Goal: Information Seeking & Learning: Learn about a topic

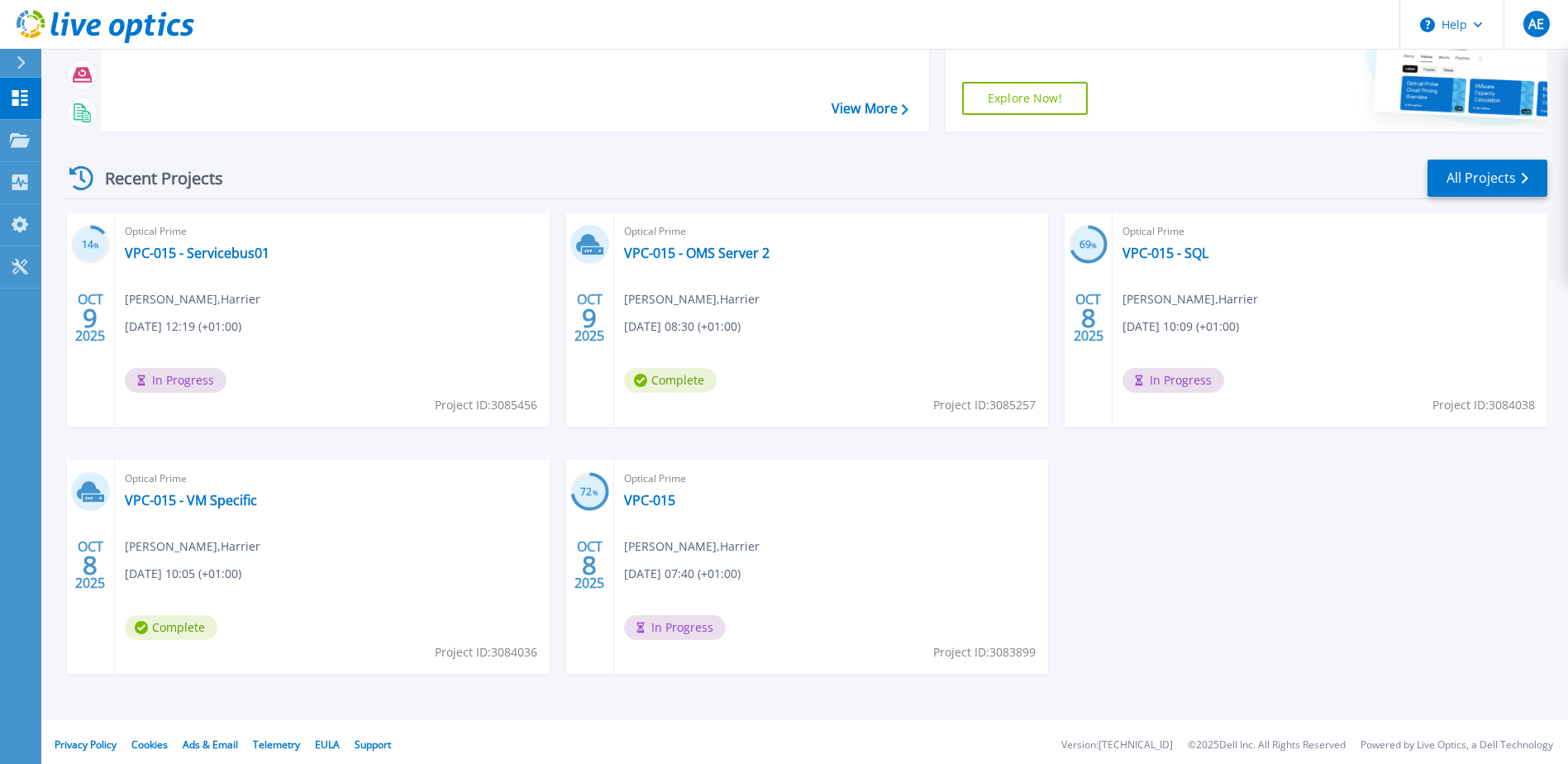
scroll to position [152, 0]
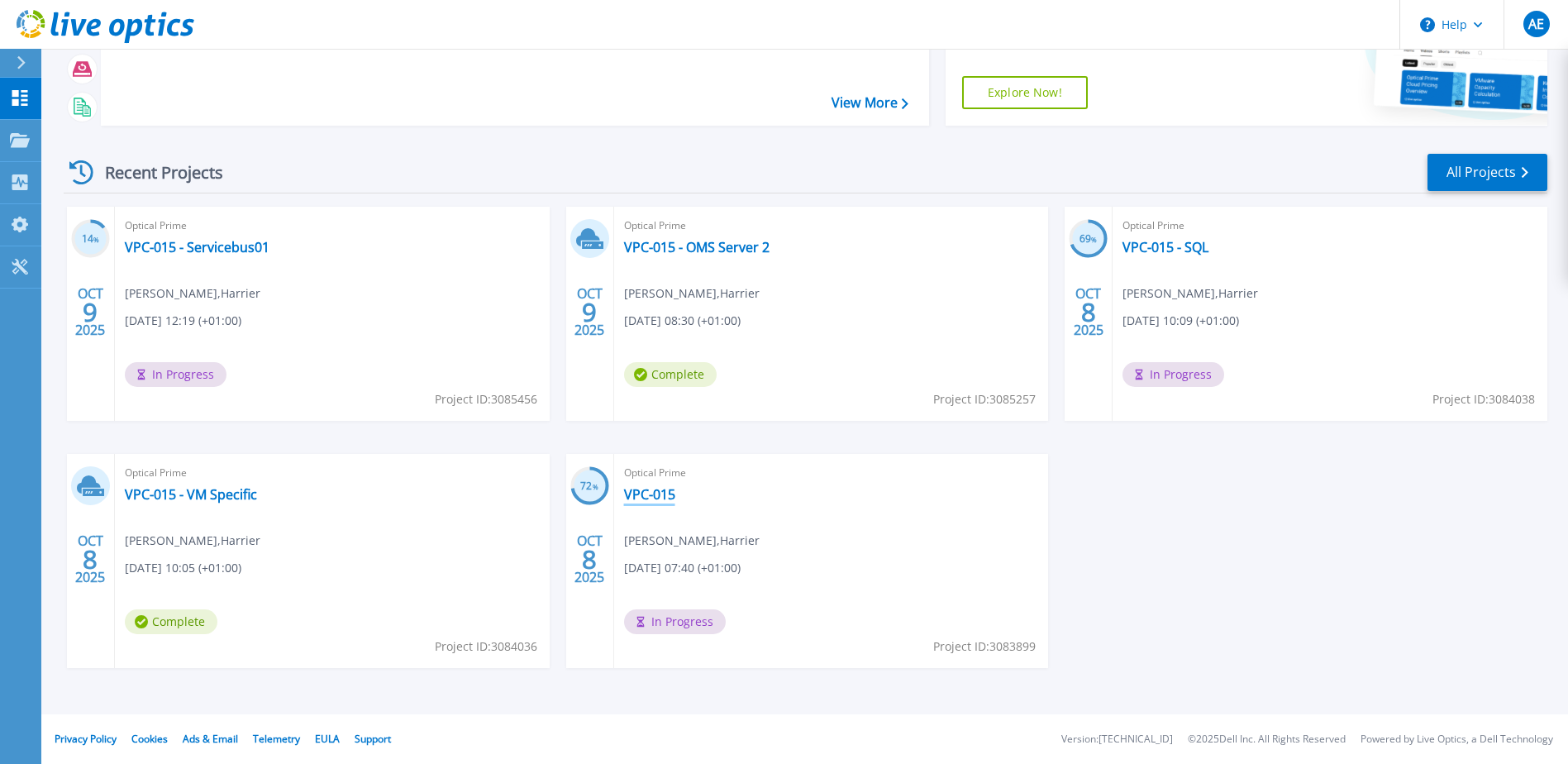
click at [649, 496] on link "VPC-015" at bounding box center [649, 494] width 51 height 16
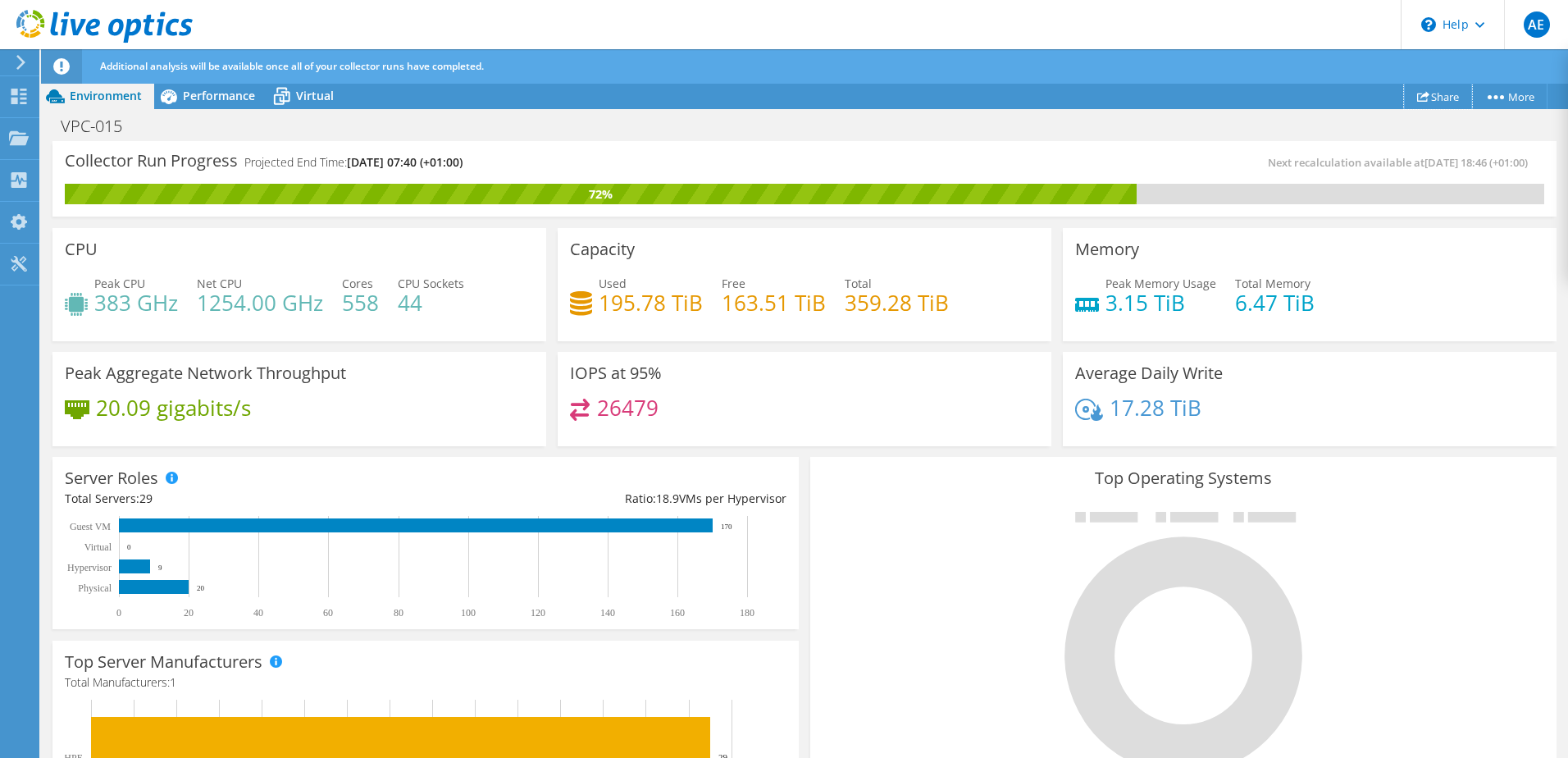
click at [1441, 96] on link "Share" at bounding box center [1438, 96] width 68 height 26
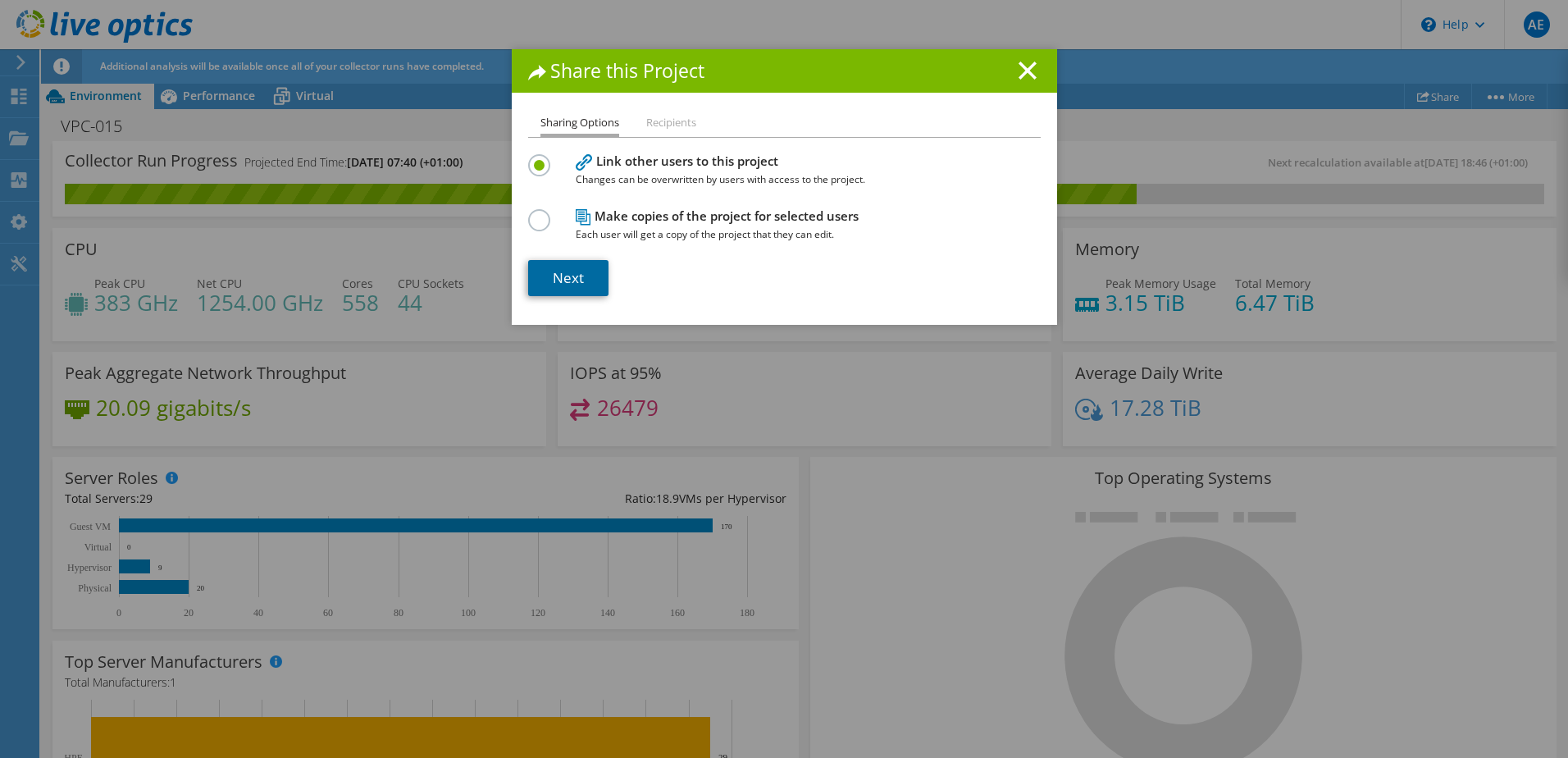
click at [563, 280] on link "Next" at bounding box center [568, 278] width 80 height 37
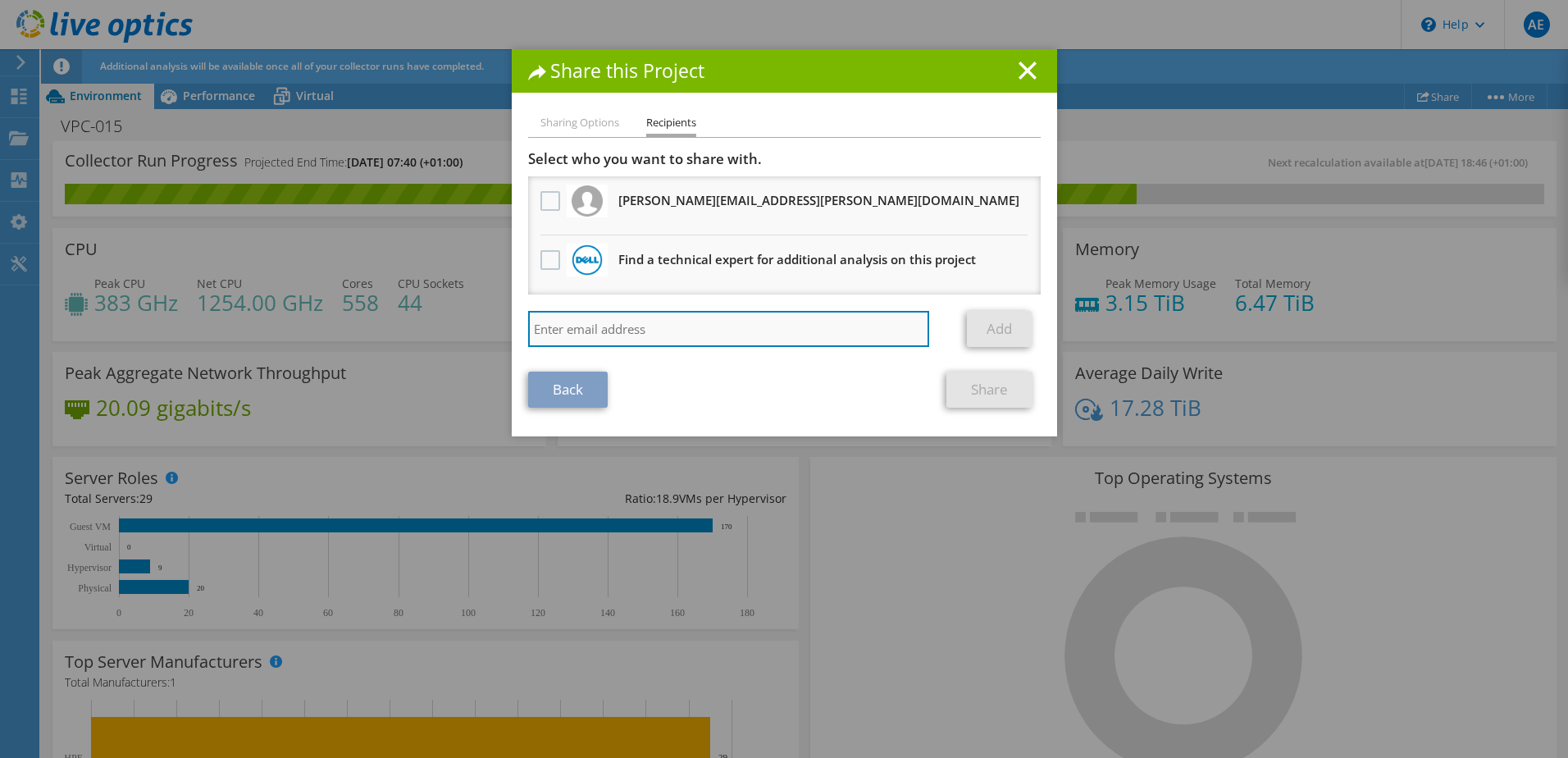
click at [576, 327] on input "search" at bounding box center [729, 329] width 402 height 37
type input "alan.toogood@theharriergroup.com"
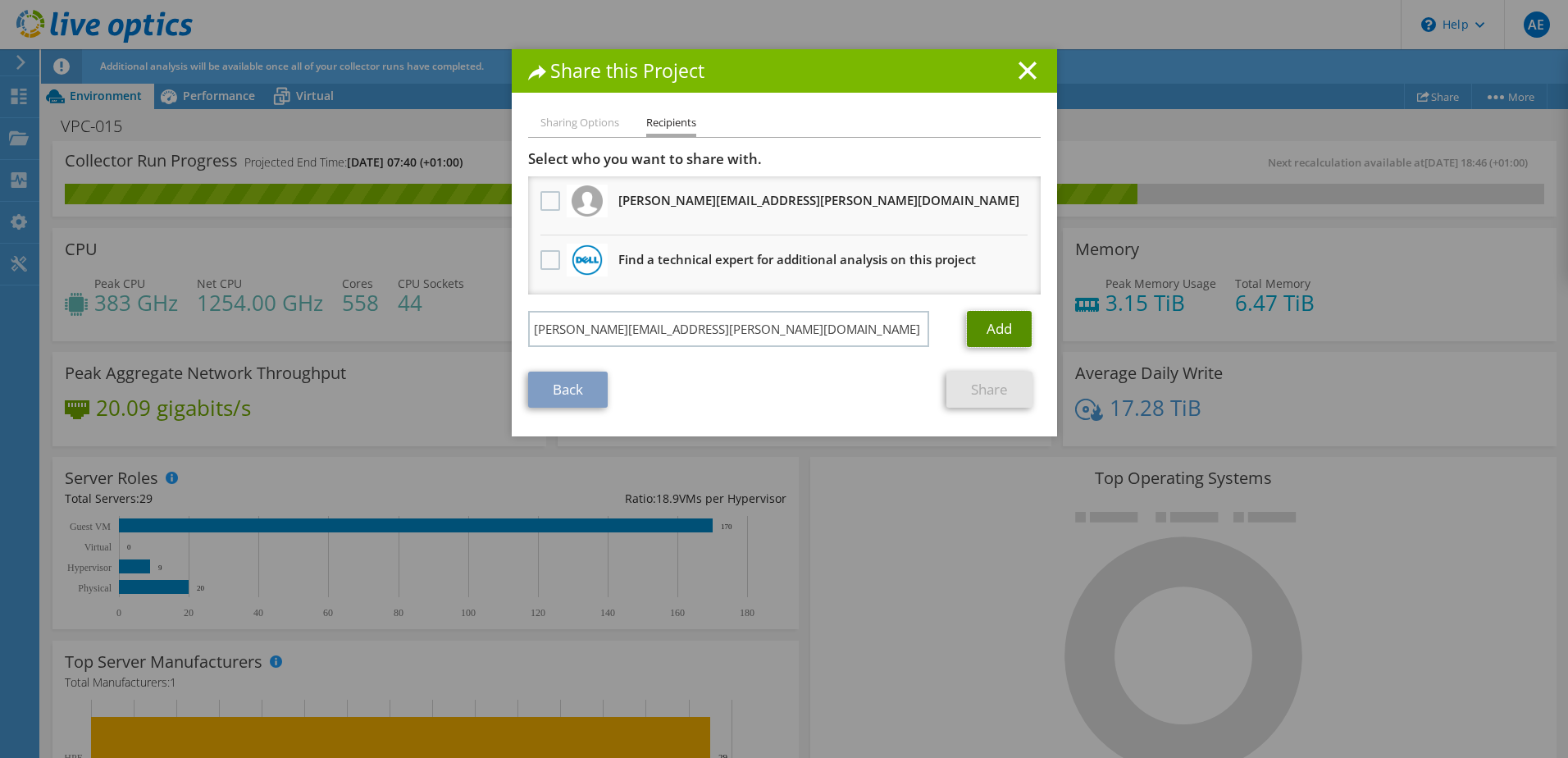
click at [987, 328] on link "Add" at bounding box center [999, 329] width 65 height 37
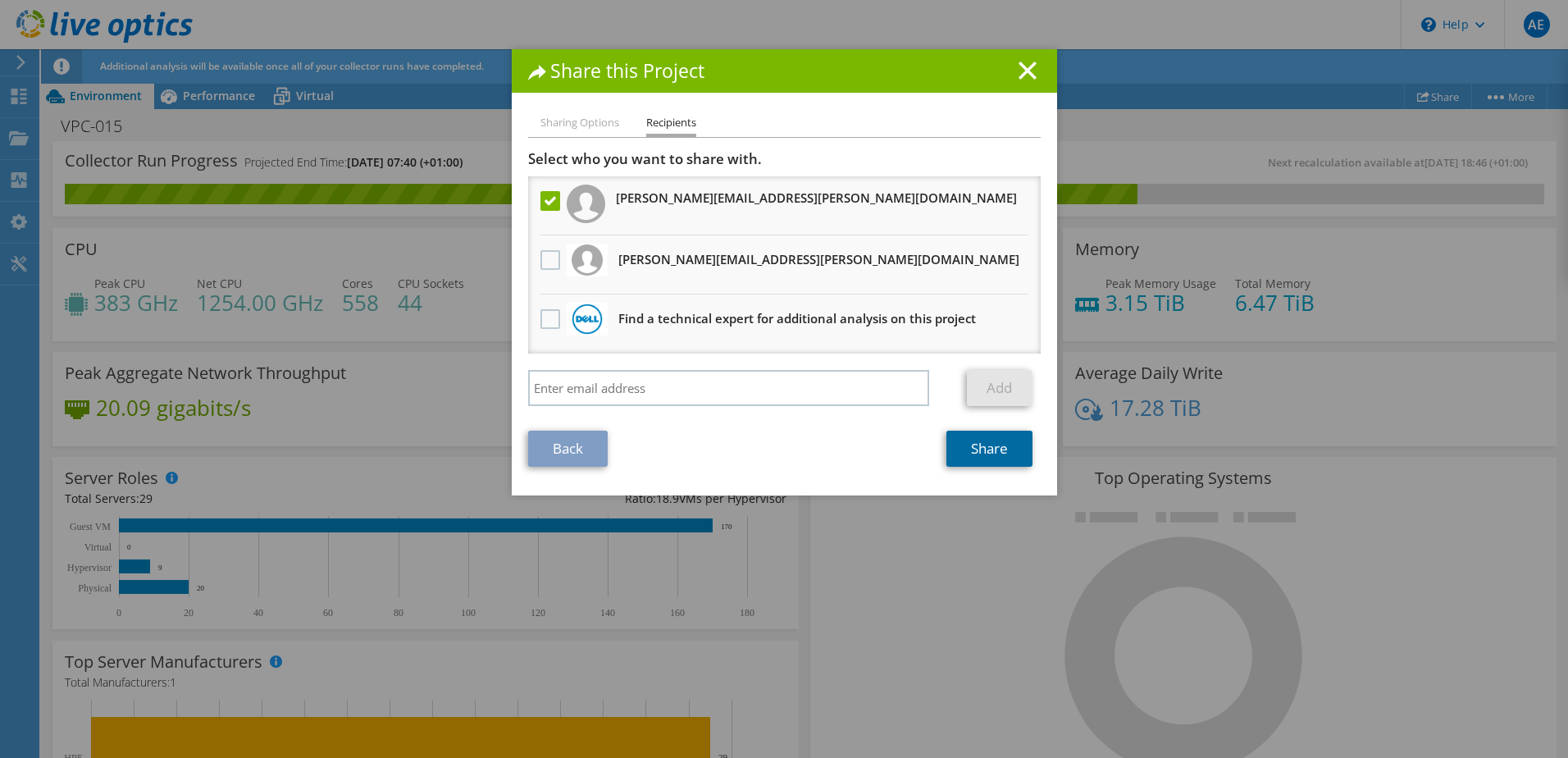
click at [975, 450] on link "Share" at bounding box center [989, 448] width 86 height 37
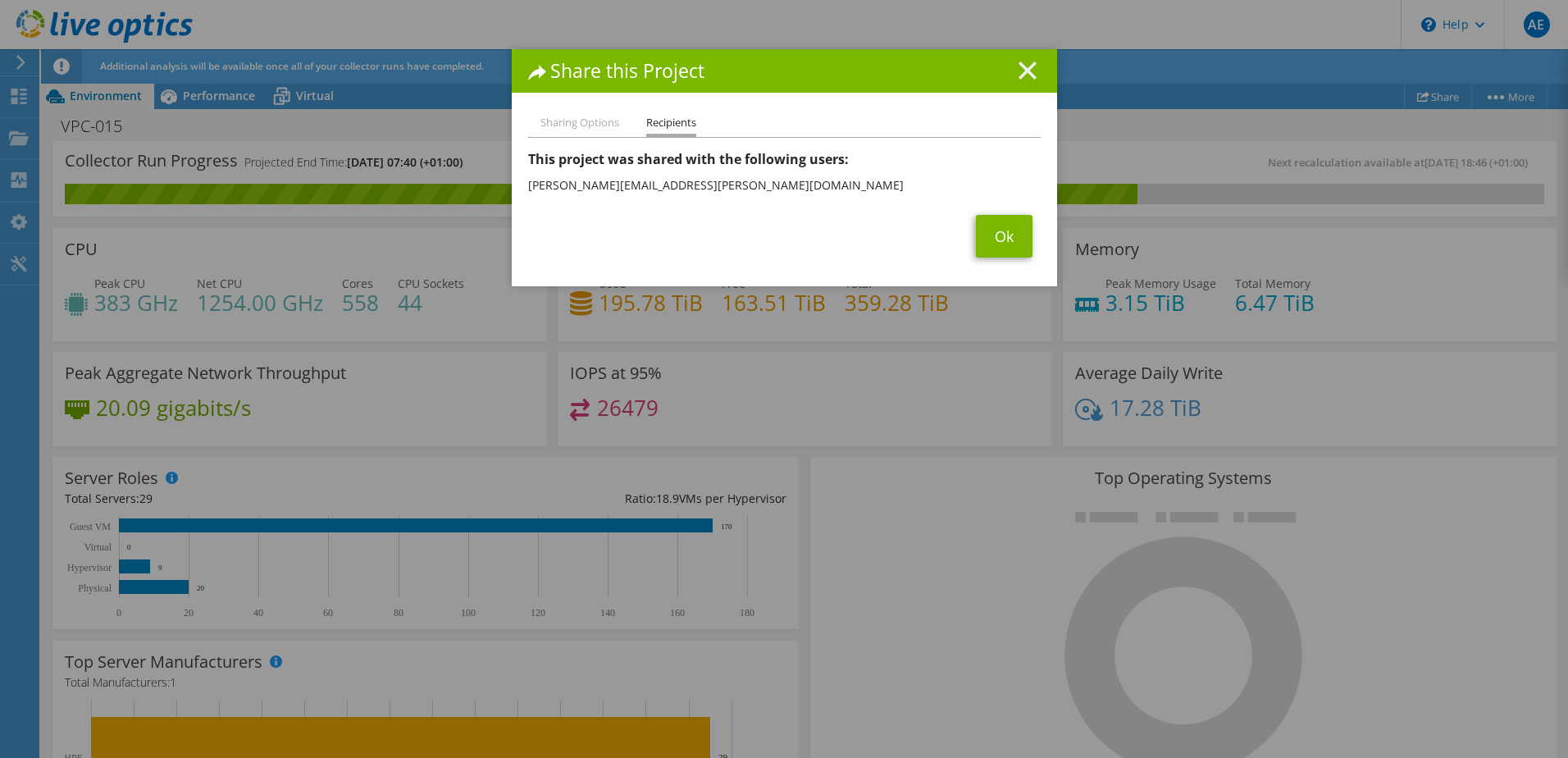
click at [1028, 63] on line at bounding box center [1027, 70] width 16 height 16
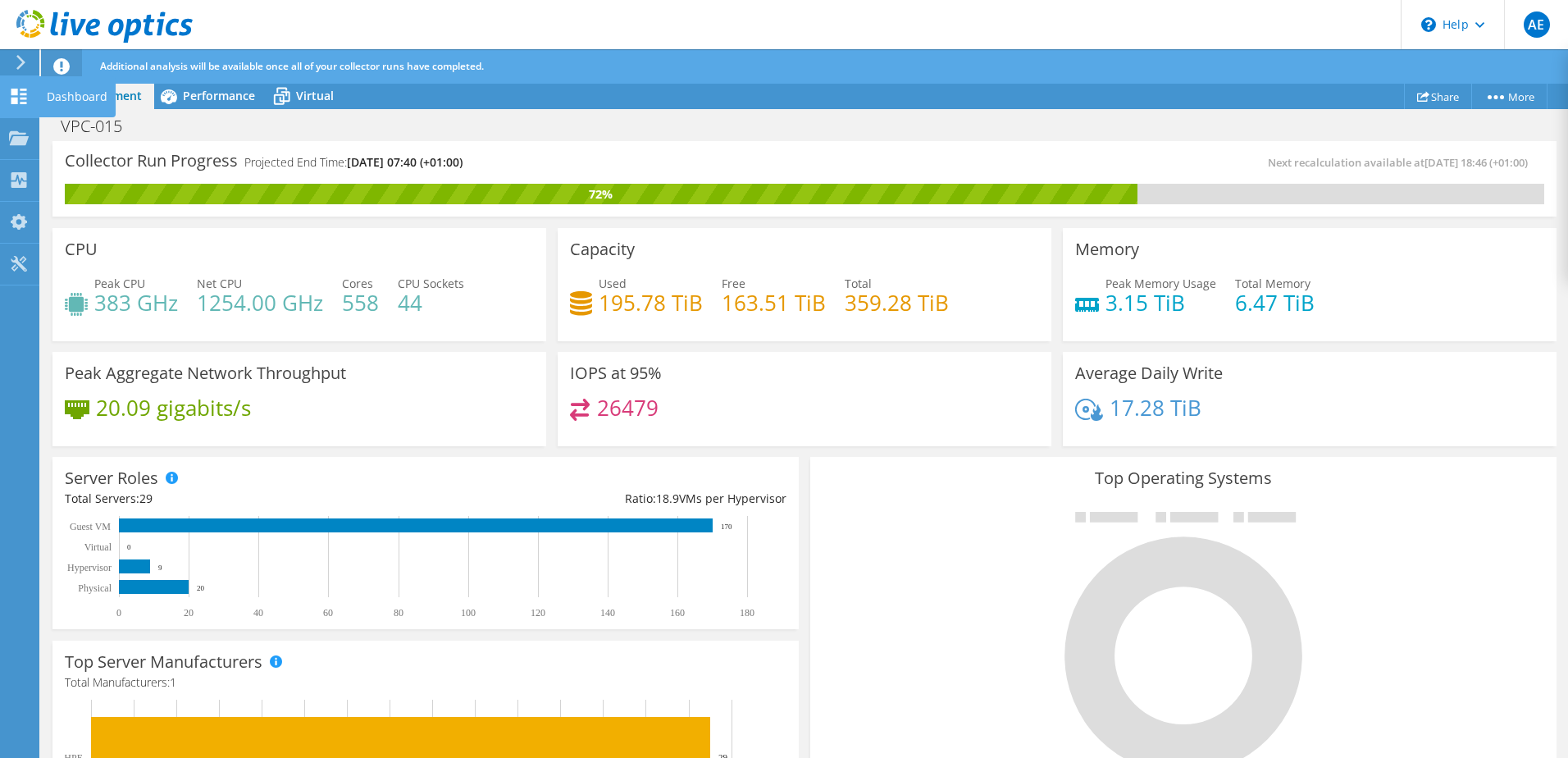
click at [19, 95] on icon at bounding box center [19, 95] width 20 height 15
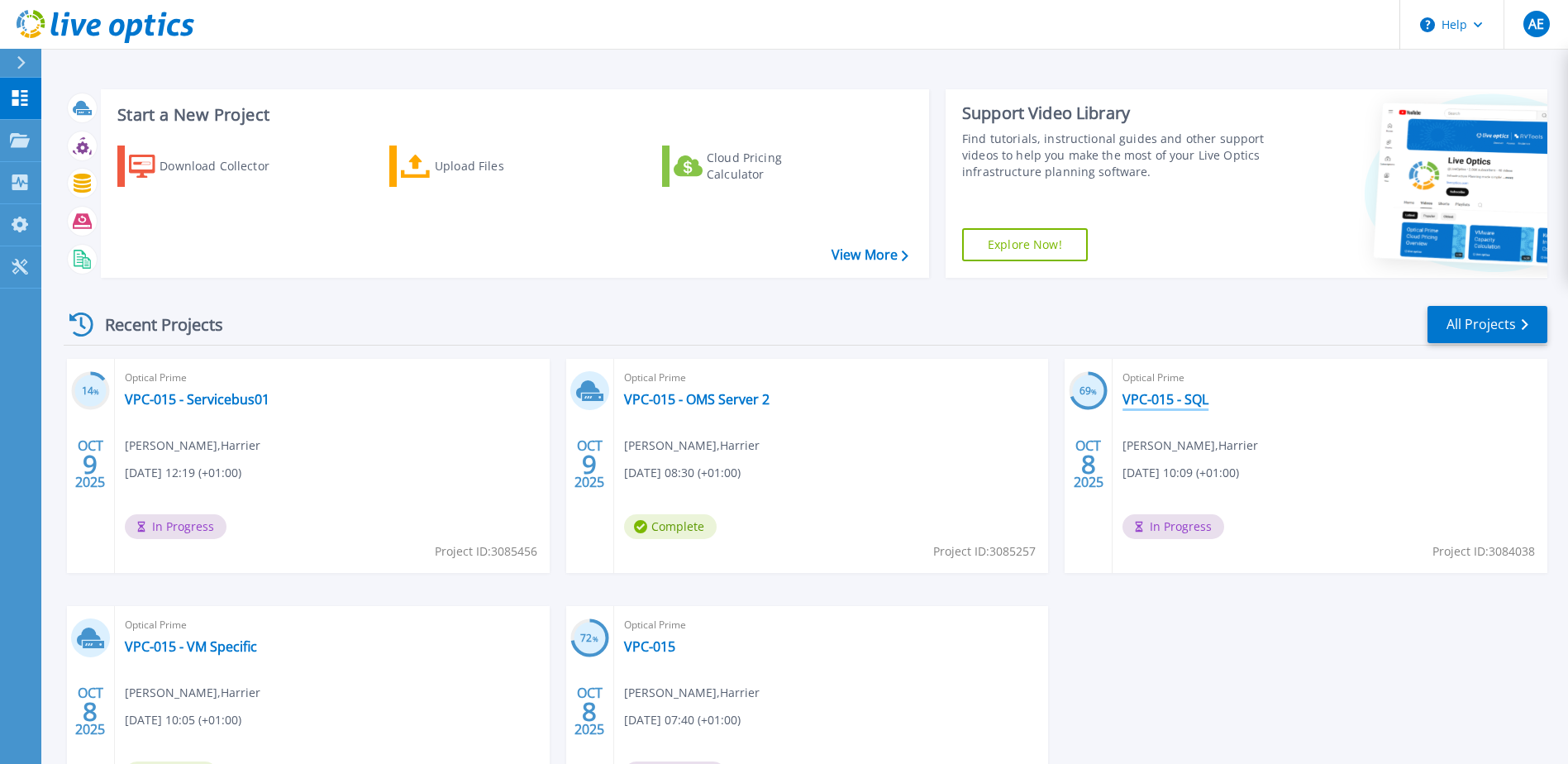
click at [1158, 400] on link "VPC-015 - SQL" at bounding box center [1166, 399] width 86 height 16
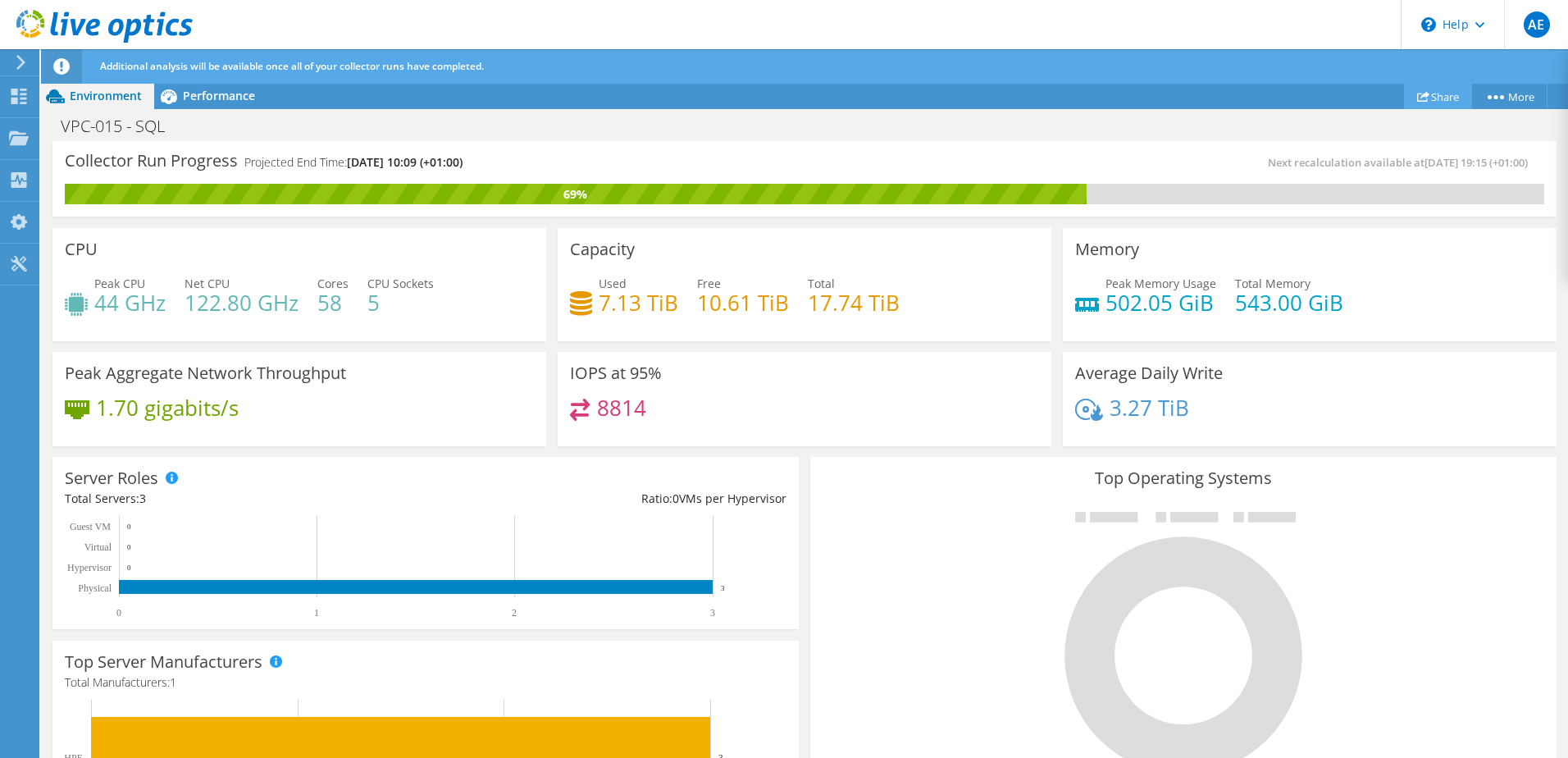
click at [1434, 102] on link "Share" at bounding box center [1438, 96] width 68 height 26
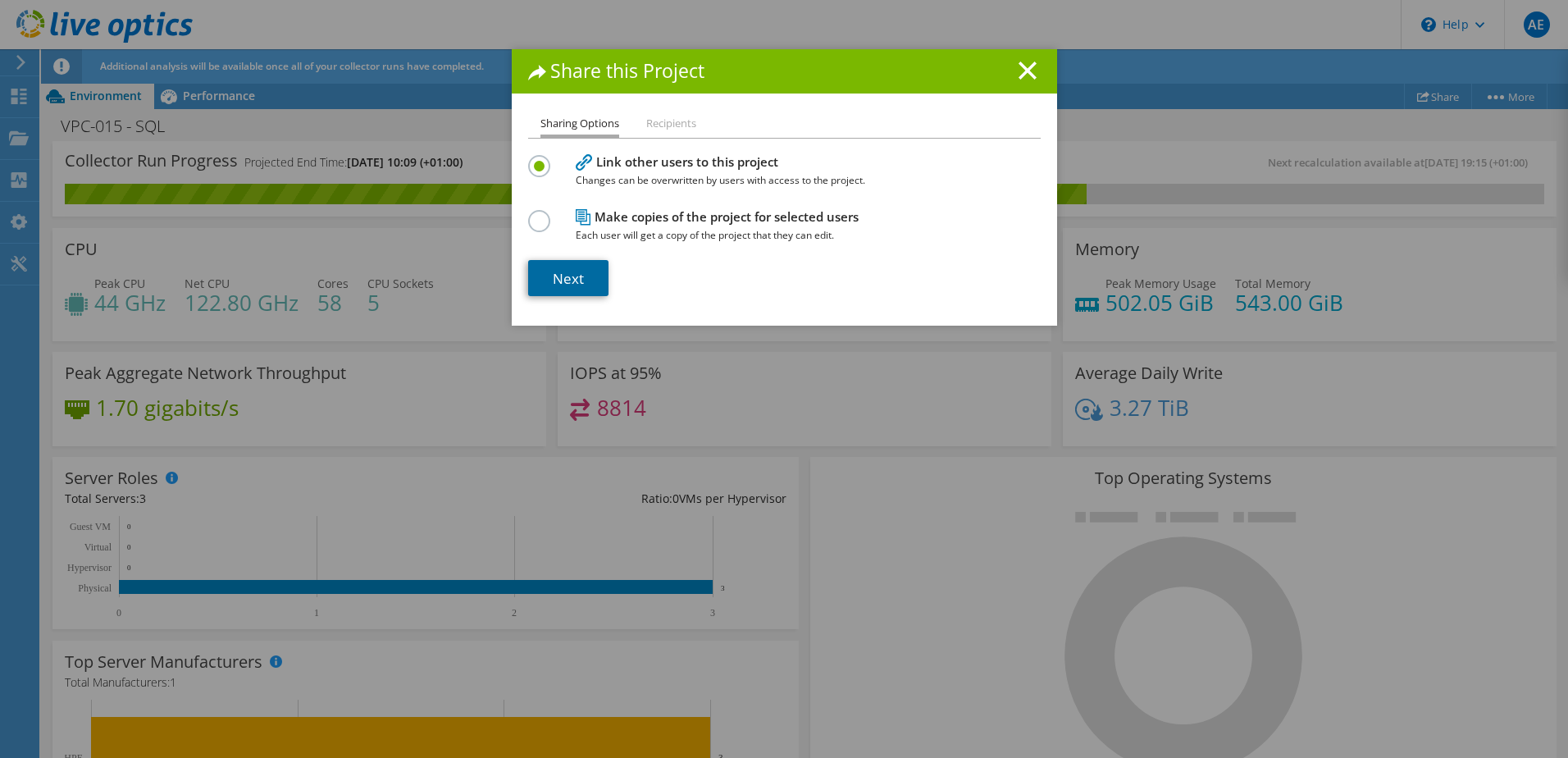
click at [552, 287] on link "Next" at bounding box center [568, 278] width 80 height 37
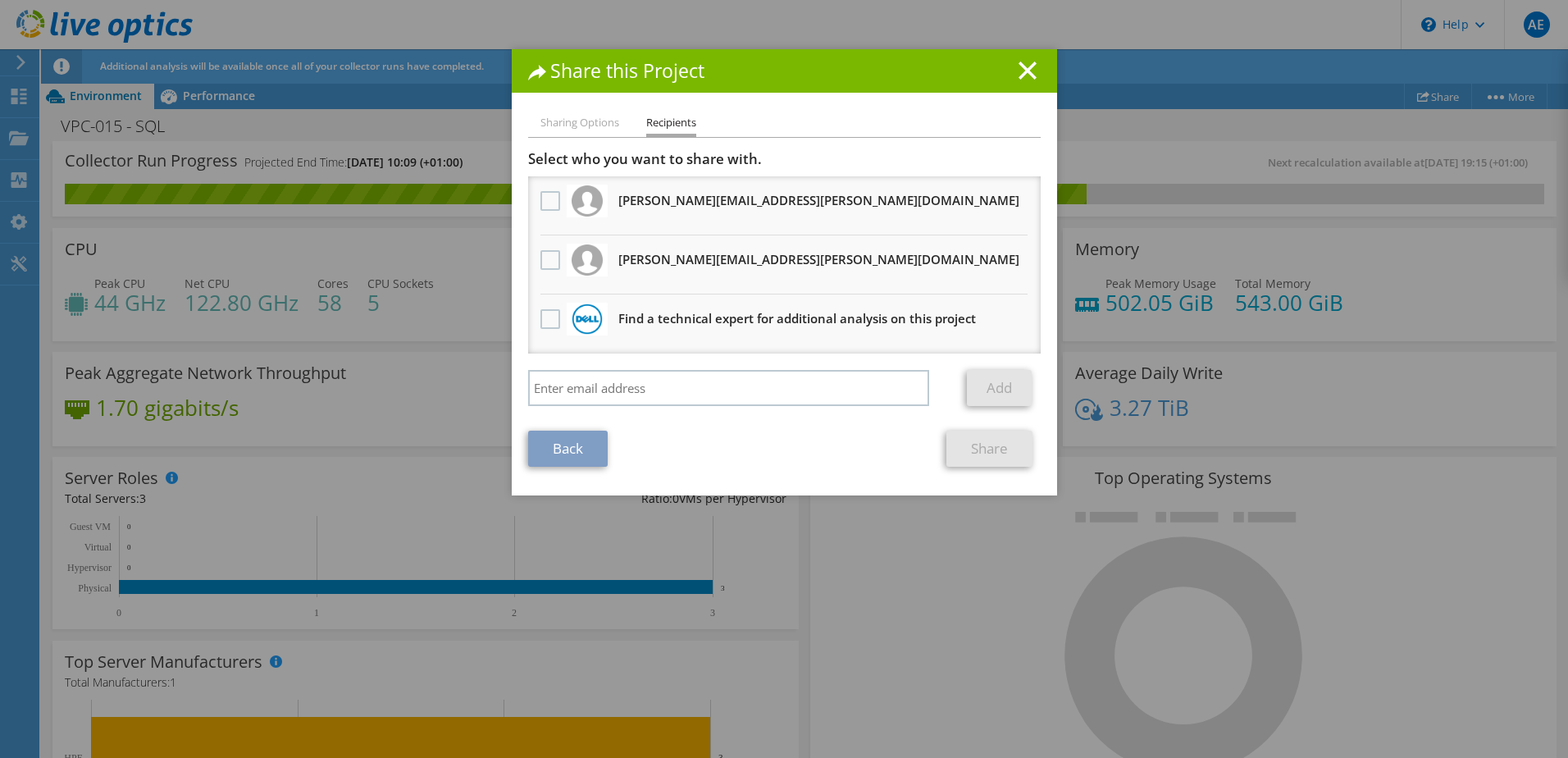
drag, startPoint x: 548, startPoint y: 256, endPoint x: 560, endPoint y: 273, distance: 20.8
click at [547, 255] on label at bounding box center [552, 260] width 24 height 20
click at [0, 0] on input "checkbox" at bounding box center [0, 0] width 0 height 0
click at [975, 441] on link "Share" at bounding box center [989, 448] width 86 height 37
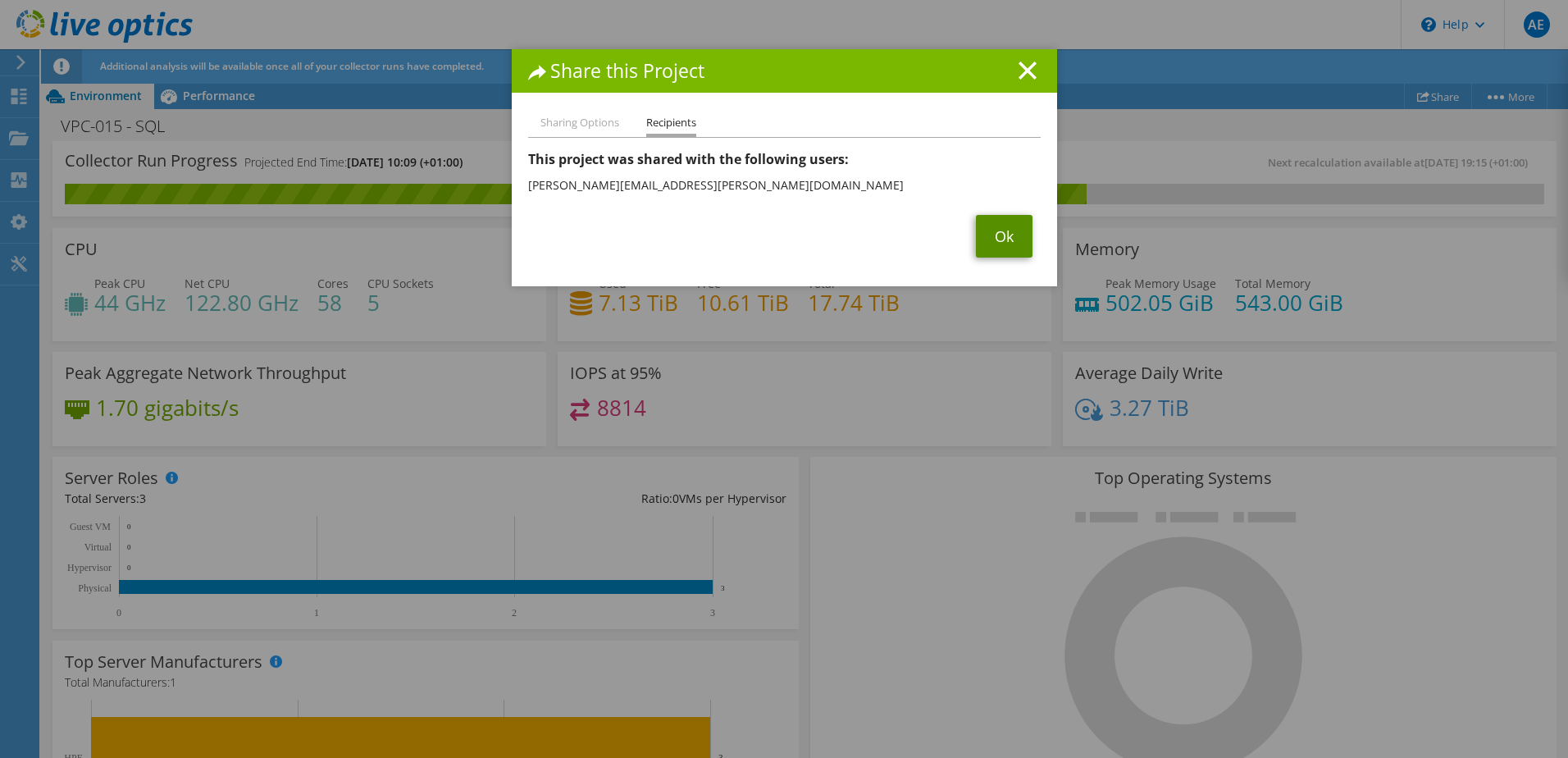
click at [985, 232] on link "Ok" at bounding box center [1005, 236] width 57 height 43
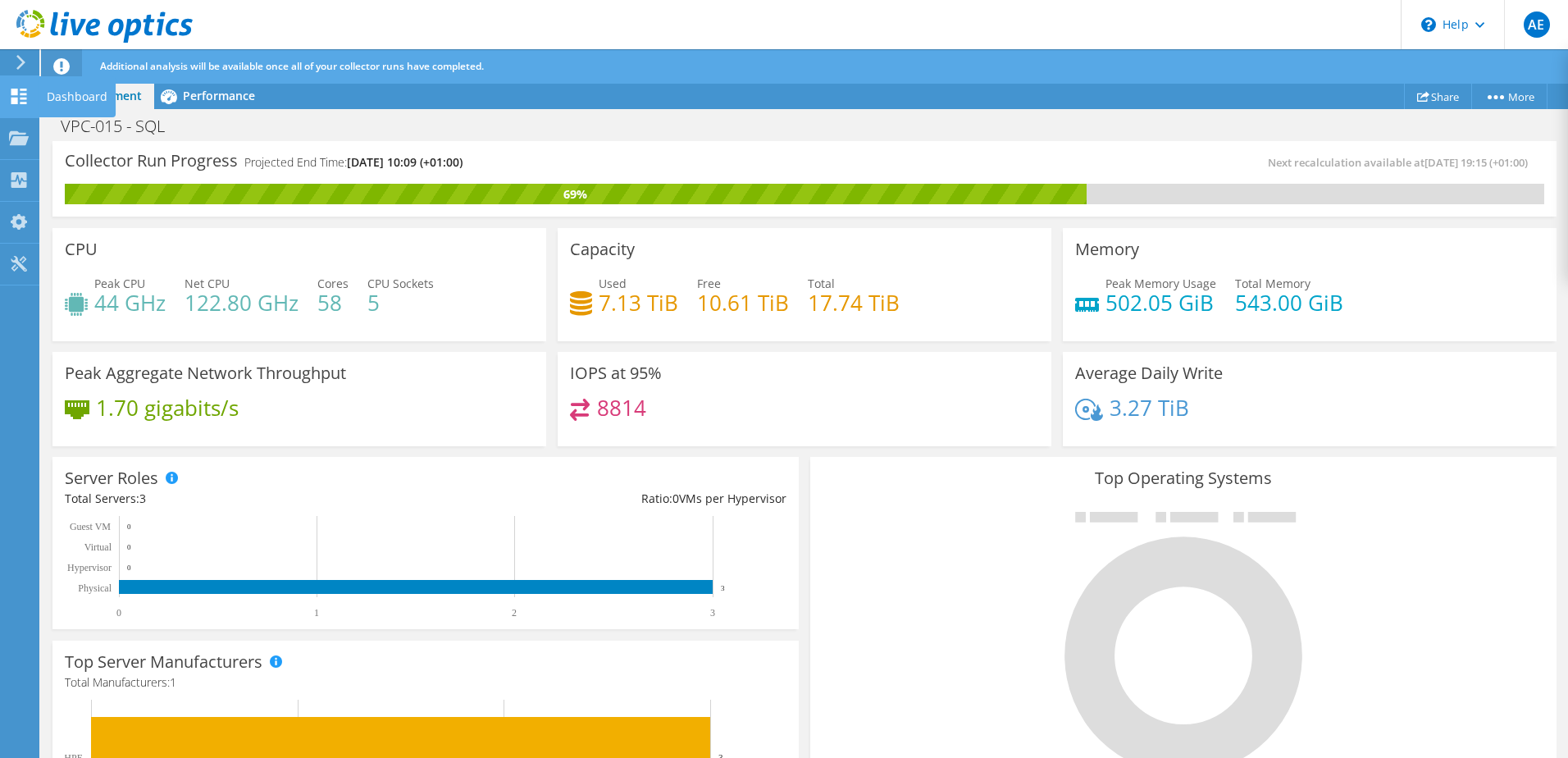
click at [17, 90] on use at bounding box center [19, 95] width 15 height 15
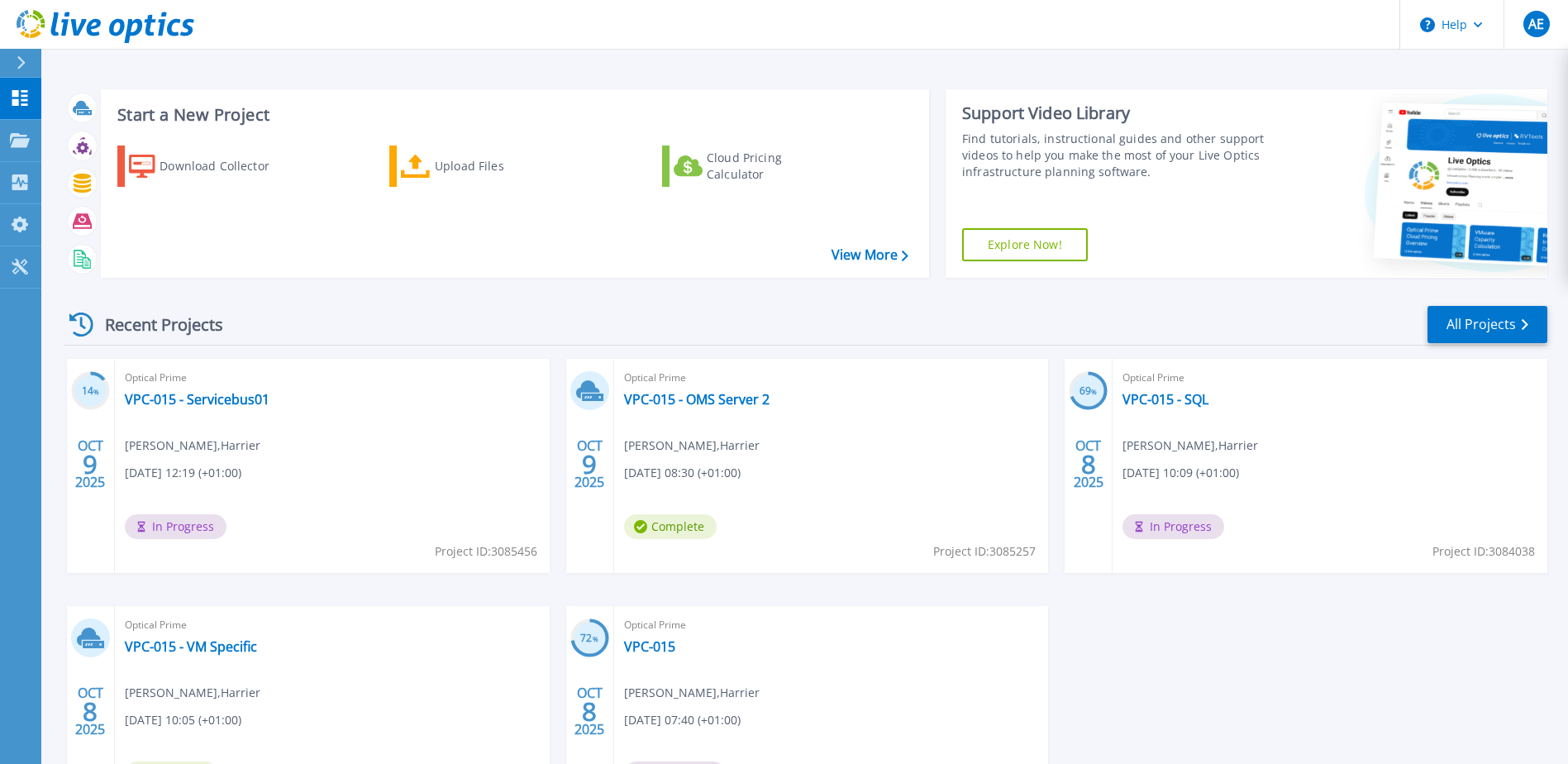
scroll to position [83, 0]
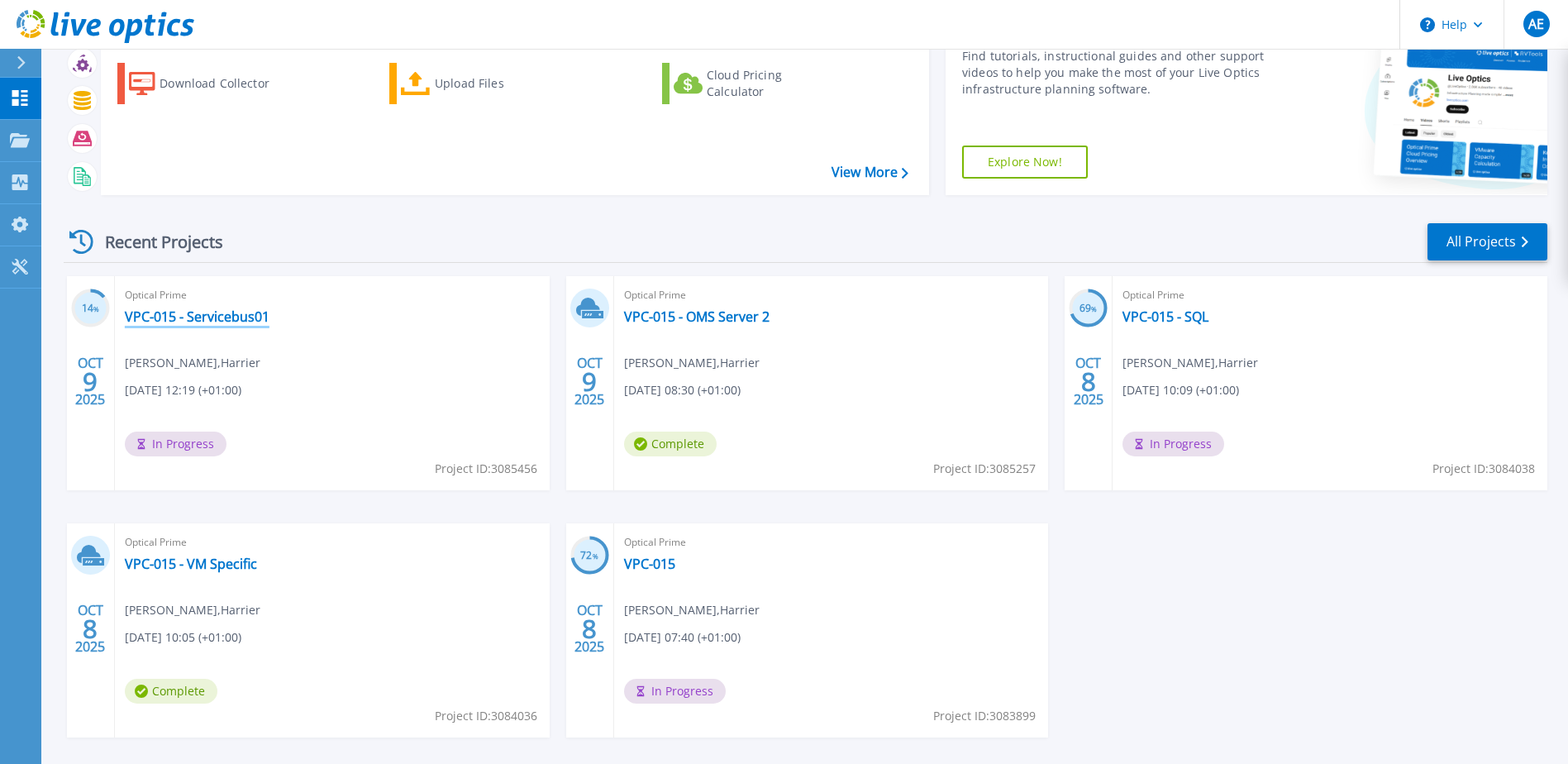
click at [219, 315] on link "VPC-015 - Servicebus01" at bounding box center [197, 316] width 145 height 16
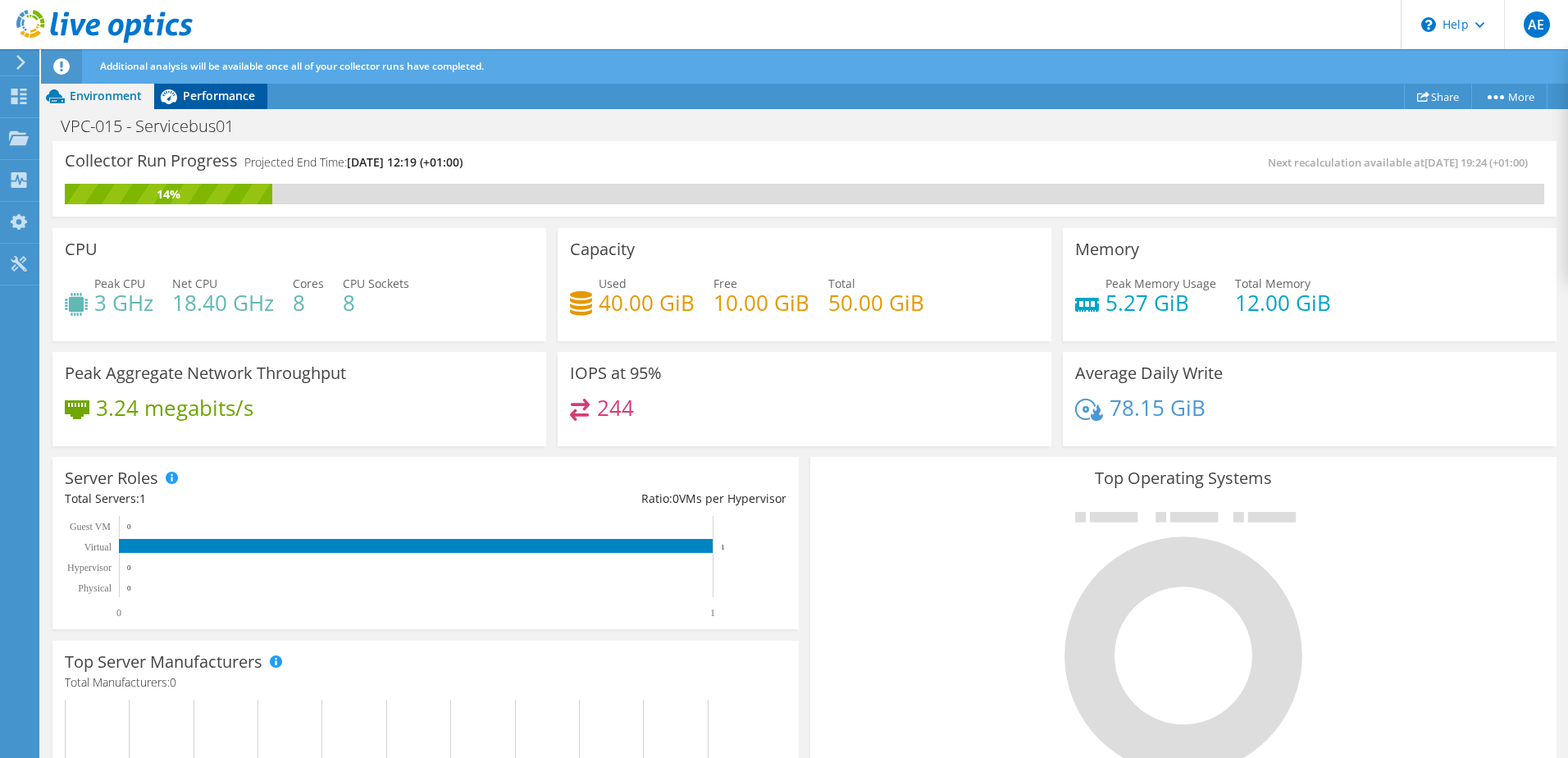
click at [205, 94] on span "Performance" at bounding box center [218, 95] width 72 height 15
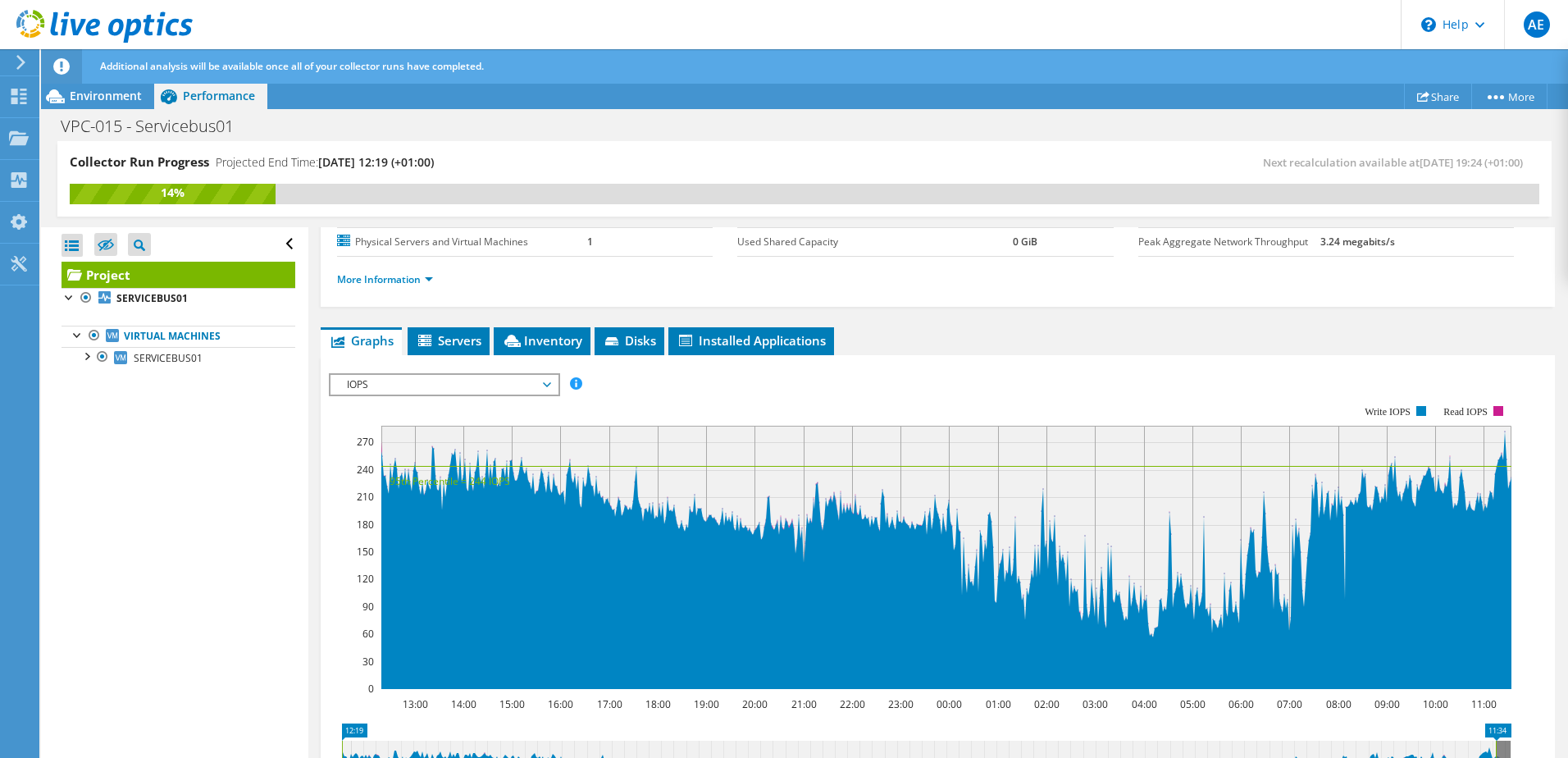
scroll to position [164, 0]
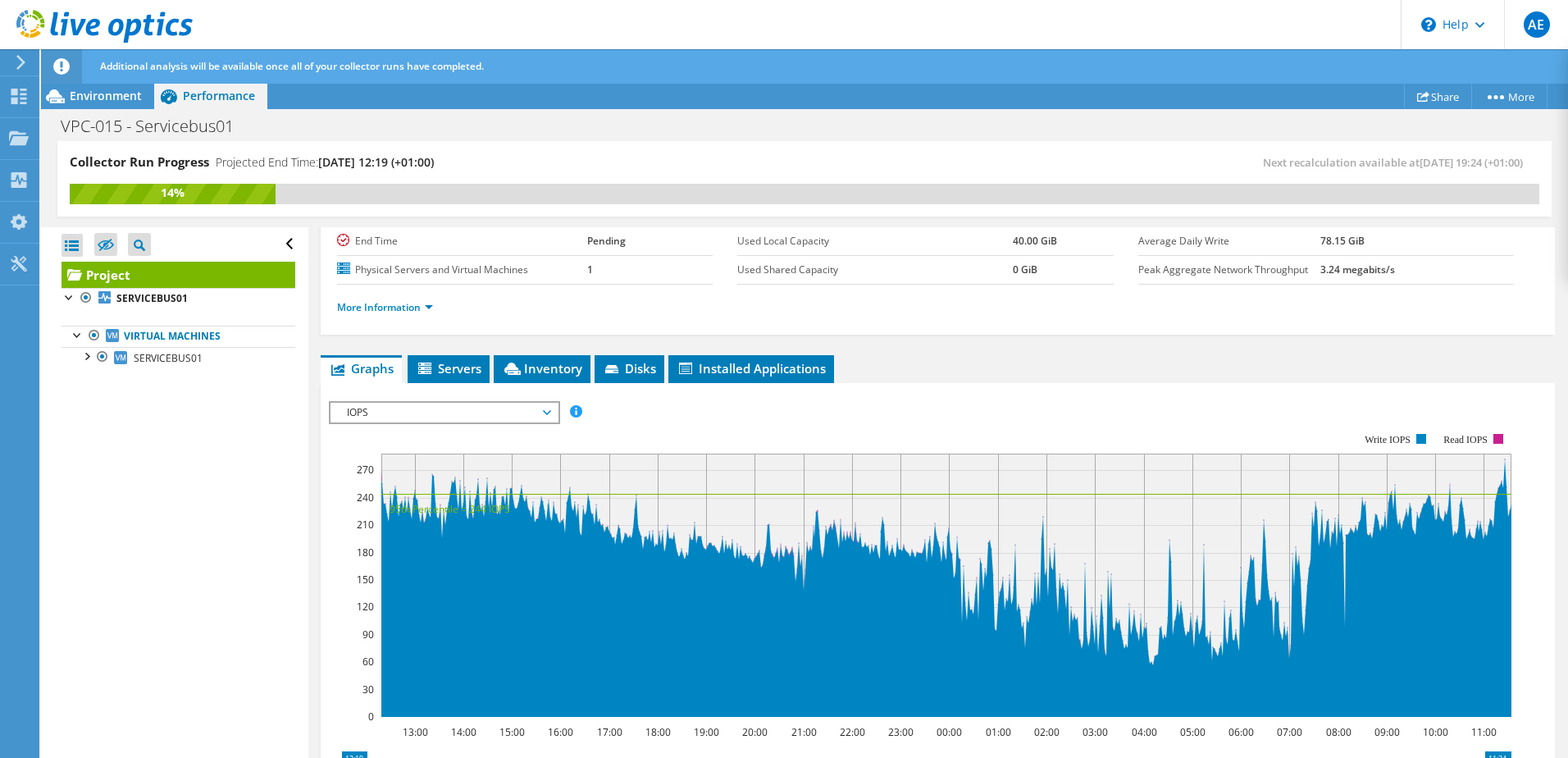
click at [460, 414] on span "IOPS" at bounding box center [444, 412] width 211 height 20
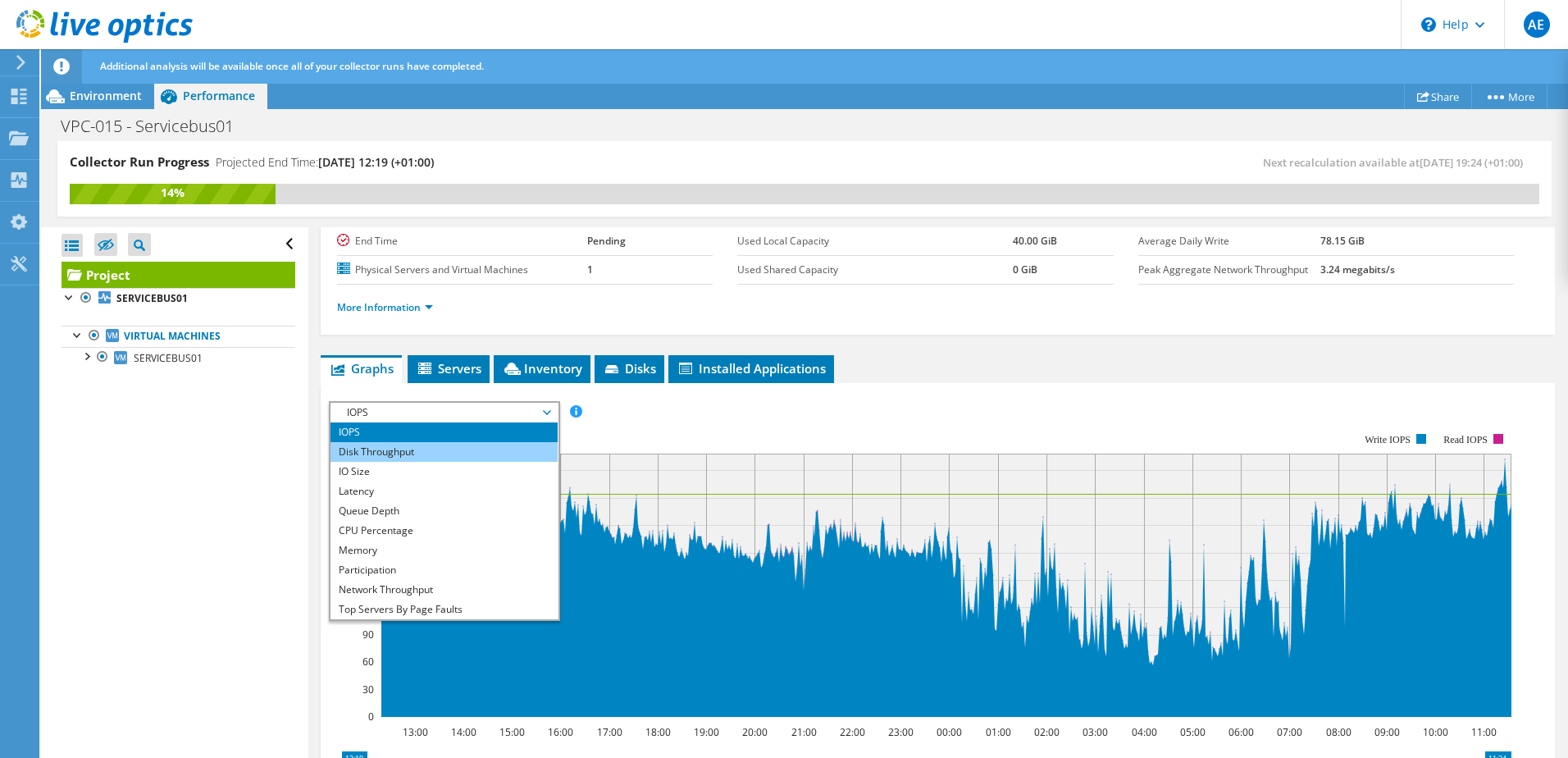
click at [427, 449] on li "Disk Throughput" at bounding box center [444, 452] width 227 height 20
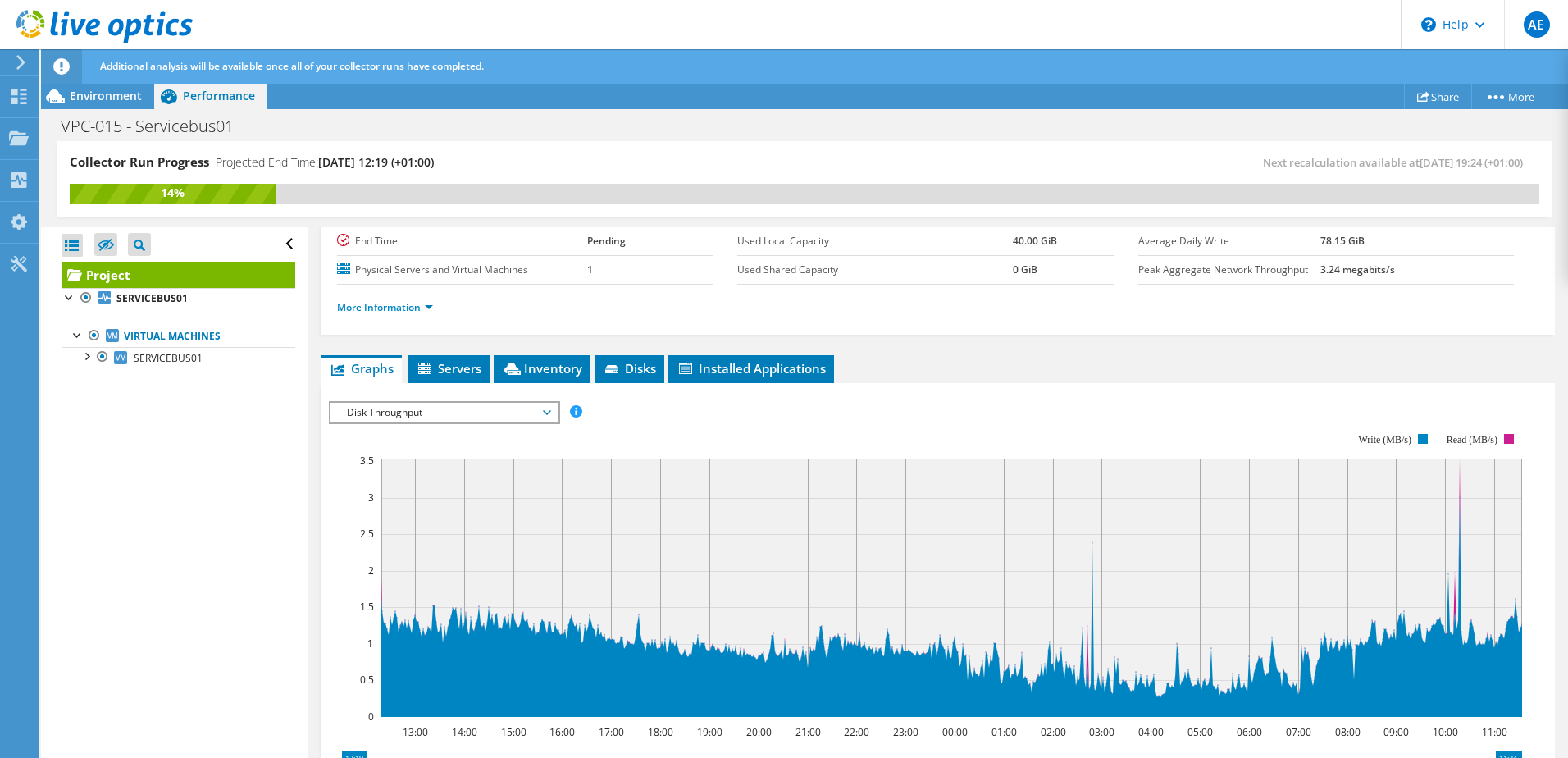
click at [470, 425] on rect at bounding box center [925, 575] width 1193 height 328
click at [445, 417] on span "Disk Throughput" at bounding box center [444, 412] width 211 height 20
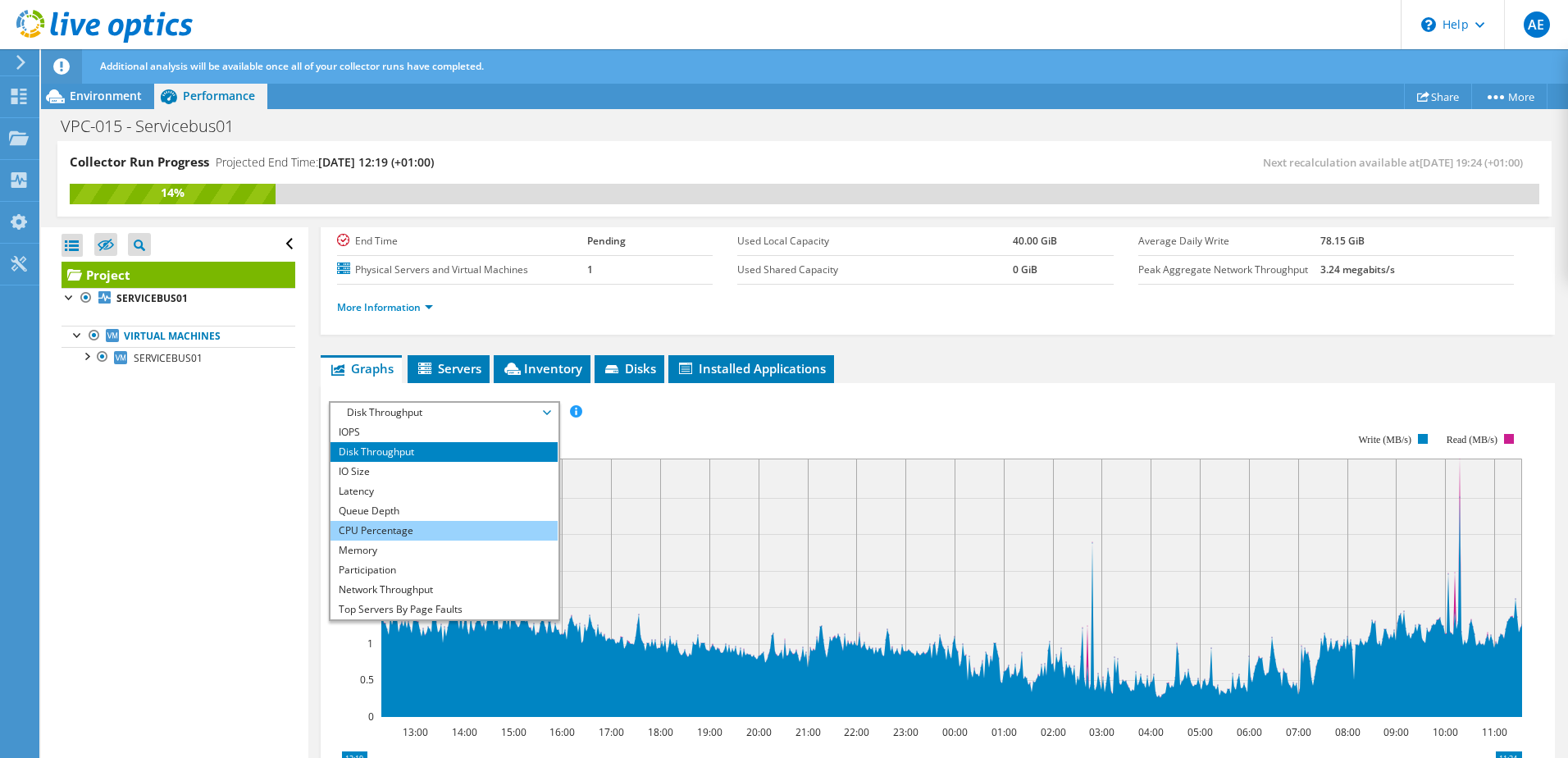
click at [404, 526] on li "CPU Percentage" at bounding box center [444, 531] width 227 height 20
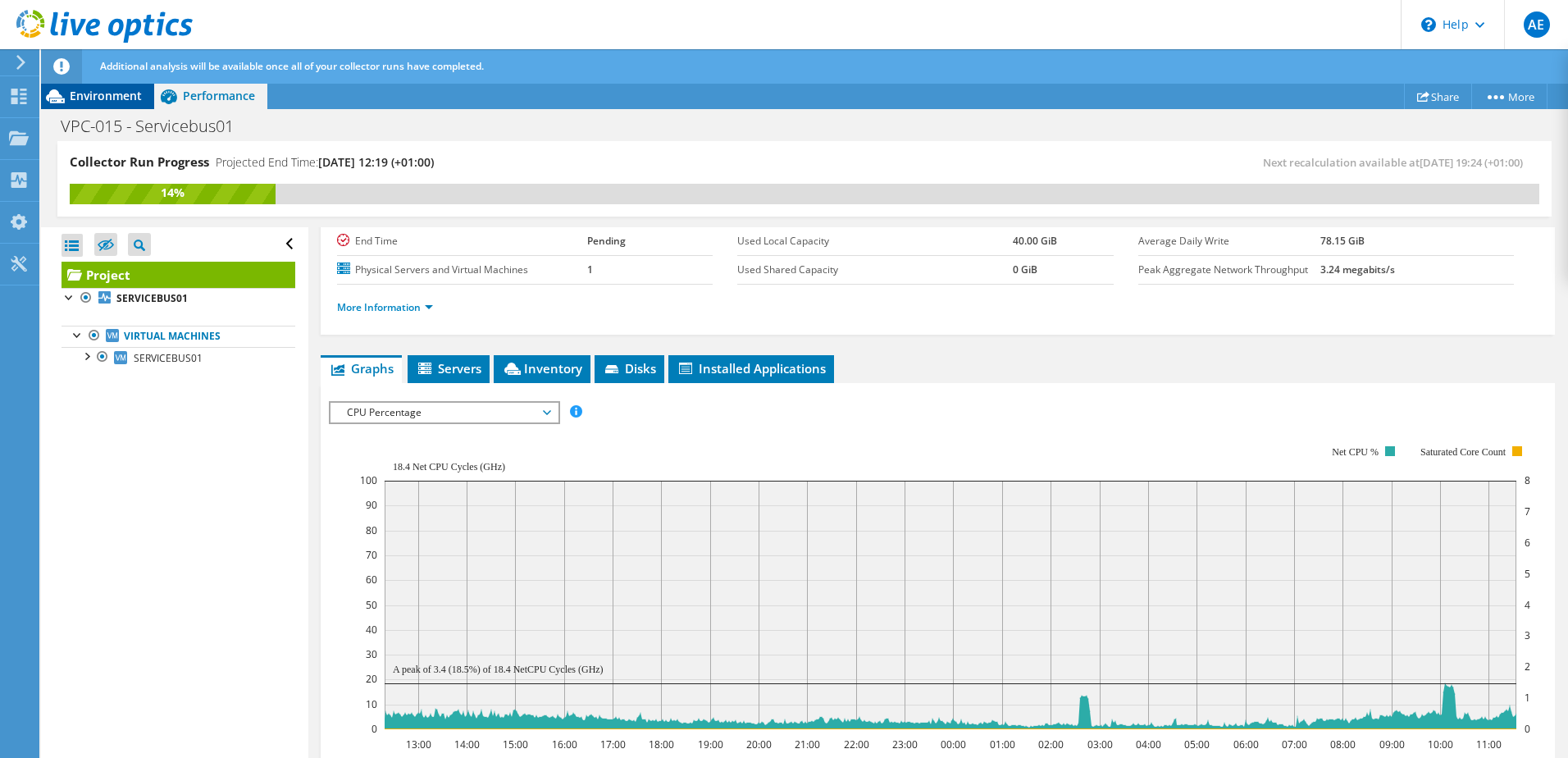
click at [103, 95] on span "Environment" at bounding box center [105, 95] width 72 height 15
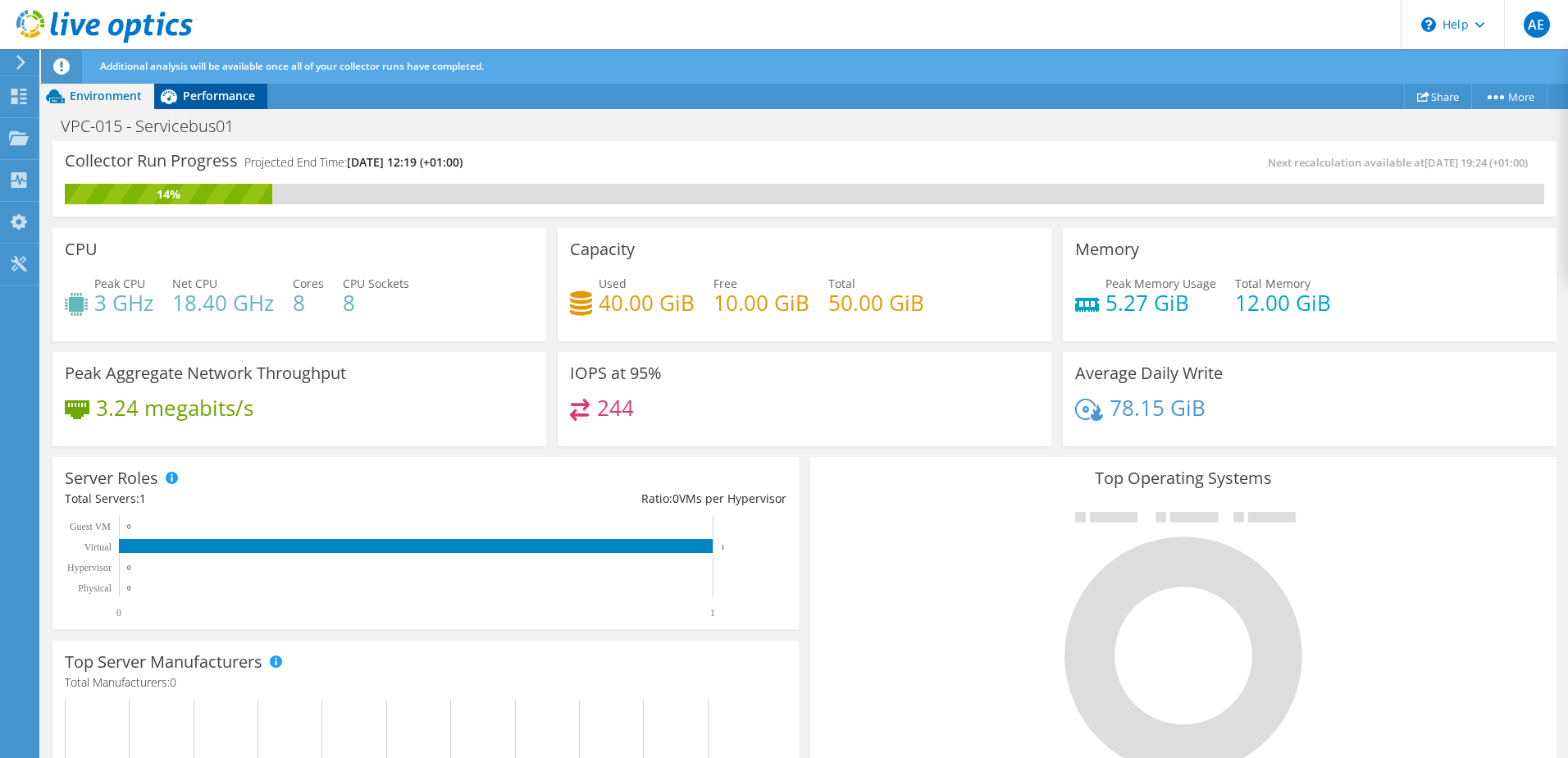
click at [201, 95] on span "Performance" at bounding box center [218, 95] width 72 height 15
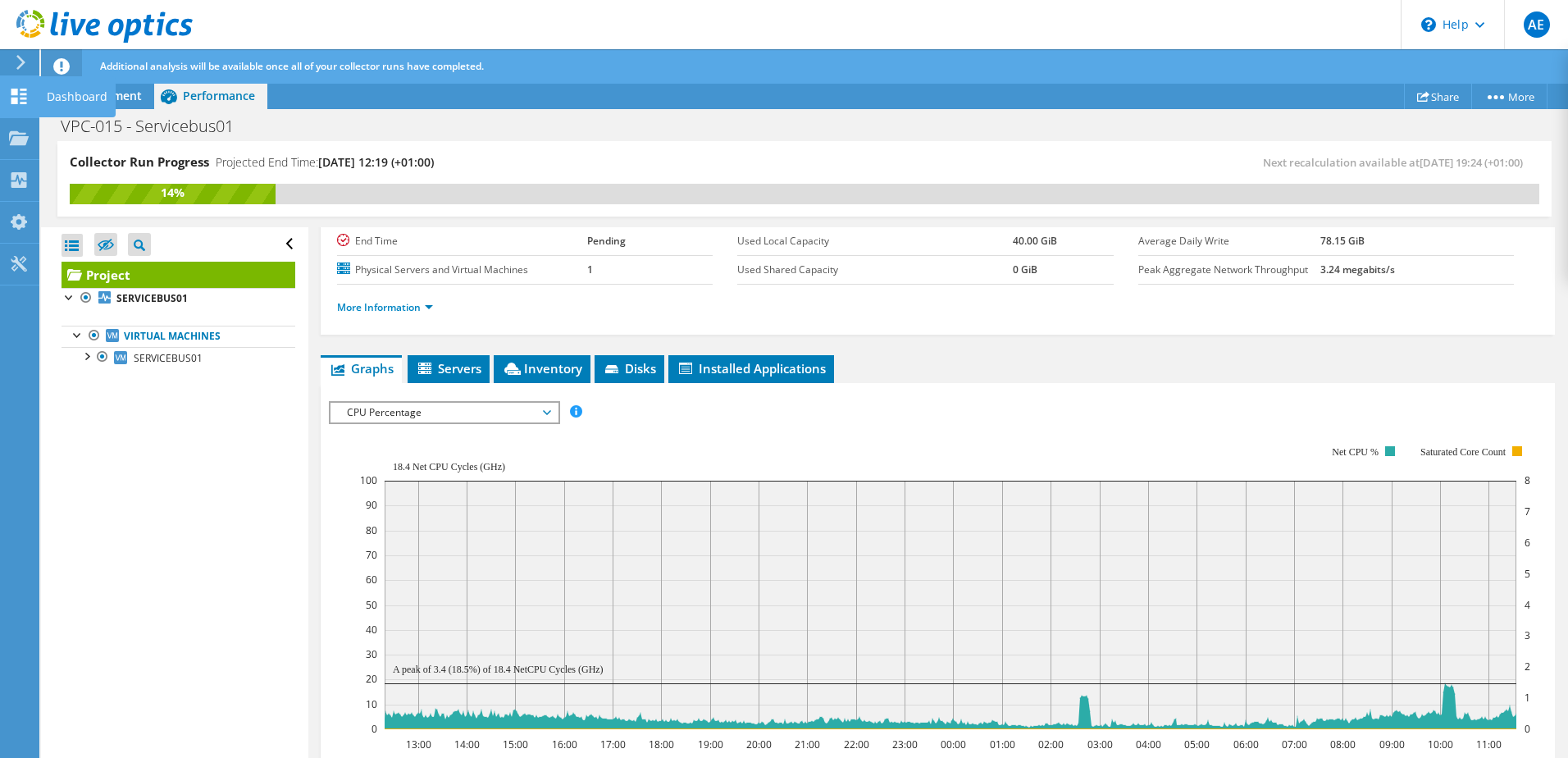
click at [22, 102] on use at bounding box center [19, 95] width 15 height 15
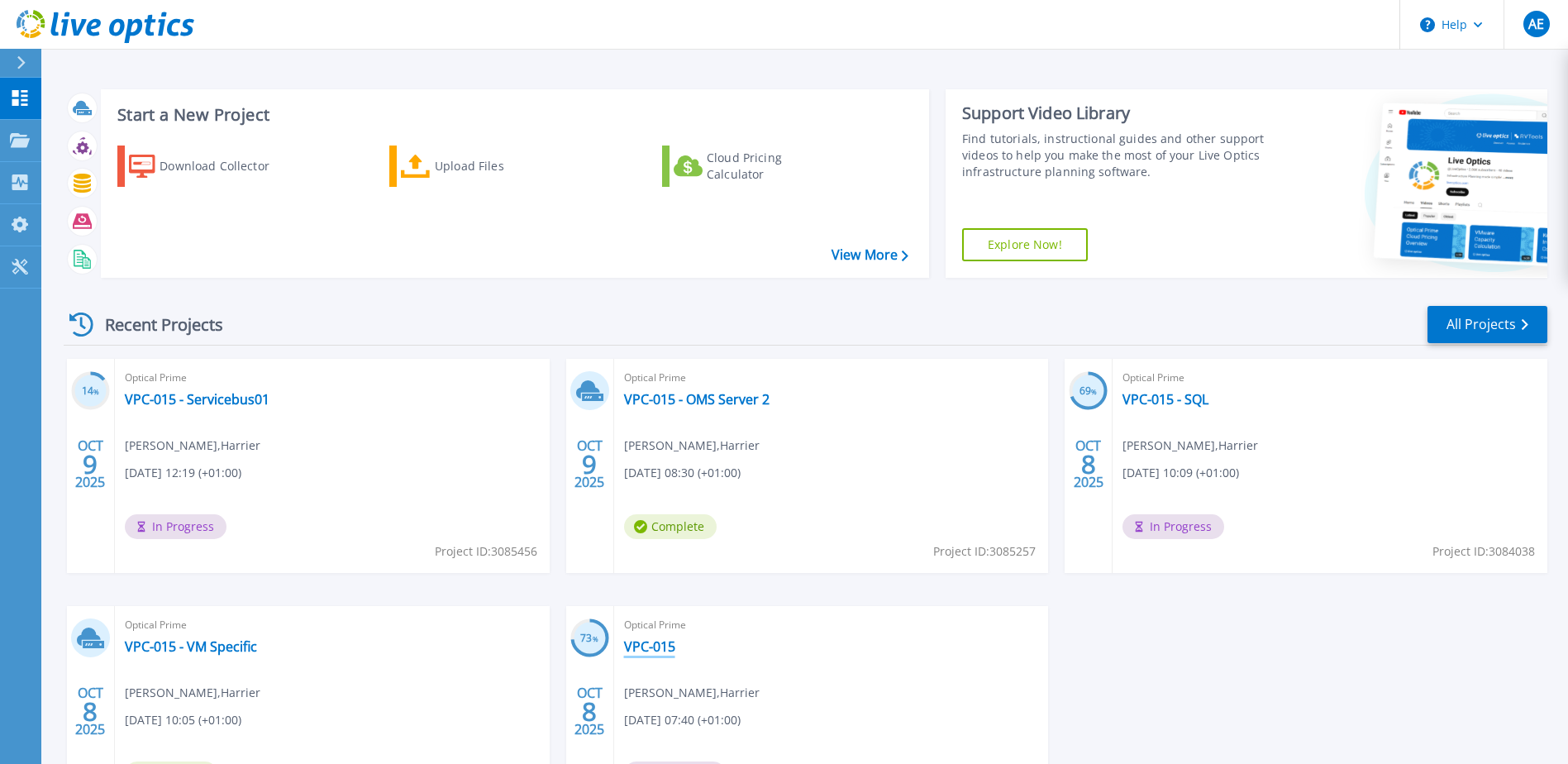
click at [638, 648] on link "VPC-015" at bounding box center [649, 646] width 51 height 16
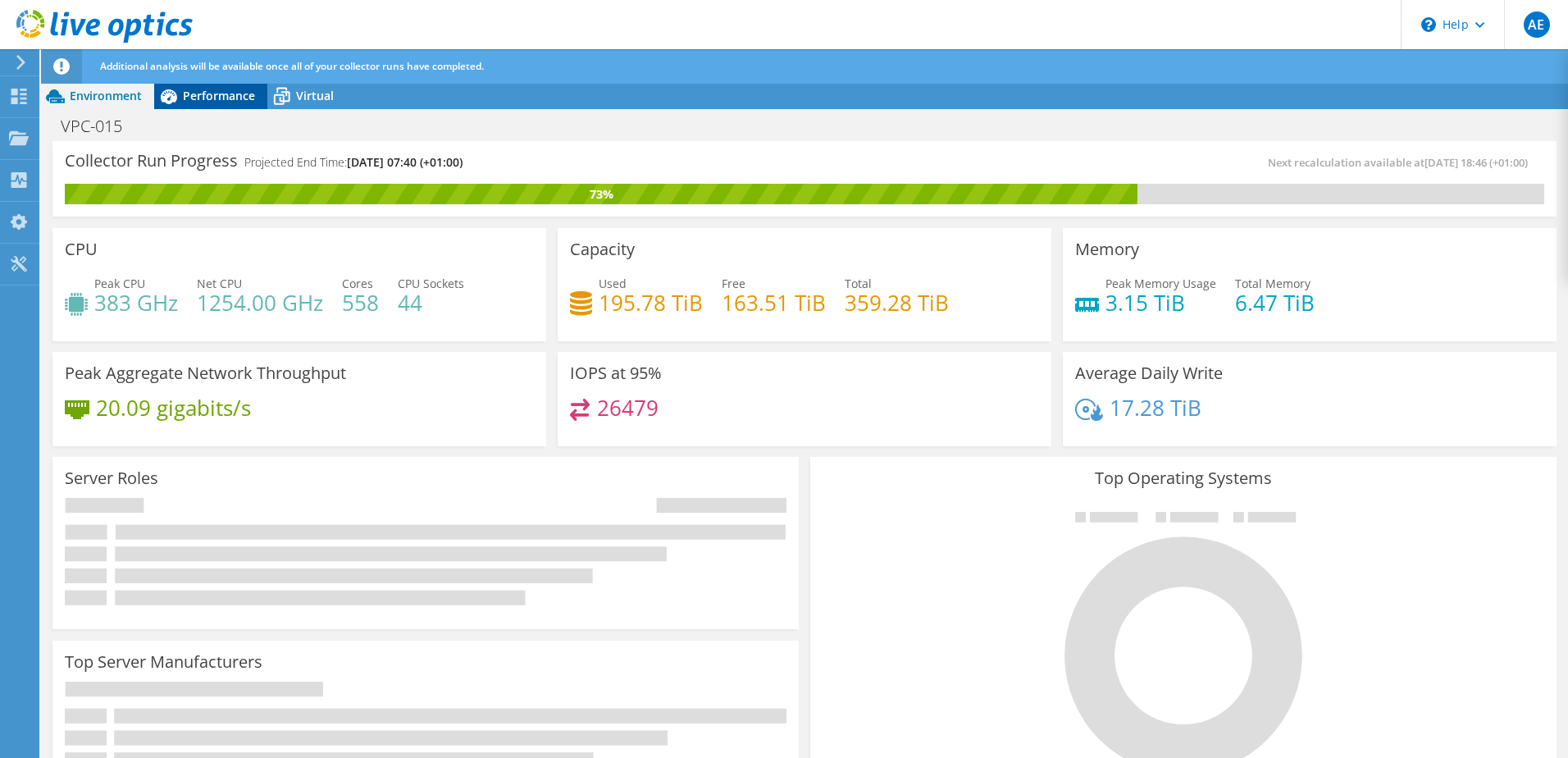
click at [212, 103] on div "Performance" at bounding box center [210, 95] width 113 height 26
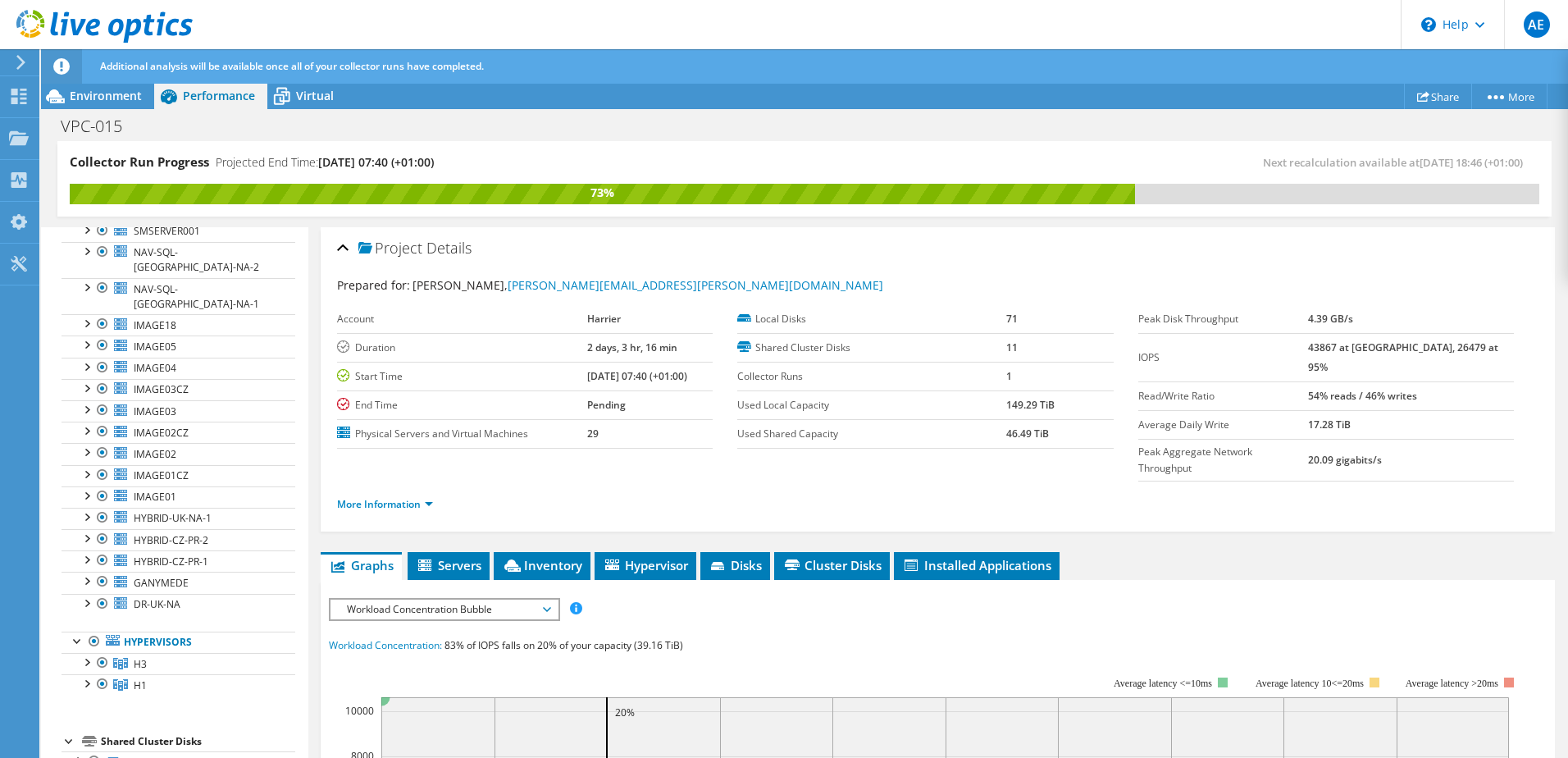
scroll to position [246, 0]
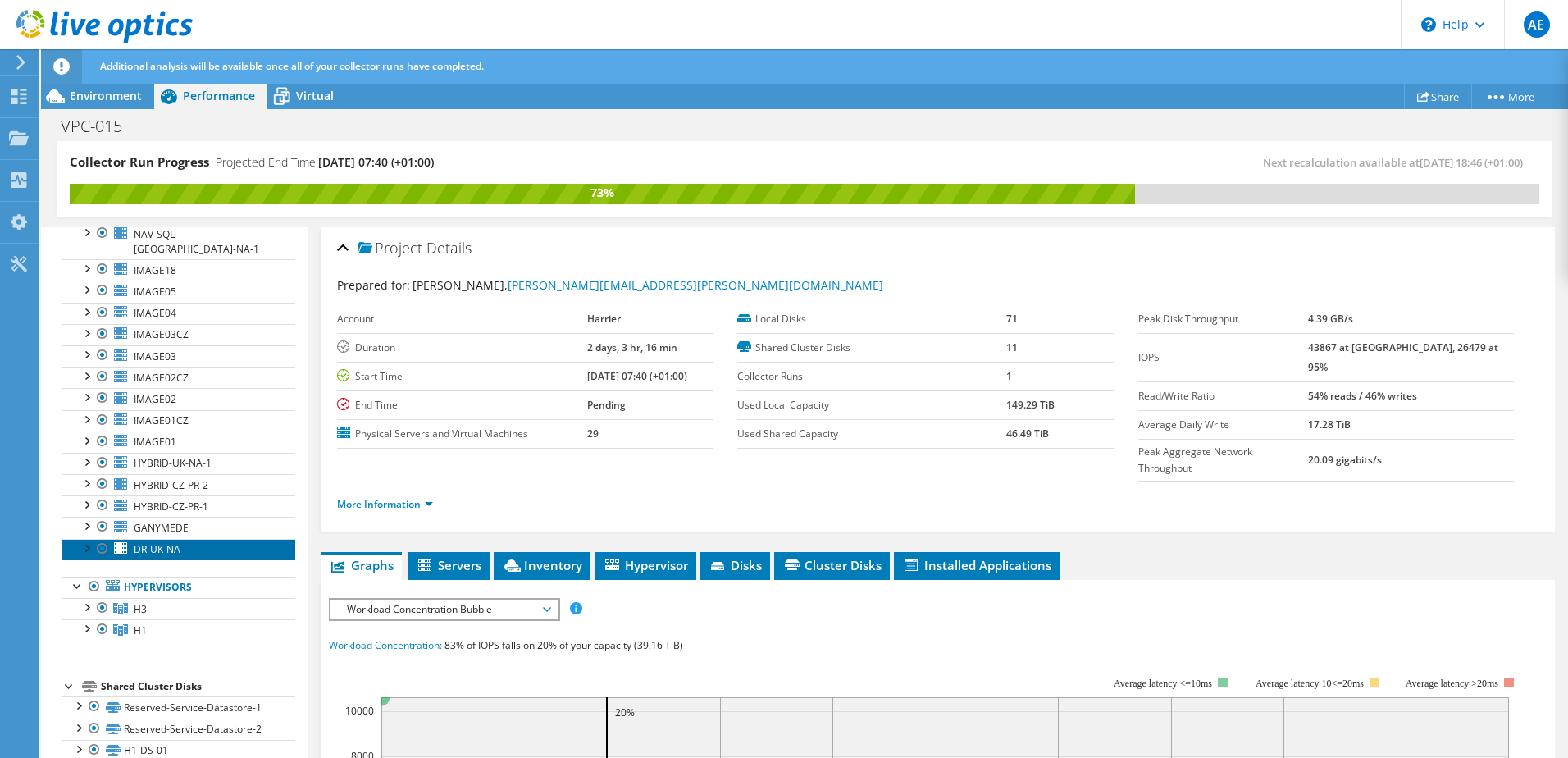
drag, startPoint x: 160, startPoint y: 516, endPoint x: 238, endPoint y: 518, distance: 78.0
click at [160, 542] on span "DR-UK-NA" at bounding box center [157, 550] width 46 height 14
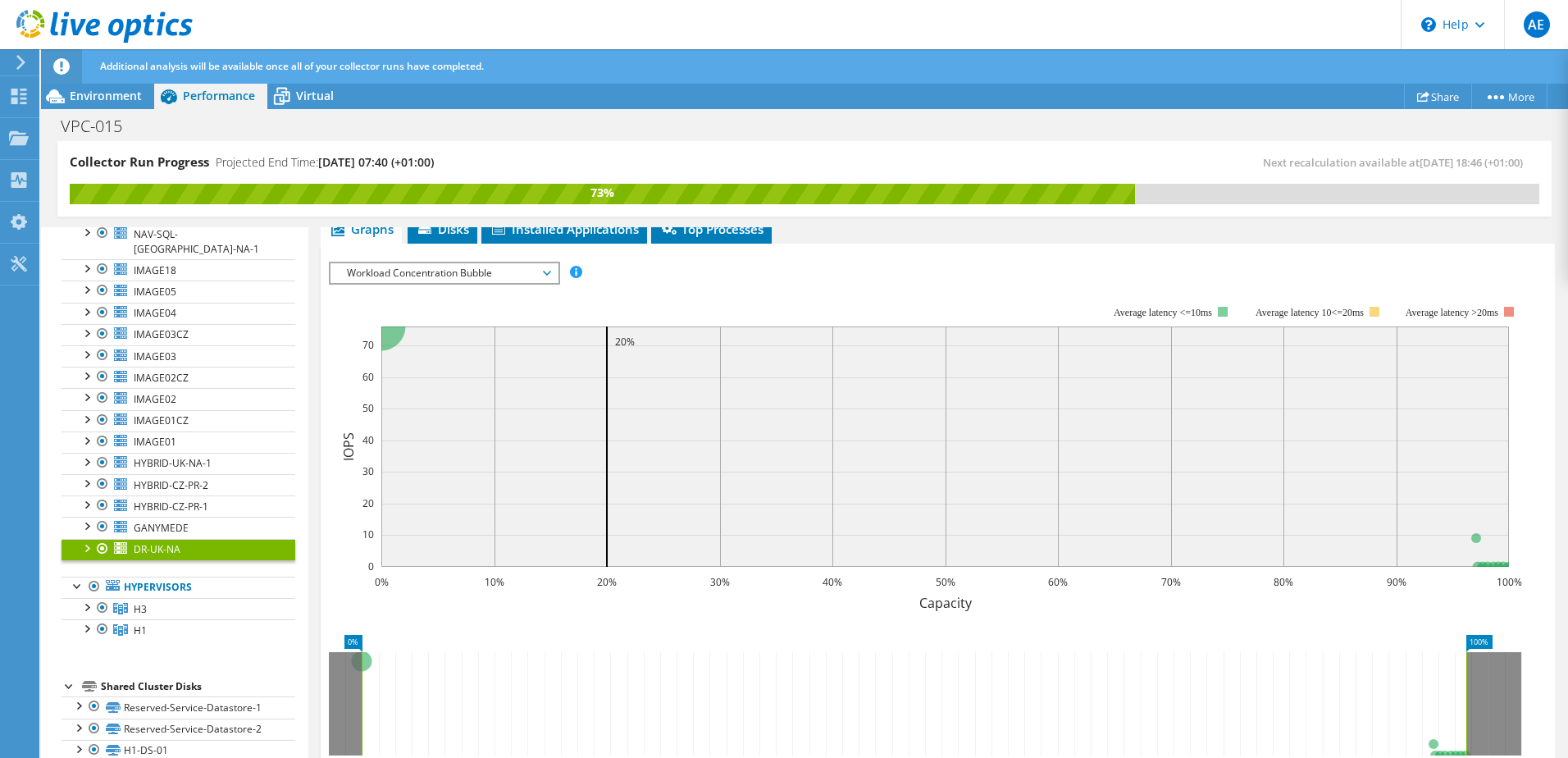
click at [501, 245] on div "IOPS Disk Throughput IO Size Latency Queue Depth CPU Percentage Memory Page Fau…" at bounding box center [937, 538] width 1218 height 591
click at [488, 274] on span "Workload Concentration Bubble" at bounding box center [444, 273] width 211 height 20
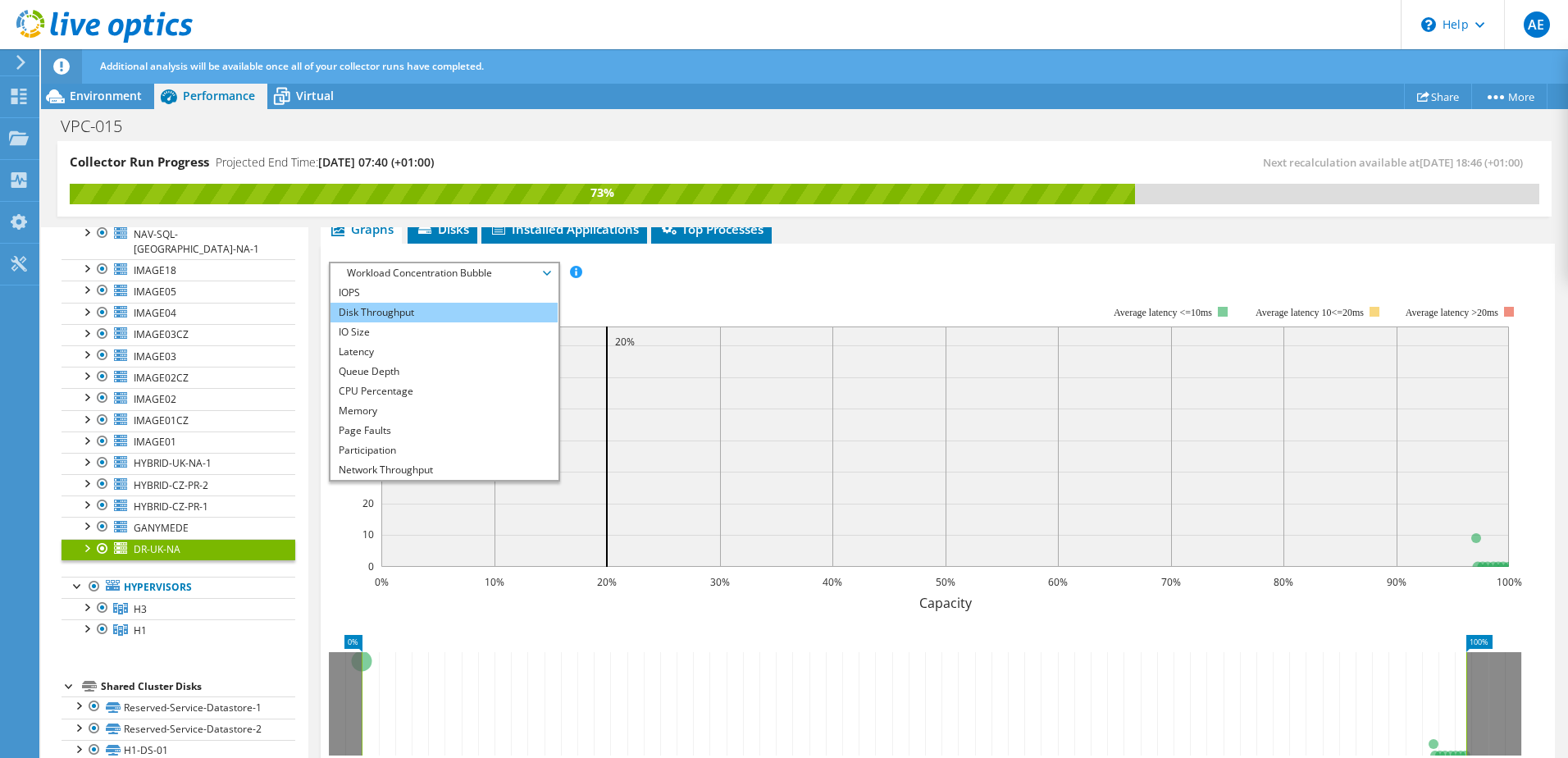
click at [415, 309] on li "Disk Throughput" at bounding box center [444, 313] width 227 height 20
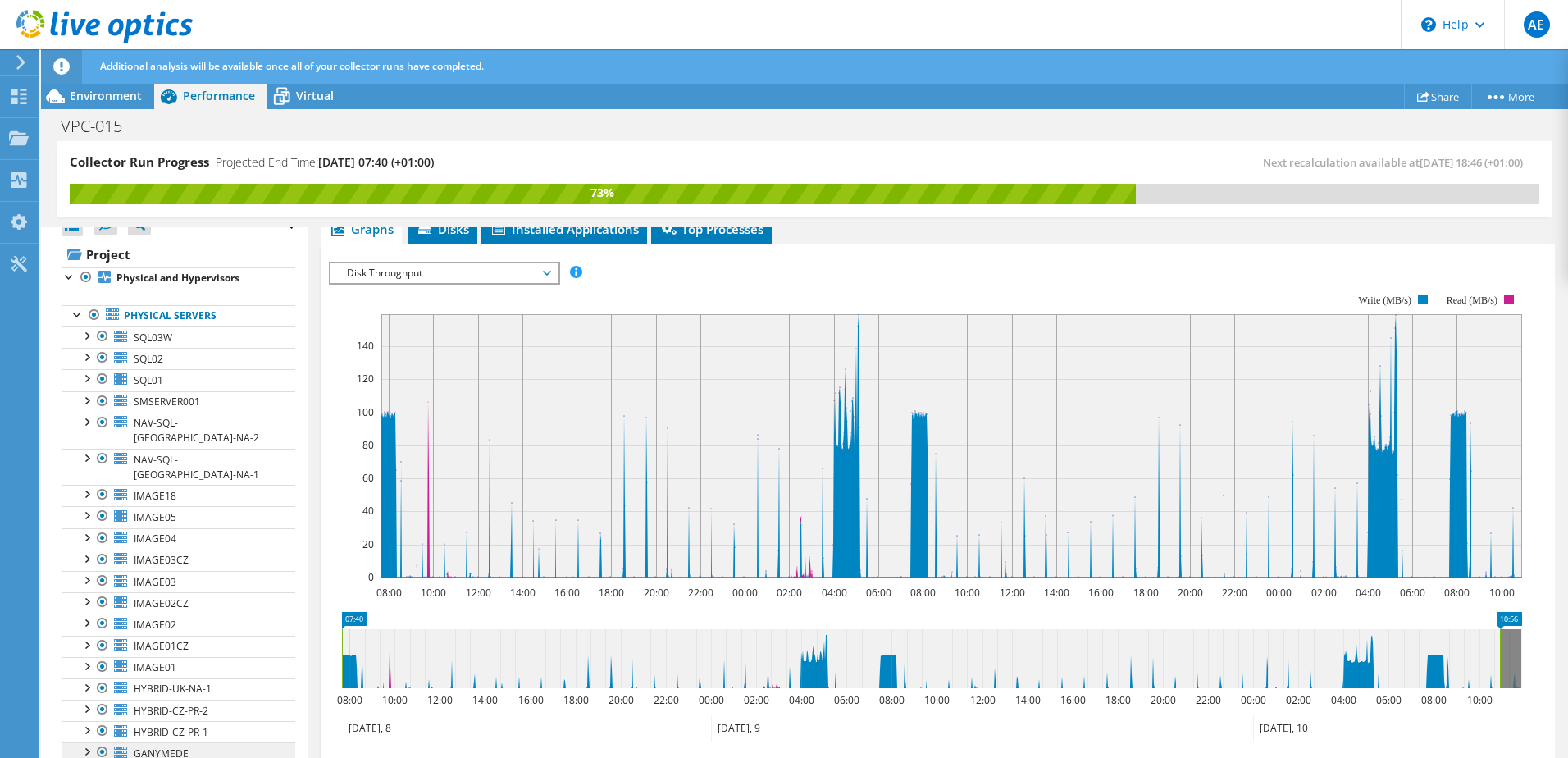
scroll to position [0, 0]
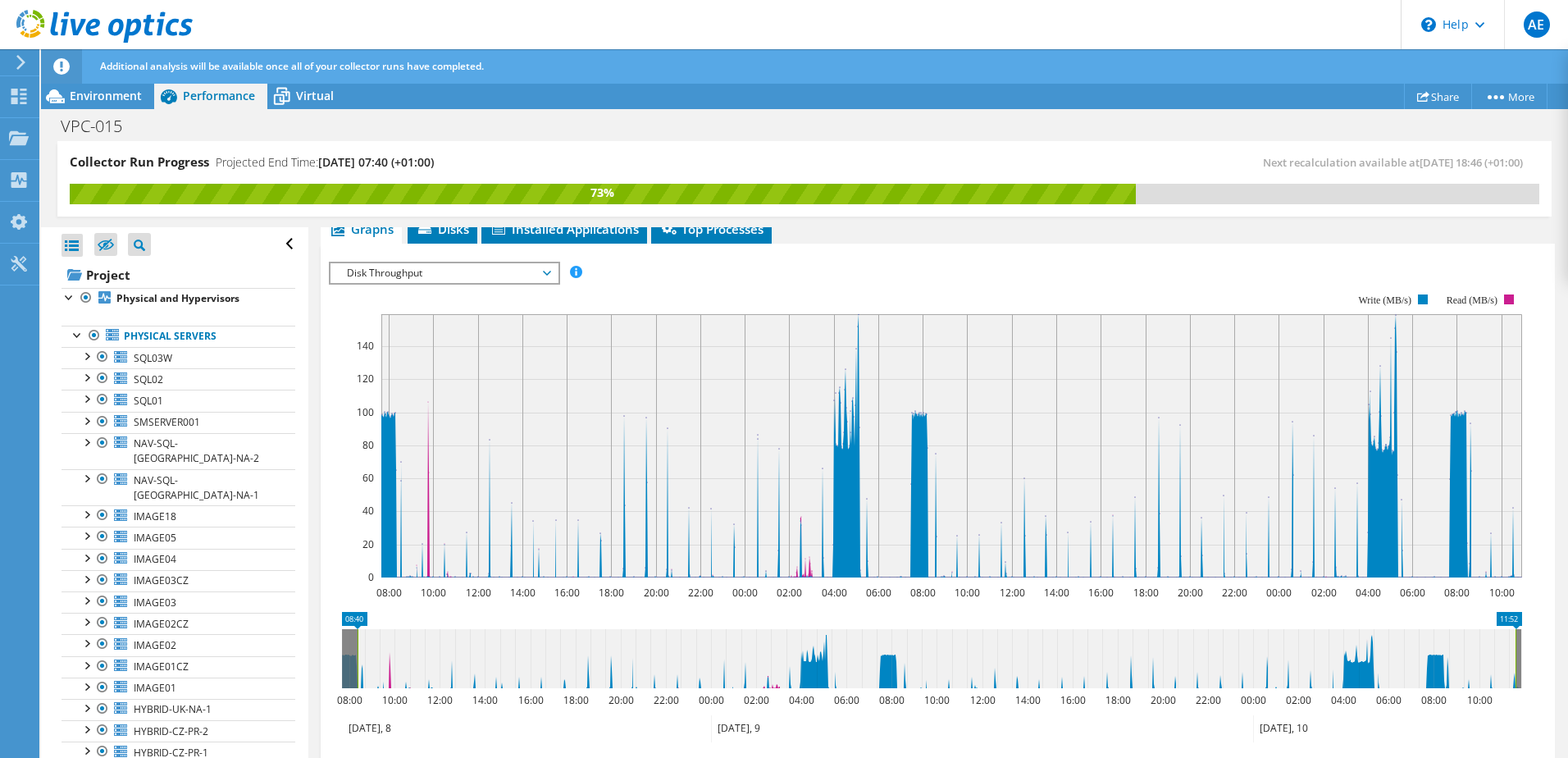
drag, startPoint x: 1416, startPoint y: 670, endPoint x: 1431, endPoint y: 672, distance: 15.1
click at [1431, 672] on icon at bounding box center [936, 658] width 1158 height 59
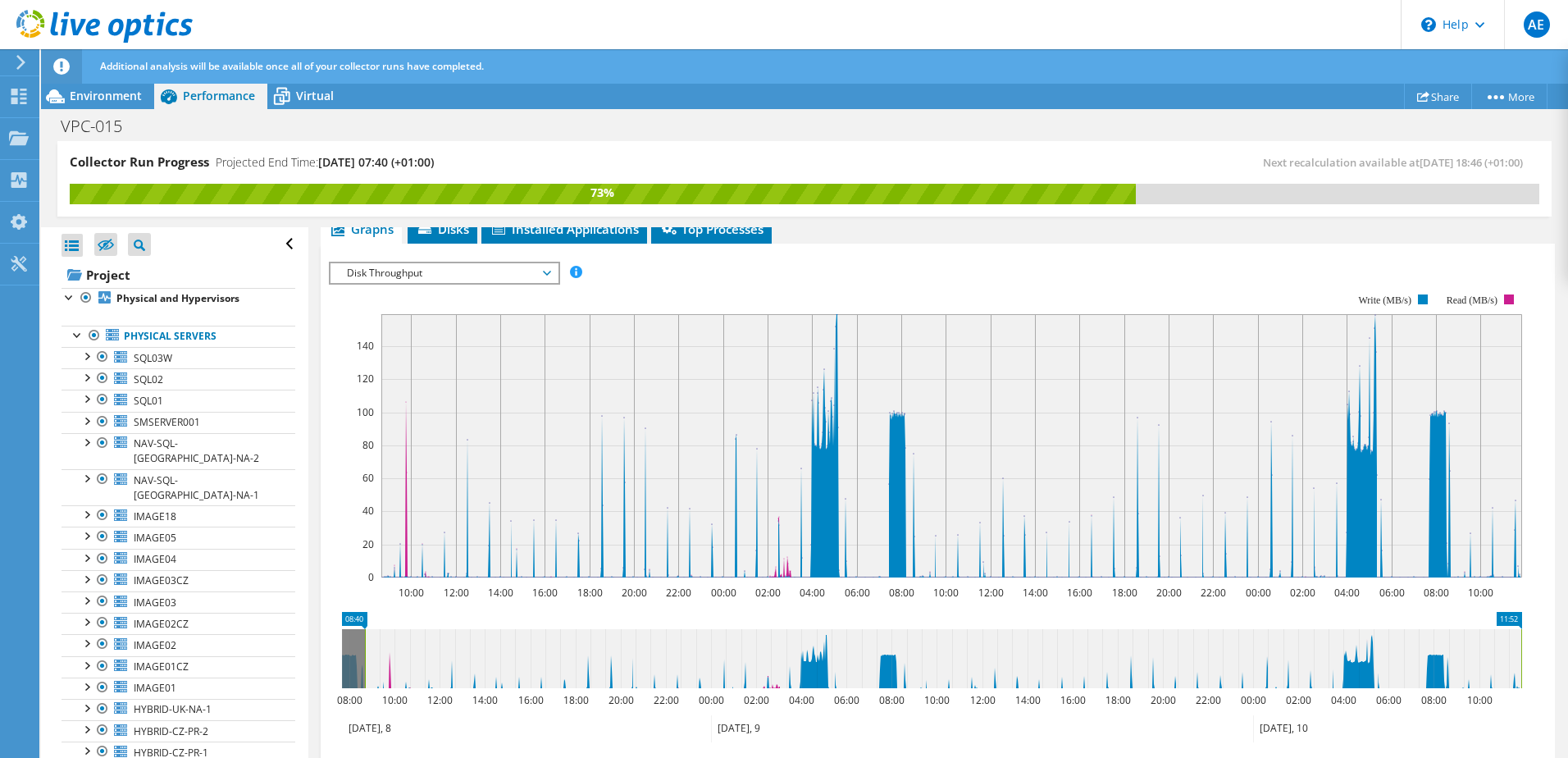
click at [1431, 672] on icon at bounding box center [943, 658] width 1156 height 59
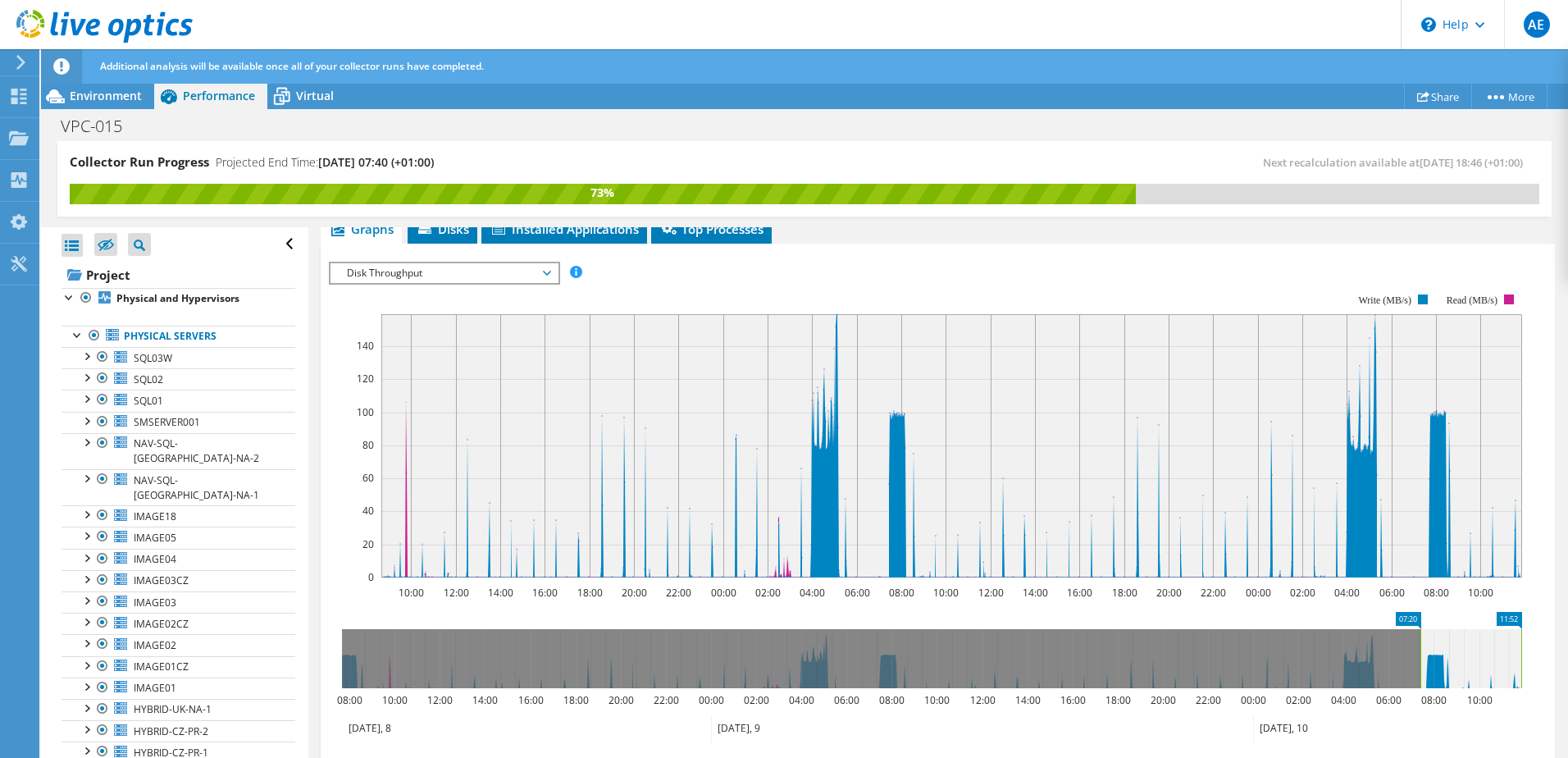
drag, startPoint x: 366, startPoint y: 657, endPoint x: 1421, endPoint y: 663, distance: 1055.0
click at [1421, 663] on rect at bounding box center [1420, 658] width 6 height 59
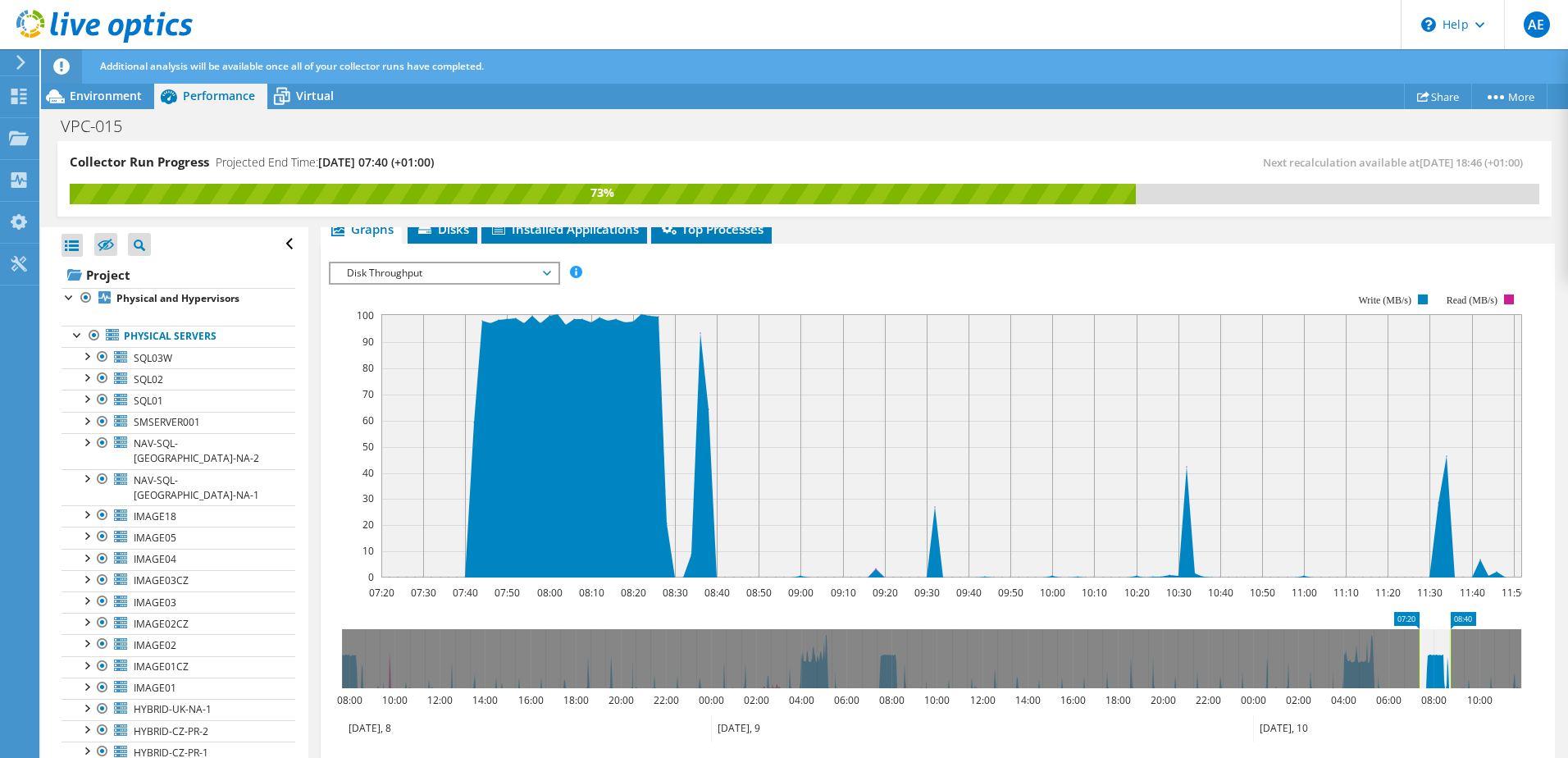
drag, startPoint x: 1522, startPoint y: 665, endPoint x: 1451, endPoint y: 689, distance: 74.9
click at [1451, 689] on icon "07:20 08:40 08:00 10:00 12:00 14:00 16:00 18:00 20:00 22:00 00:00 02:00 04:00 0…" at bounding box center [931, 677] width 1205 height 131
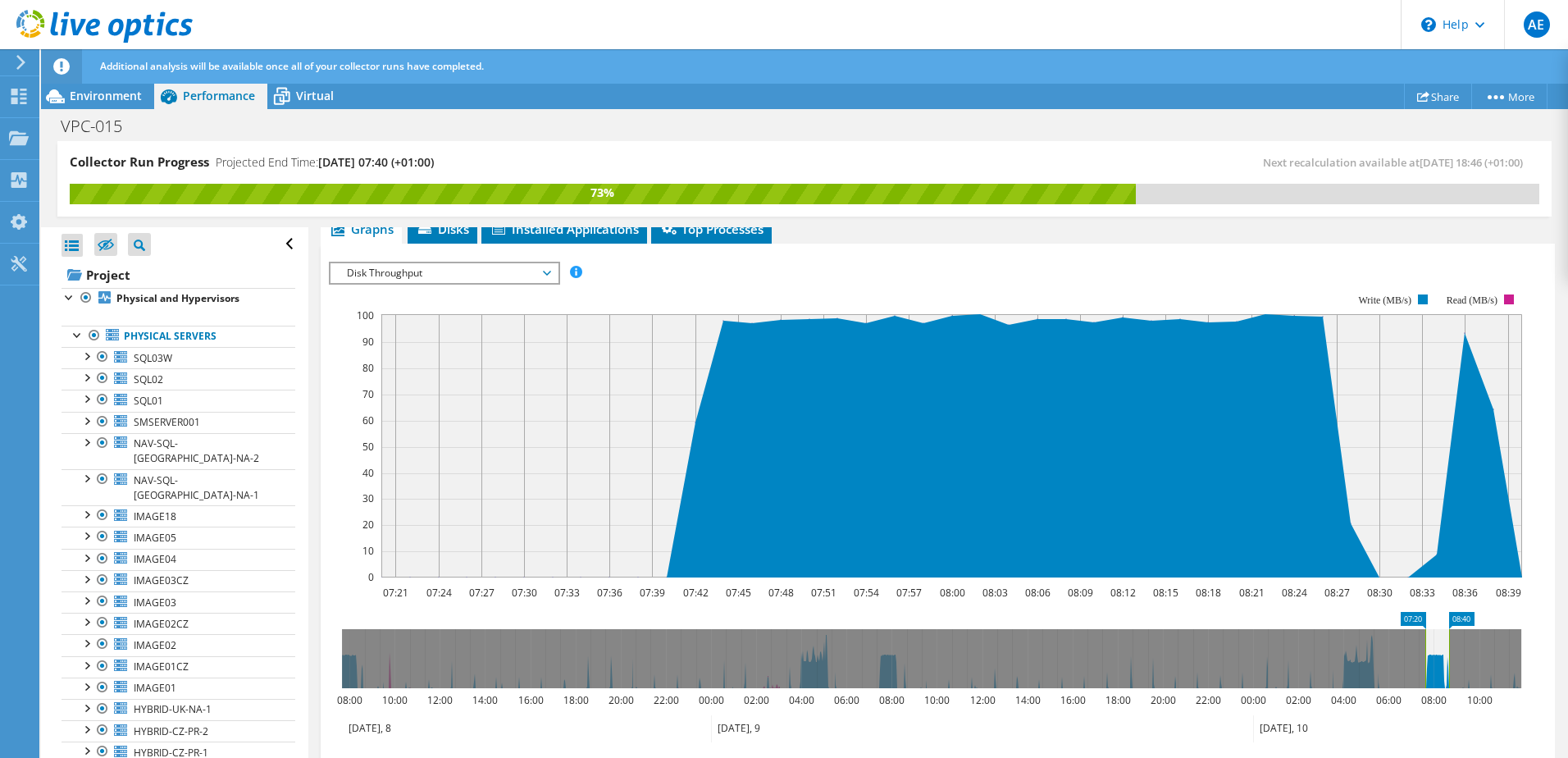
click at [1425, 669] on rect at bounding box center [1425, 658] width 6 height 59
click at [1426, 670] on icon at bounding box center [1437, 658] width 24 height 59
drag, startPoint x: 1451, startPoint y: 648, endPoint x: 1438, endPoint y: 651, distance: 13.3
click at [1439, 651] on rect at bounding box center [1441, 658] width 6 height 59
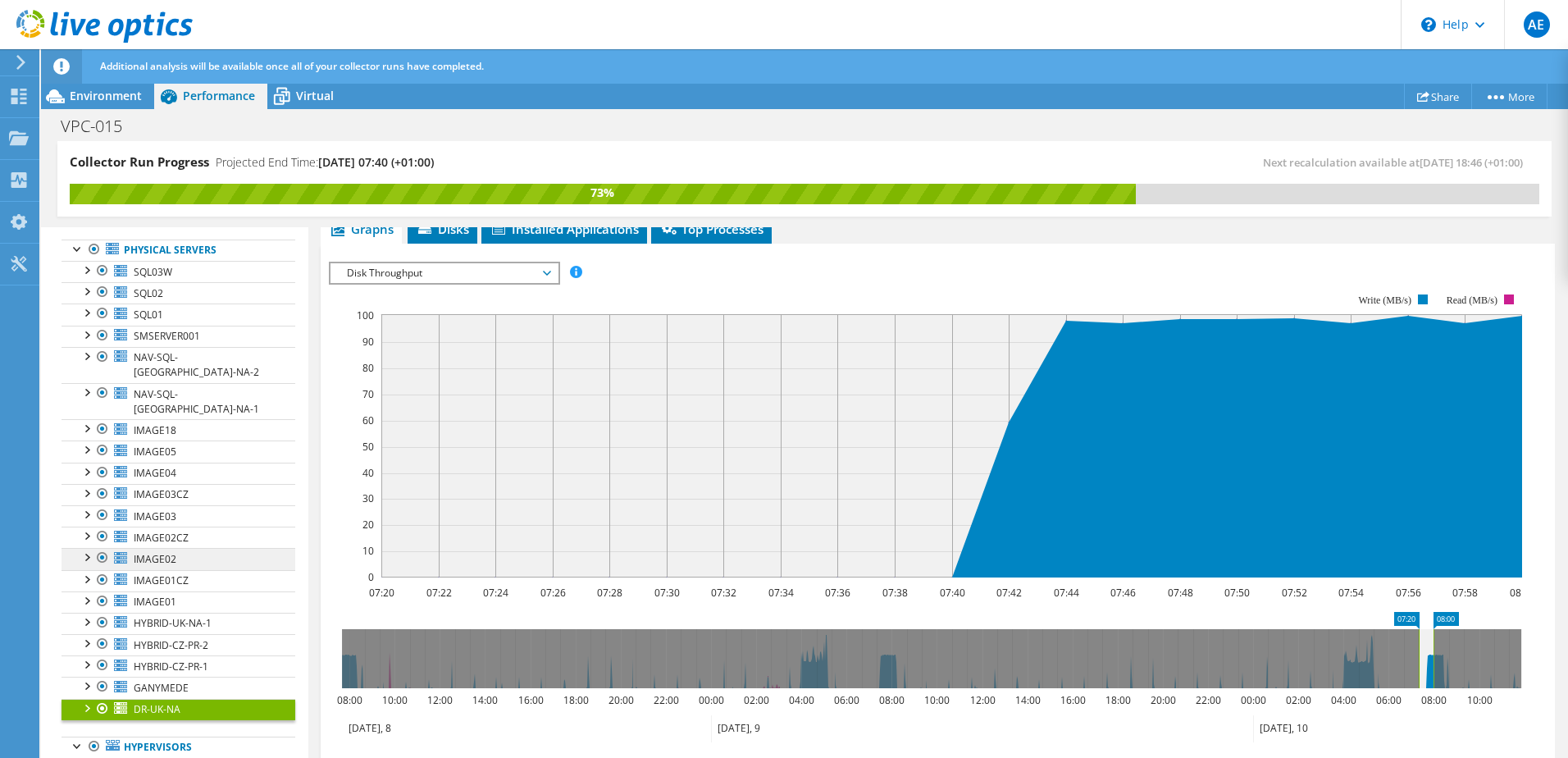
scroll to position [164, 0]
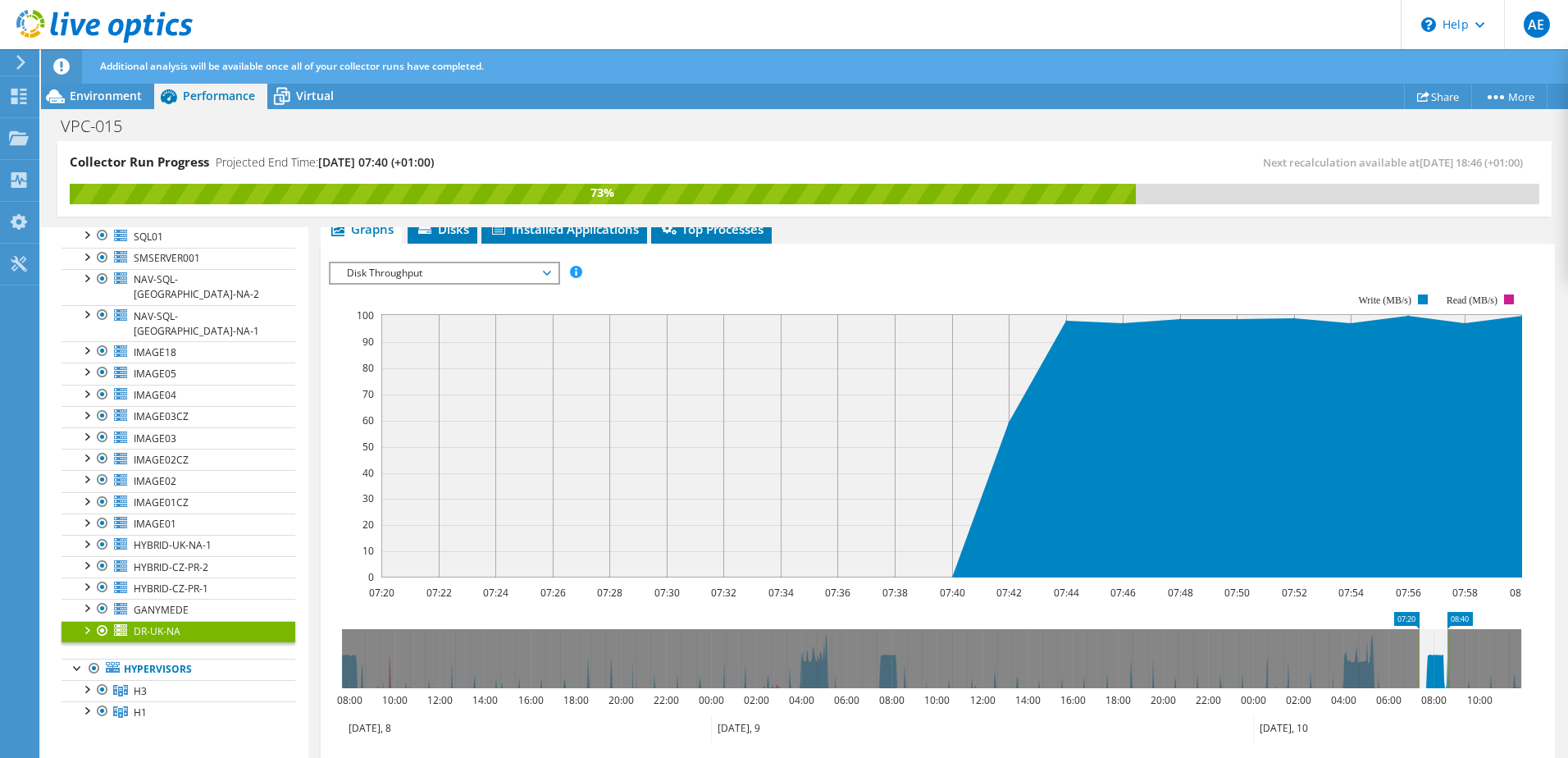
drag, startPoint x: 1433, startPoint y: 641, endPoint x: 1450, endPoint y: 643, distance: 17.1
click at [1450, 643] on rect at bounding box center [1447, 658] width 6 height 59
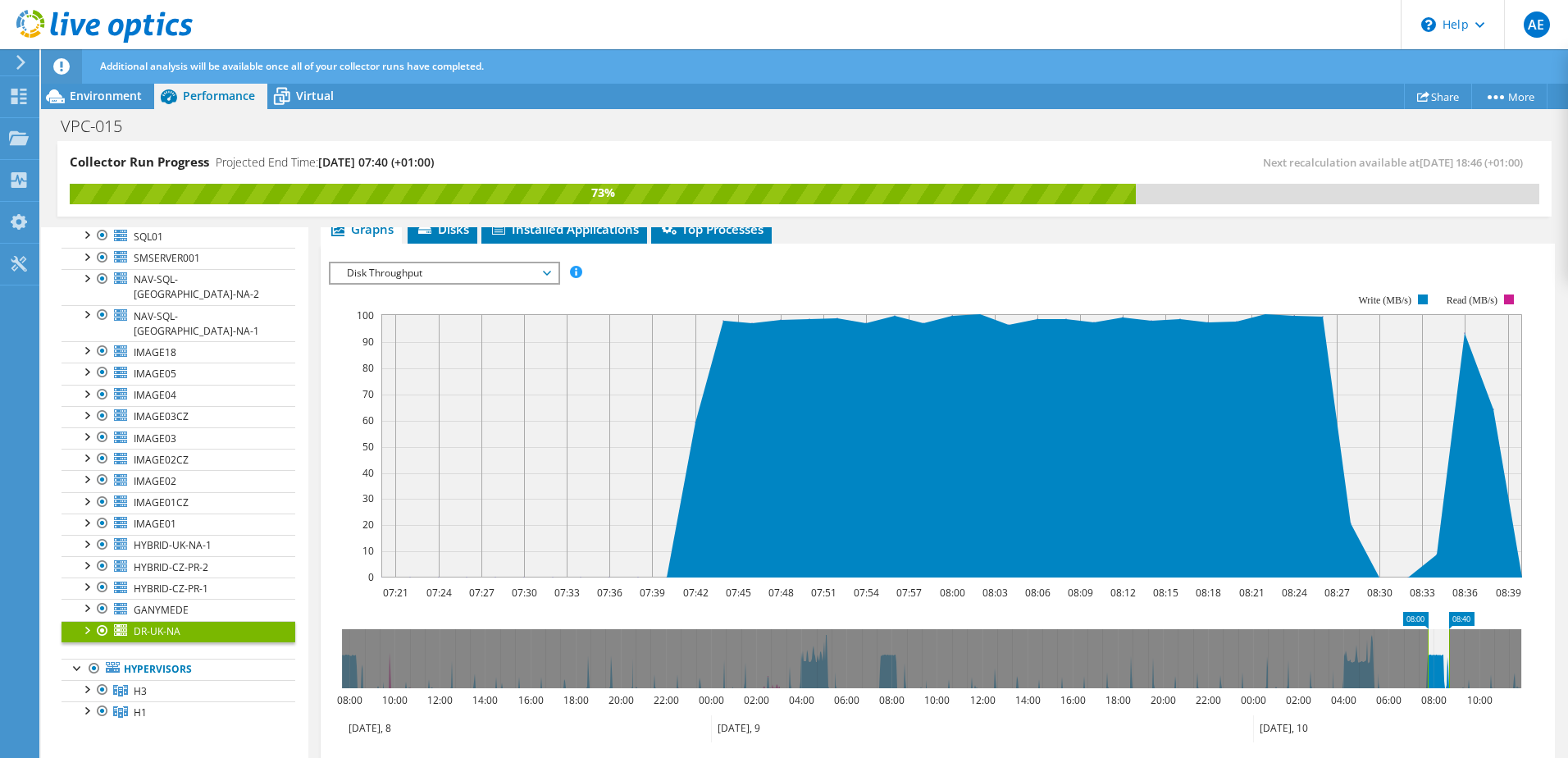
drag, startPoint x: 1417, startPoint y: 648, endPoint x: 1425, endPoint y: 650, distance: 8.2
click at [1425, 650] on rect at bounding box center [1427, 658] width 6 height 59
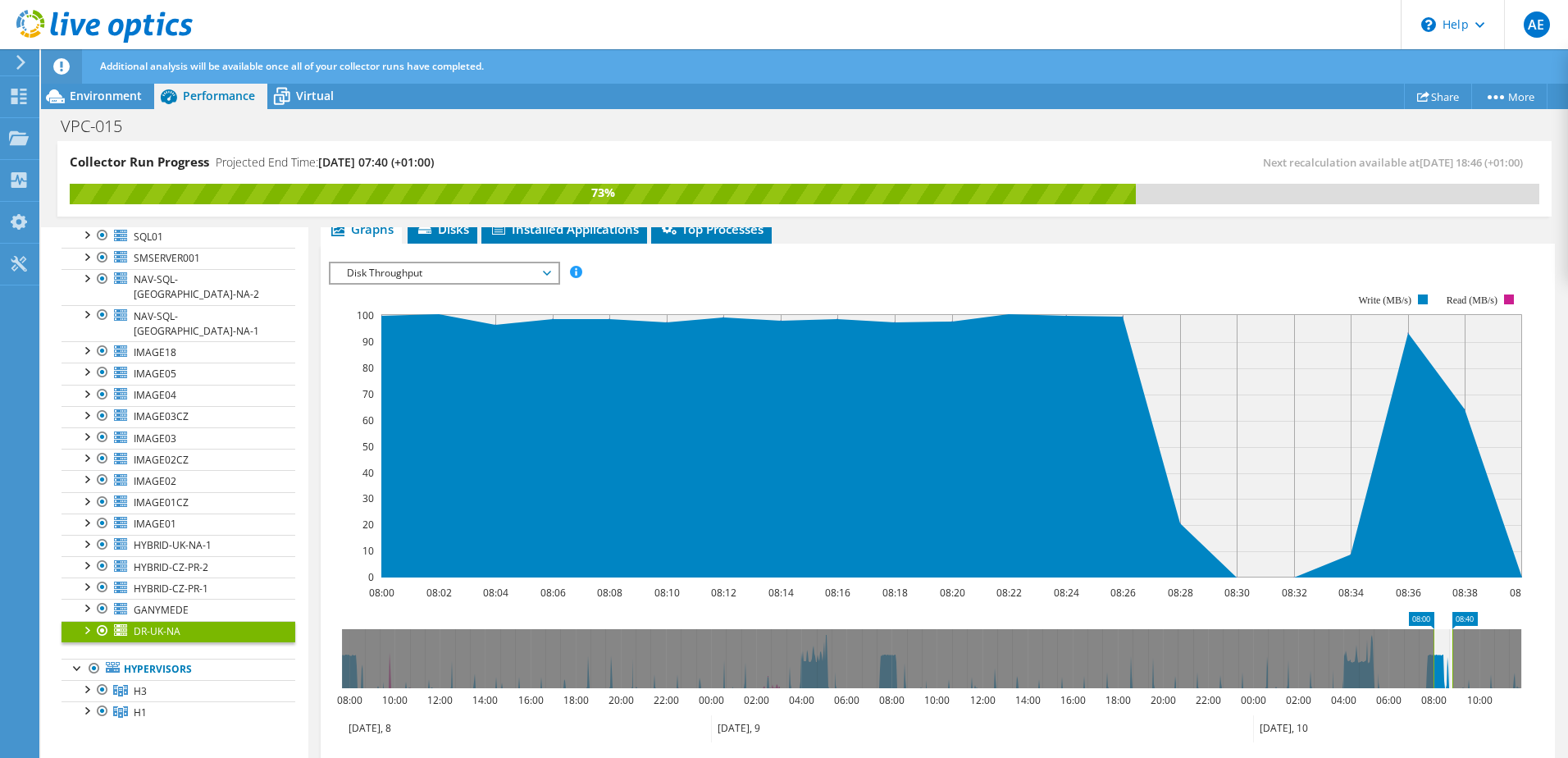
drag, startPoint x: 1447, startPoint y: 640, endPoint x: 1458, endPoint y: 643, distance: 11.4
click at [1456, 643] on rect at bounding box center [1452, 658] width 6 height 59
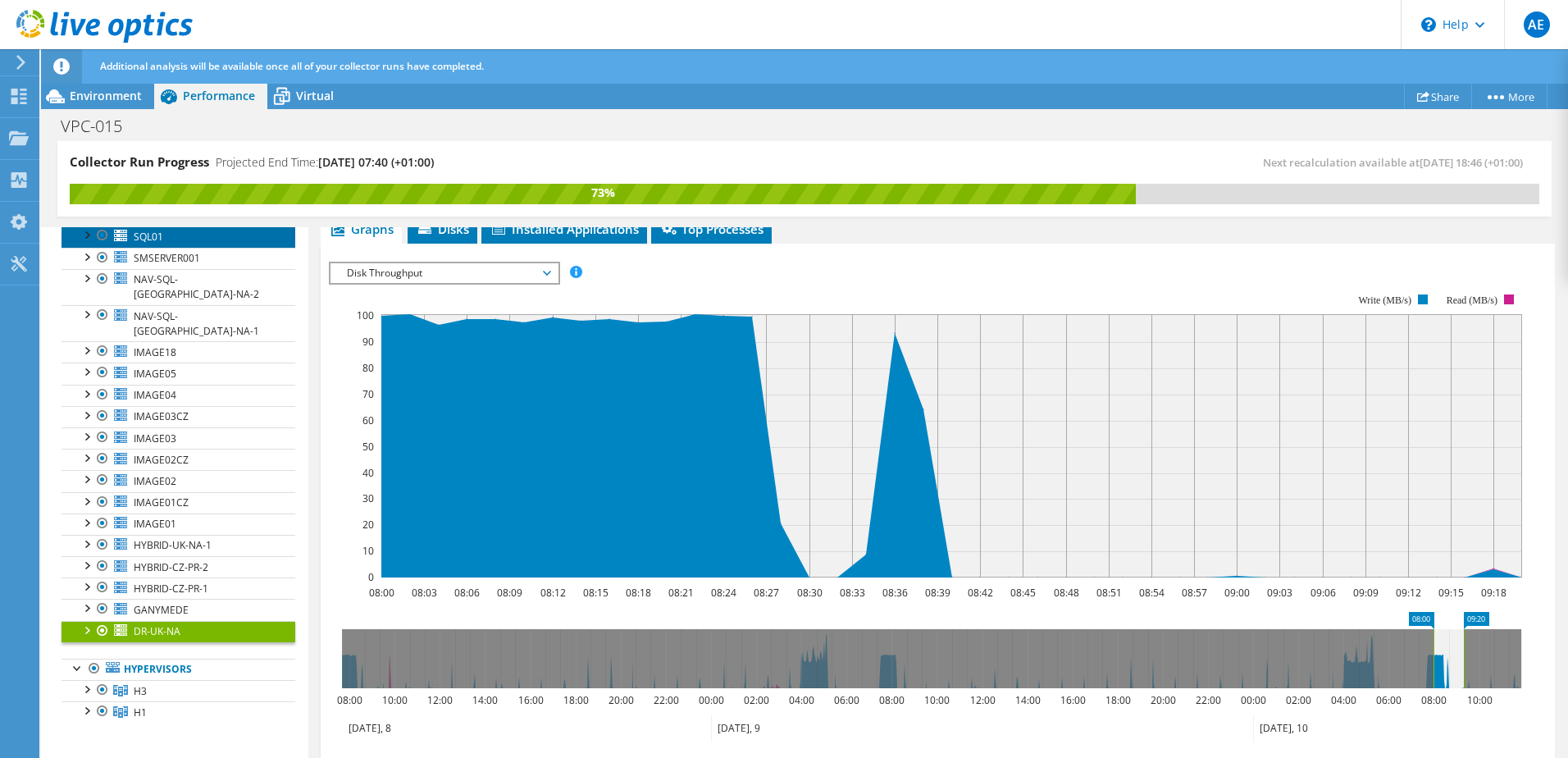
click at [180, 238] on link "SQL01" at bounding box center [178, 236] width 233 height 21
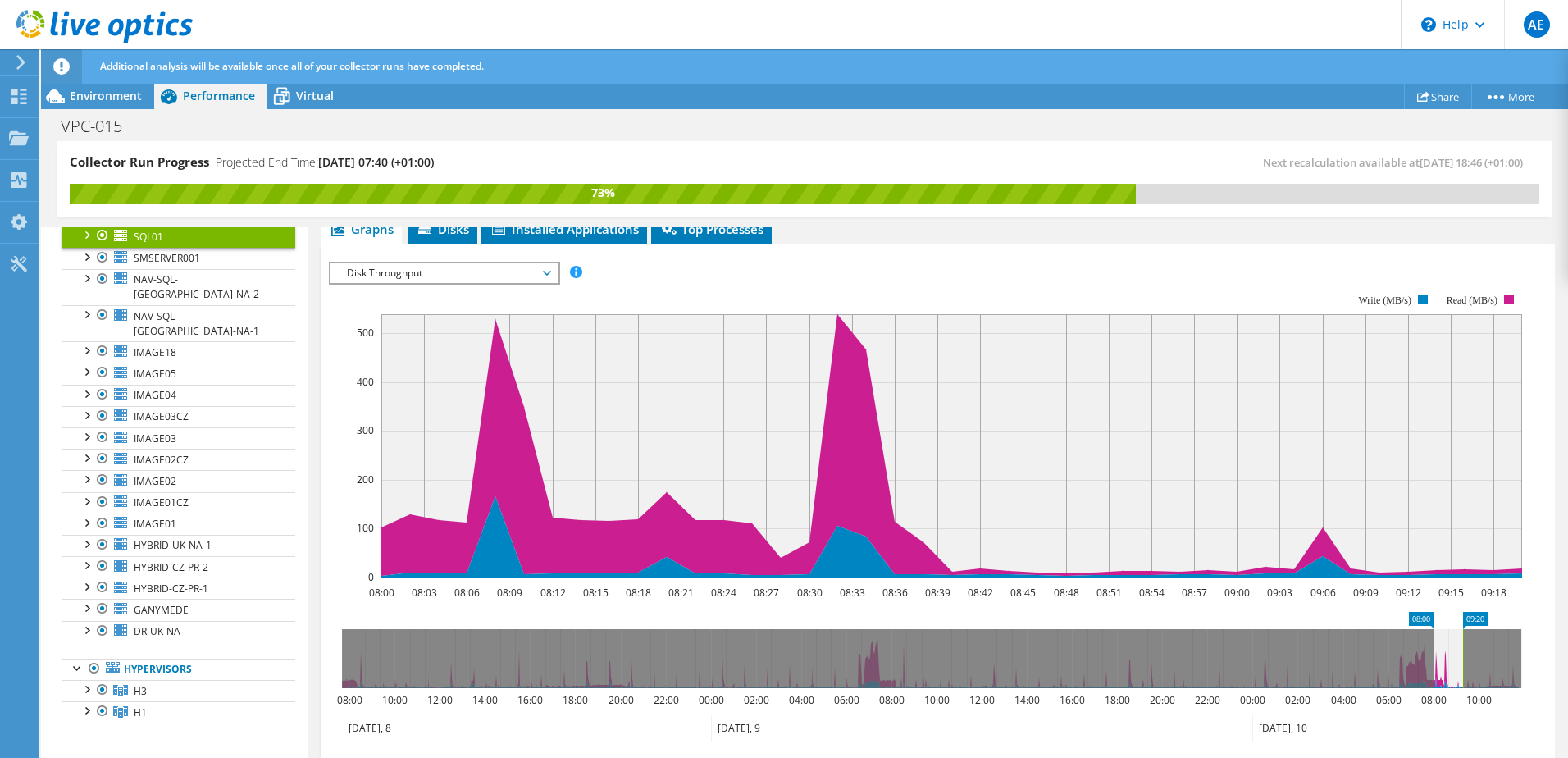
click at [526, 282] on span "Disk Throughput" at bounding box center [444, 273] width 211 height 20
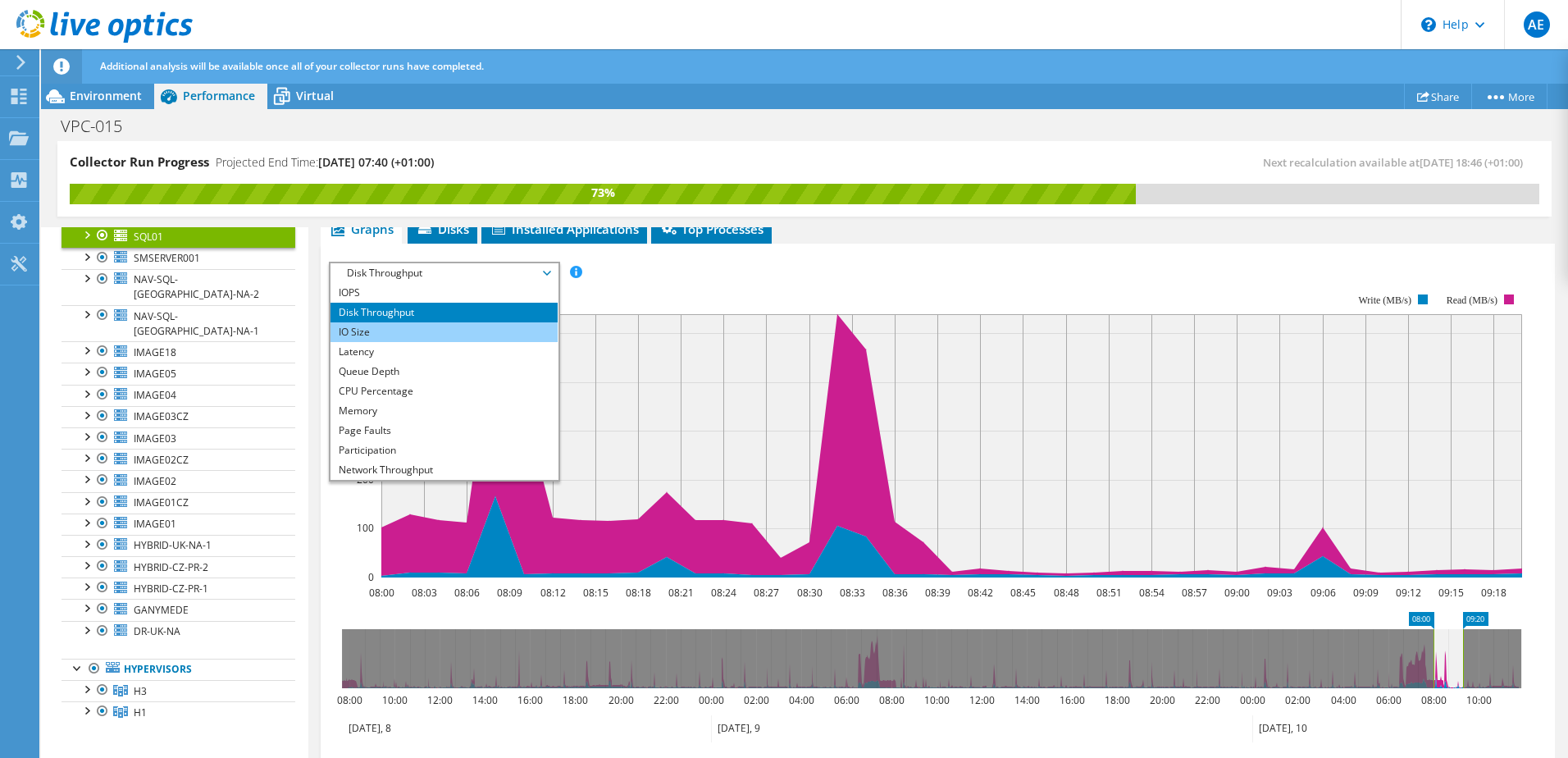
click at [459, 325] on li "IO Size" at bounding box center [444, 332] width 227 height 20
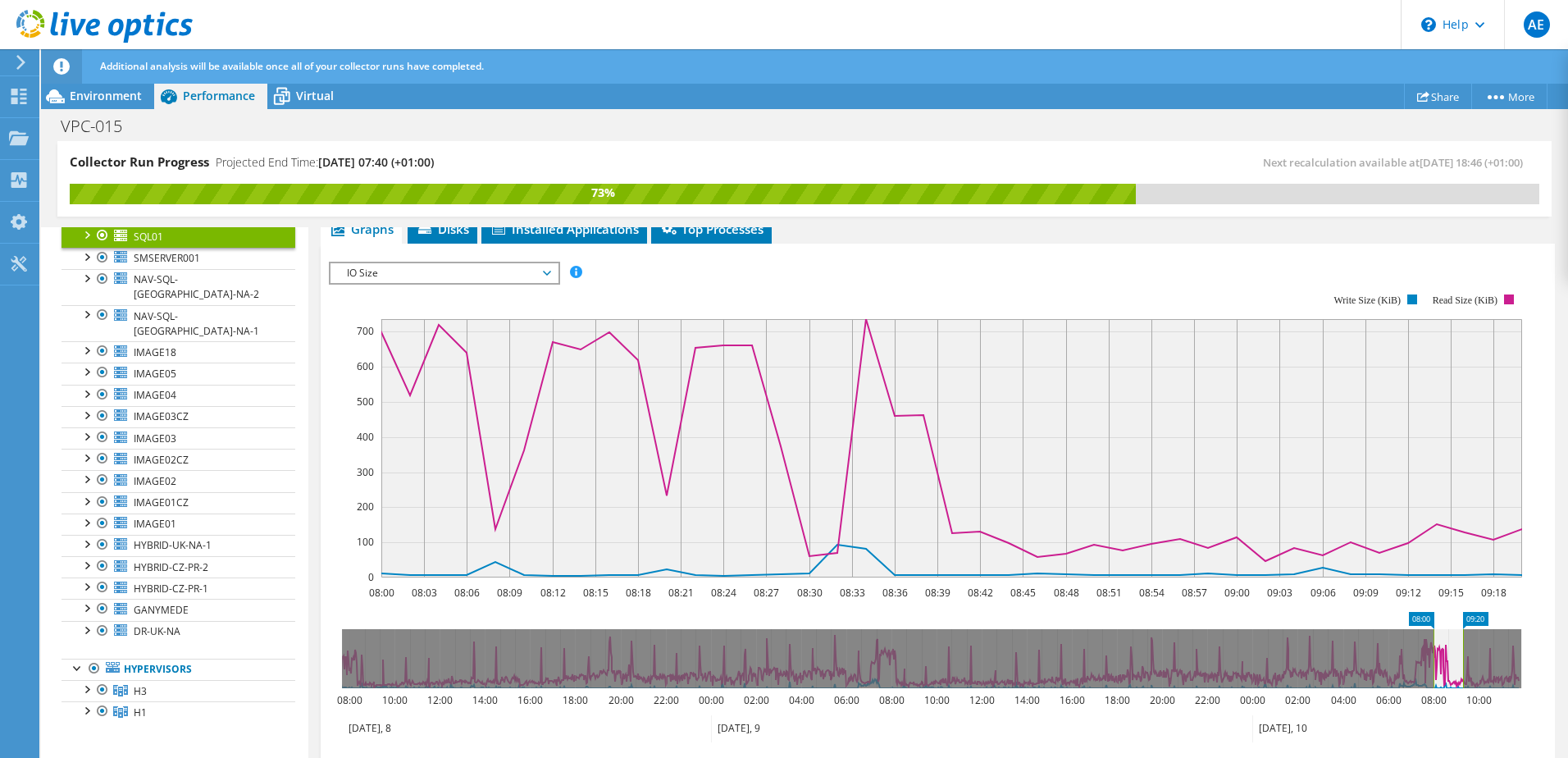
click at [504, 258] on div "IOPS Disk Throughput IO Size Latency Queue Depth CPU Percentage Memory Page Fau…" at bounding box center [937, 537] width 1218 height 568
click at [505, 269] on span "IO Size" at bounding box center [444, 273] width 211 height 20
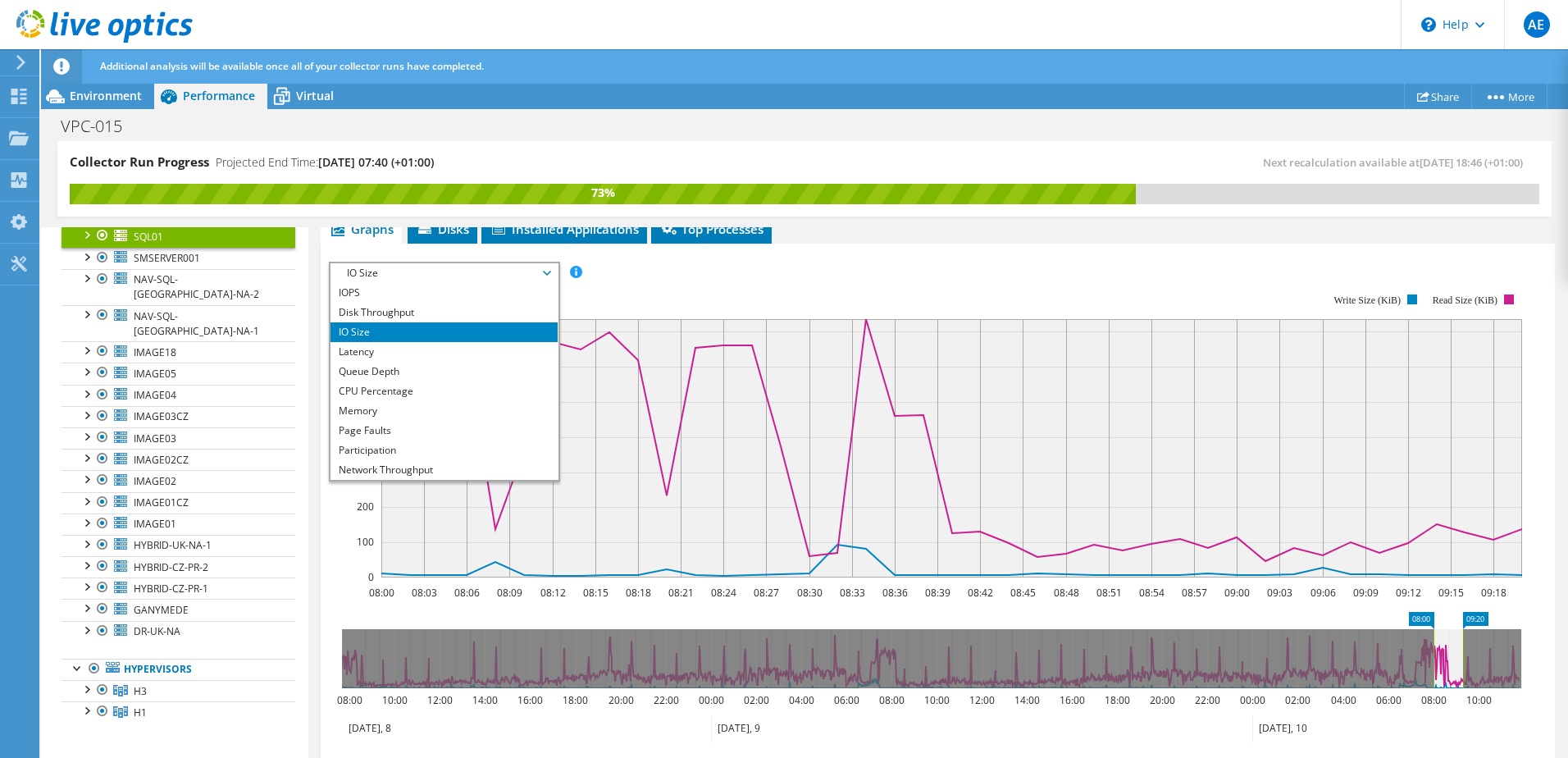
click at [505, 272] on span "IO Size" at bounding box center [444, 273] width 211 height 20
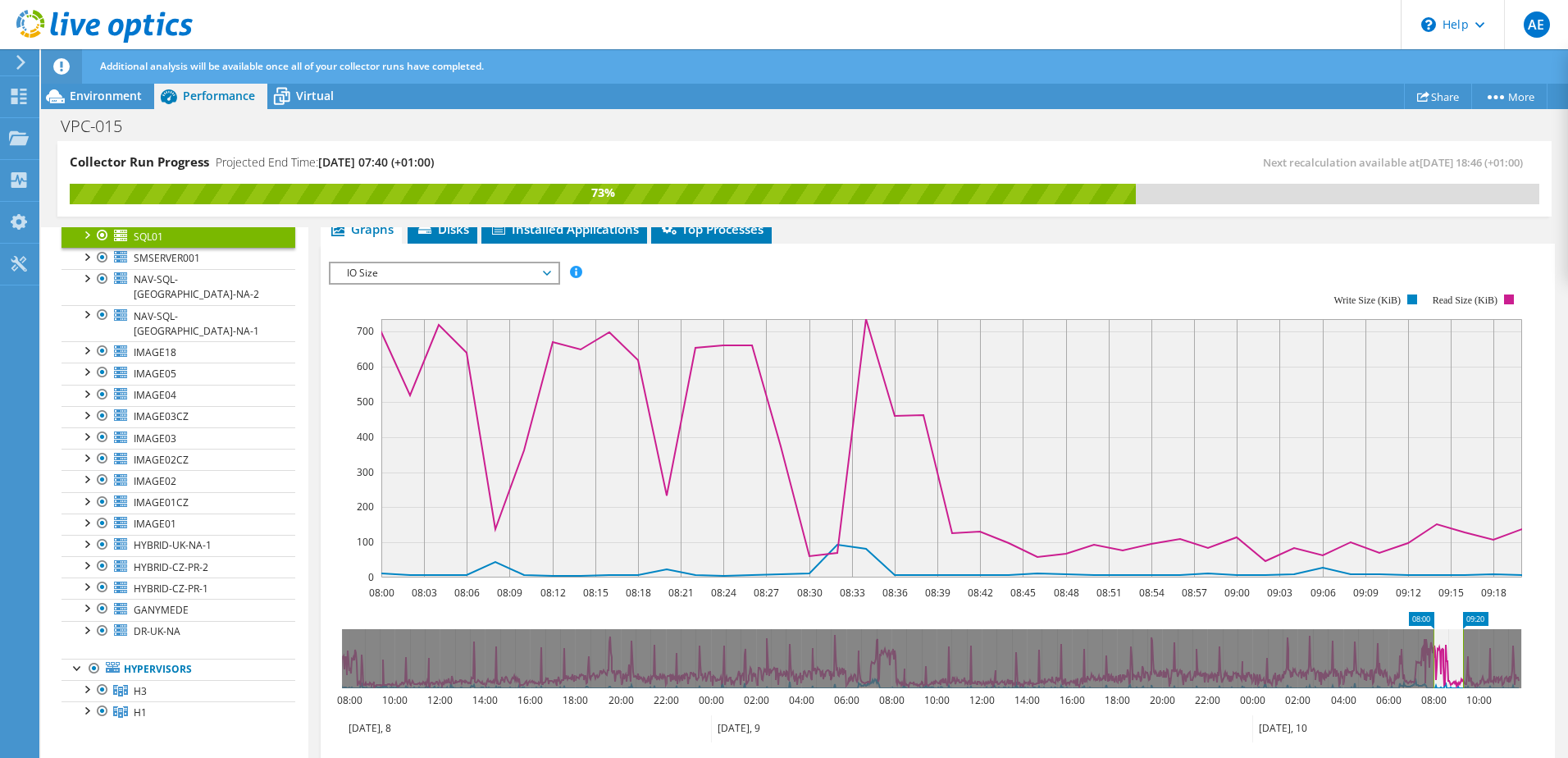
click at [89, 232] on div at bounding box center [86, 233] width 16 height 16
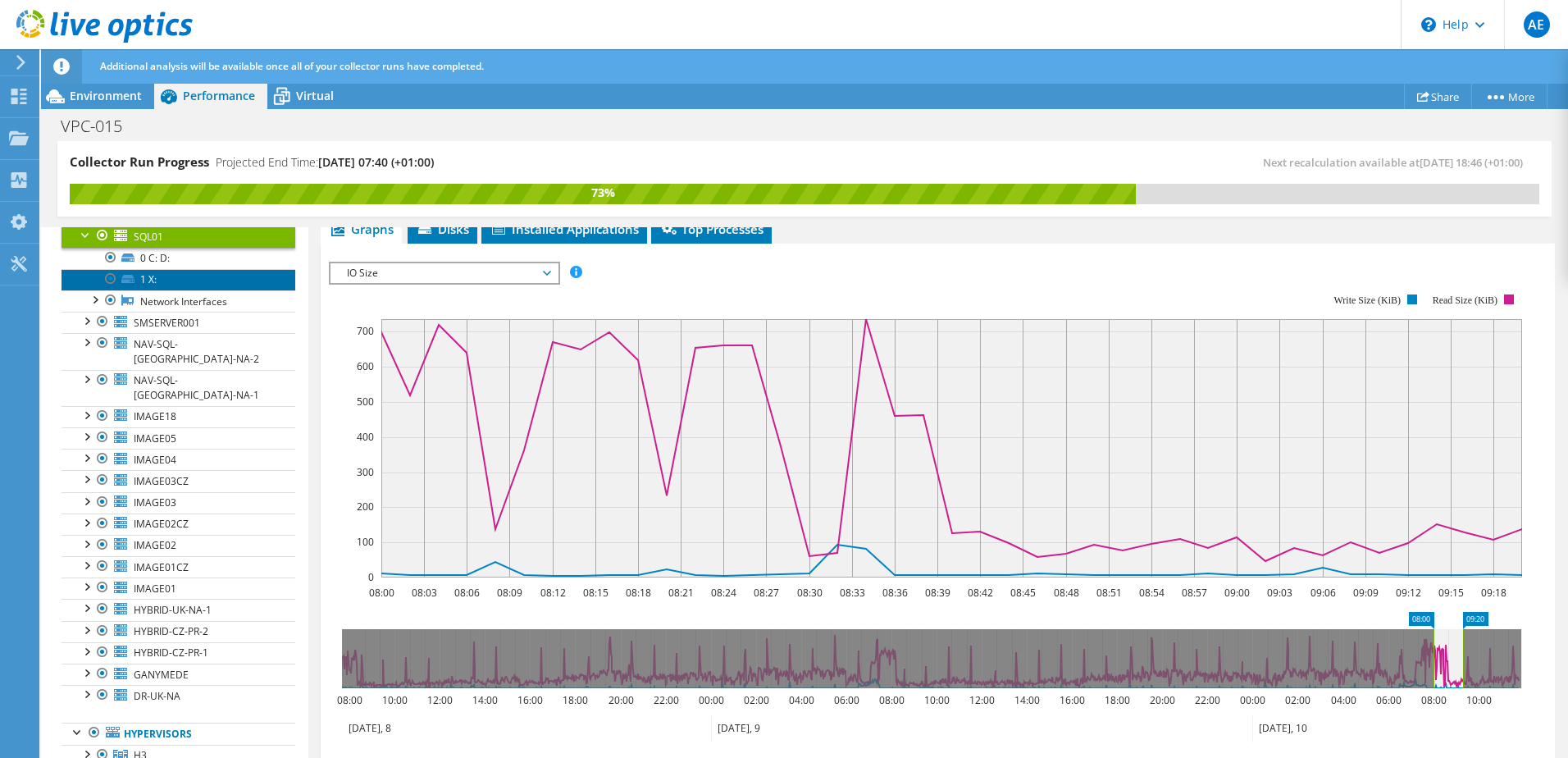
click at [148, 283] on link "1 X:" at bounding box center [178, 280] width 233 height 21
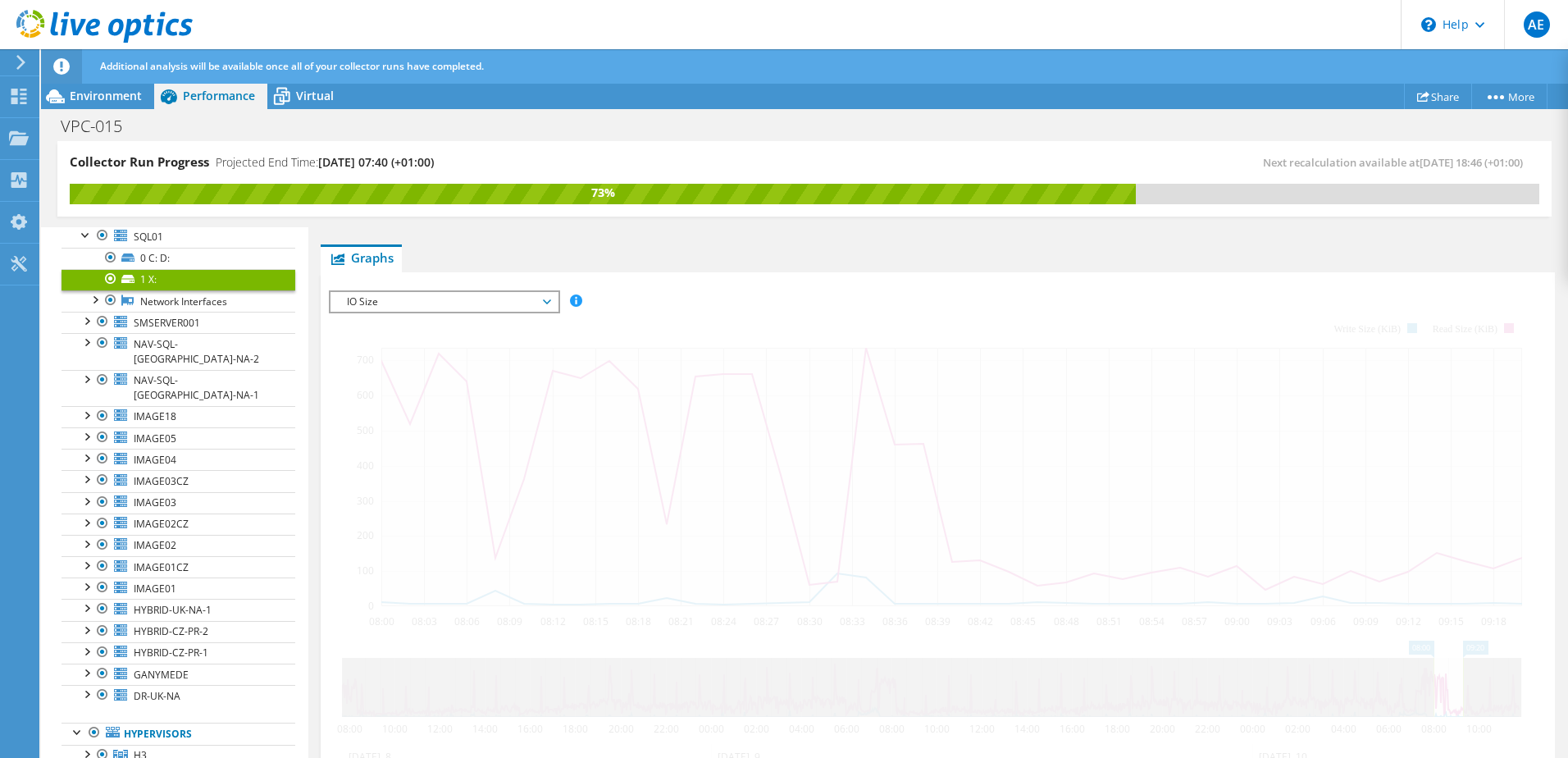
scroll to position [274, 0]
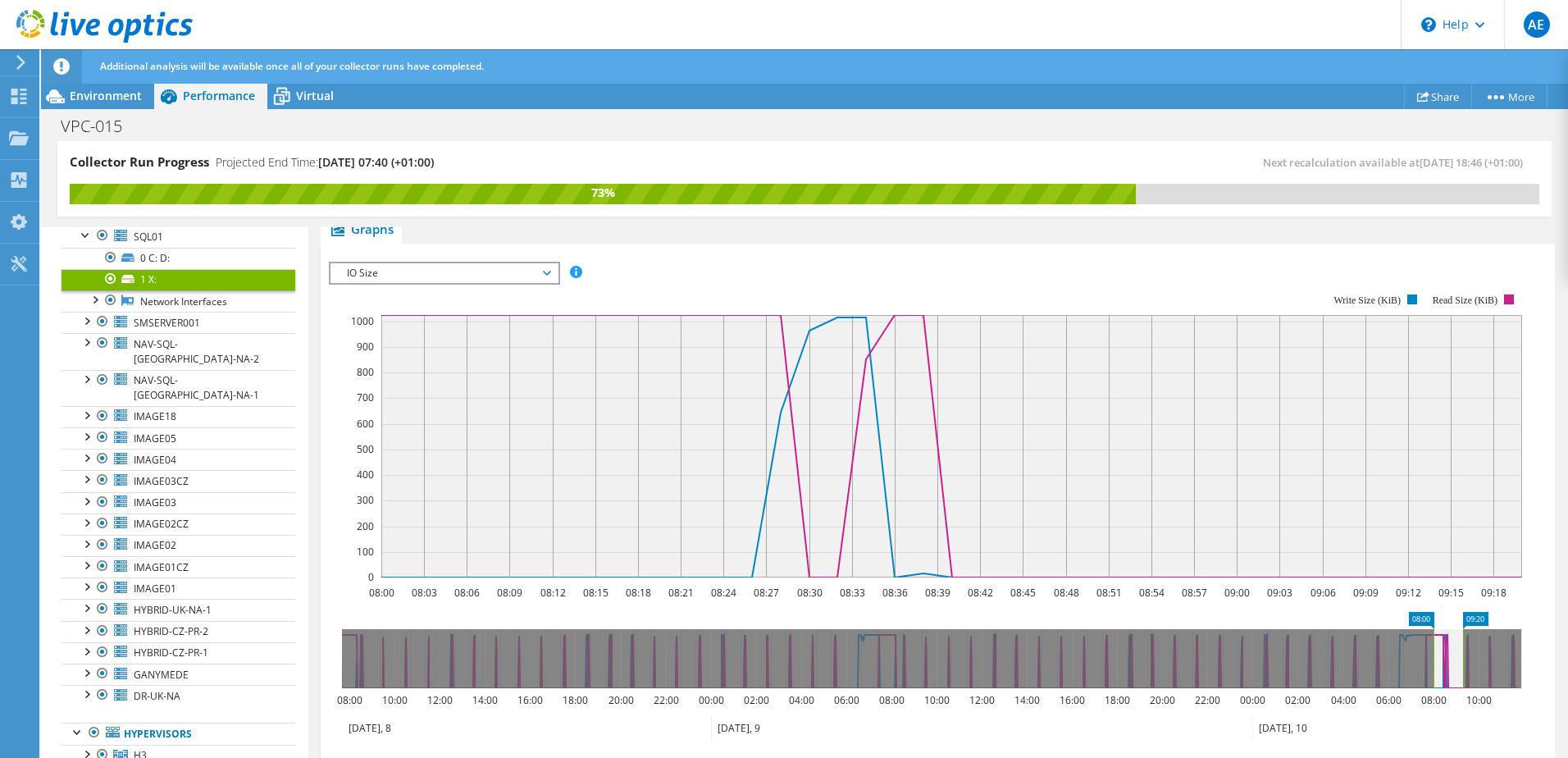
click at [550, 273] on span "IO Size" at bounding box center [444, 273] width 211 height 20
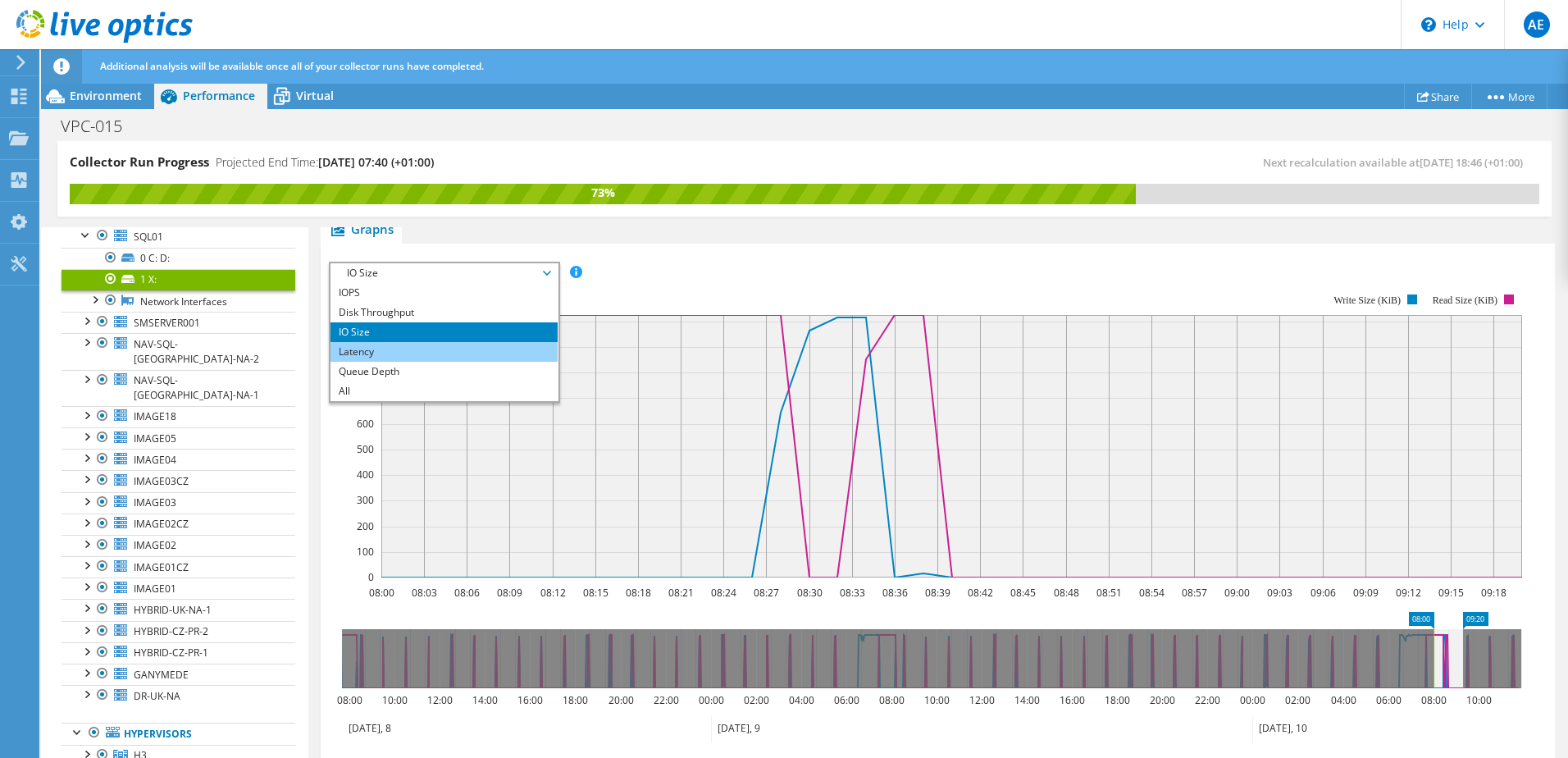
click at [494, 346] on li "Latency" at bounding box center [444, 352] width 227 height 20
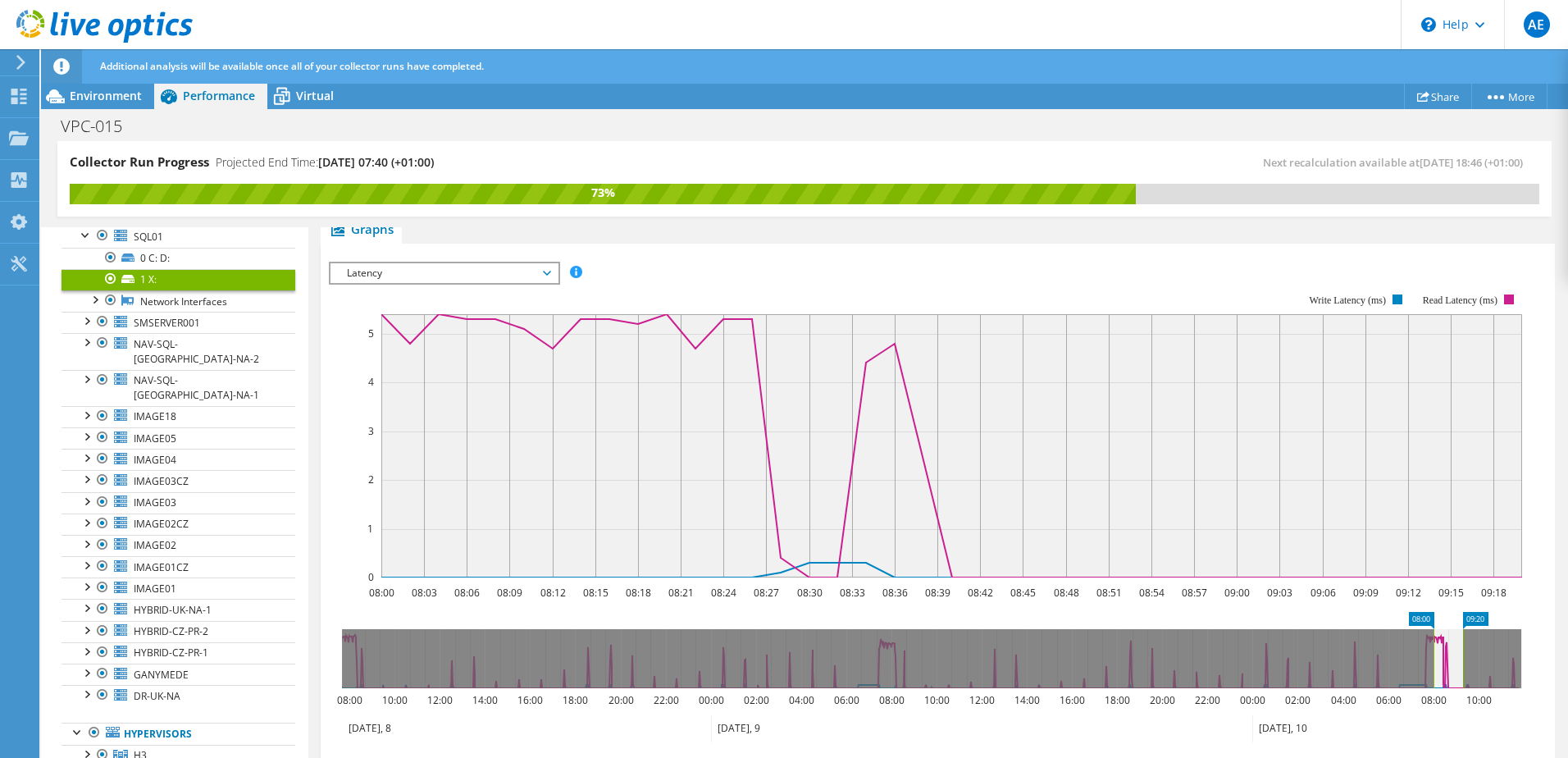
click at [538, 273] on span "Latency" at bounding box center [444, 273] width 211 height 20
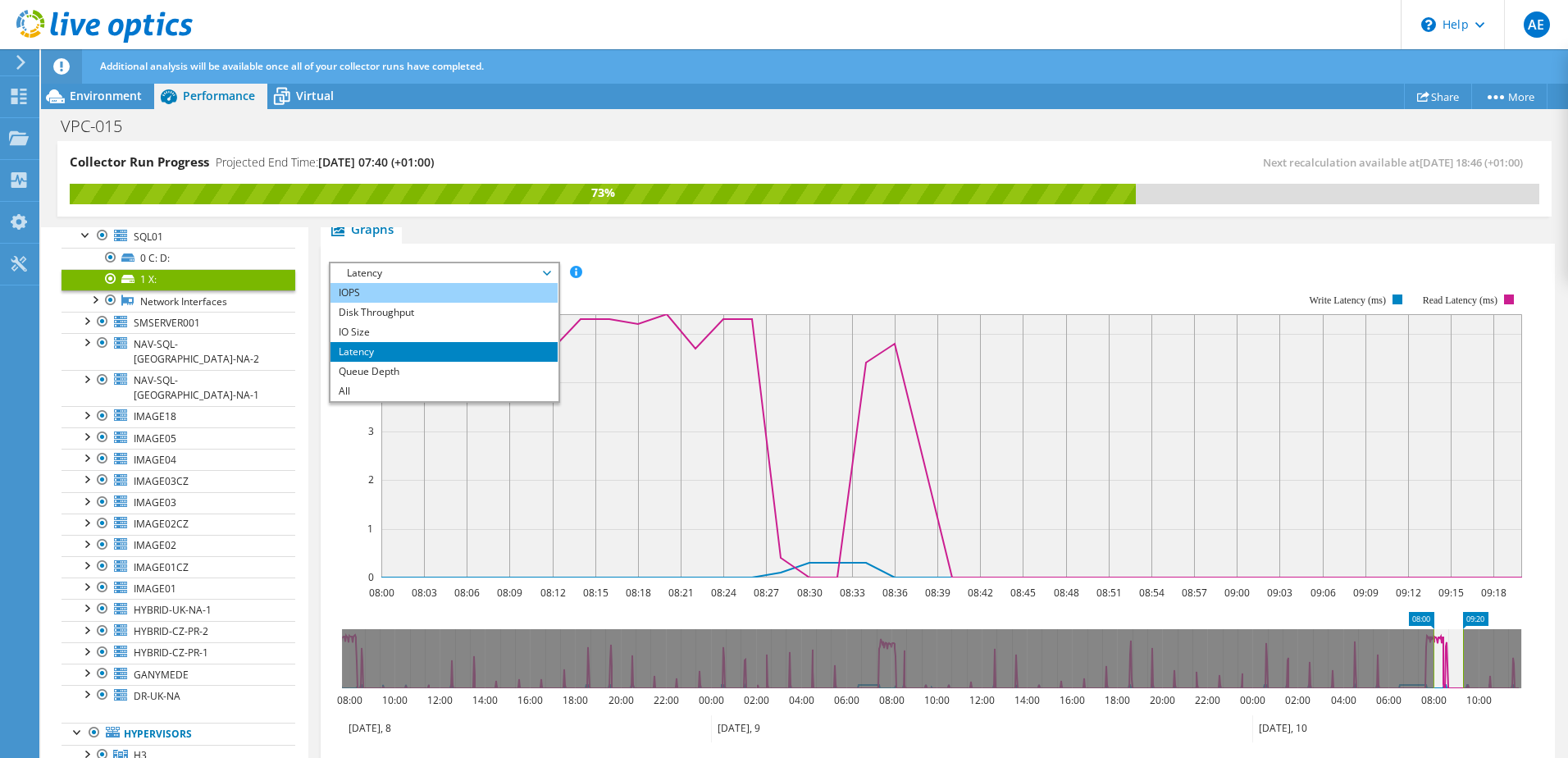
click at [471, 300] on li "IOPS" at bounding box center [444, 293] width 227 height 20
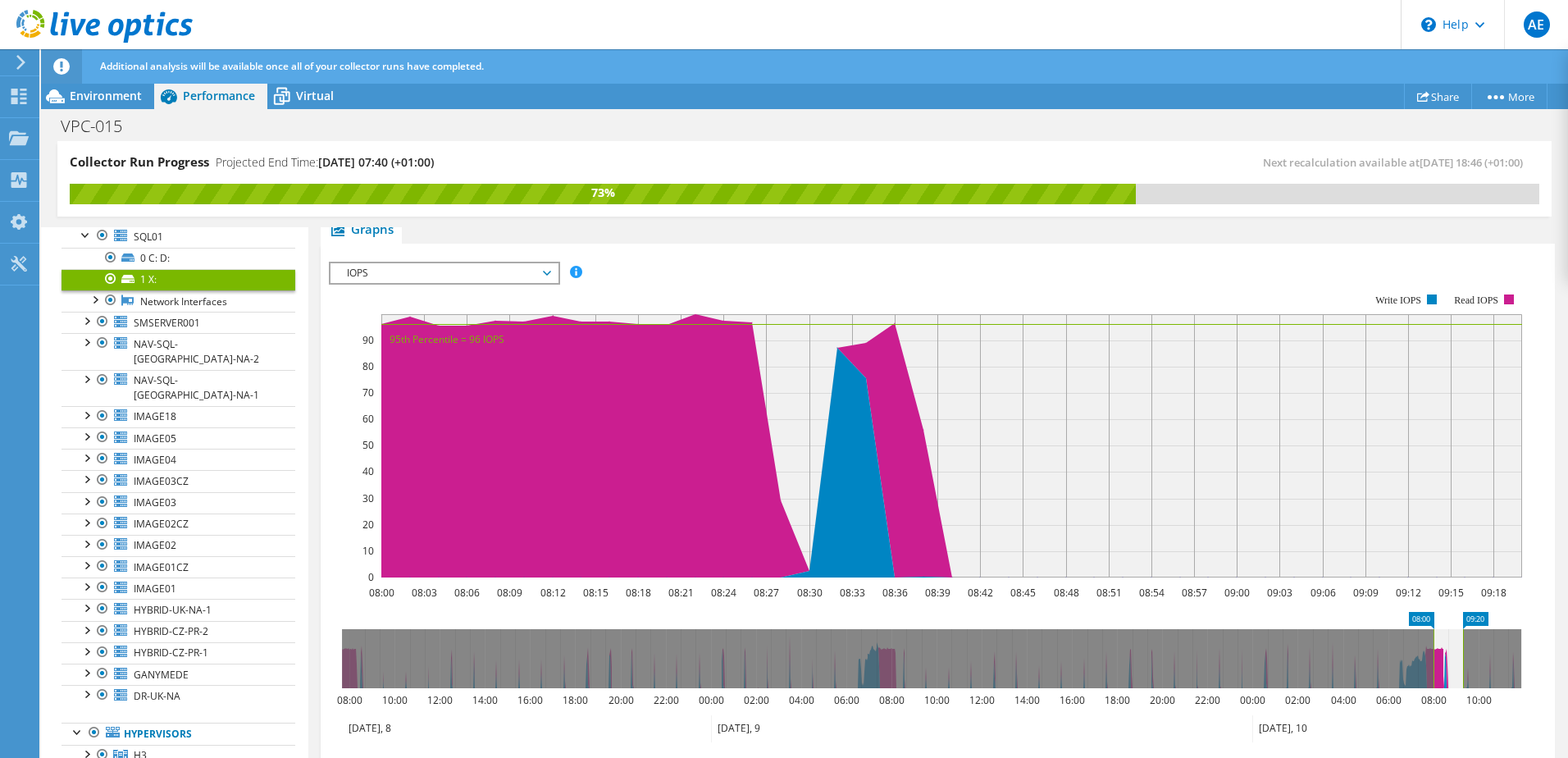
click at [547, 273] on span "IOPS" at bounding box center [444, 273] width 211 height 20
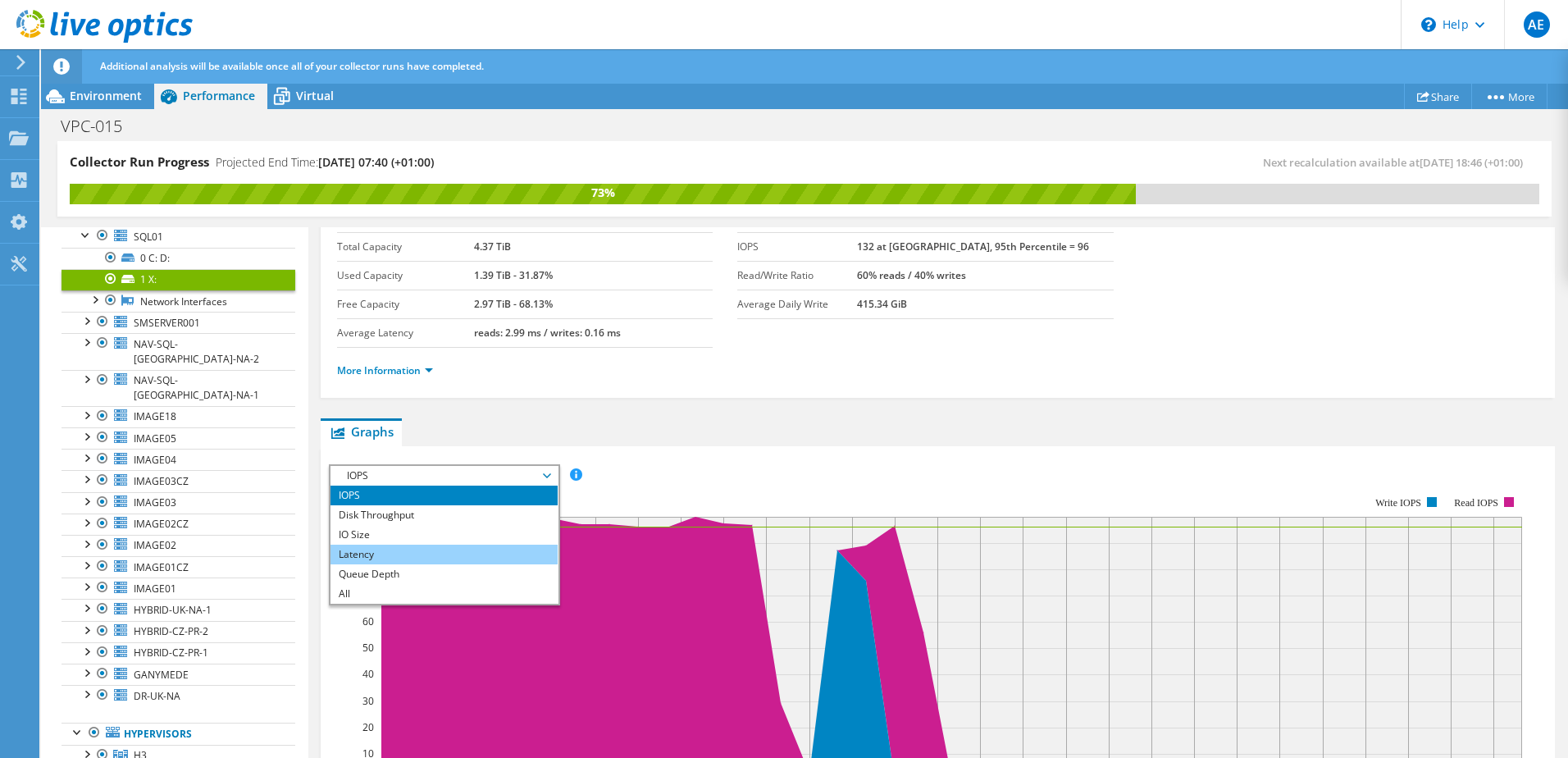
scroll to position [164, 0]
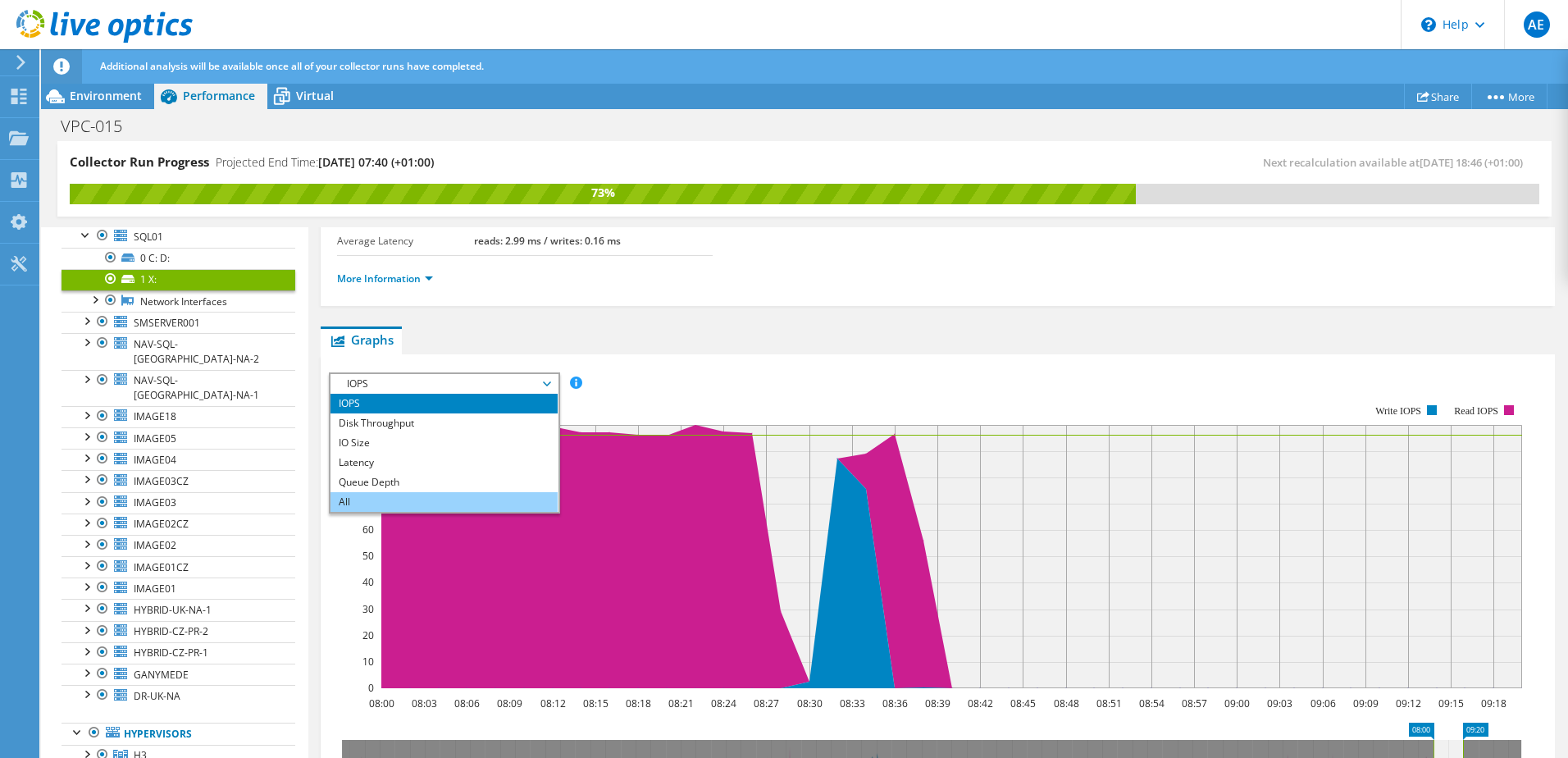
click at [407, 496] on li "All" at bounding box center [444, 501] width 227 height 20
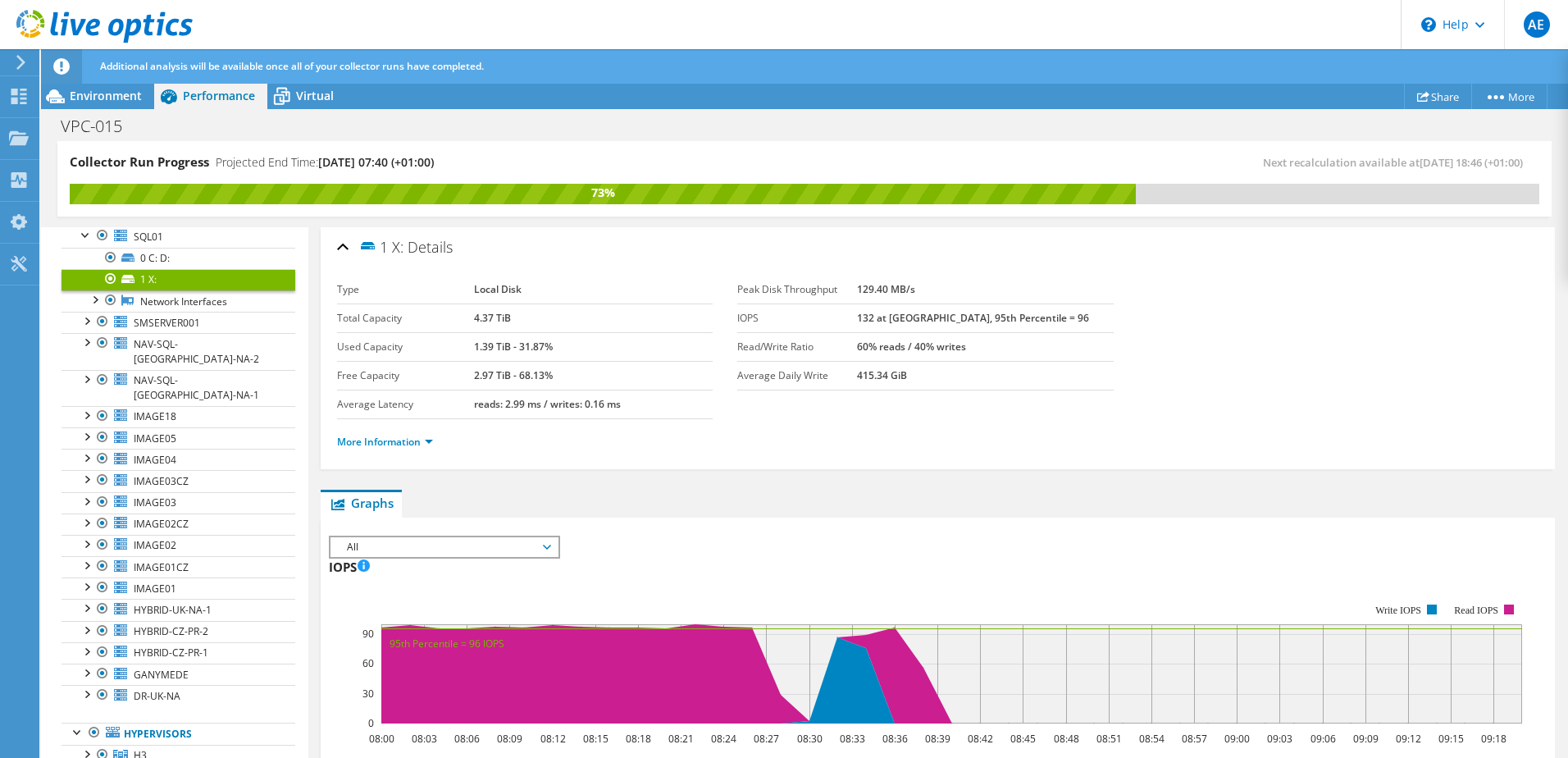
scroll to position [0, 0]
click at [378, 551] on span "All" at bounding box center [444, 548] width 211 height 20
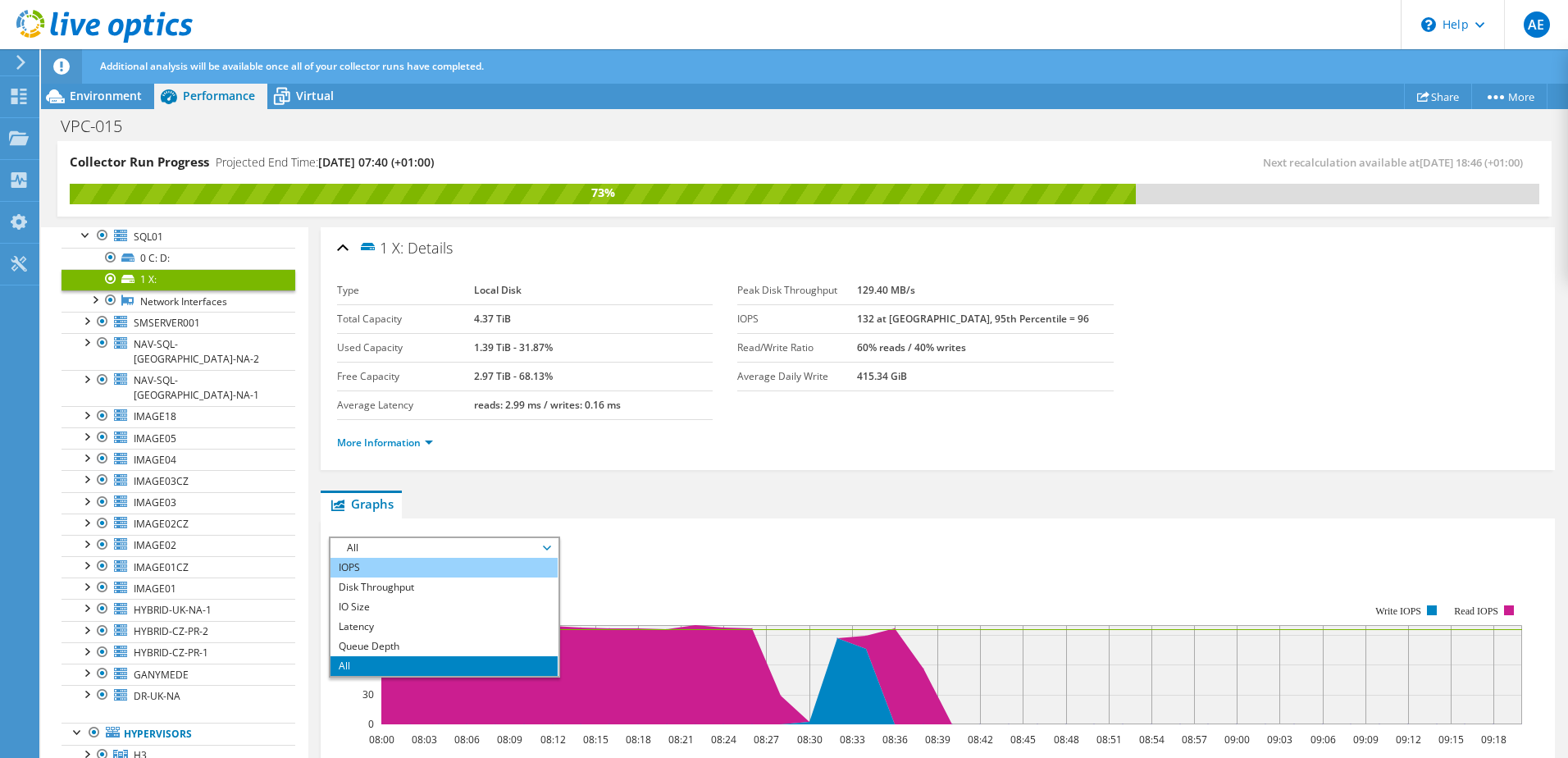
click at [365, 573] on li "IOPS" at bounding box center [444, 567] width 227 height 20
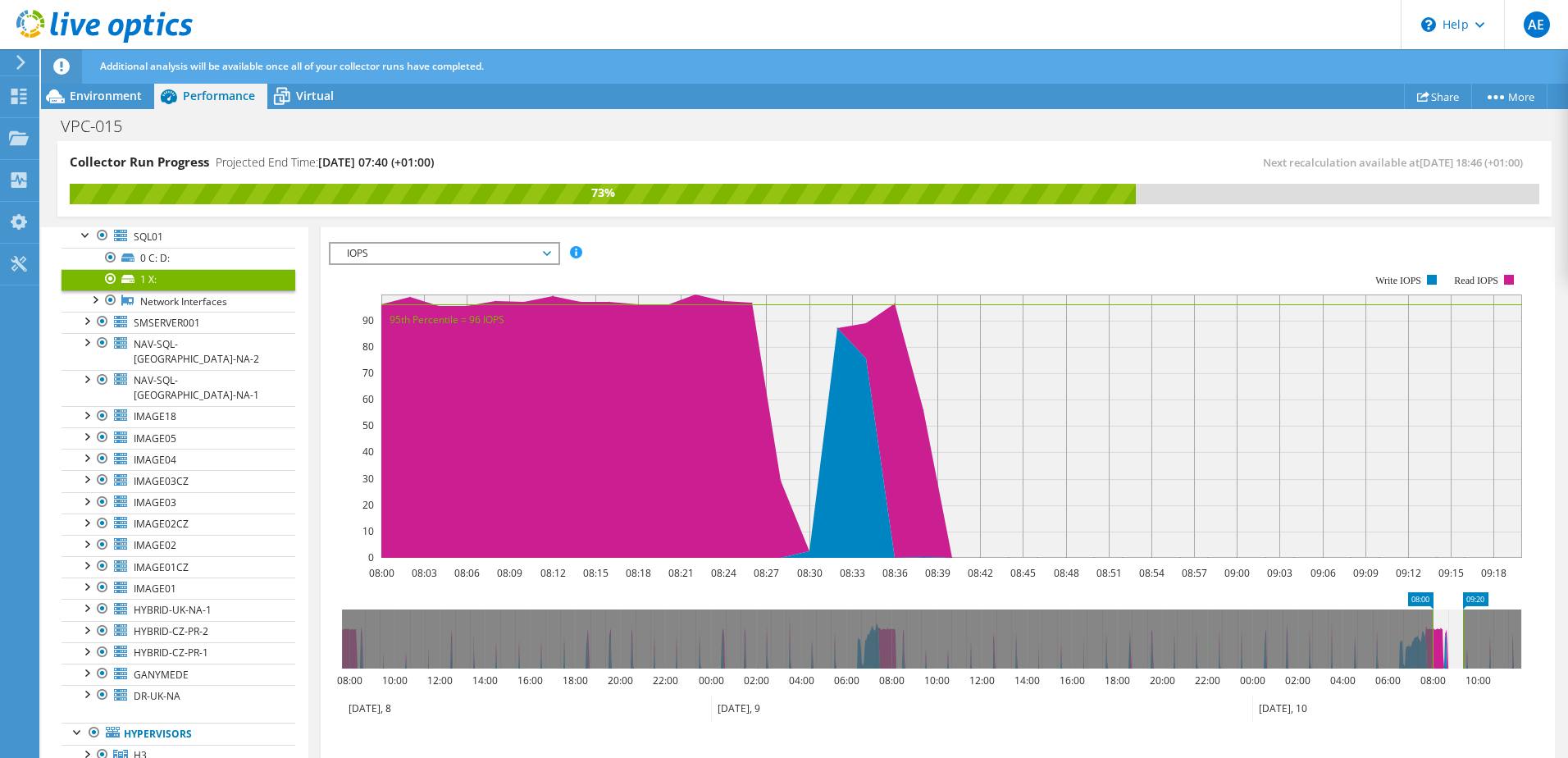
scroll to position [410, 0]
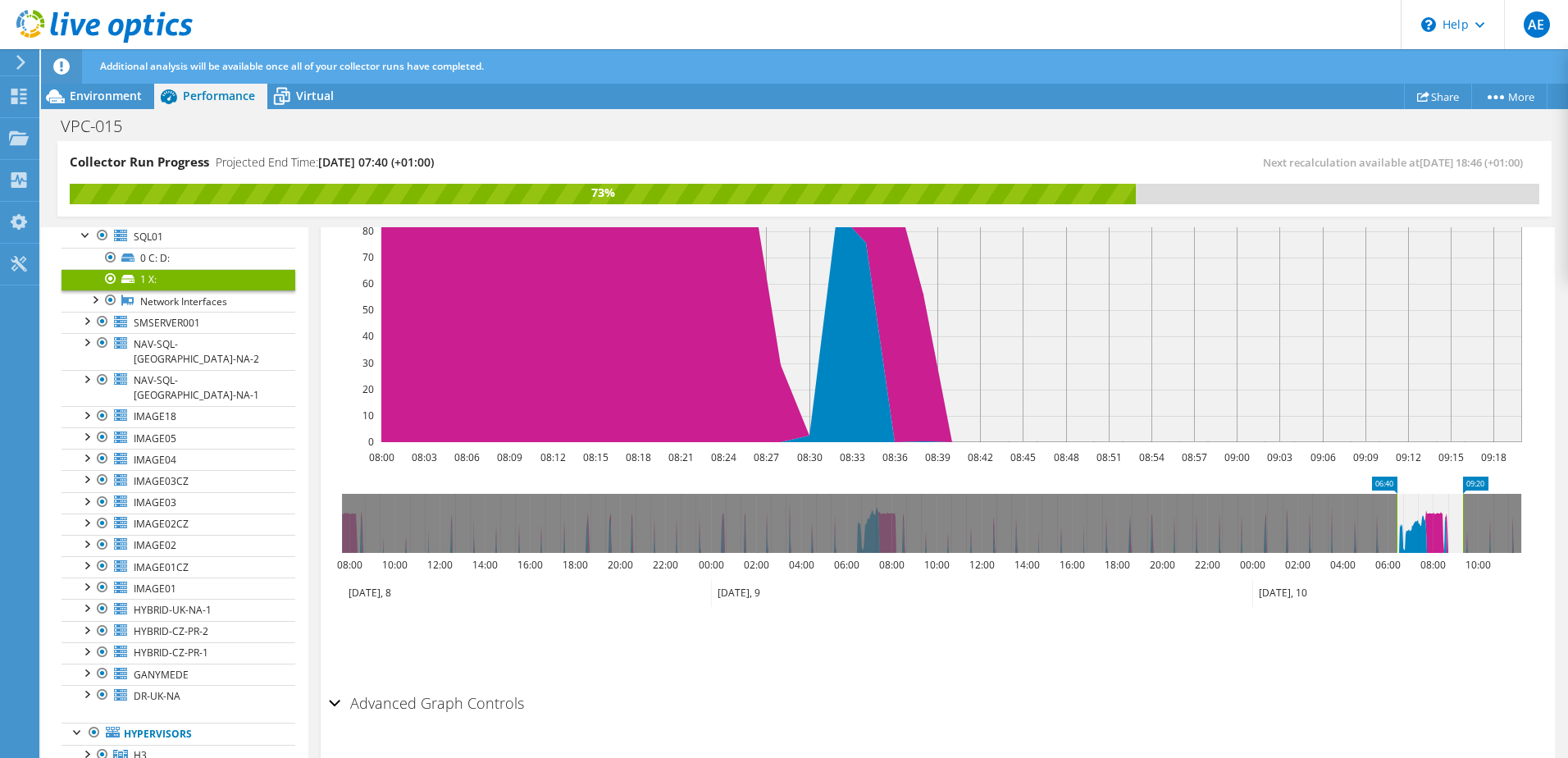
drag, startPoint x: 1430, startPoint y: 509, endPoint x: 1393, endPoint y: 520, distance: 38.6
click at [1393, 520] on rect at bounding box center [1396, 523] width 6 height 59
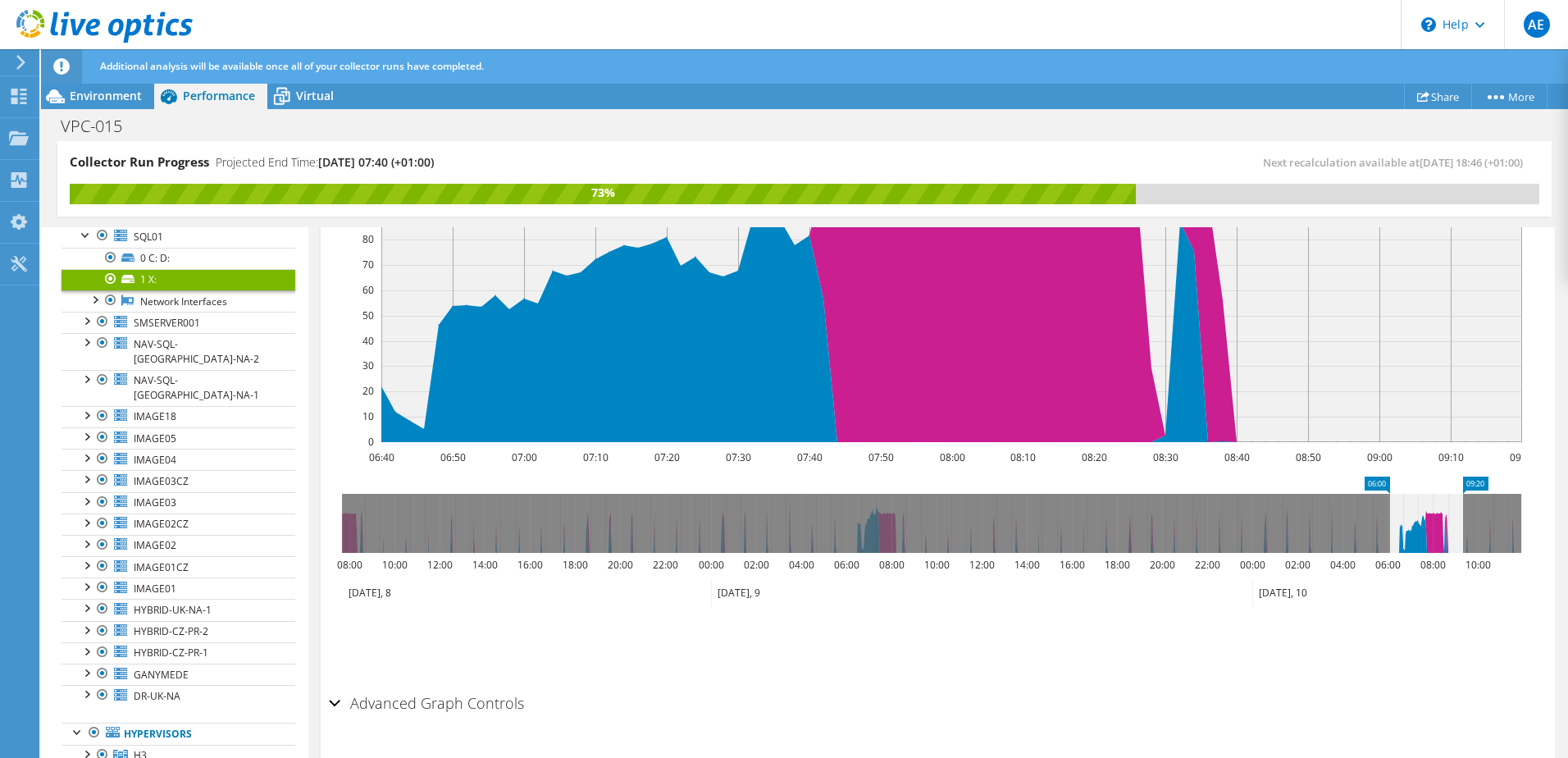
drag, startPoint x: 1401, startPoint y: 500, endPoint x: 1388, endPoint y: 503, distance: 13.3
click at [1388, 503] on rect at bounding box center [1389, 523] width 6 height 59
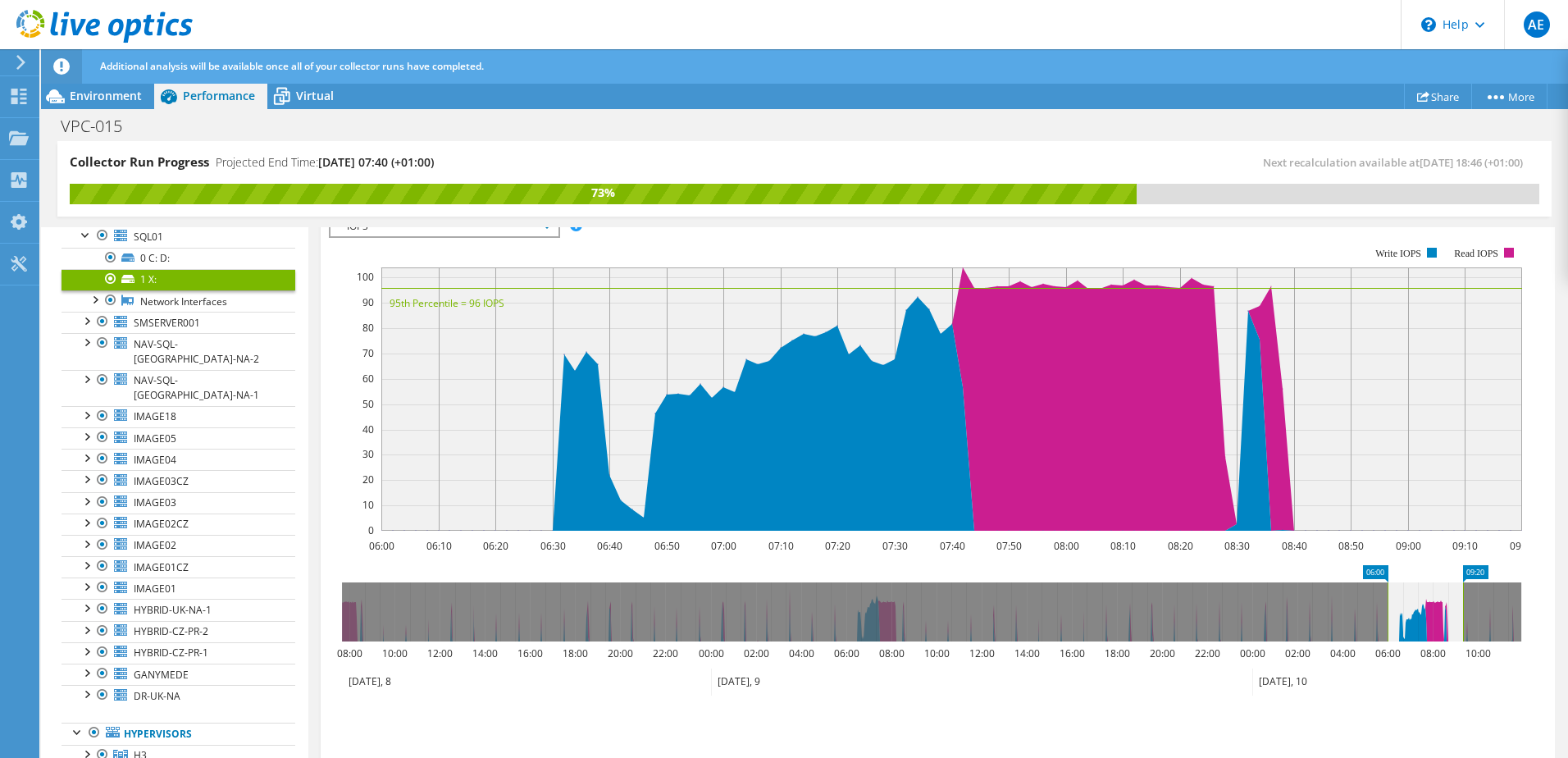
scroll to position [328, 0]
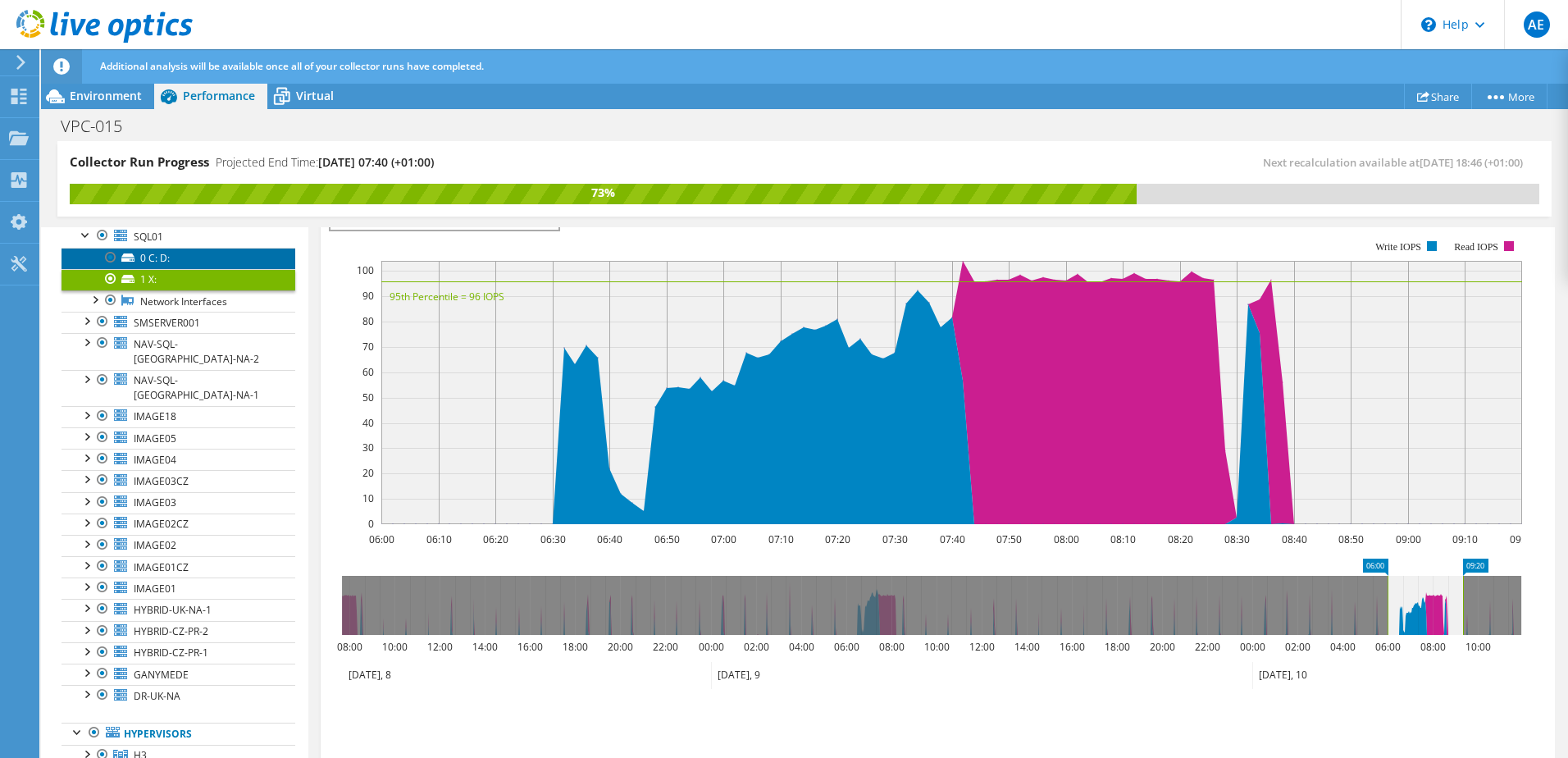
click at [146, 253] on link "0 C: D:" at bounding box center [178, 258] width 233 height 21
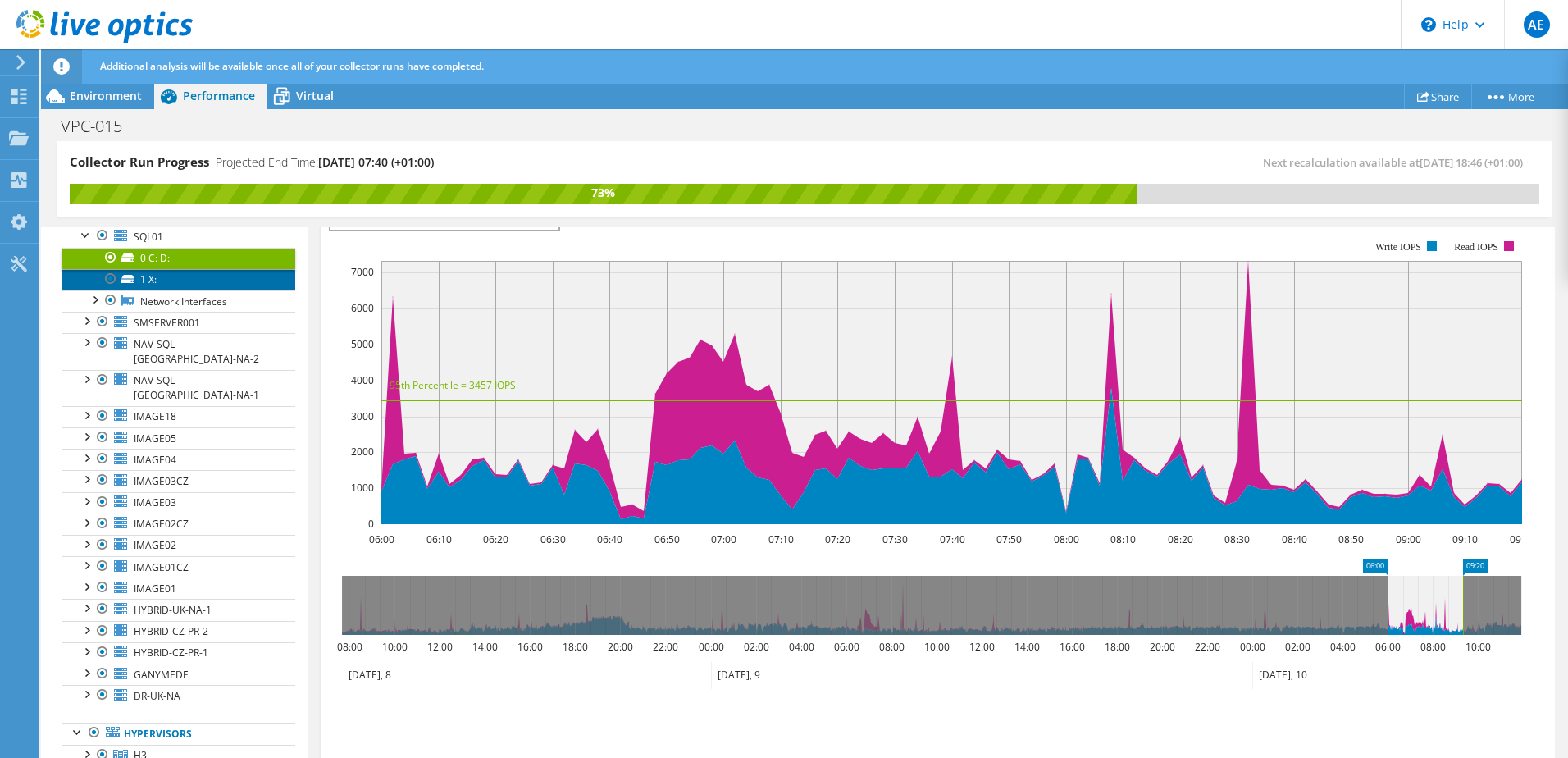
click at [144, 281] on link "1 X:" at bounding box center [178, 280] width 233 height 21
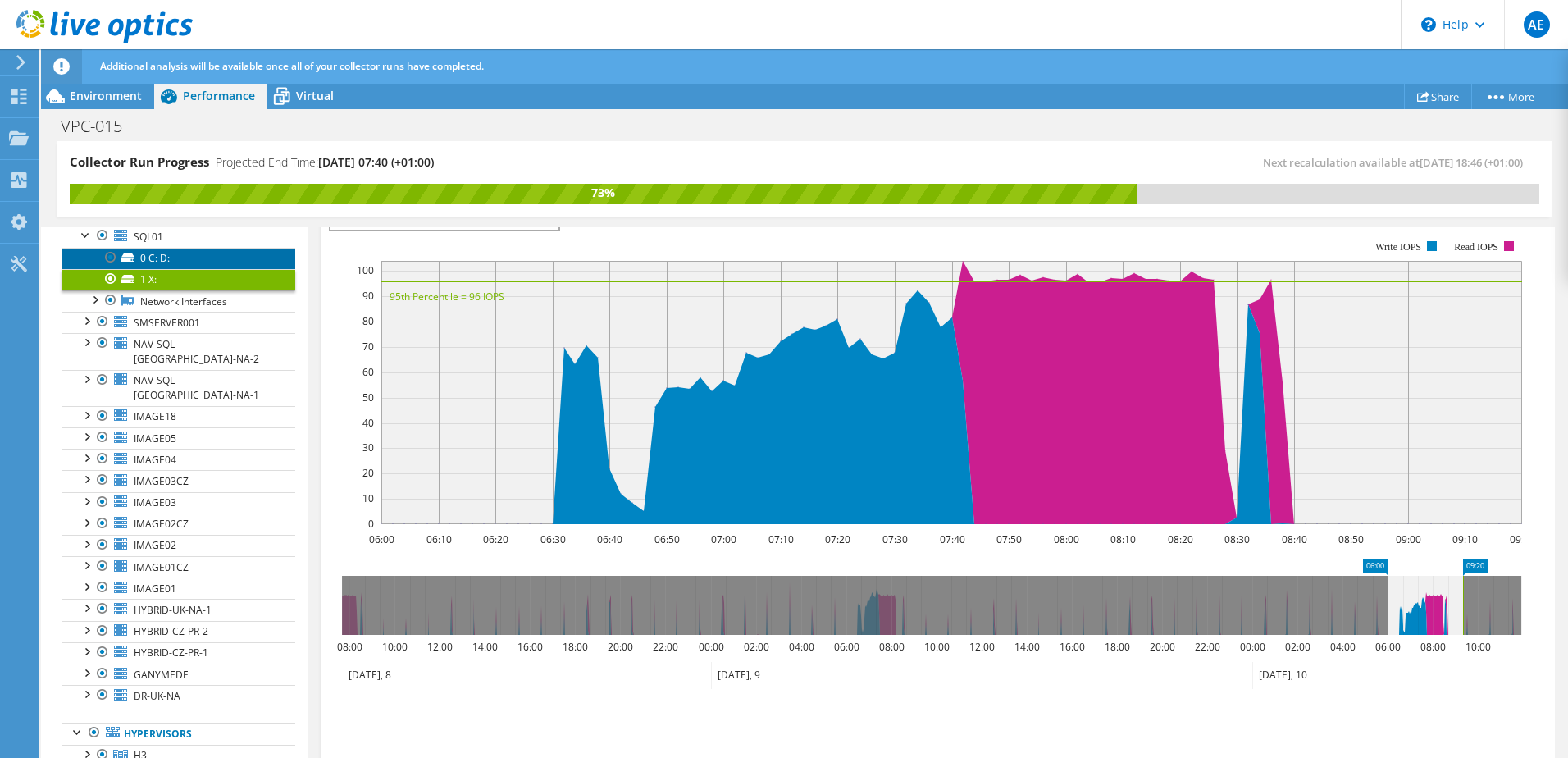
click at [160, 255] on link "0 C: D:" at bounding box center [178, 258] width 233 height 21
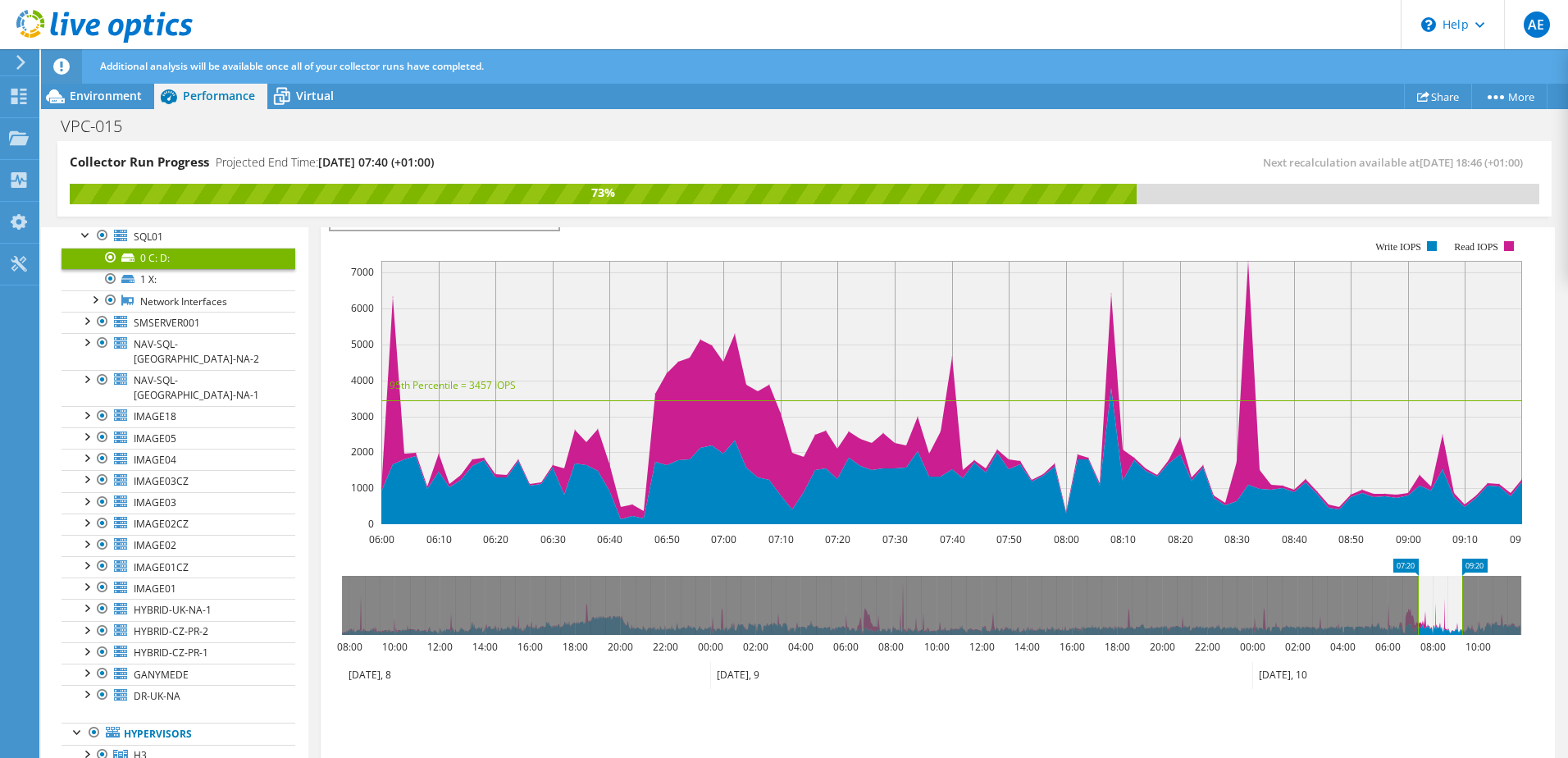
drag, startPoint x: 1385, startPoint y: 600, endPoint x: 1425, endPoint y: 604, distance: 40.2
click at [1421, 604] on rect at bounding box center [1417, 605] width 6 height 59
click at [1425, 604] on icon at bounding box center [932, 605] width 1180 height 59
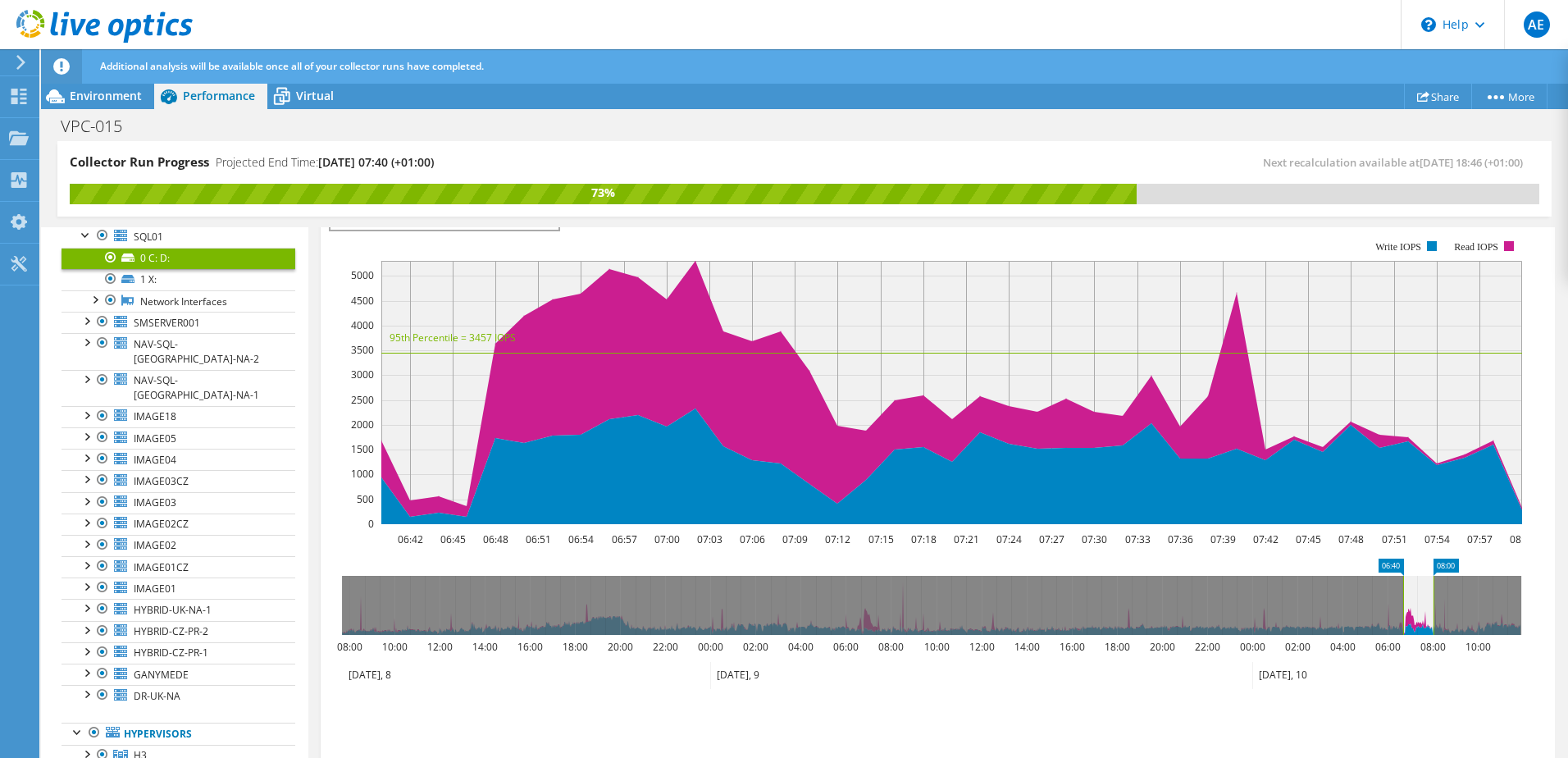
click at [1425, 604] on icon at bounding box center [1418, 605] width 30 height 59
click at [1429, 605] on icon at bounding box center [1417, 605] width 30 height 59
drag, startPoint x: 1435, startPoint y: 601, endPoint x: 1453, endPoint y: 604, distance: 18.2
click at [1451, 604] on rect at bounding box center [1447, 605] width 6 height 59
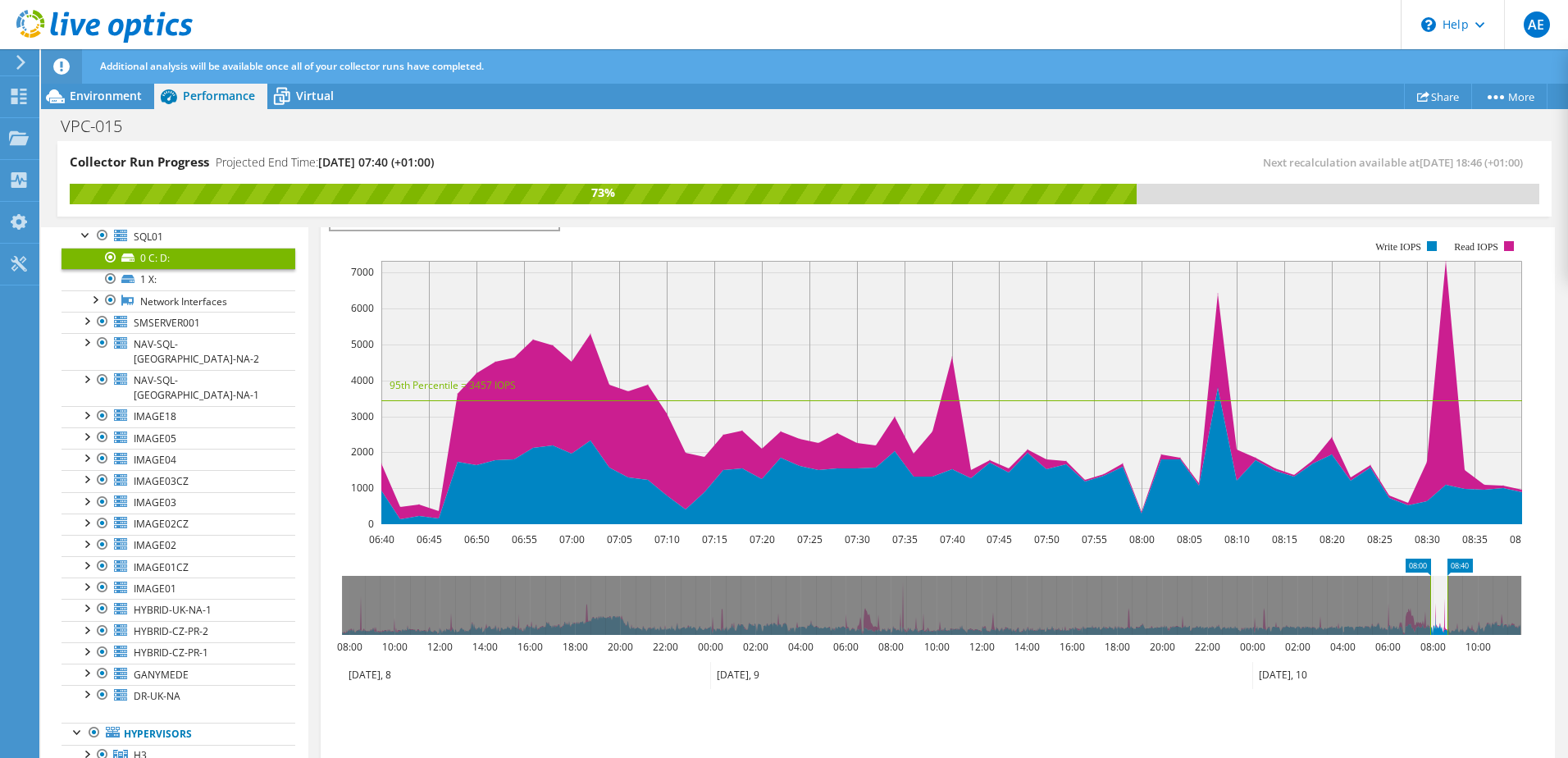
drag, startPoint x: 1400, startPoint y: 594, endPoint x: 1428, endPoint y: 599, distance: 28.4
click at [1428, 599] on rect at bounding box center [1430, 605] width 6 height 59
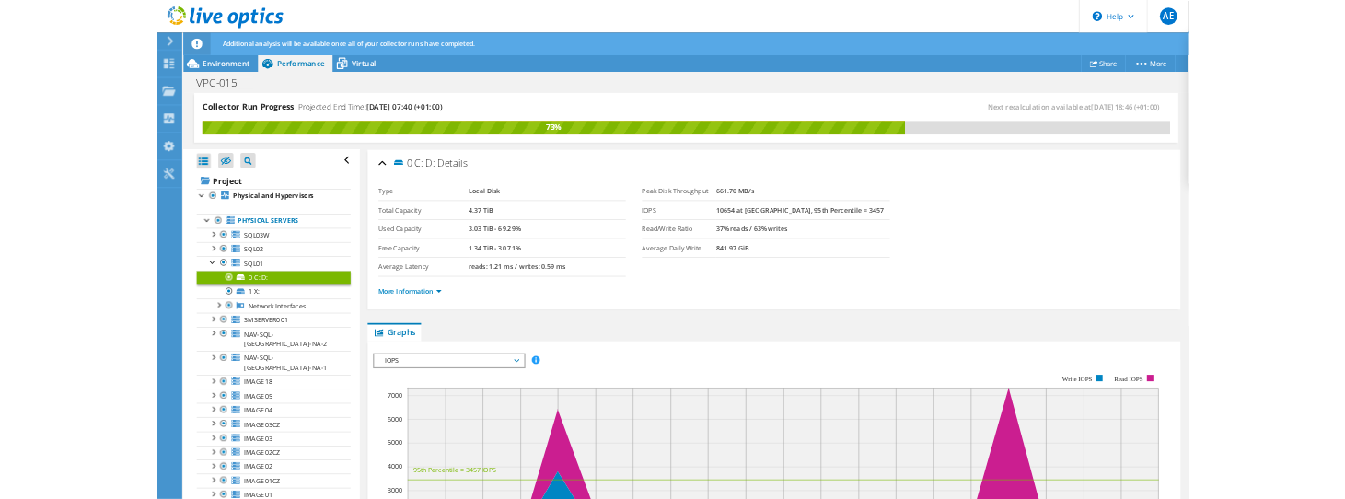
scroll to position [368, 0]
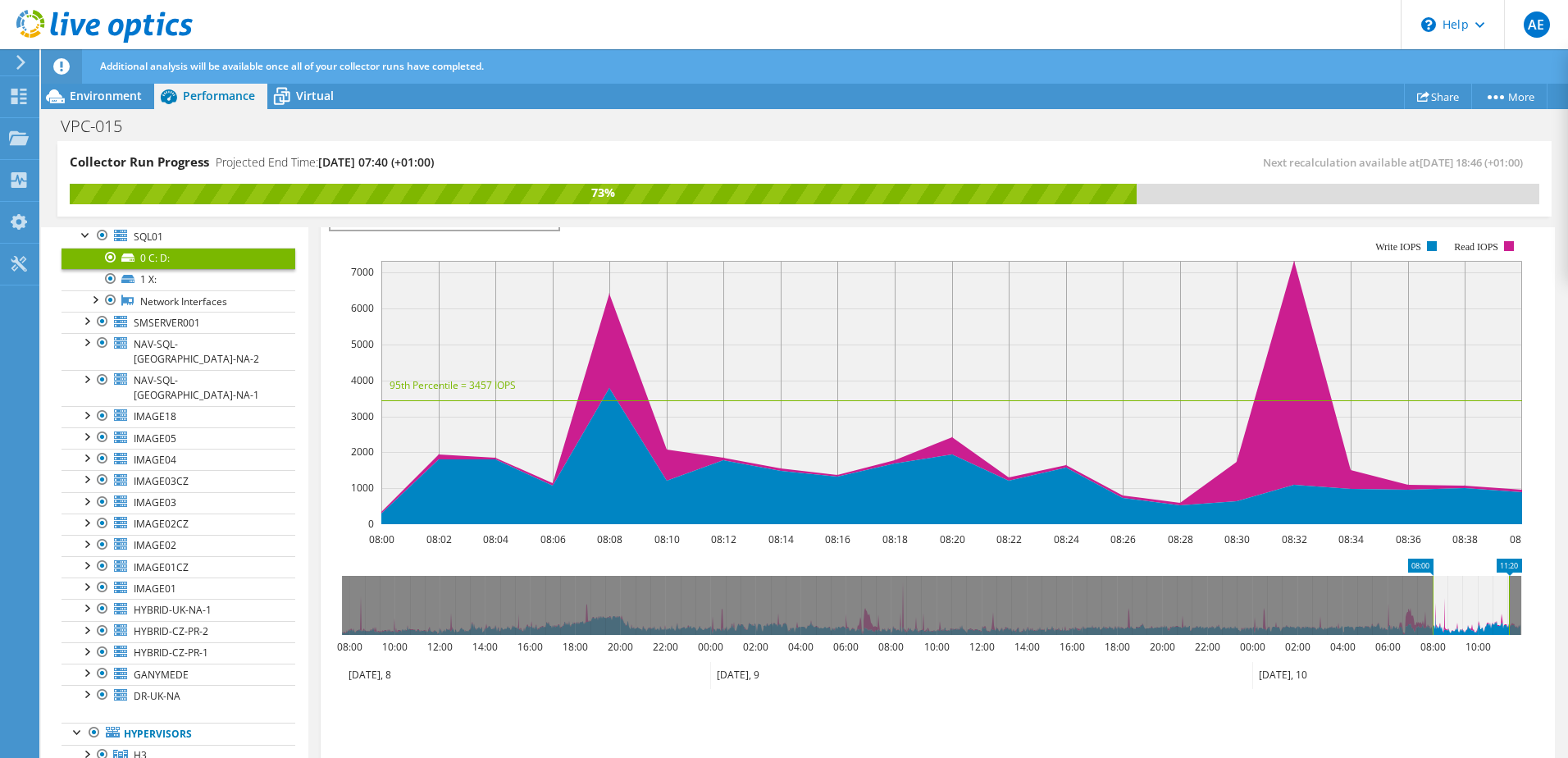
drag, startPoint x: 1447, startPoint y: 593, endPoint x: 1506, endPoint y: 595, distance: 59.0
click at [1506, 595] on rect at bounding box center [1508, 605] width 6 height 59
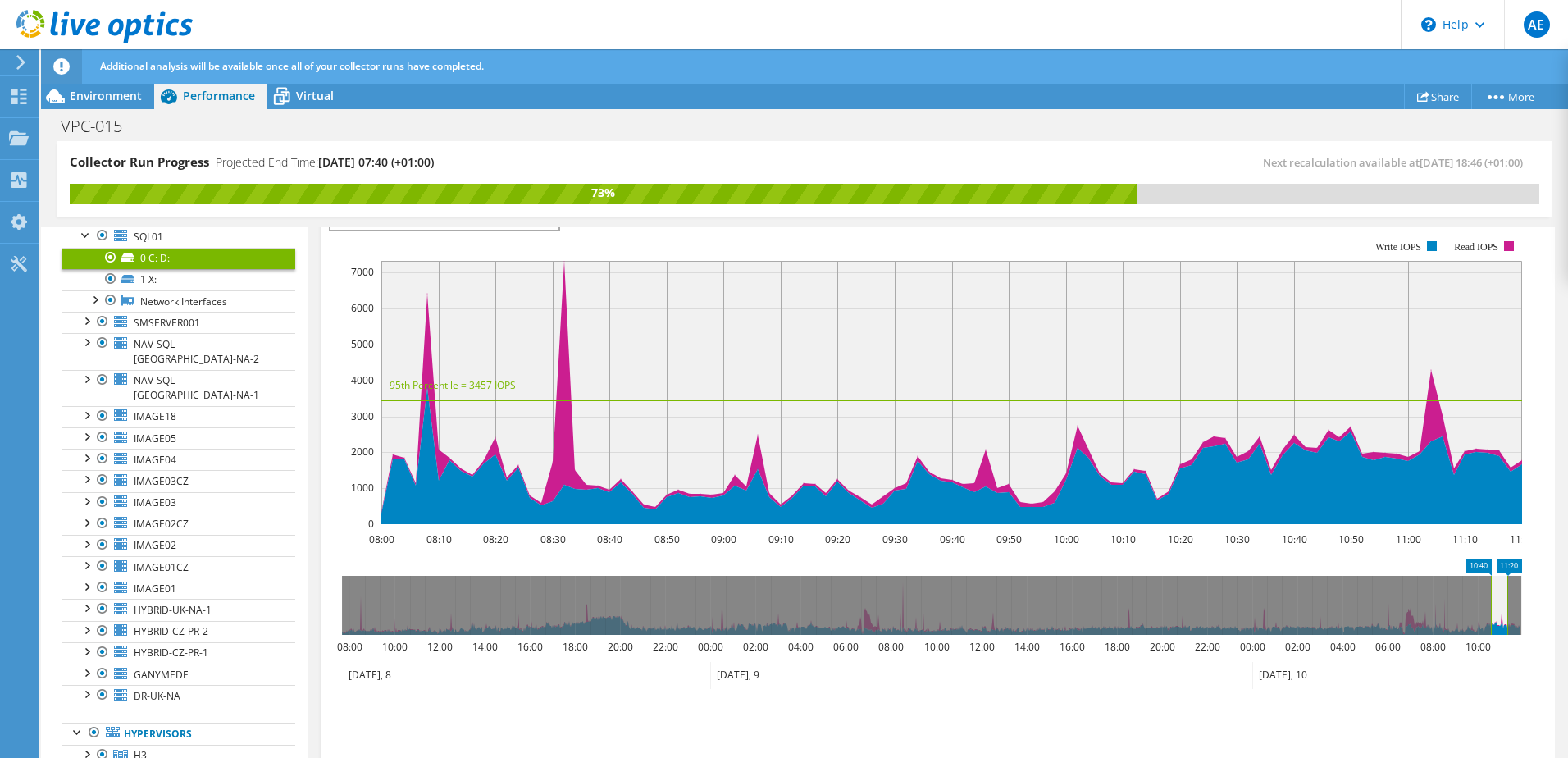
drag, startPoint x: 1433, startPoint y: 596, endPoint x: 1491, endPoint y: 599, distance: 58.1
click at [1491, 599] on rect at bounding box center [1490, 605] width 6 height 59
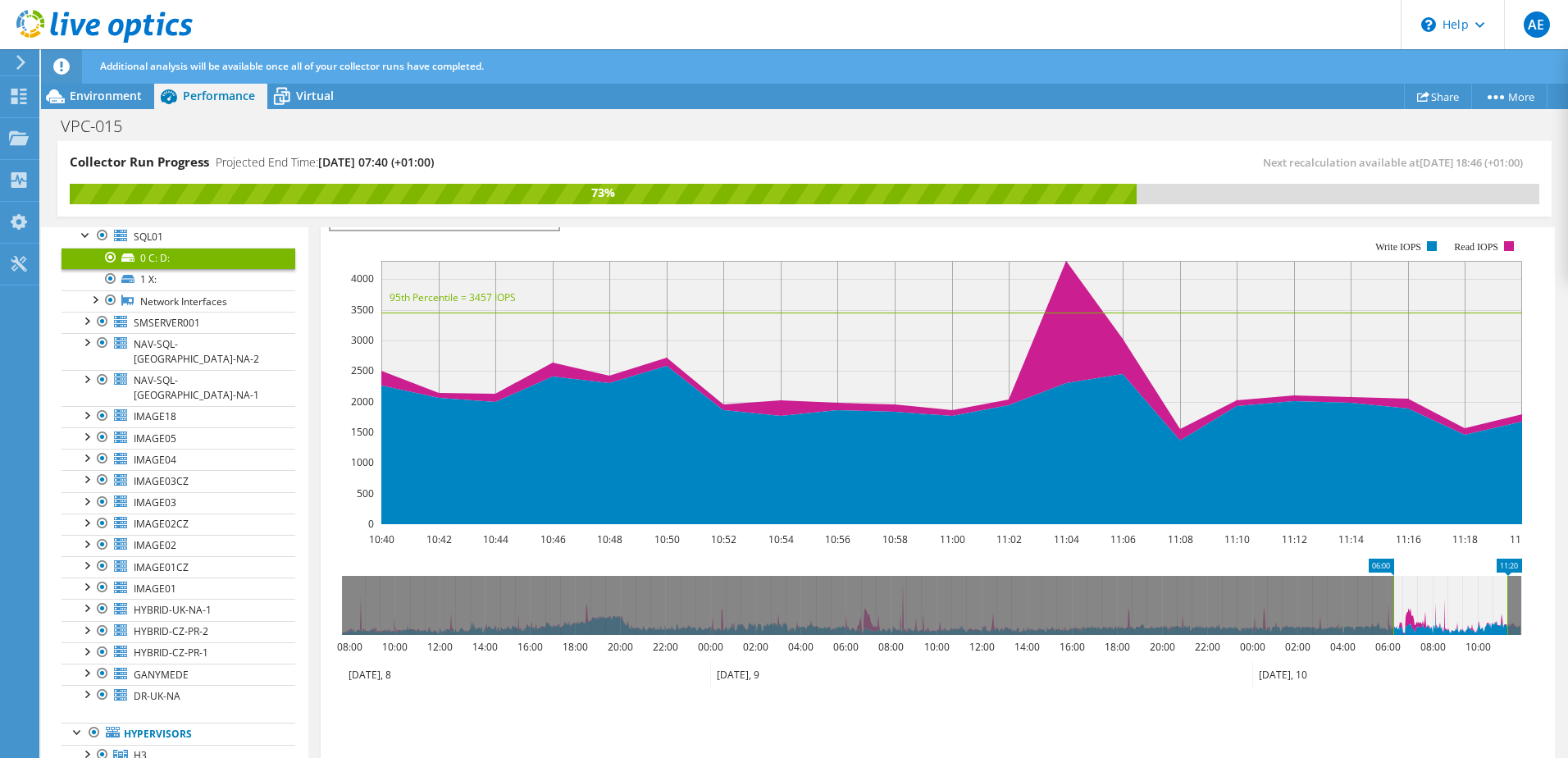
drag, startPoint x: 1492, startPoint y: 598, endPoint x: 1392, endPoint y: 600, distance: 100.0
click at [1392, 600] on rect at bounding box center [1392, 605] width 6 height 59
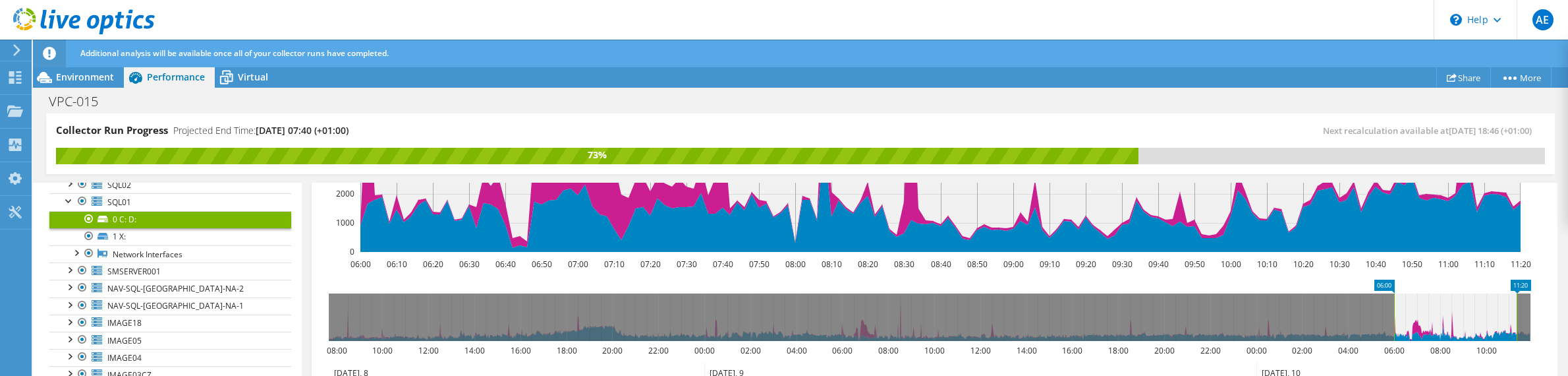
scroll to position [450, 0]
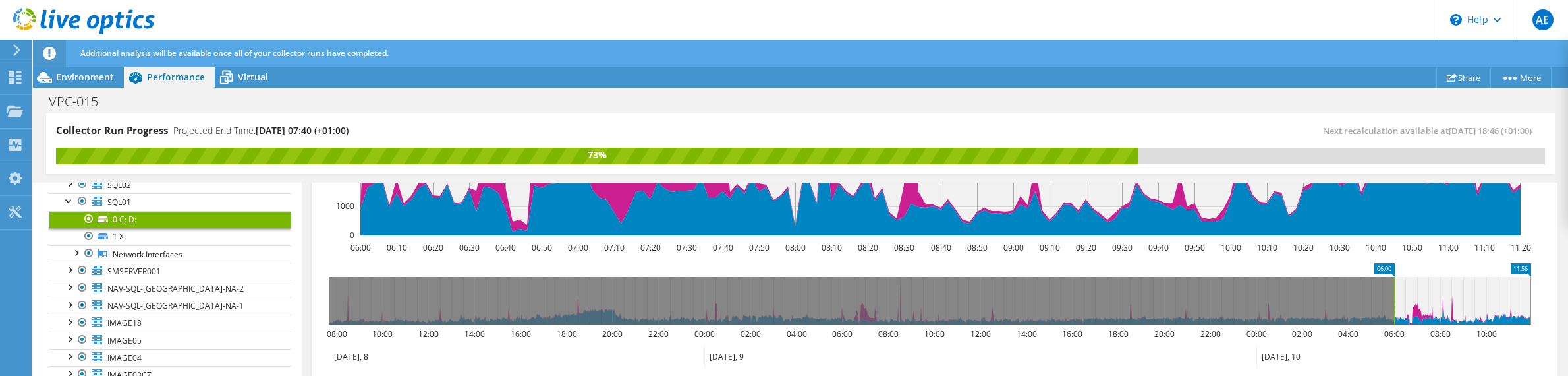
drag, startPoint x: 1514, startPoint y: 307, endPoint x: 1548, endPoint y: 304, distance: 34.1
click at [1259, 304] on div "0 C: D: Details Type Local Disk Total Capacity 4.37 TiB Used Capacity 3.03 TiB …" at bounding box center [935, 127] width 1266 height 790
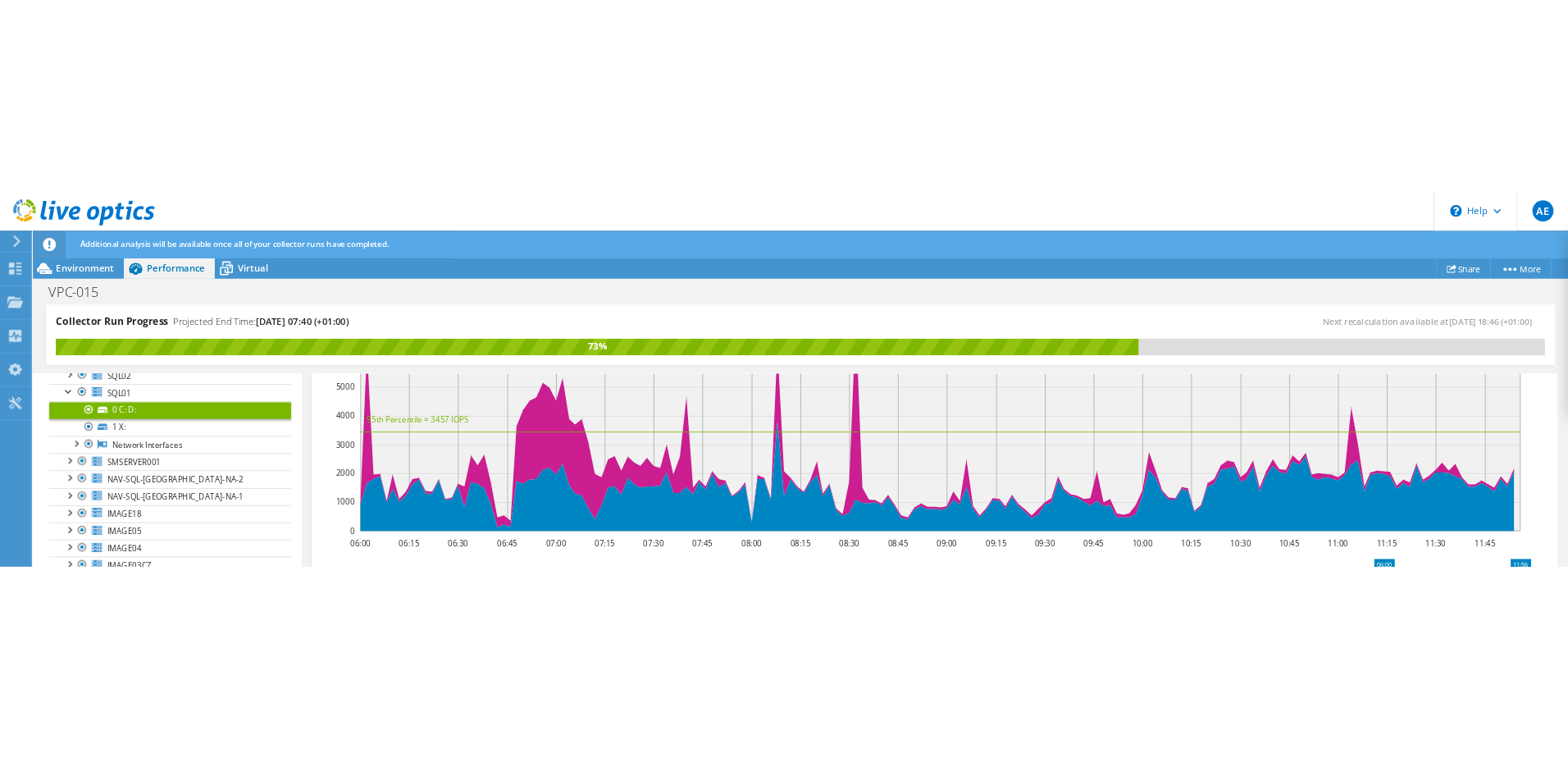
scroll to position [425, 0]
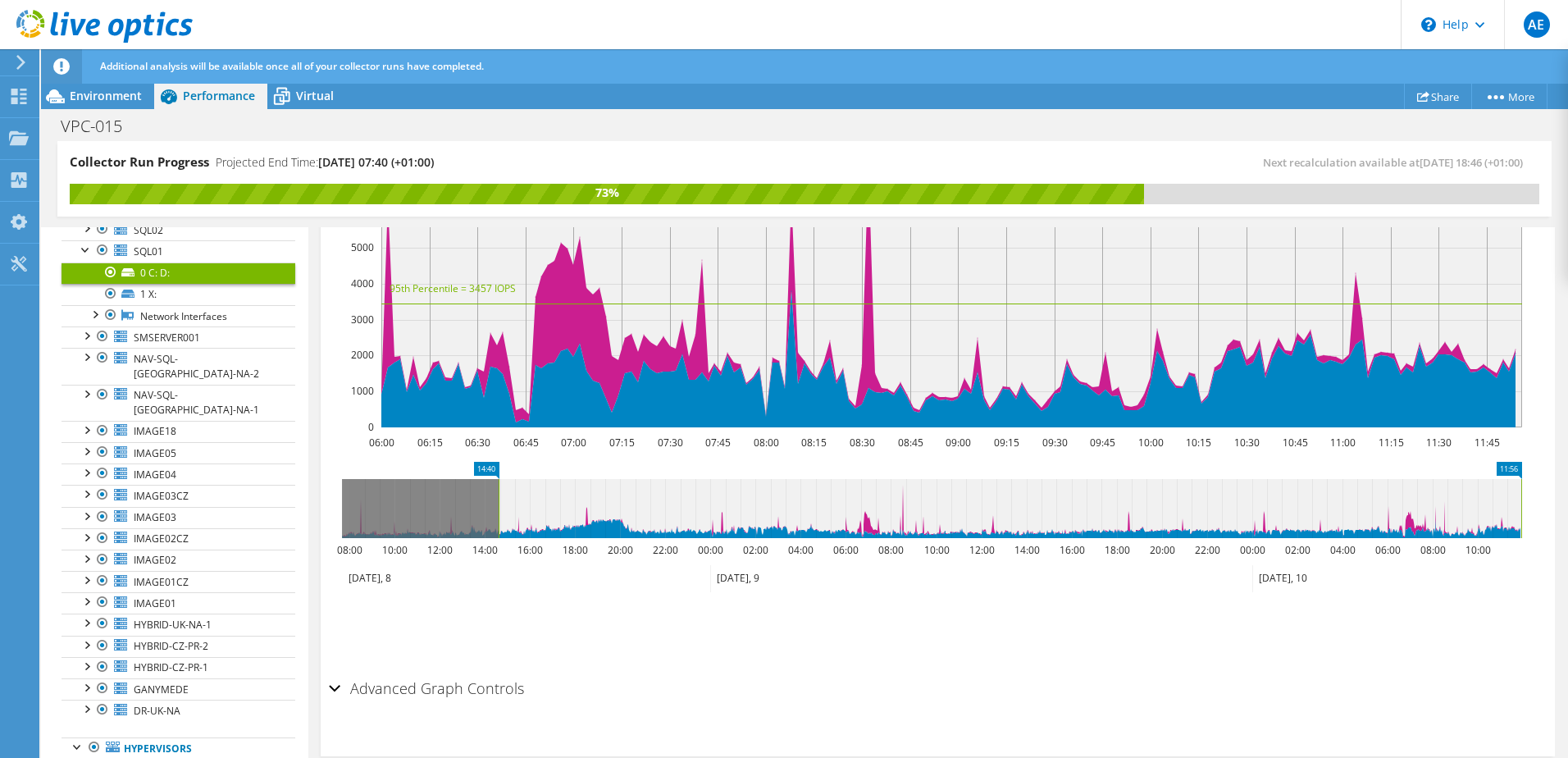
drag, startPoint x: 1390, startPoint y: 505, endPoint x: 501, endPoint y: 524, distance: 889.2
click at [501, 524] on rect at bounding box center [498, 509] width 6 height 59
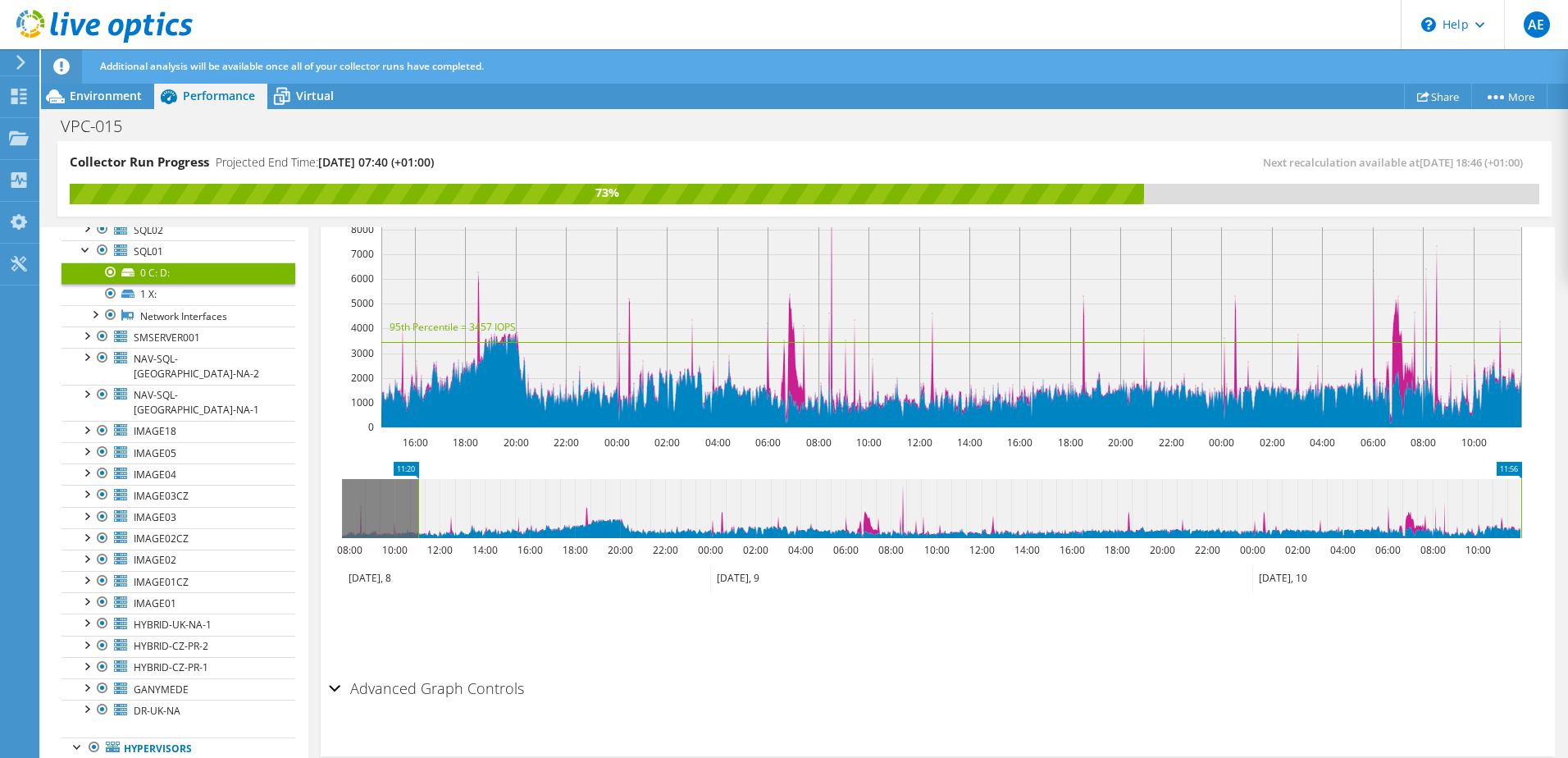
drag, startPoint x: 499, startPoint y: 516, endPoint x: 409, endPoint y: 522, distance: 90.2
click at [415, 521] on rect at bounding box center [418, 509] width 6 height 59
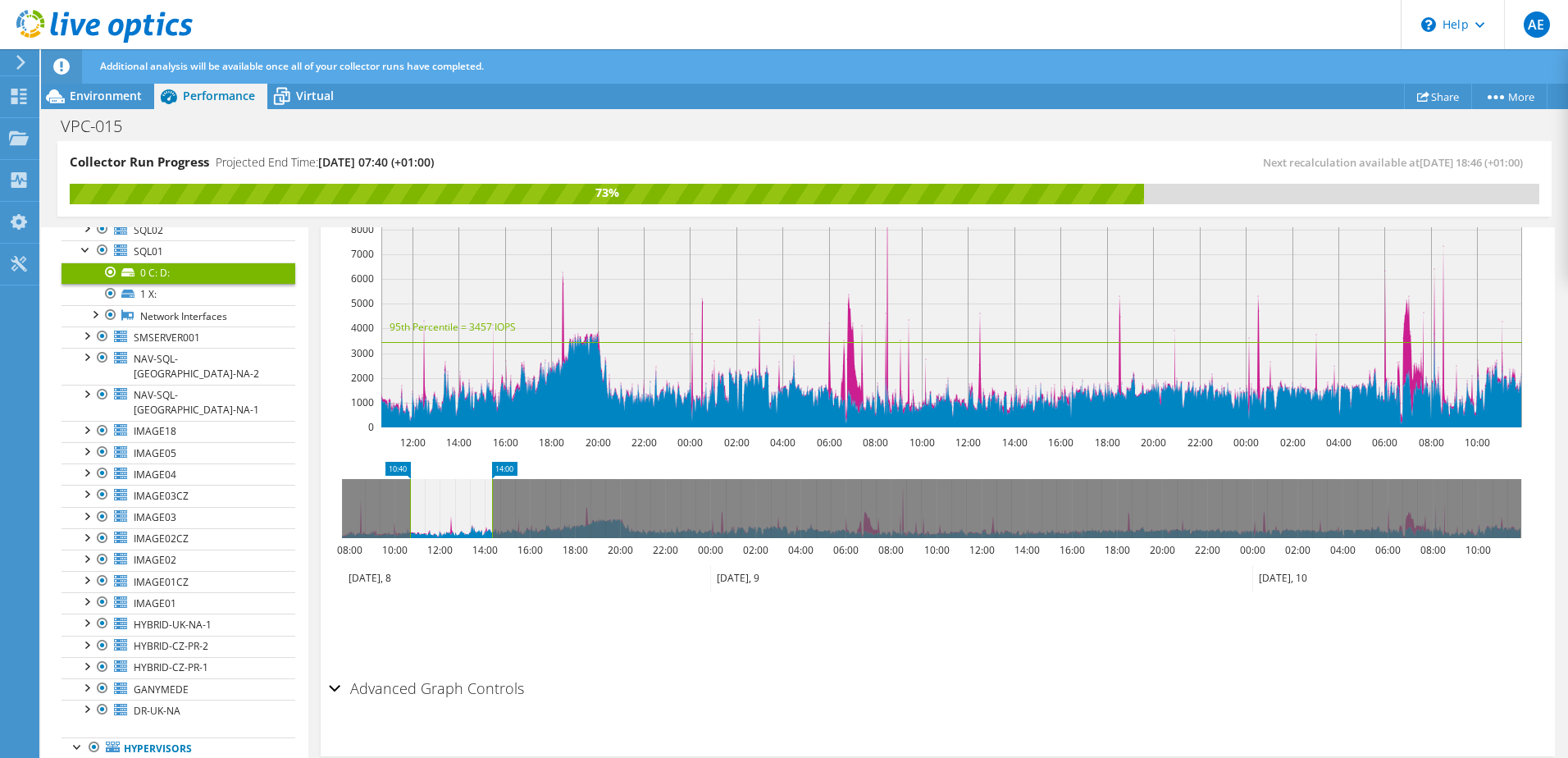
drag, startPoint x: 1521, startPoint y: 504, endPoint x: 491, endPoint y: 518, distance: 1030.1
click at [491, 518] on rect at bounding box center [492, 509] width 6 height 59
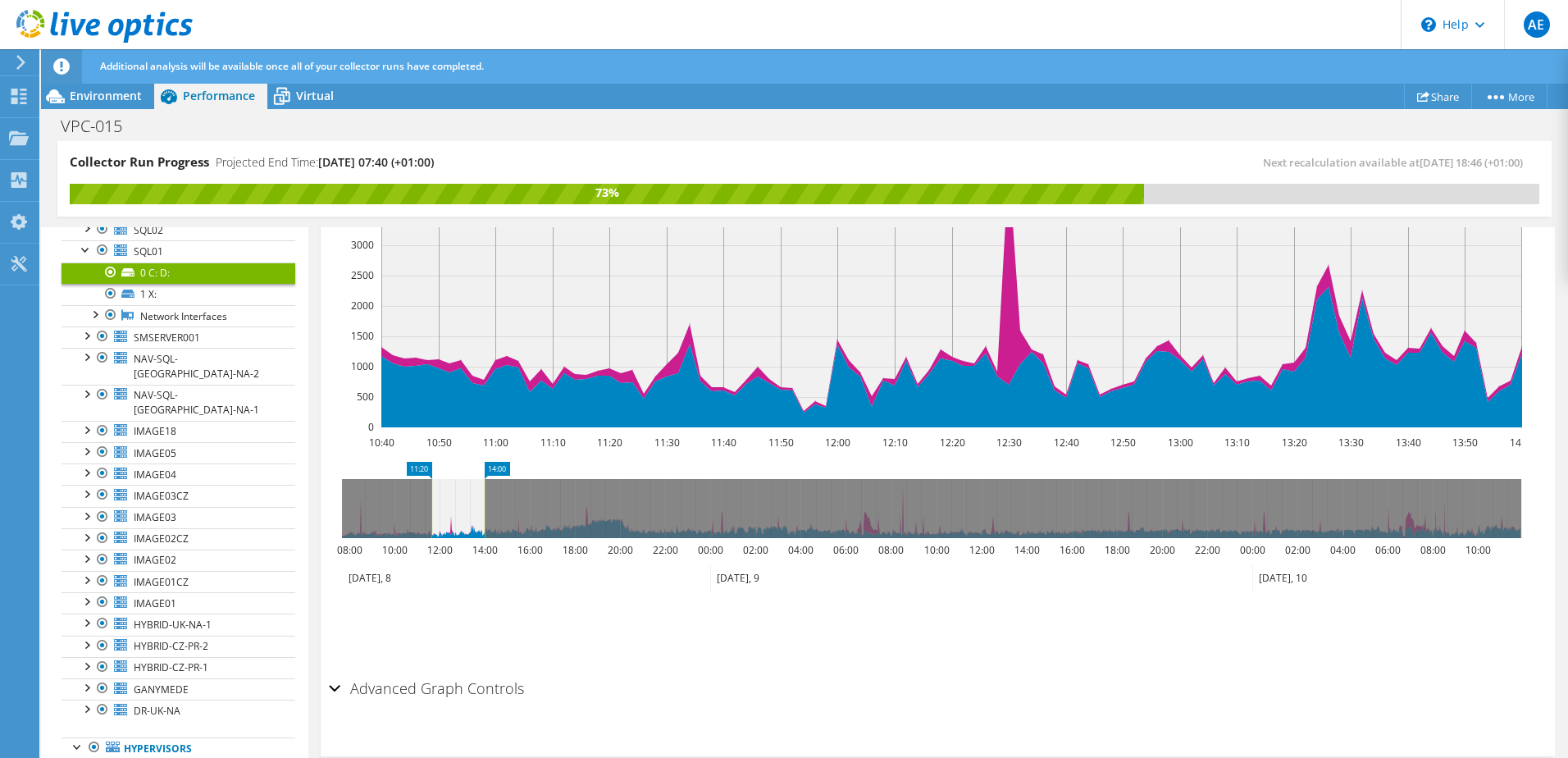
drag, startPoint x: 407, startPoint y: 498, endPoint x: 429, endPoint y: 501, distance: 22.2
click at [429, 501] on rect at bounding box center [431, 509] width 6 height 59
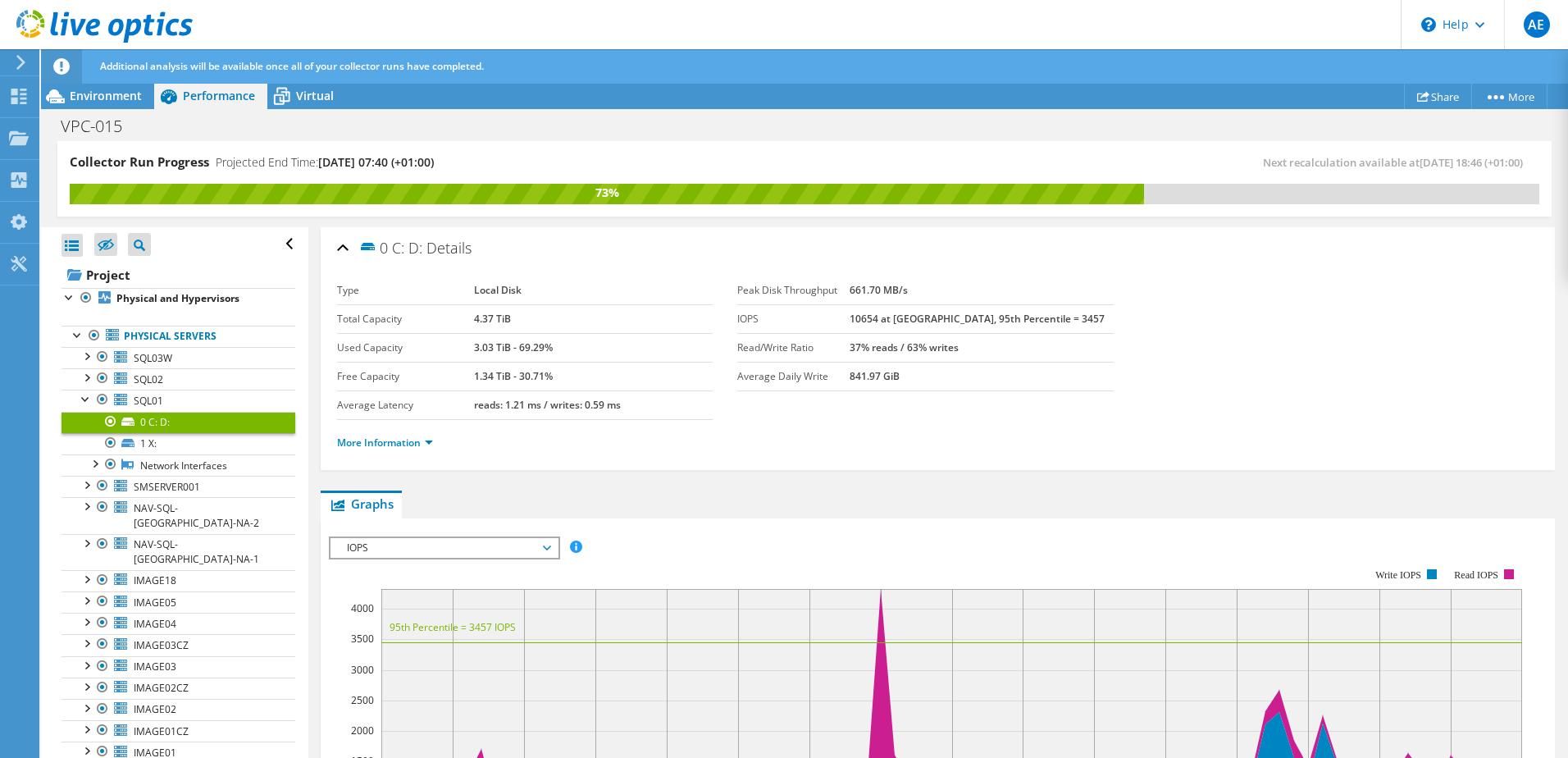
scroll to position [425, 0]
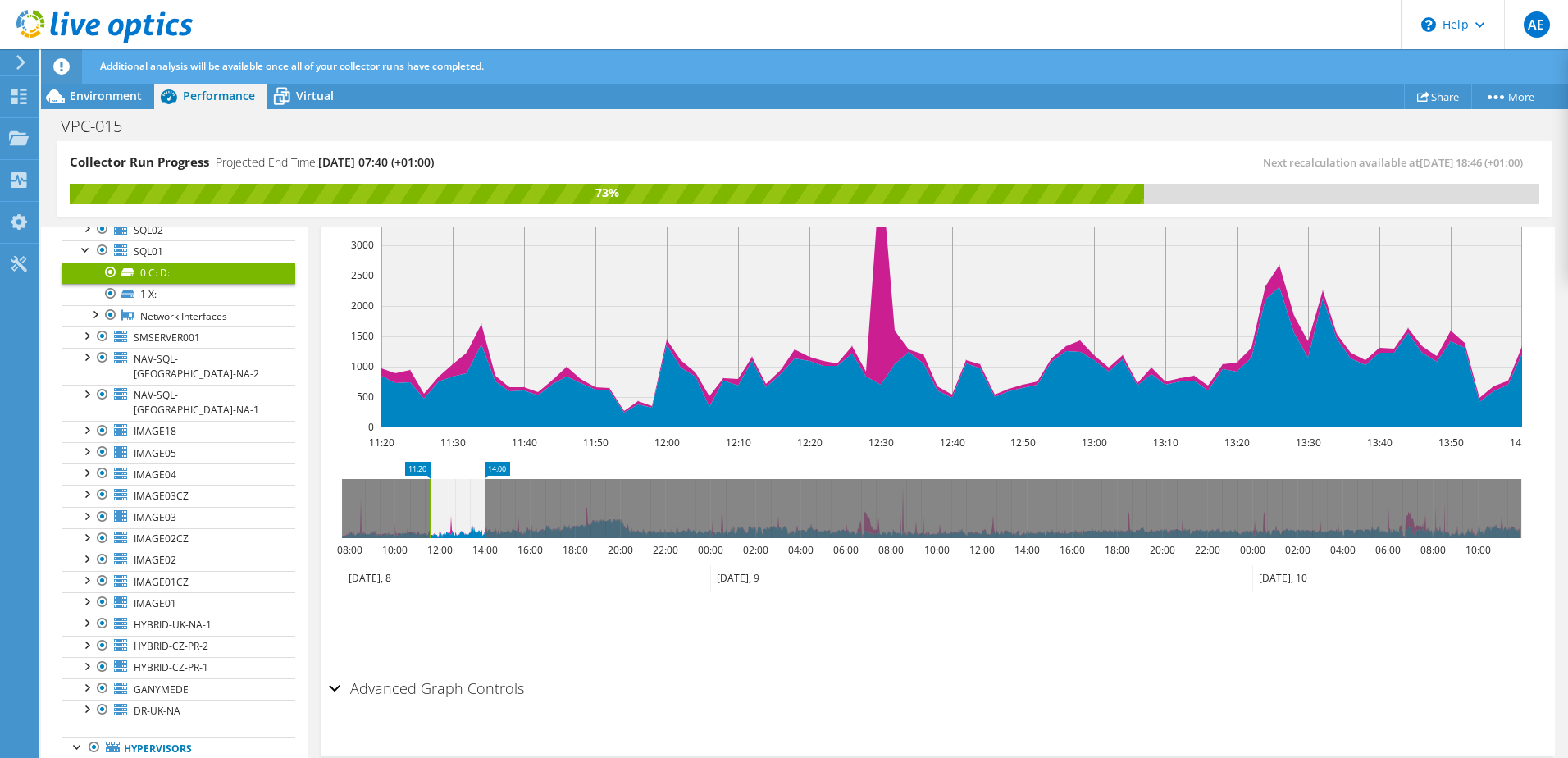
click at [429, 509] on rect at bounding box center [429, 509] width 6 height 59
click at [435, 512] on rect at bounding box center [431, 509] width 6 height 59
drag, startPoint x: 485, startPoint y: 510, endPoint x: 494, endPoint y: 511, distance: 9.1
click at [491, 510] on rect at bounding box center [487, 509] width 6 height 59
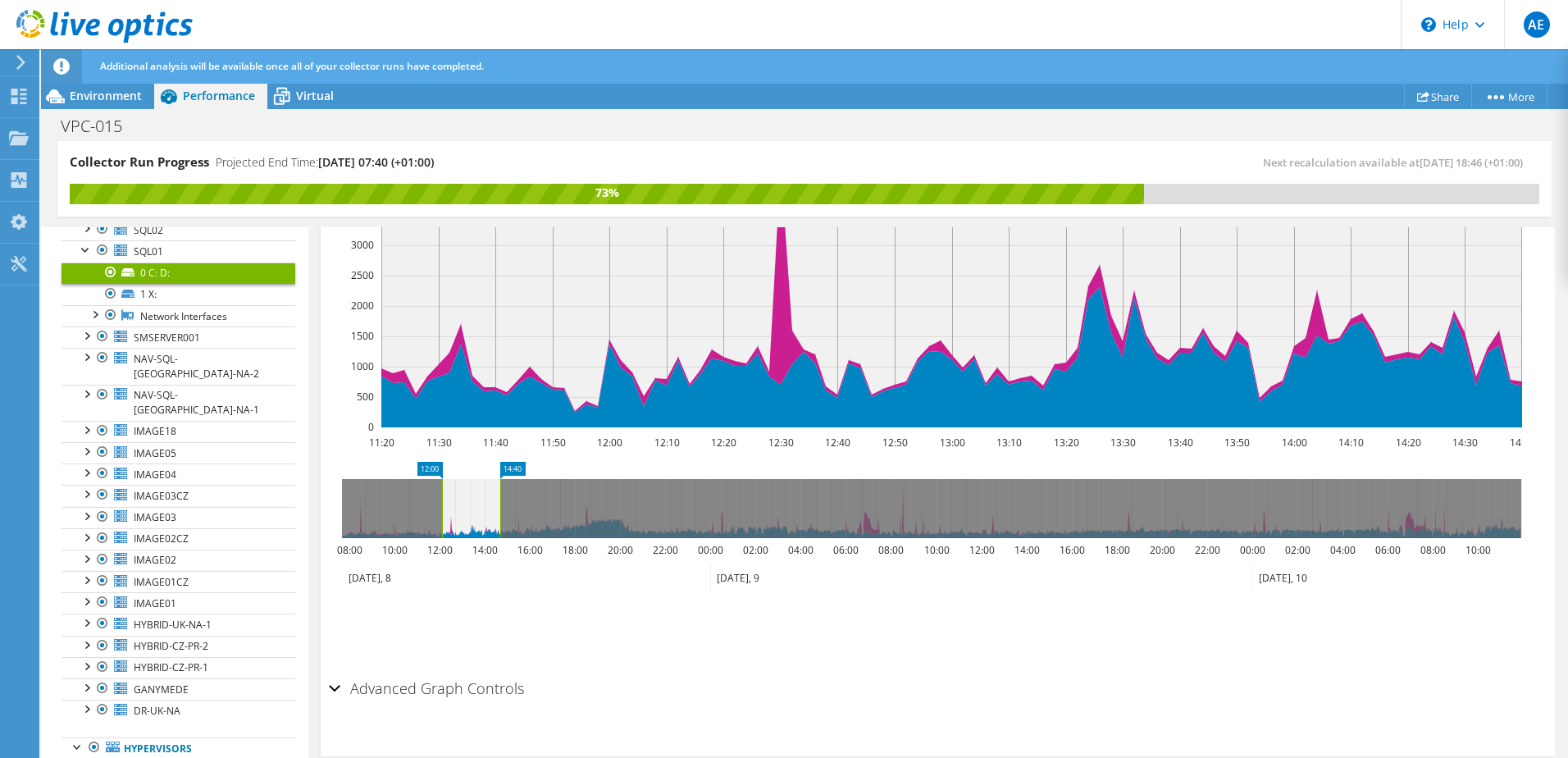
drag, startPoint x: 425, startPoint y: 513, endPoint x: 442, endPoint y: 513, distance: 17.0
click at [442, 513] on rect at bounding box center [442, 509] width 6 height 59
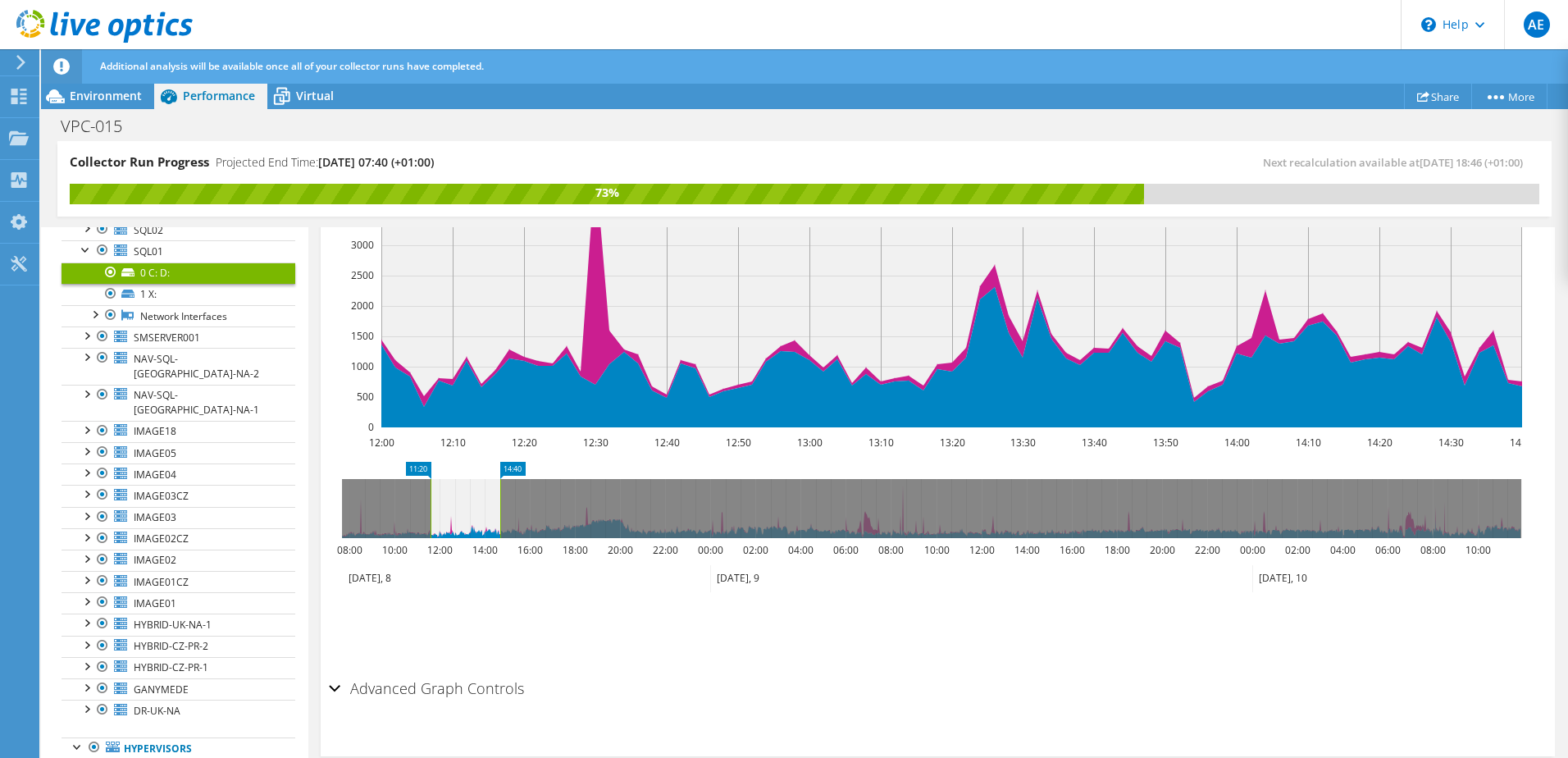
click at [432, 513] on rect at bounding box center [430, 509] width 6 height 59
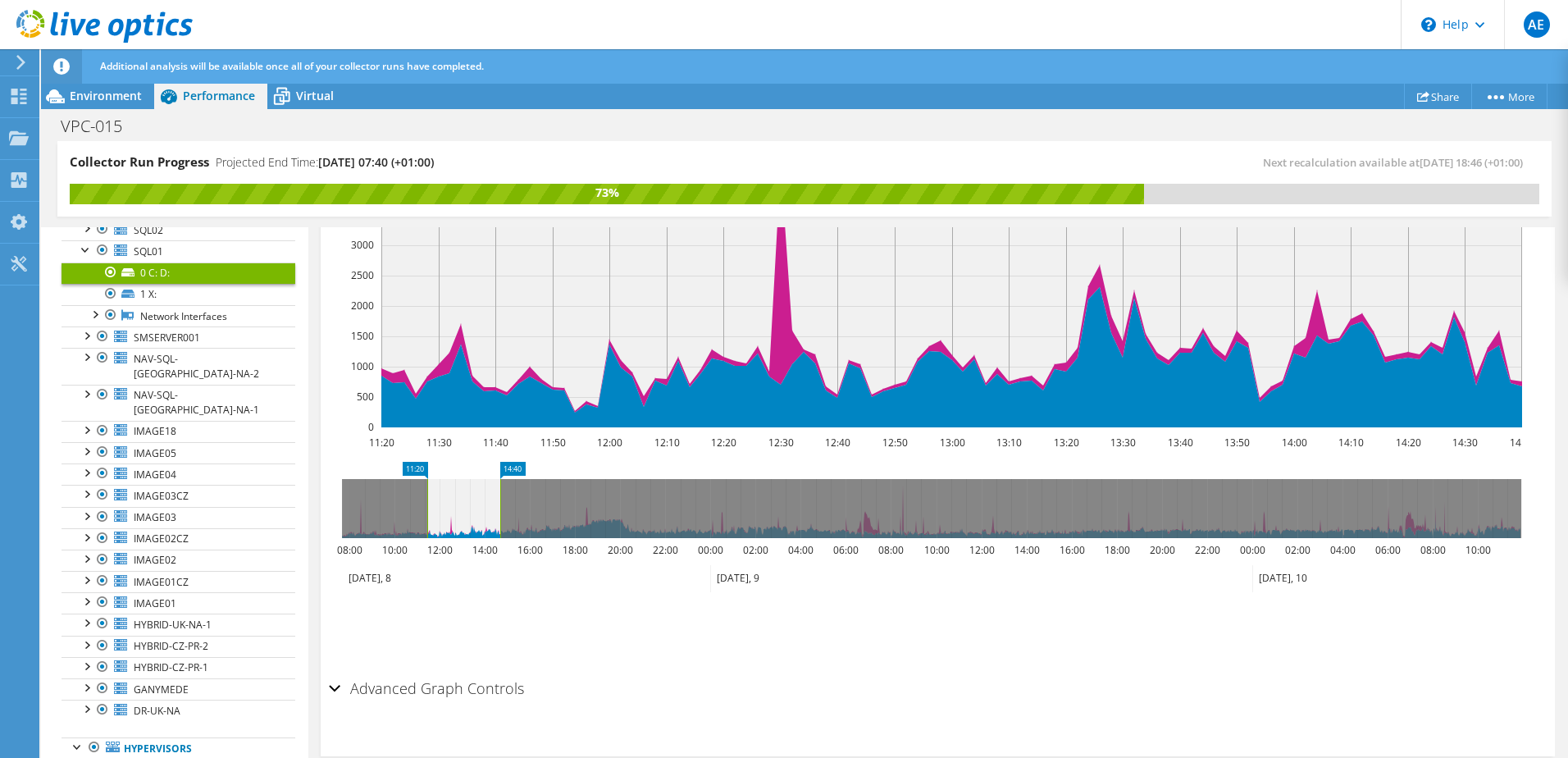
click at [427, 501] on rect at bounding box center [427, 509] width 6 height 59
click at [433, 501] on rect at bounding box center [431, 509] width 6 height 59
drag, startPoint x: 497, startPoint y: 510, endPoint x: 479, endPoint y: 507, distance: 18.2
click at [480, 507] on rect at bounding box center [483, 509] width 6 height 59
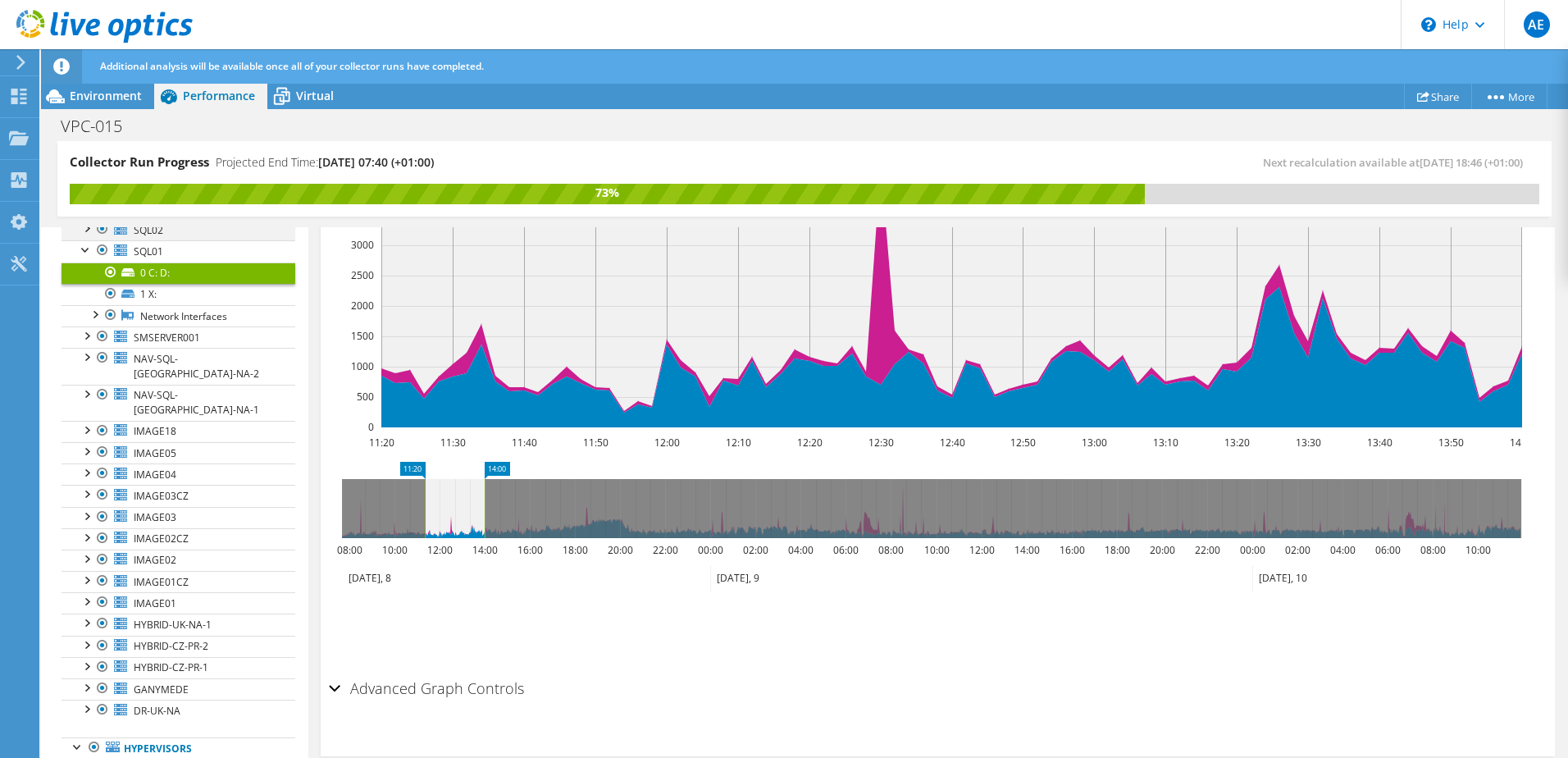
click at [86, 231] on div at bounding box center [86, 227] width 16 height 16
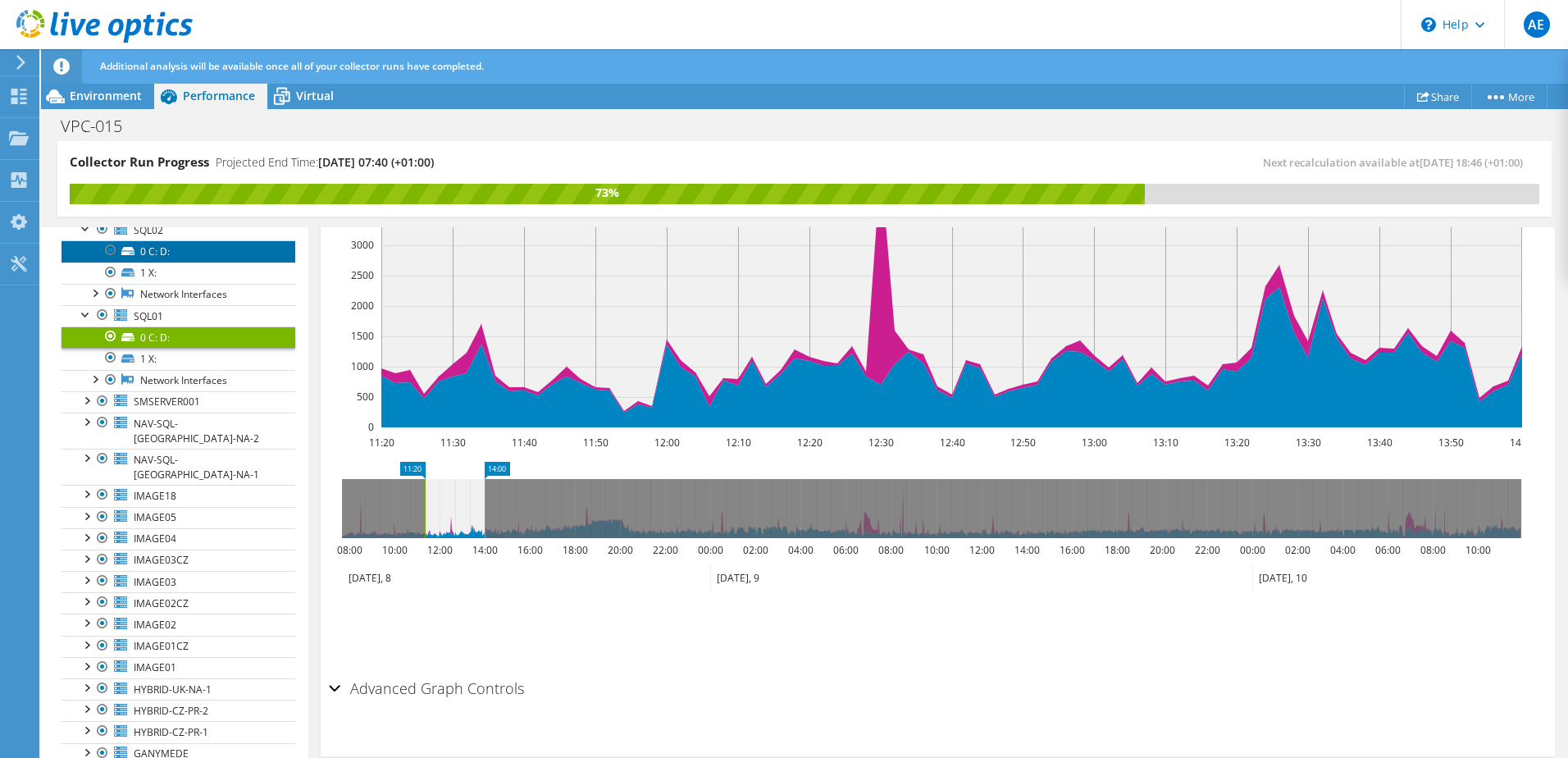
click at [174, 253] on link "0 C: D:" at bounding box center [178, 251] width 233 height 21
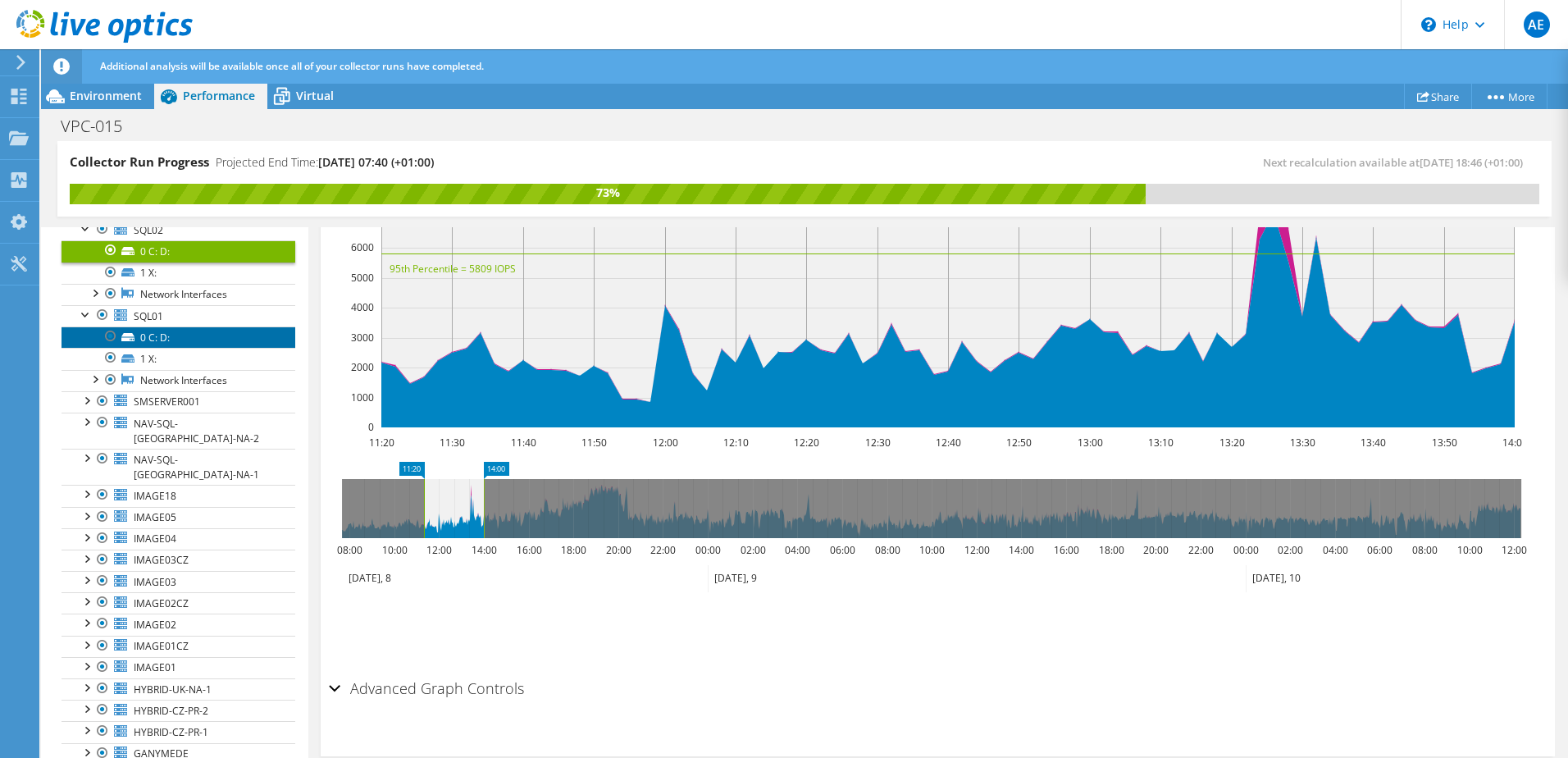
click at [170, 336] on link "0 C: D:" at bounding box center [178, 337] width 233 height 21
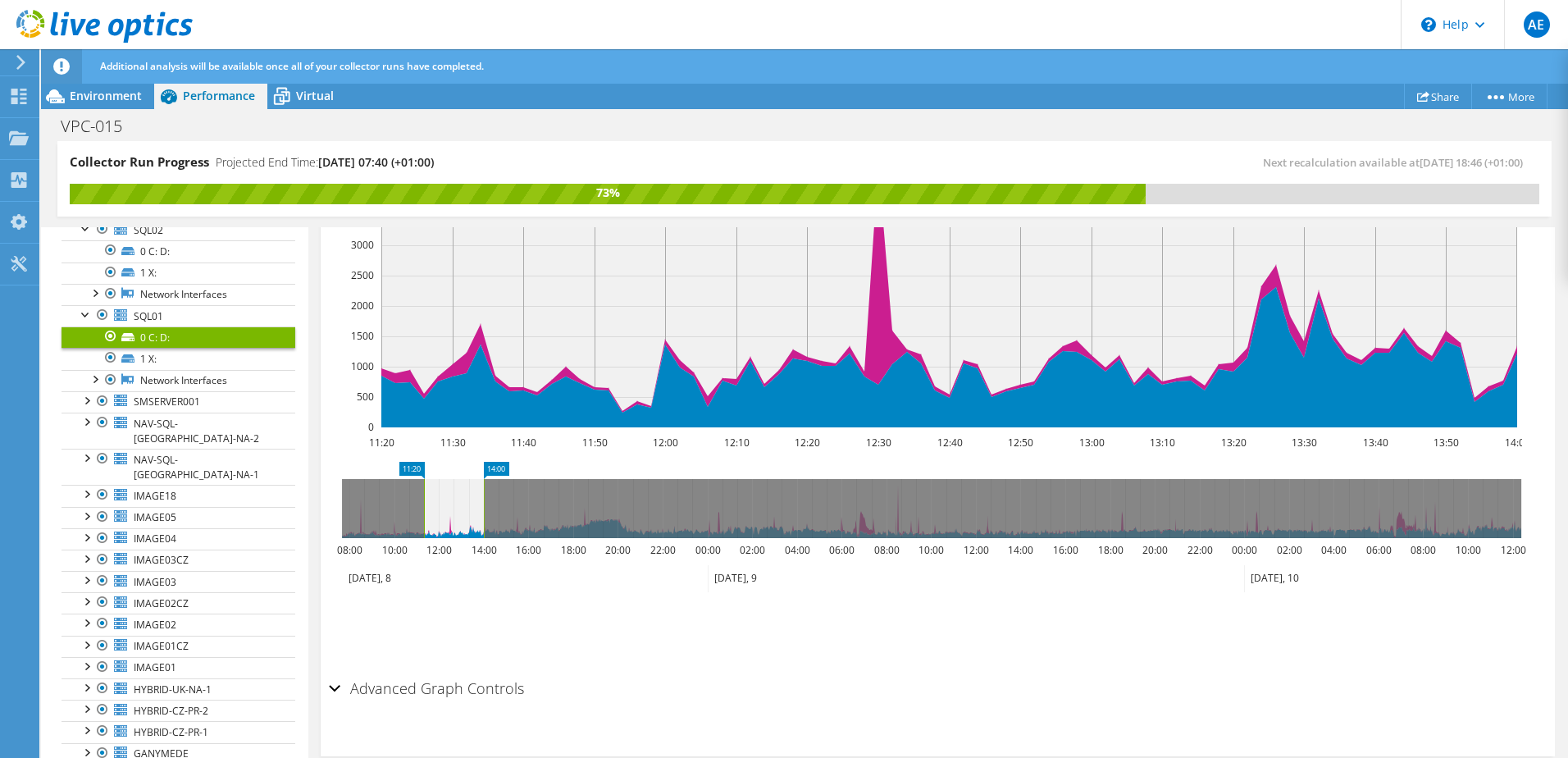
scroll to position [343, 0]
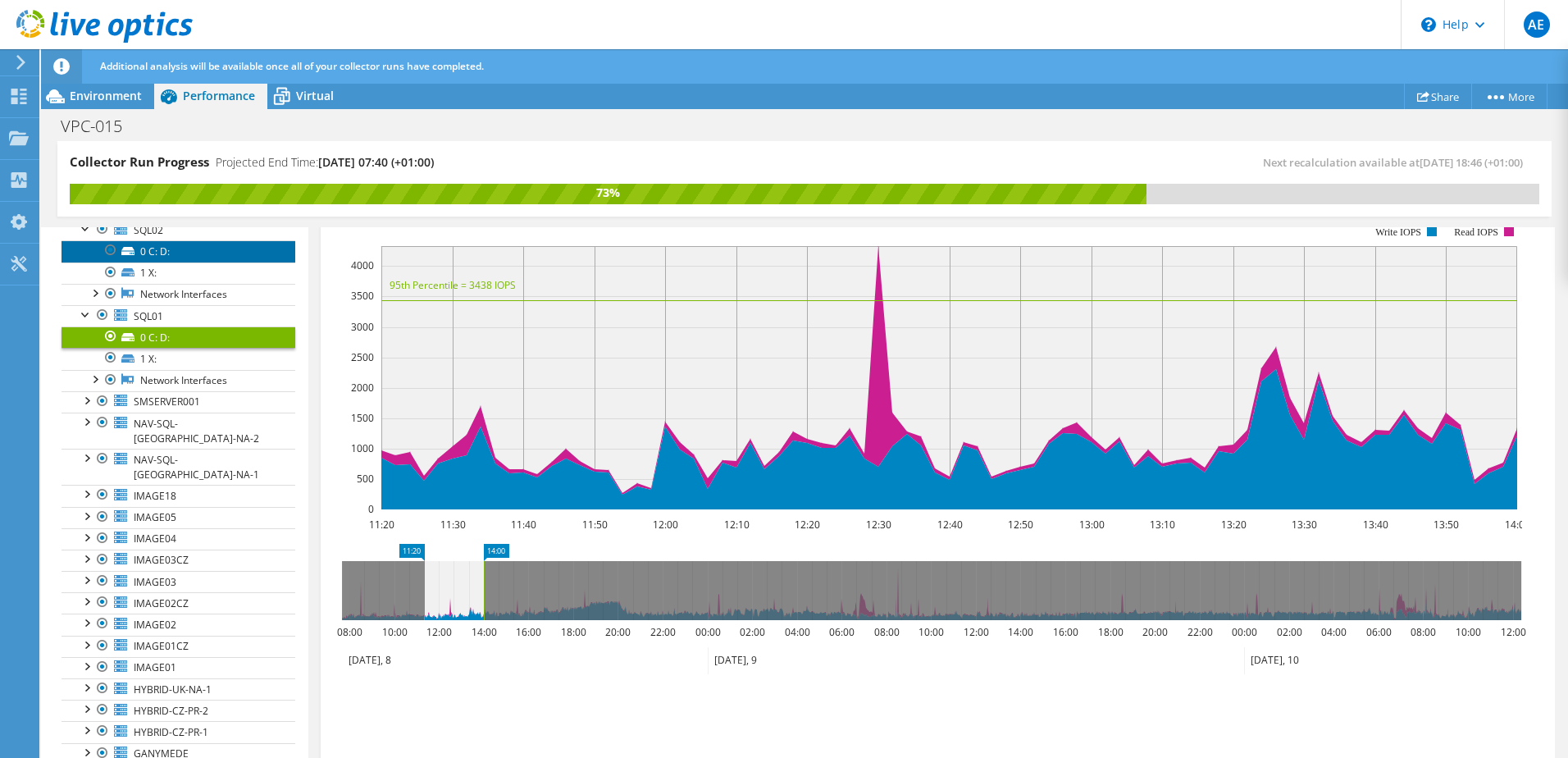
click at [150, 257] on link "0 C: D:" at bounding box center [178, 251] width 233 height 21
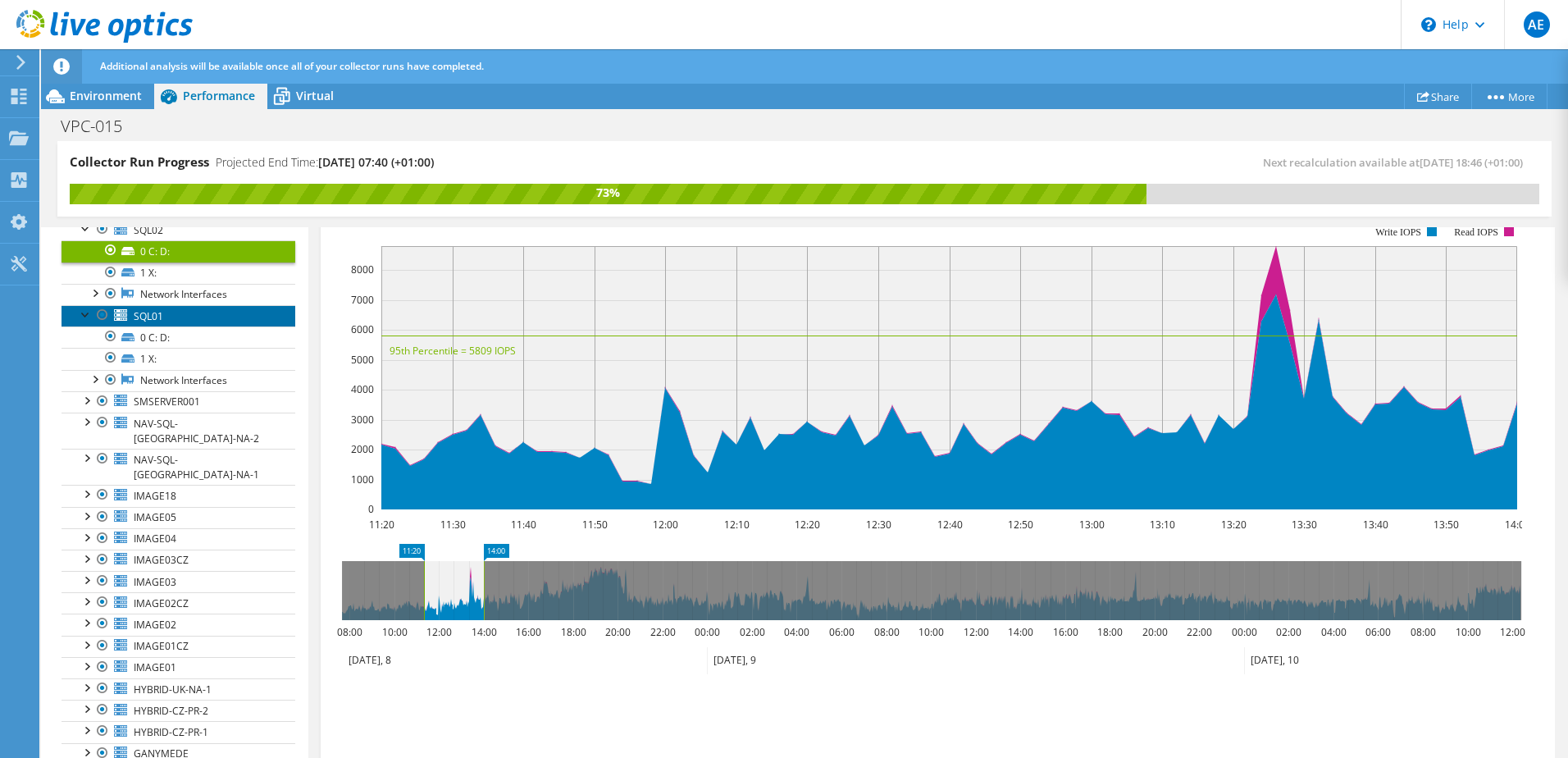
click at [160, 315] on span "SQL01" at bounding box center [148, 316] width 29 height 14
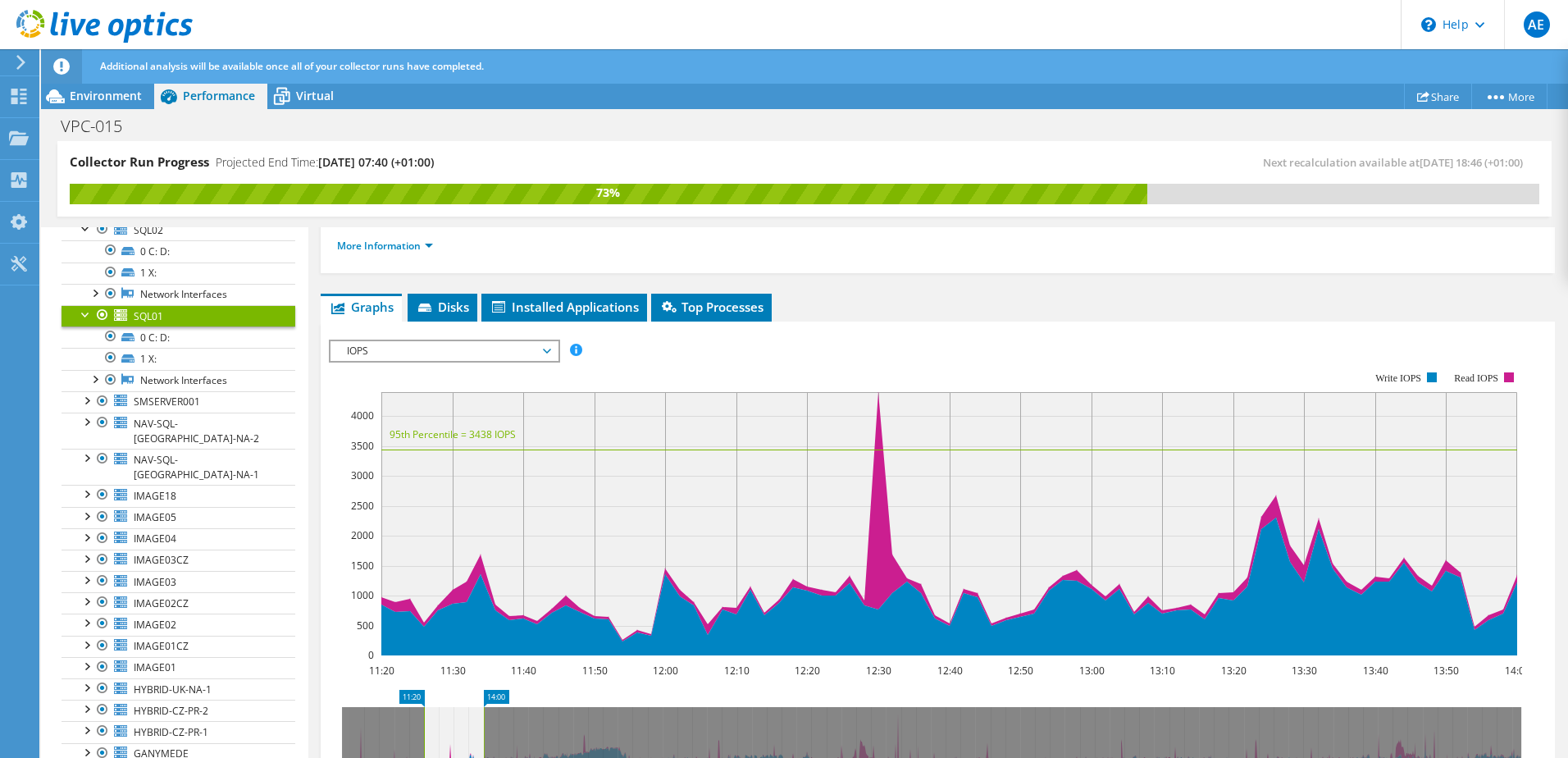
scroll to position [150, 0]
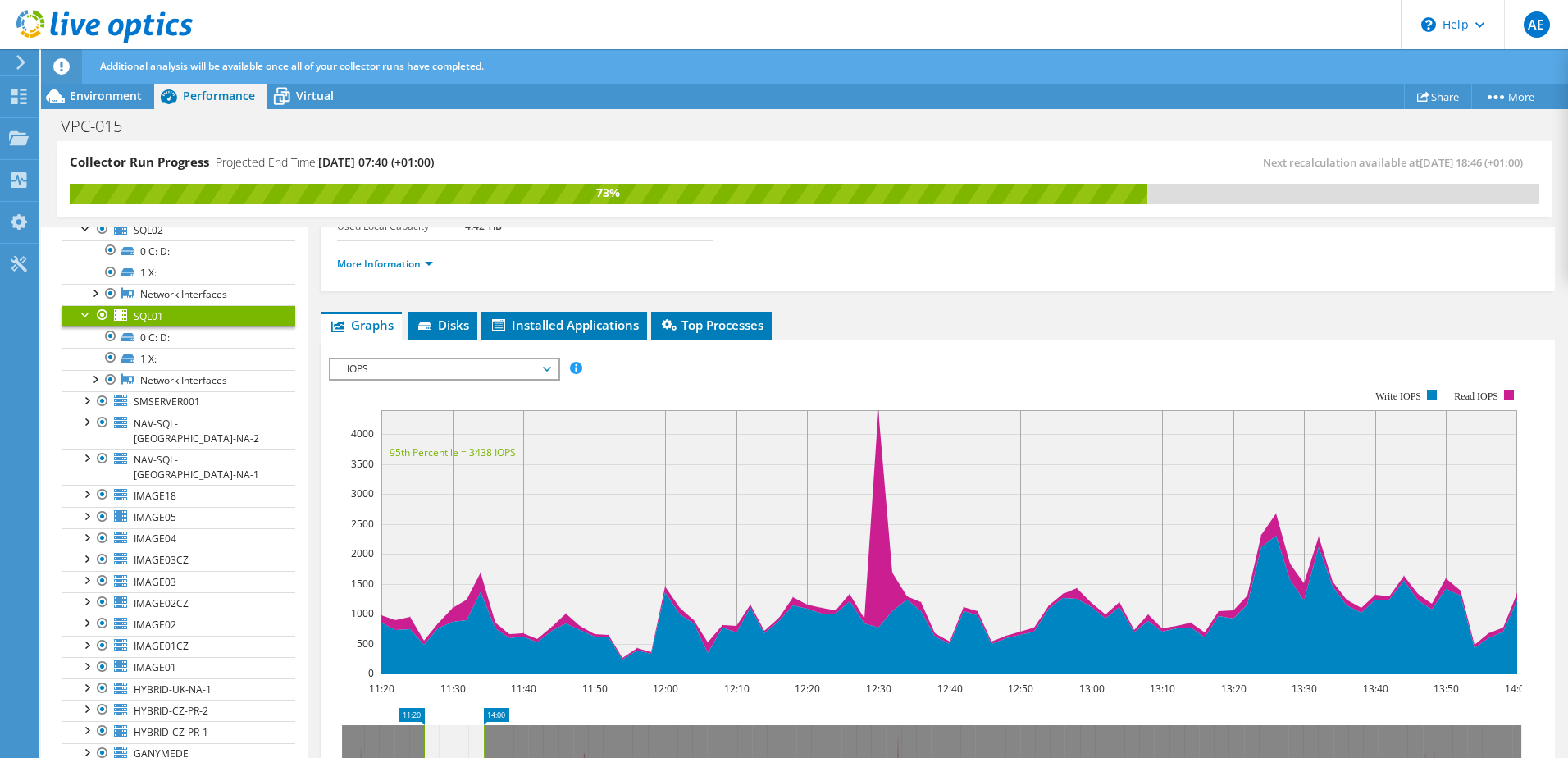
click at [449, 373] on span "IOPS" at bounding box center [444, 369] width 211 height 20
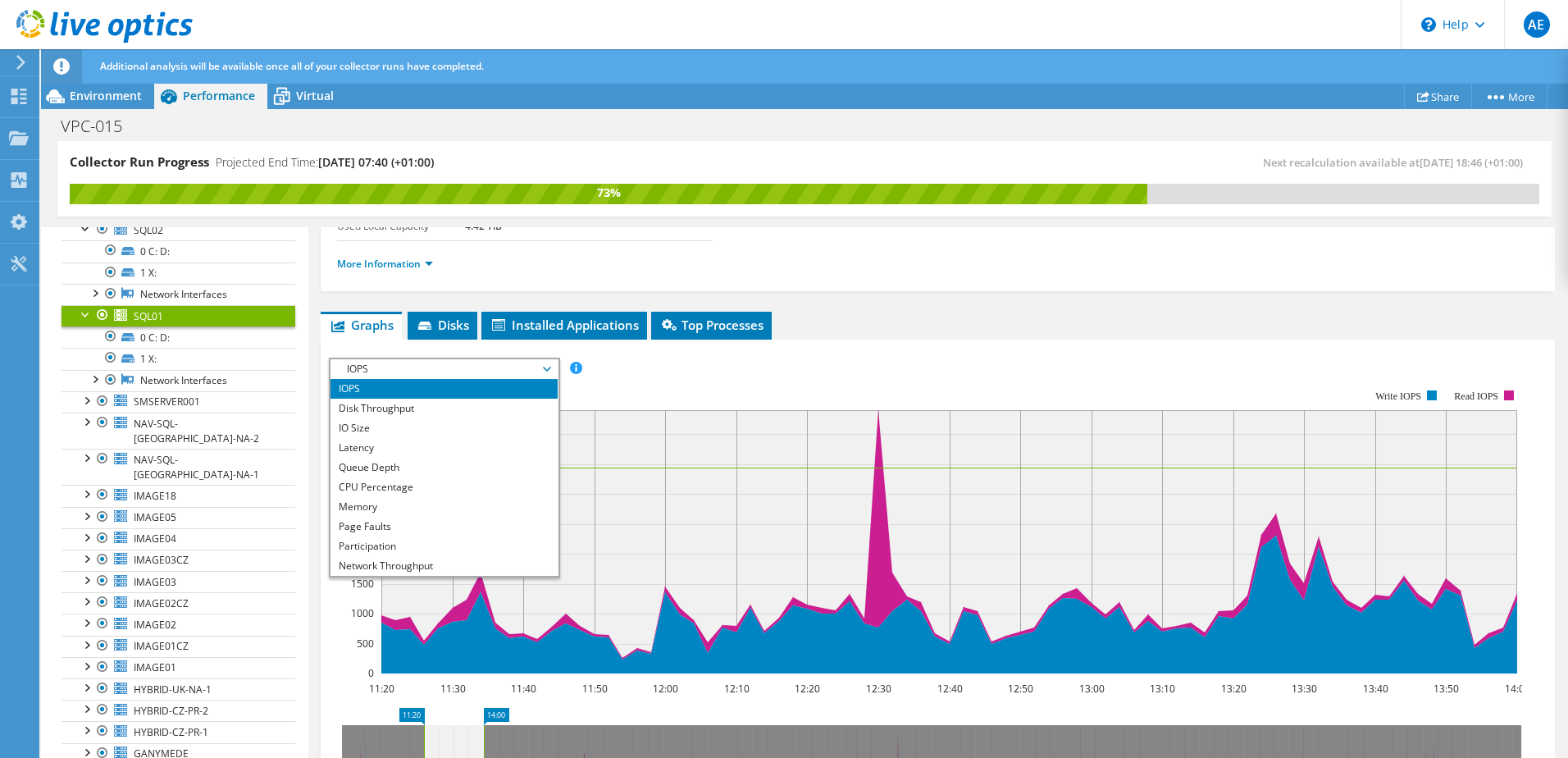
click at [826, 383] on rect at bounding box center [925, 531] width 1193 height 328
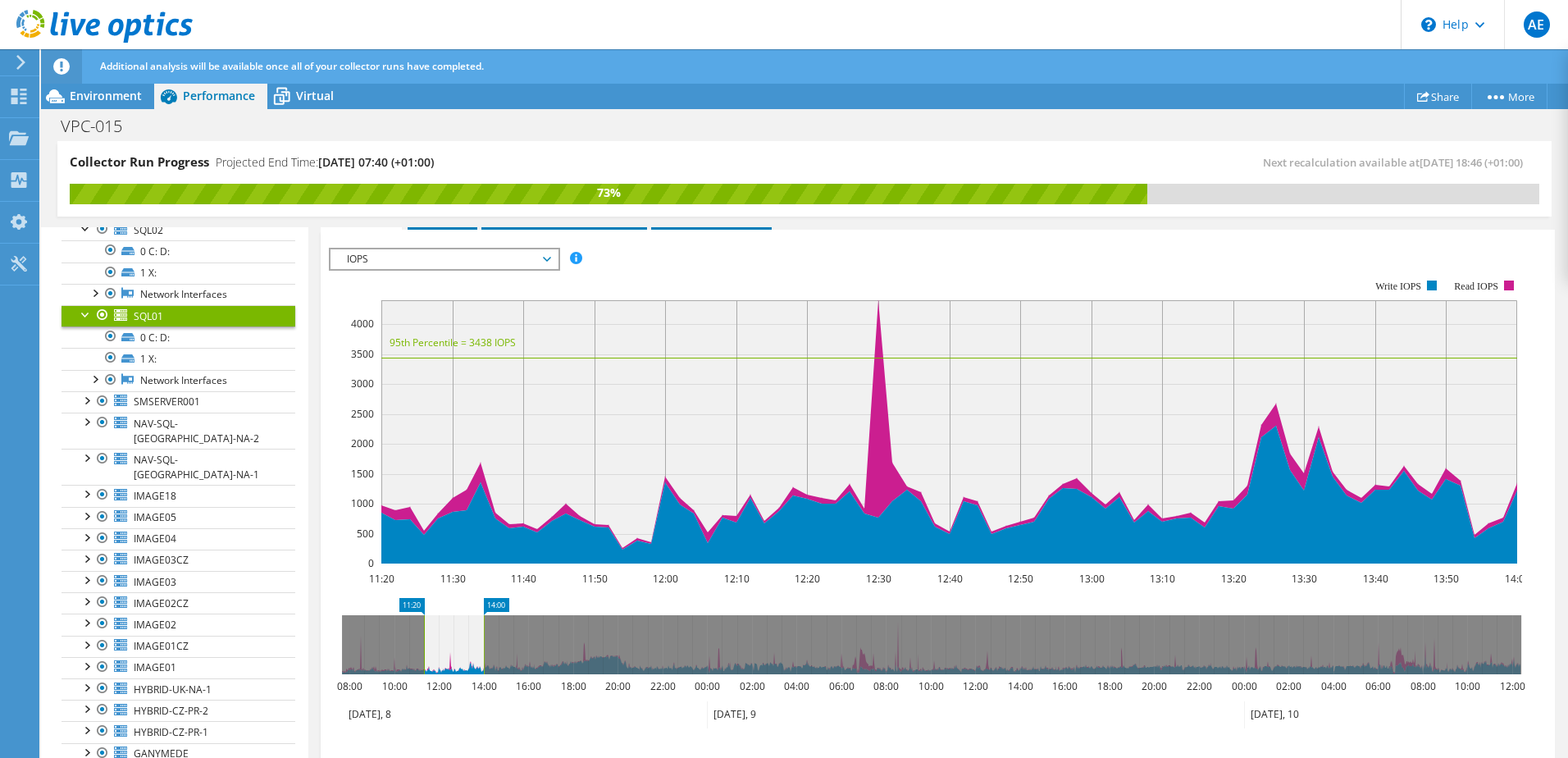
scroll to position [232, 0]
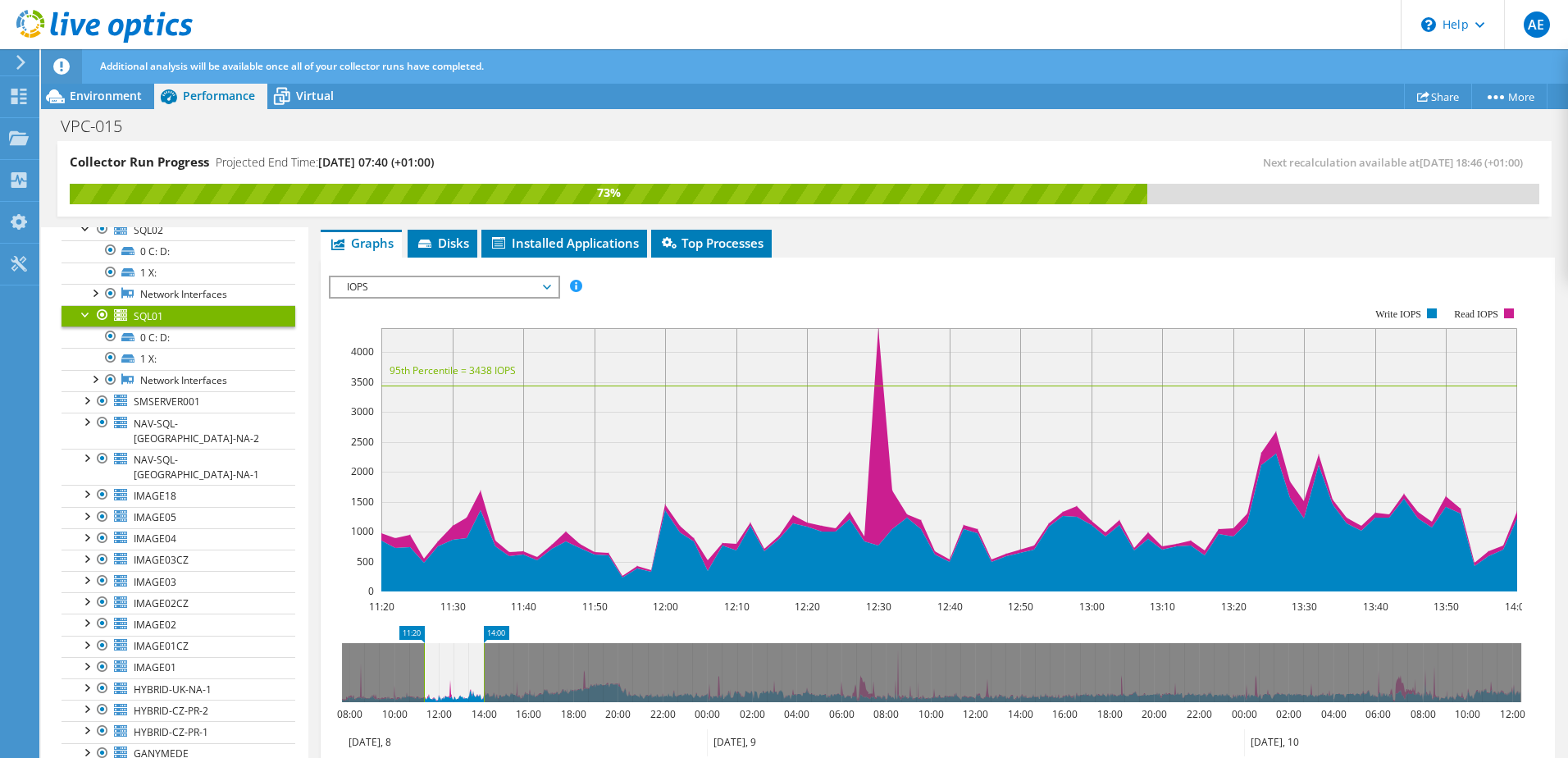
click at [549, 295] on span "IOPS" at bounding box center [444, 287] width 211 height 20
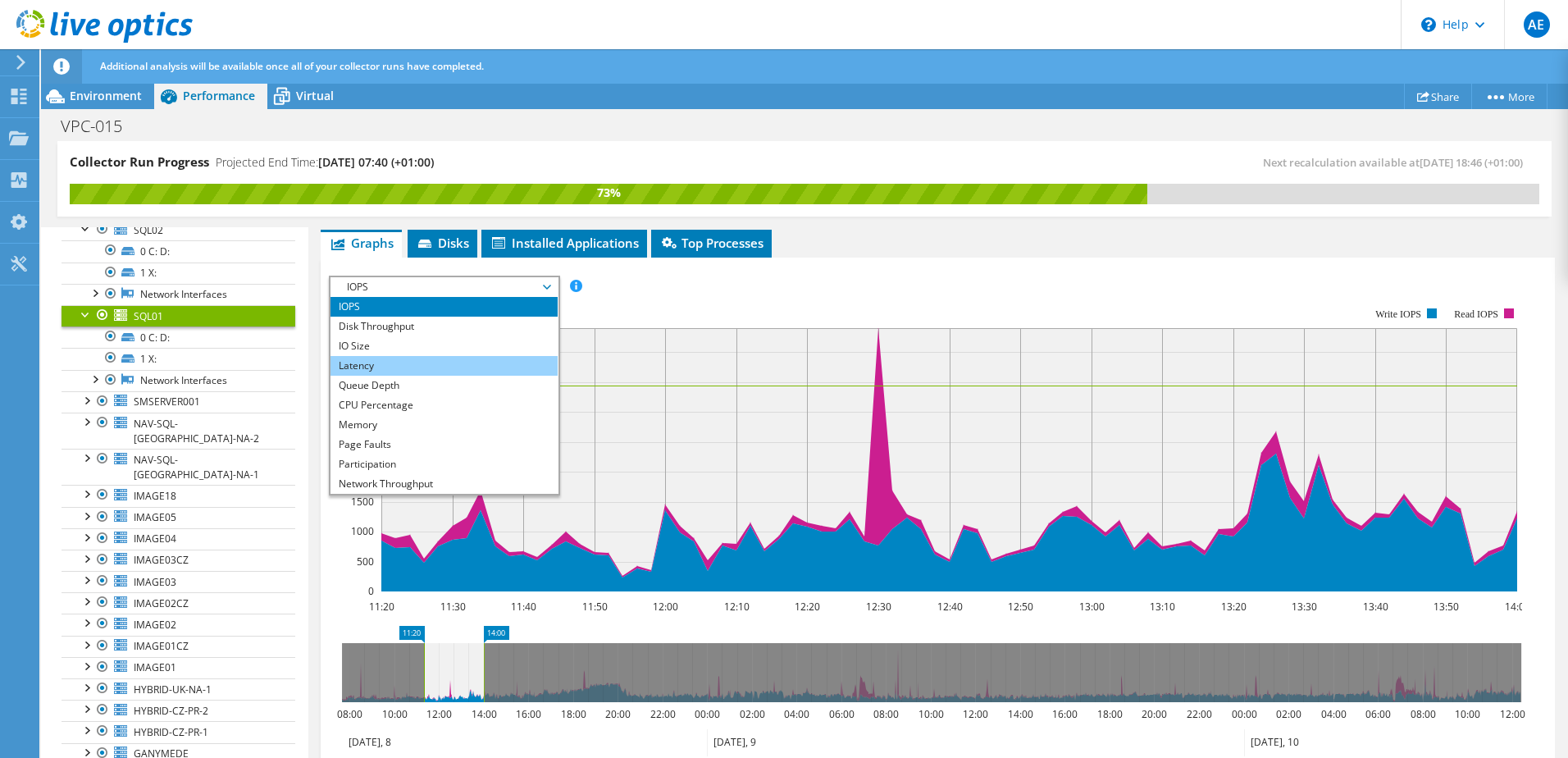
click at [452, 368] on li "Latency" at bounding box center [444, 366] width 227 height 20
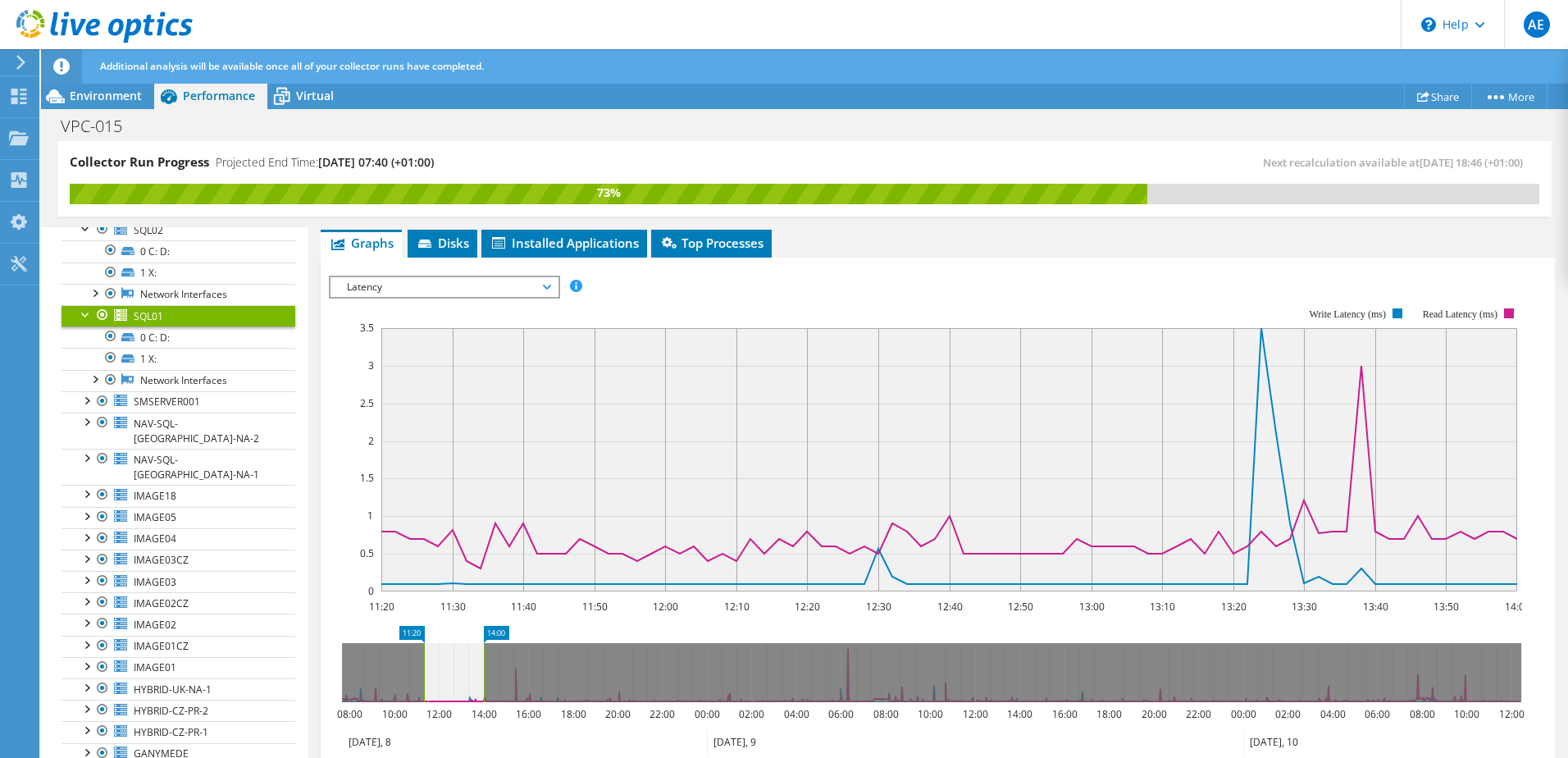
click at [548, 293] on span "Latency" at bounding box center [444, 287] width 211 height 20
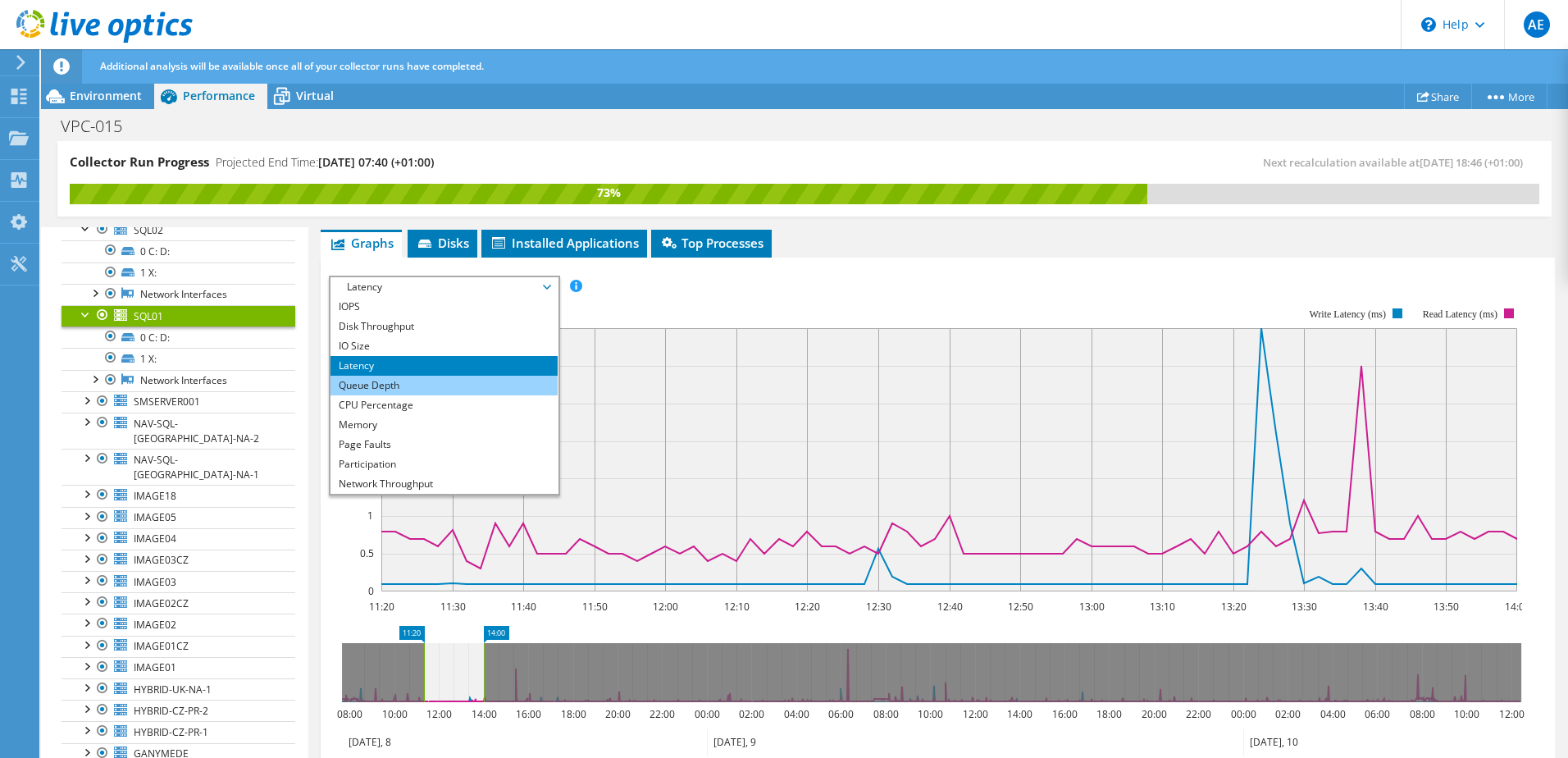
click at [461, 387] on li "Queue Depth" at bounding box center [444, 386] width 227 height 20
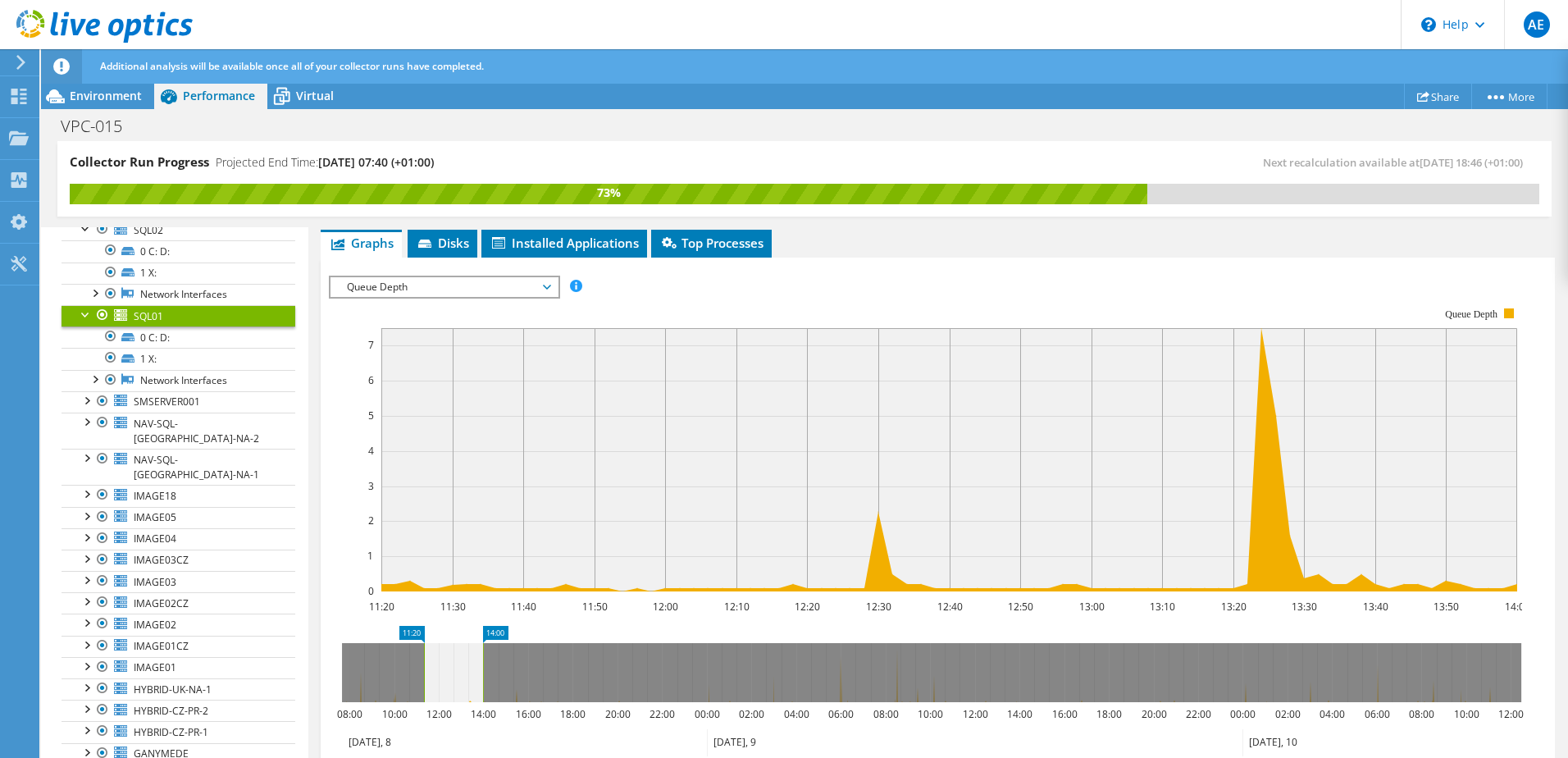
click at [518, 280] on span "Queue Depth" at bounding box center [444, 287] width 211 height 20
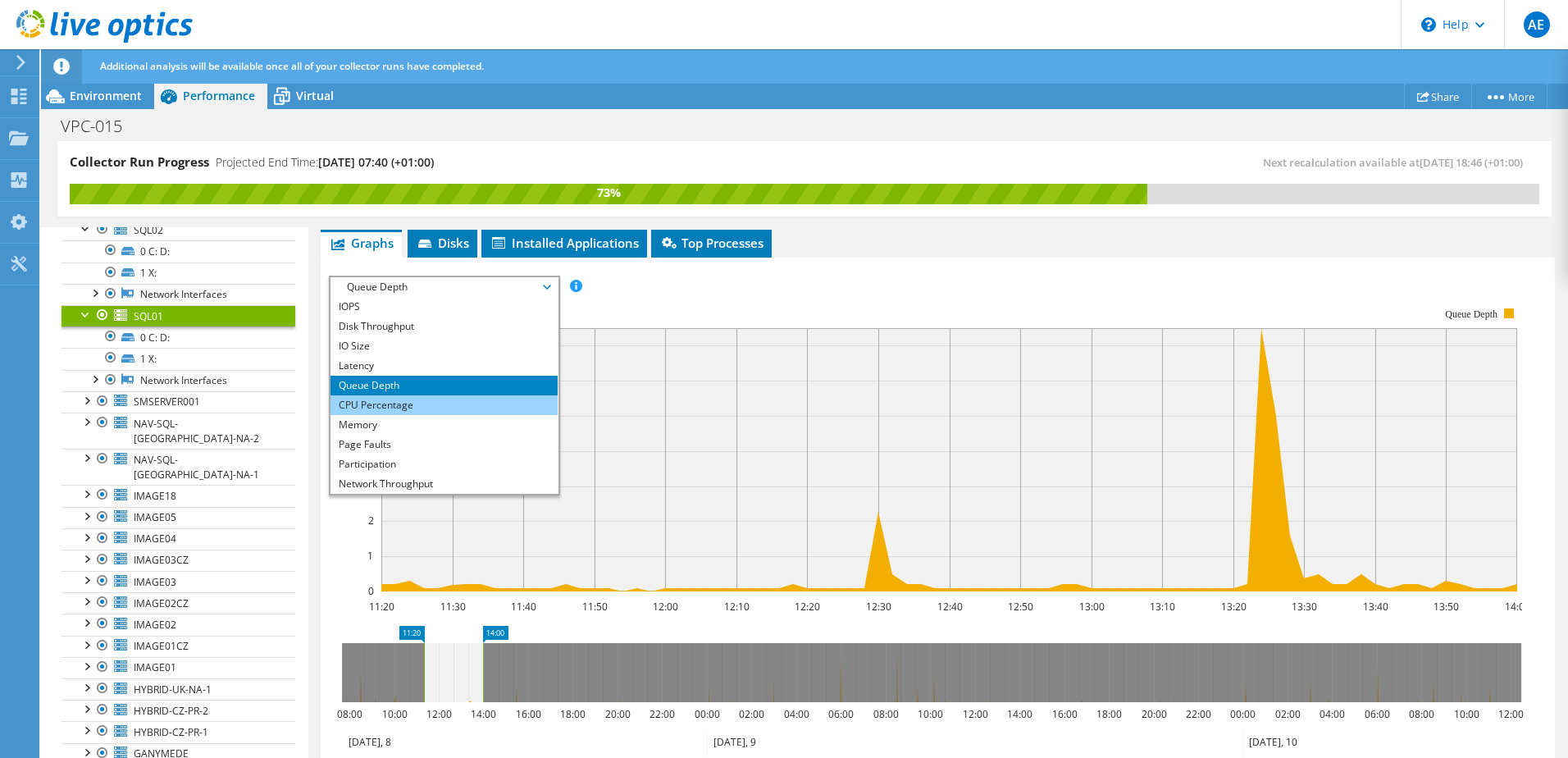
click at [397, 399] on li "CPU Percentage" at bounding box center [444, 405] width 227 height 20
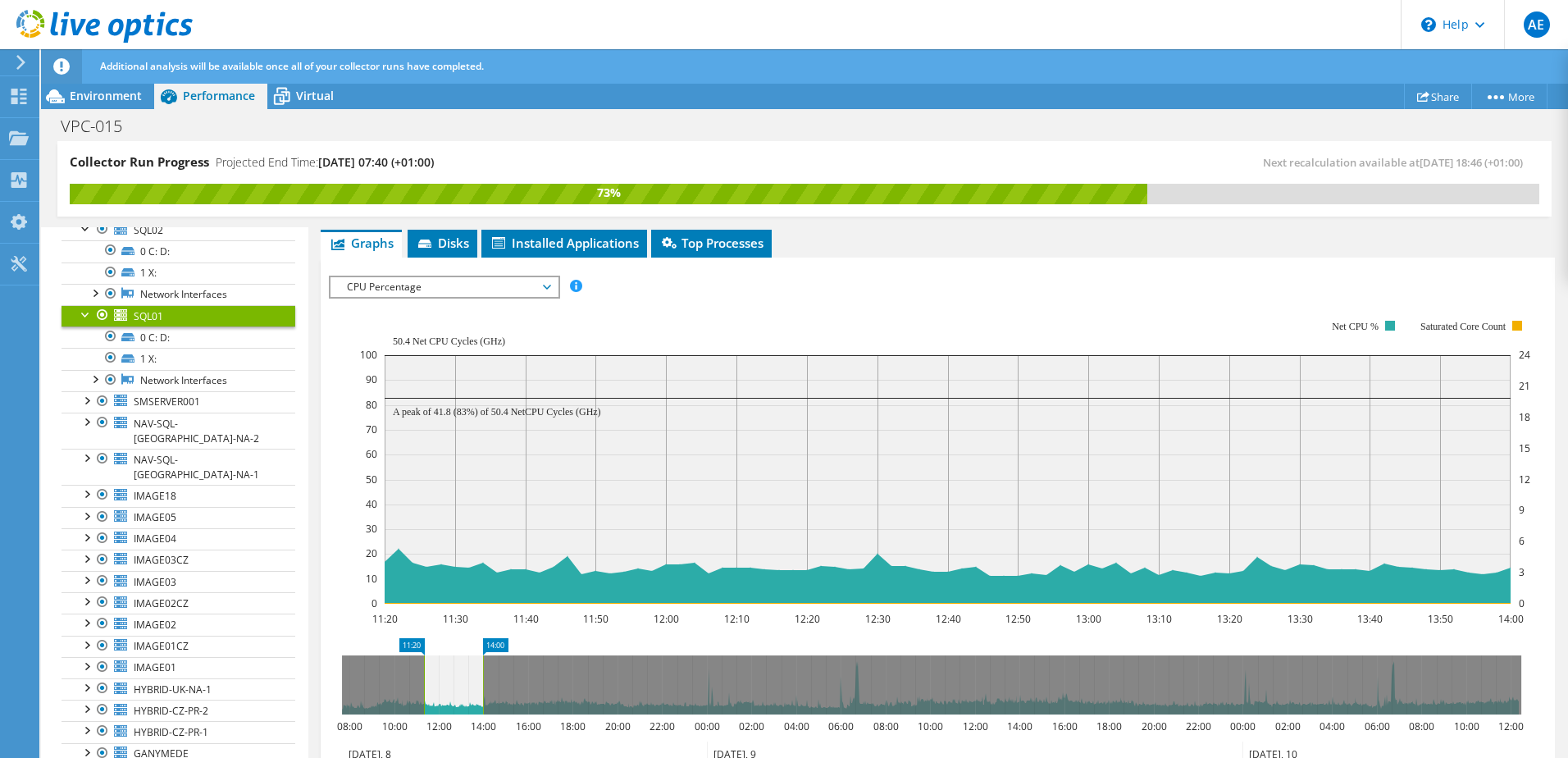
click at [491, 280] on span "CPU Percentage" at bounding box center [444, 287] width 211 height 20
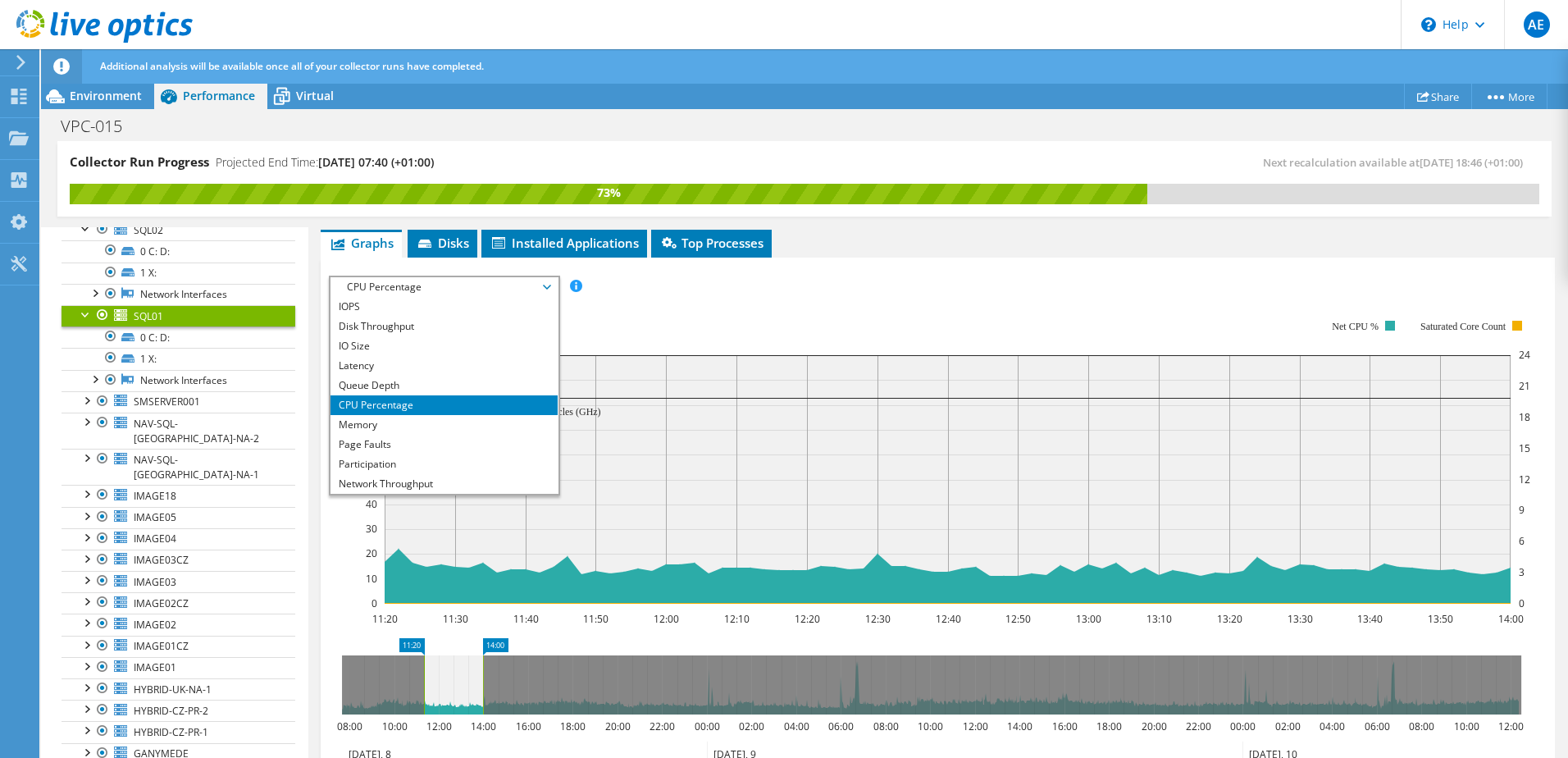
click at [666, 297] on icon "11:20 11:30 11:40 11:50 12:00 12:10 12:20 12:30 12:40 12:50 13:00 13:10 13:20 1…" at bounding box center [931, 461] width 1205 height 328
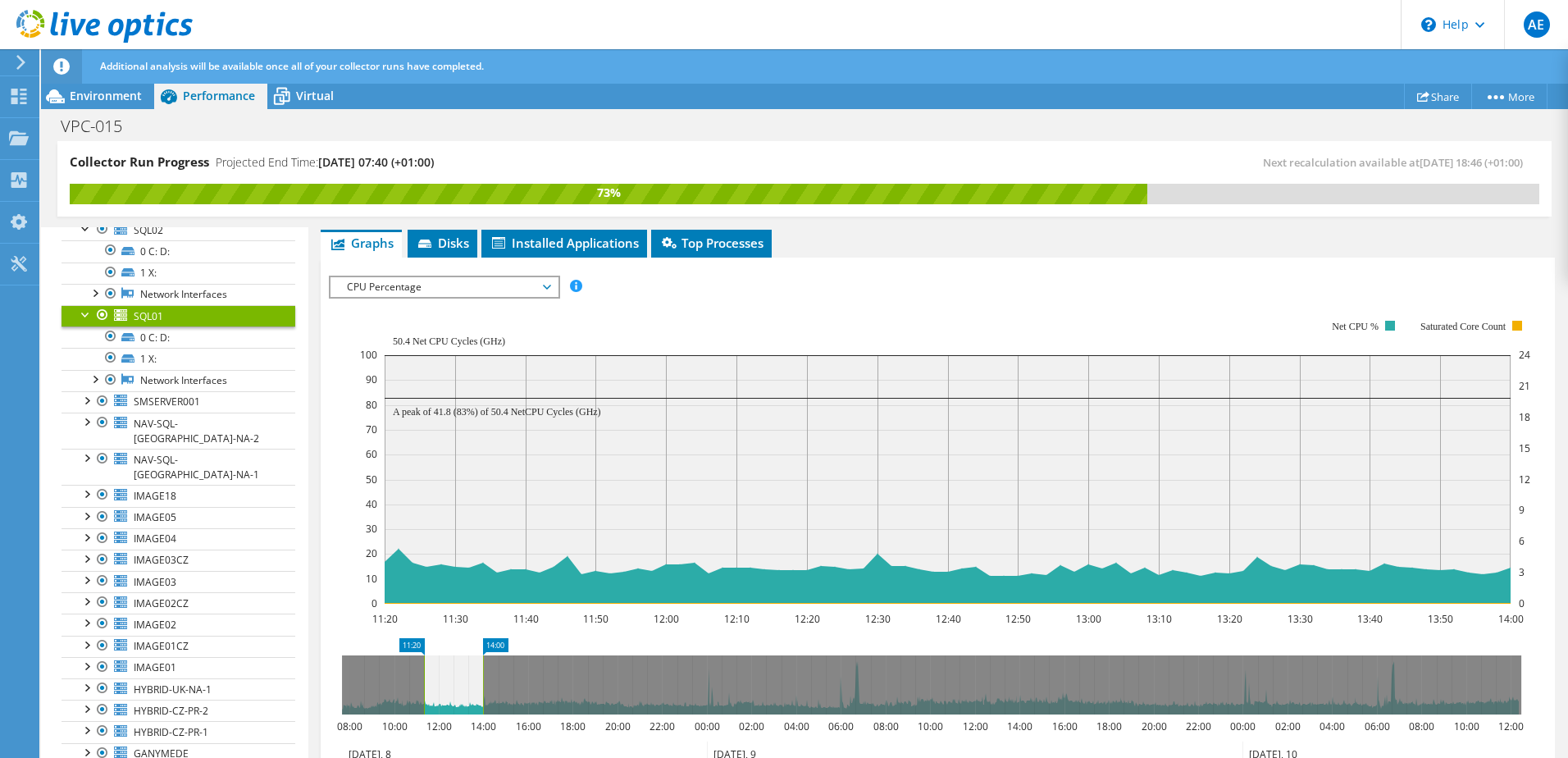
click at [486, 293] on span "CPU Percentage" at bounding box center [444, 287] width 211 height 20
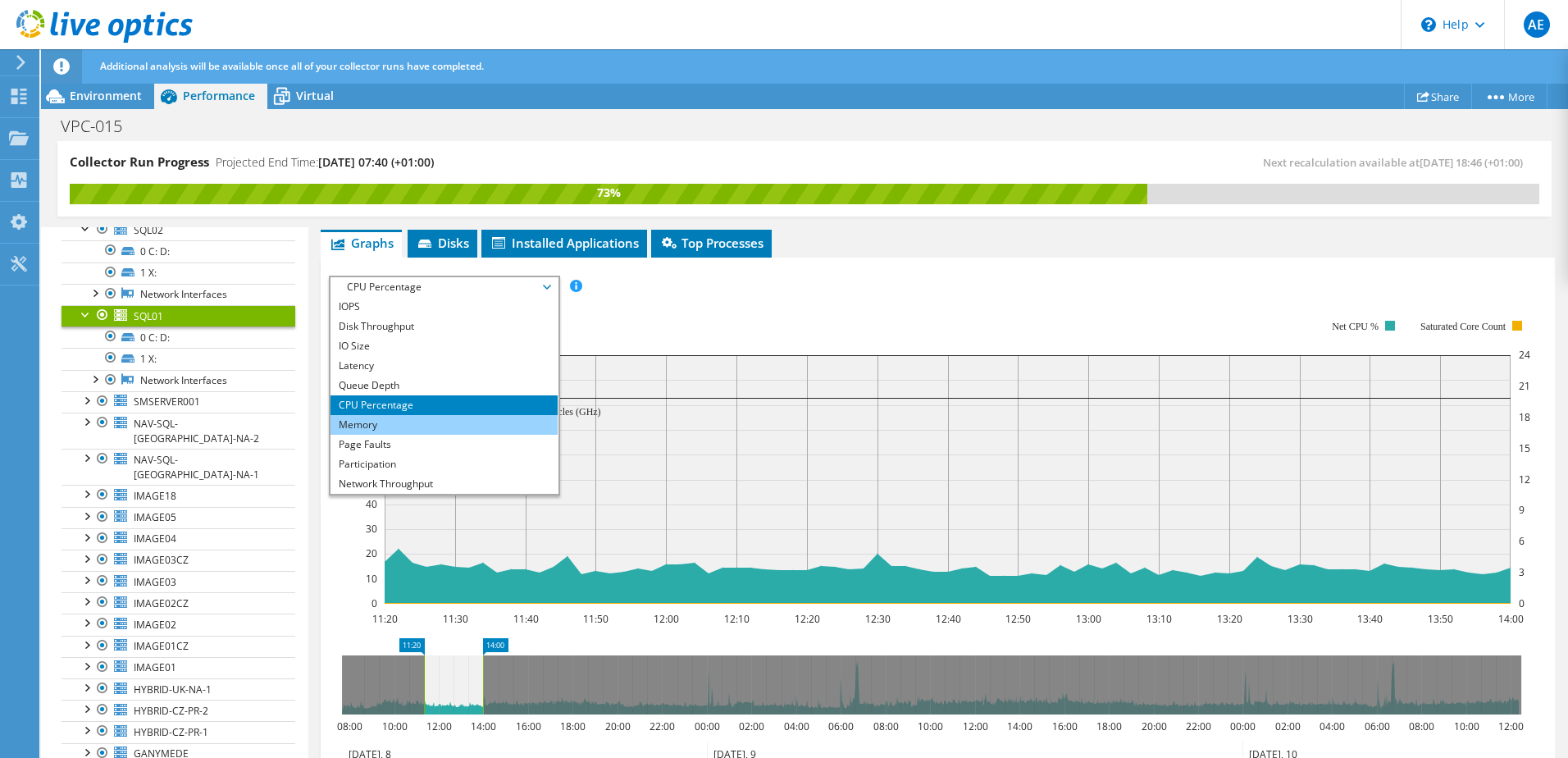
click at [380, 420] on li "Memory" at bounding box center [444, 425] width 227 height 20
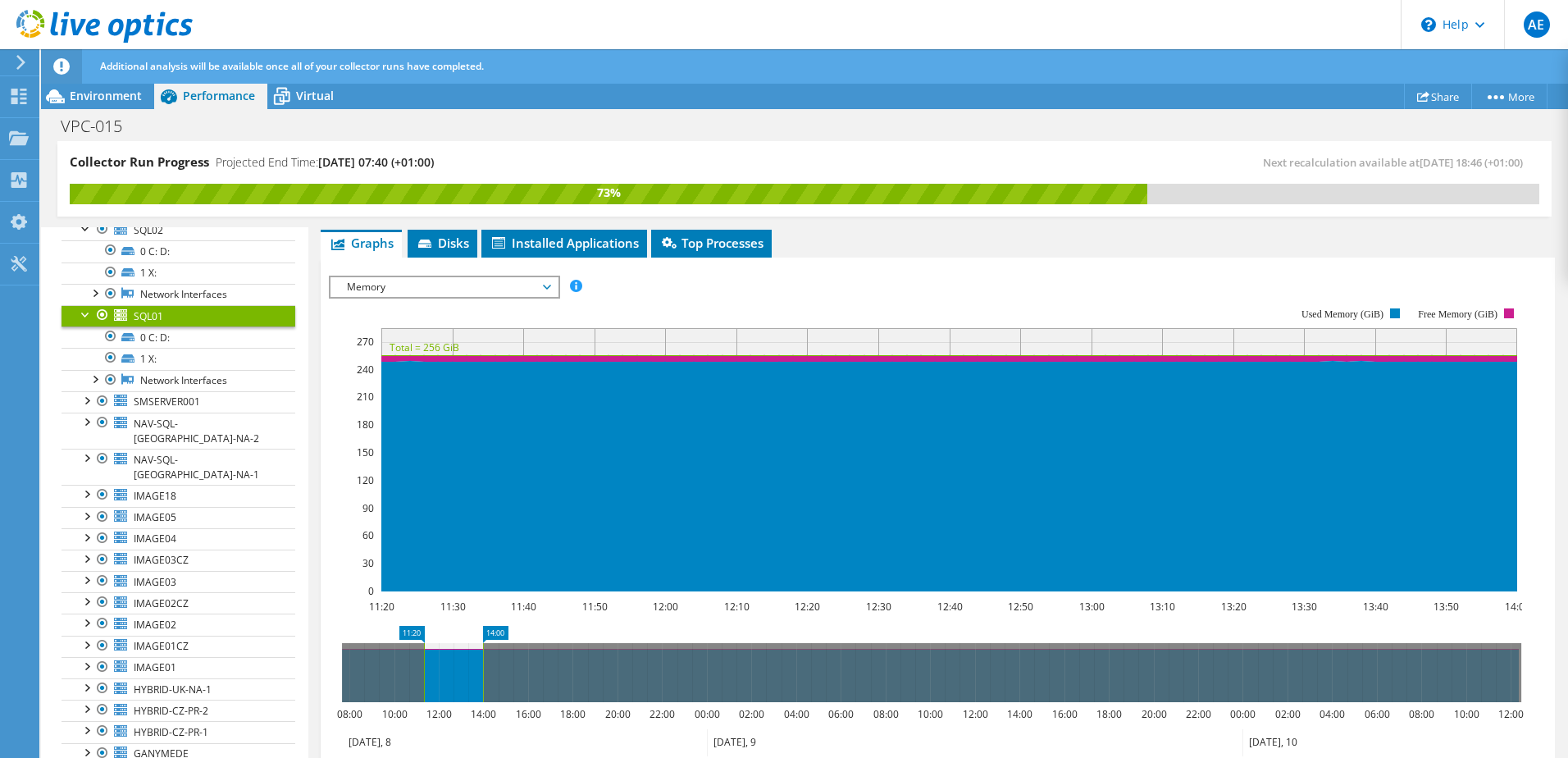
click at [435, 284] on span "Memory" at bounding box center [444, 287] width 211 height 20
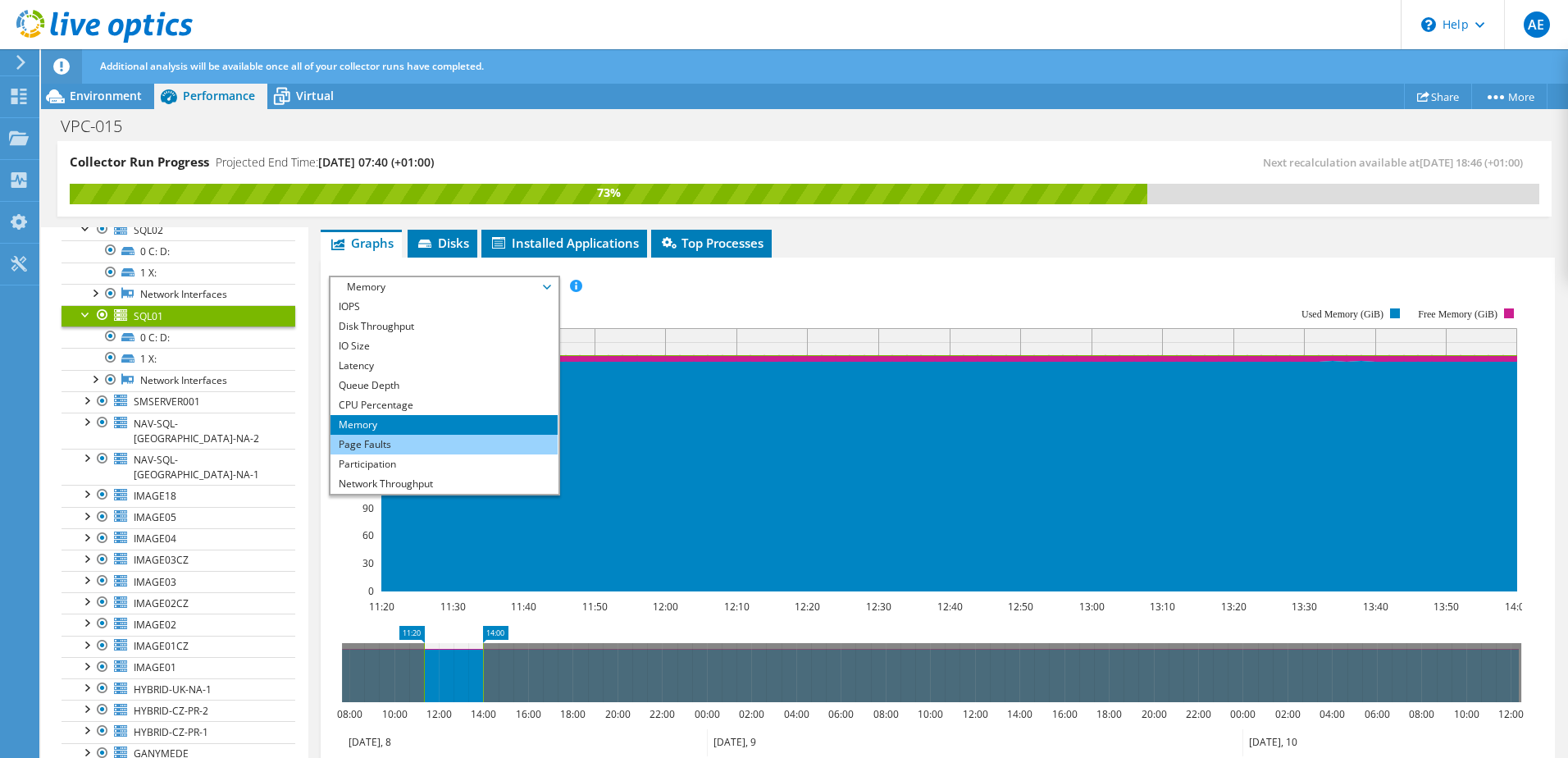
click at [379, 436] on li "Page Faults" at bounding box center [444, 444] width 227 height 20
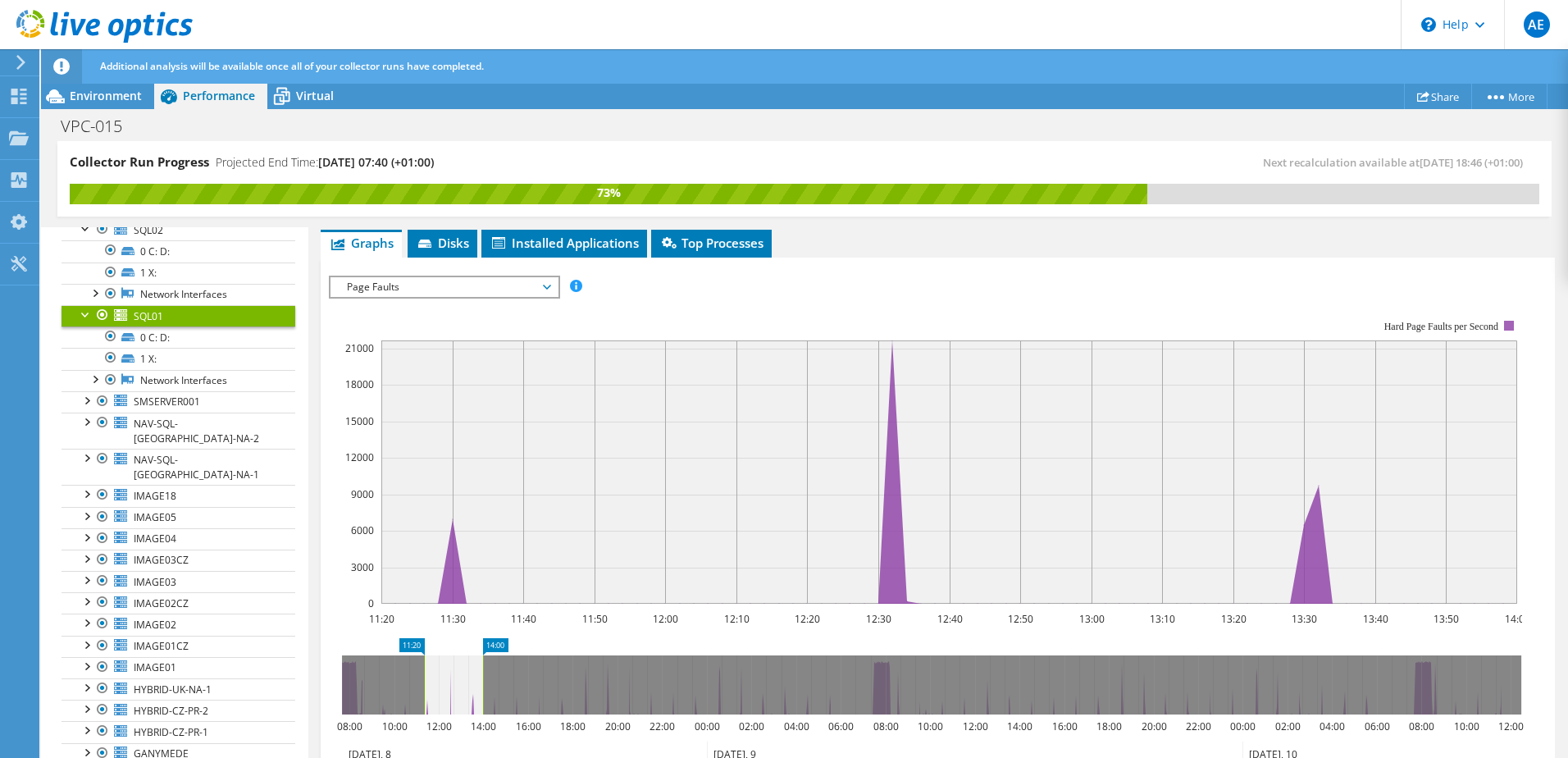
click at [475, 282] on span "Page Faults" at bounding box center [444, 287] width 211 height 20
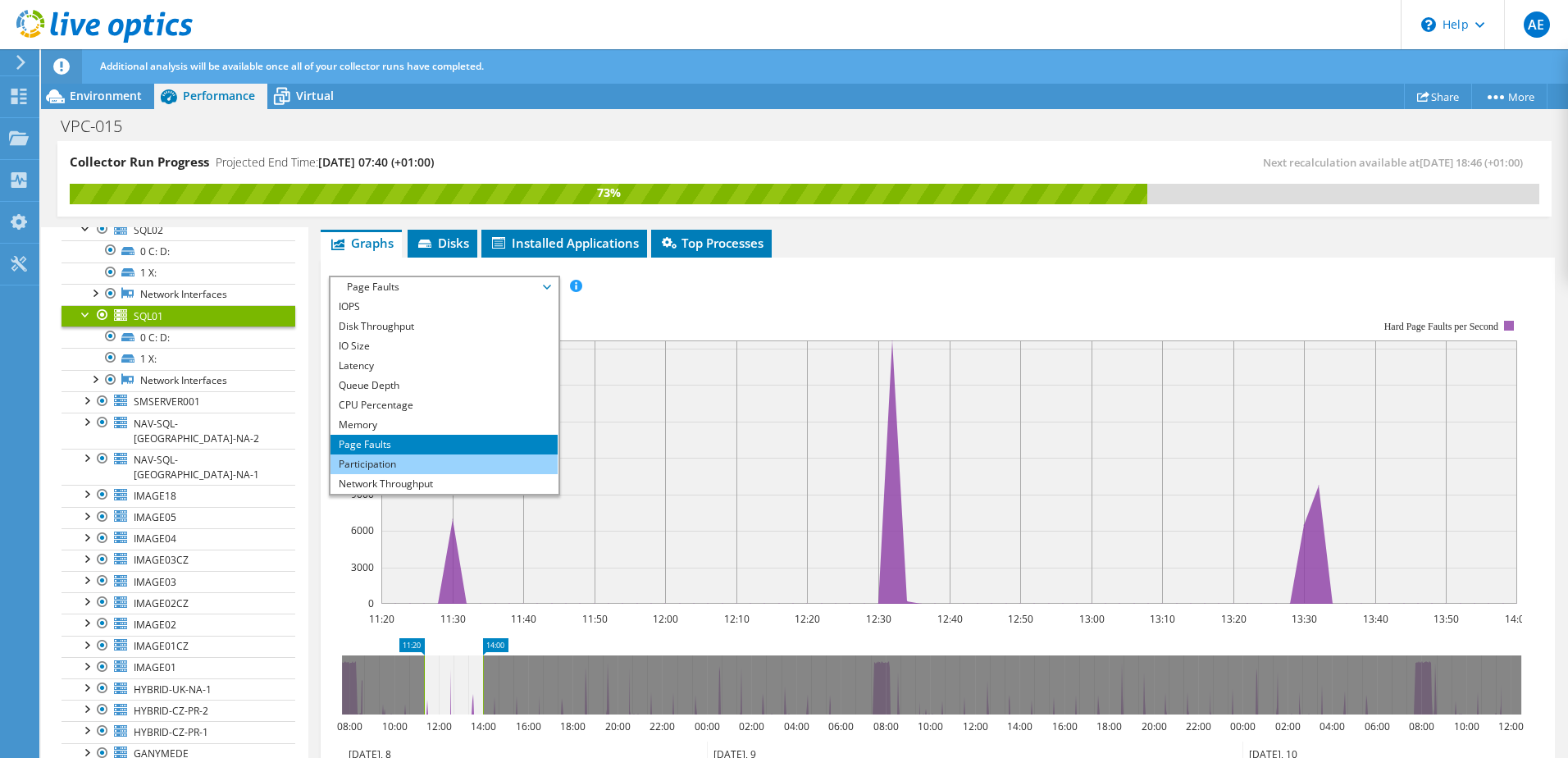
click at [390, 460] on li "Participation" at bounding box center [444, 464] width 227 height 20
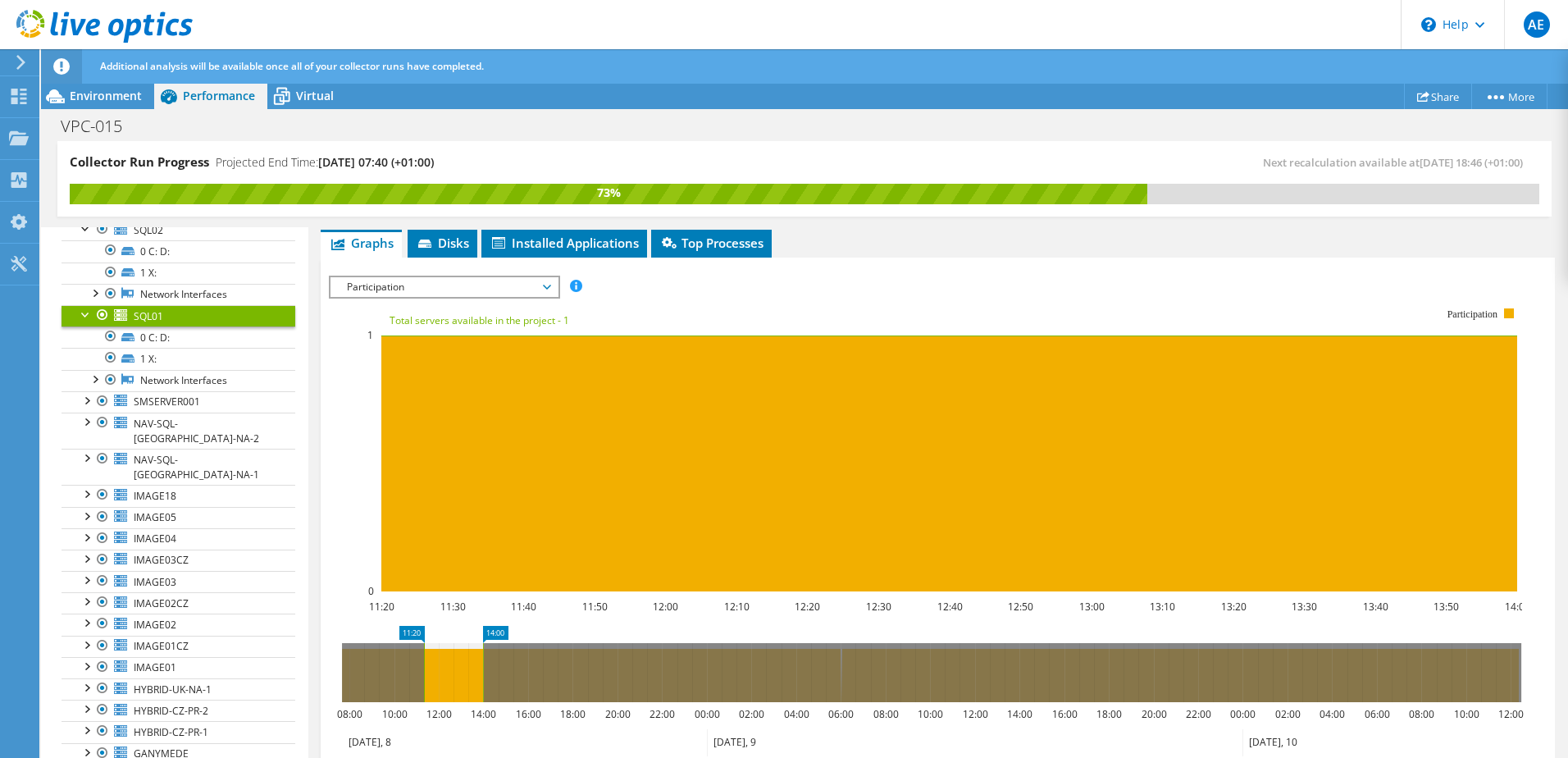
click at [497, 288] on span "Participation" at bounding box center [444, 287] width 211 height 20
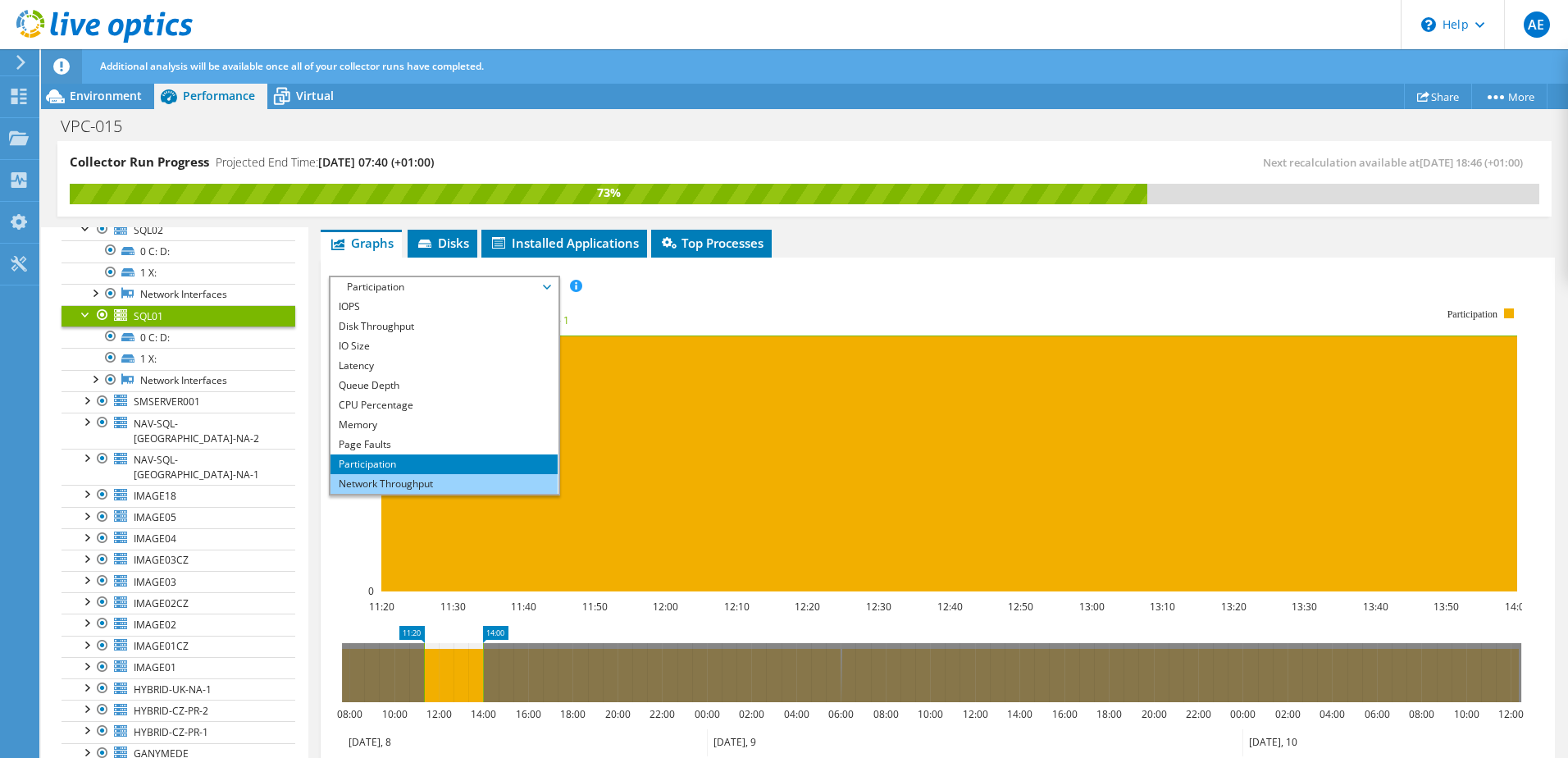
click at [404, 477] on li "Network Throughput" at bounding box center [444, 484] width 227 height 20
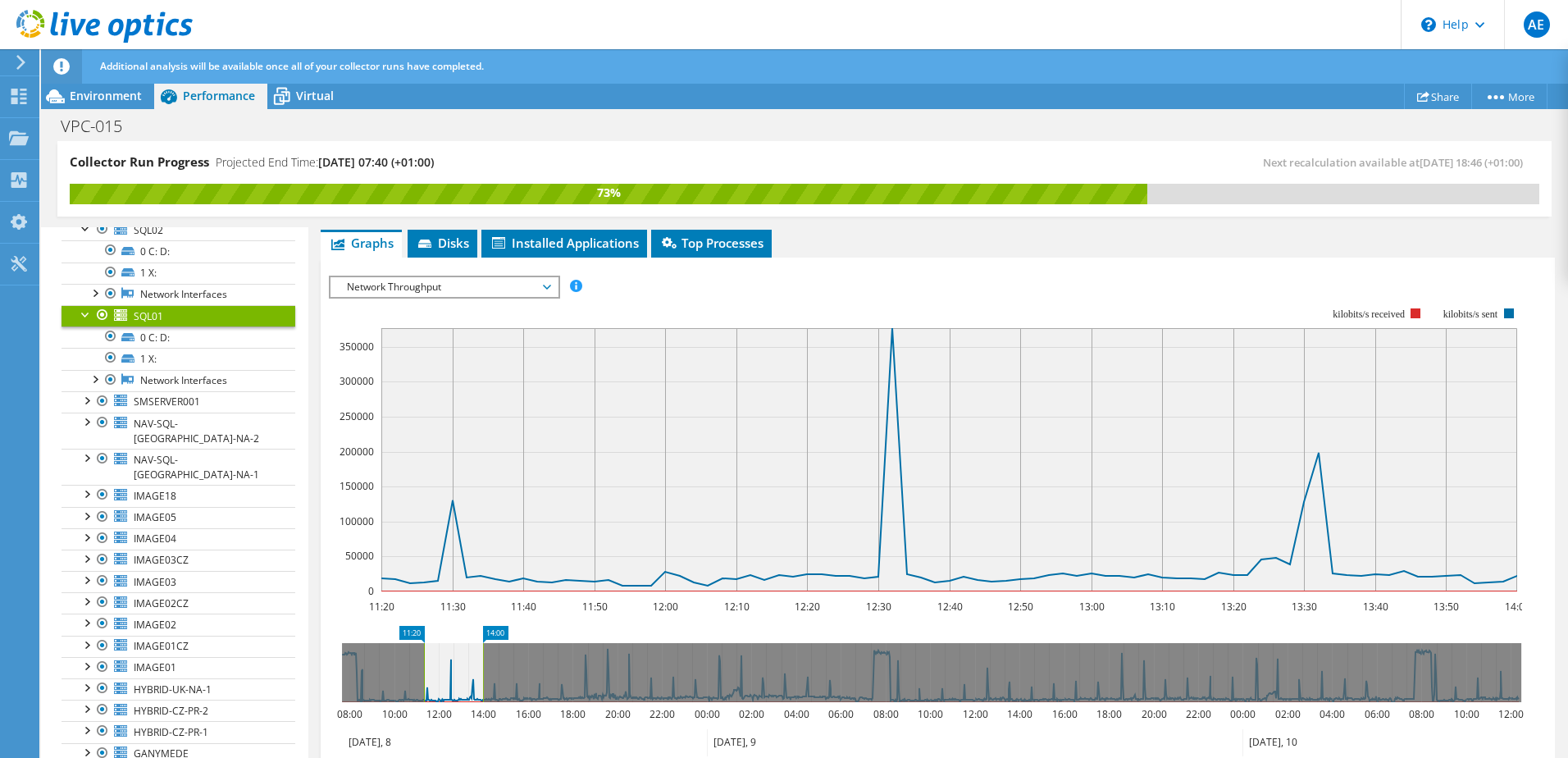
click at [529, 284] on span "Network Throughput" at bounding box center [444, 287] width 211 height 20
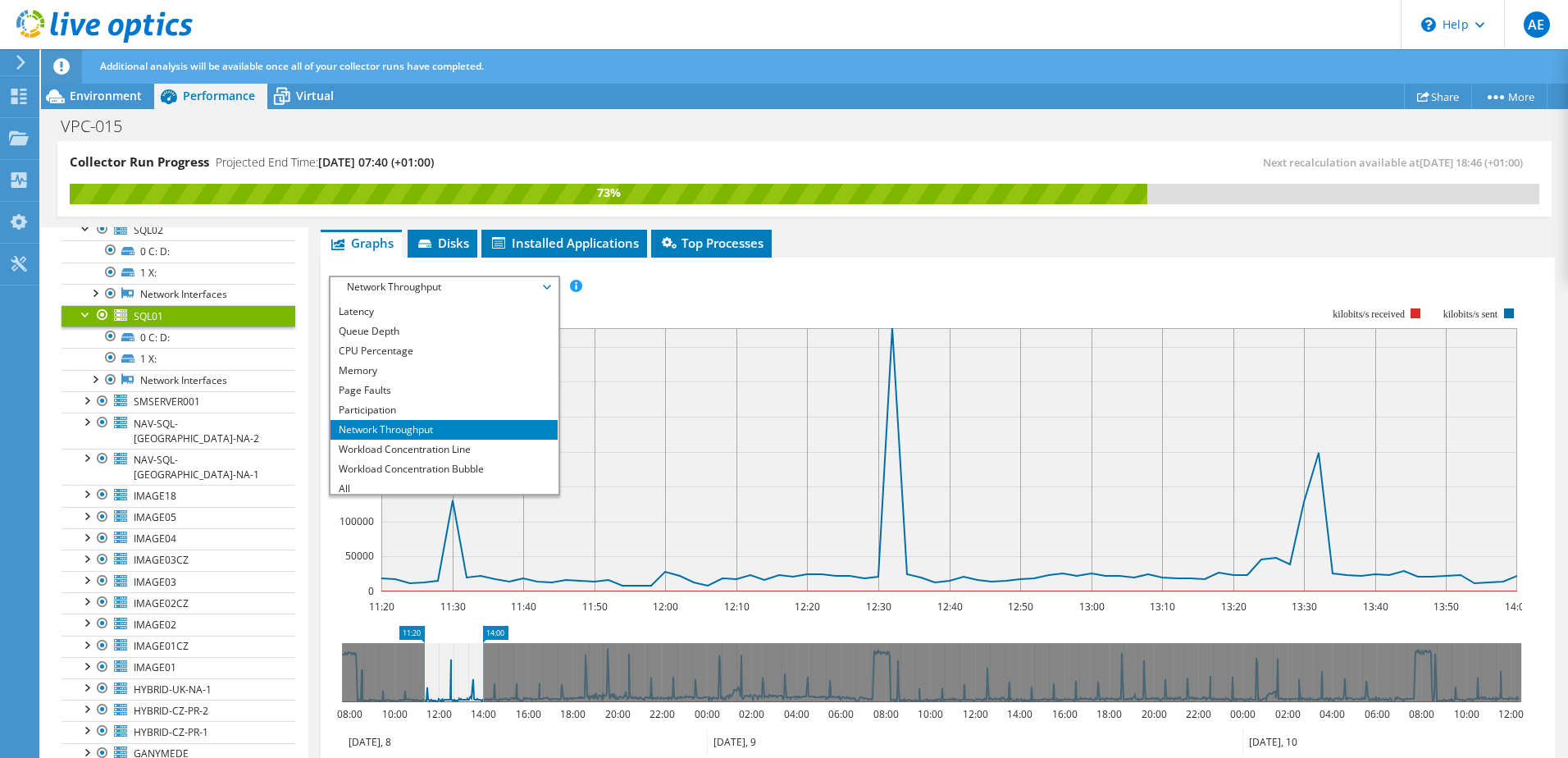
scroll to position [59, 0]
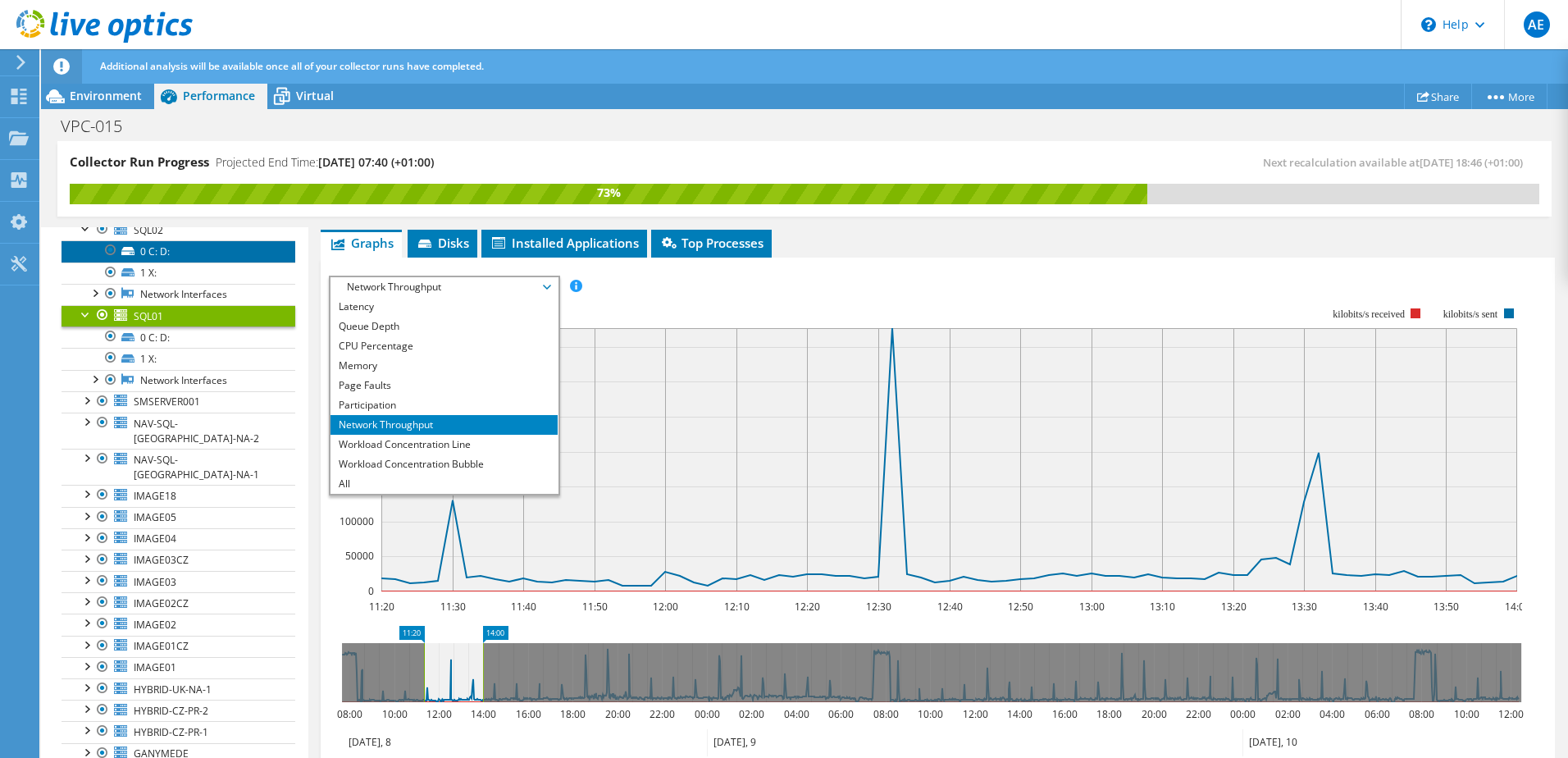
click at [175, 254] on link "0 C: D:" at bounding box center [178, 251] width 233 height 21
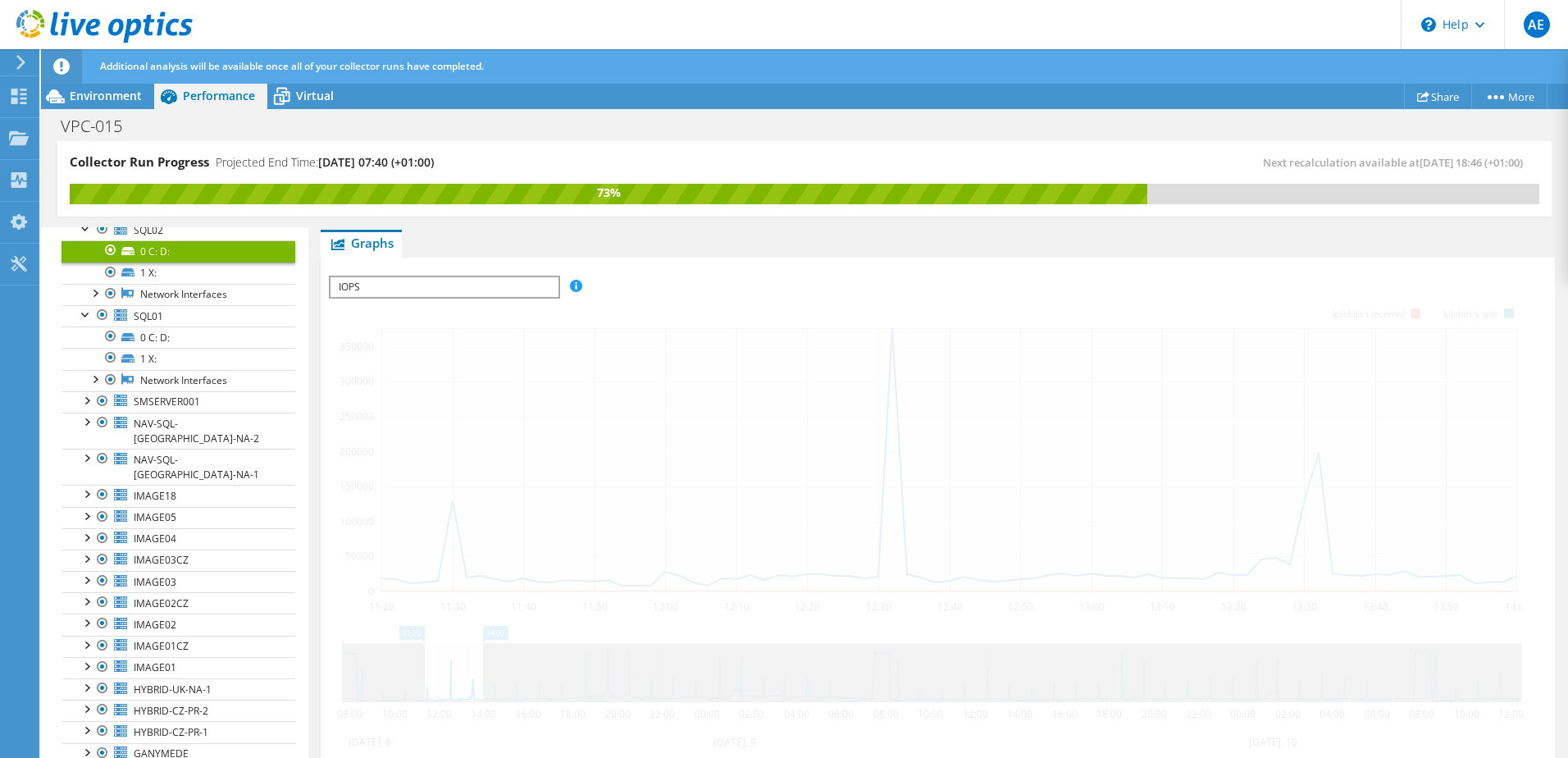
scroll to position [261, 0]
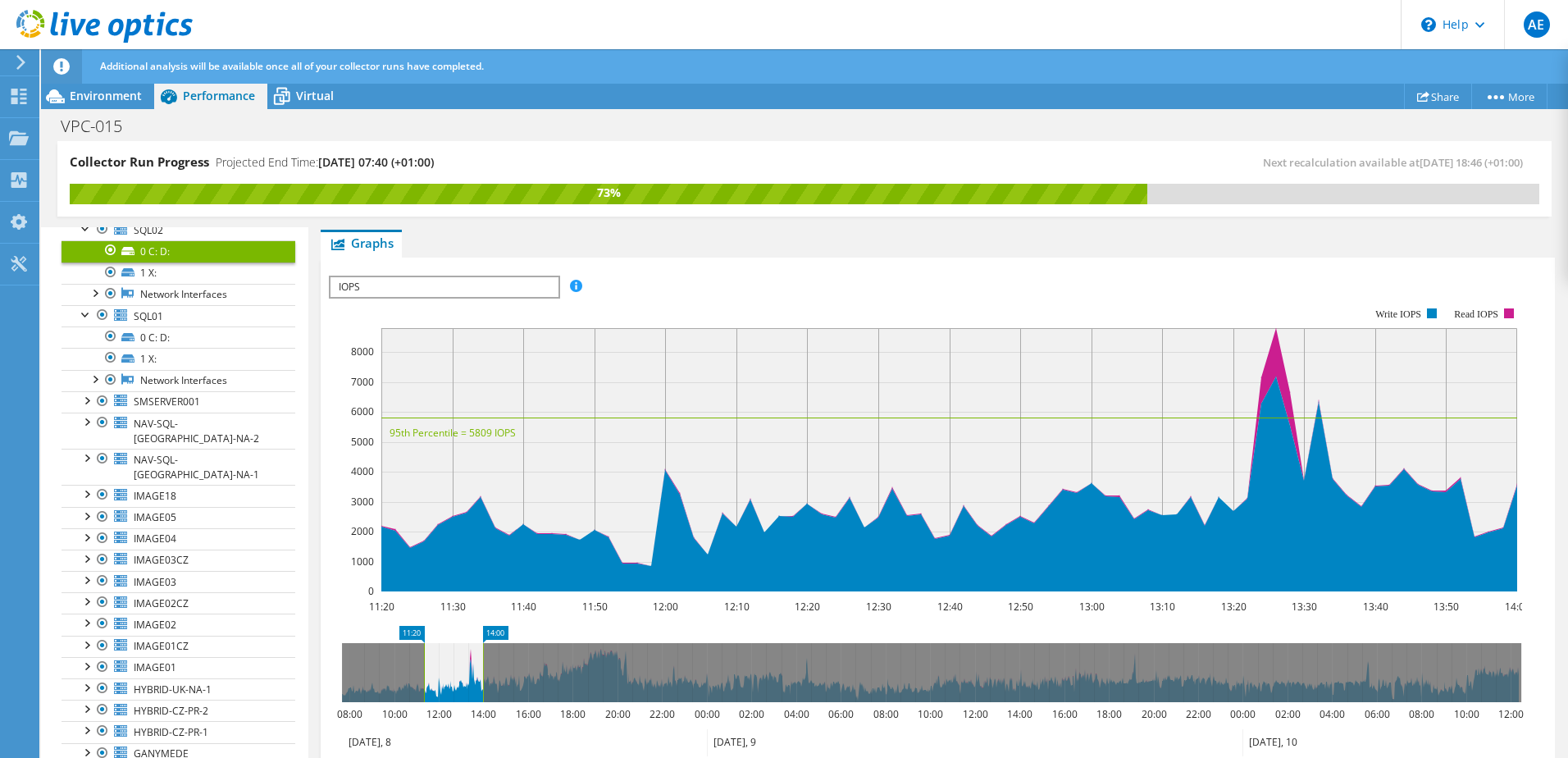
click at [375, 289] on span "IOPS" at bounding box center [444, 287] width 227 height 20
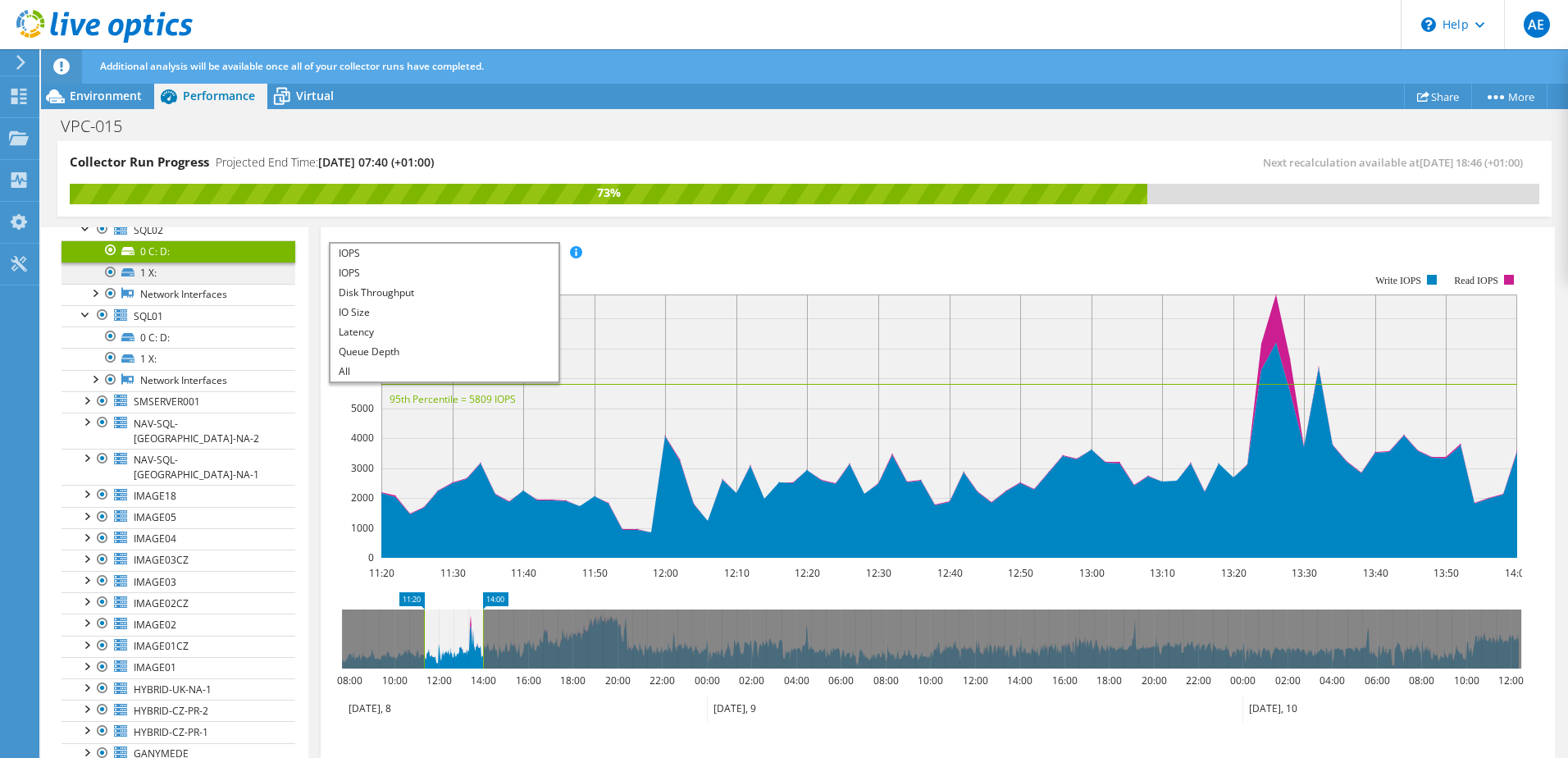
scroll to position [343, 0]
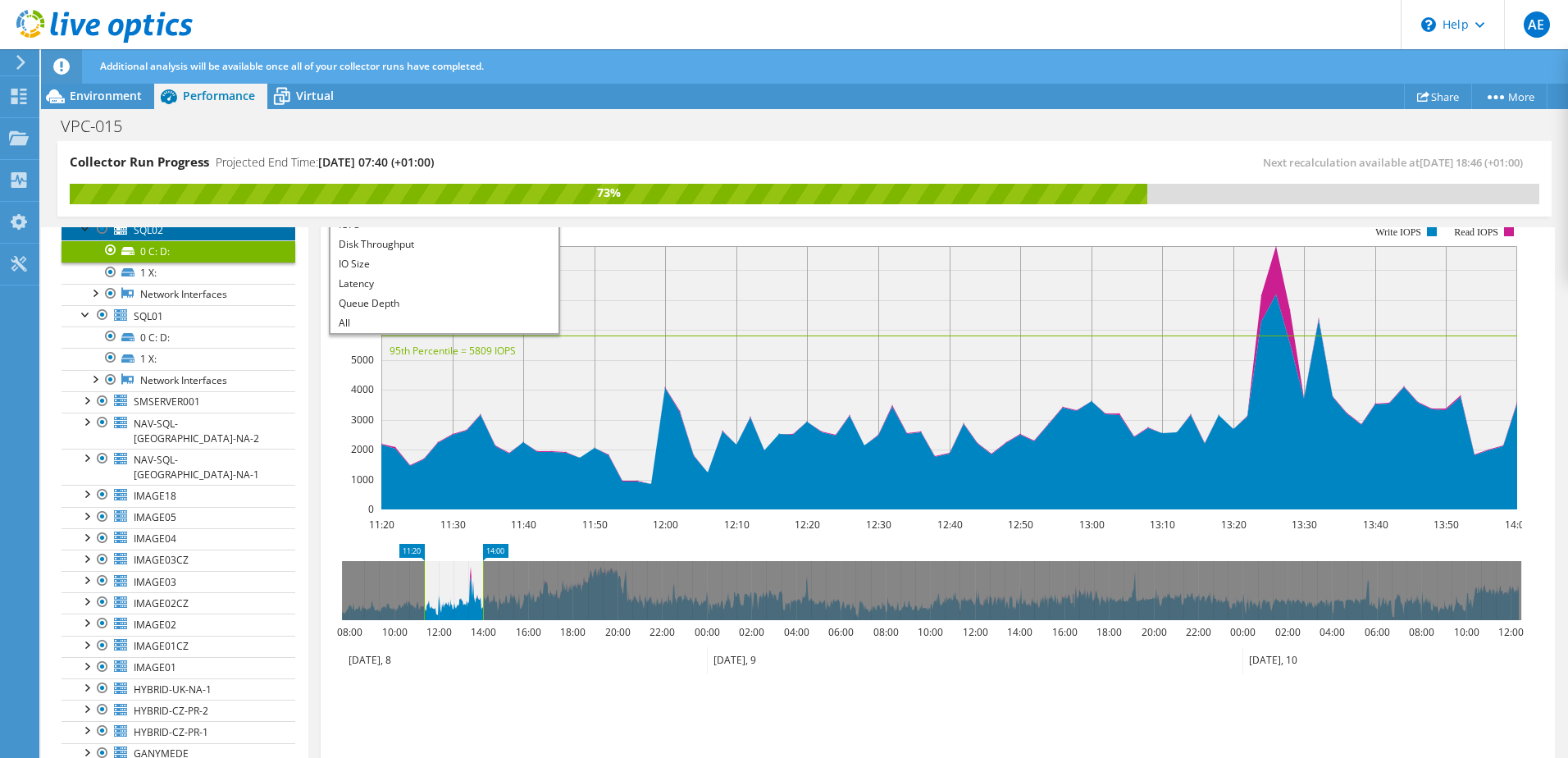
click at [177, 232] on link "SQL02" at bounding box center [178, 230] width 233 height 21
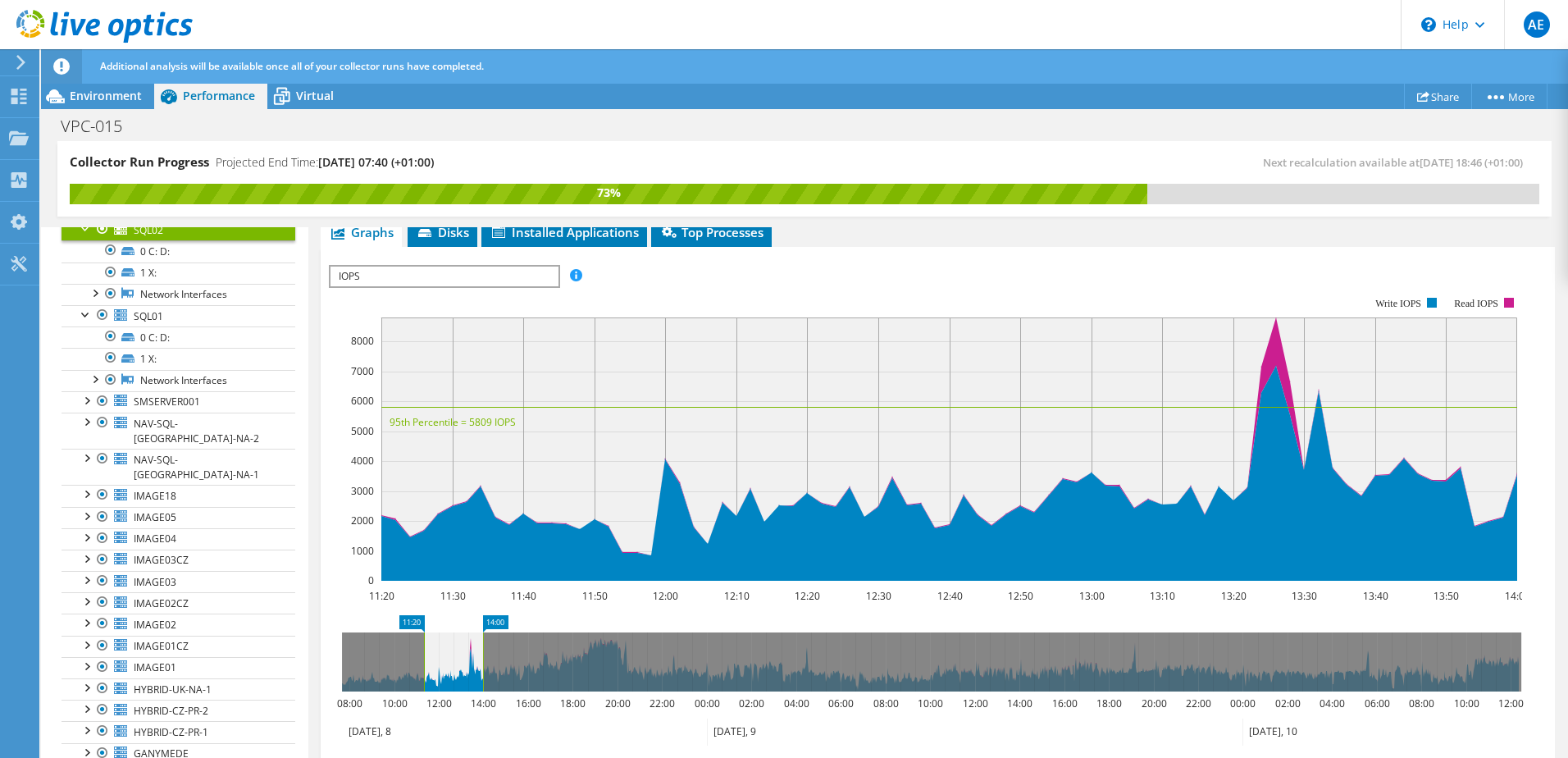
scroll to position [150, 0]
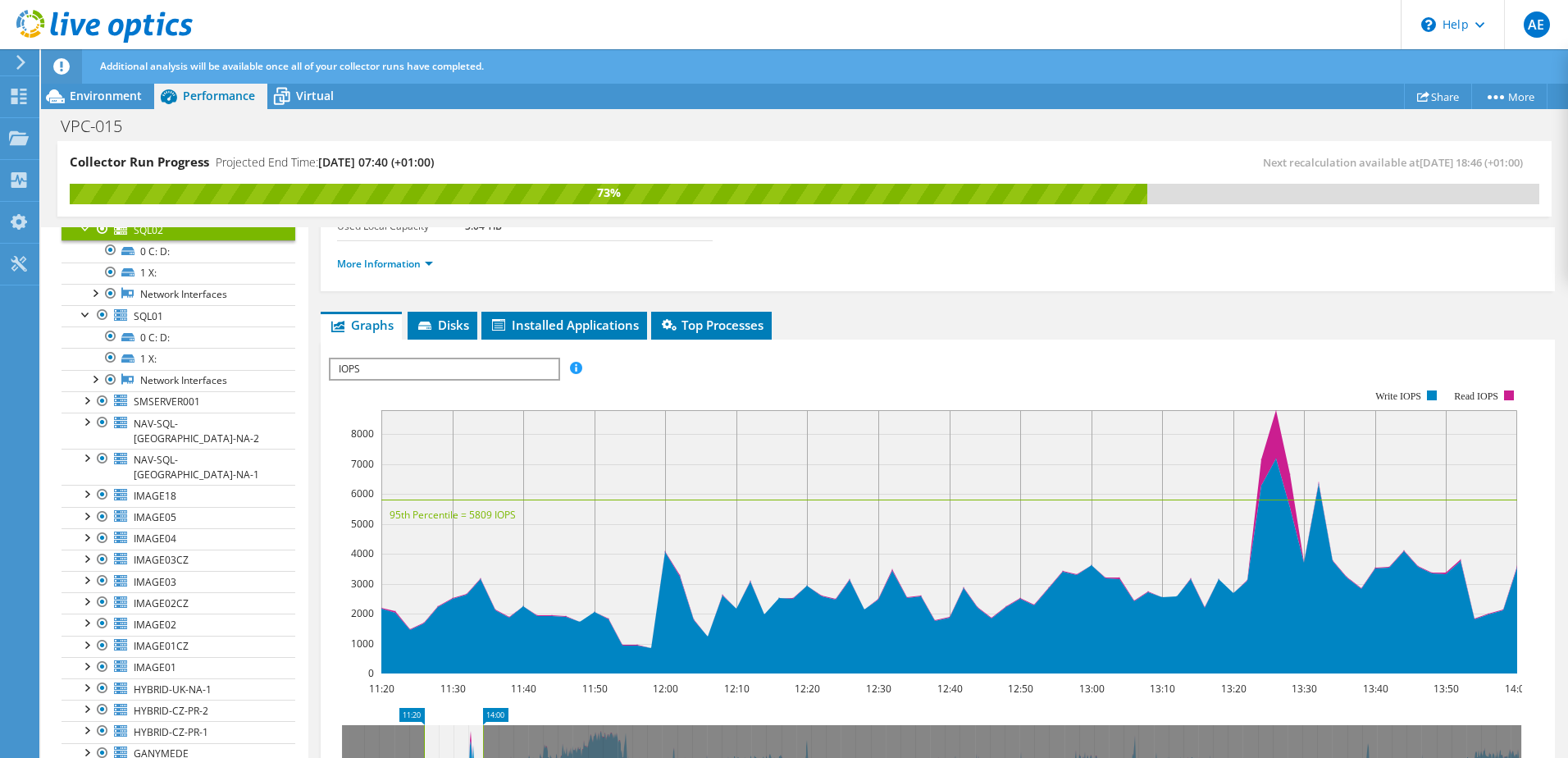
click at [465, 375] on span "IOPS" at bounding box center [444, 369] width 227 height 20
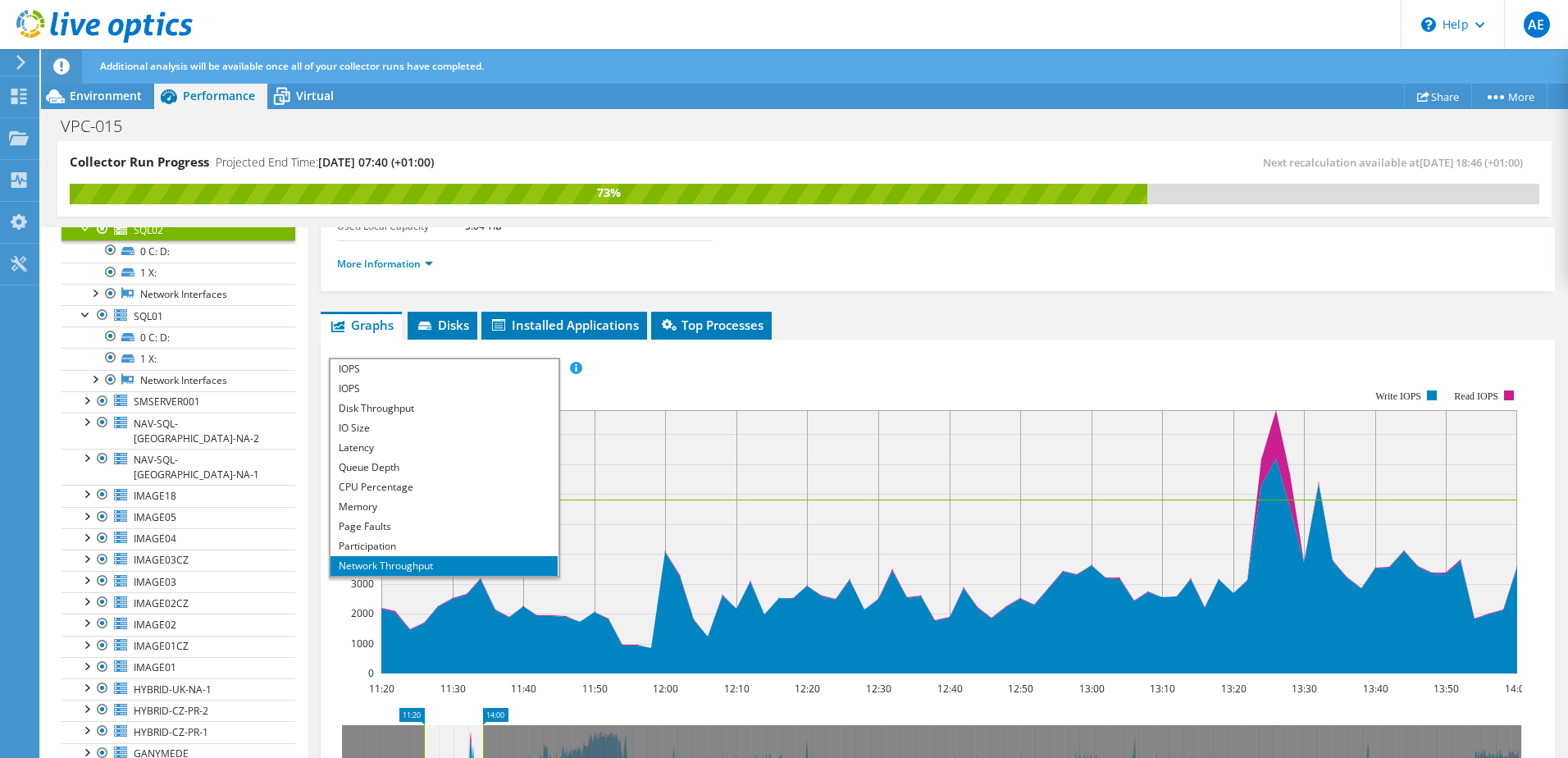
scroll to position [59, 0]
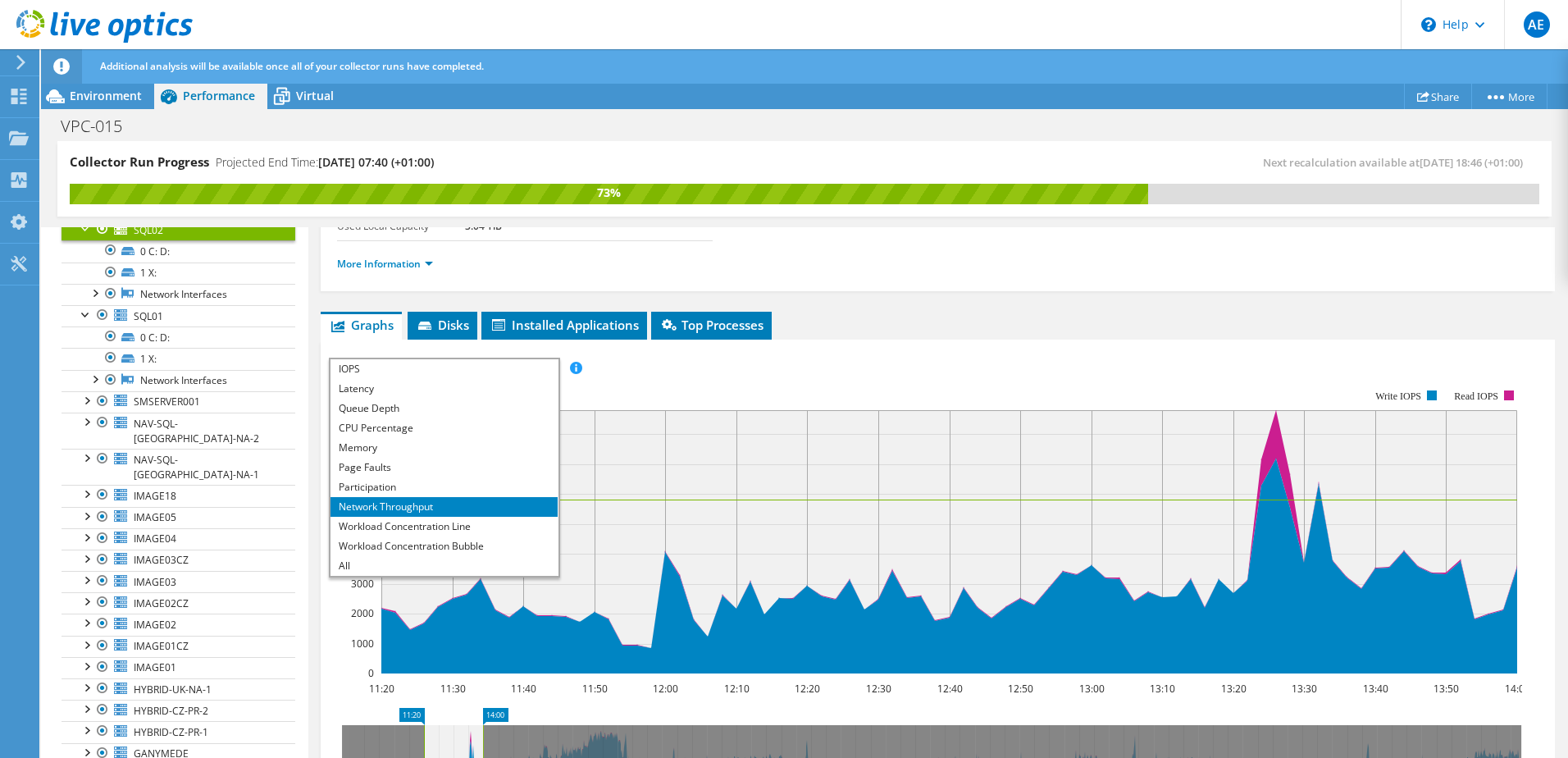
click at [444, 509] on li "Network Throughput" at bounding box center [444, 507] width 227 height 20
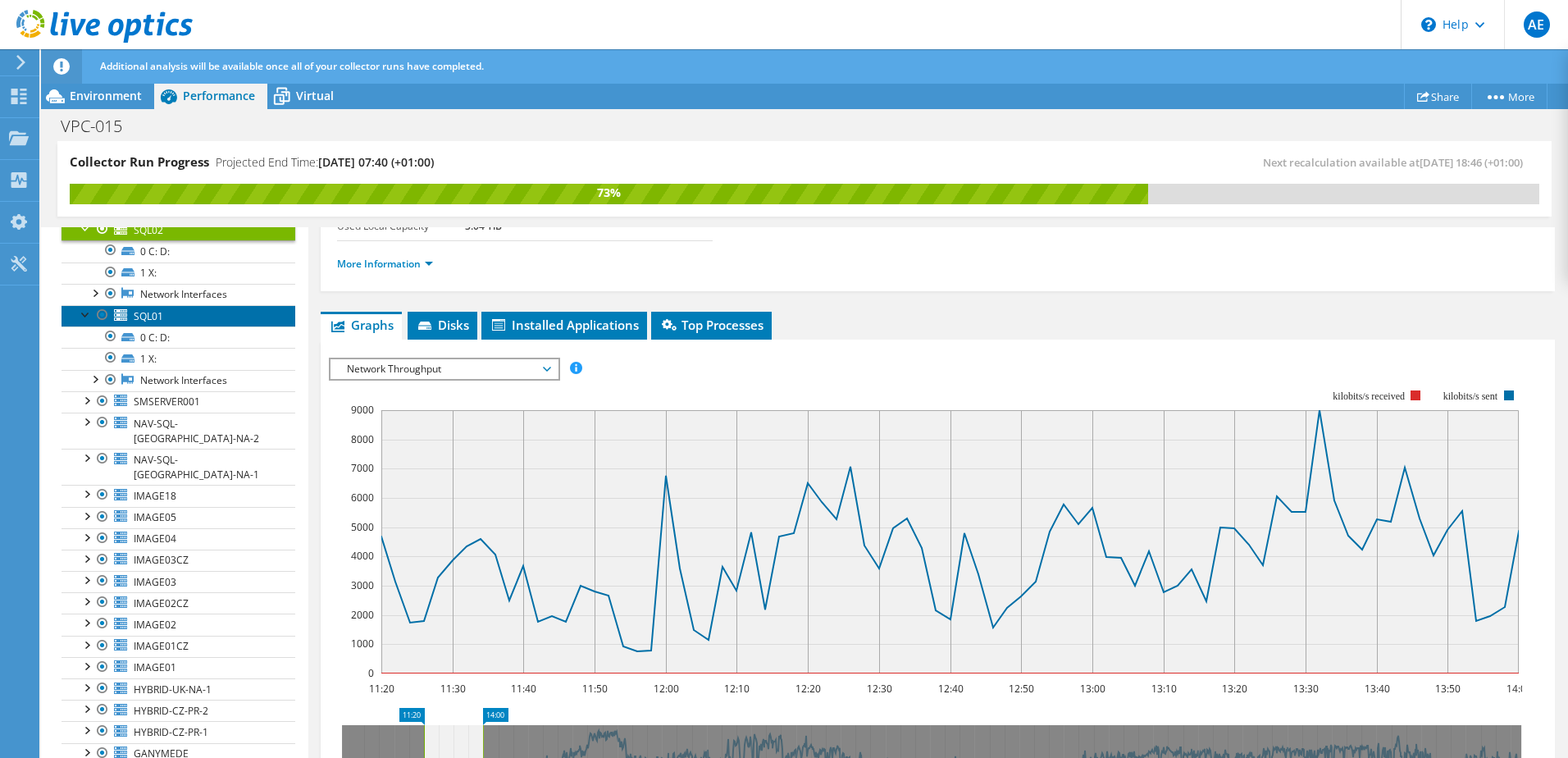
click at [189, 315] on link "SQL01" at bounding box center [178, 315] width 233 height 21
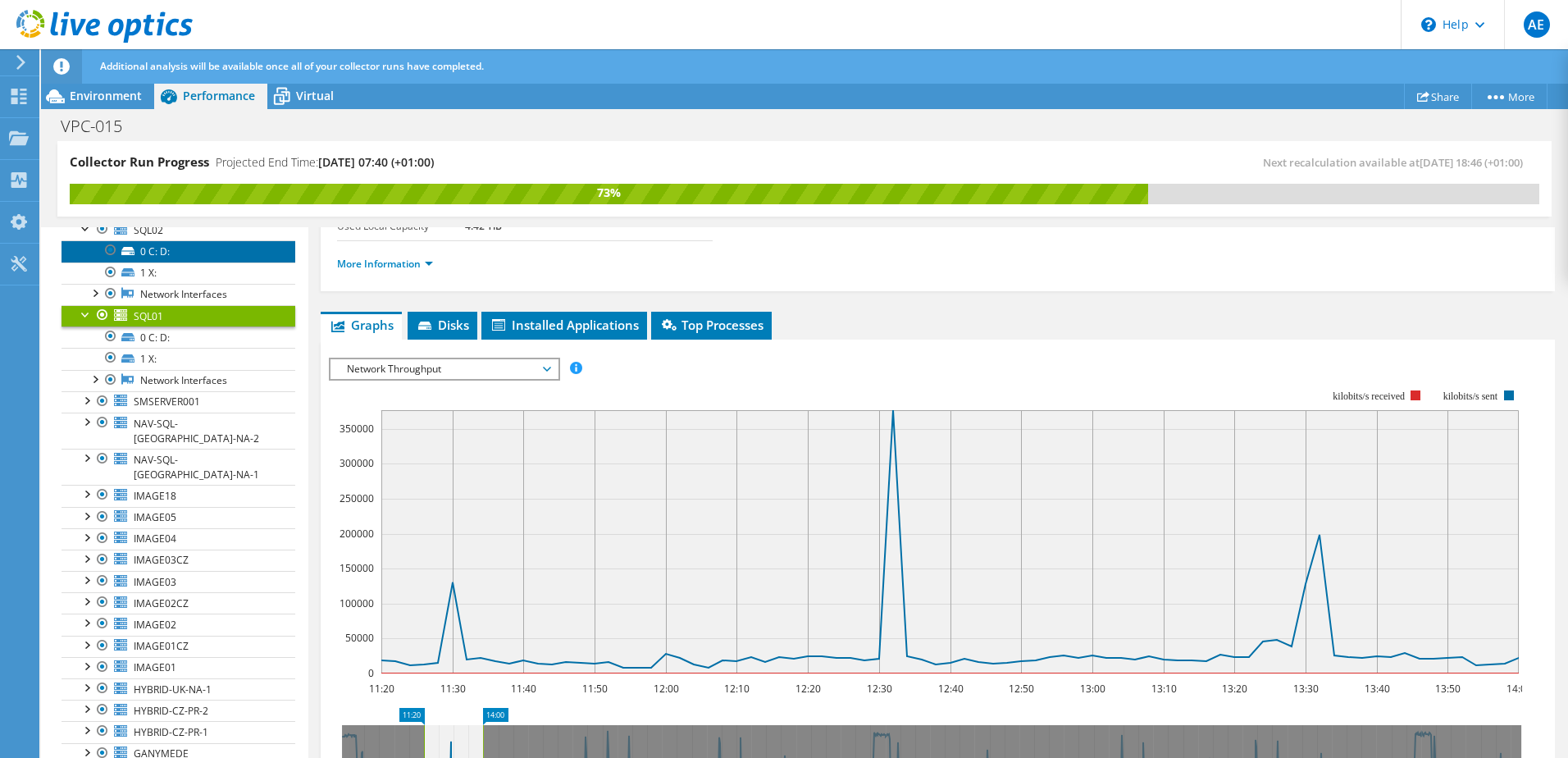
click at [198, 259] on link "0 C: D:" at bounding box center [178, 251] width 233 height 21
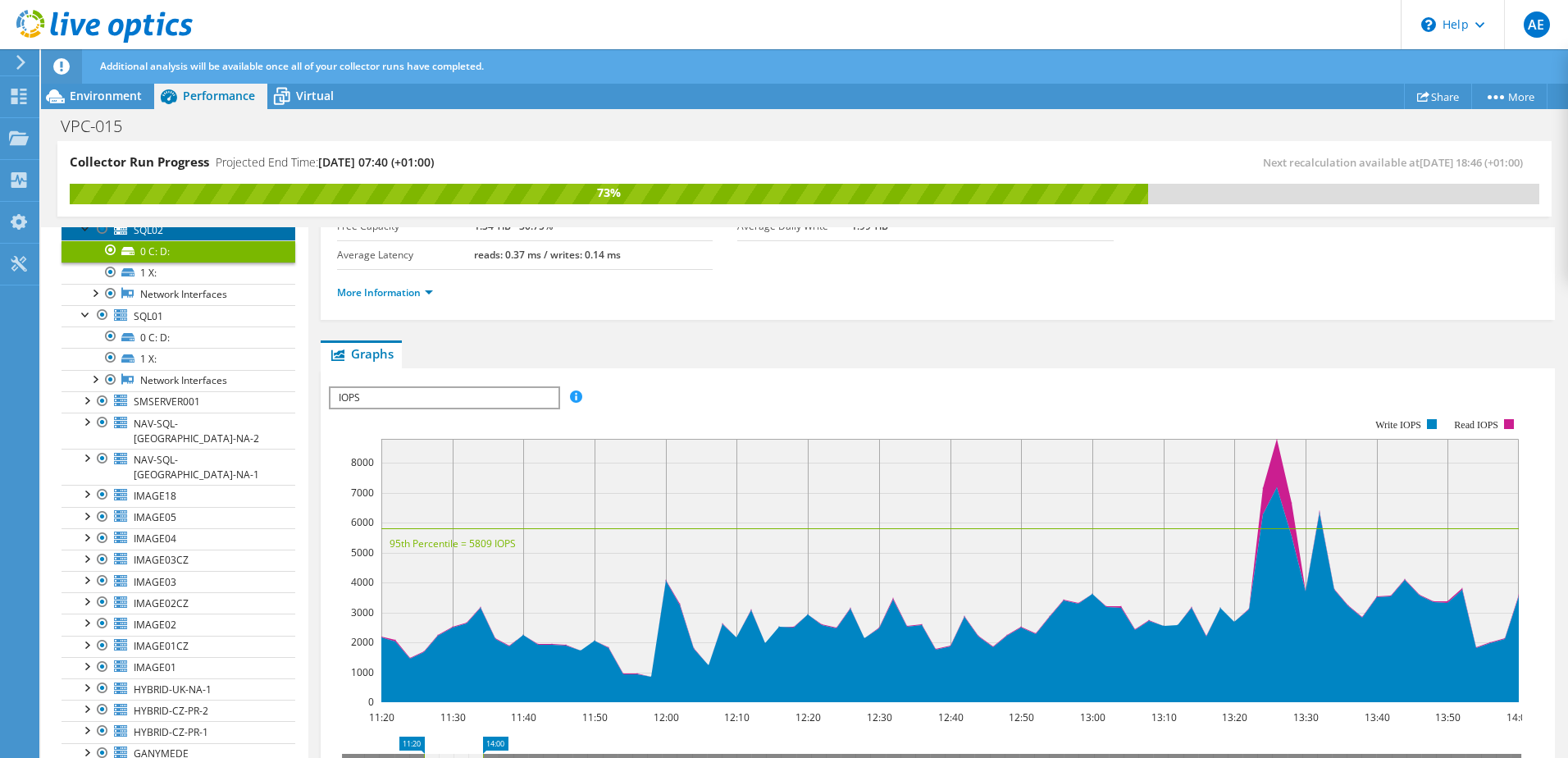
click at [162, 237] on link "SQL02" at bounding box center [178, 230] width 233 height 21
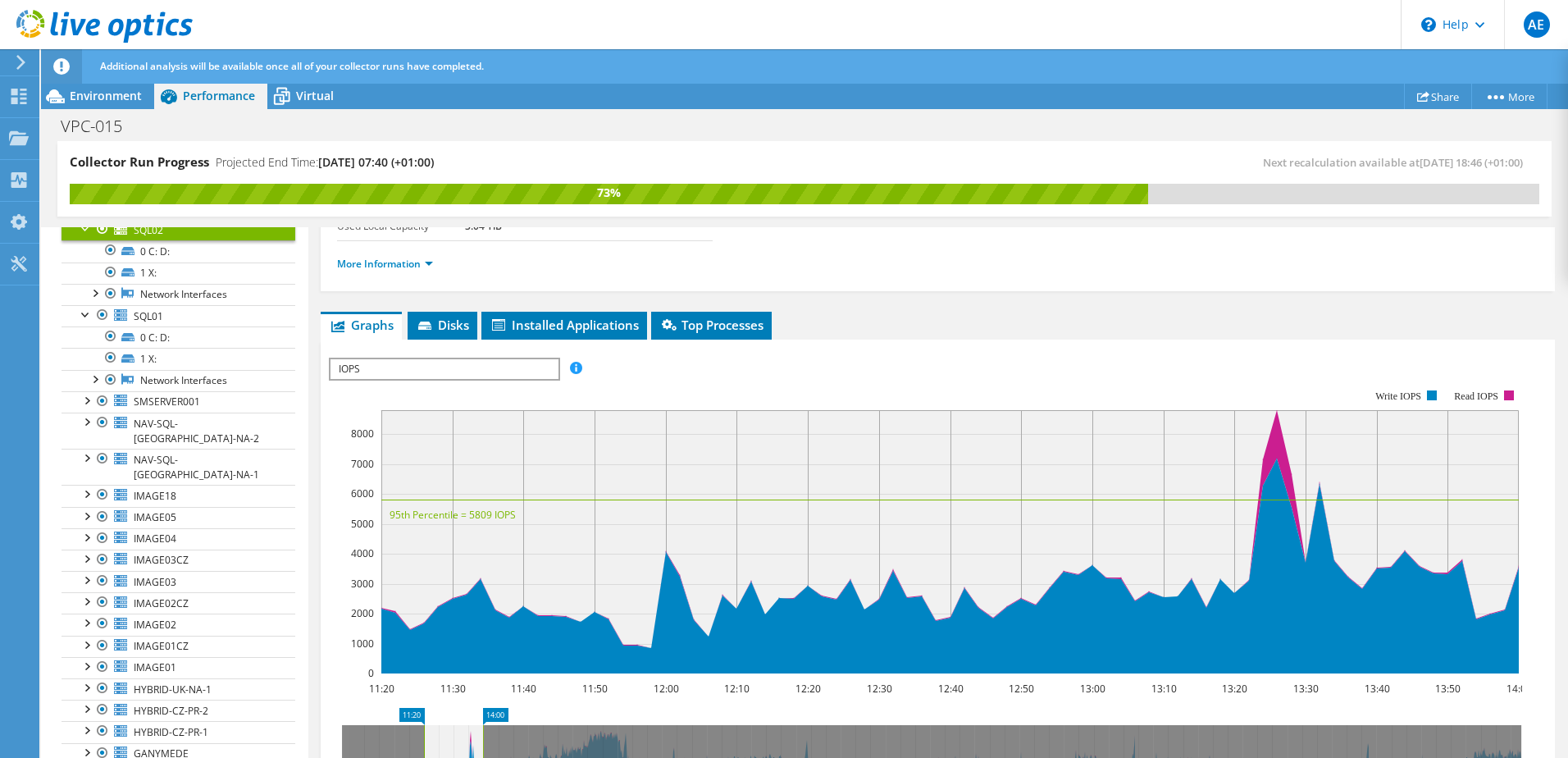
click at [429, 373] on span "IOPS" at bounding box center [444, 369] width 227 height 20
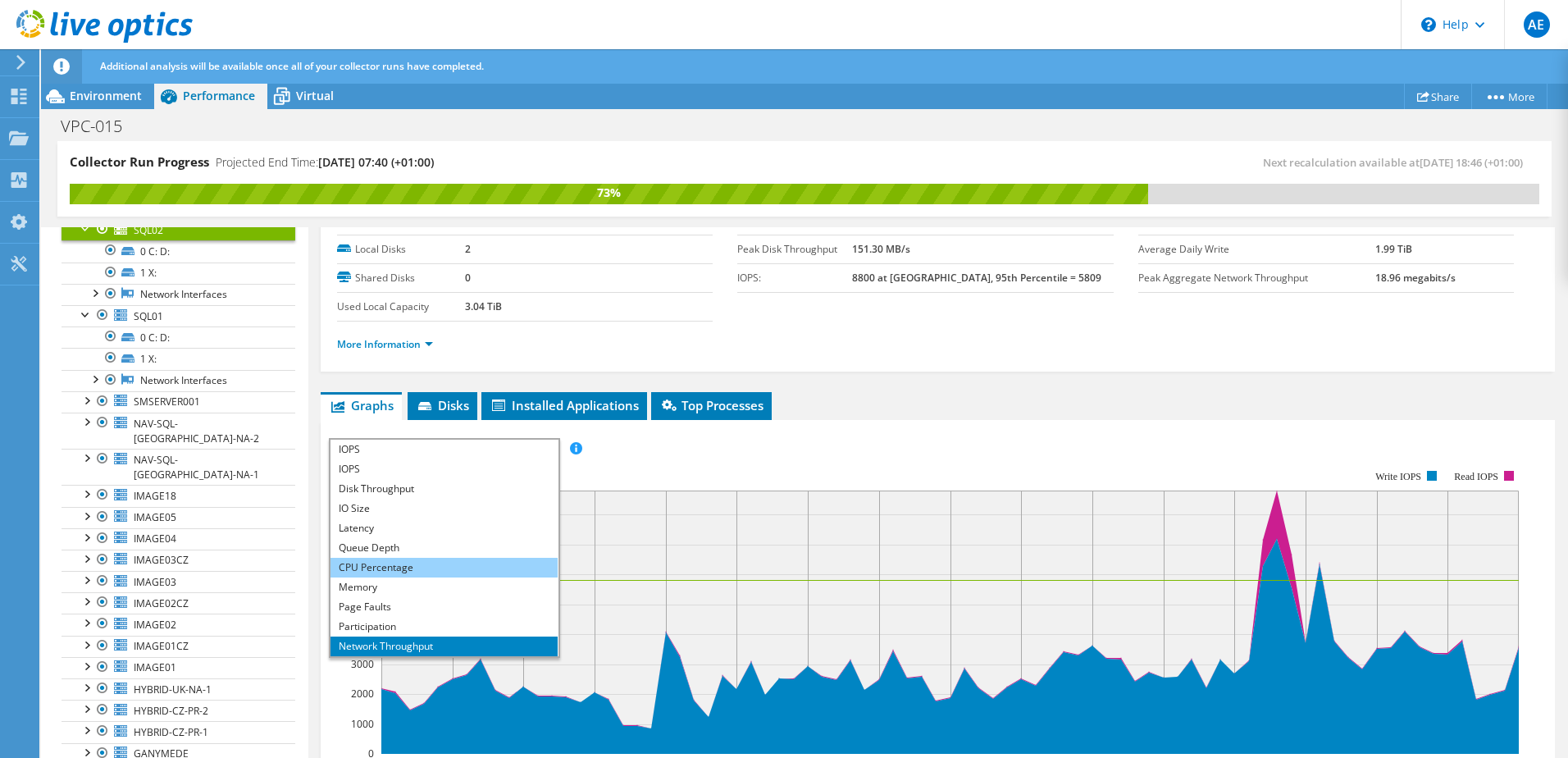
scroll to position [68, 0]
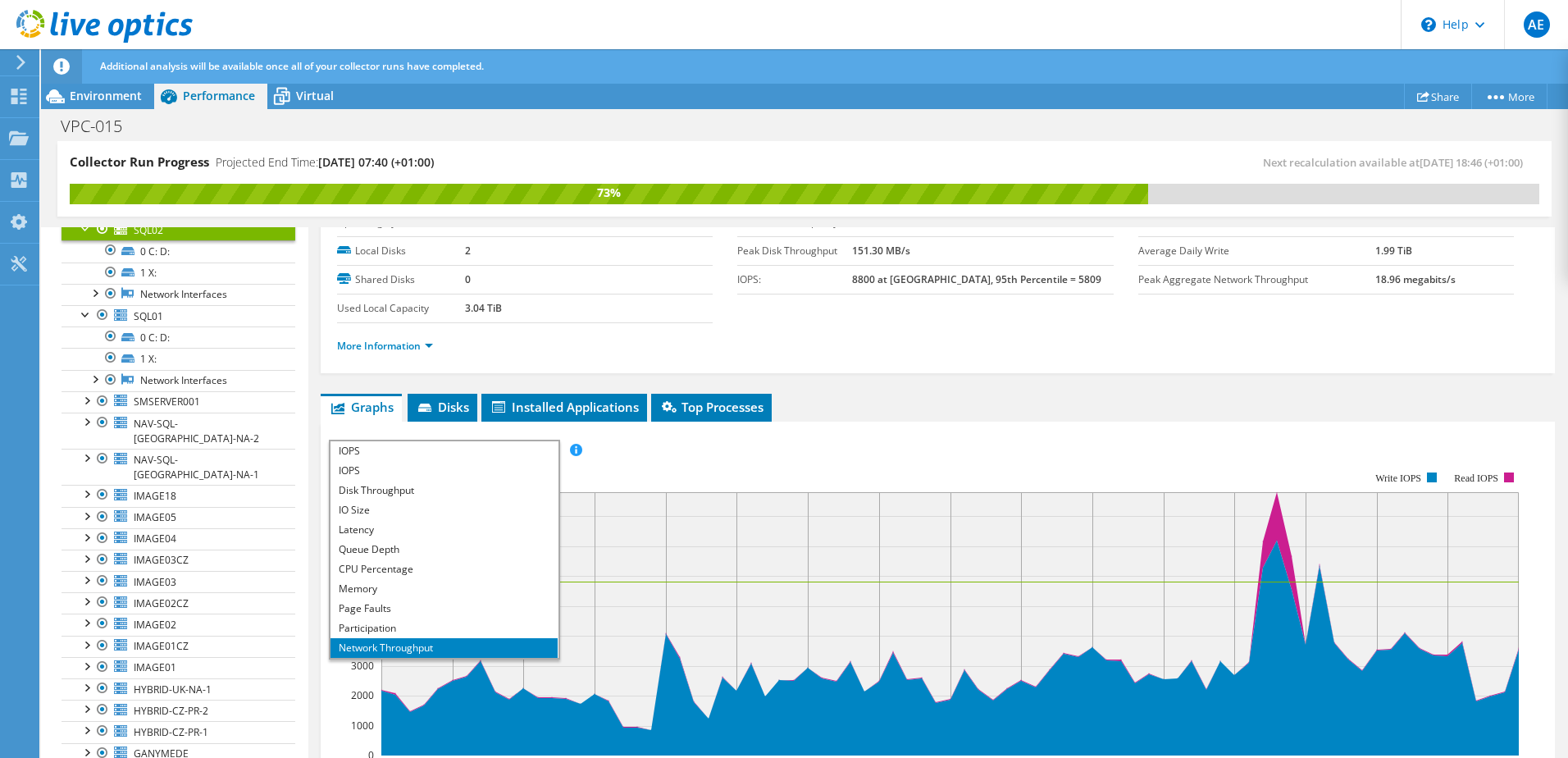
click at [436, 651] on li "Network Throughput" at bounding box center [444, 648] width 227 height 20
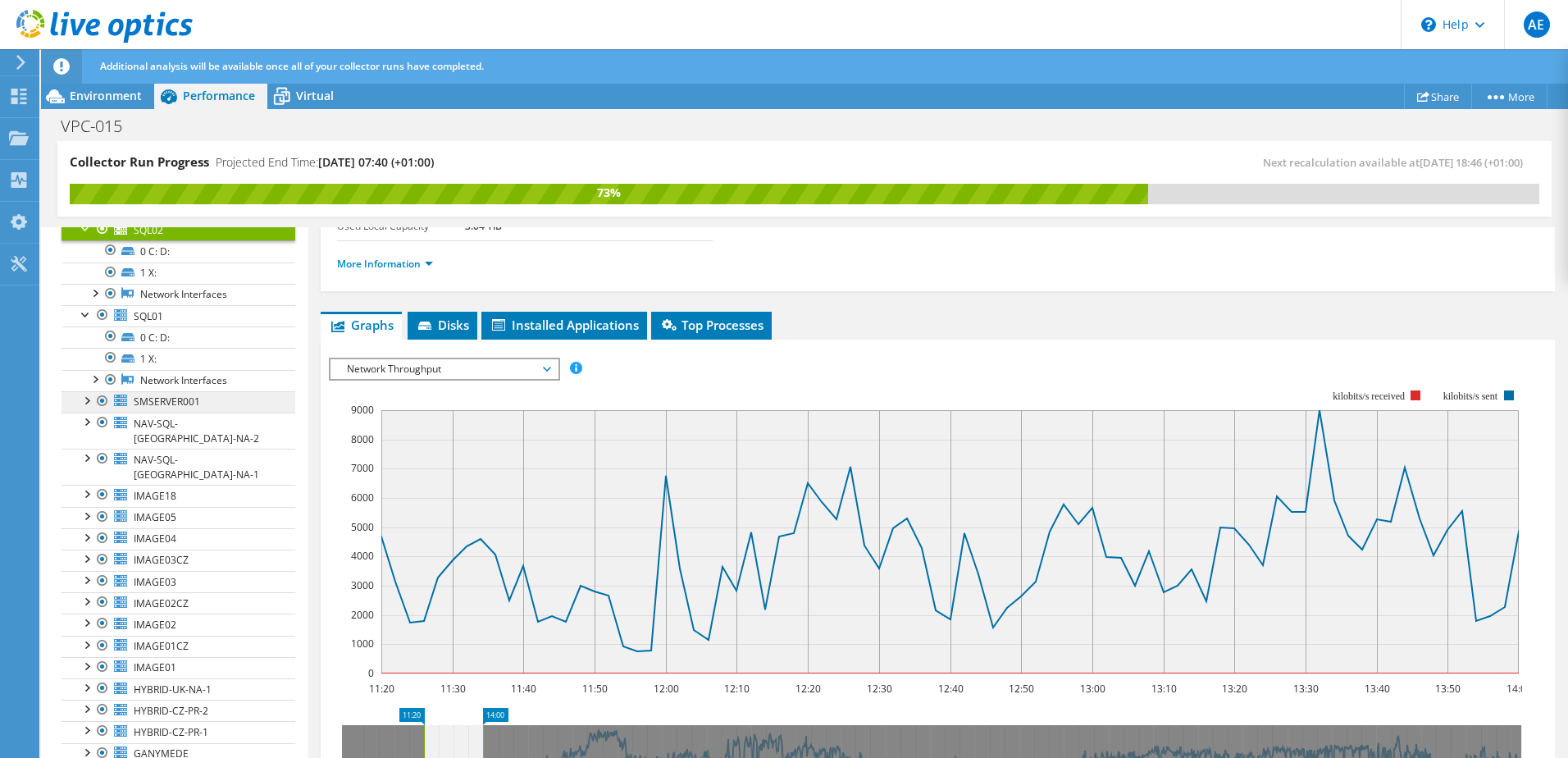
scroll to position [67, 0]
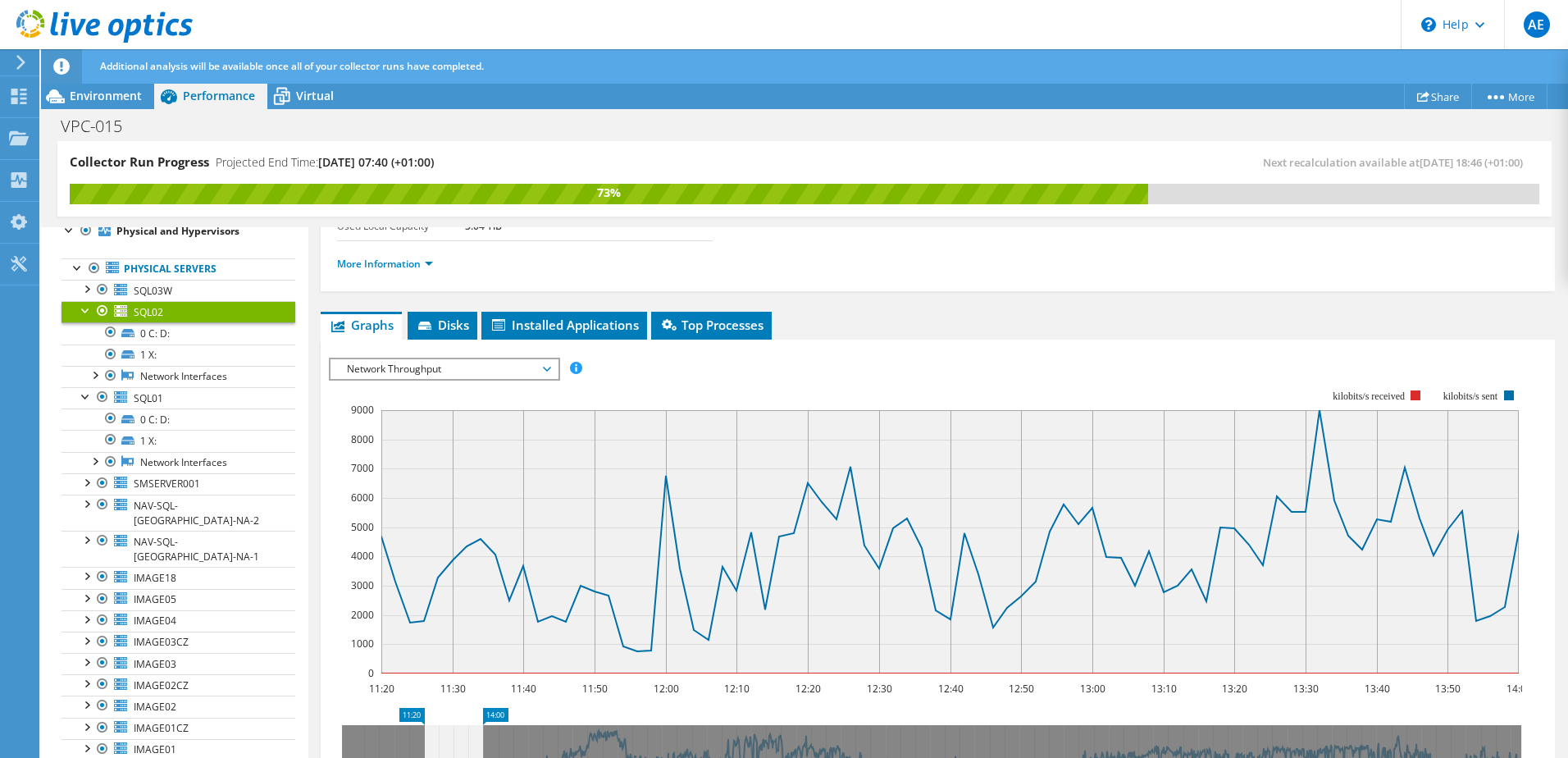
click at [466, 375] on span "Network Throughput" at bounding box center [444, 369] width 211 height 20
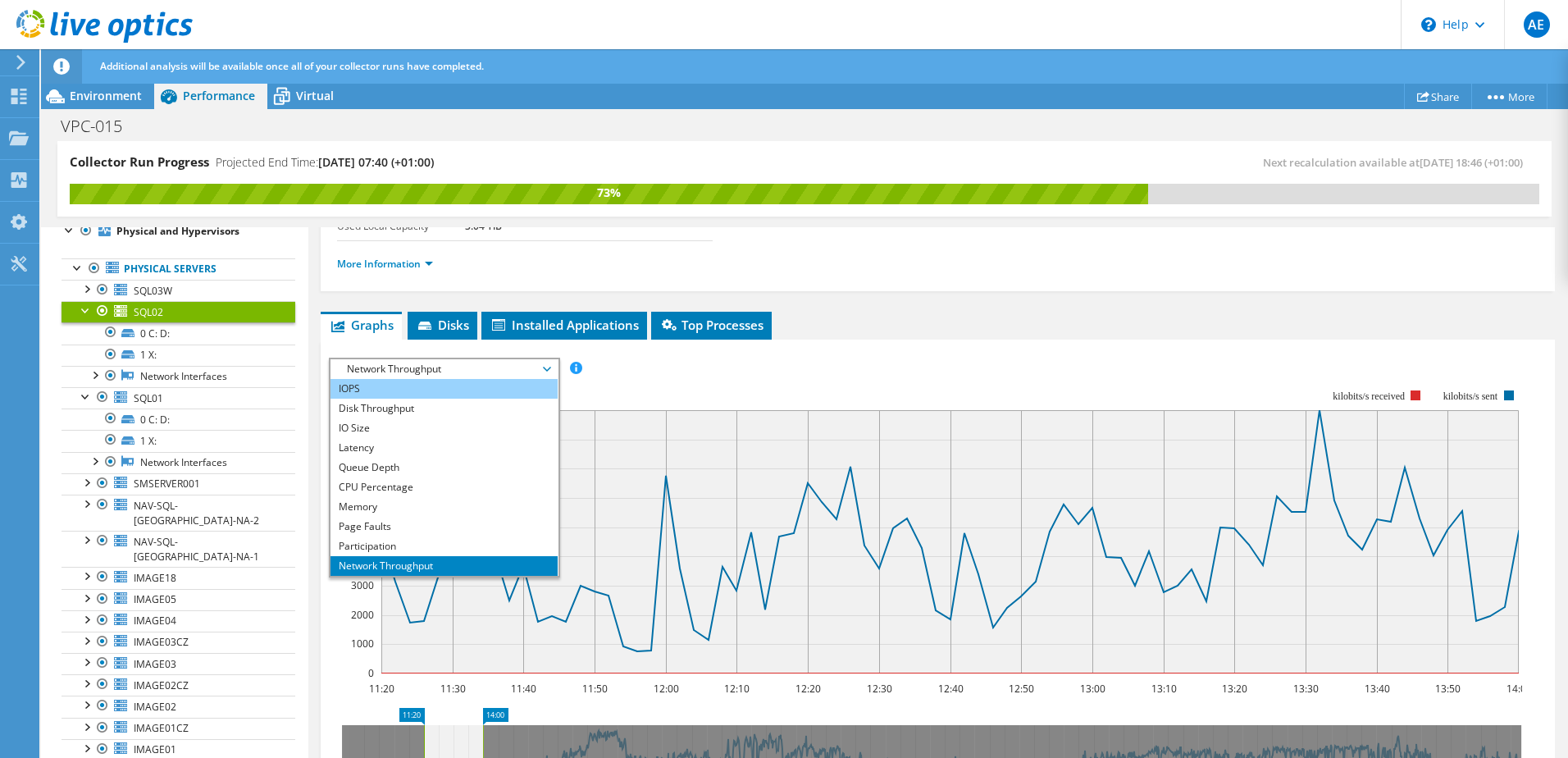
click at [415, 389] on li "IOPS" at bounding box center [444, 388] width 227 height 20
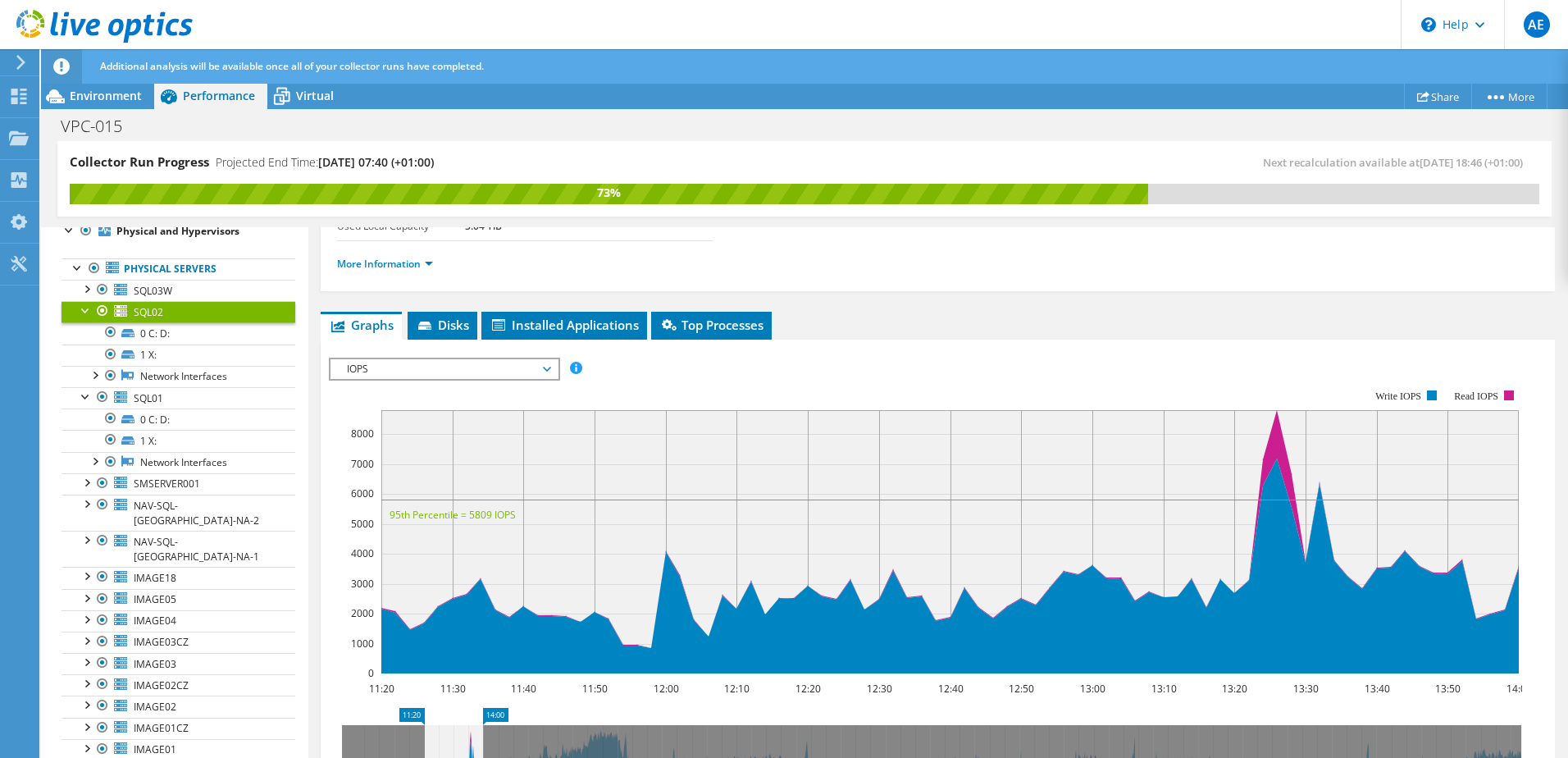
click at [412, 364] on span "IOPS" at bounding box center [444, 369] width 211 height 20
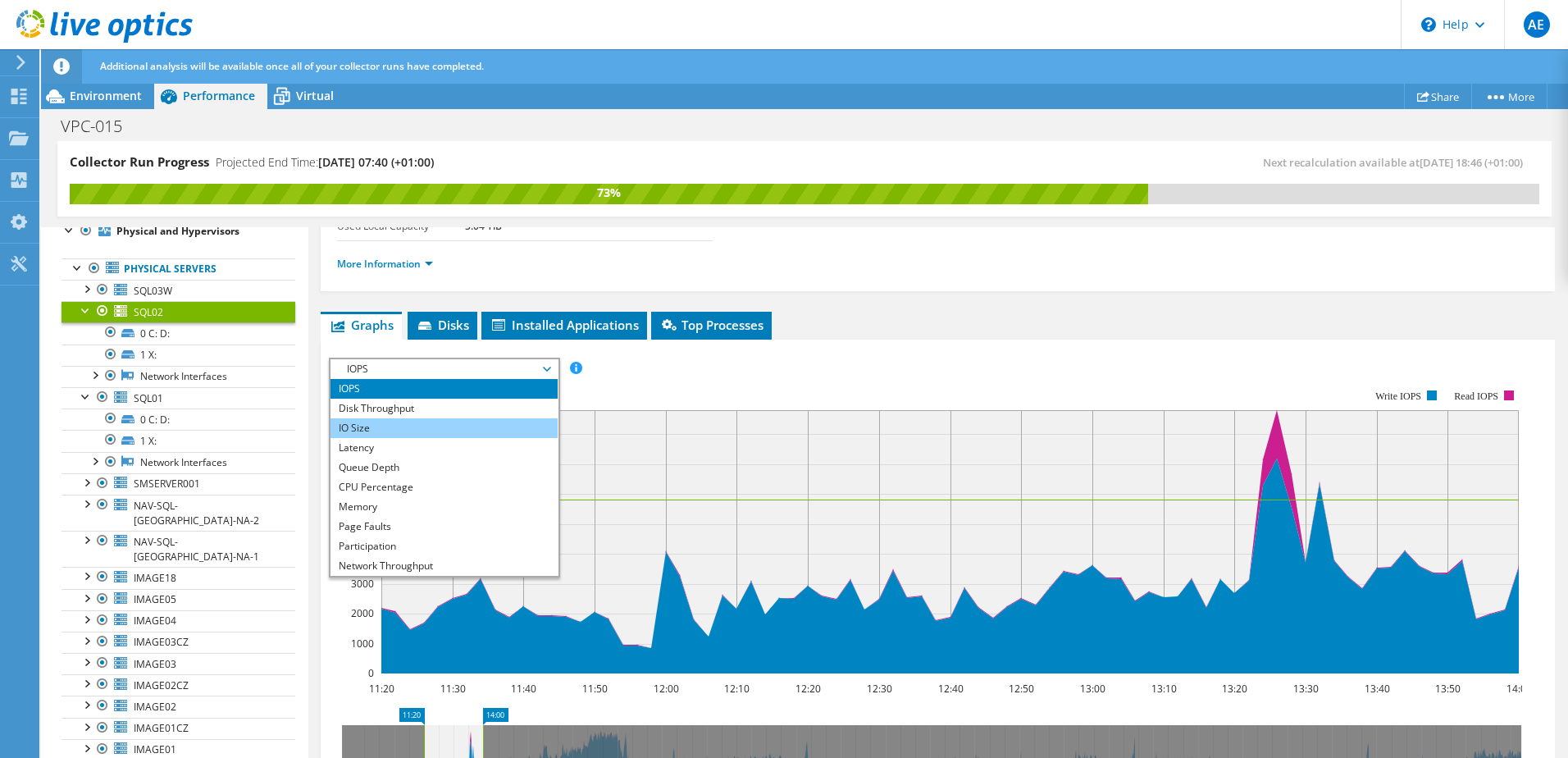
click at [389, 423] on li "IO Size" at bounding box center [444, 428] width 227 height 20
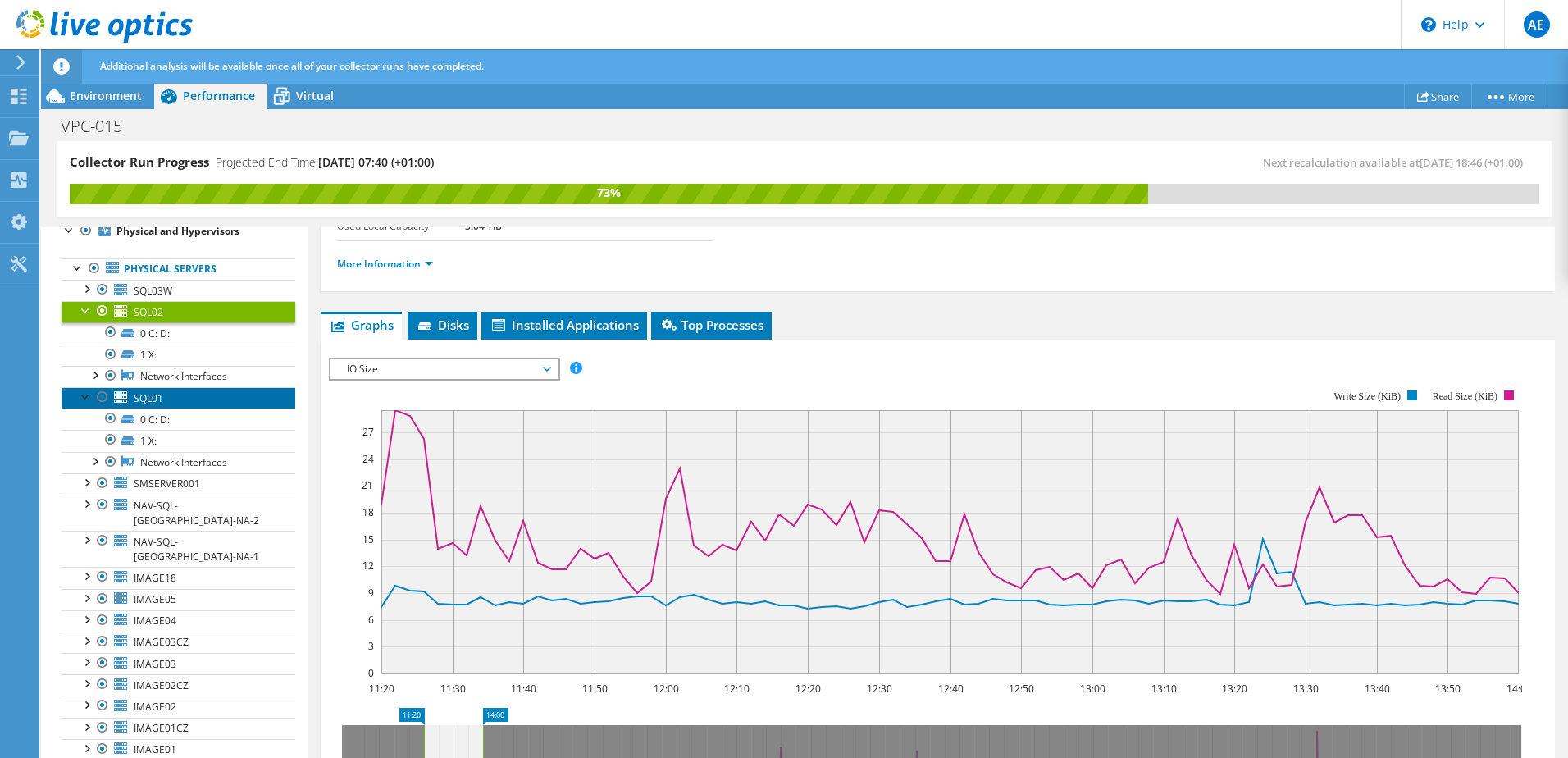
click at [167, 394] on link "SQL01" at bounding box center [178, 398] width 233 height 21
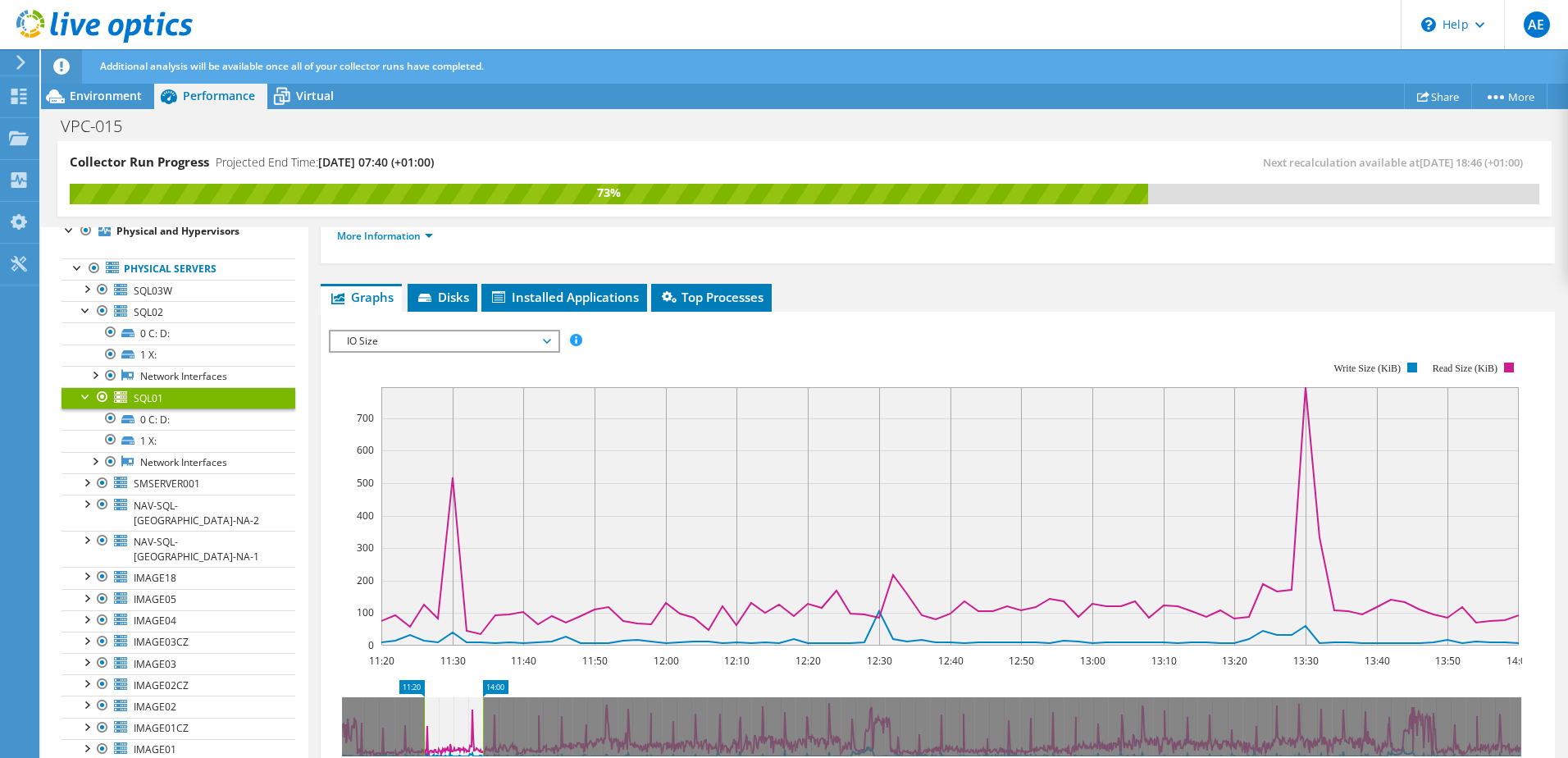
scroll to position [150, 0]
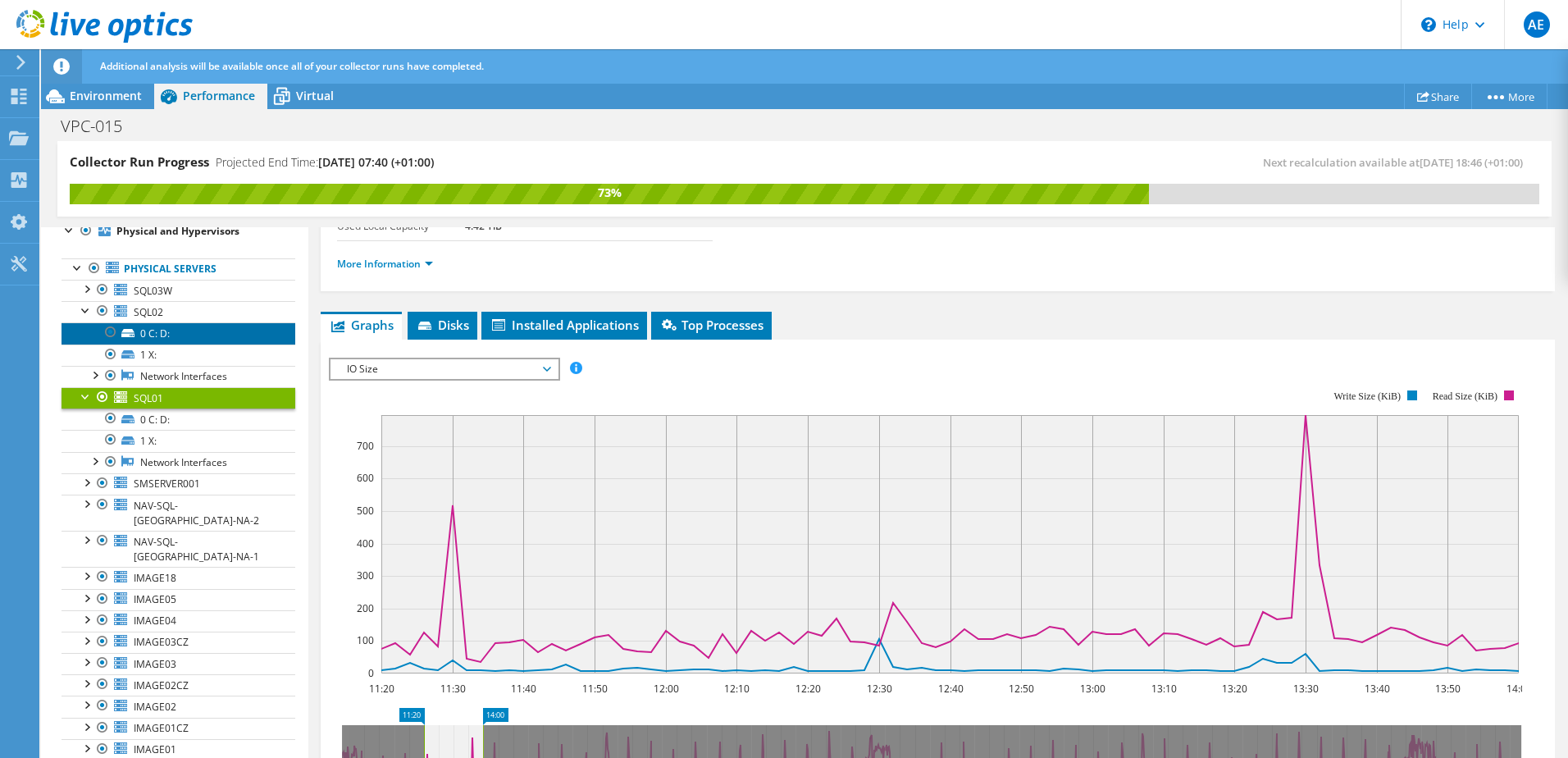
click at [155, 338] on link "0 C: D:" at bounding box center [178, 333] width 233 height 21
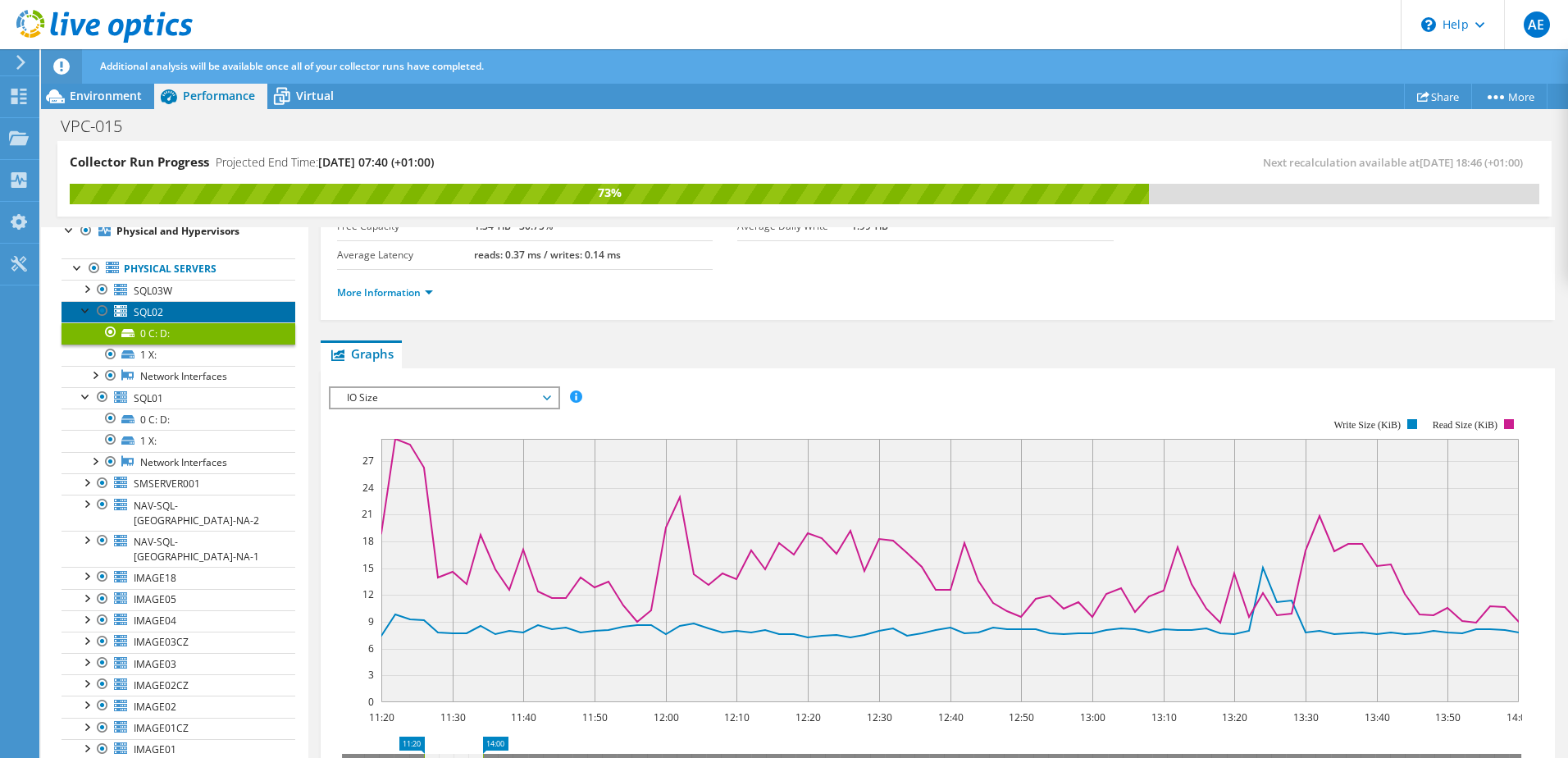
click at [155, 311] on span "SQL02" at bounding box center [148, 312] width 29 height 14
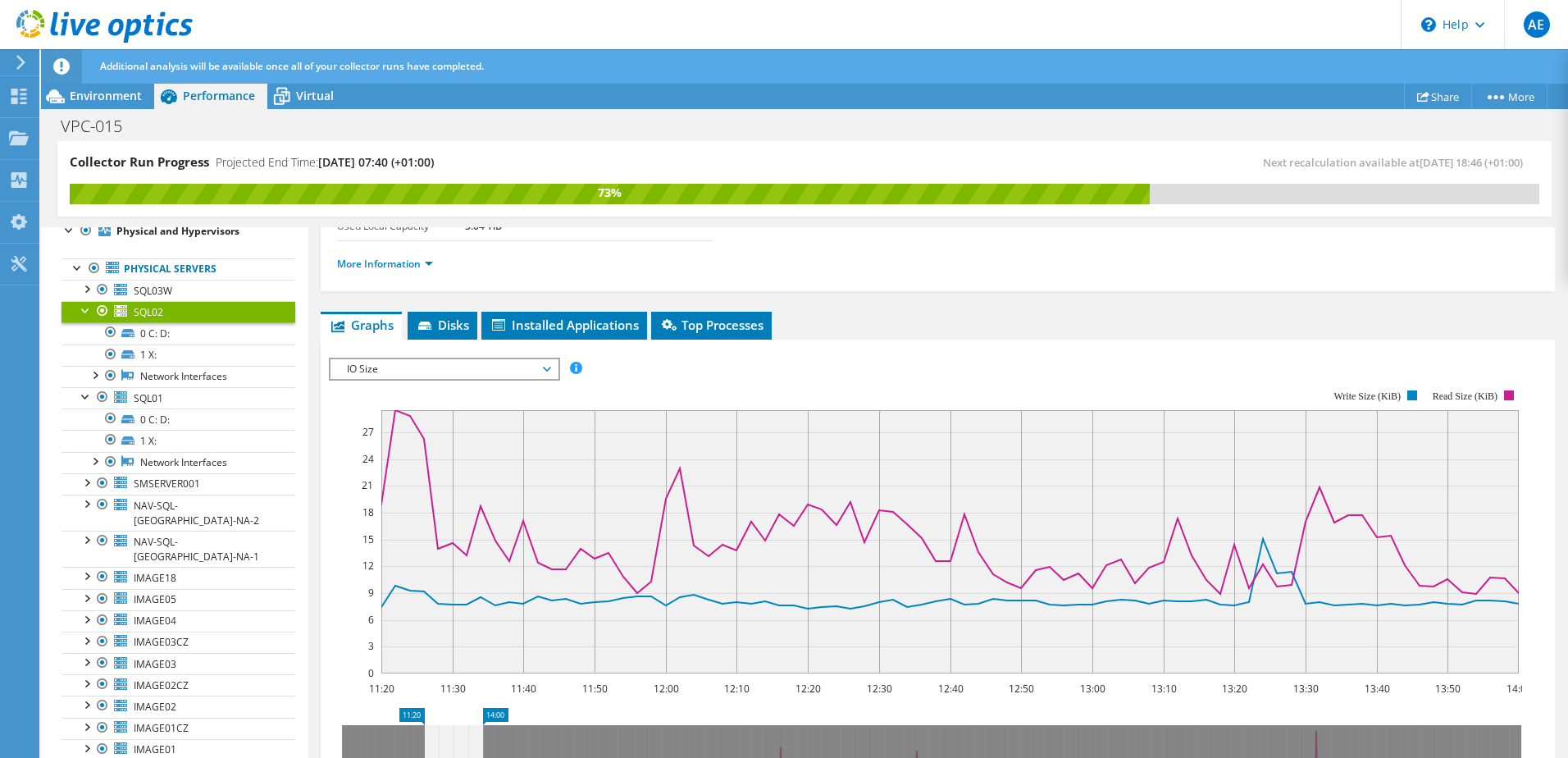
click at [390, 372] on span "IO Size" at bounding box center [444, 369] width 211 height 20
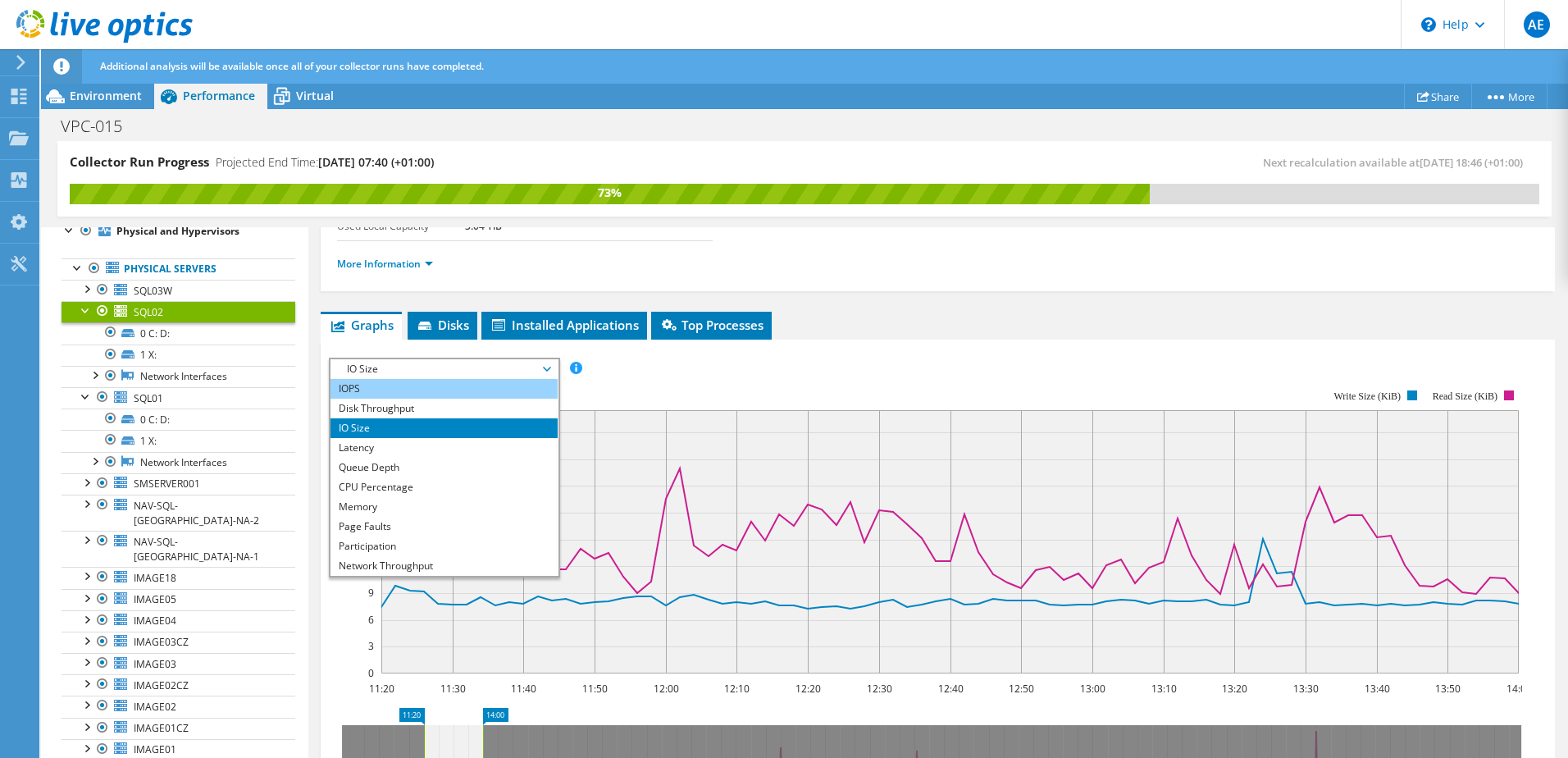
click at [388, 389] on li "IOPS" at bounding box center [444, 388] width 227 height 20
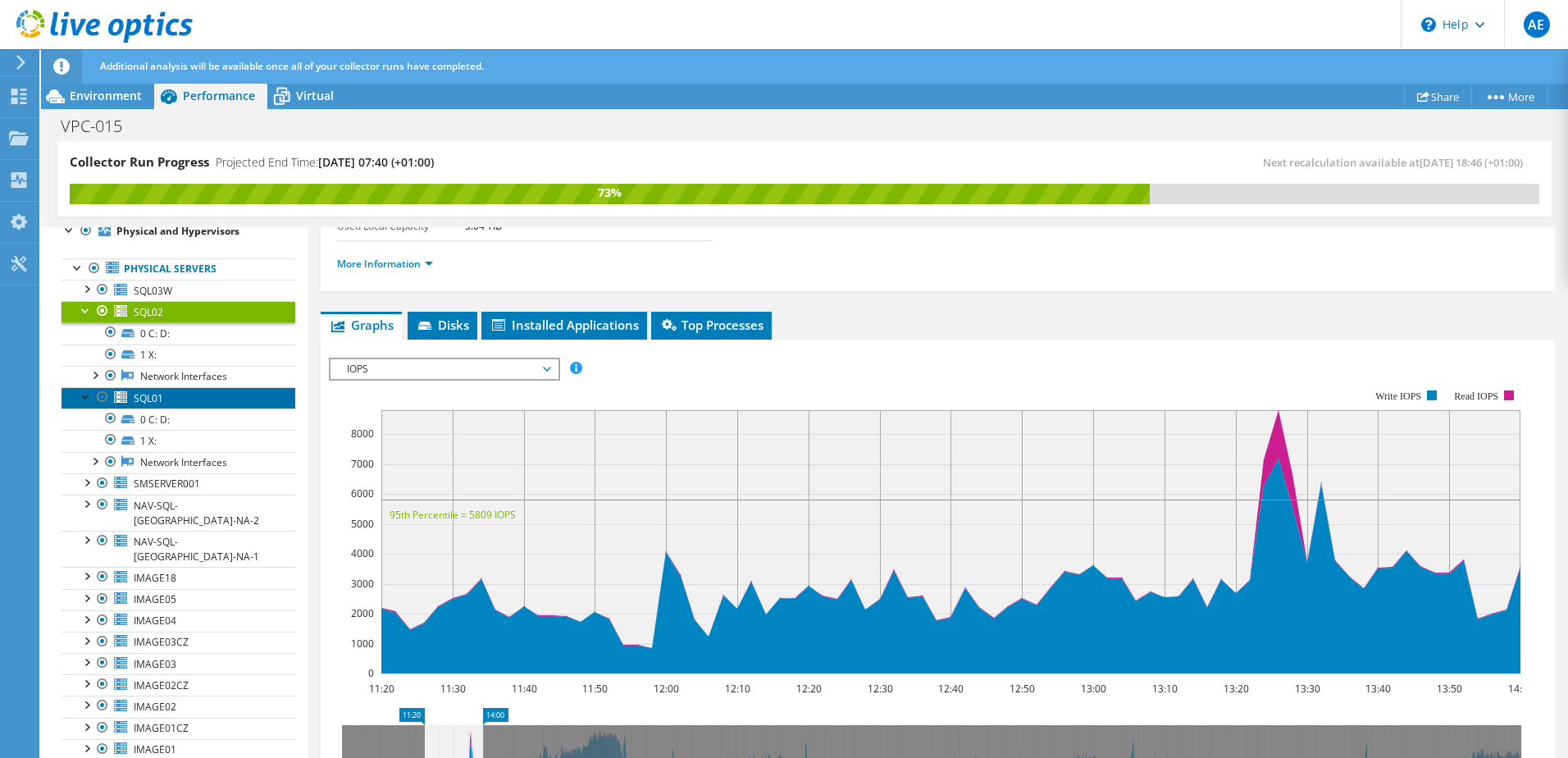
click at [172, 402] on link "SQL01" at bounding box center [178, 398] width 233 height 21
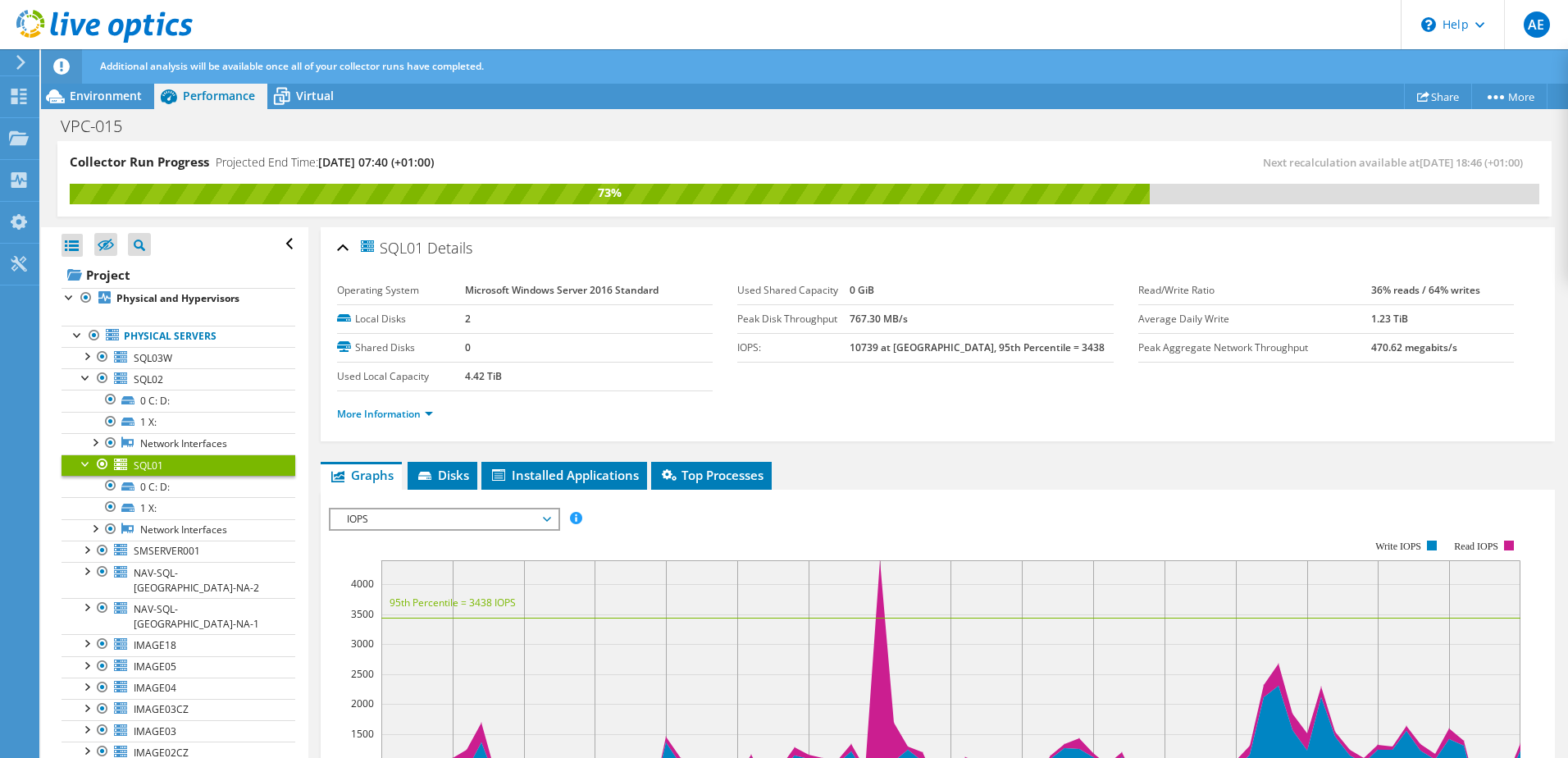
scroll to position [150, 0]
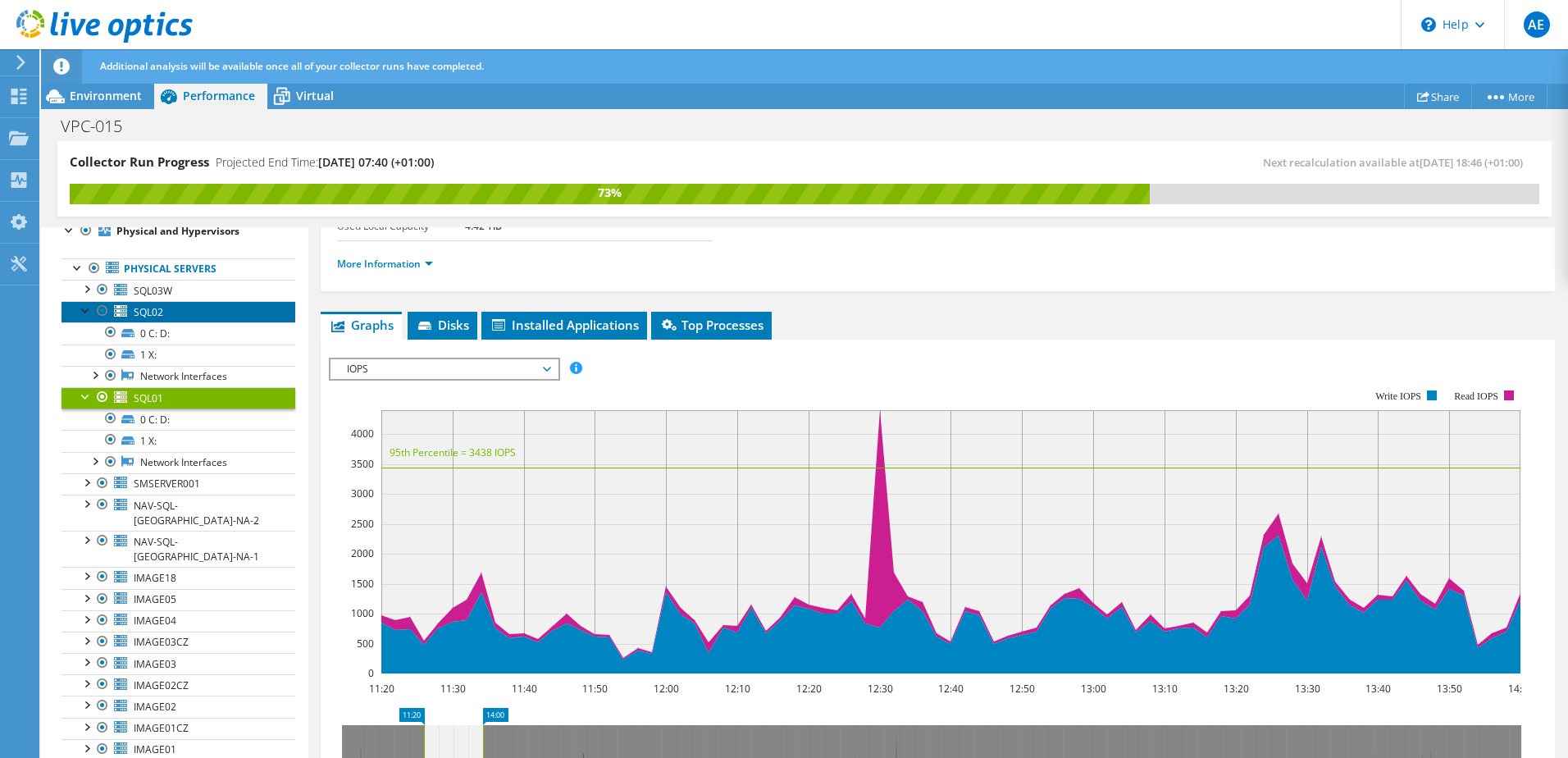
click at [165, 310] on link "SQL02" at bounding box center [178, 312] width 233 height 21
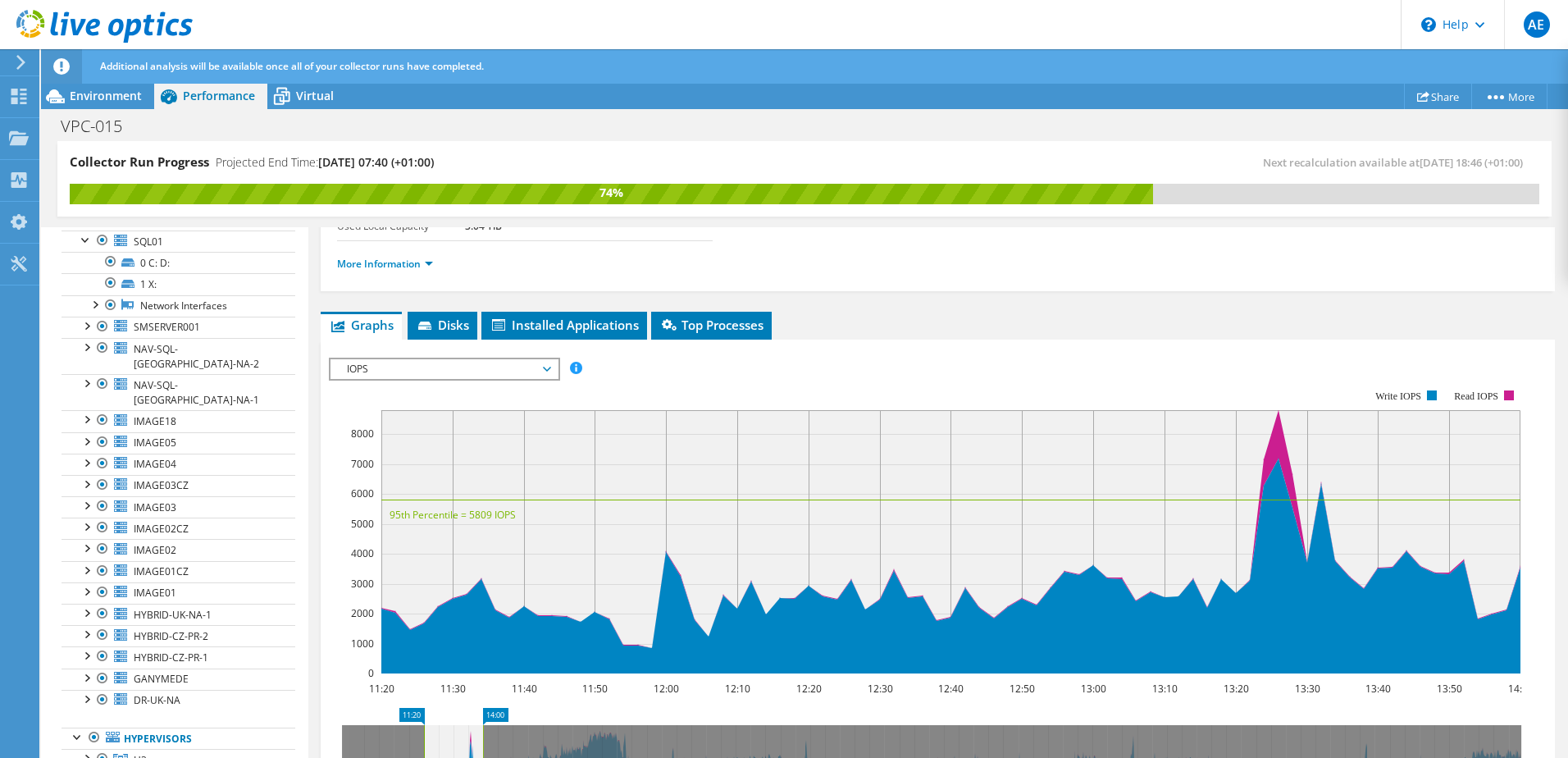
scroll to position [243, 0]
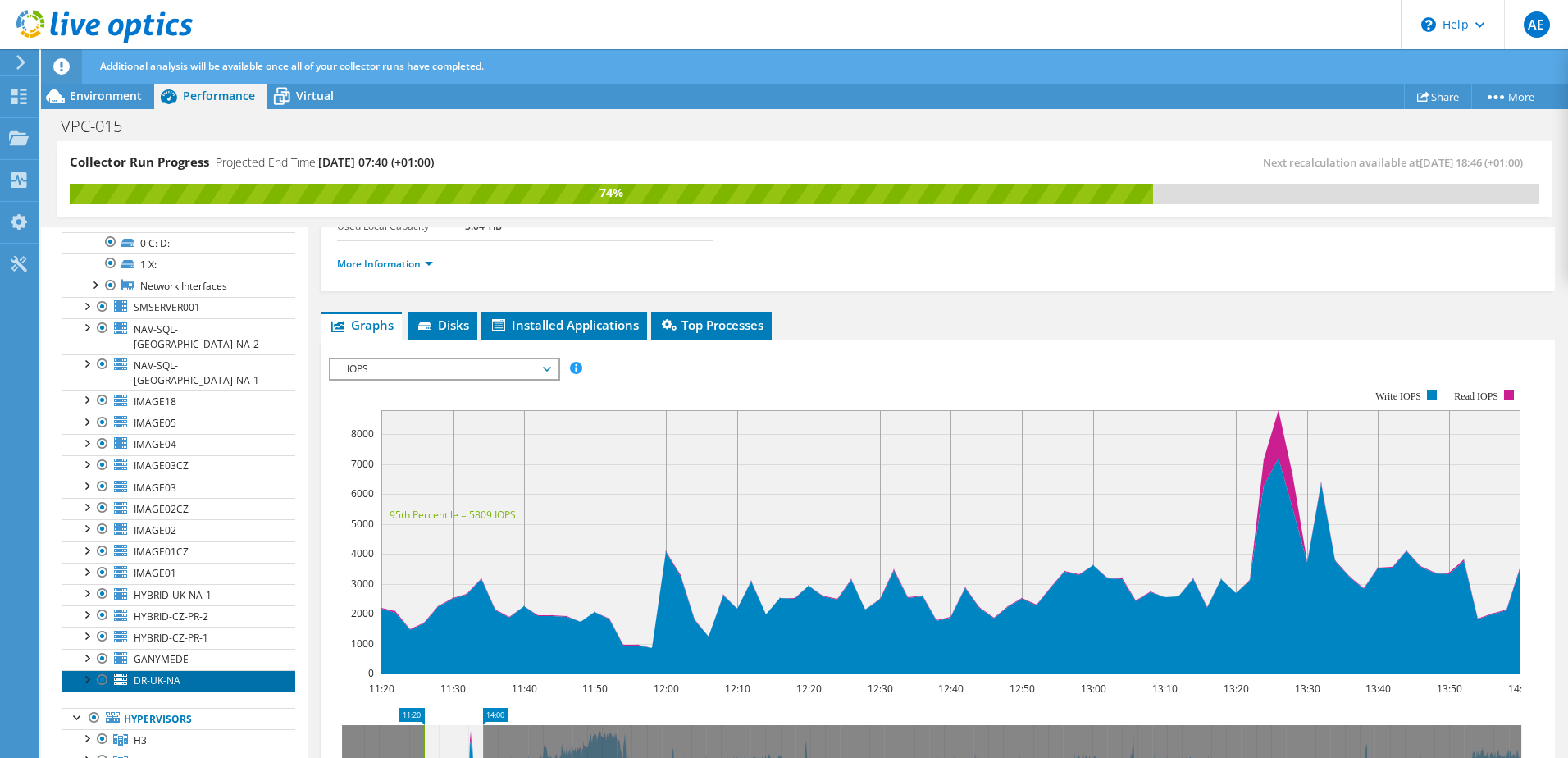
click at [195, 670] on link "DR-UK-NA" at bounding box center [178, 681] width 233 height 21
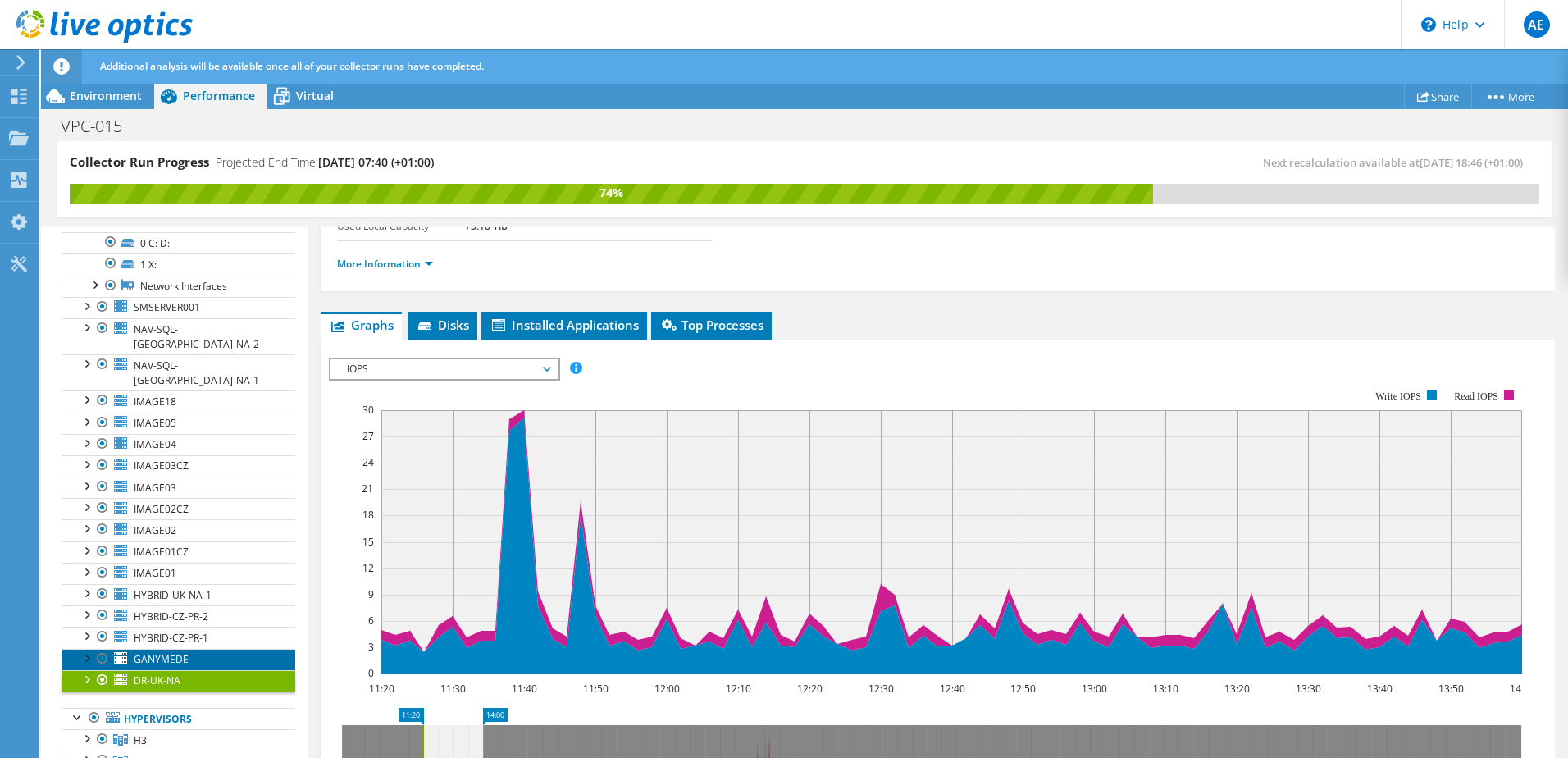
click at [208, 648] on link "GANYMEDE" at bounding box center [178, 659] width 233 height 21
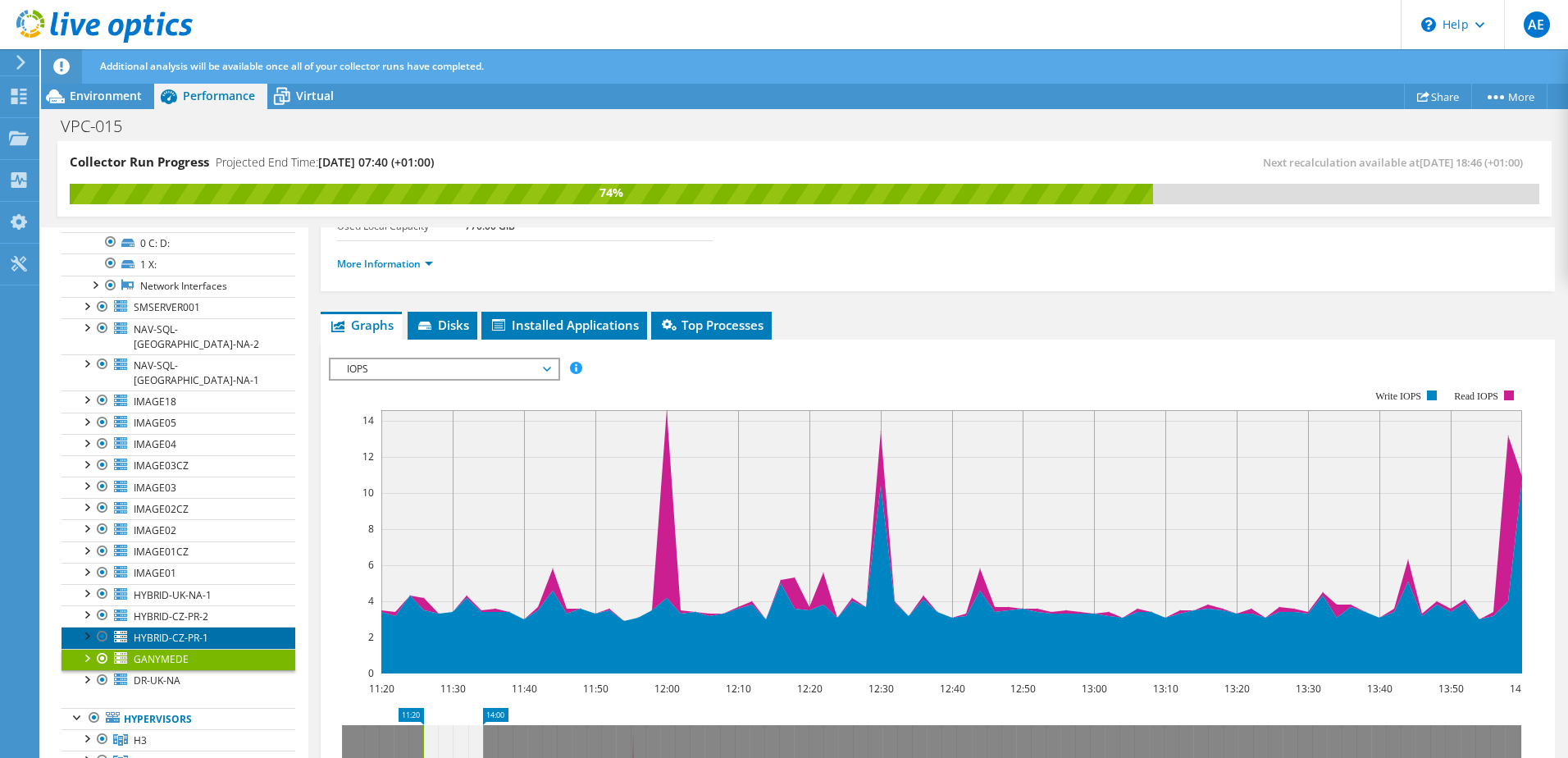
click at [200, 626] on link "HYBRID-CZ-PR-1" at bounding box center [178, 637] width 233 height 21
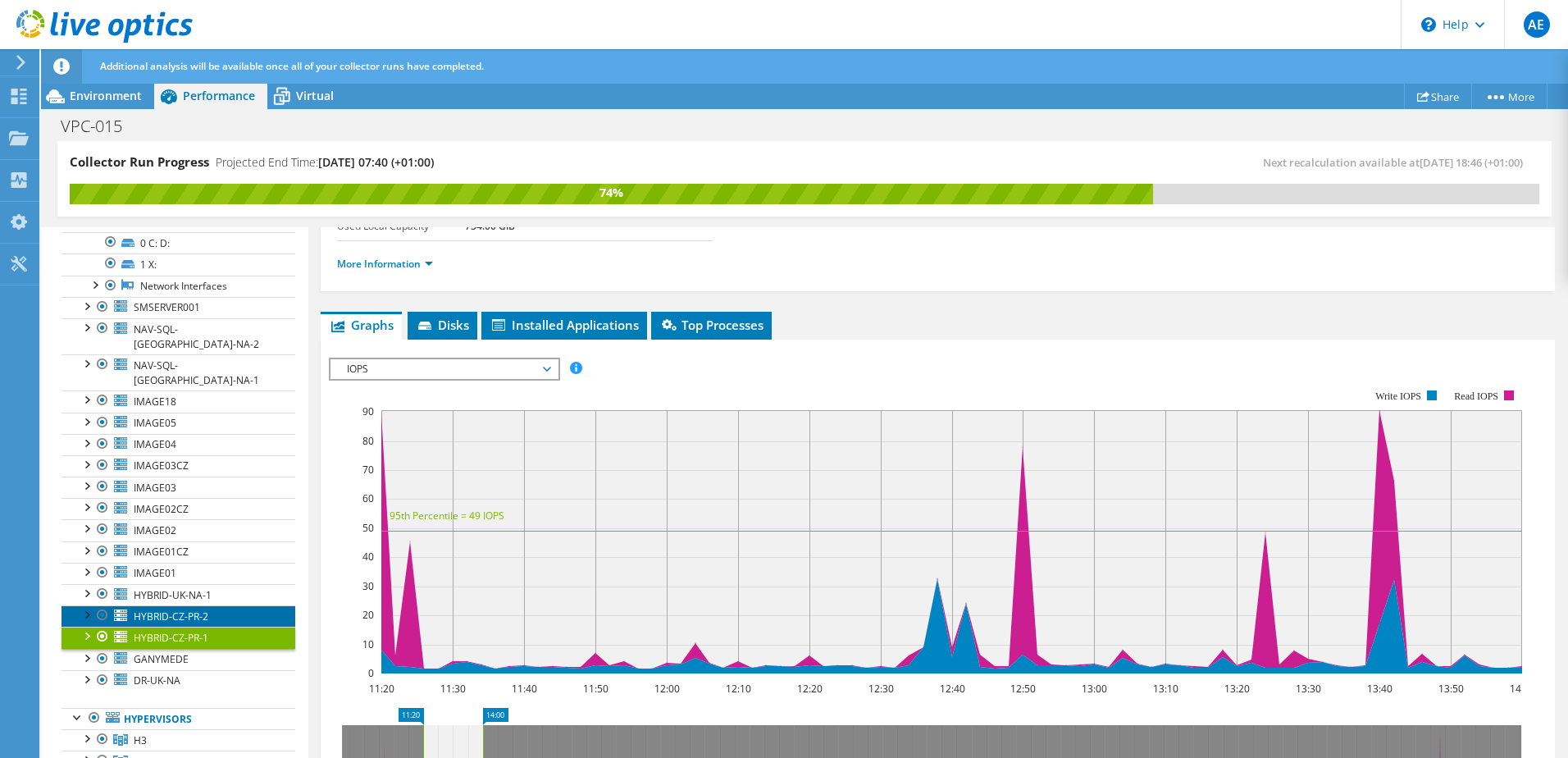
click at [205, 609] on span "HYBRID-CZ-PR-2" at bounding box center [171, 616] width 75 height 14
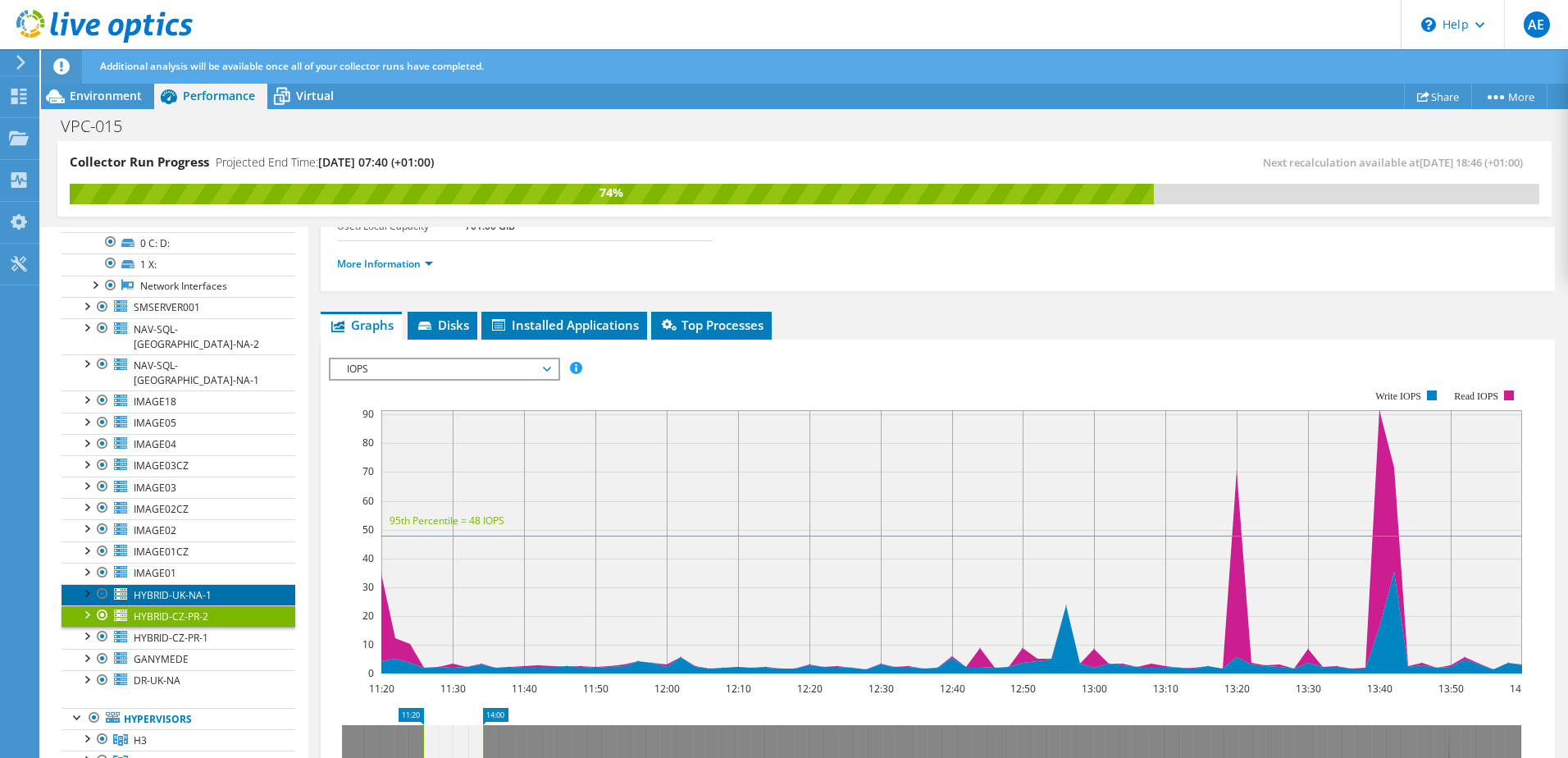
click at [208, 588] on span "HYBRID-UK-NA-1" at bounding box center [172, 595] width 78 height 14
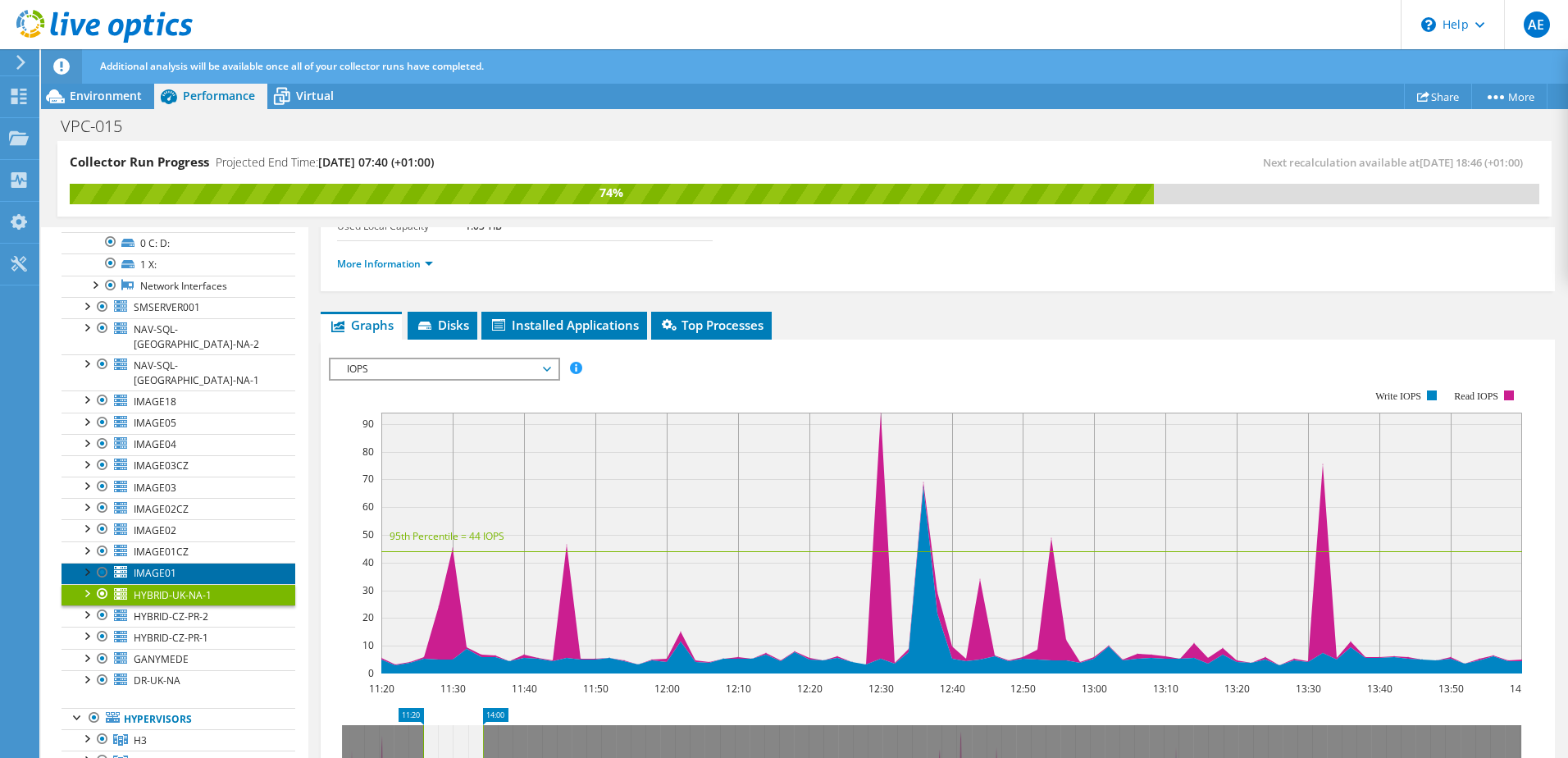
click at [208, 563] on link "IMAGE01" at bounding box center [178, 574] width 233 height 21
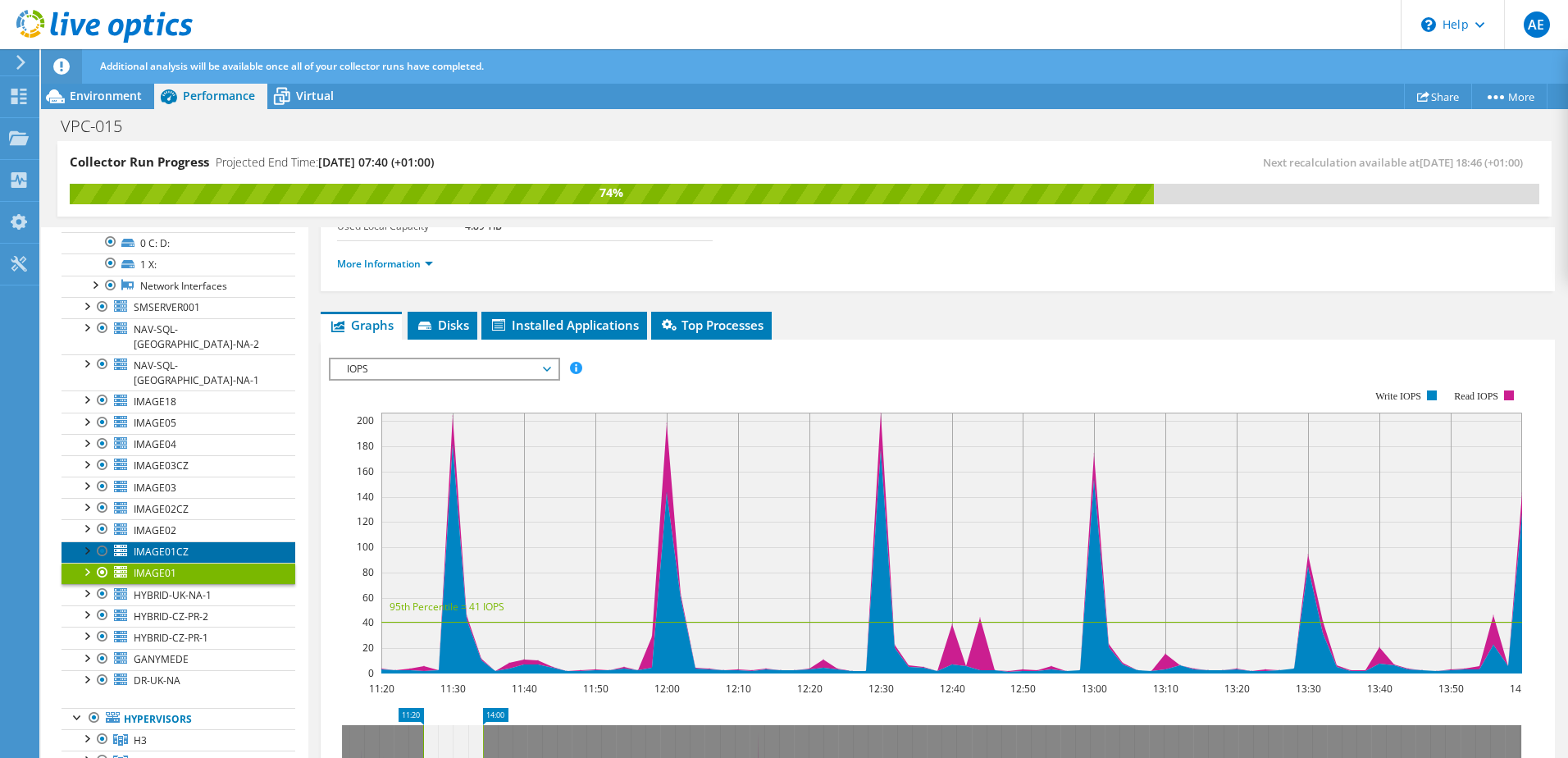
click at [212, 542] on link "IMAGE01CZ" at bounding box center [178, 552] width 233 height 21
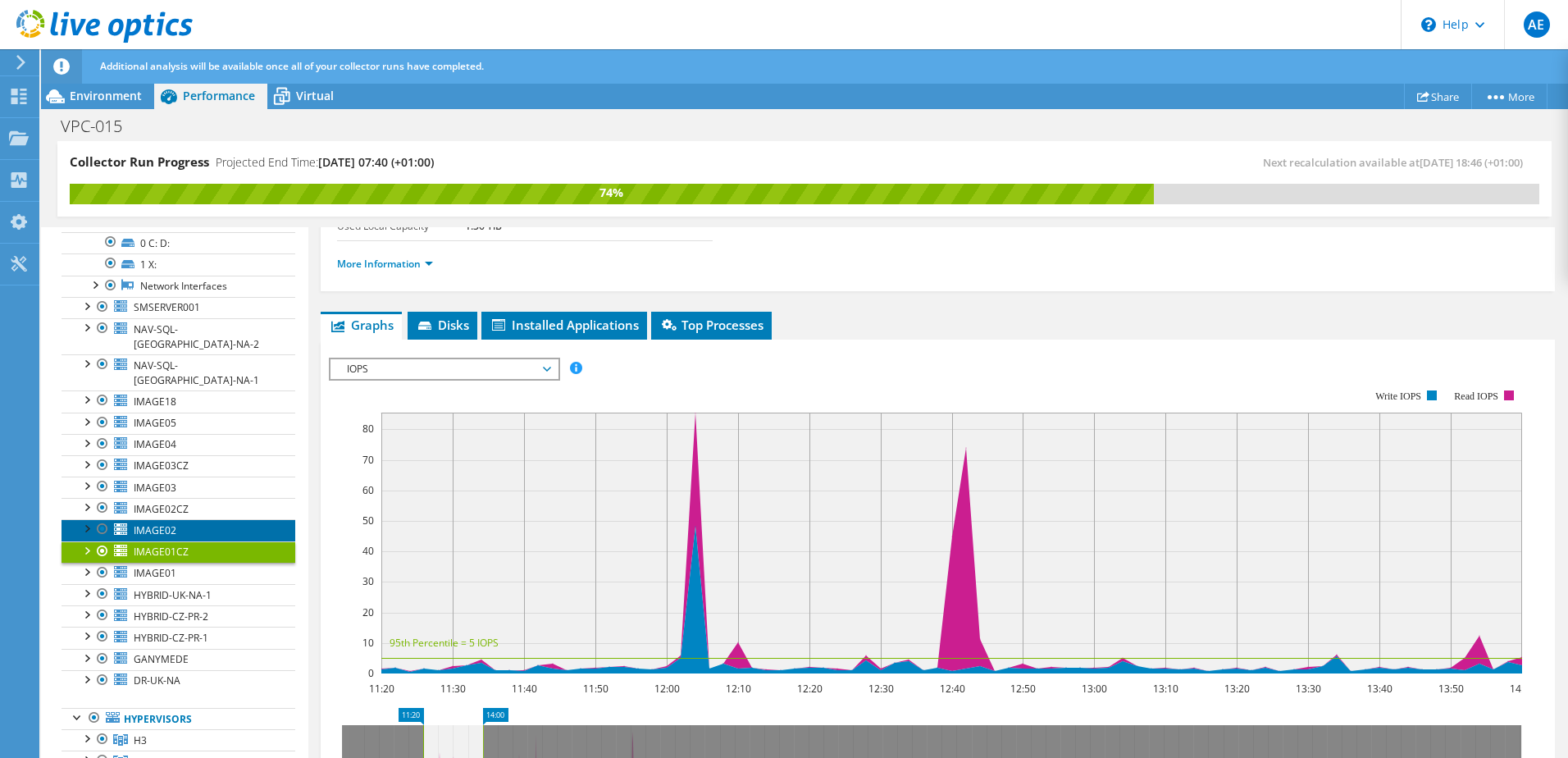
click at [216, 519] on link "IMAGE02" at bounding box center [178, 530] width 233 height 21
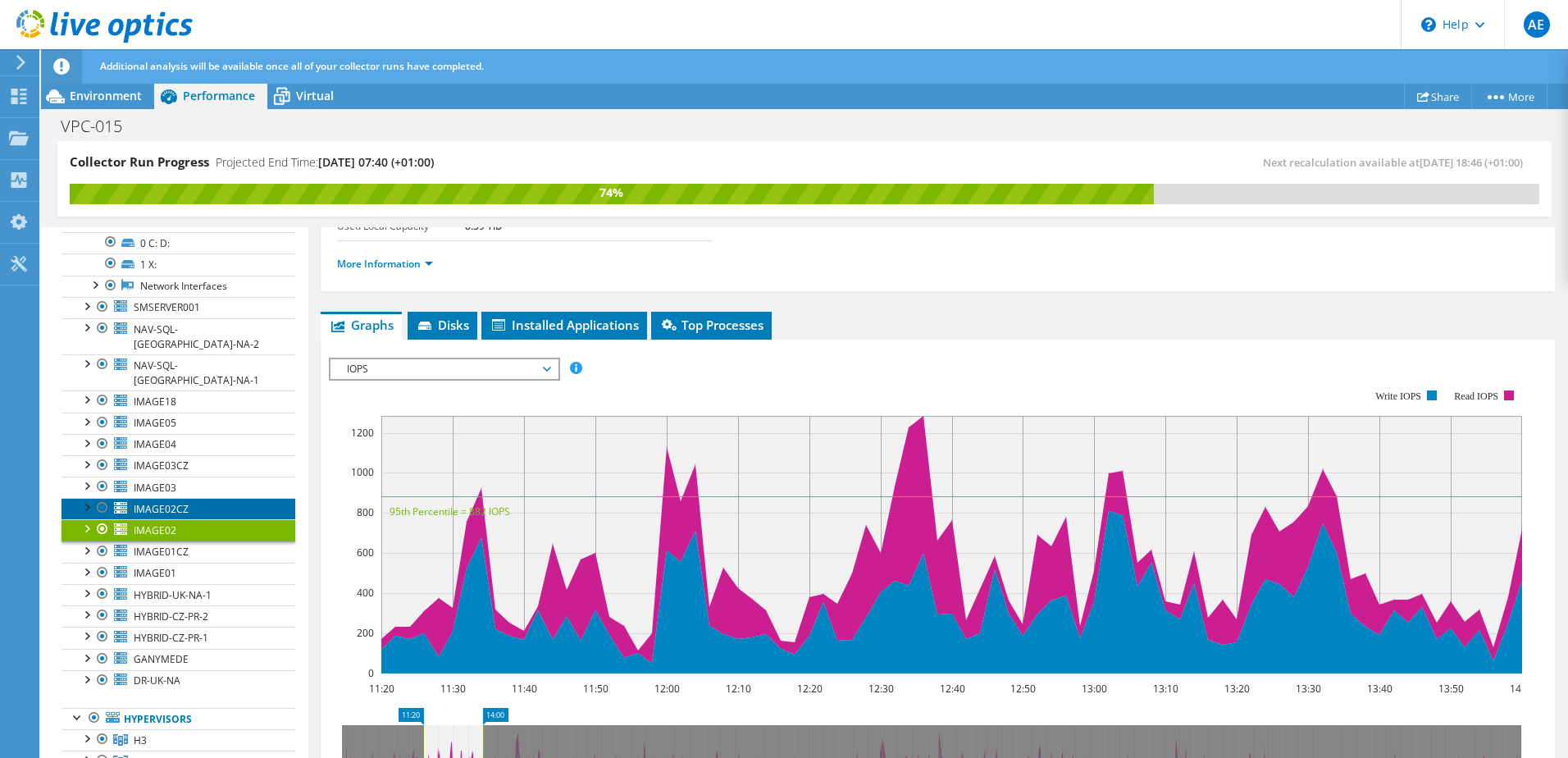
click at [223, 498] on link "IMAGE02CZ" at bounding box center [178, 509] width 233 height 21
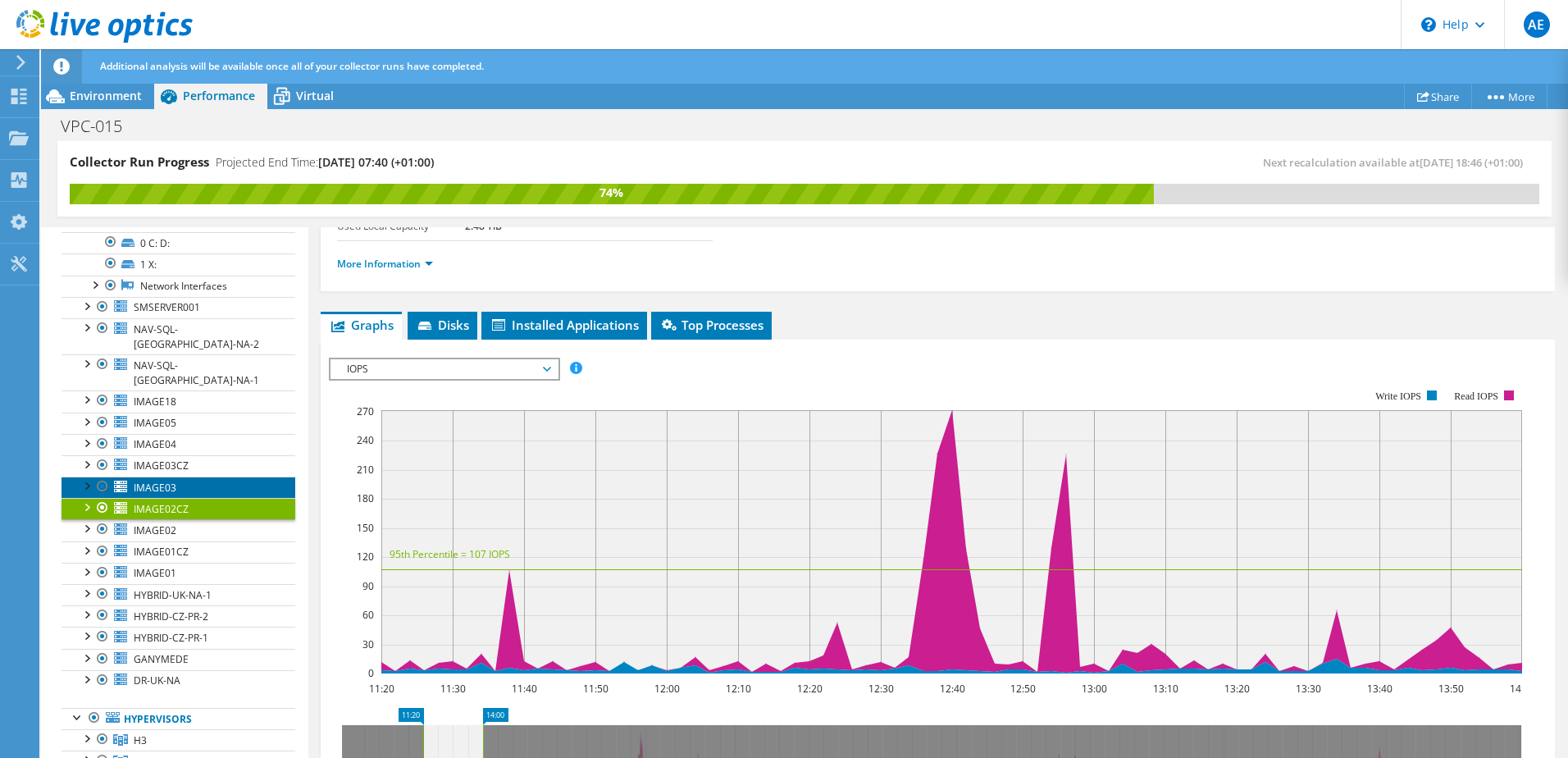
click at [219, 477] on link "IMAGE03" at bounding box center [178, 487] width 233 height 21
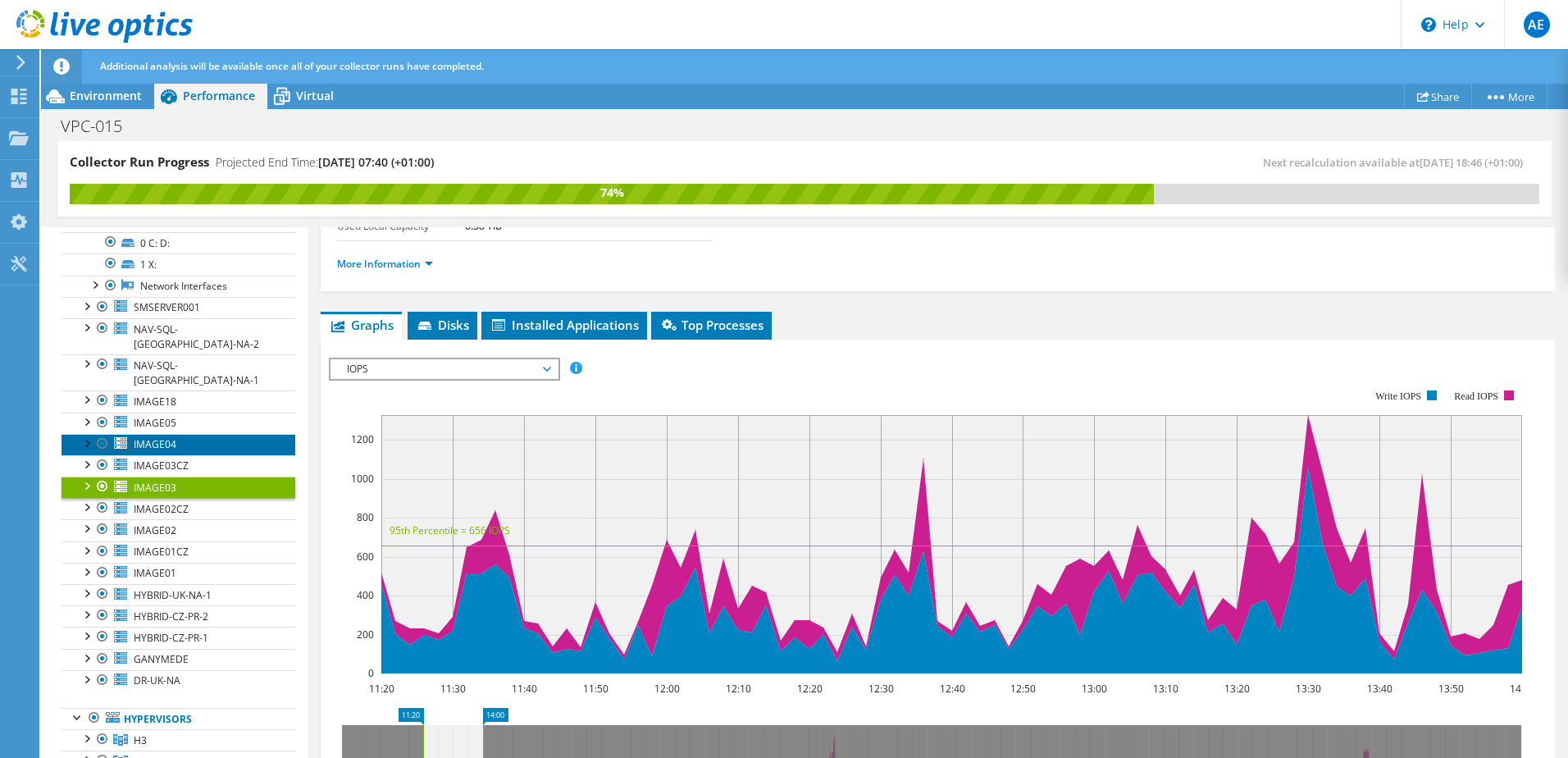
click at [159, 437] on span "IMAGE04" at bounding box center [155, 444] width 43 height 14
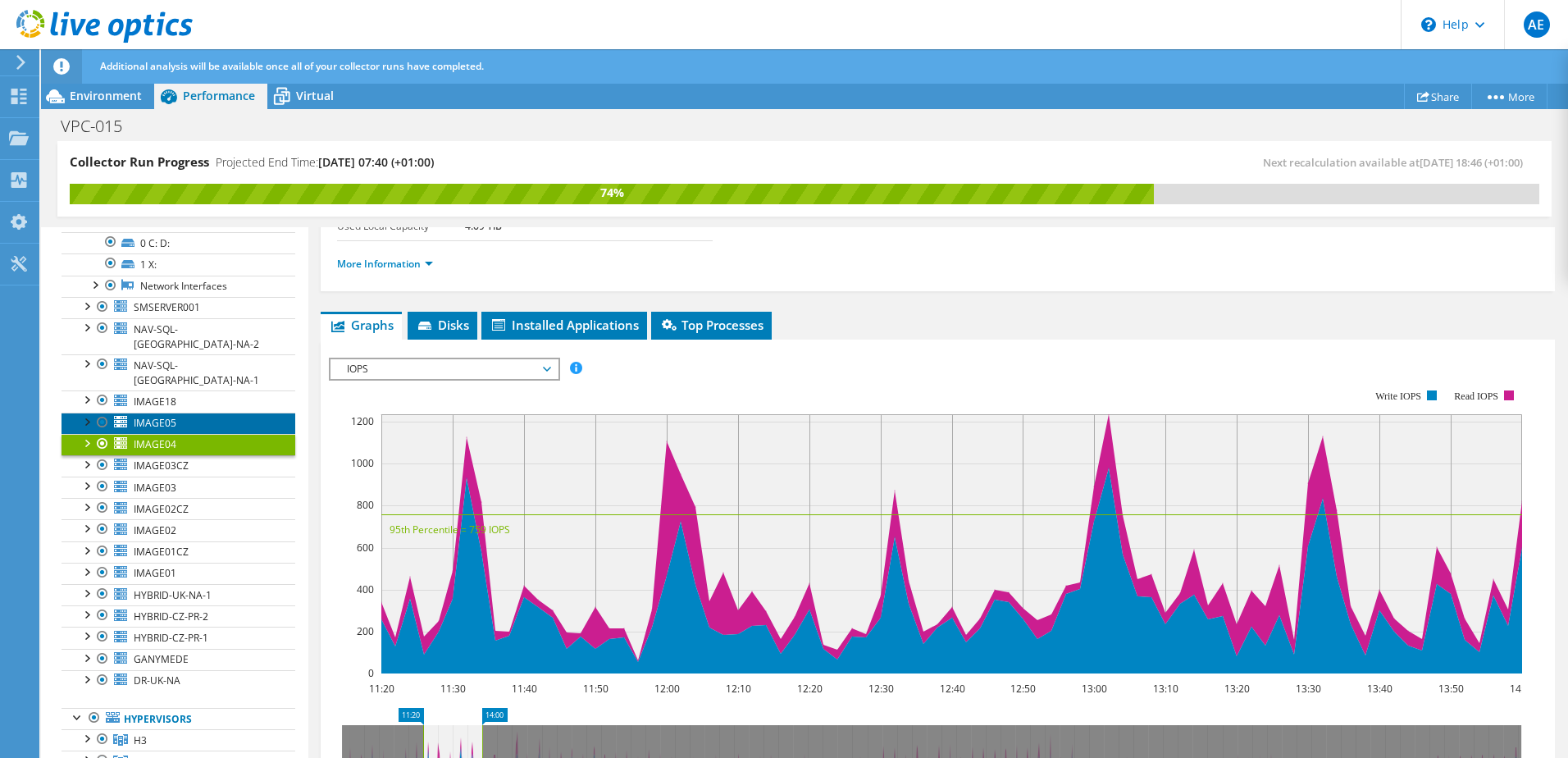
click at [169, 416] on span "IMAGE05" at bounding box center [155, 423] width 43 height 14
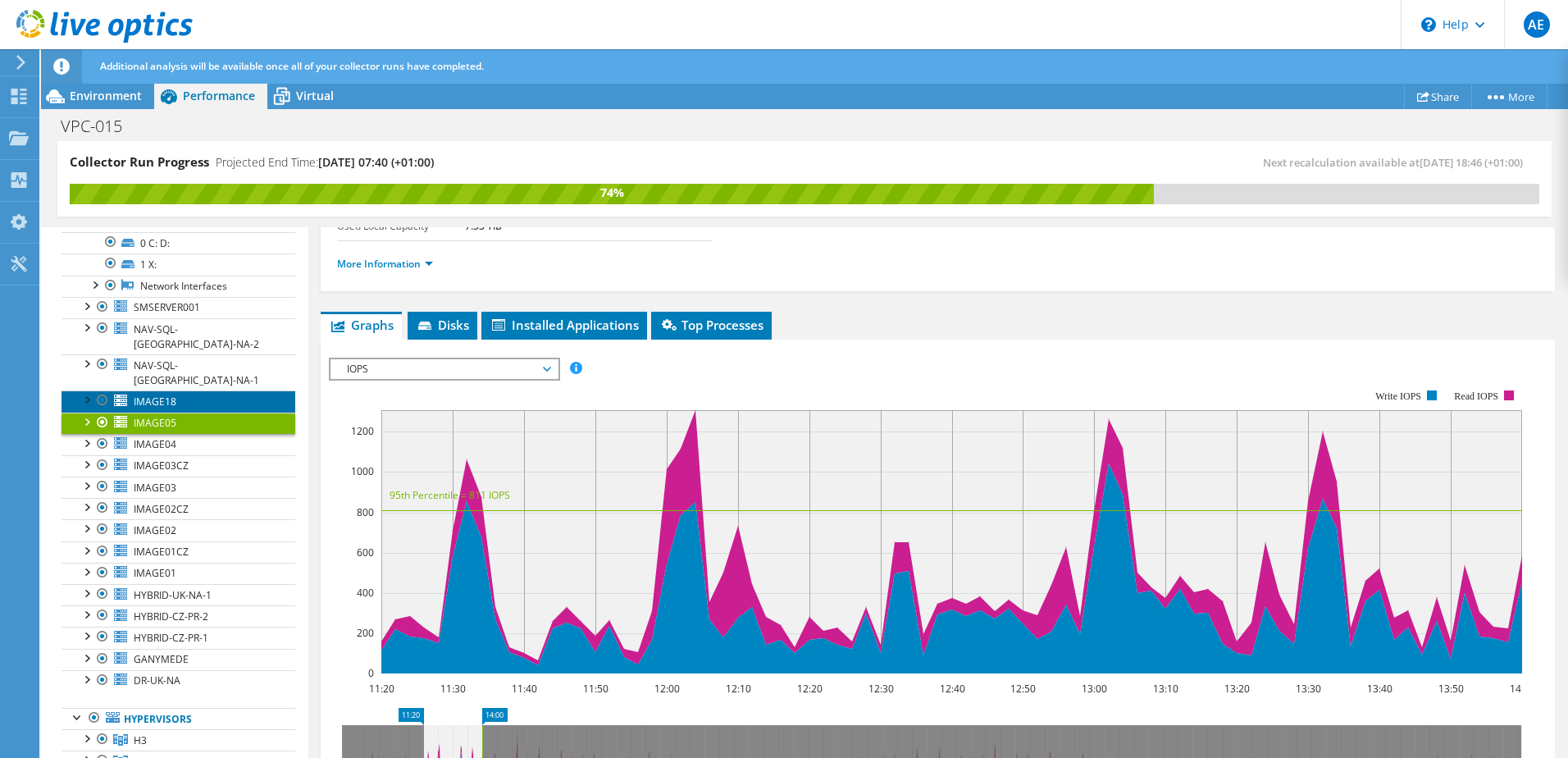
click at [168, 395] on span "IMAGE18" at bounding box center [155, 402] width 43 height 14
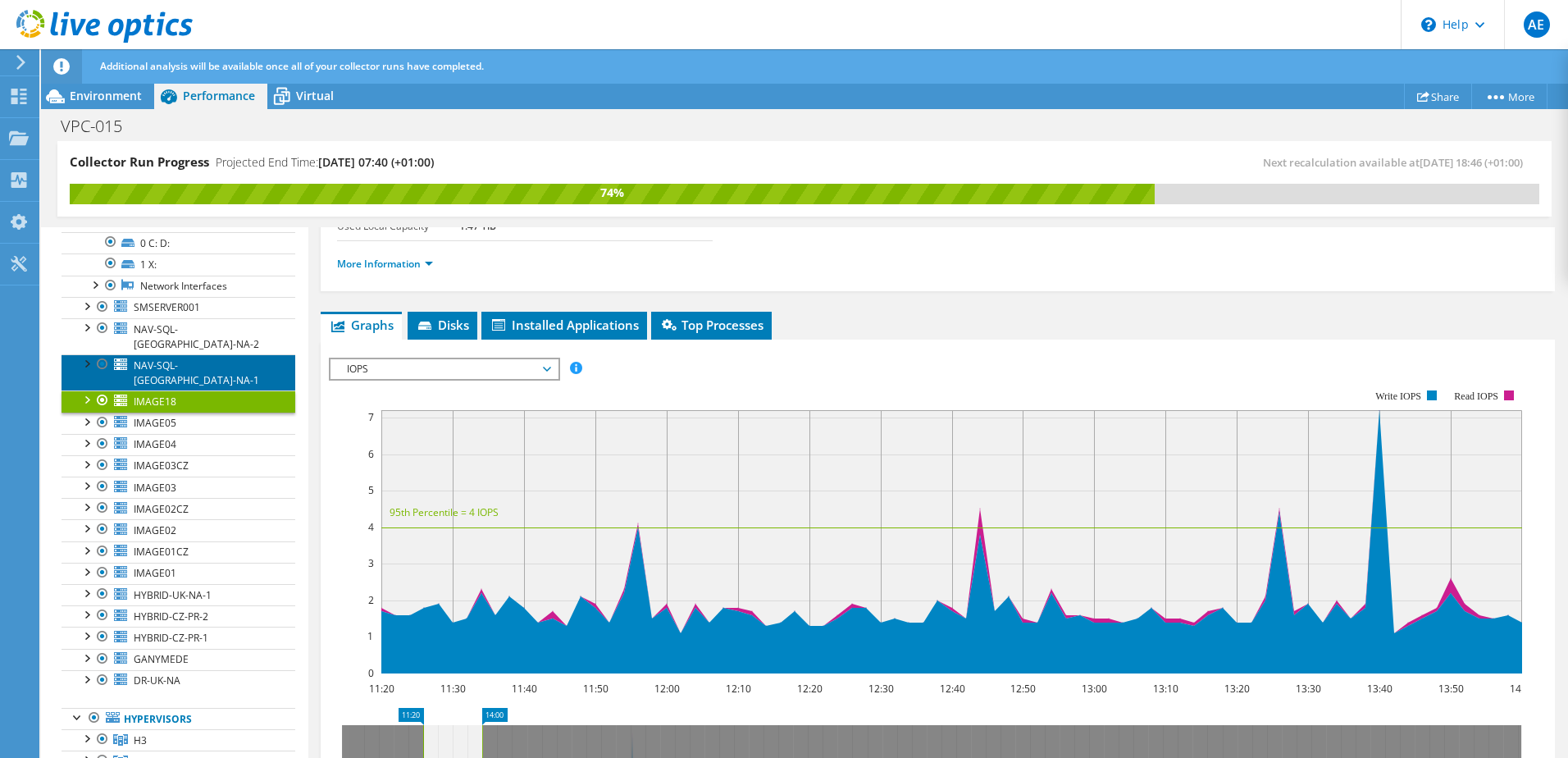
click at [168, 355] on link "NAV-SQL-[GEOGRAPHIC_DATA]-NA-1" at bounding box center [178, 372] width 233 height 37
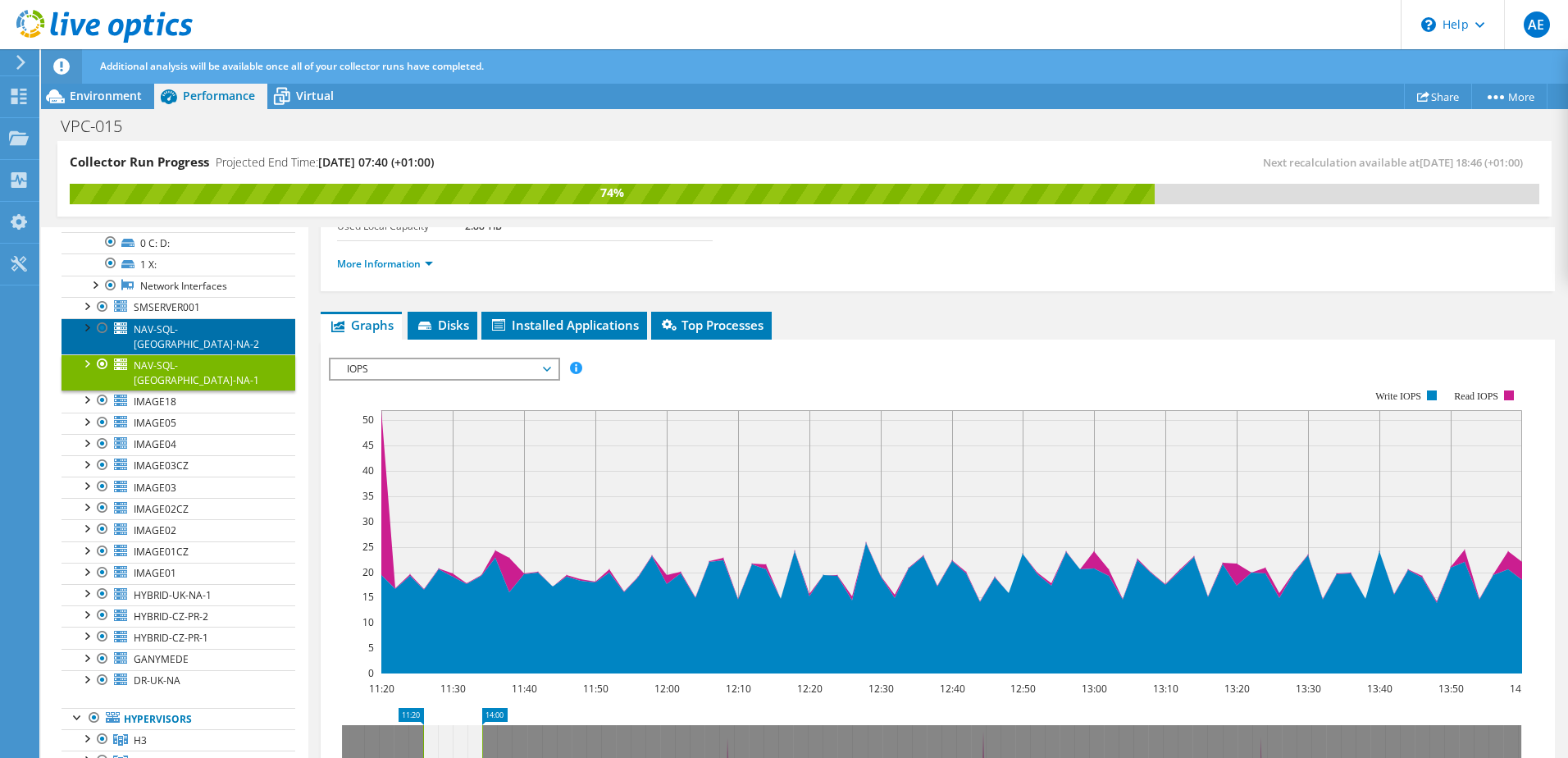
click at [173, 329] on span "NAV-SQL-[GEOGRAPHIC_DATA]-NA-2" at bounding box center [196, 337] width 126 height 29
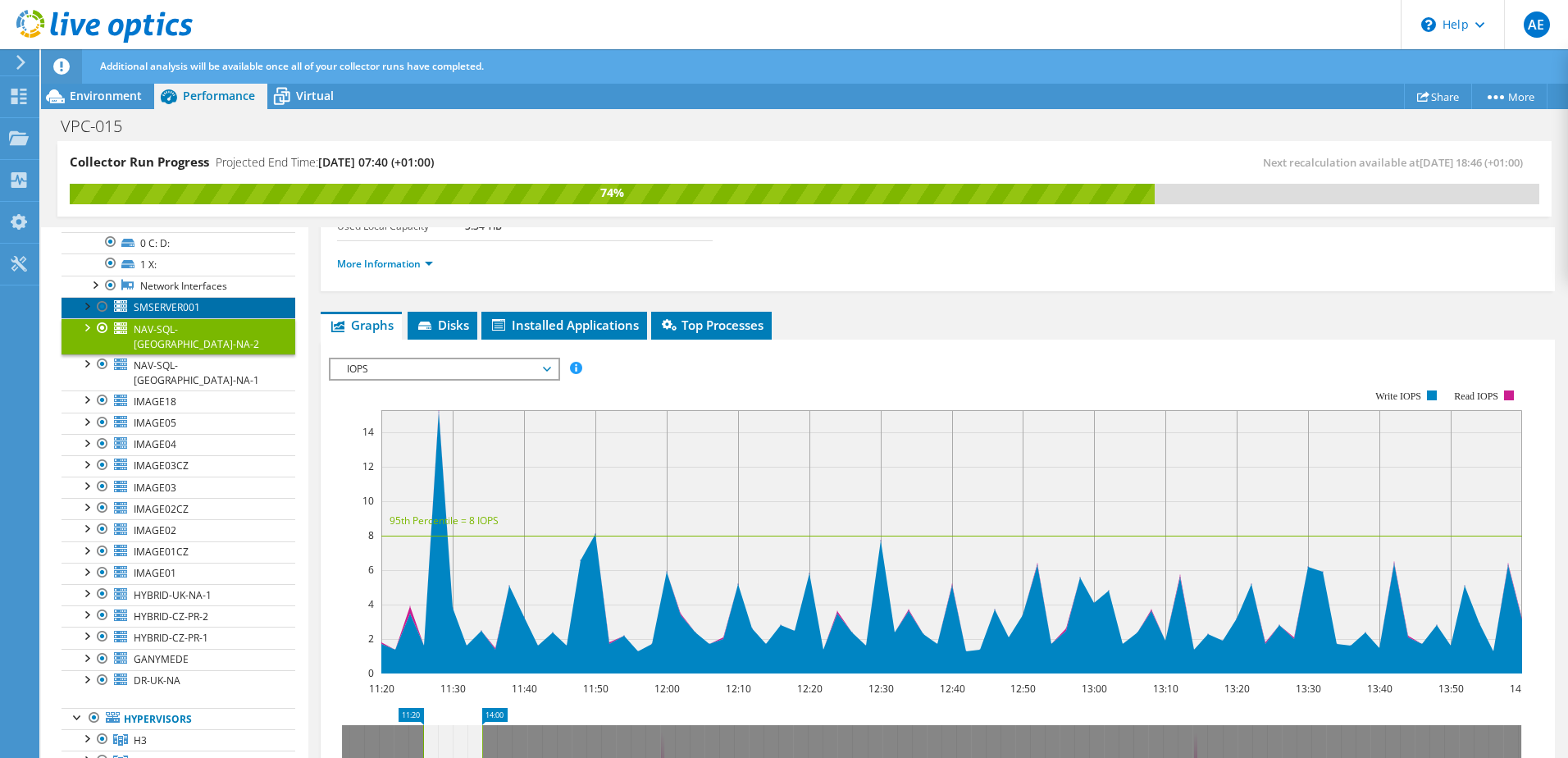
click at [175, 314] on span "SMSERVER001" at bounding box center [167, 307] width 67 height 14
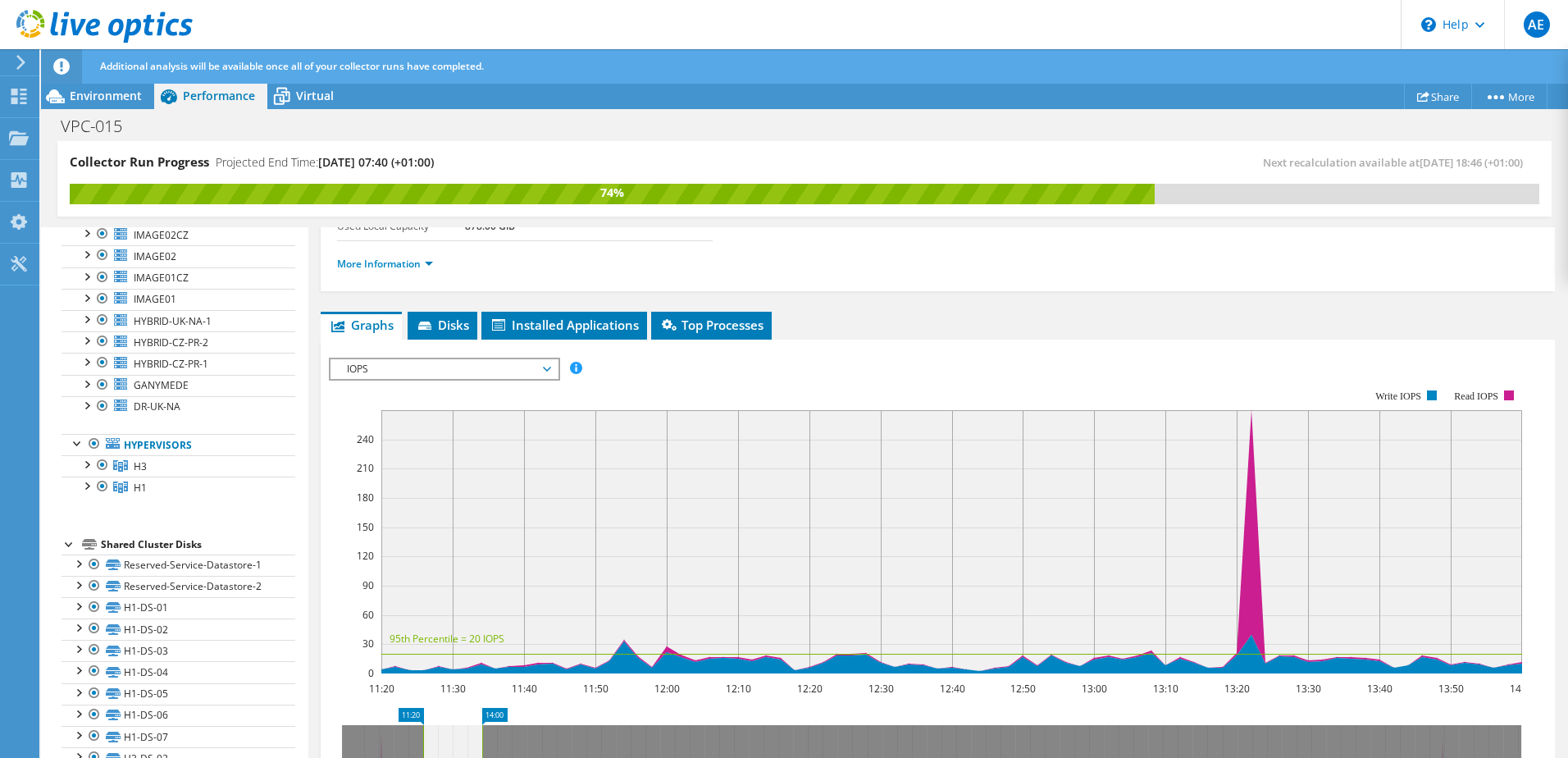
scroll to position [539, 0]
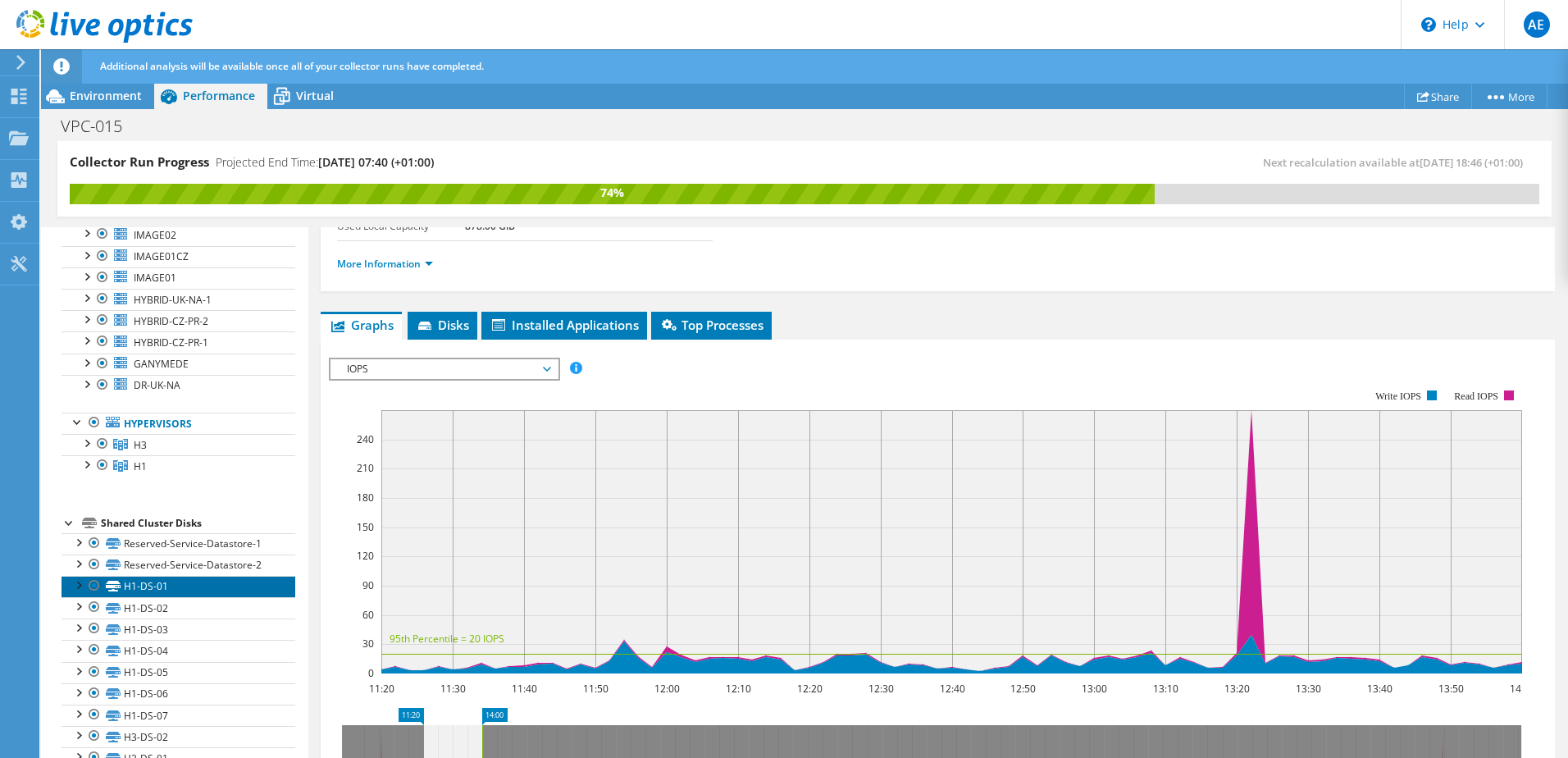
click at [182, 575] on link "H1-DS-01" at bounding box center [178, 586] width 233 height 21
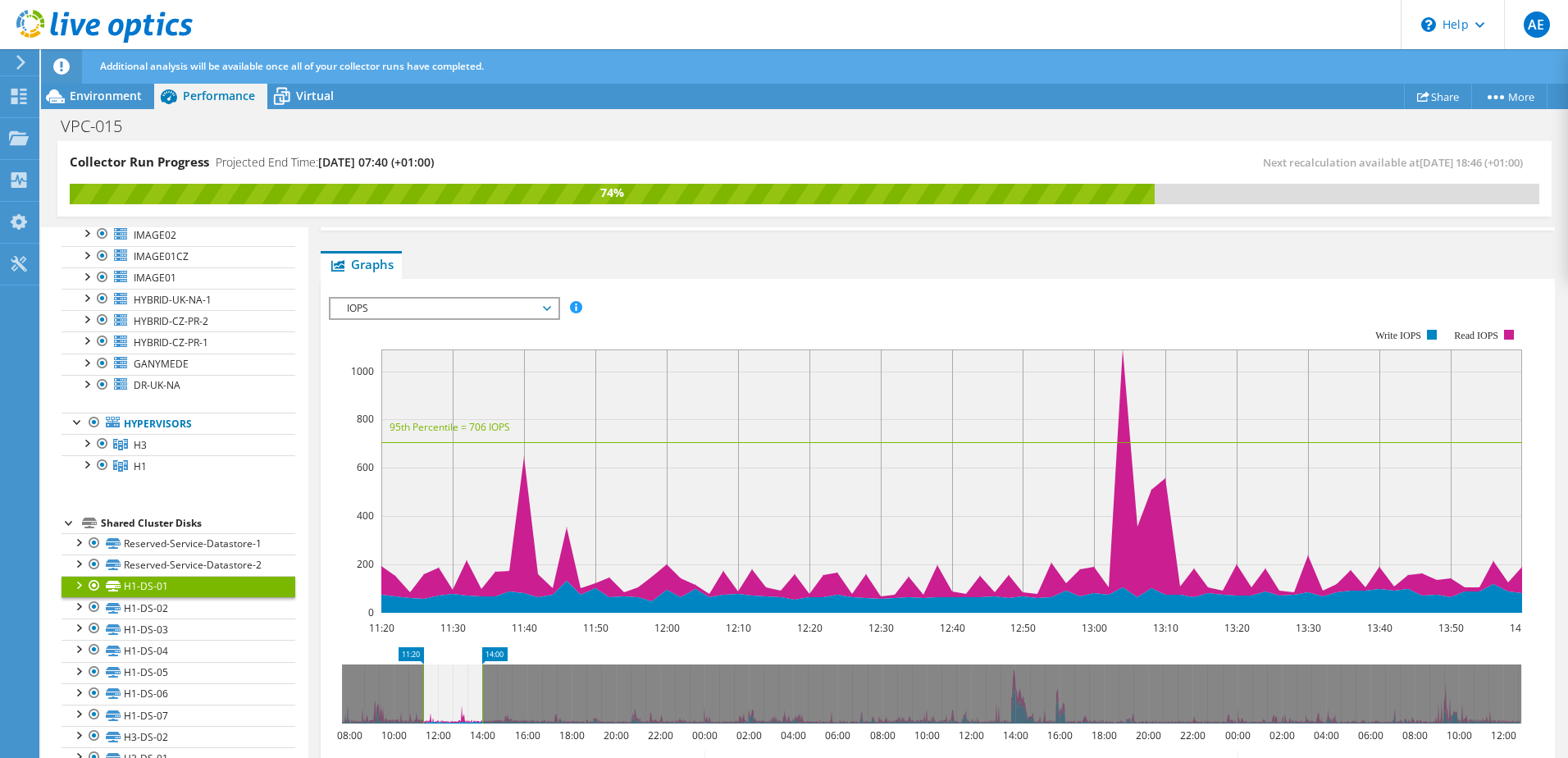
scroll to position [314, 0]
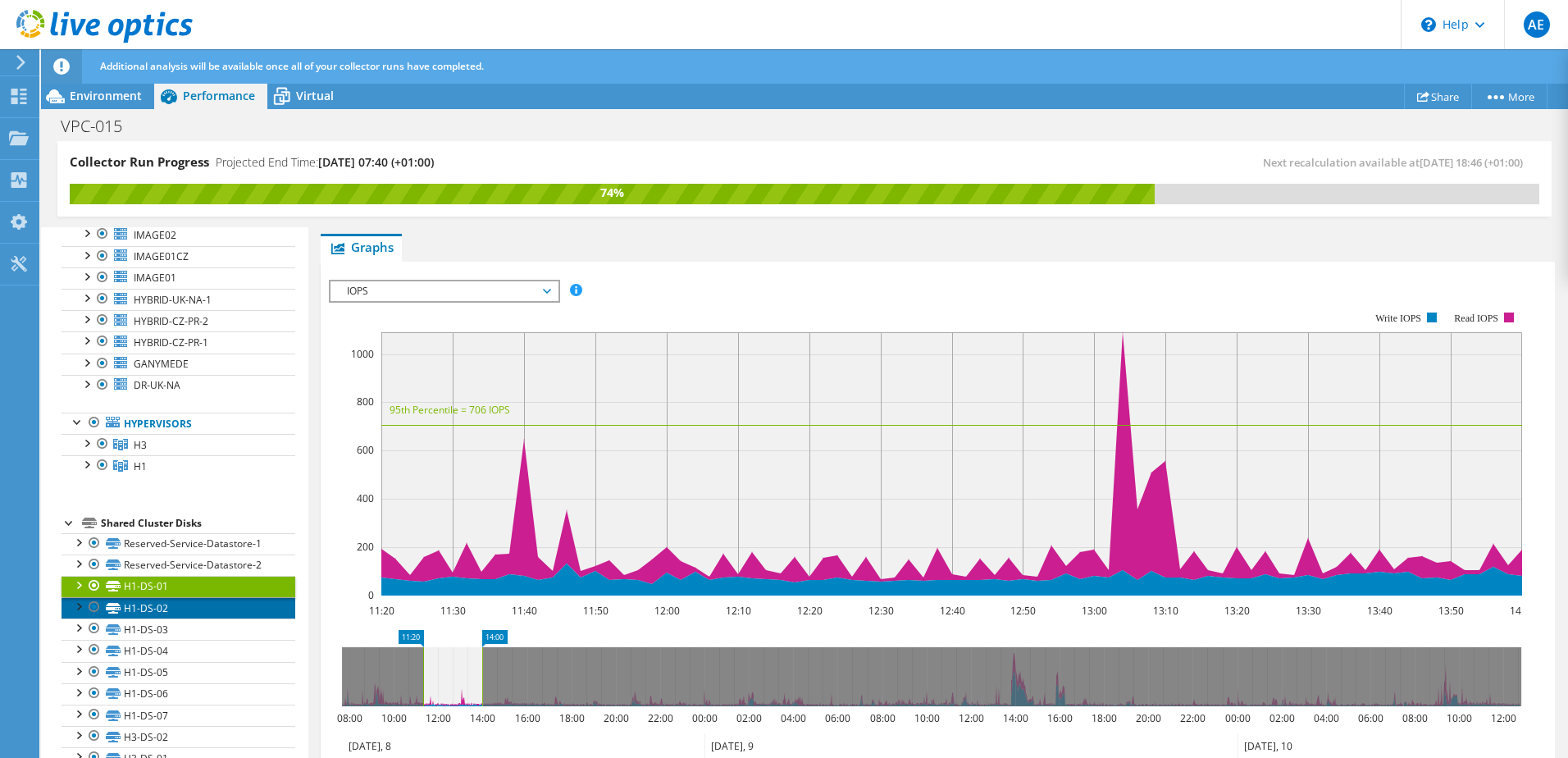
click at [182, 597] on link "H1-DS-02" at bounding box center [178, 607] width 233 height 21
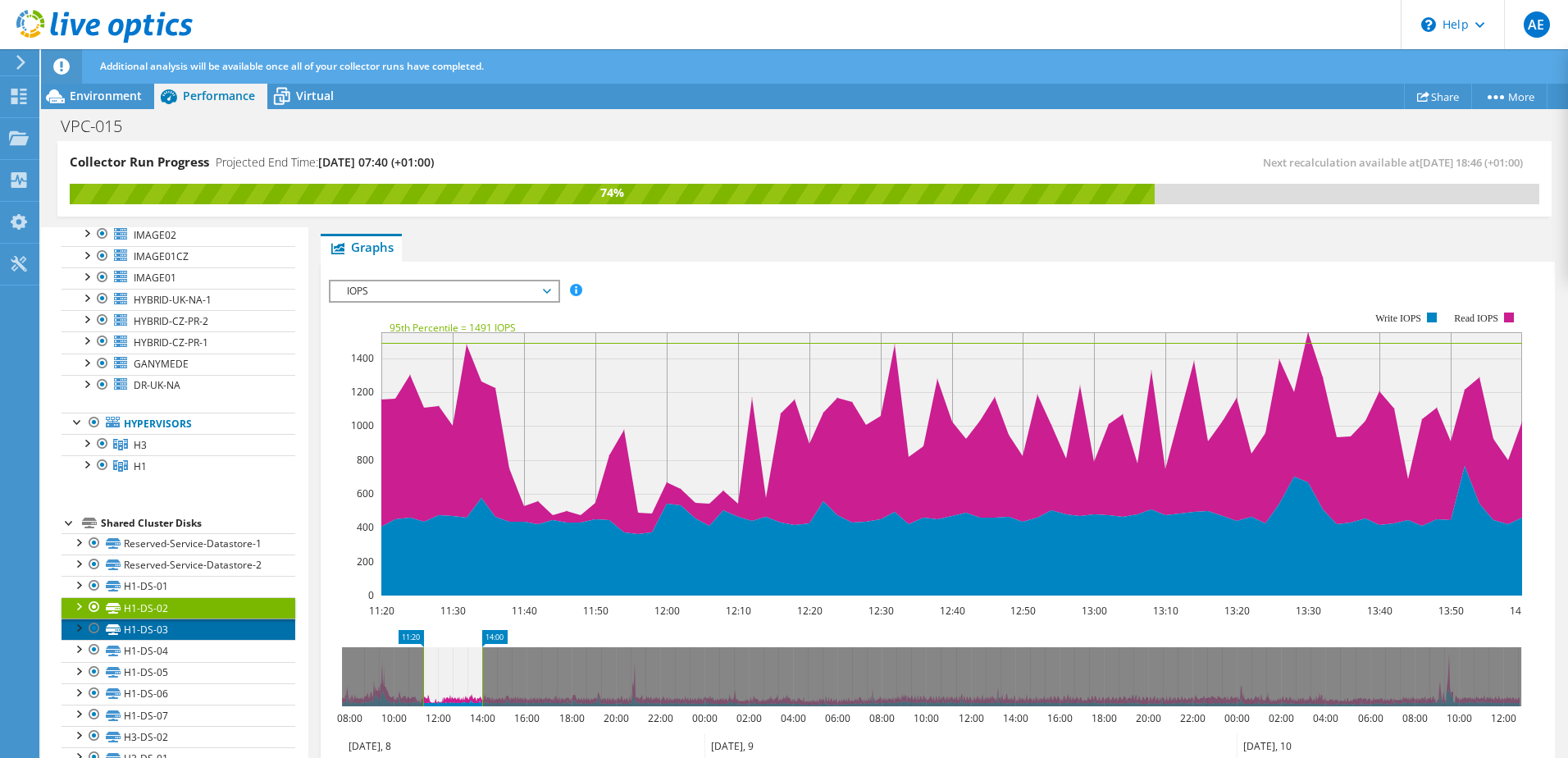
click at [183, 618] on link "H1-DS-03" at bounding box center [178, 629] width 233 height 21
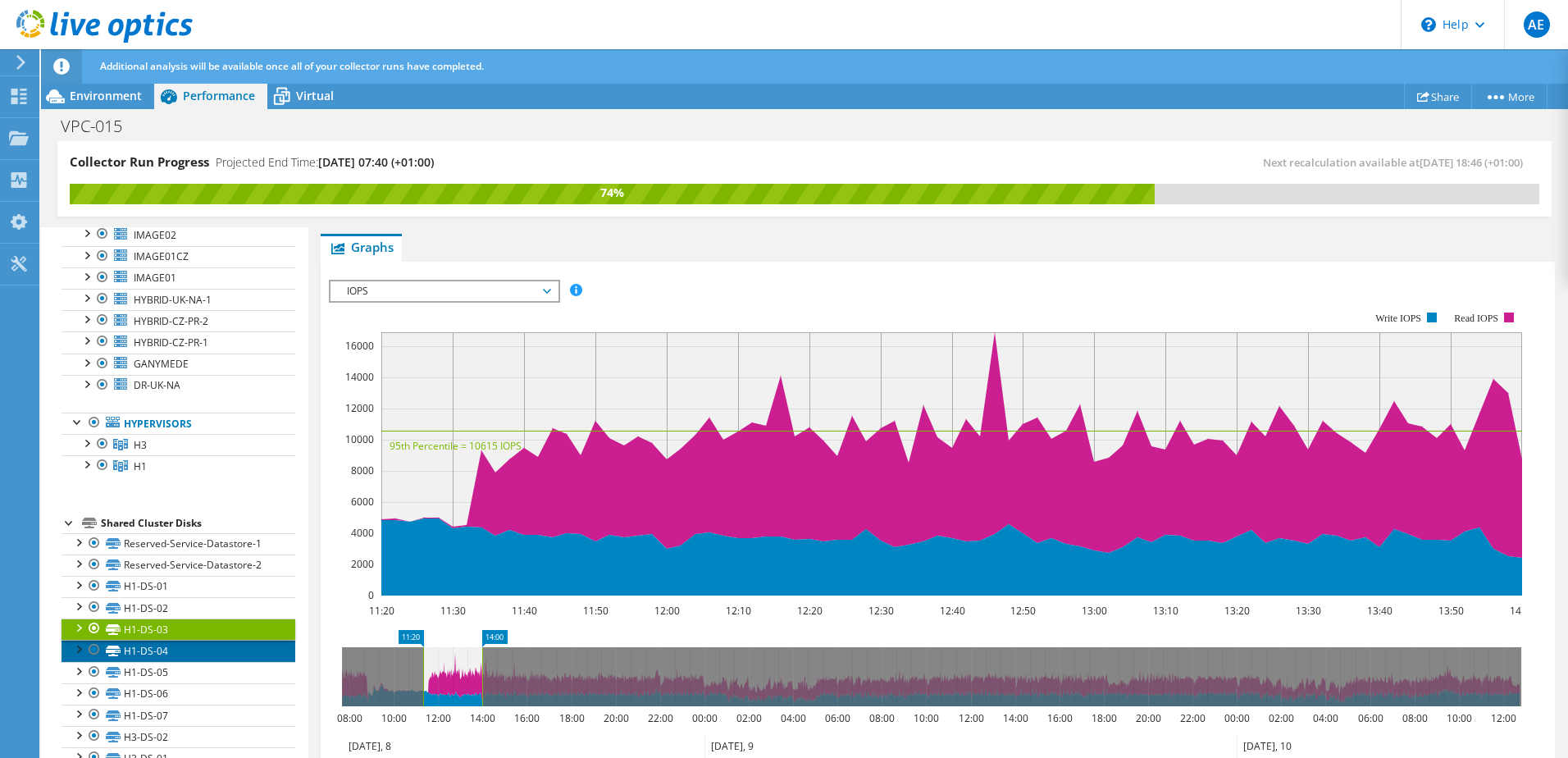
click at [190, 640] on link "H1-DS-04" at bounding box center [178, 650] width 233 height 21
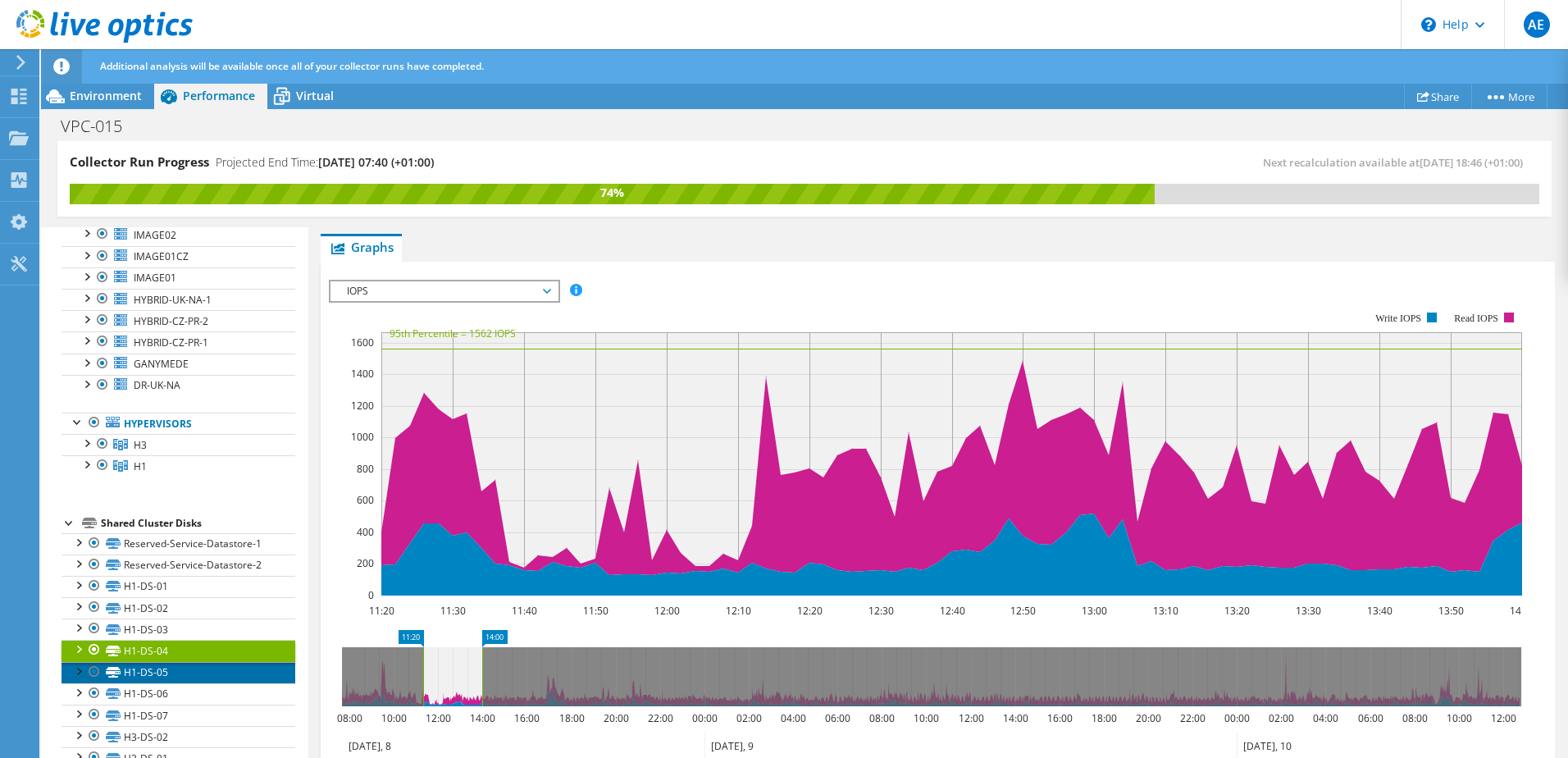
click at [169, 662] on link "H1-DS-05" at bounding box center [178, 672] width 233 height 21
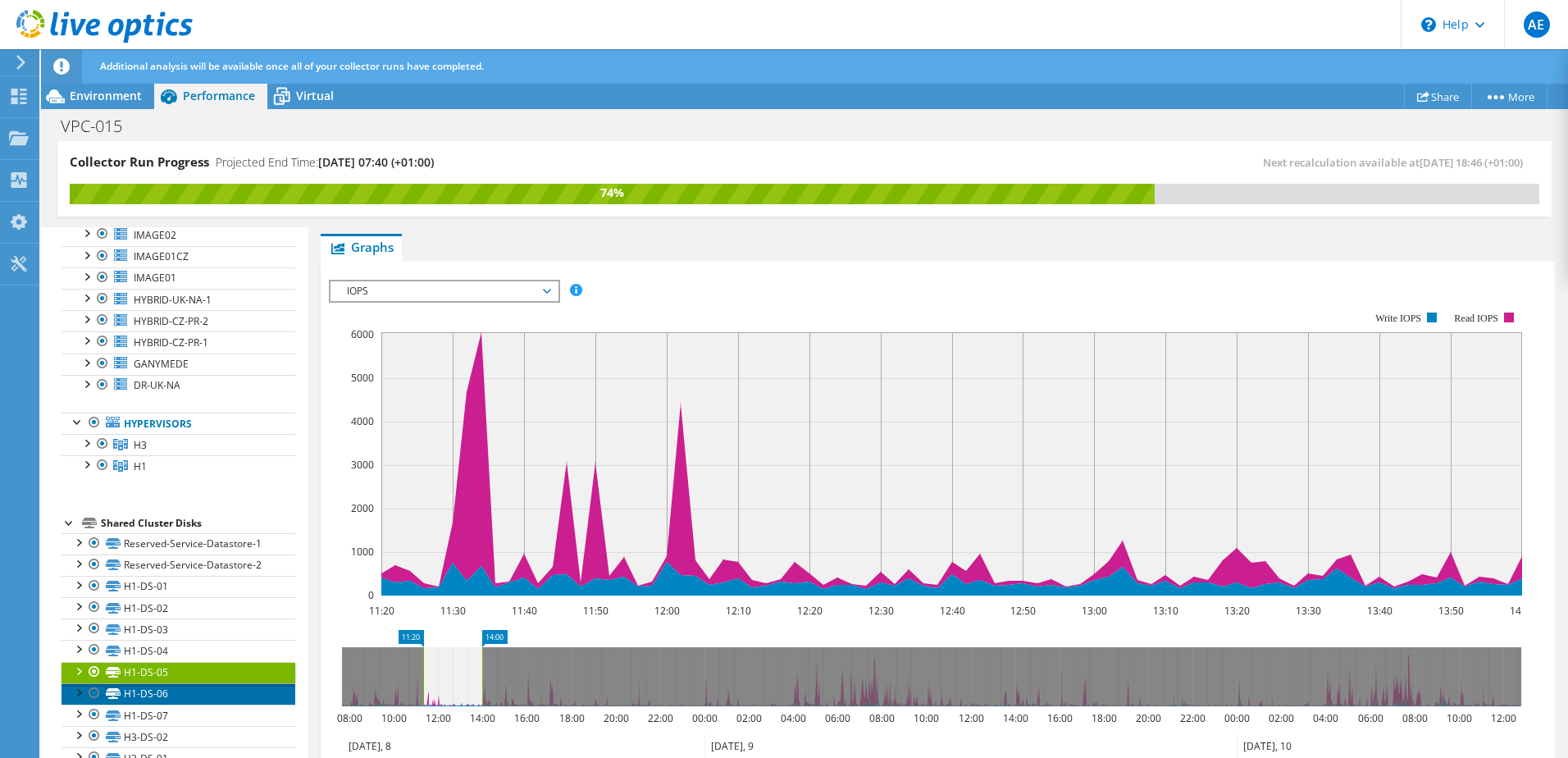
click at [167, 683] on link "H1-DS-06" at bounding box center [178, 694] width 233 height 21
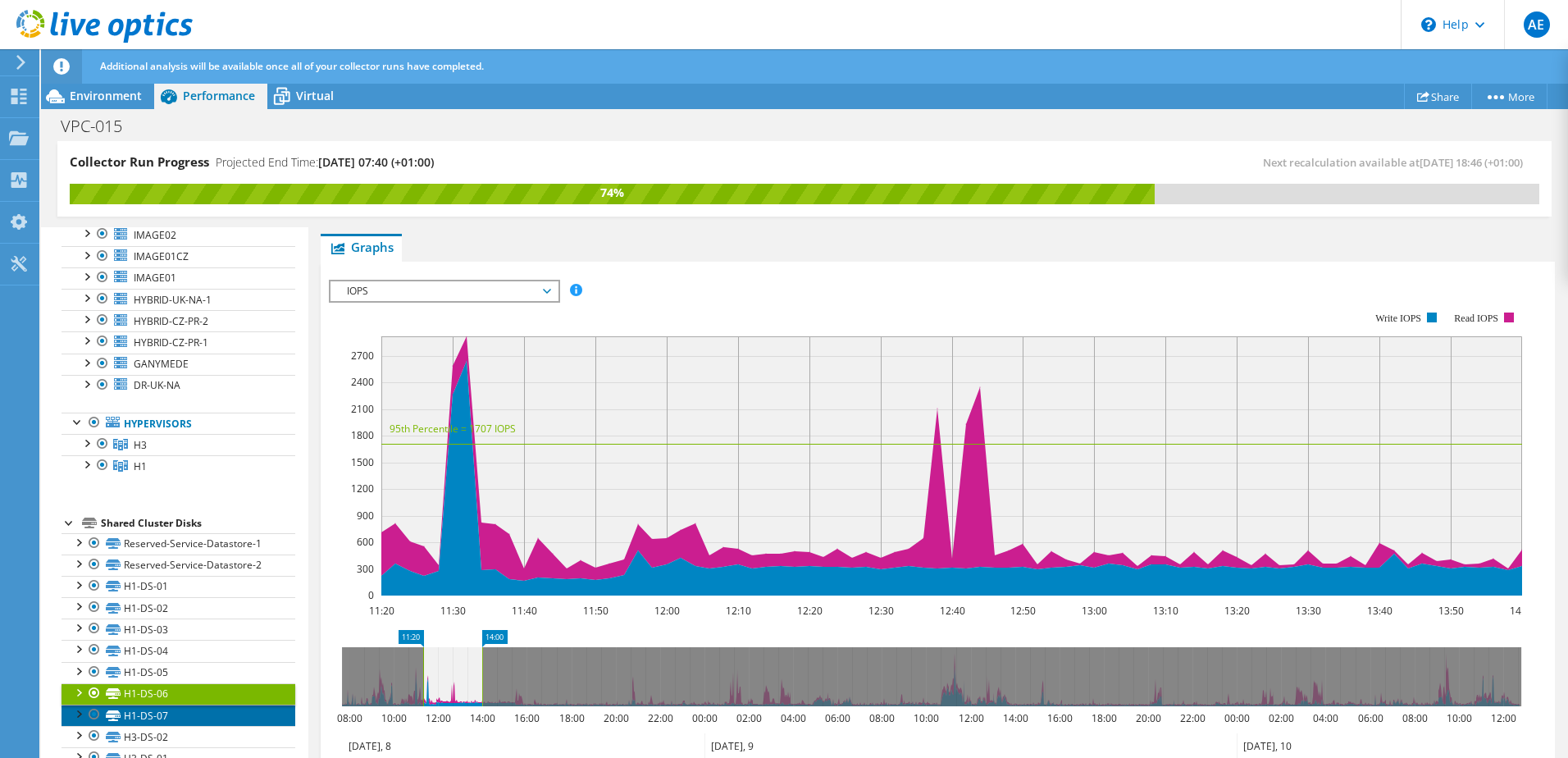
click at [167, 705] on link "H1-DS-07" at bounding box center [178, 715] width 233 height 21
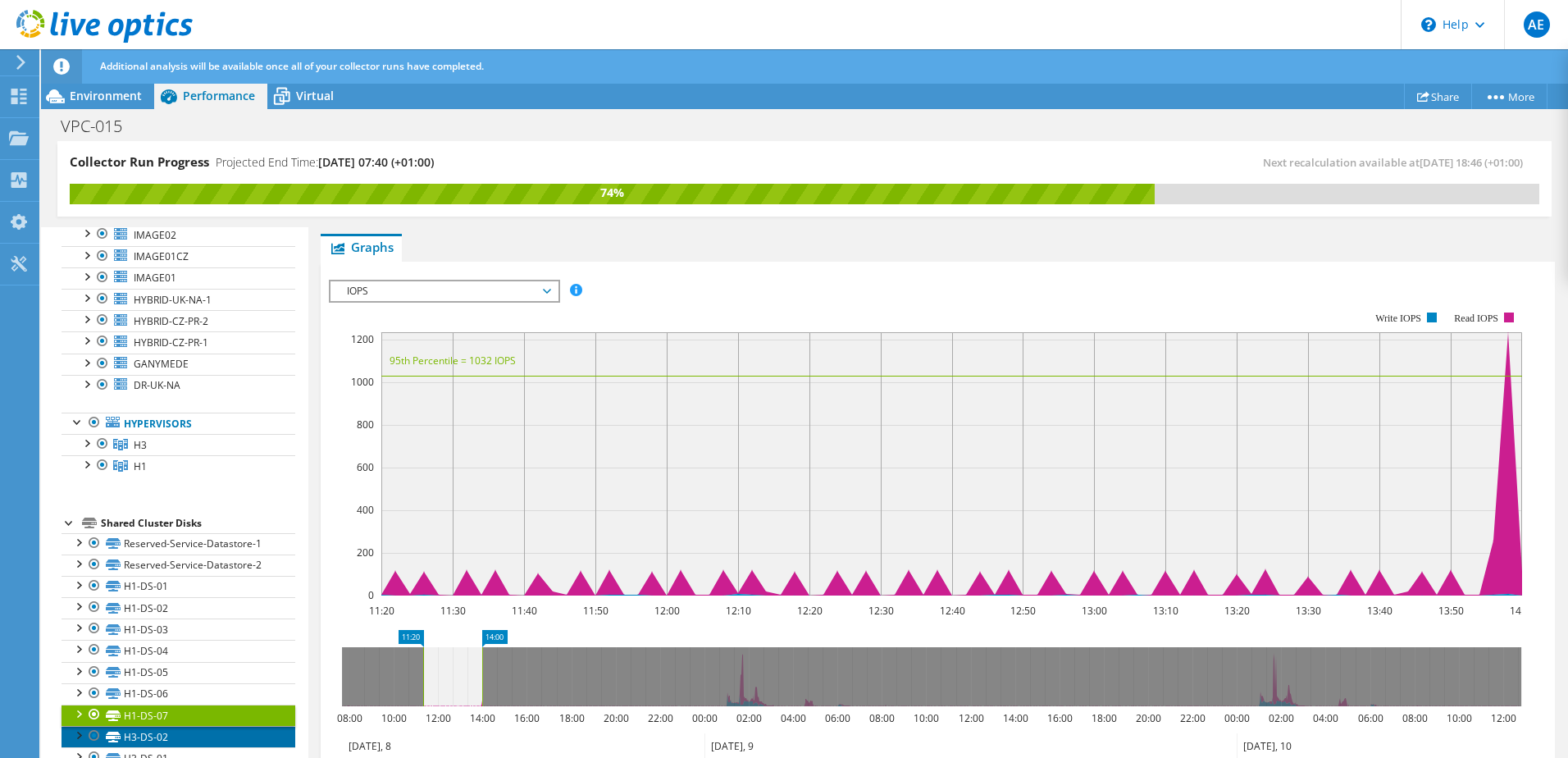
click at [174, 726] on link "H3-DS-02" at bounding box center [178, 737] width 233 height 21
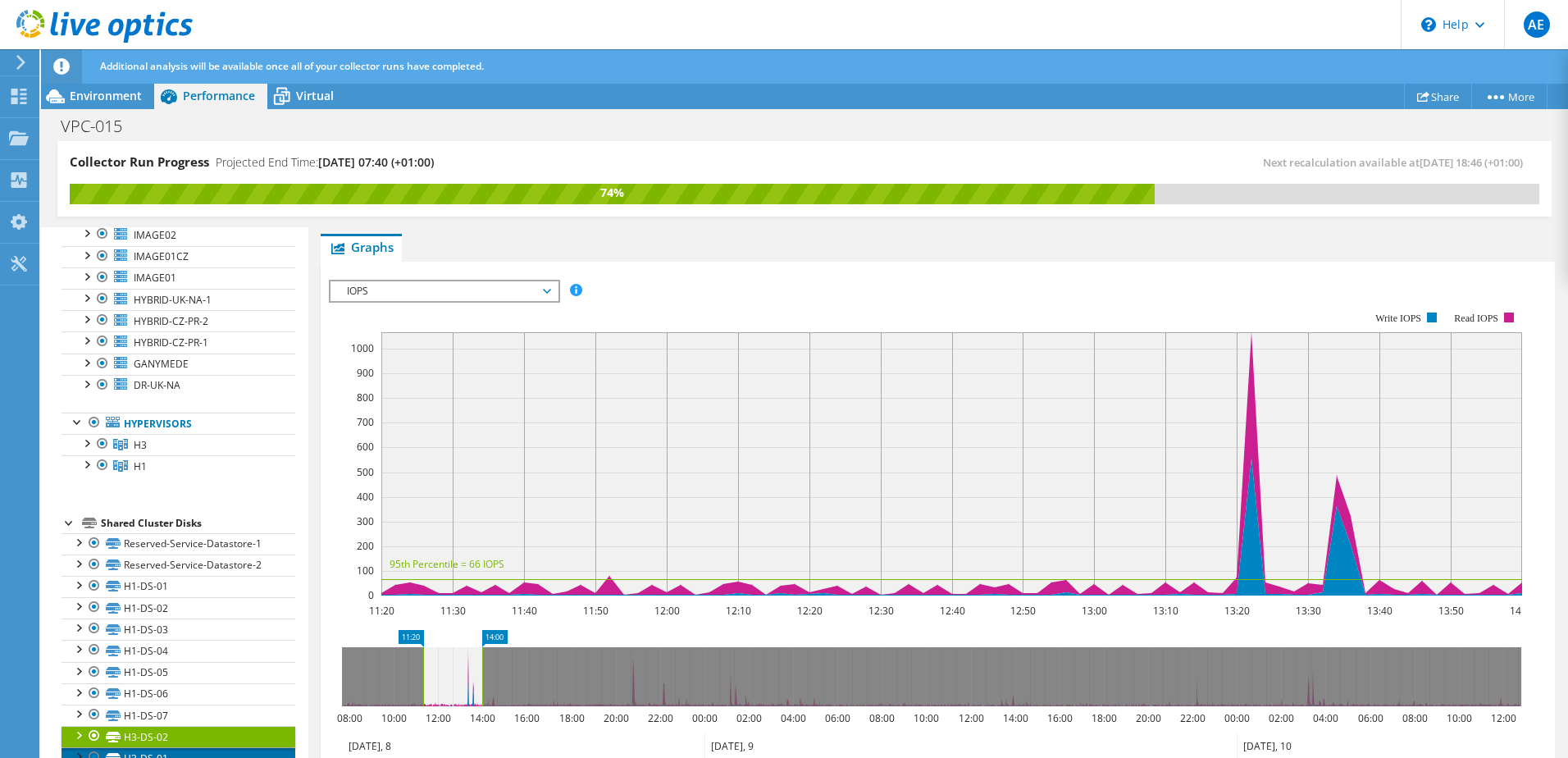
click at [176, 747] on link "H3-DS-01" at bounding box center [178, 758] width 233 height 21
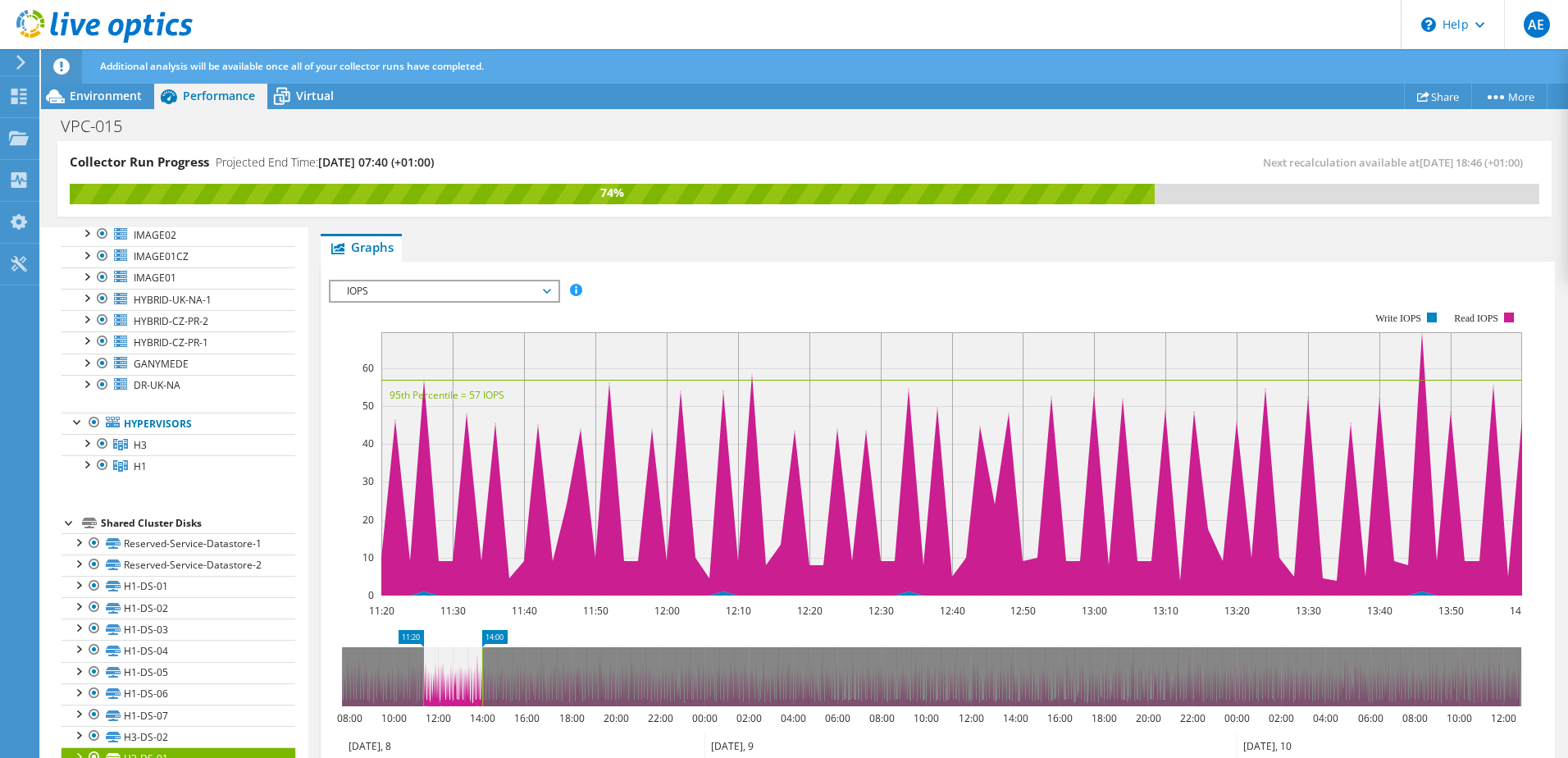
click at [68, 513] on div at bounding box center [69, 521] width 16 height 16
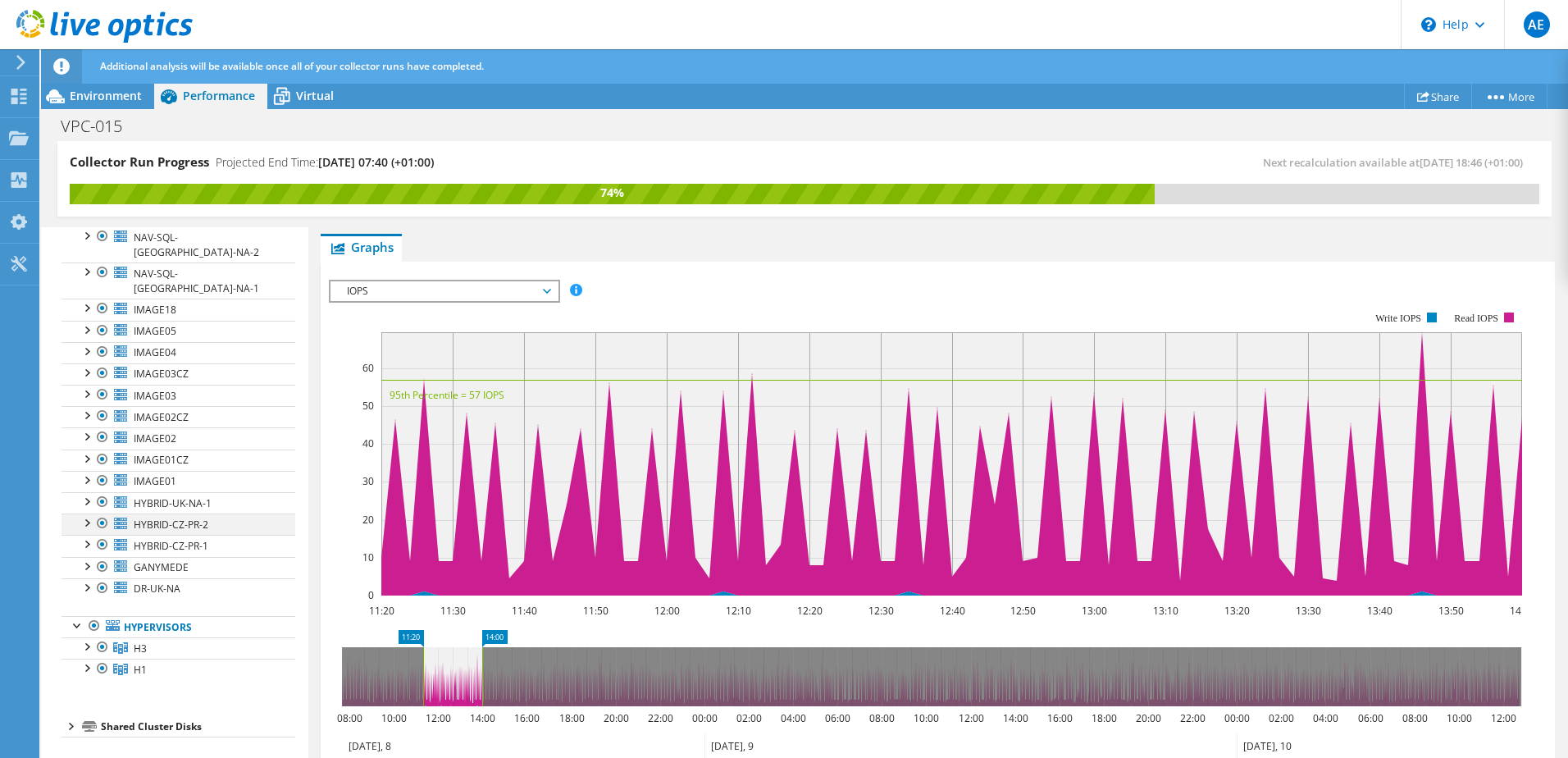
scroll to position [303, 0]
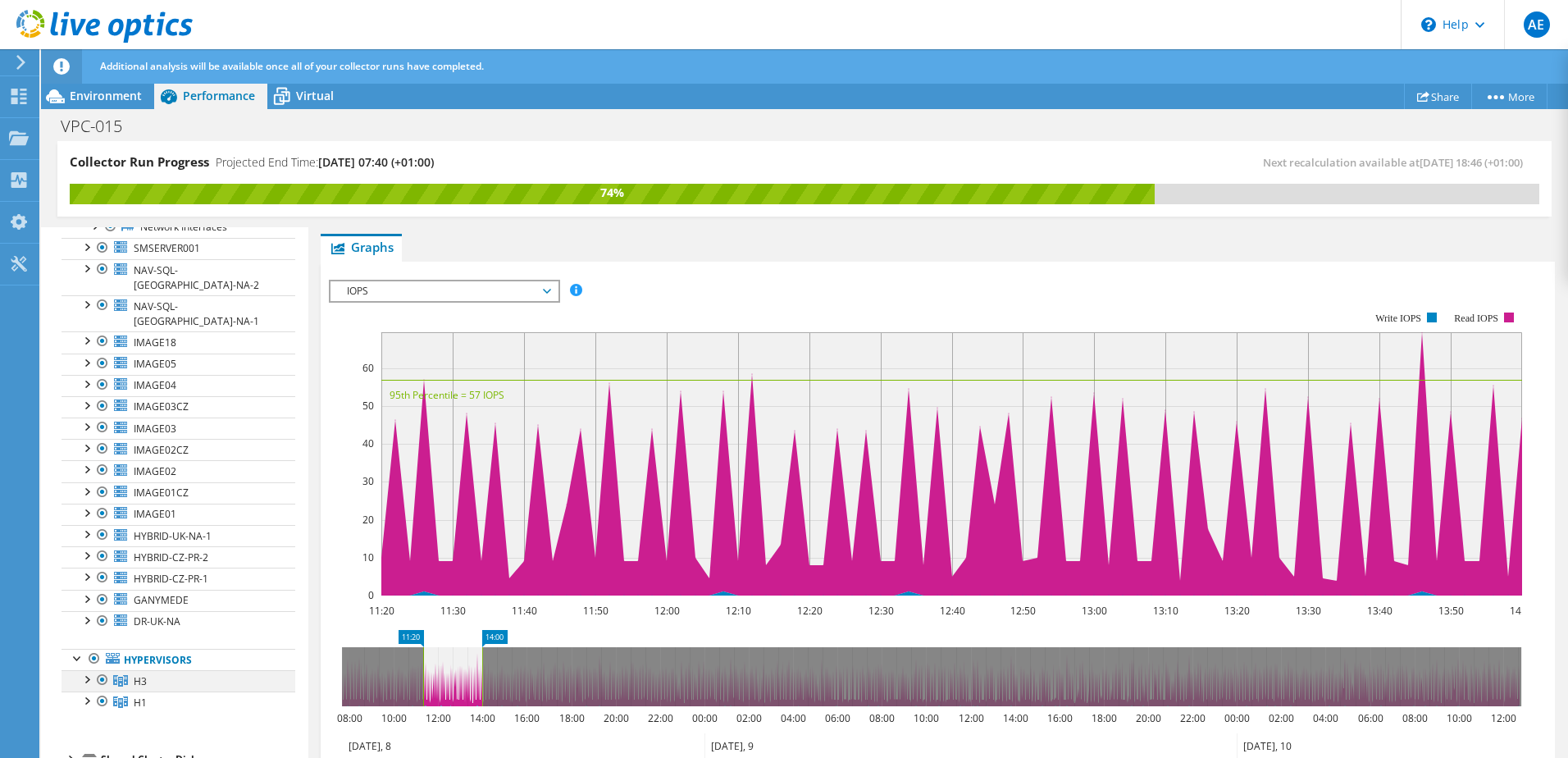
click at [86, 670] on div at bounding box center [86, 678] width 16 height 16
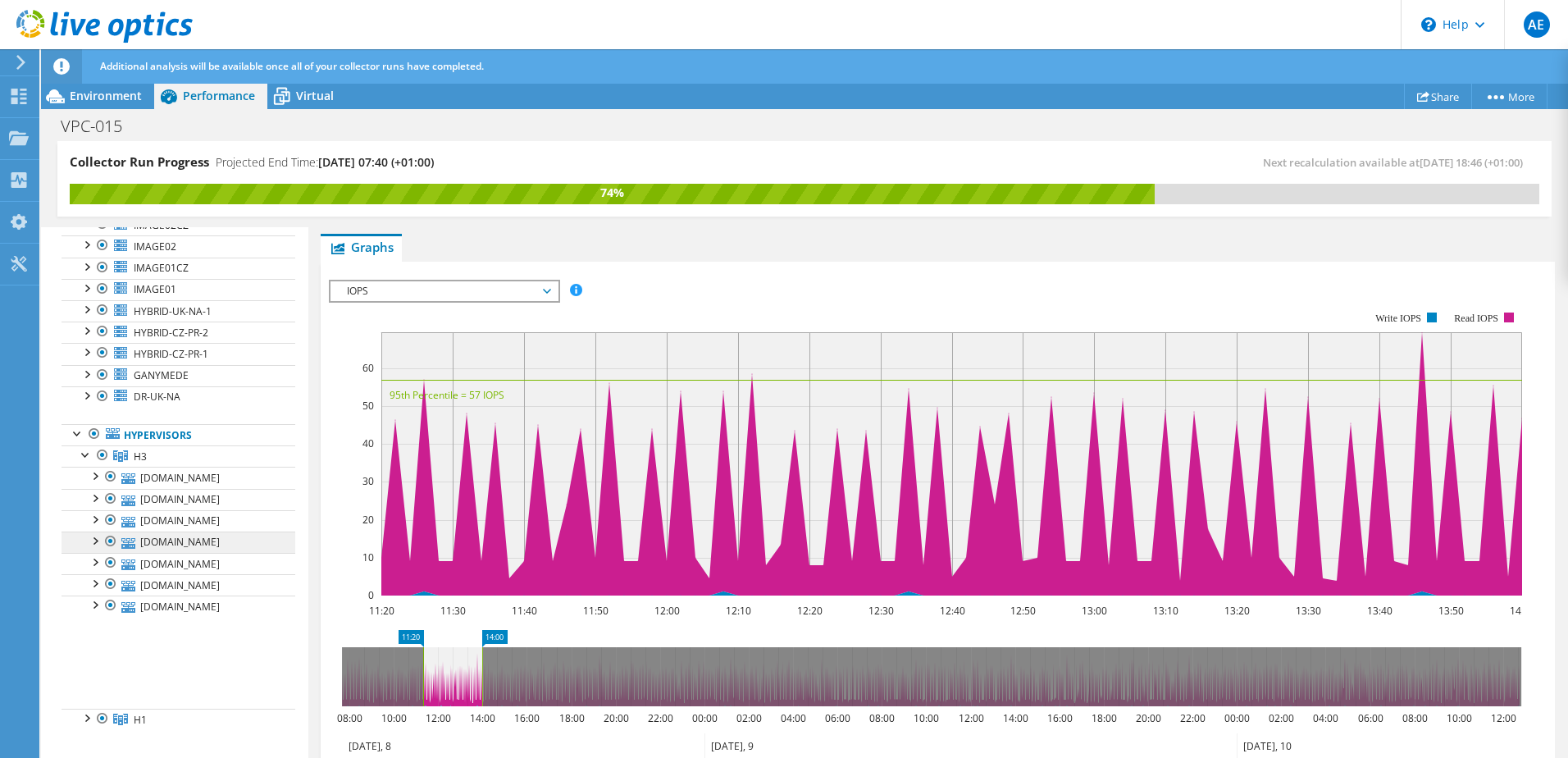
scroll to position [539, 0]
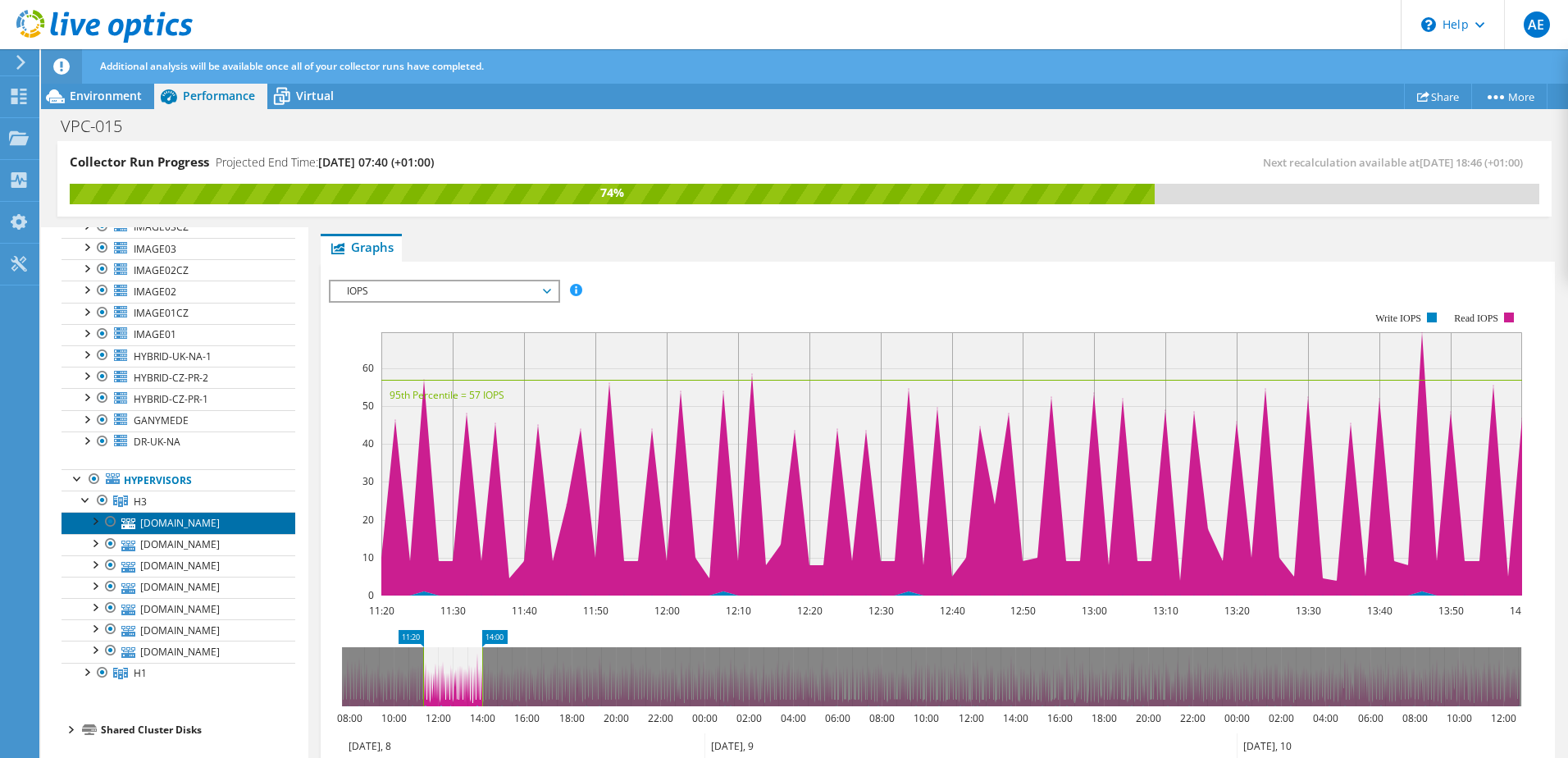
click at [188, 511] on link "esxi-uk-na-4.theharriergroup.com" at bounding box center [178, 522] width 233 height 21
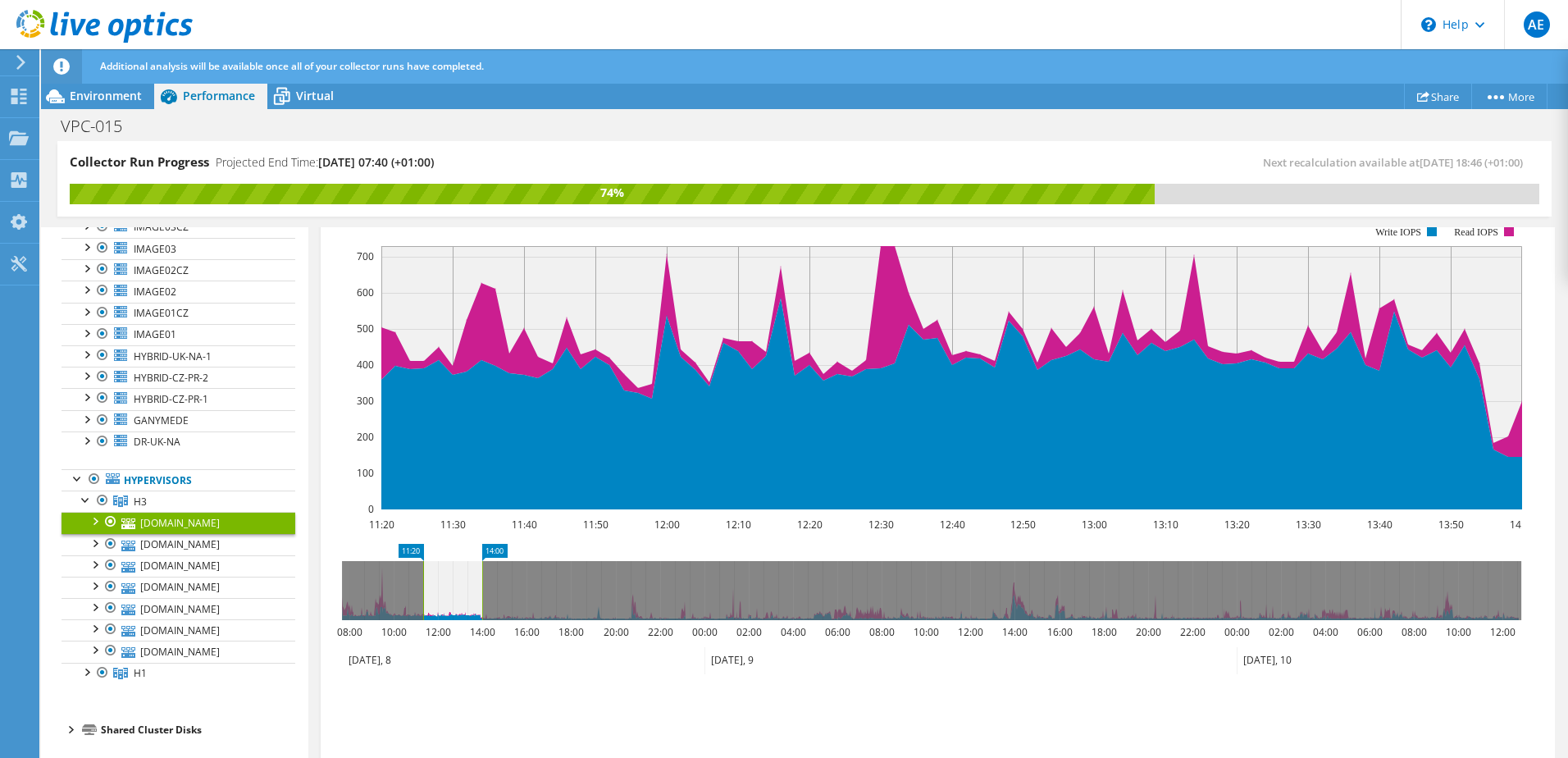
scroll to position [228, 0]
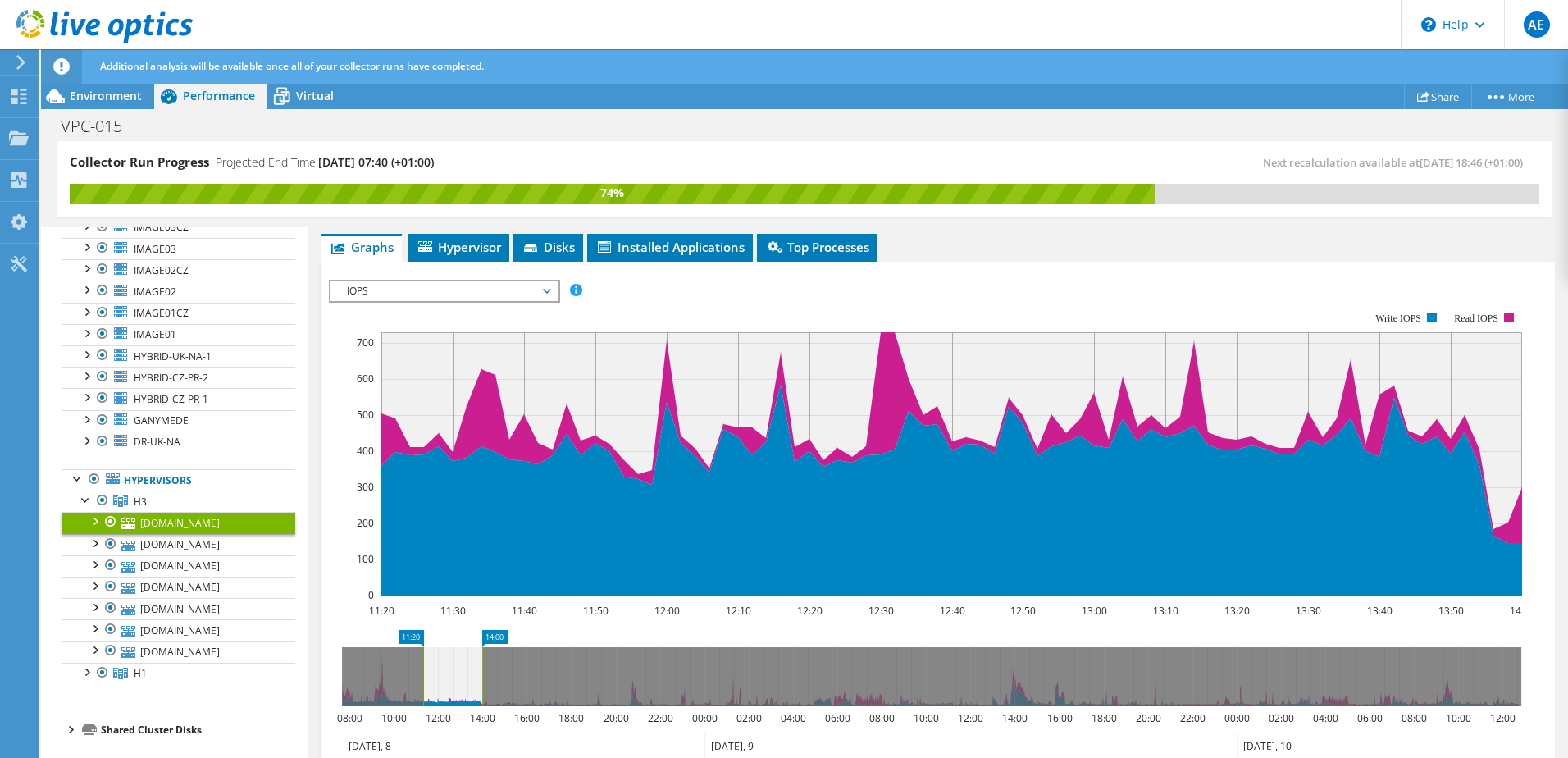
click at [428, 289] on span "IOPS" at bounding box center [444, 291] width 211 height 20
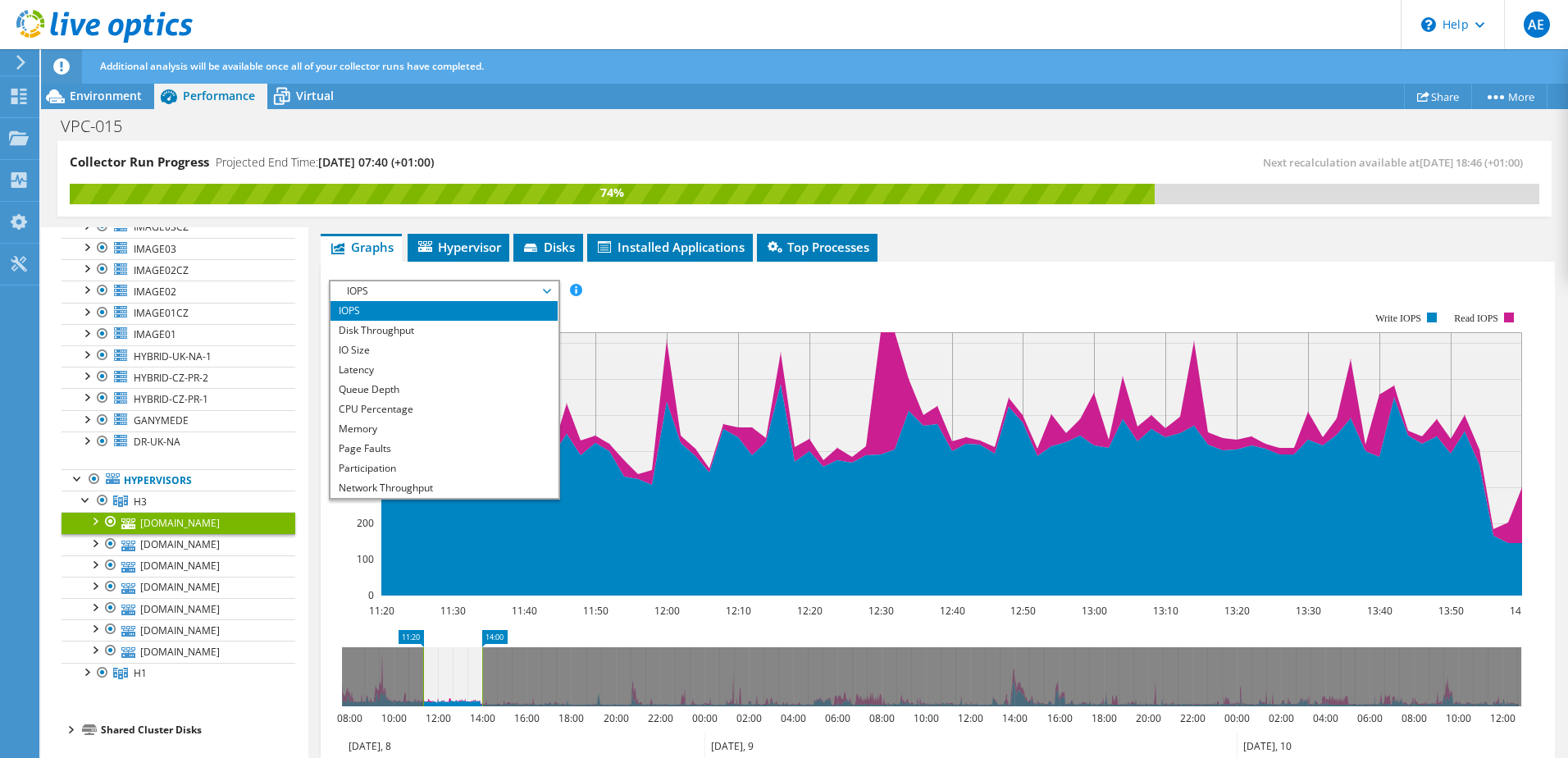
click at [428, 289] on span "IOPS" at bounding box center [444, 291] width 211 height 20
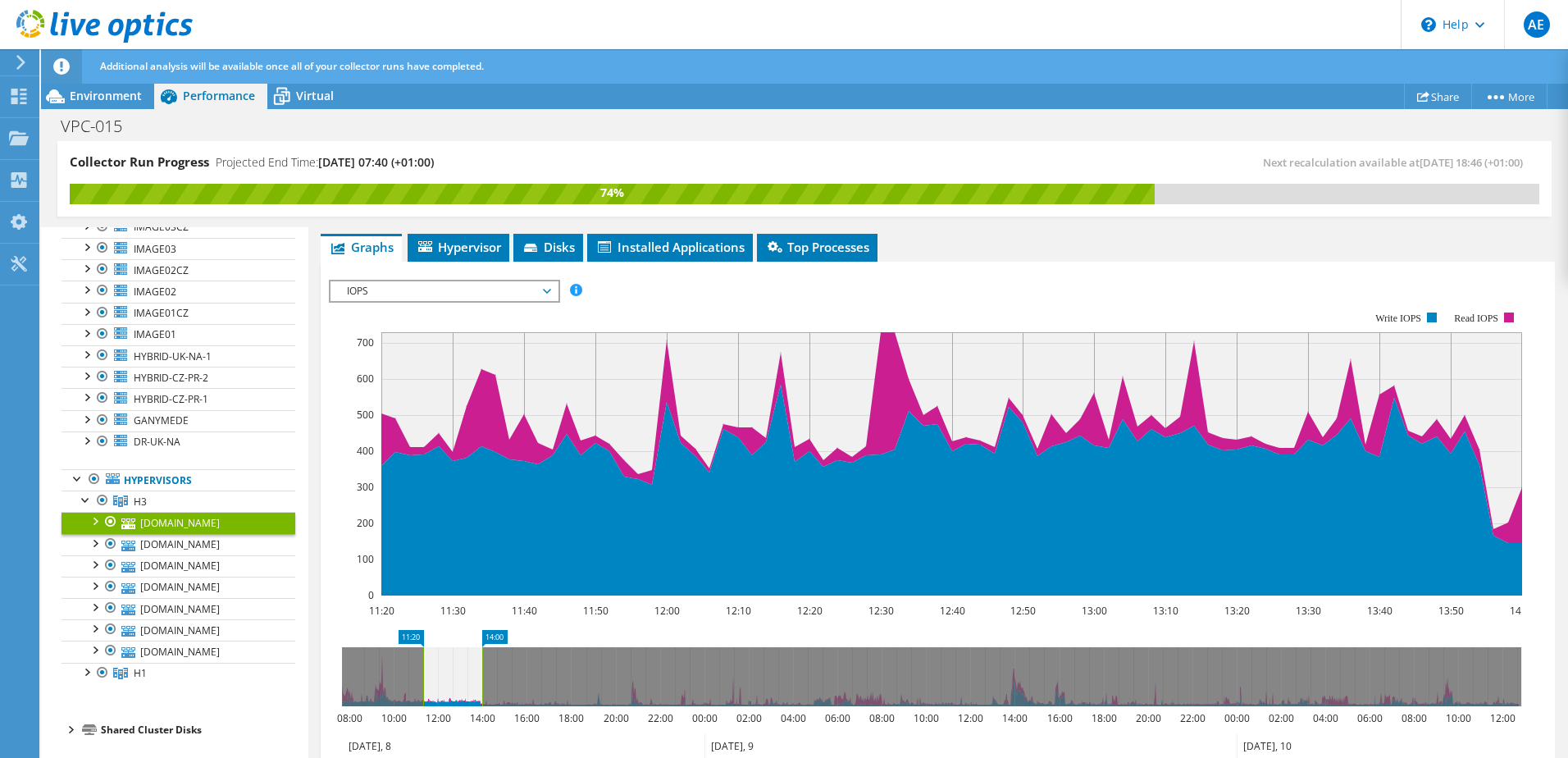
click at [428, 289] on span "IOPS" at bounding box center [444, 291] width 211 height 20
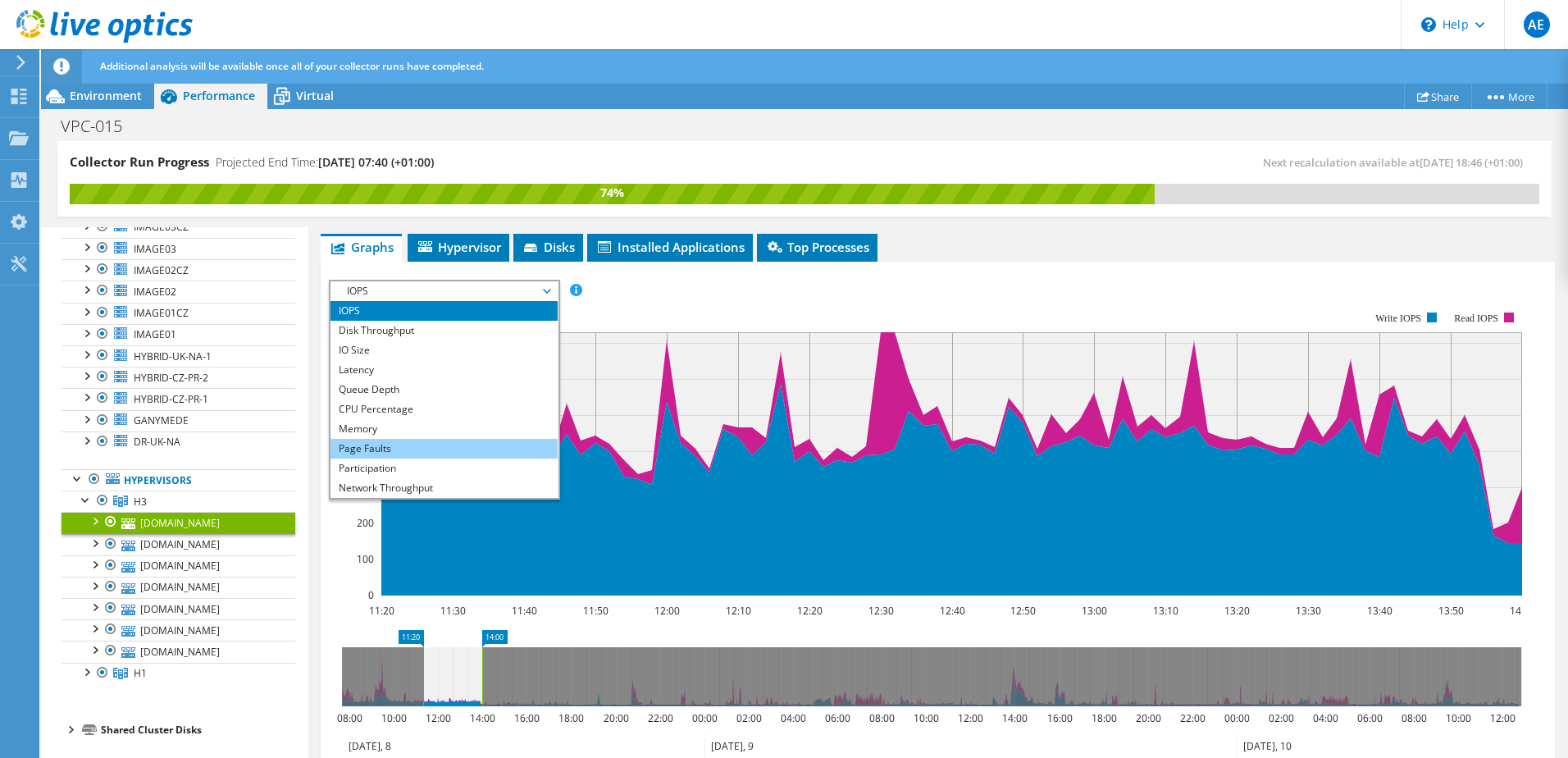
click at [384, 451] on li "Page Faults" at bounding box center [444, 449] width 227 height 20
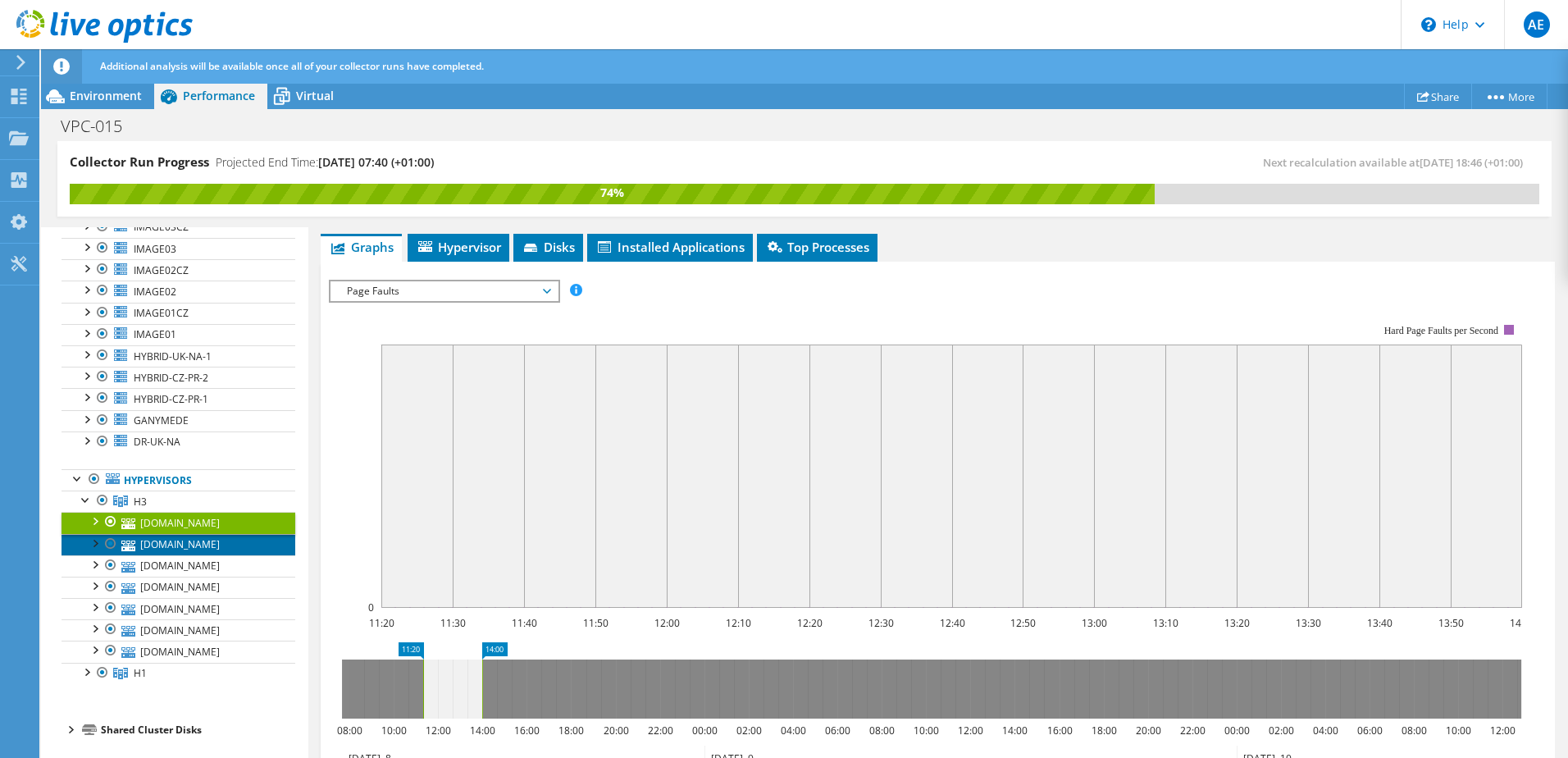
click at [172, 534] on link "esxi-uk-na-5.theharriergroup.com" at bounding box center [178, 544] width 233 height 21
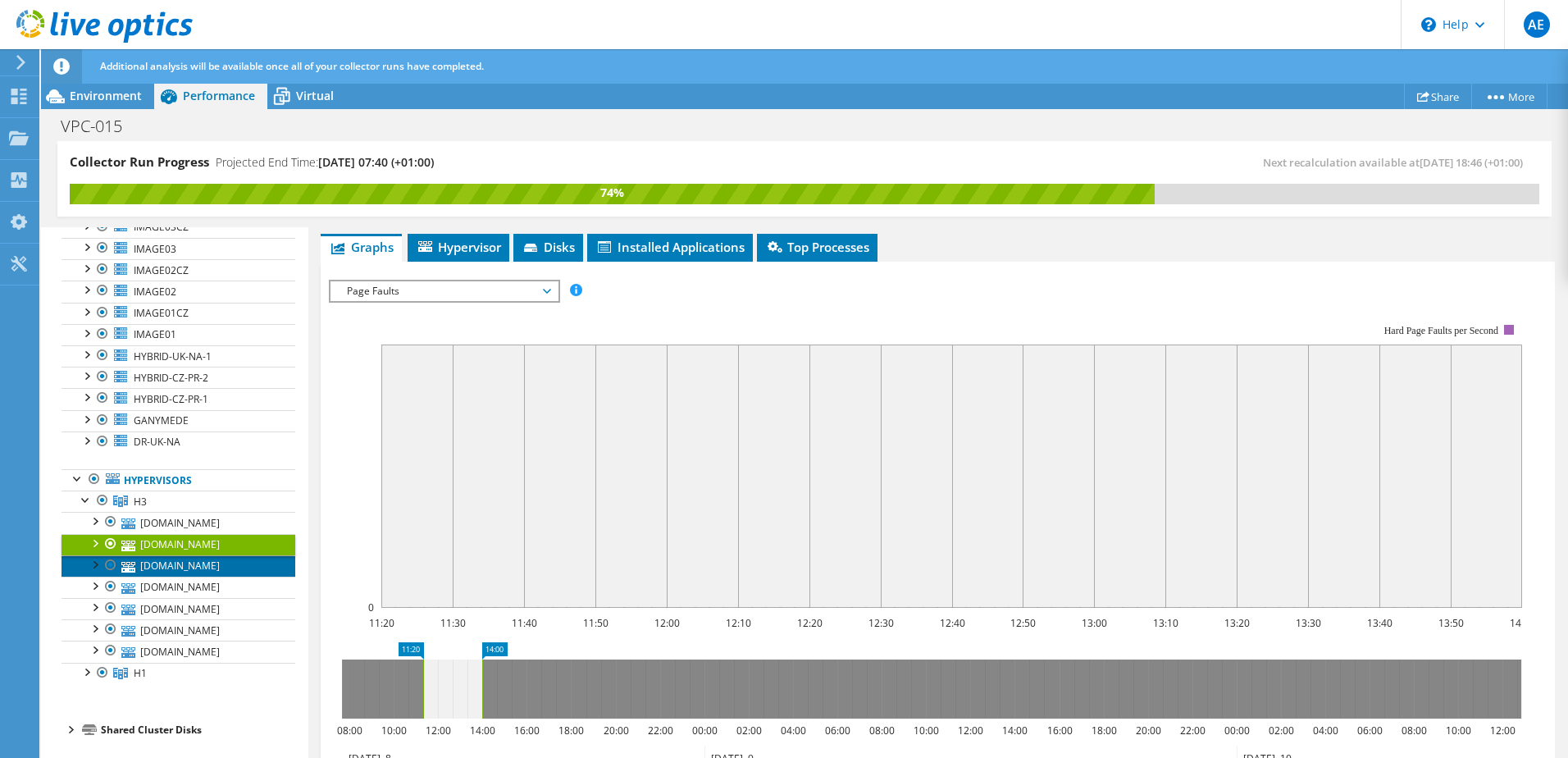
click at [170, 555] on link "esxi-uk-na-3.theharriergroup.com" at bounding box center [178, 566] width 233 height 21
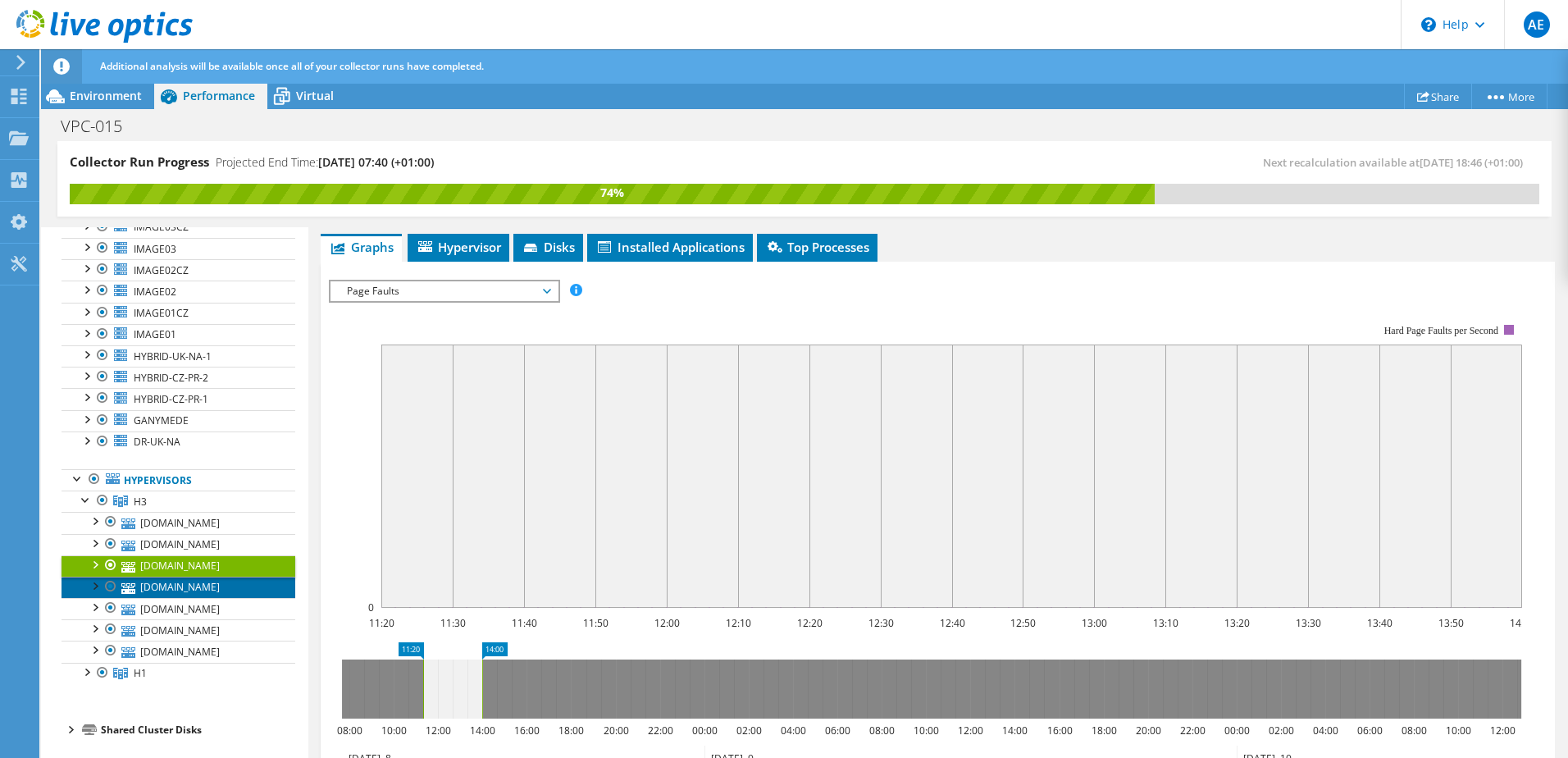
click at [173, 576] on link "esxi-uk-na-8.theharriergroup.com" at bounding box center [178, 587] width 233 height 21
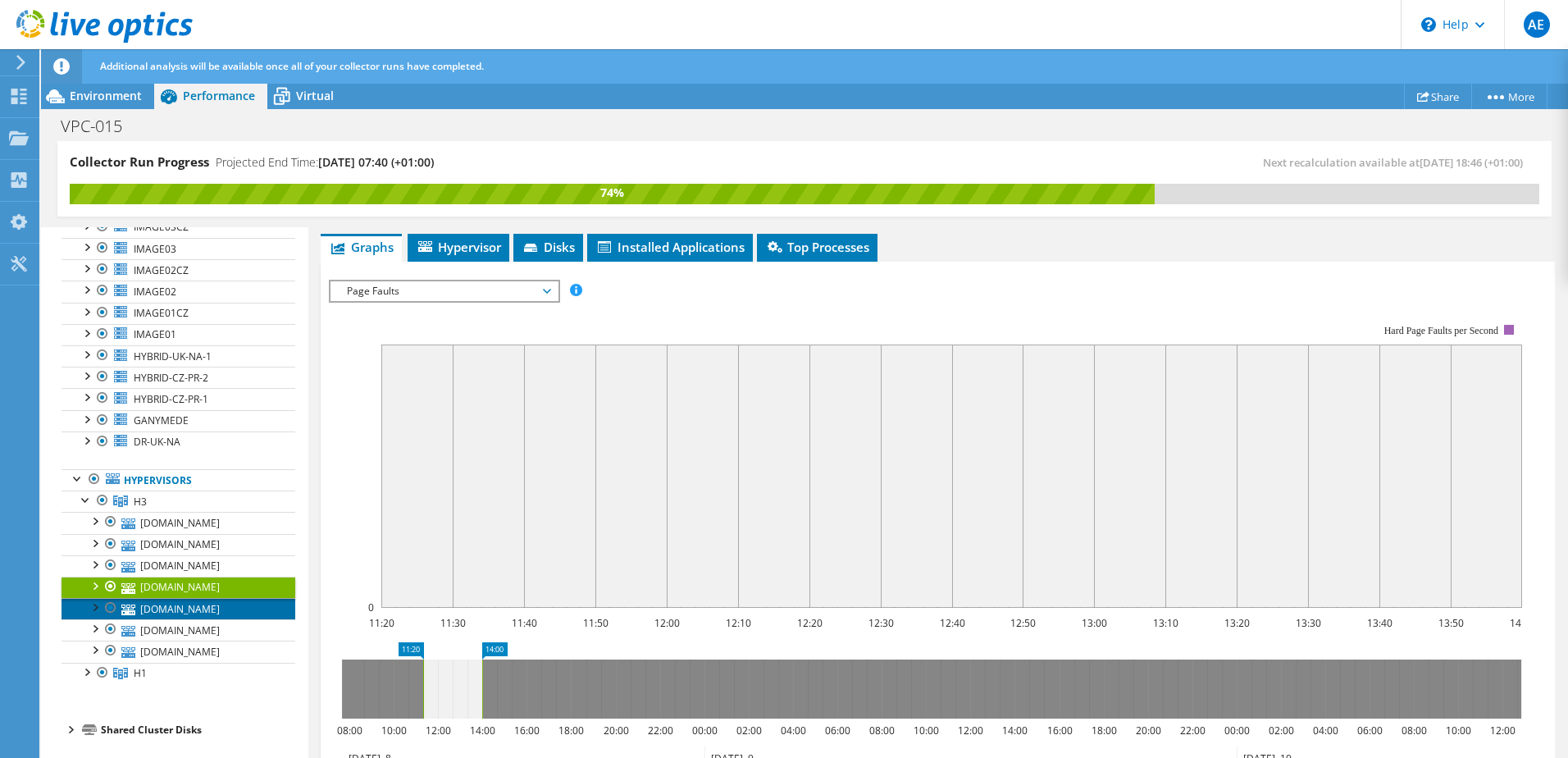
click at [170, 598] on link "esxi-uk-na-9.theharriergroup.com" at bounding box center [178, 608] width 233 height 21
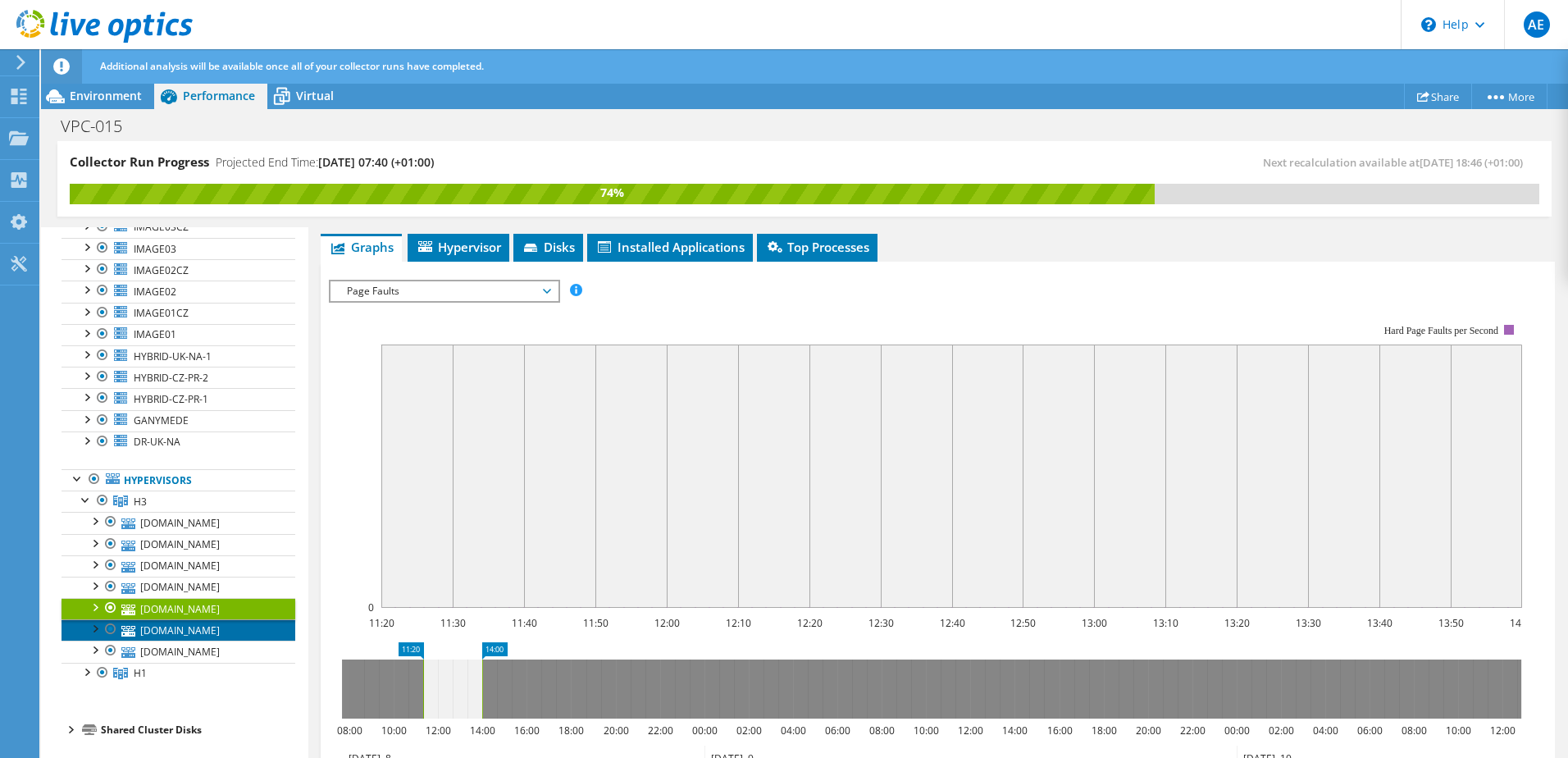
click at [167, 623] on link "esxi-uk-na-6.theharriergroup.com" at bounding box center [178, 630] width 233 height 21
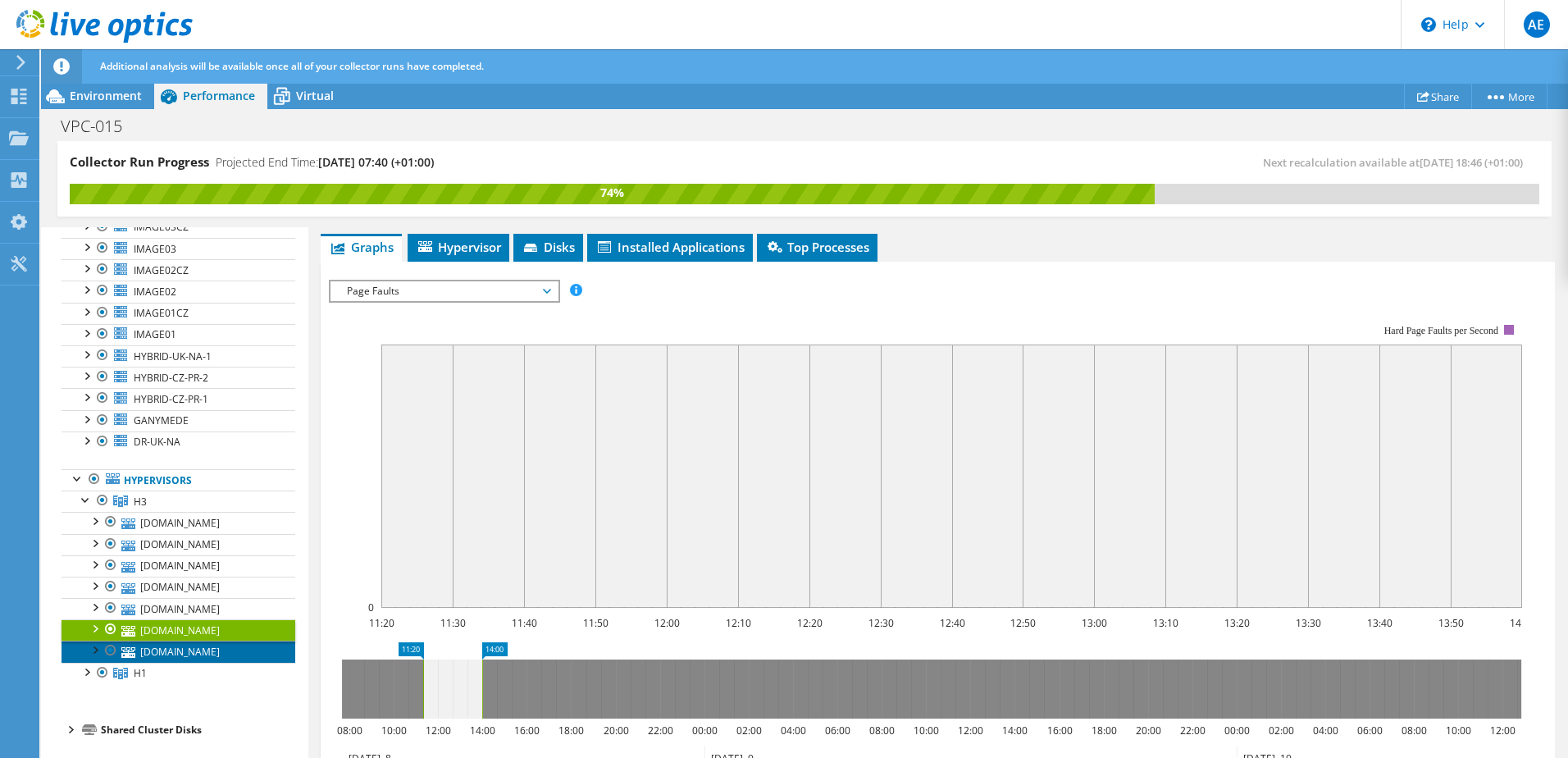
click at [171, 662] on link "esxi-uk-na-7.theharriergroup.com" at bounding box center [178, 651] width 233 height 21
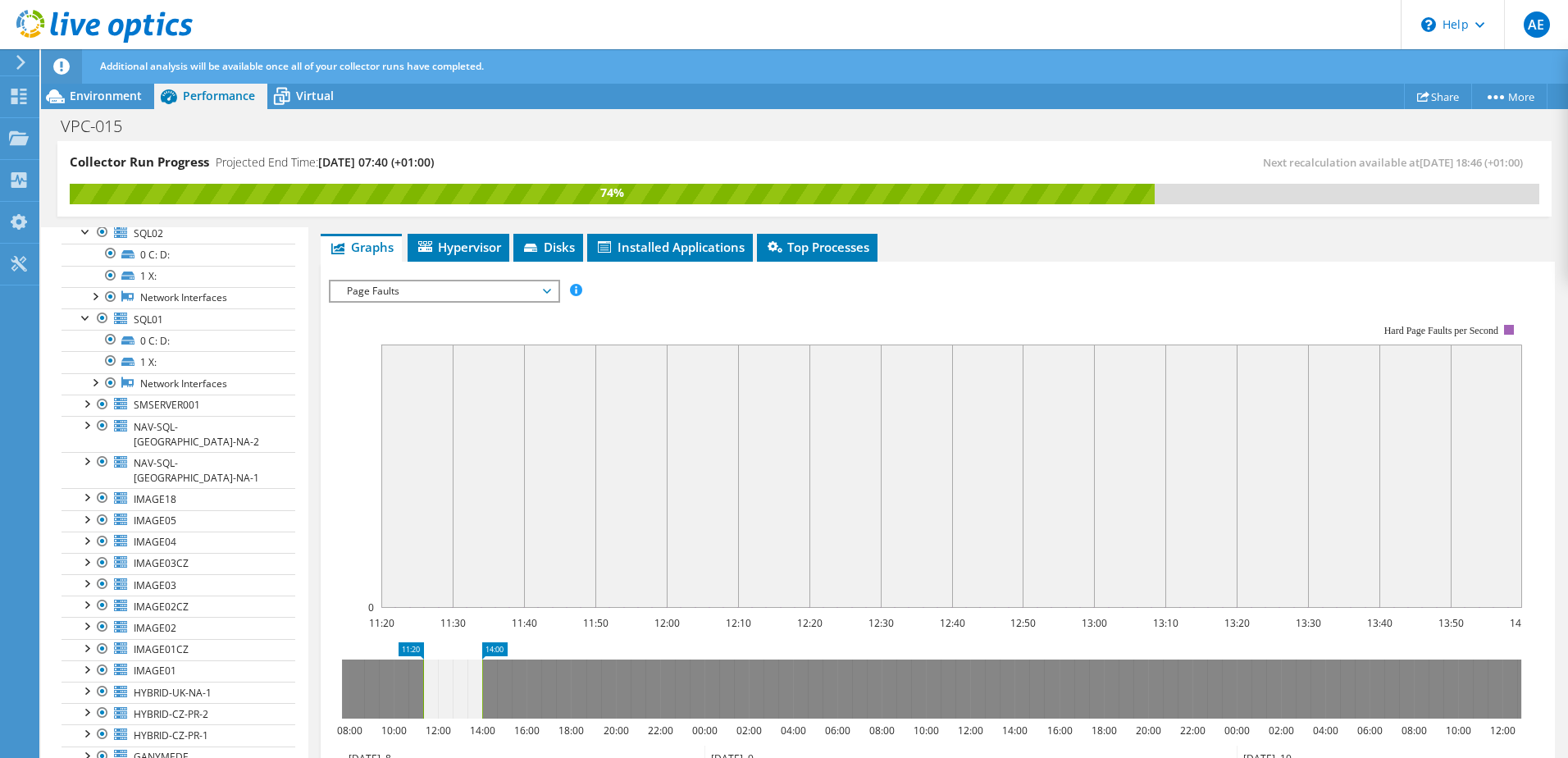
scroll to position [0, 0]
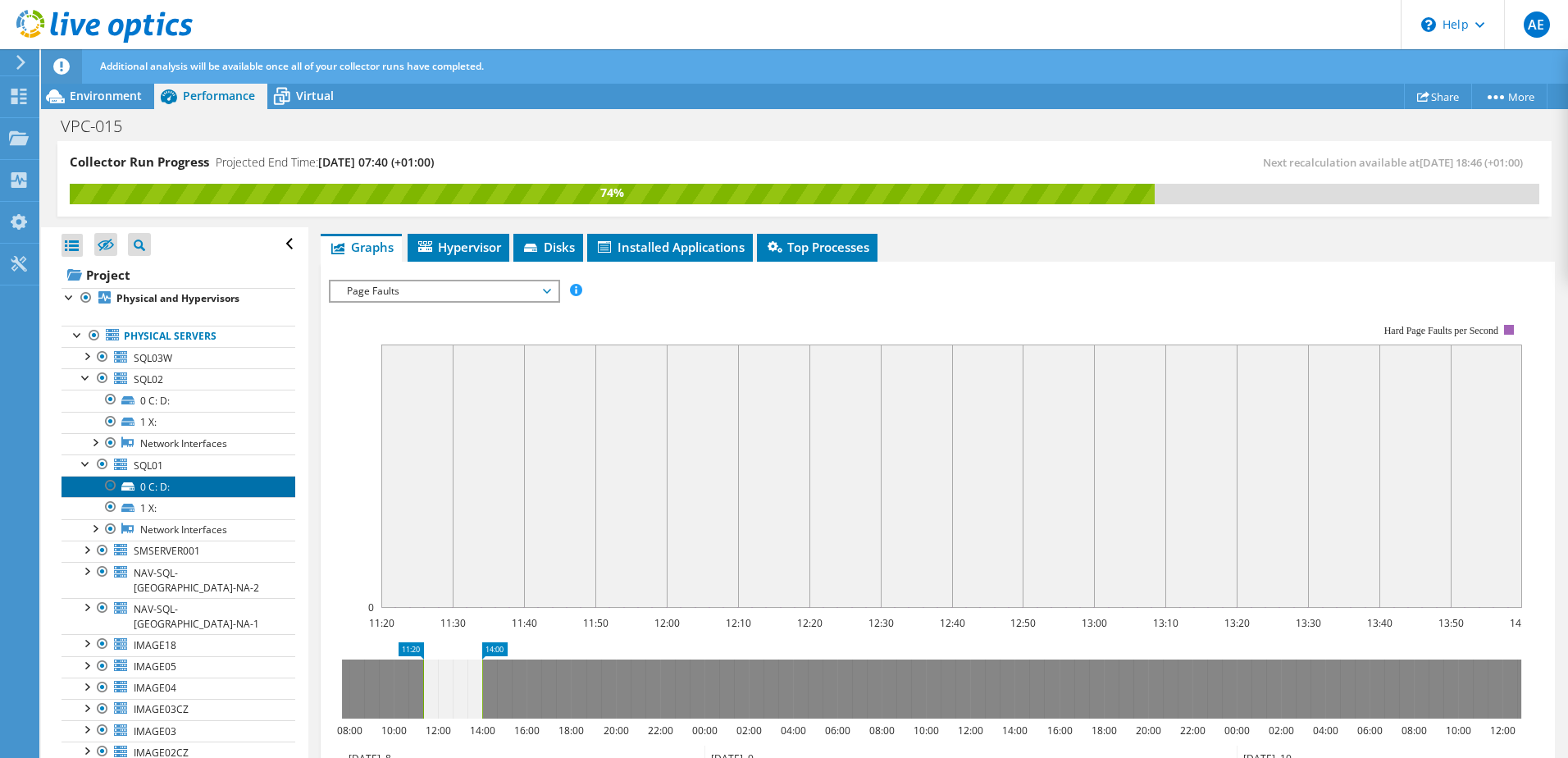
click at [176, 493] on link "0 C: D:" at bounding box center [178, 486] width 233 height 21
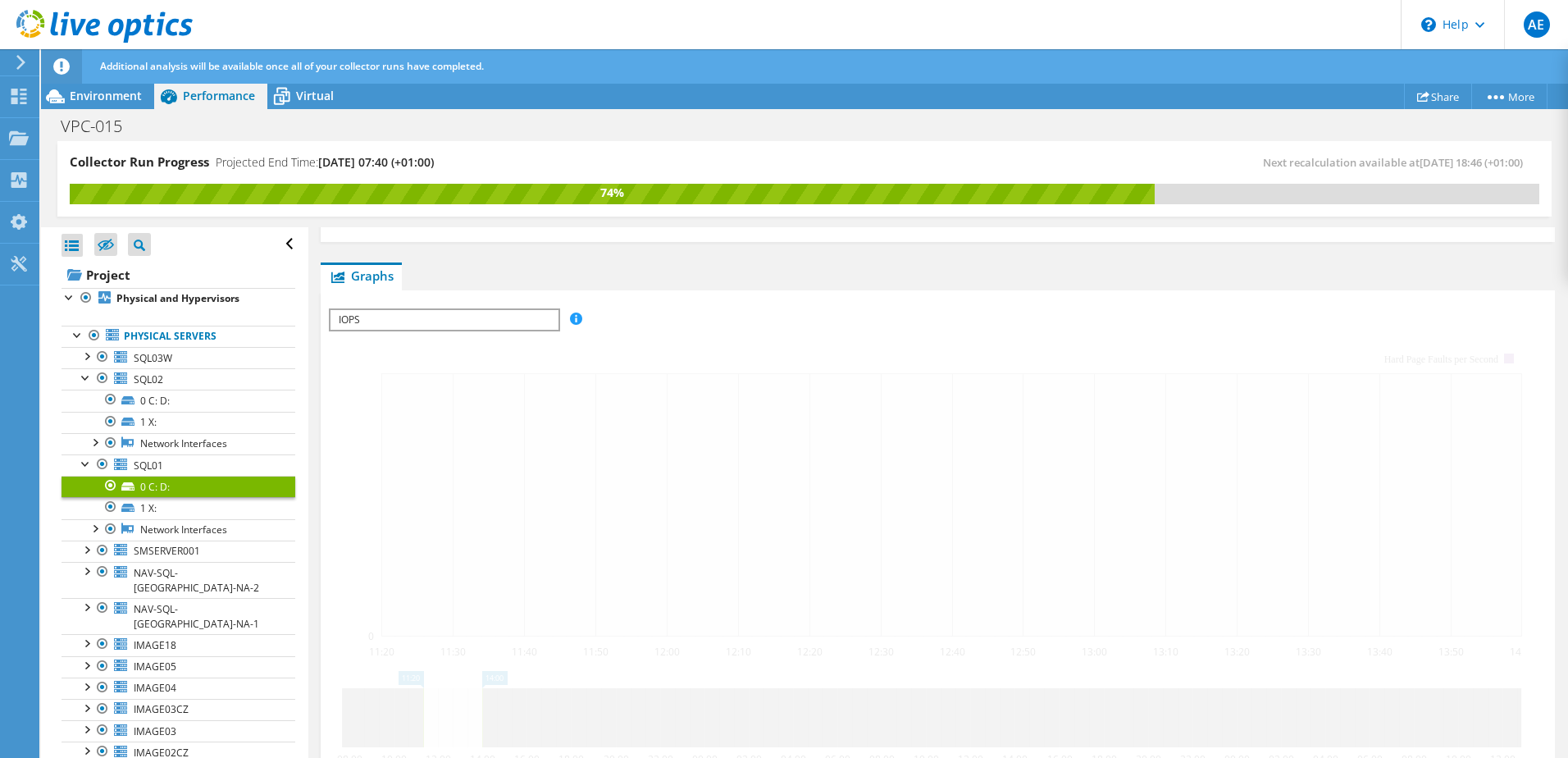
scroll to position [257, 0]
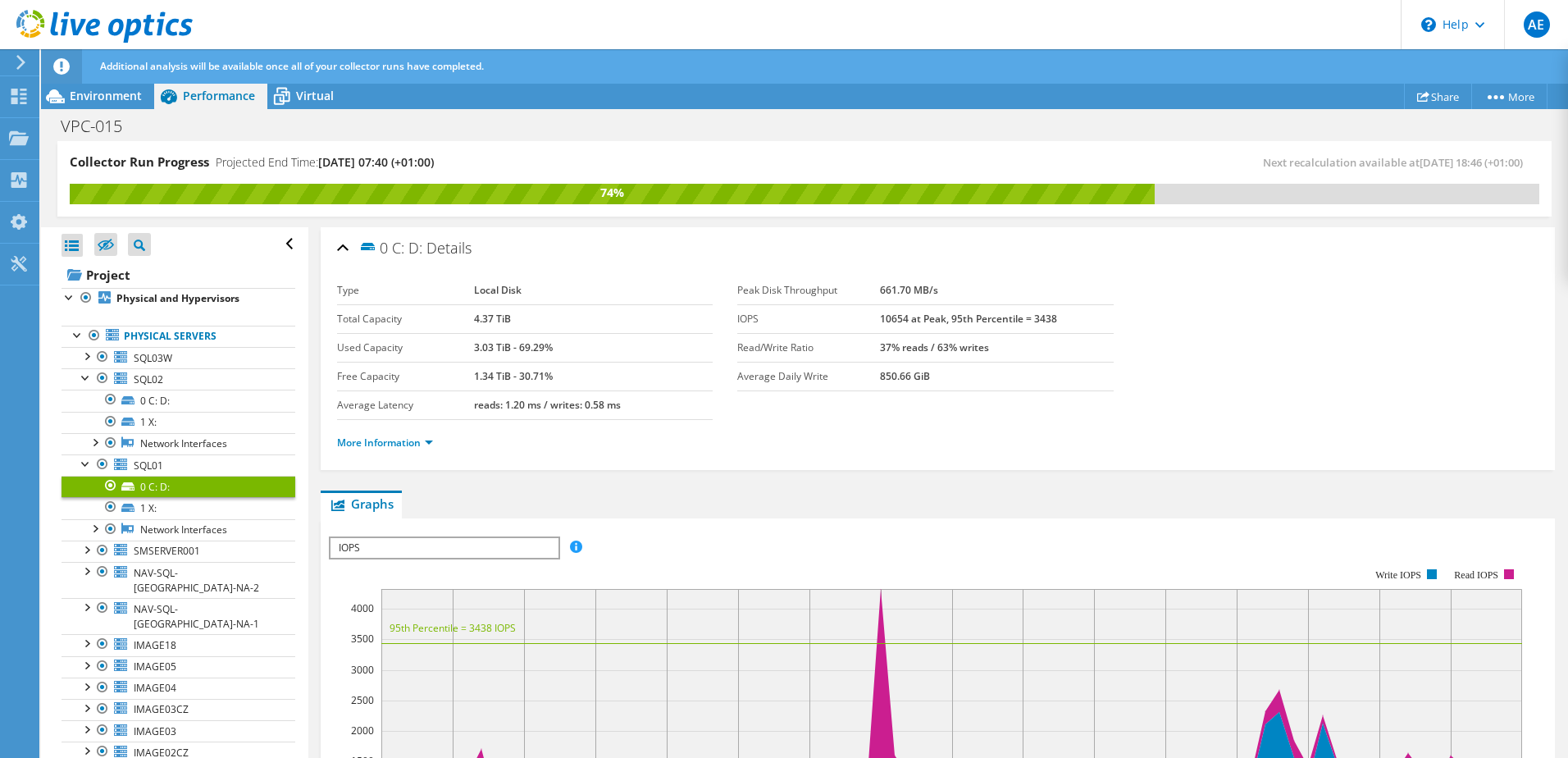
scroll to position [257, 0]
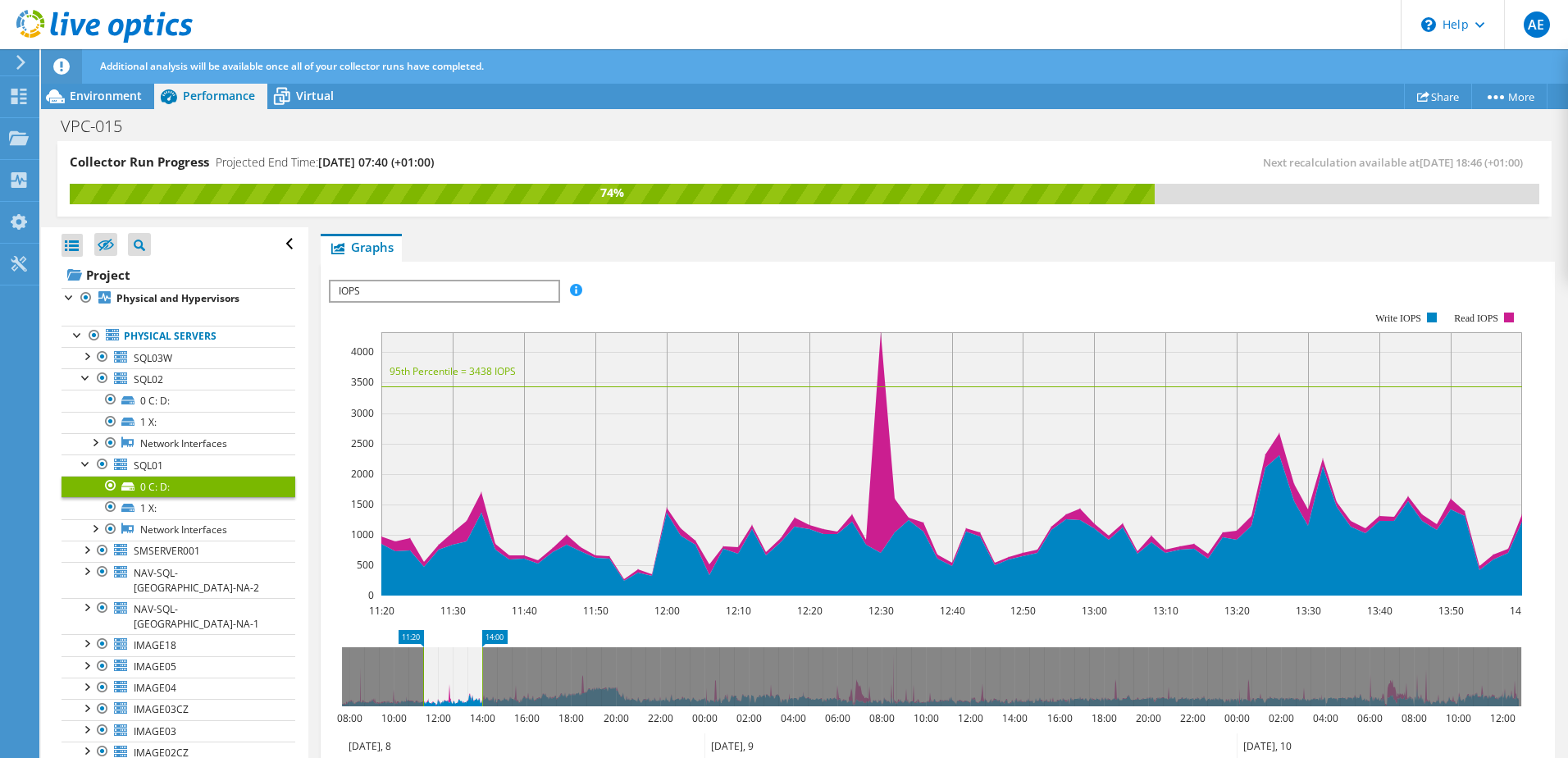
click at [383, 296] on span "IOPS" at bounding box center [444, 291] width 227 height 20
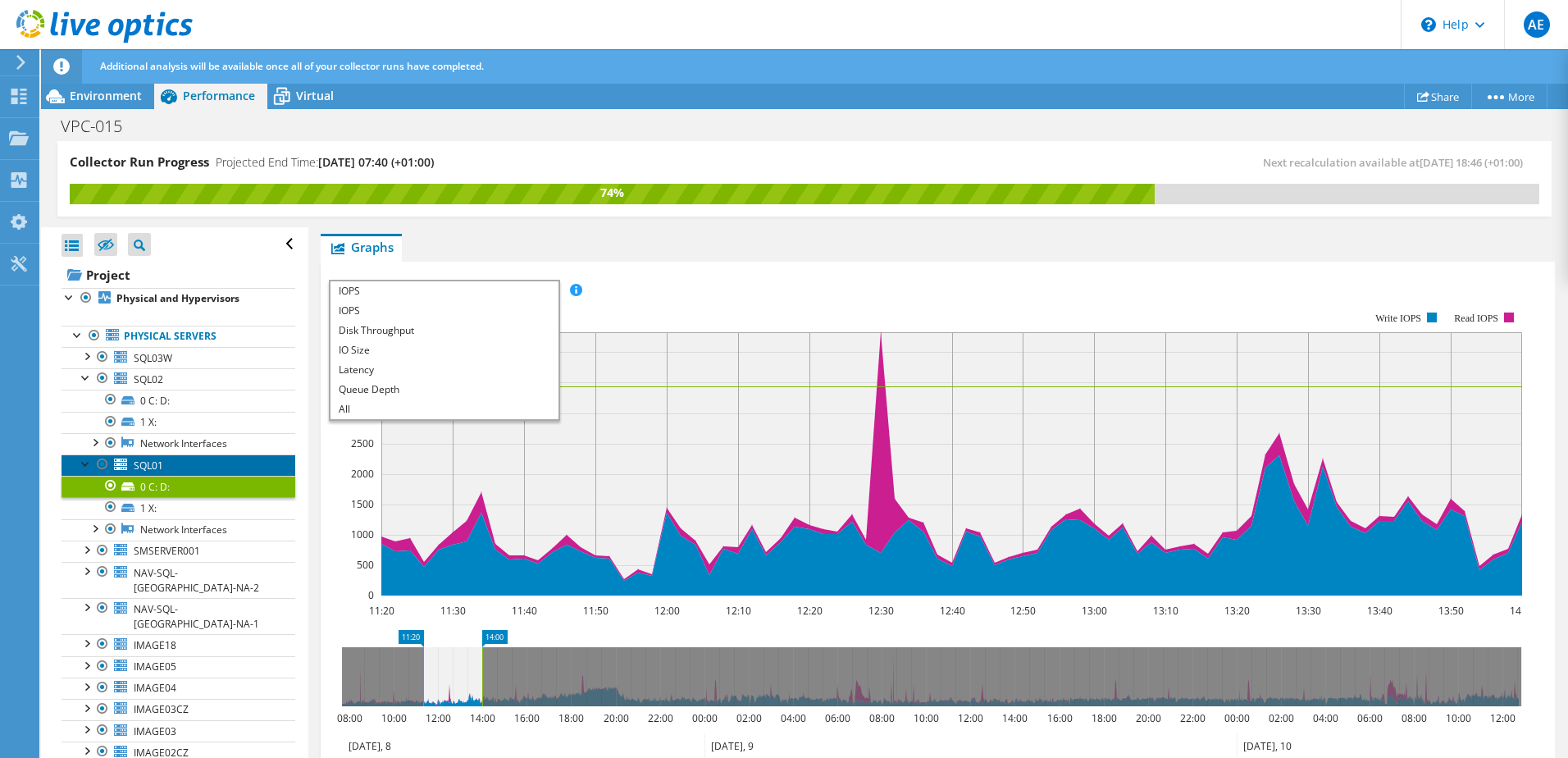
click at [174, 461] on link "SQL01" at bounding box center [178, 465] width 233 height 21
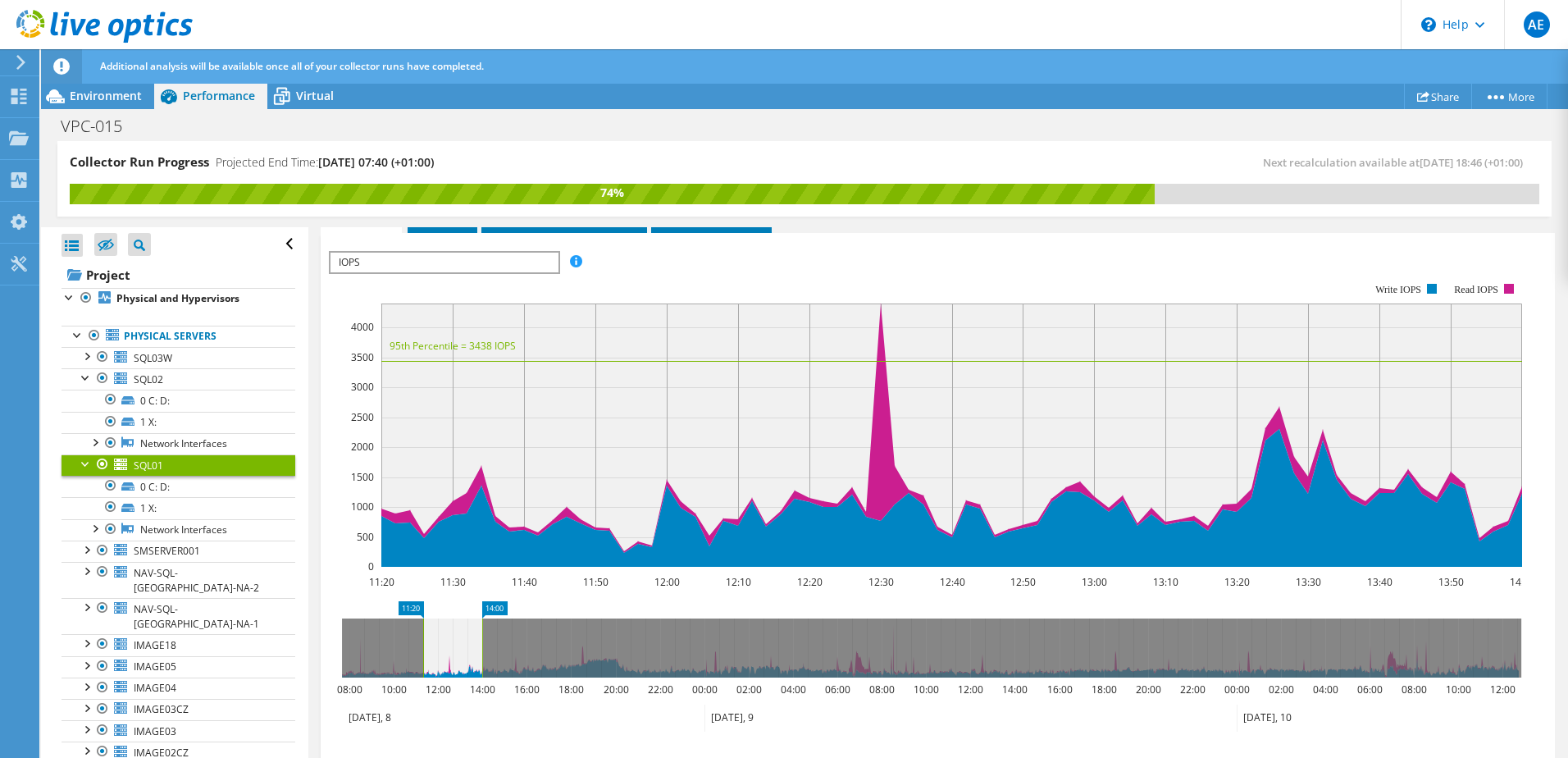
scroll to position [228, 0]
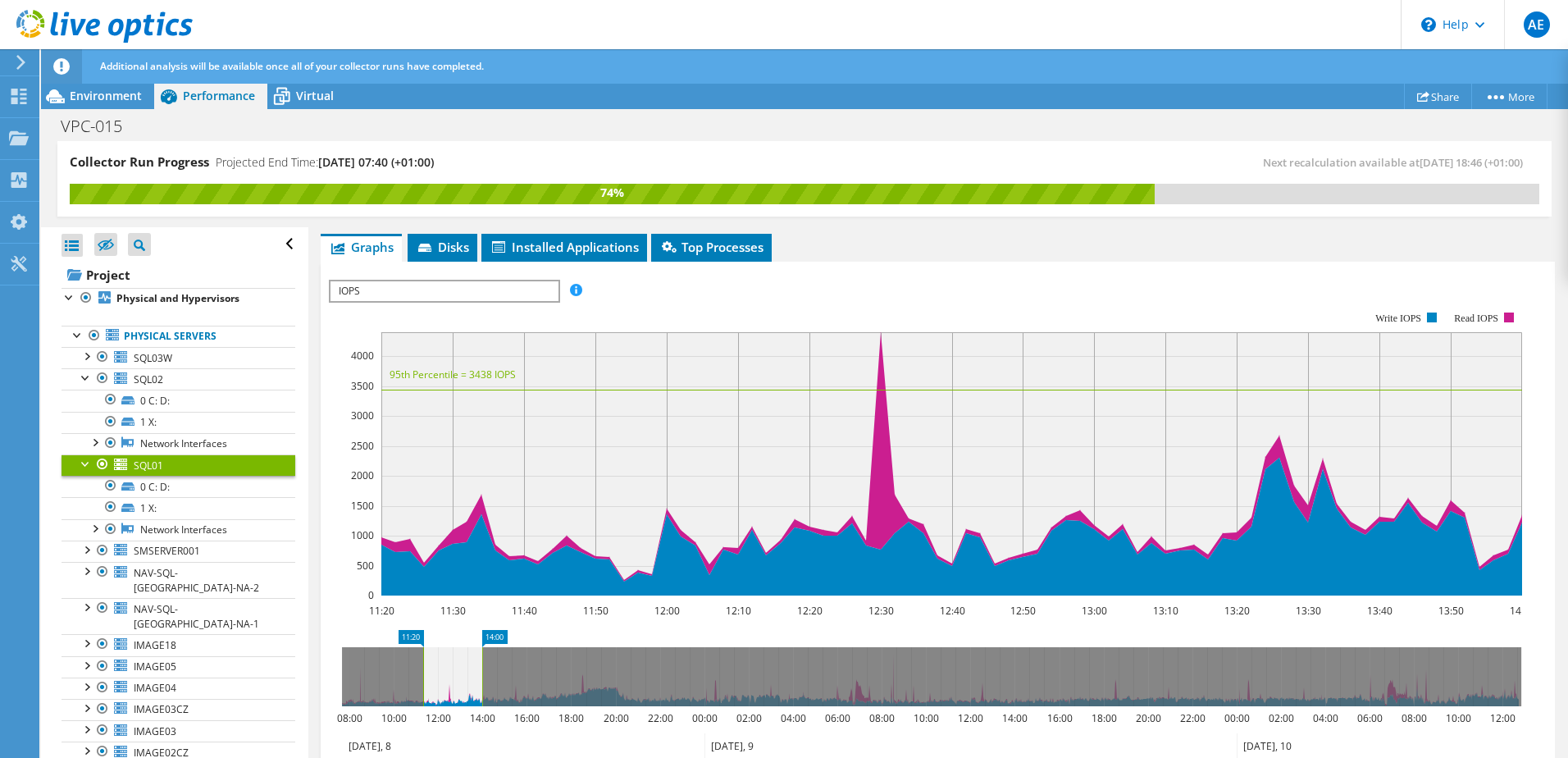
click at [474, 295] on span "IOPS" at bounding box center [444, 291] width 227 height 20
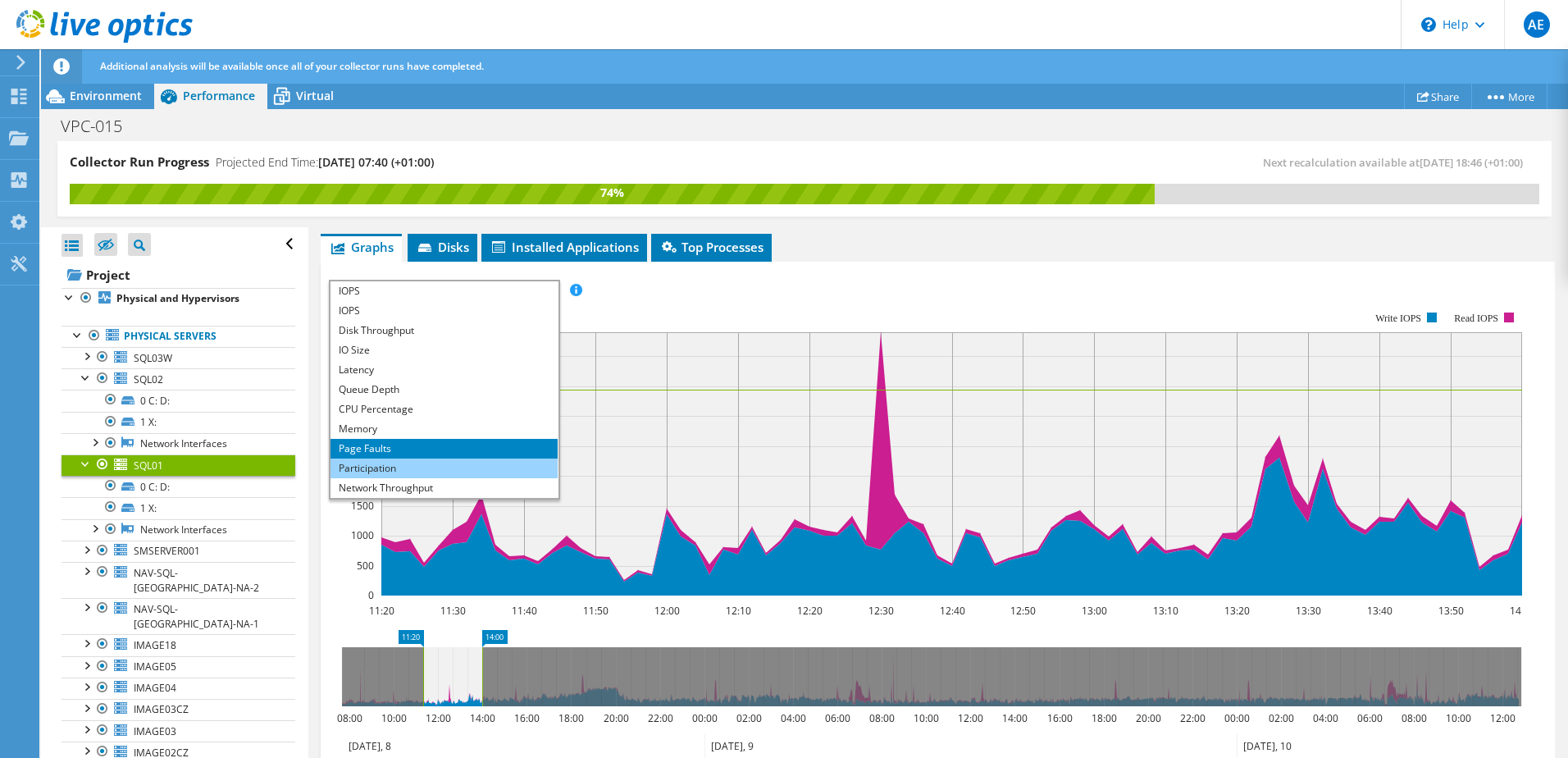
click at [375, 459] on li "Participation" at bounding box center [444, 469] width 227 height 20
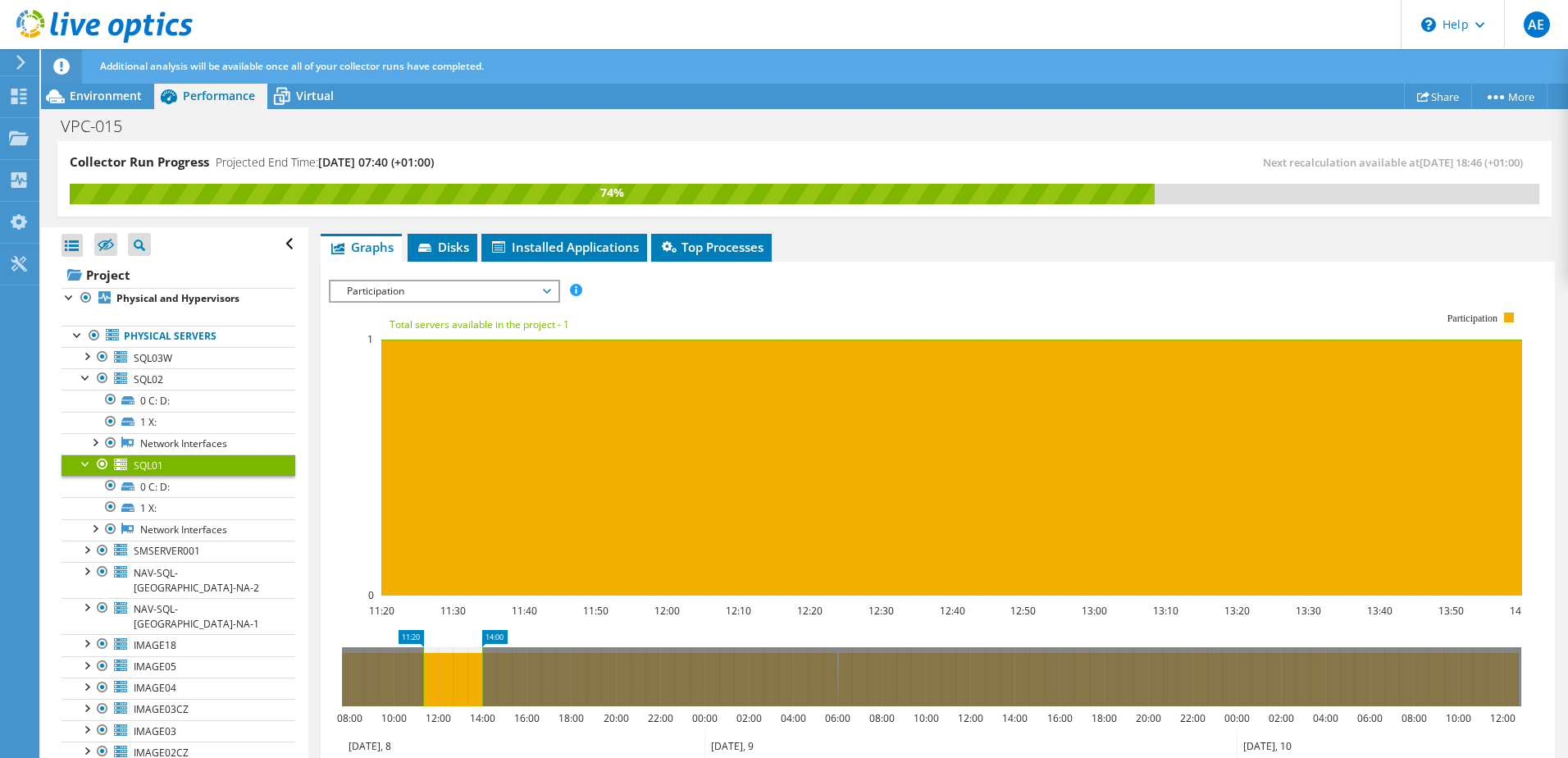
click at [419, 290] on span "Participation" at bounding box center [444, 291] width 211 height 20
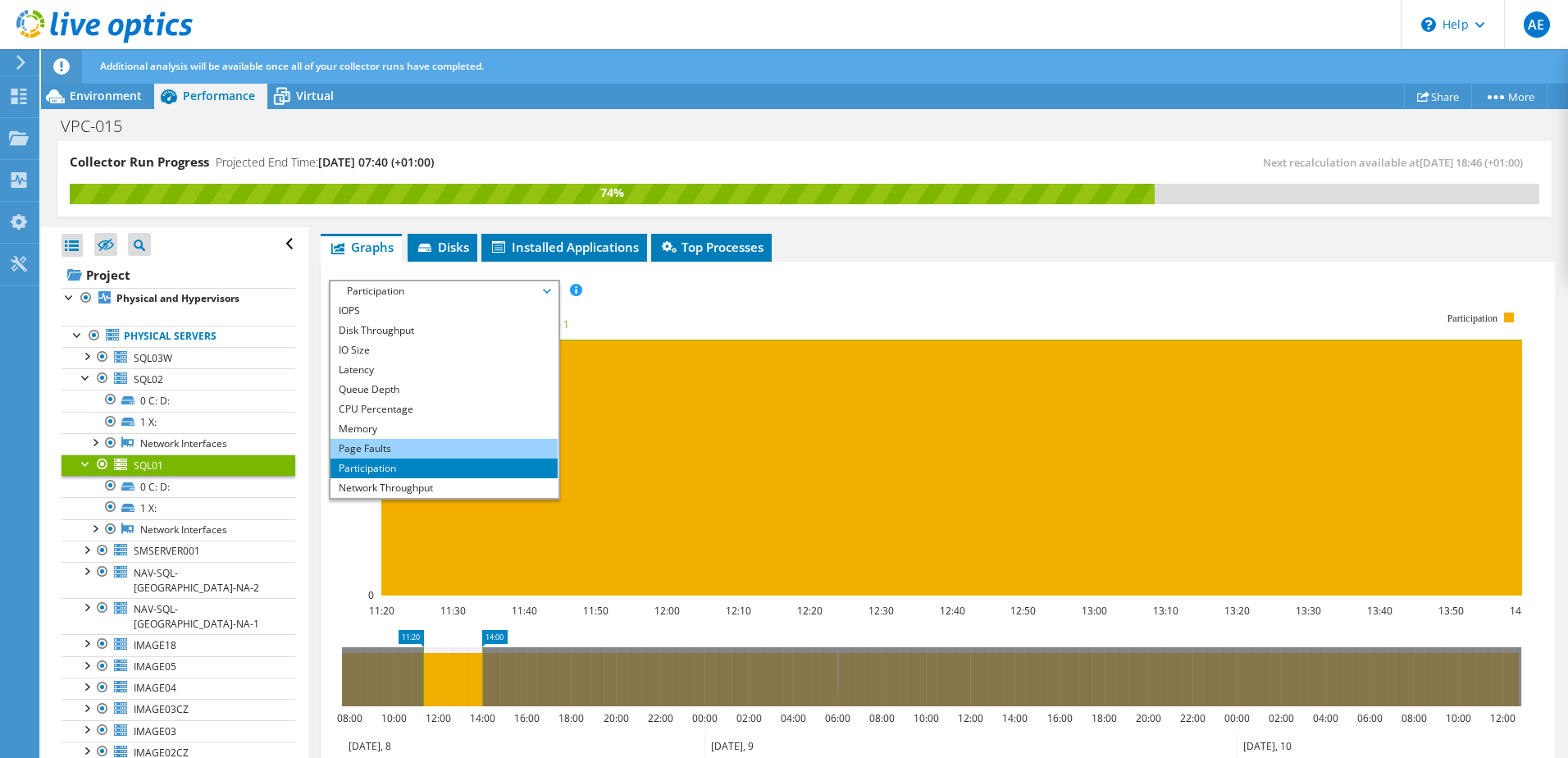
click at [356, 447] on li "Page Faults" at bounding box center [444, 449] width 227 height 20
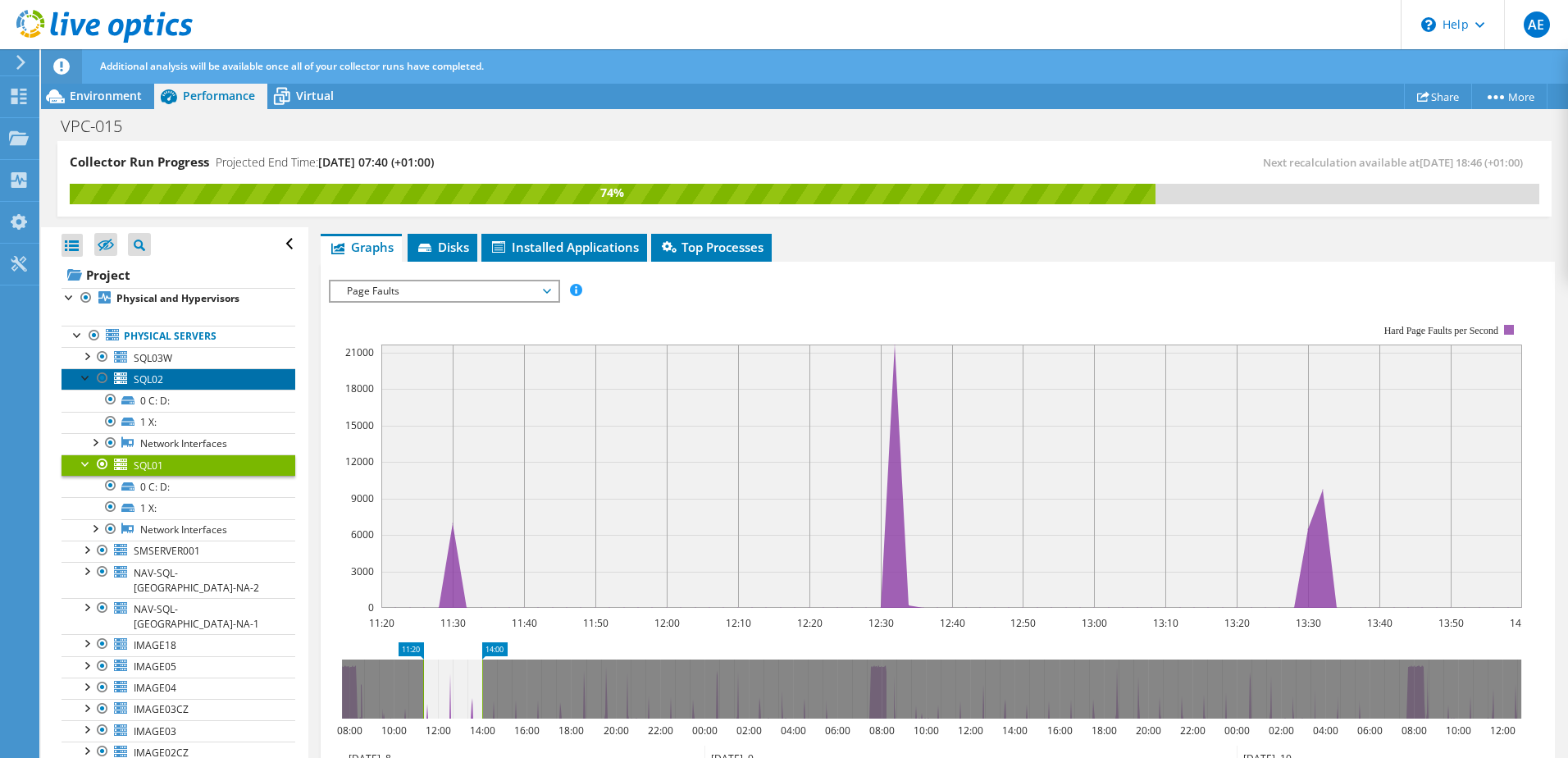
click at [170, 371] on link "SQL02" at bounding box center [178, 379] width 233 height 21
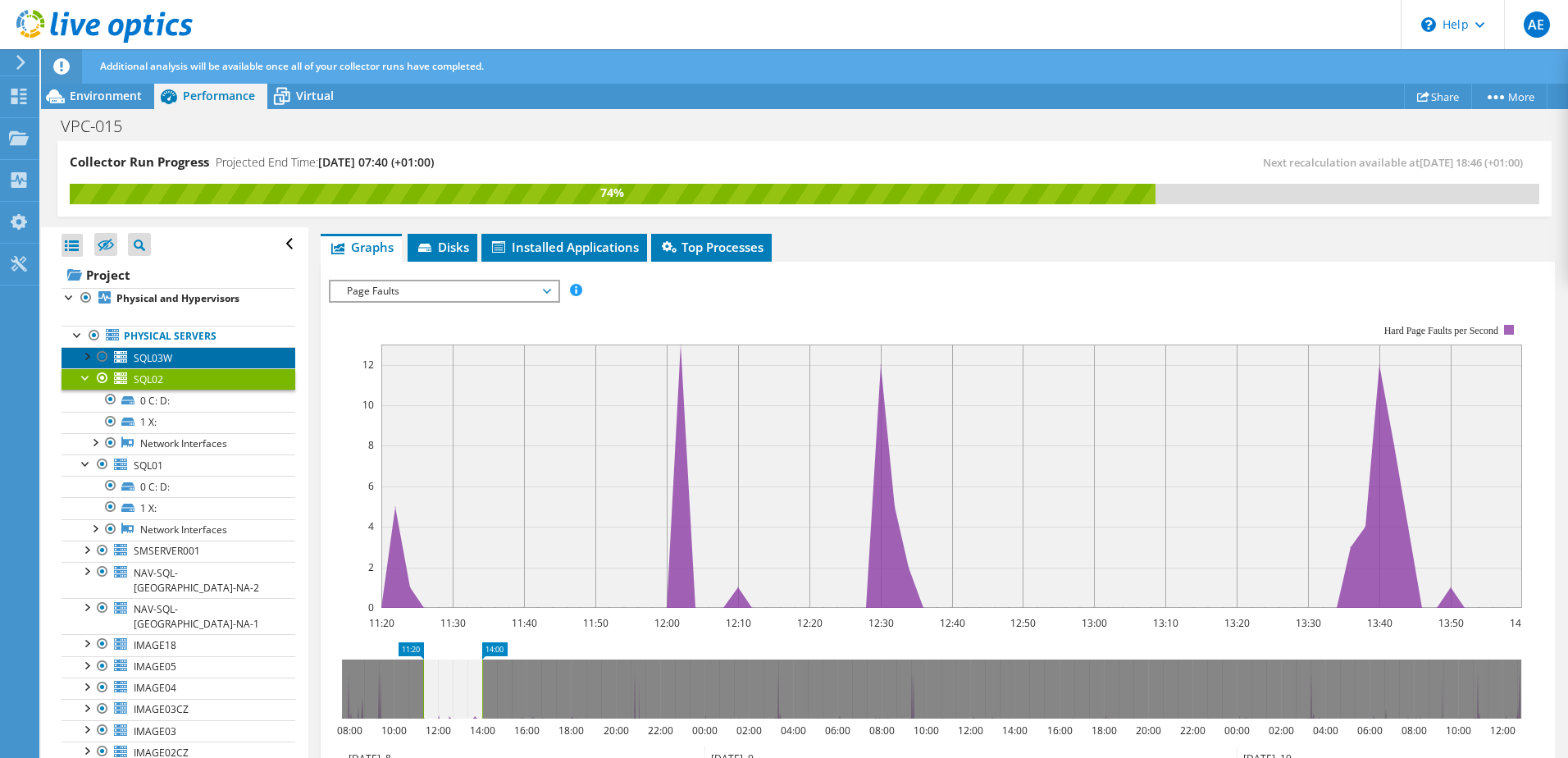
click at [163, 356] on span "SQL03W" at bounding box center [152, 358] width 38 height 14
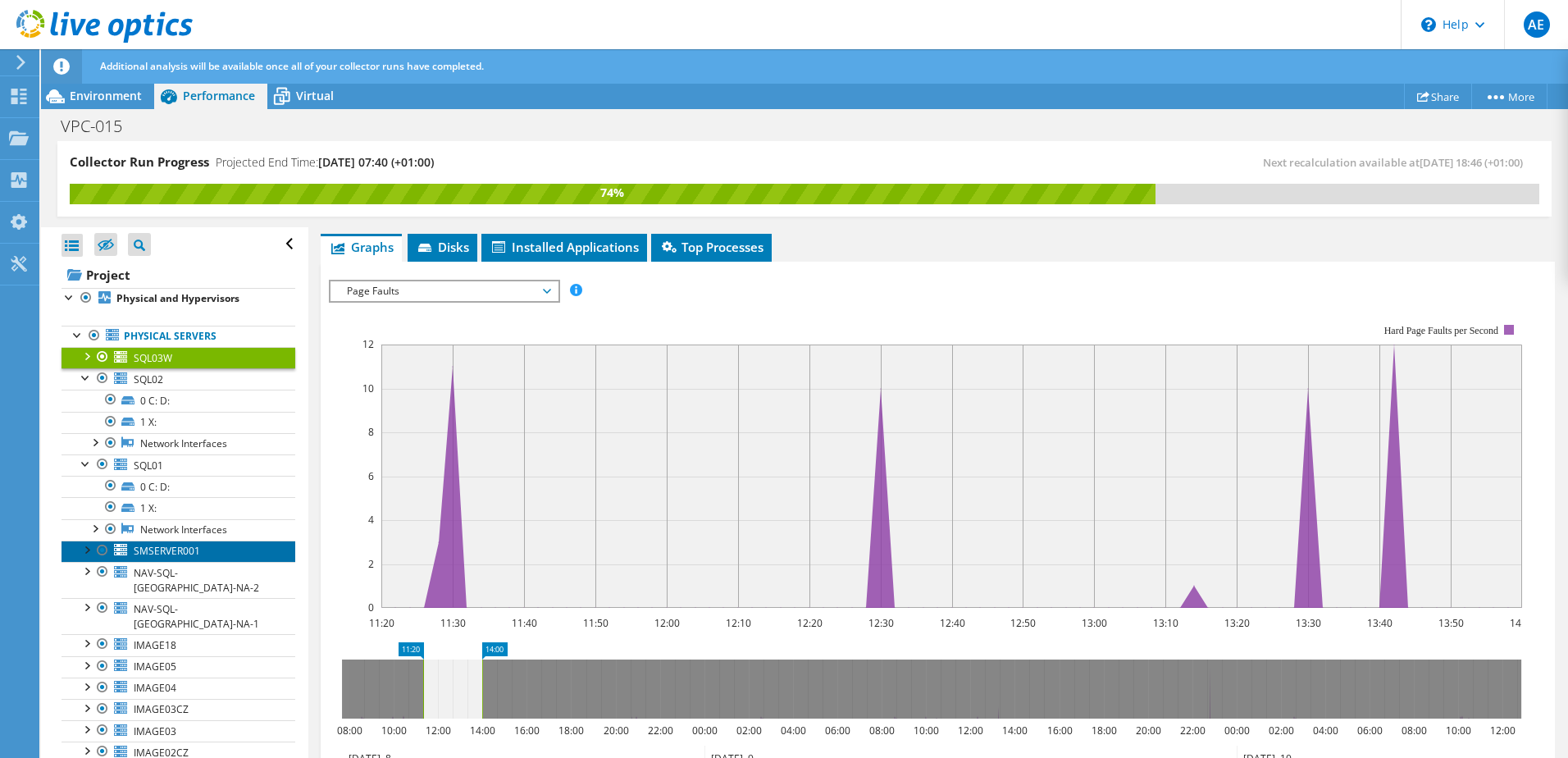
click at [167, 546] on span "SMSERVER001" at bounding box center [167, 550] width 67 height 14
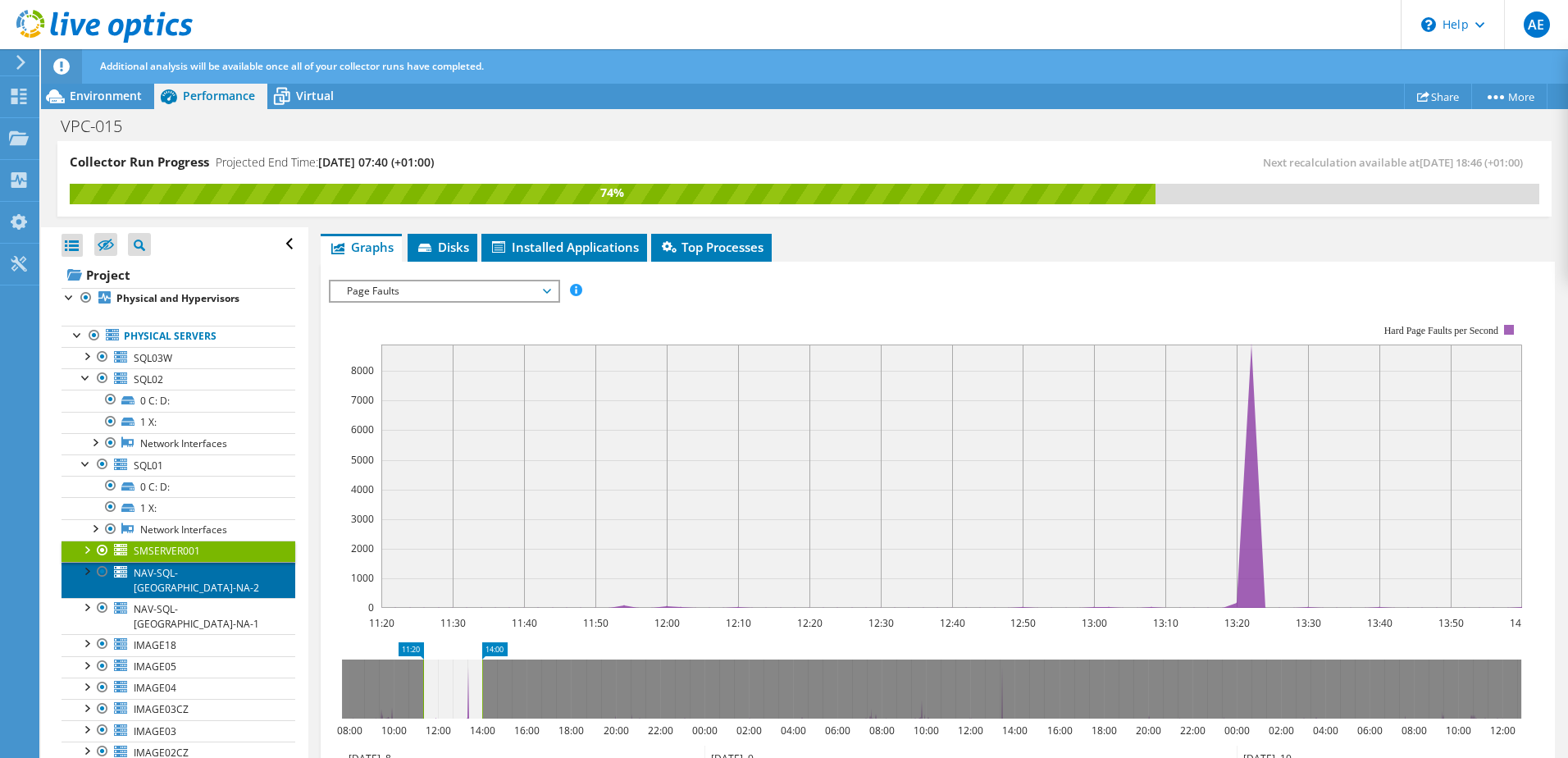
click at [157, 574] on span "NAV-SQL-[GEOGRAPHIC_DATA]-NA-2" at bounding box center [196, 580] width 126 height 29
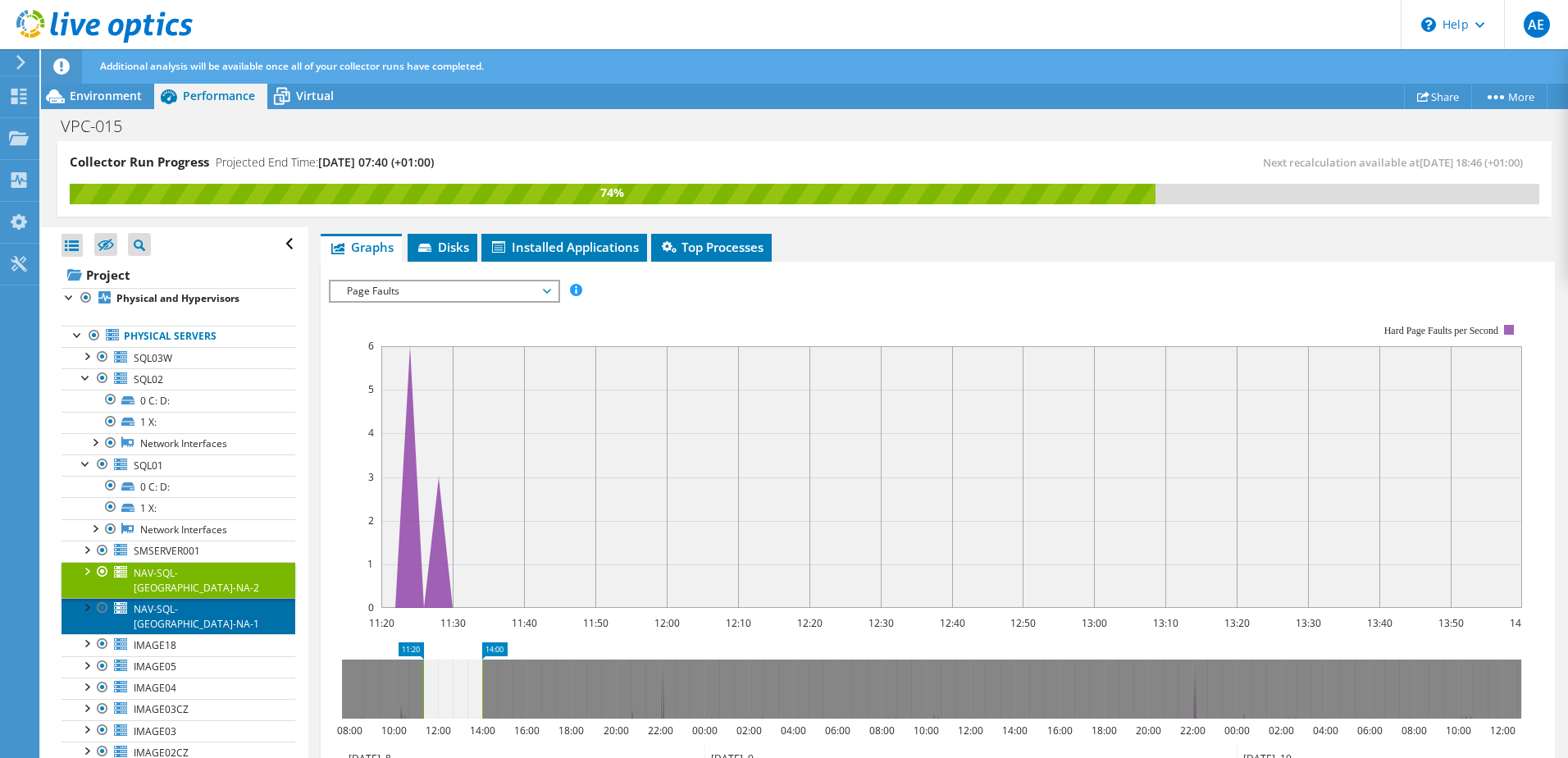
click at [155, 602] on span "NAV-SQL-[GEOGRAPHIC_DATA]-NA-1" at bounding box center [196, 616] width 126 height 29
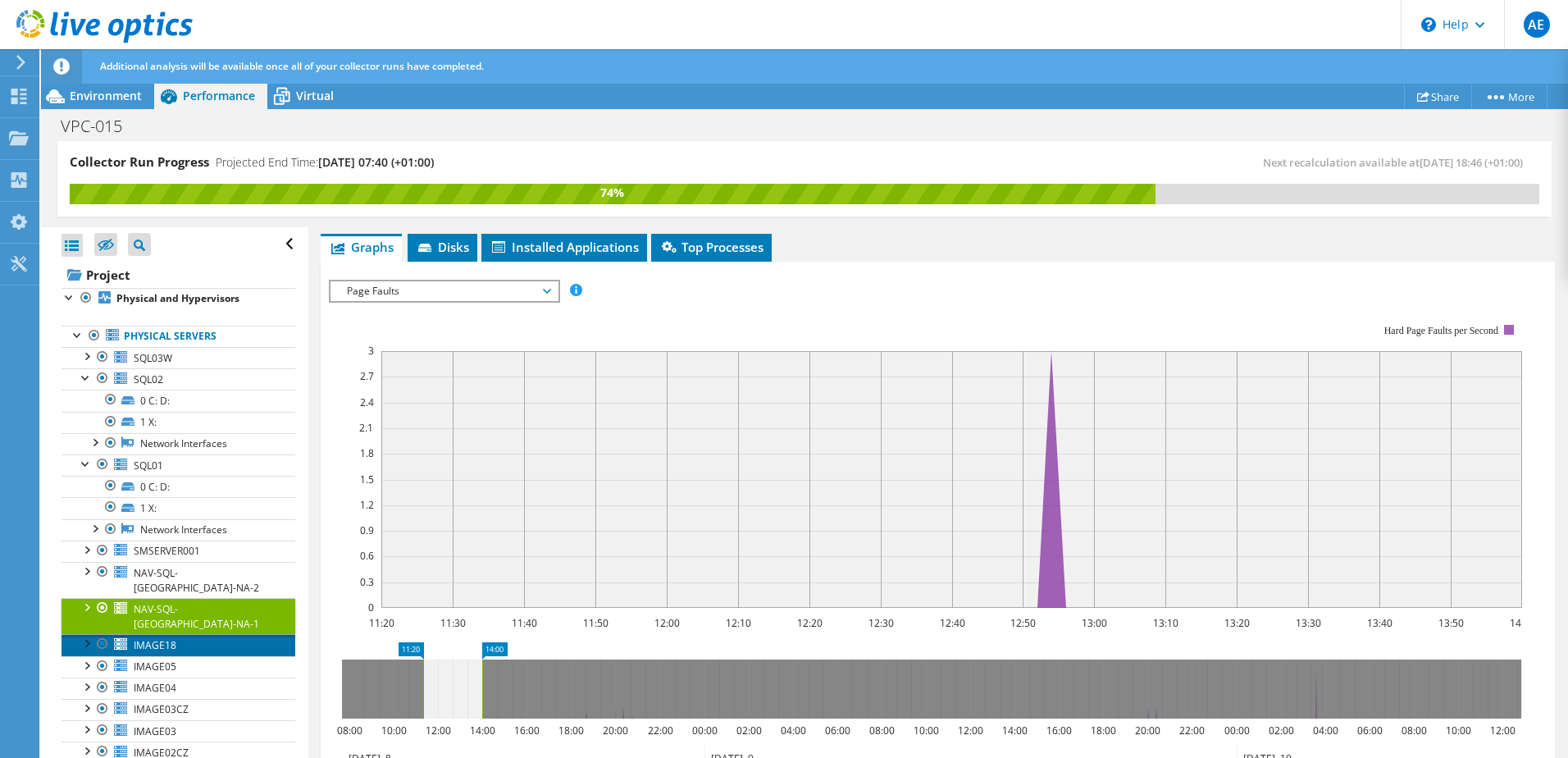
click at [156, 638] on span "IMAGE18" at bounding box center [155, 645] width 43 height 14
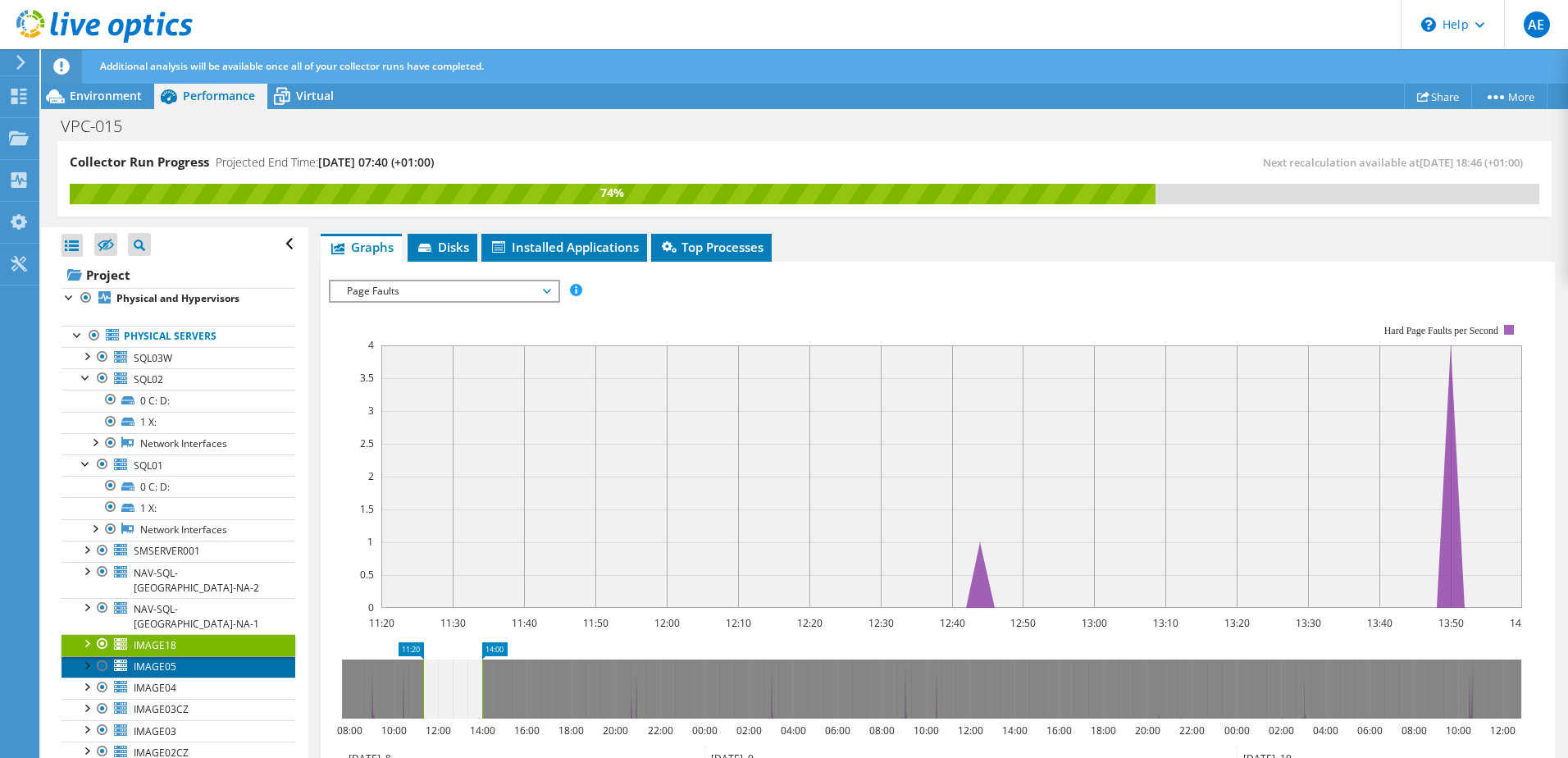
click at [155, 659] on span "IMAGE05" at bounding box center [155, 666] width 43 height 14
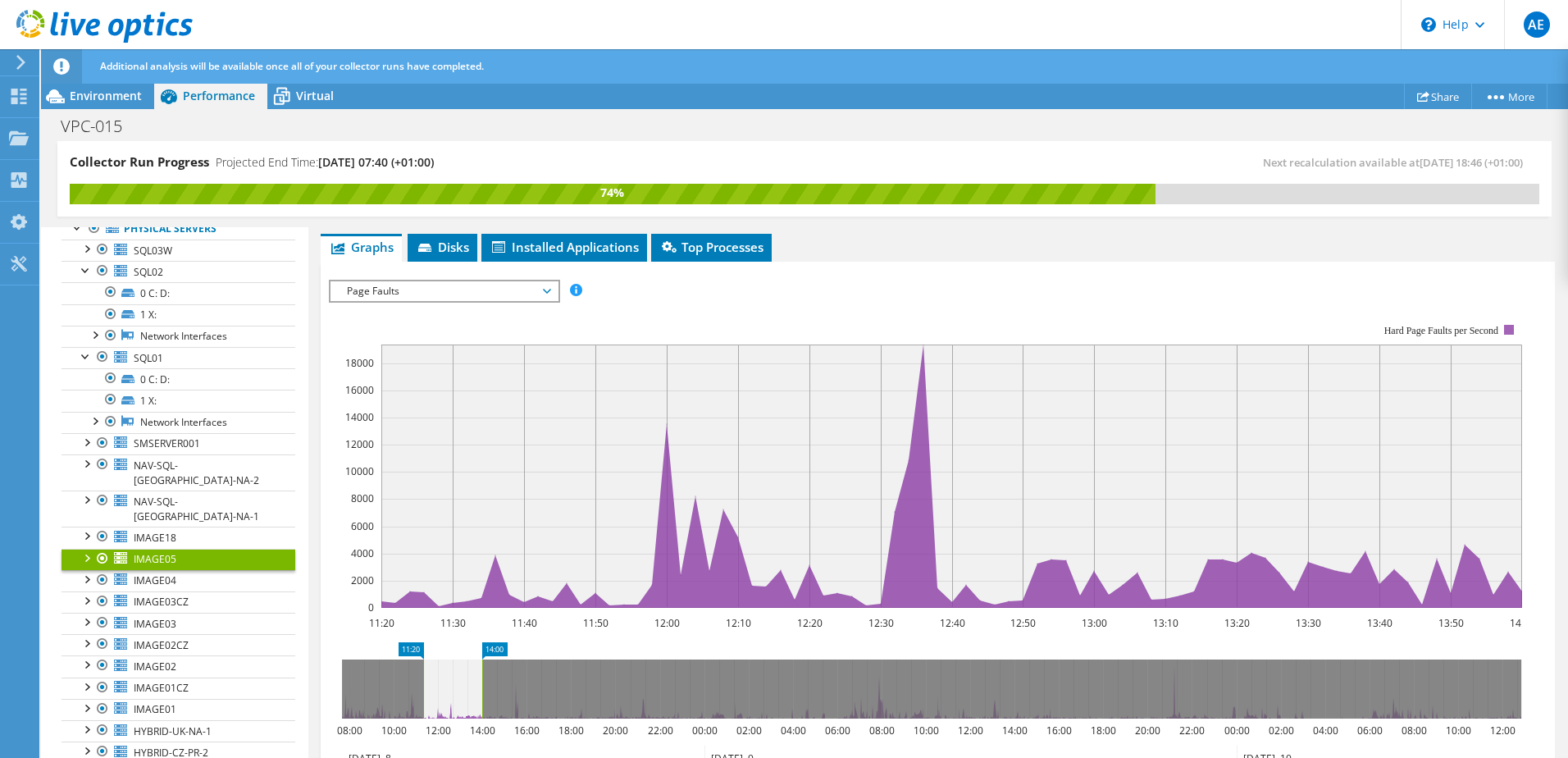
scroll to position [164, 0]
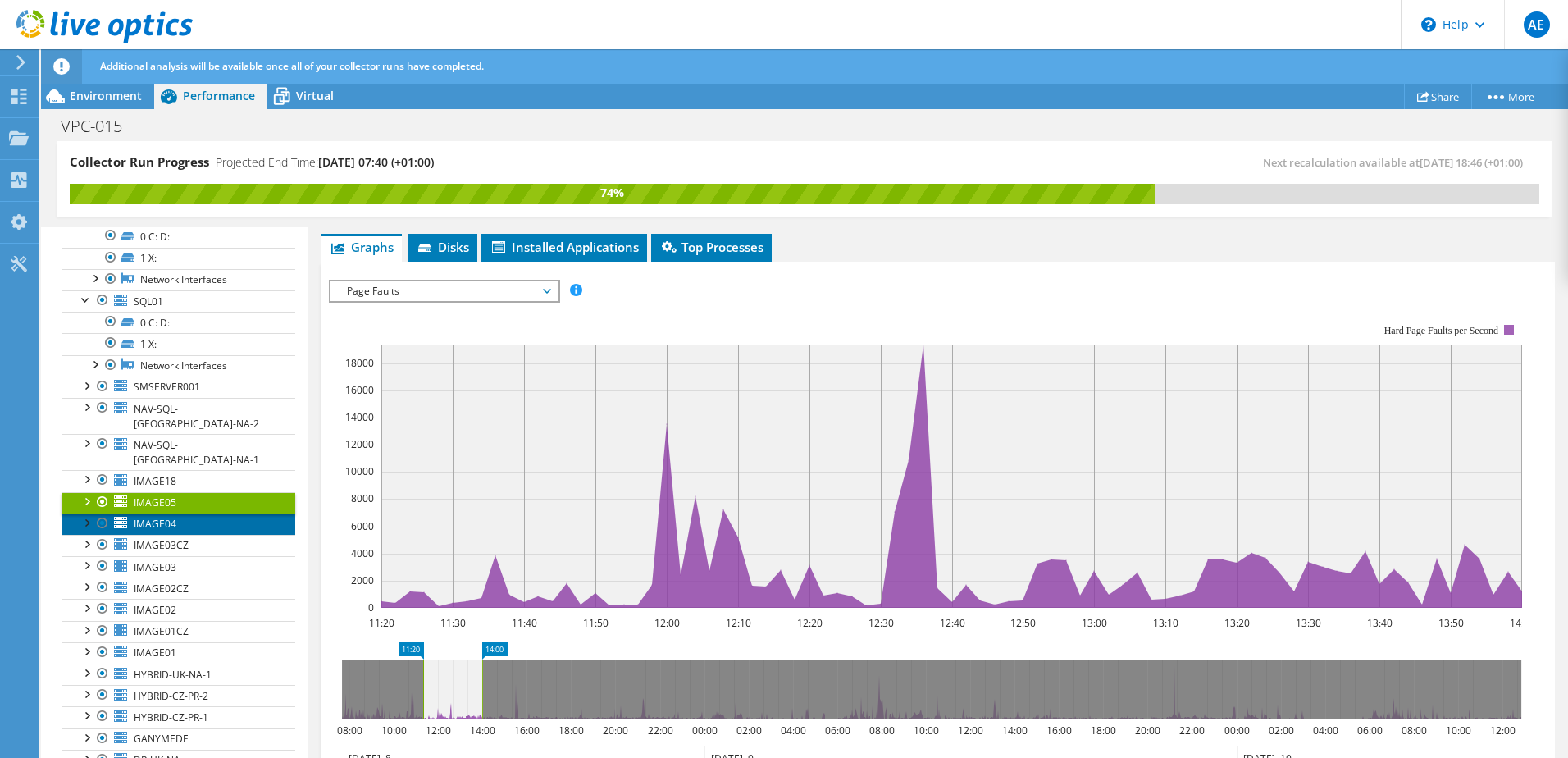
click at [150, 517] on span "IMAGE04" at bounding box center [155, 524] width 43 height 14
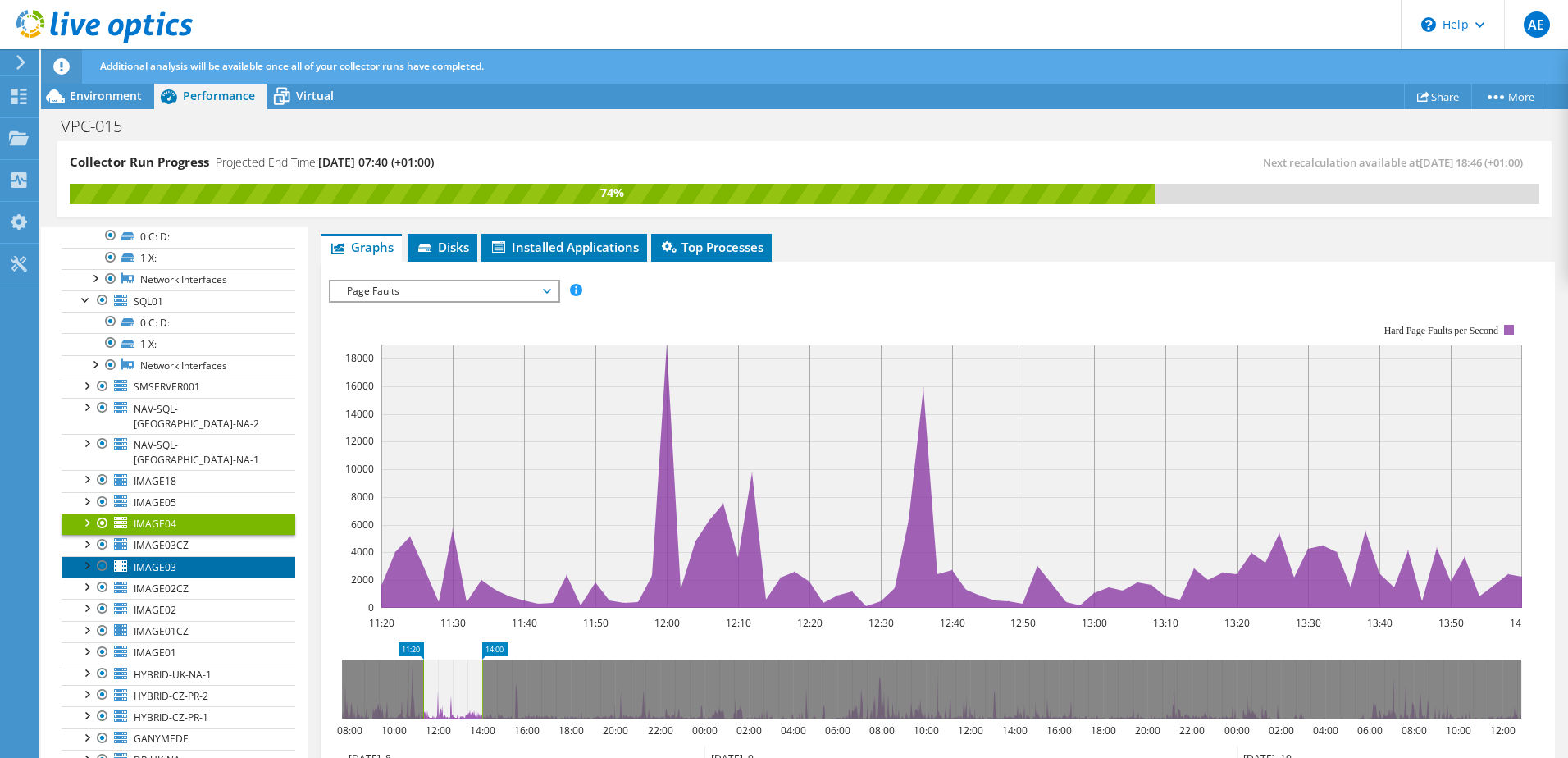
click at [150, 560] on span "IMAGE03" at bounding box center [155, 567] width 43 height 14
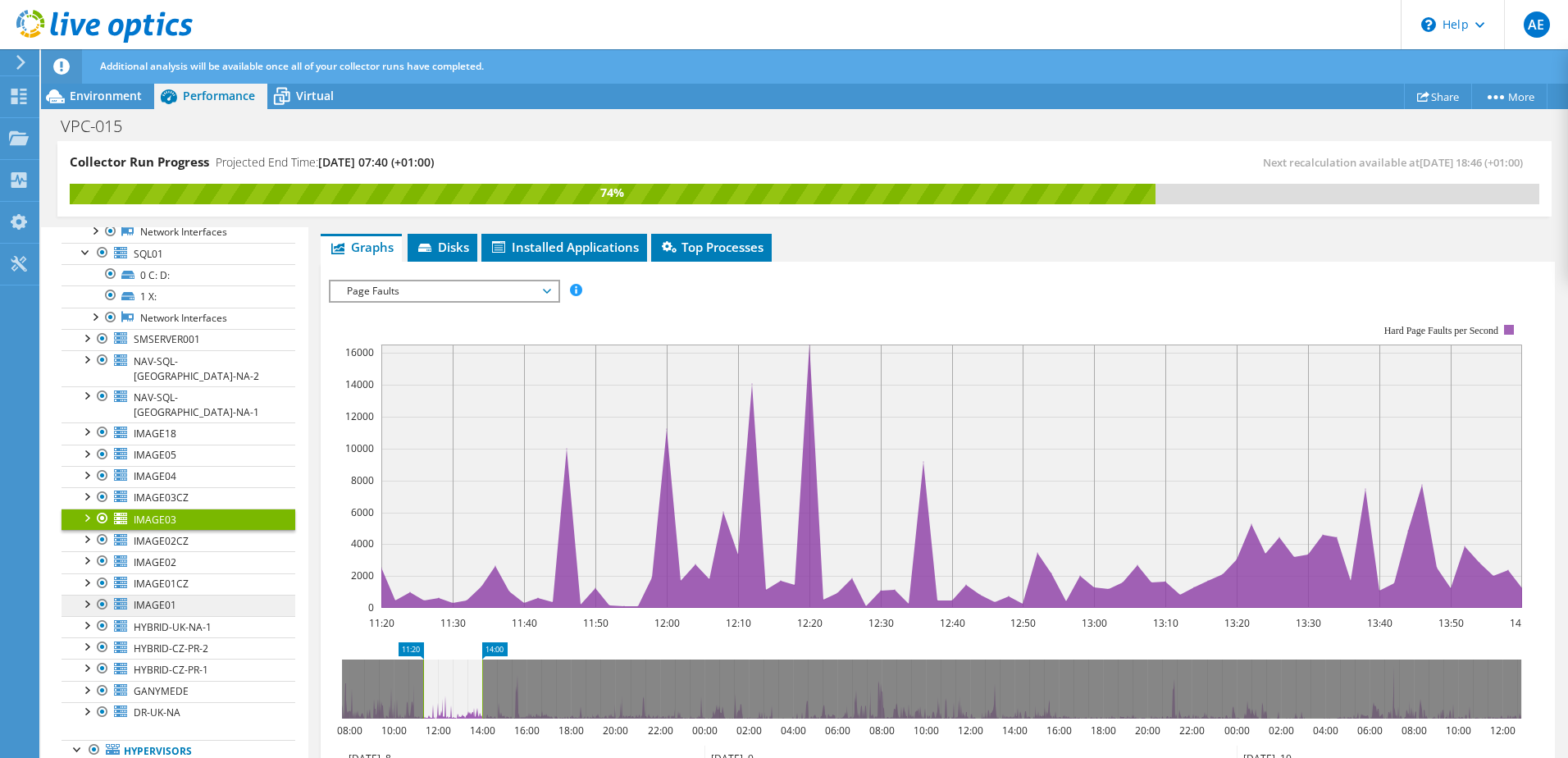
scroll to position [246, 0]
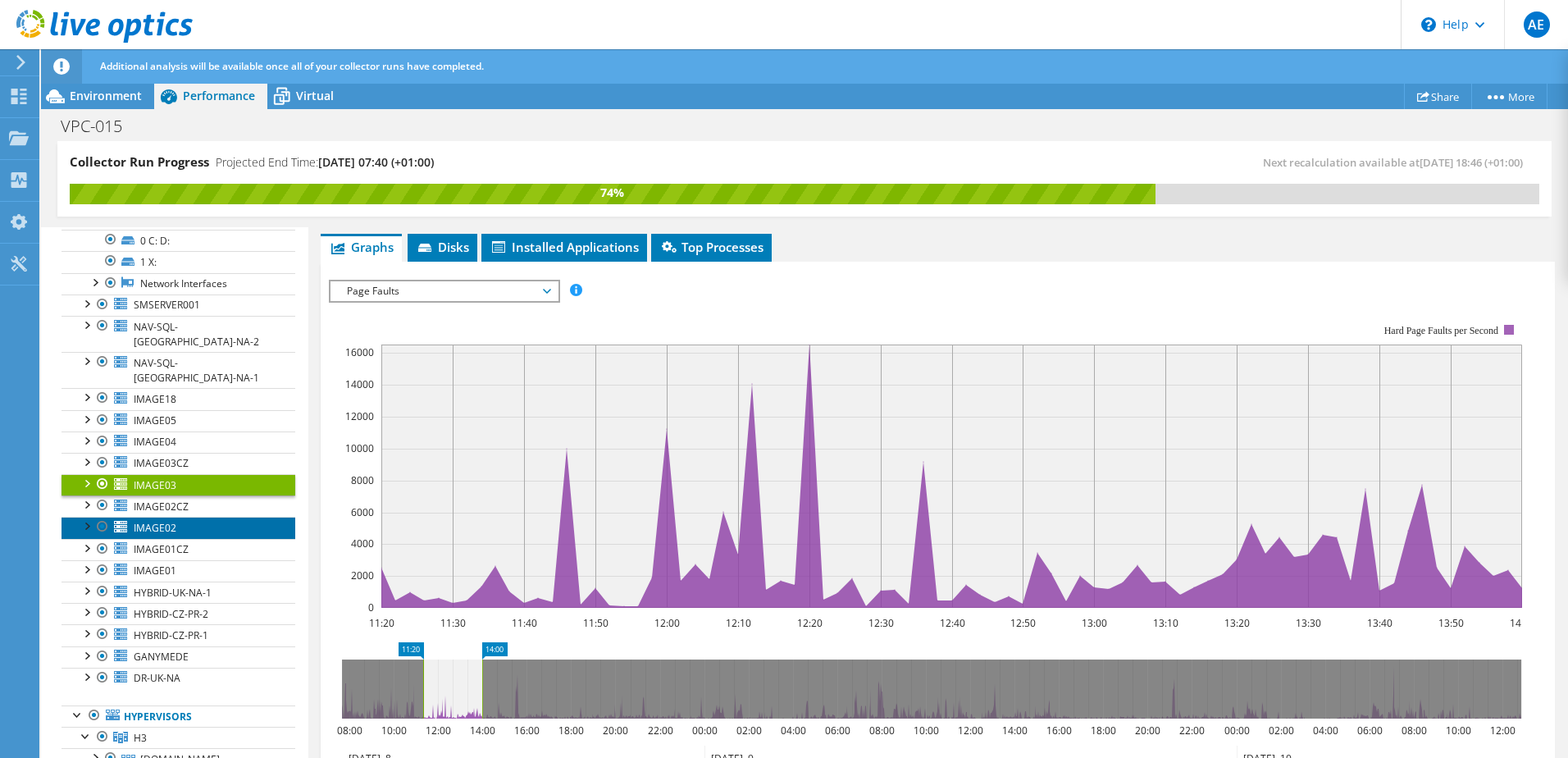
click at [146, 521] on span "IMAGE02" at bounding box center [155, 528] width 43 height 14
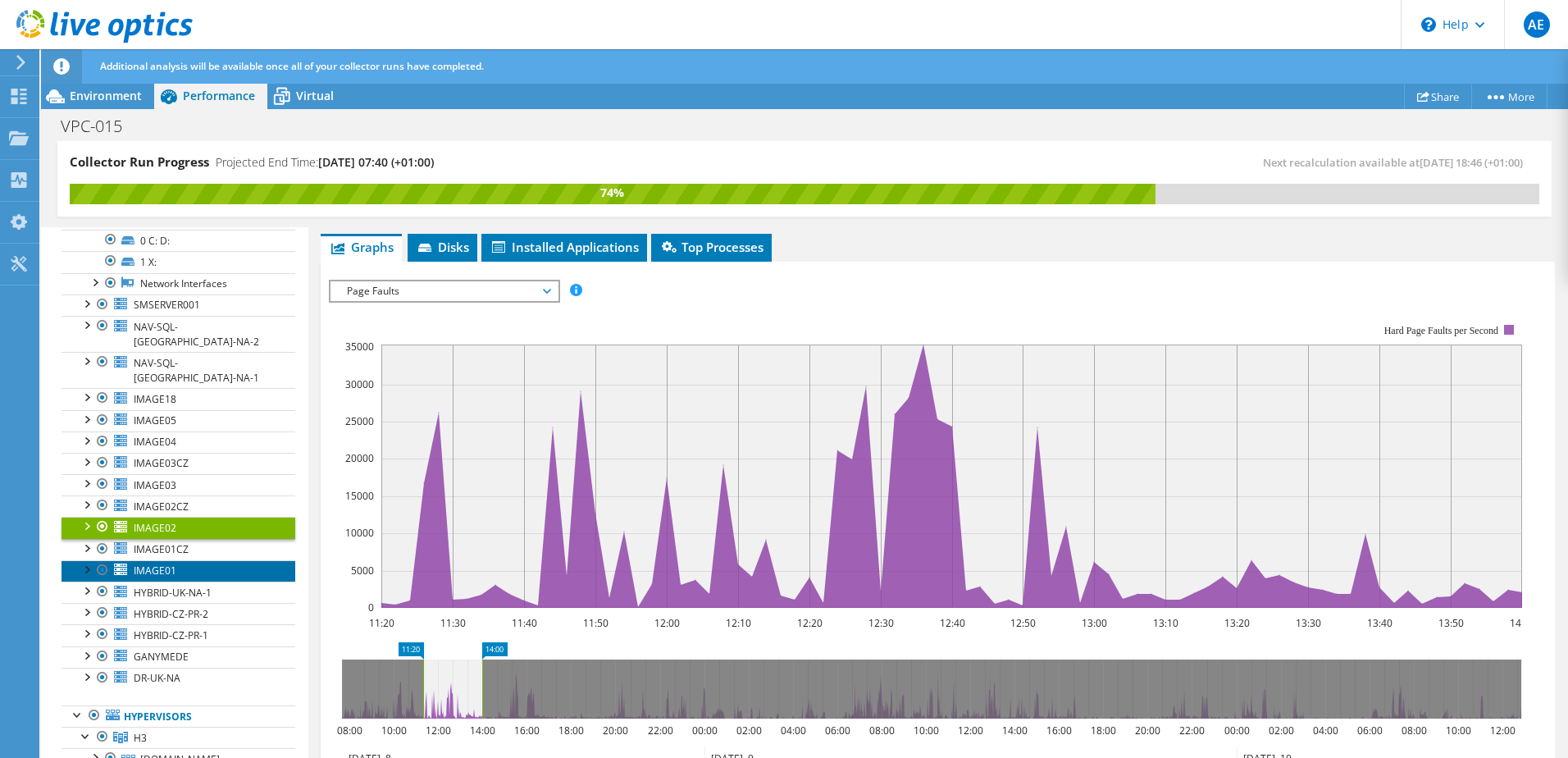
click at [144, 563] on span "IMAGE01" at bounding box center [155, 570] width 43 height 14
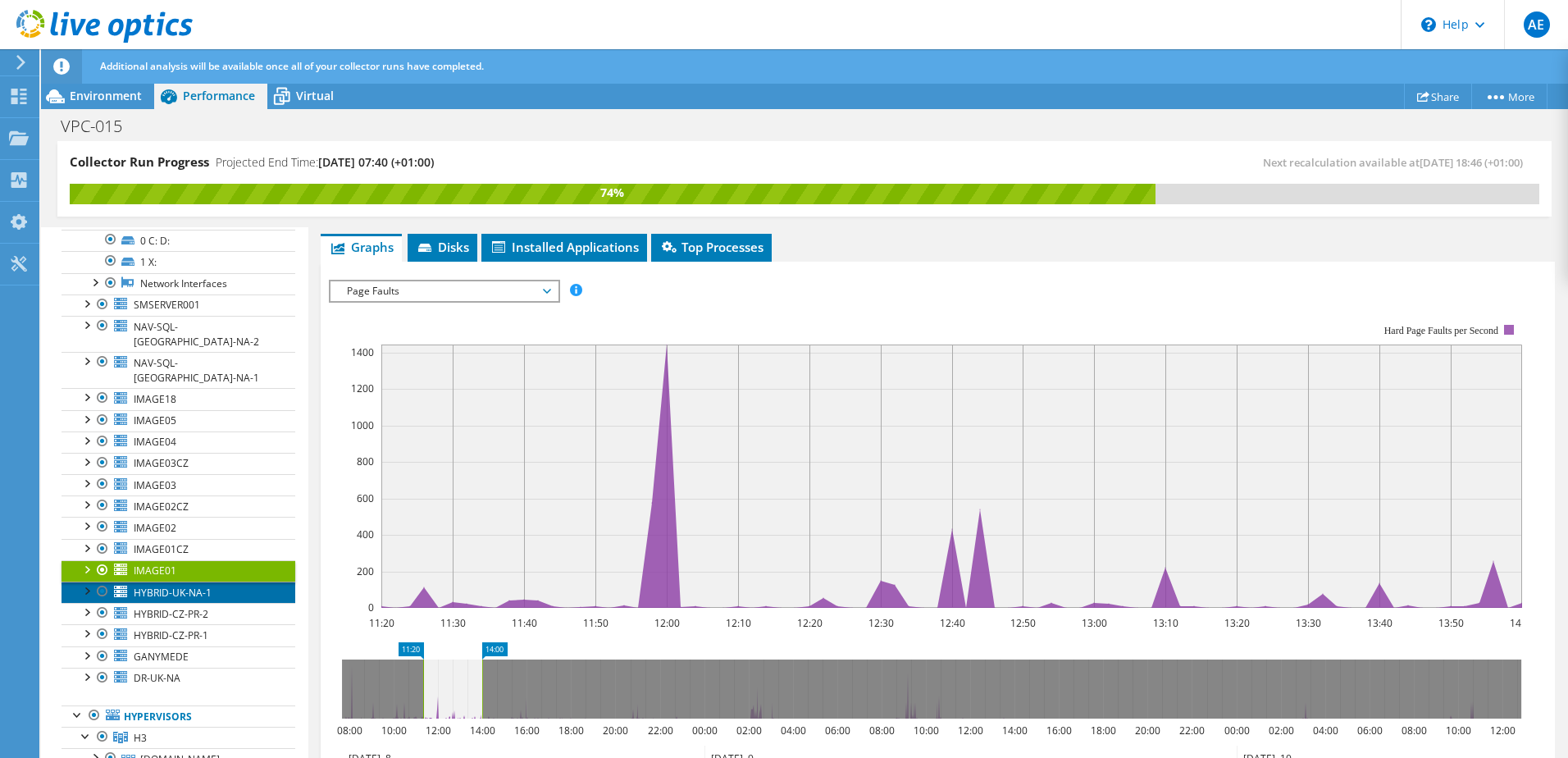
click at [136, 585] on span "HYBRID-UK-NA-1" at bounding box center [172, 592] width 78 height 14
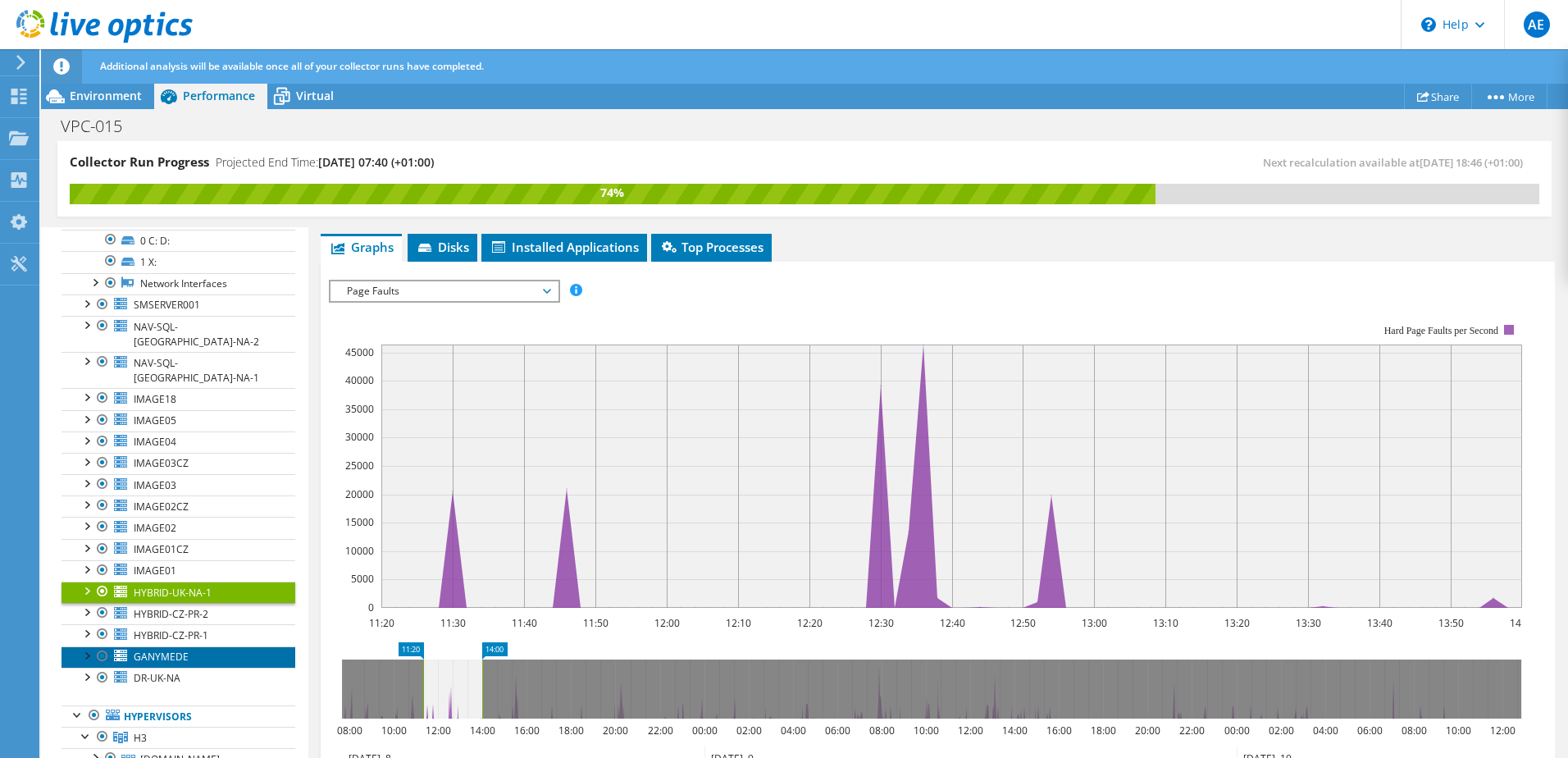
click at [143, 649] on span "GANYMEDE" at bounding box center [161, 656] width 55 height 14
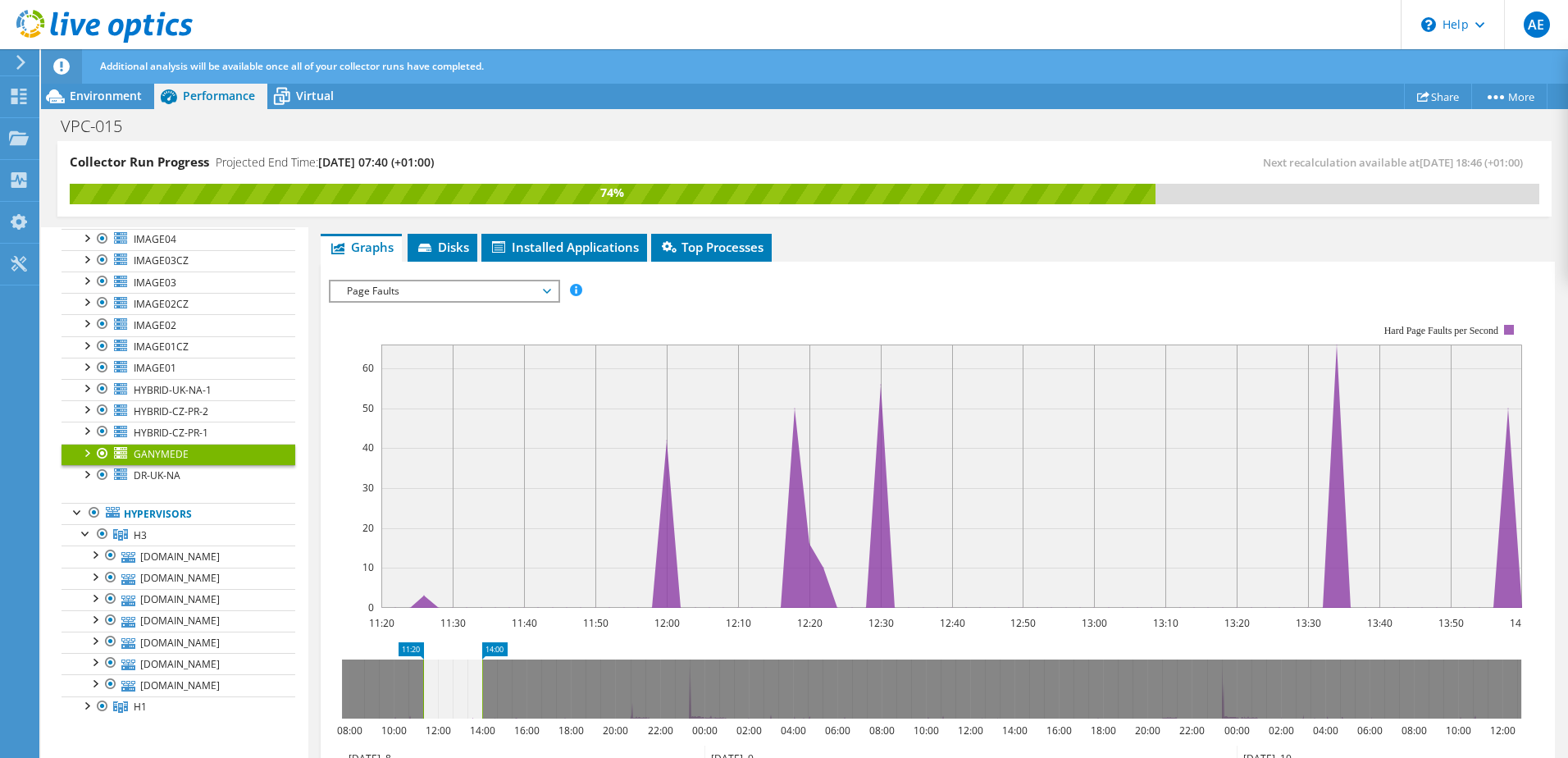
scroll to position [492, 0]
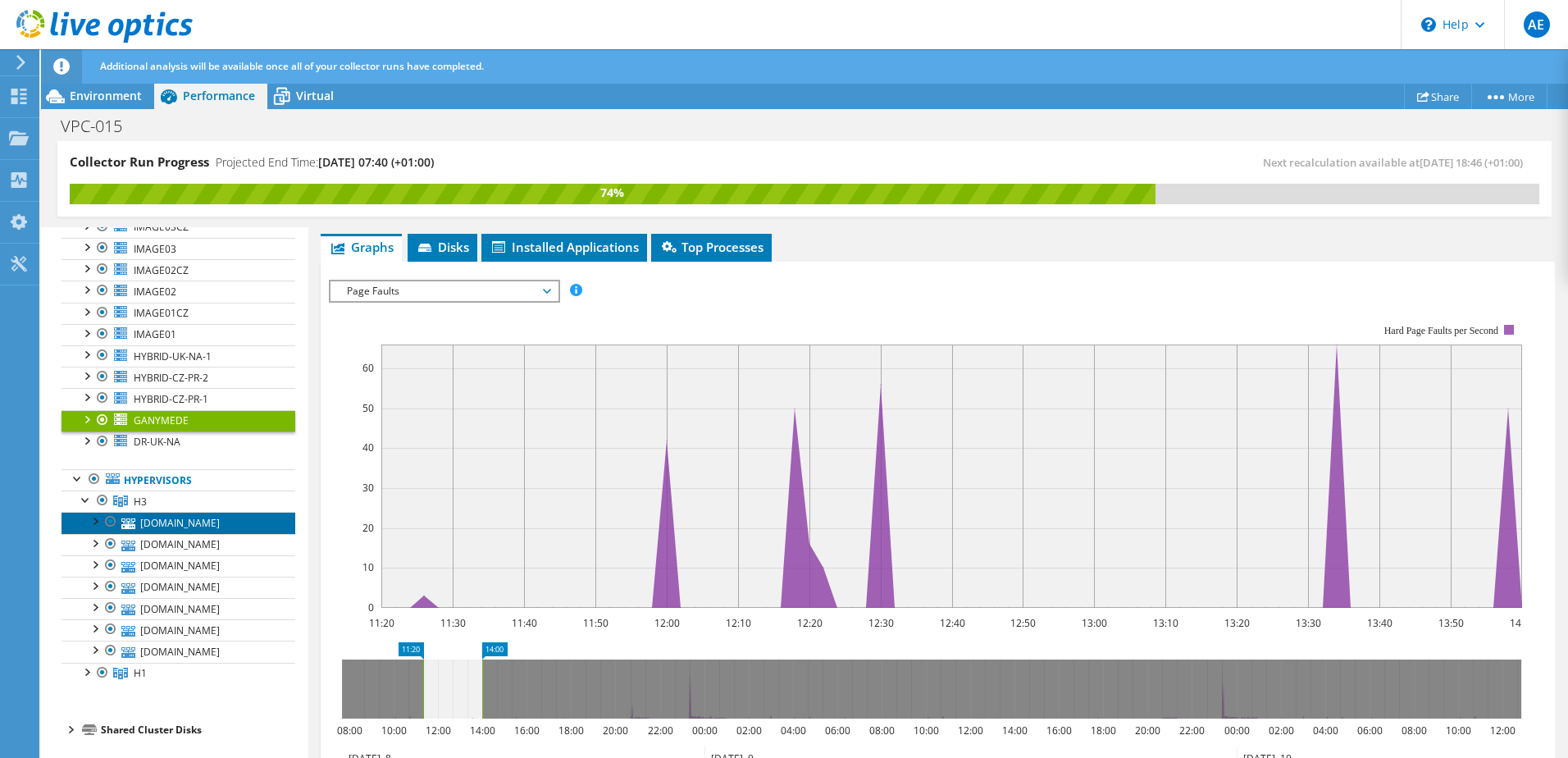
click at [171, 511] on link "[DOMAIN_NAME]" at bounding box center [178, 522] width 233 height 21
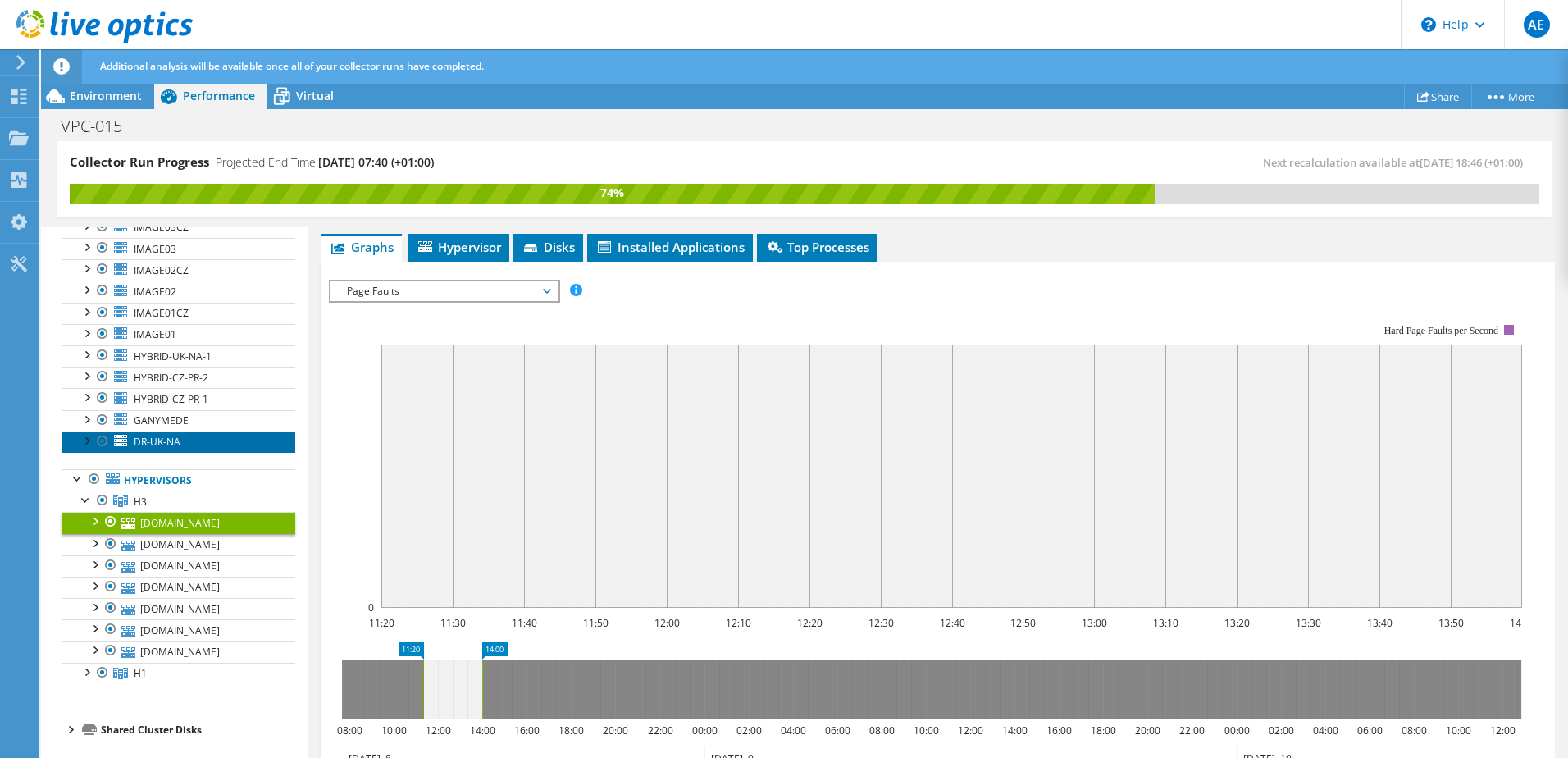
click at [173, 435] on span "DR-UK-NA" at bounding box center [157, 442] width 46 height 14
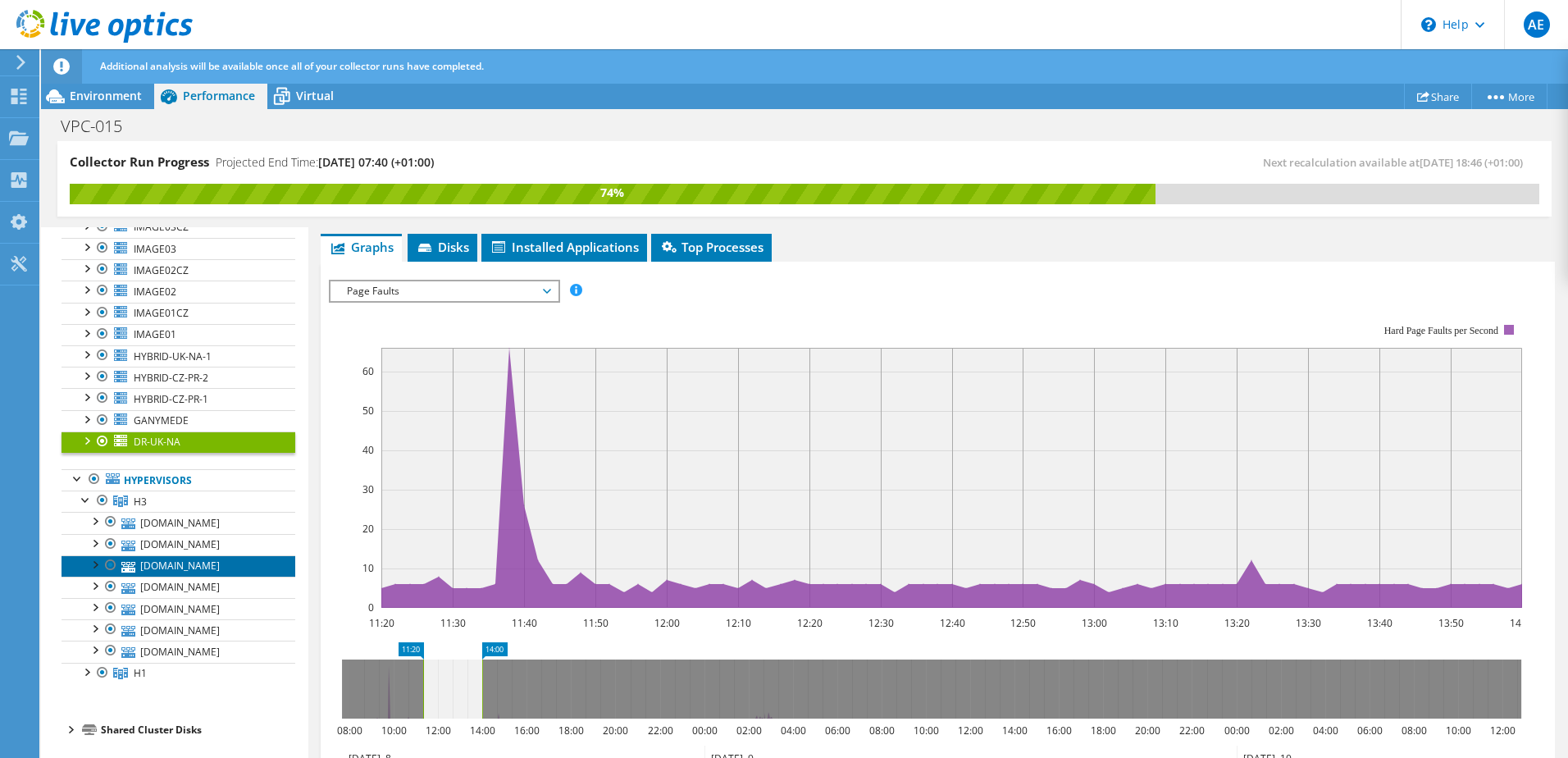
click at [147, 555] on link "[DOMAIN_NAME]" at bounding box center [178, 566] width 233 height 21
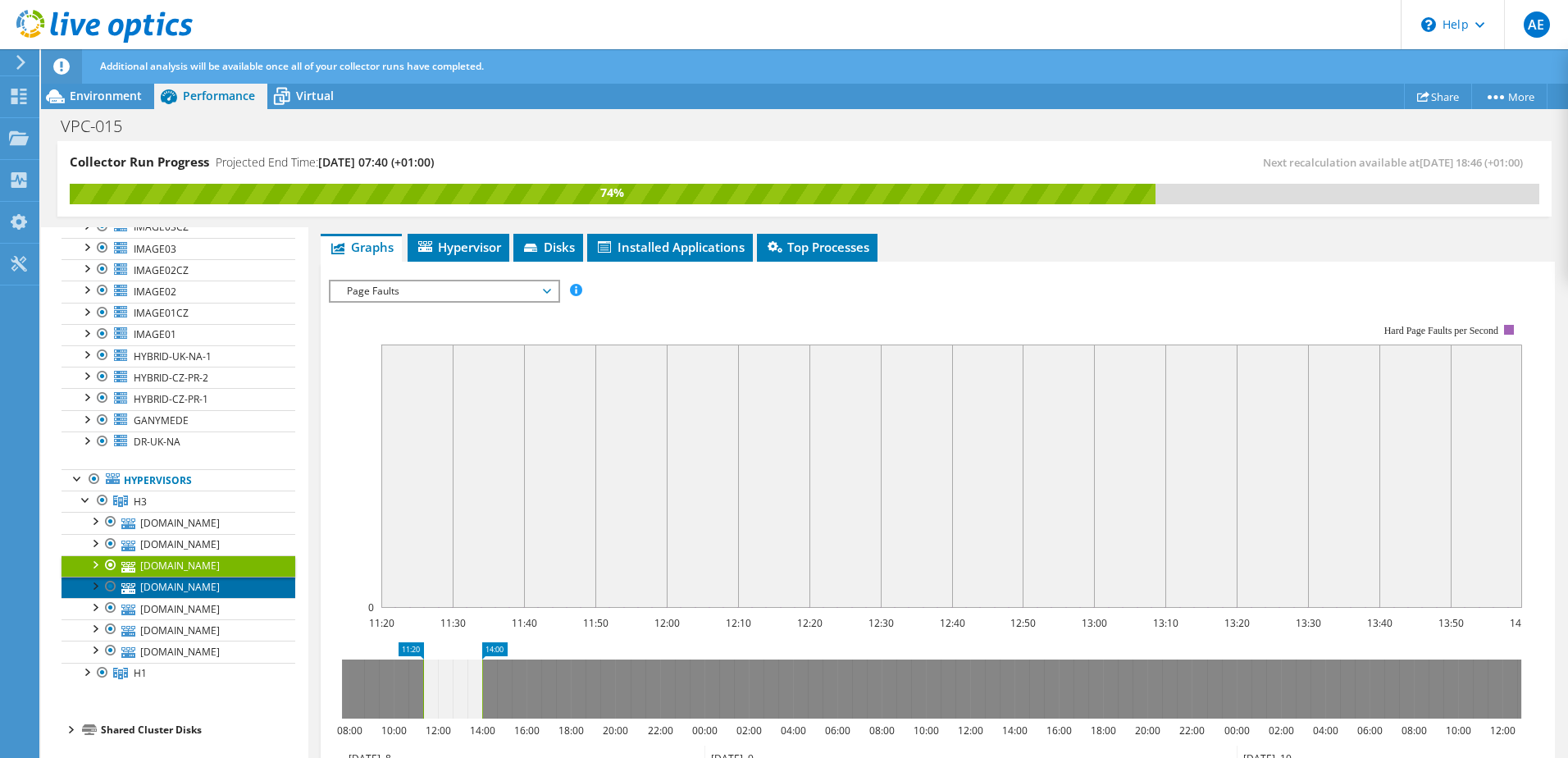
click at [141, 594] on link "[DOMAIN_NAME]" at bounding box center [178, 587] width 233 height 21
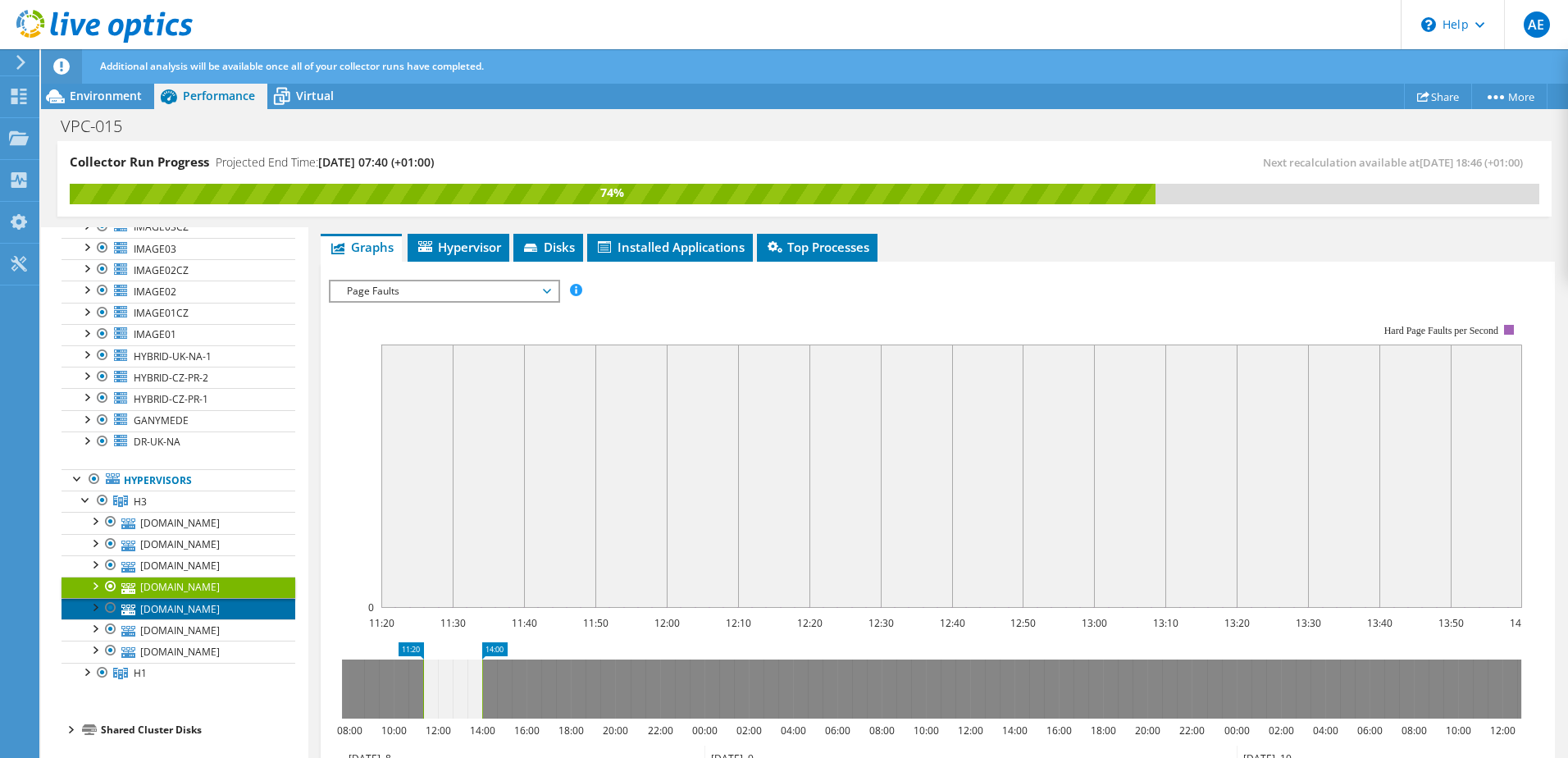
click at [151, 619] on link "[DOMAIN_NAME]" at bounding box center [178, 608] width 233 height 21
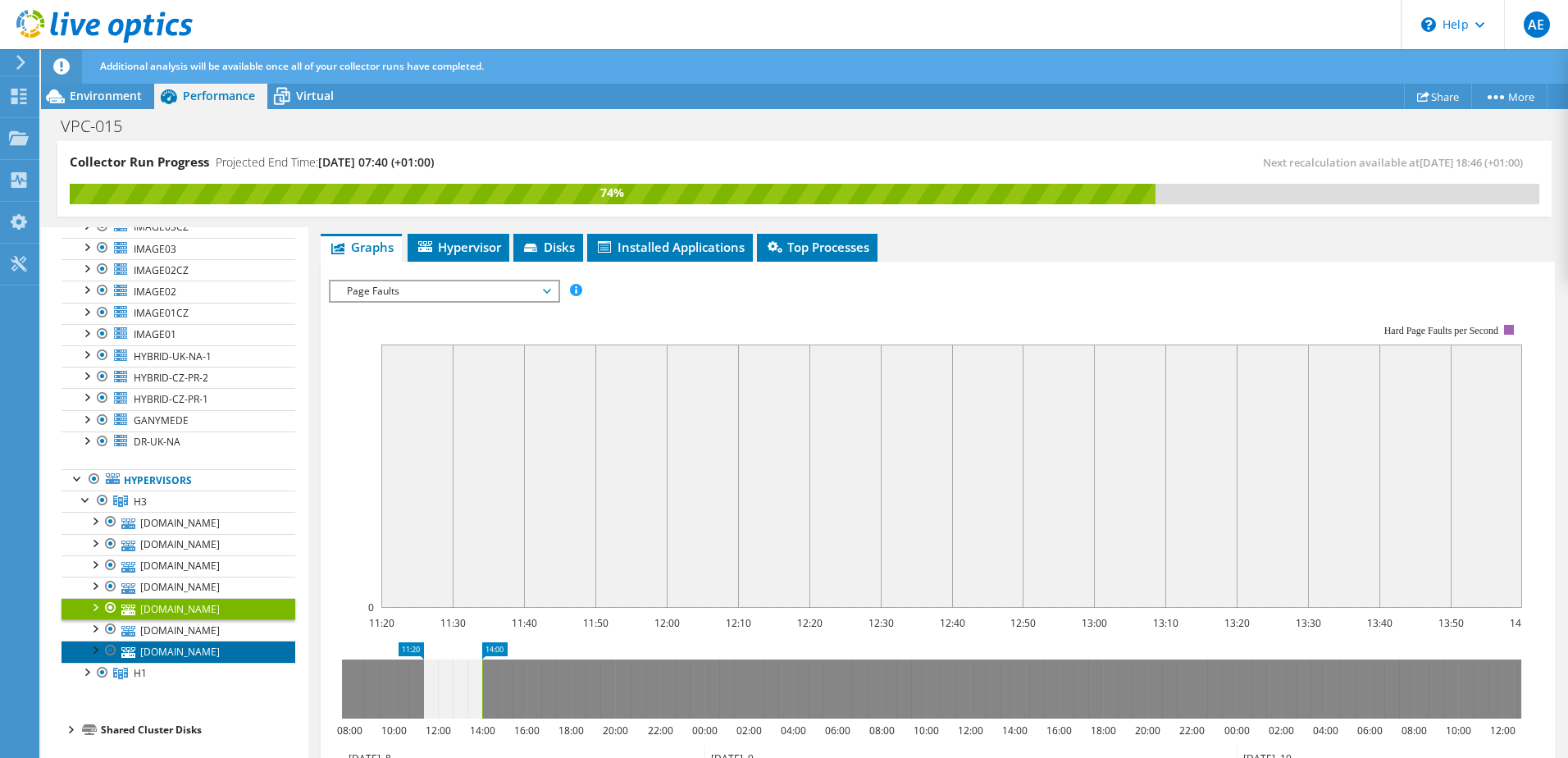
click at [156, 662] on link "[DOMAIN_NAME]" at bounding box center [178, 651] width 233 height 21
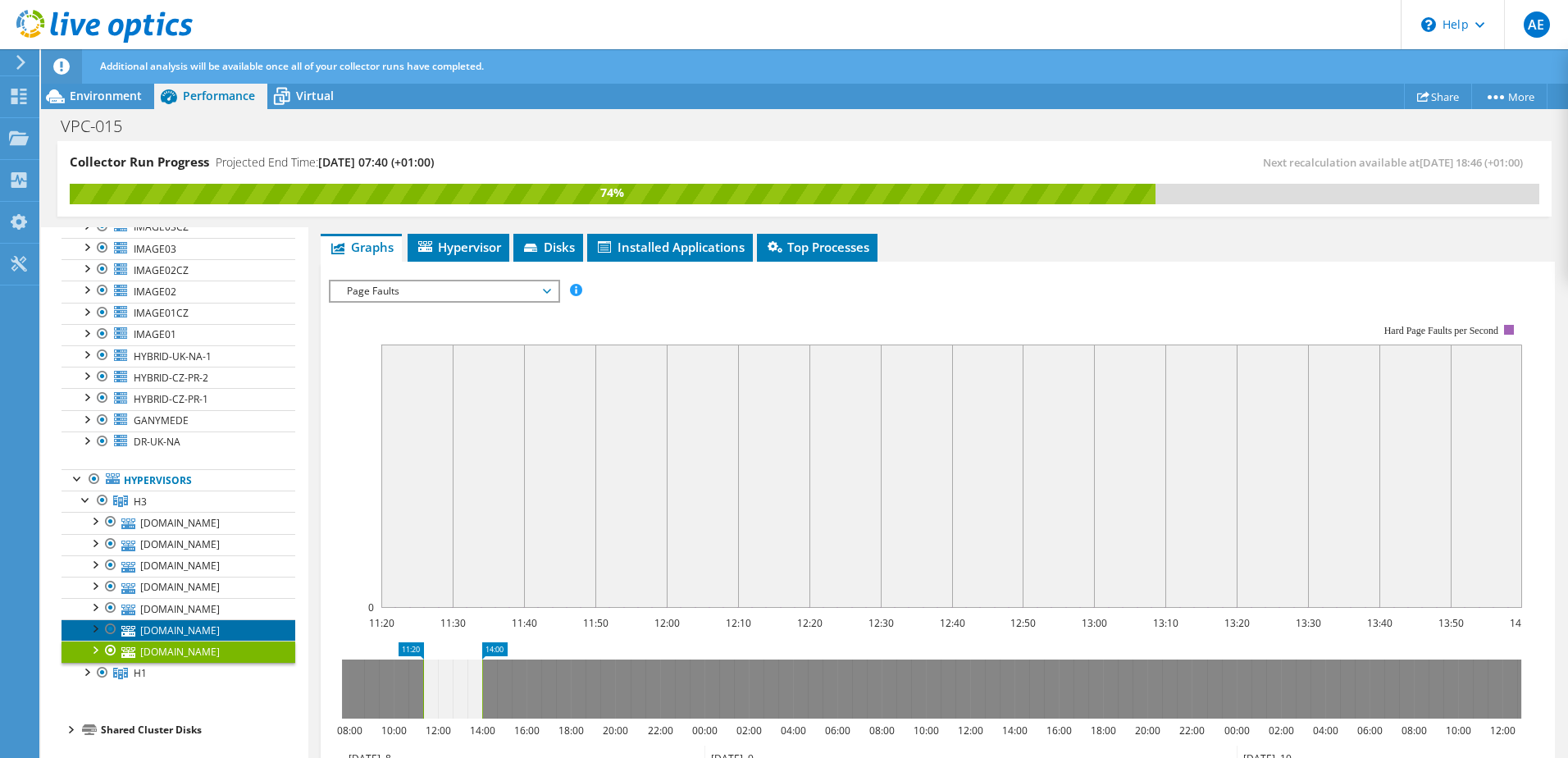
click at [181, 640] on link "[DOMAIN_NAME]" at bounding box center [178, 630] width 233 height 21
click at [77, 666] on link "H1" at bounding box center [178, 673] width 233 height 21
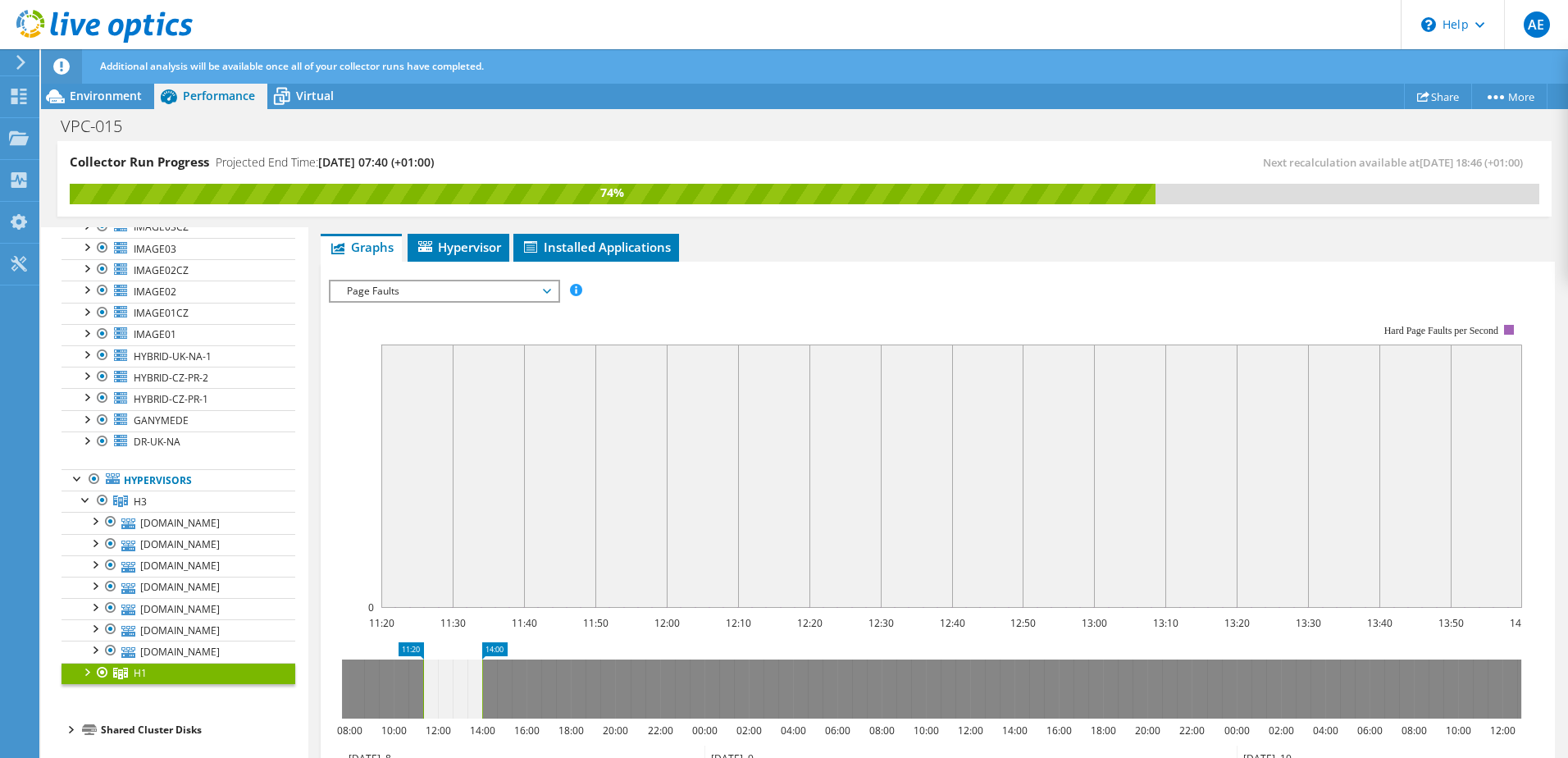
click at [84, 673] on div at bounding box center [86, 671] width 16 height 16
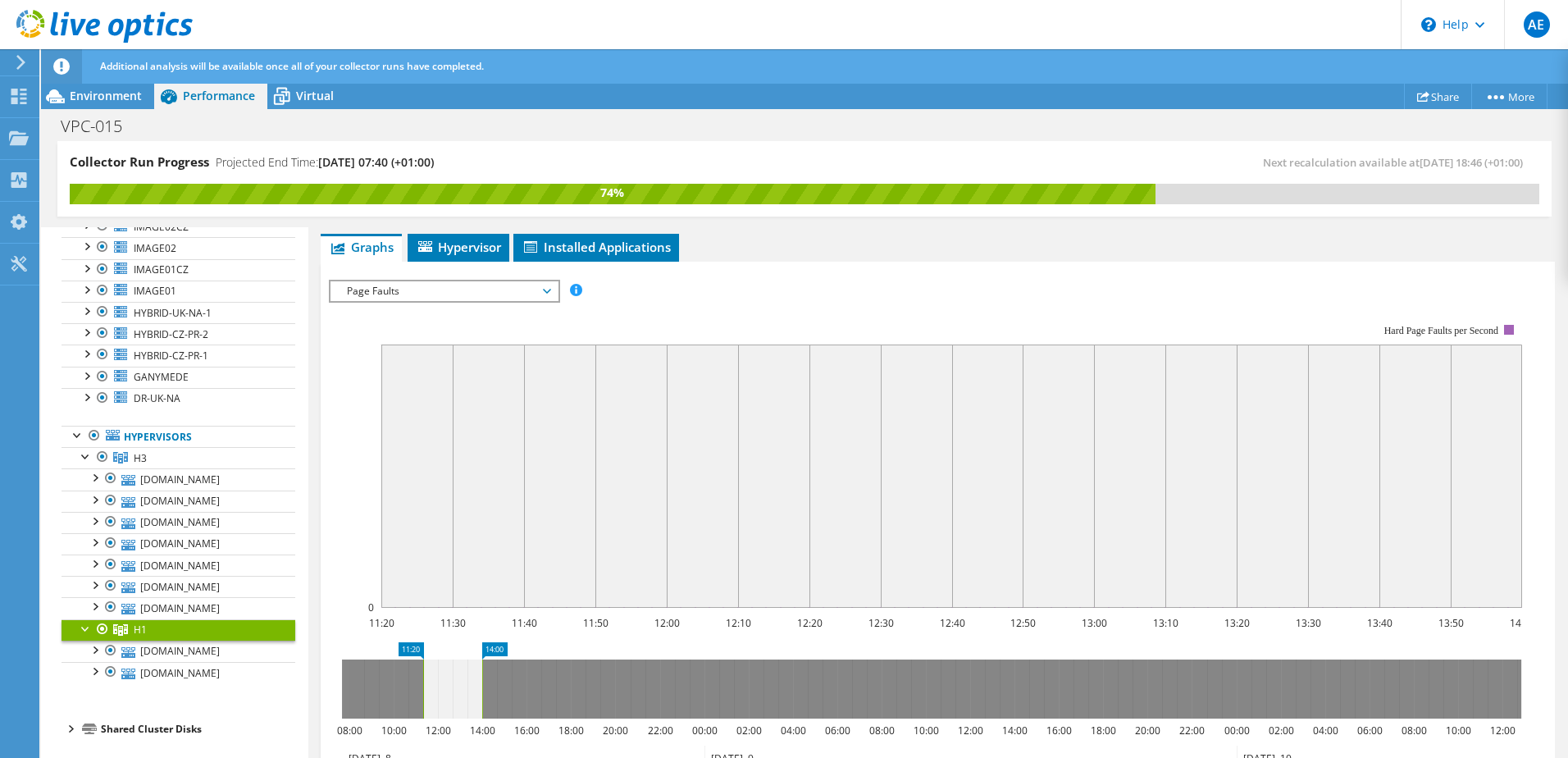
scroll to position [628, 0]
click at [181, 640] on link "[DOMAIN_NAME]" at bounding box center [178, 651] width 233 height 21
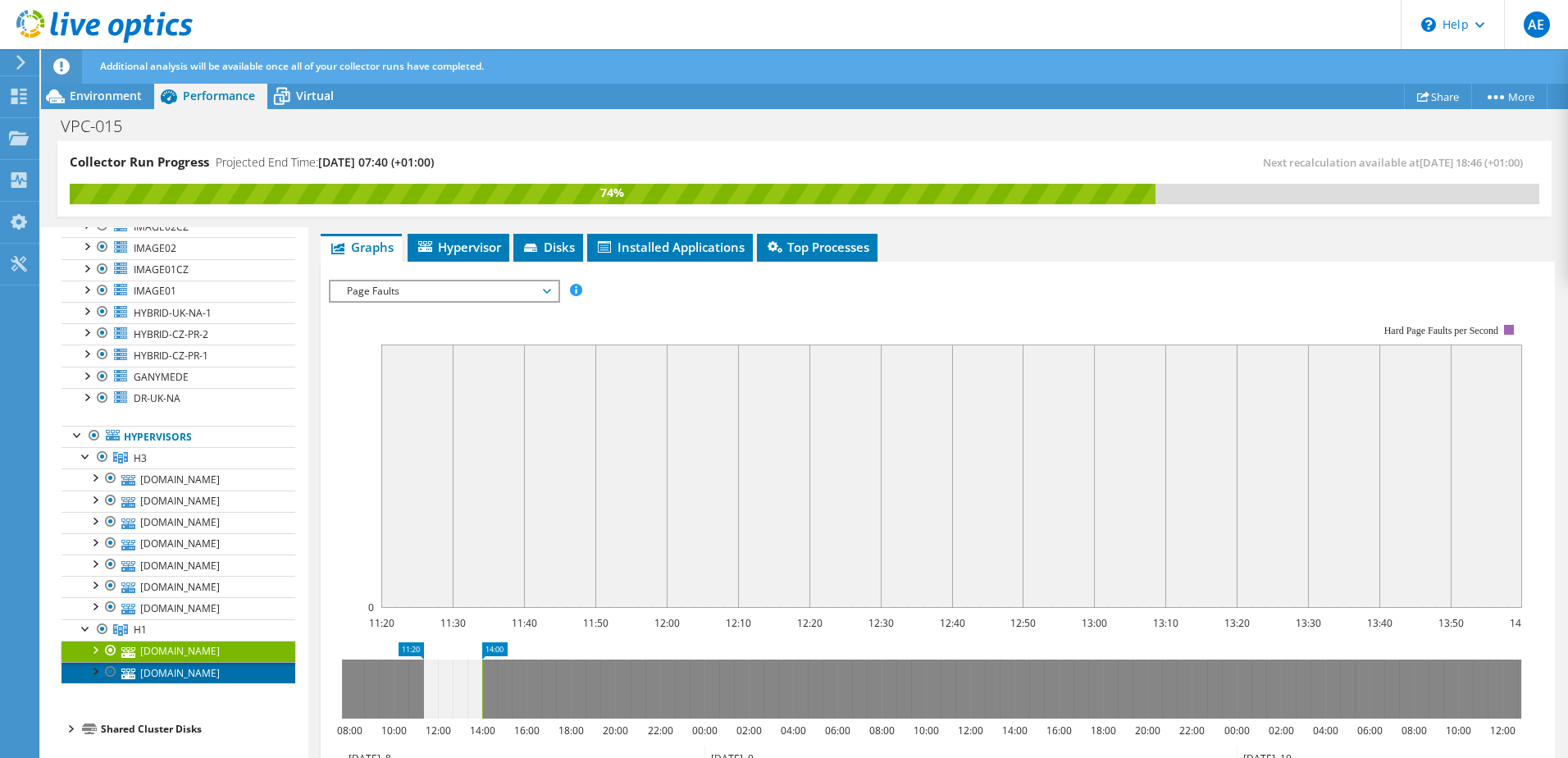
click at [177, 666] on link "[DOMAIN_NAME]" at bounding box center [178, 672] width 233 height 21
click at [92, 662] on div at bounding box center [94, 670] width 16 height 16
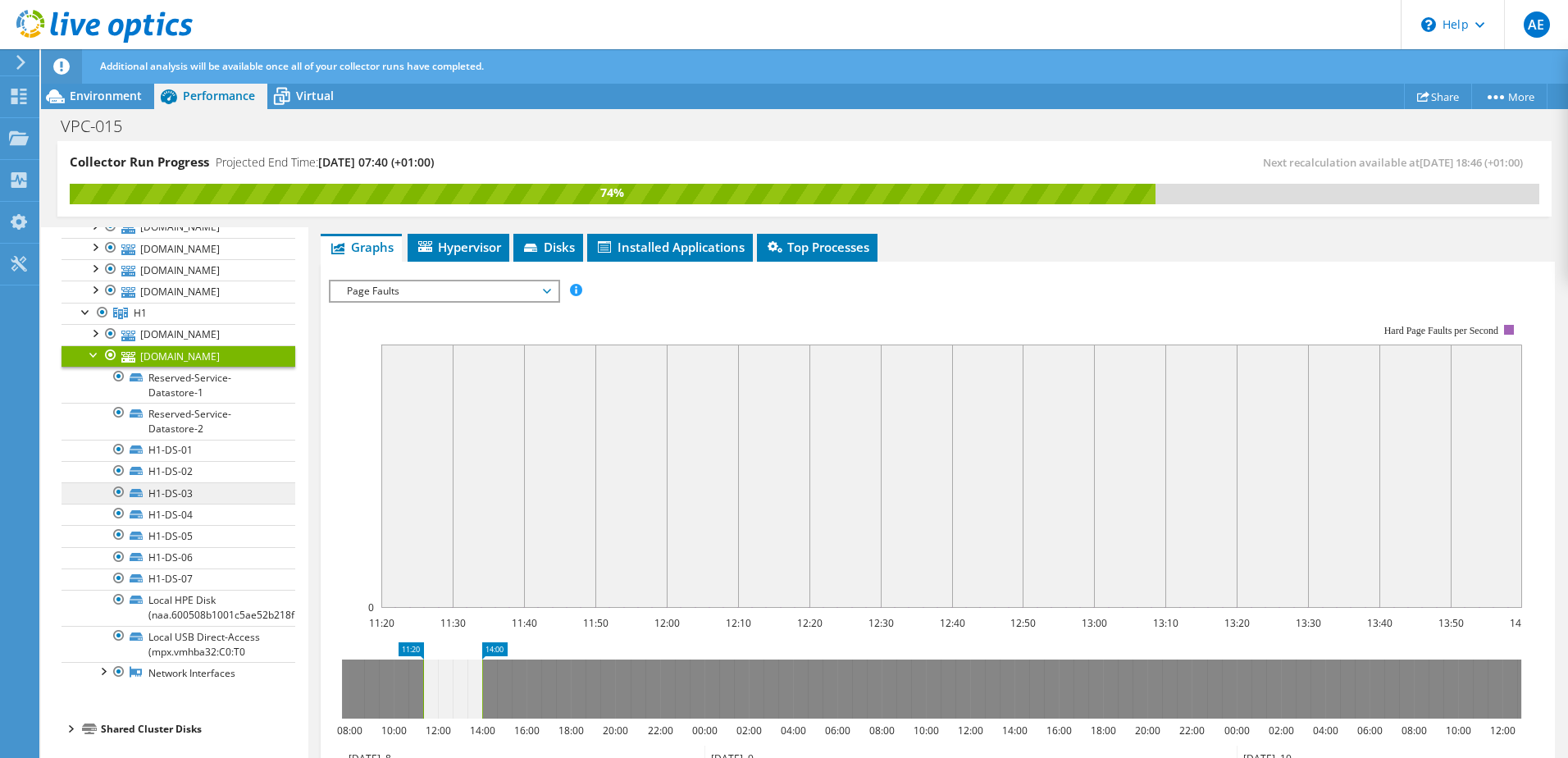
scroll to position [945, 0]
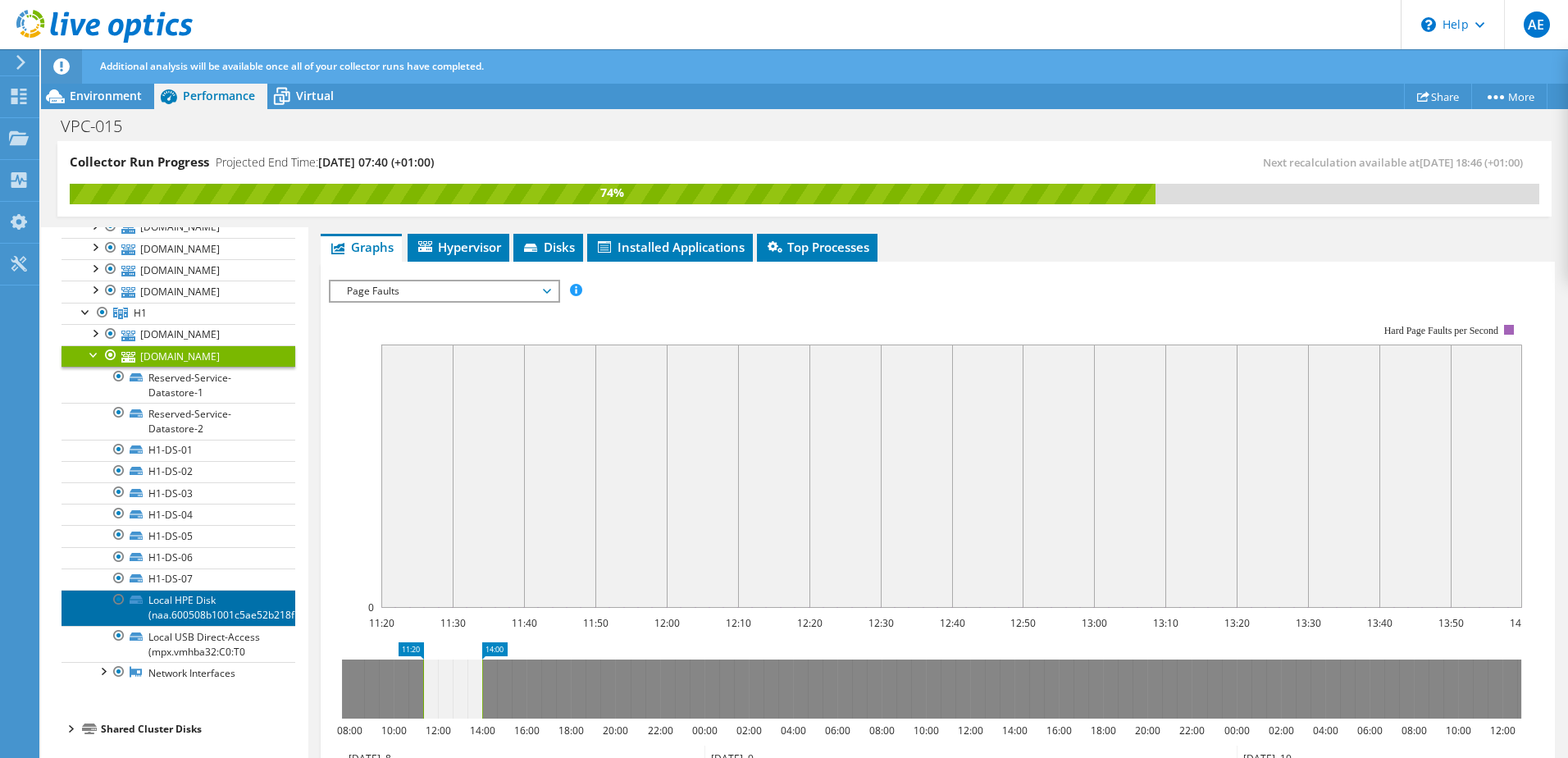
click at [205, 617] on link "Local HPE Disk (naa.600508b1001c5ae52b218f" at bounding box center [178, 607] width 233 height 37
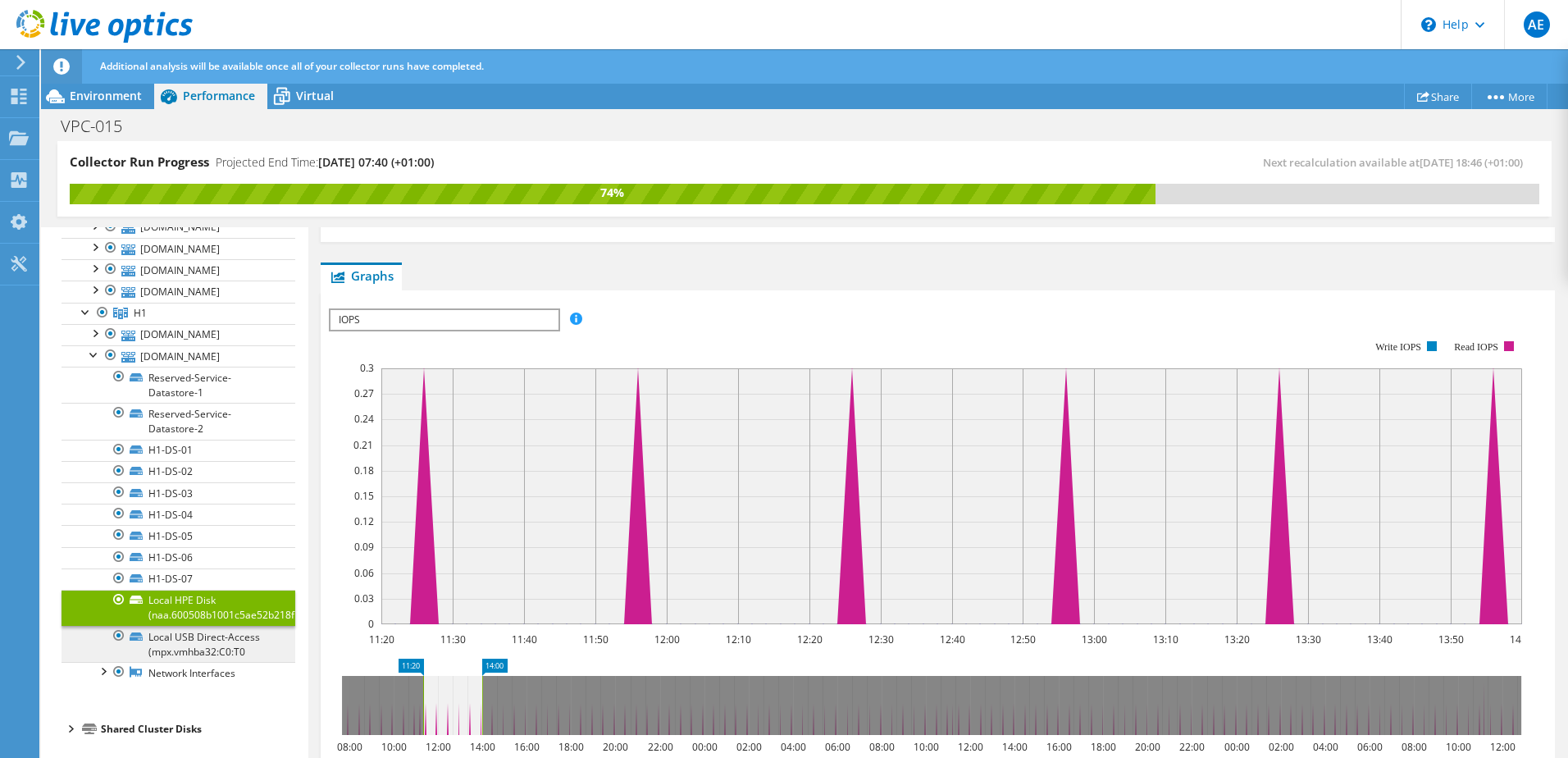
scroll to position [257, 0]
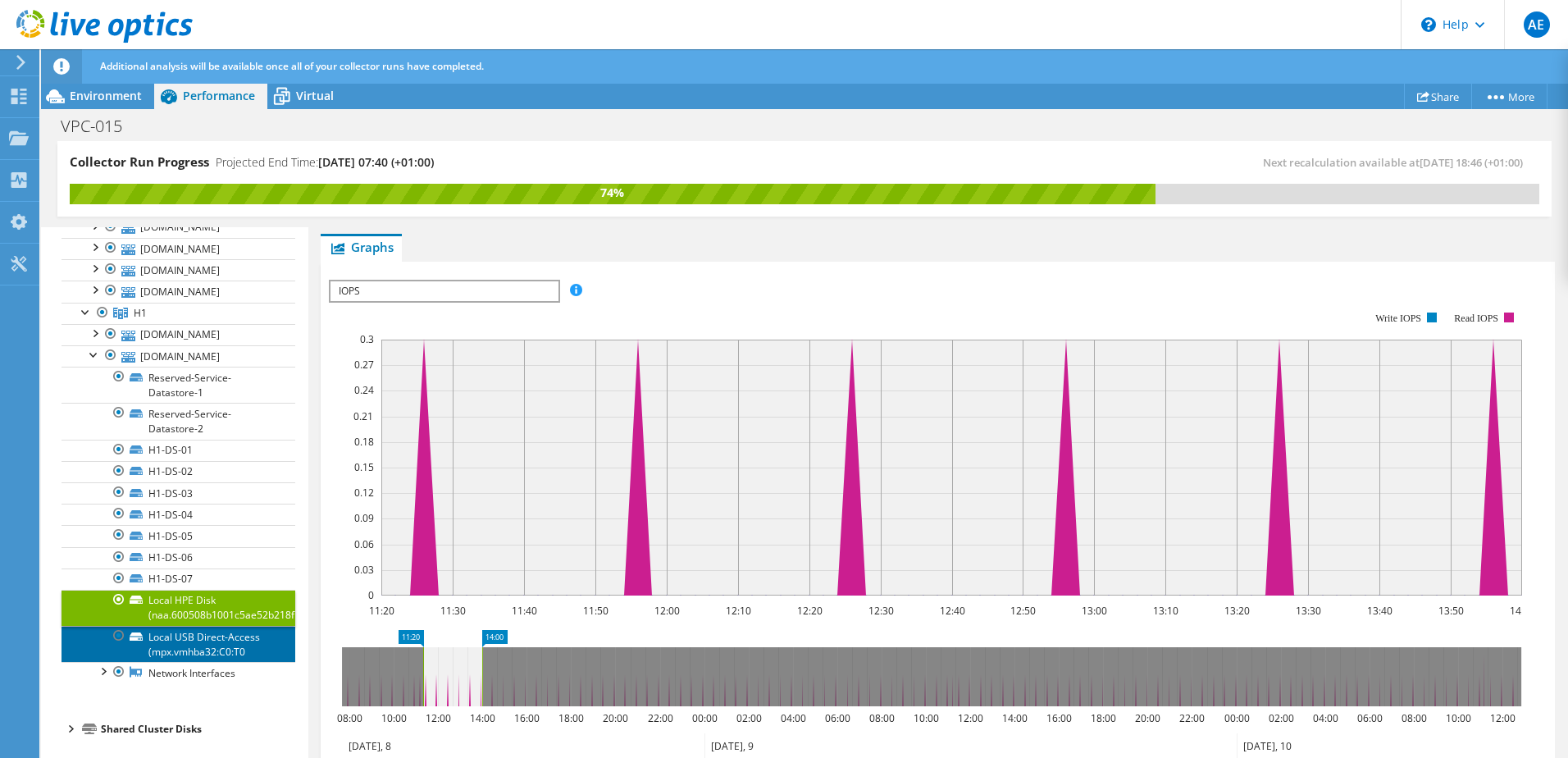
click at [199, 645] on link "Local USB Direct-Access (mpx.vmhba32:C0:T0" at bounding box center [178, 643] width 233 height 37
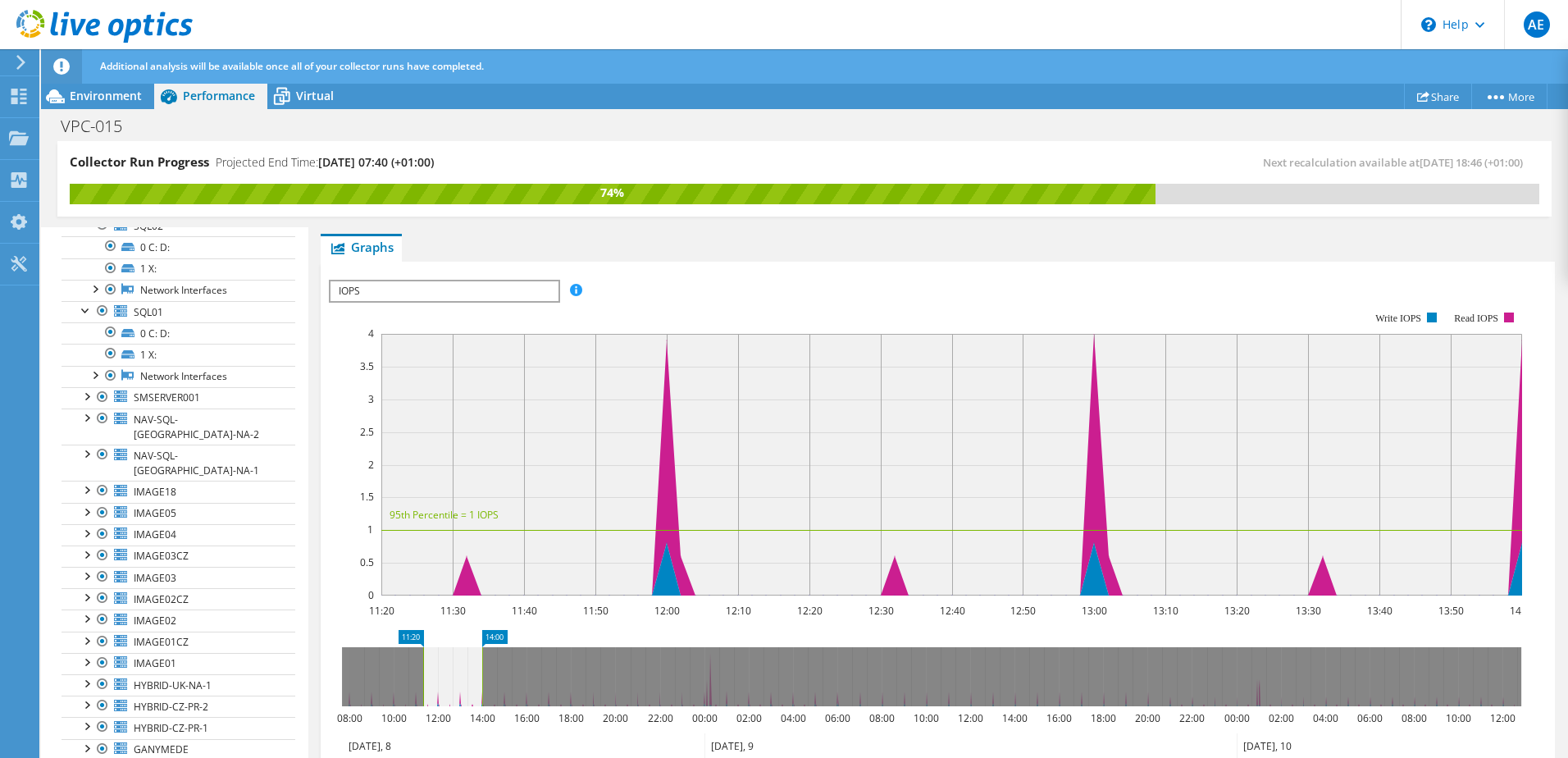
scroll to position [0, 0]
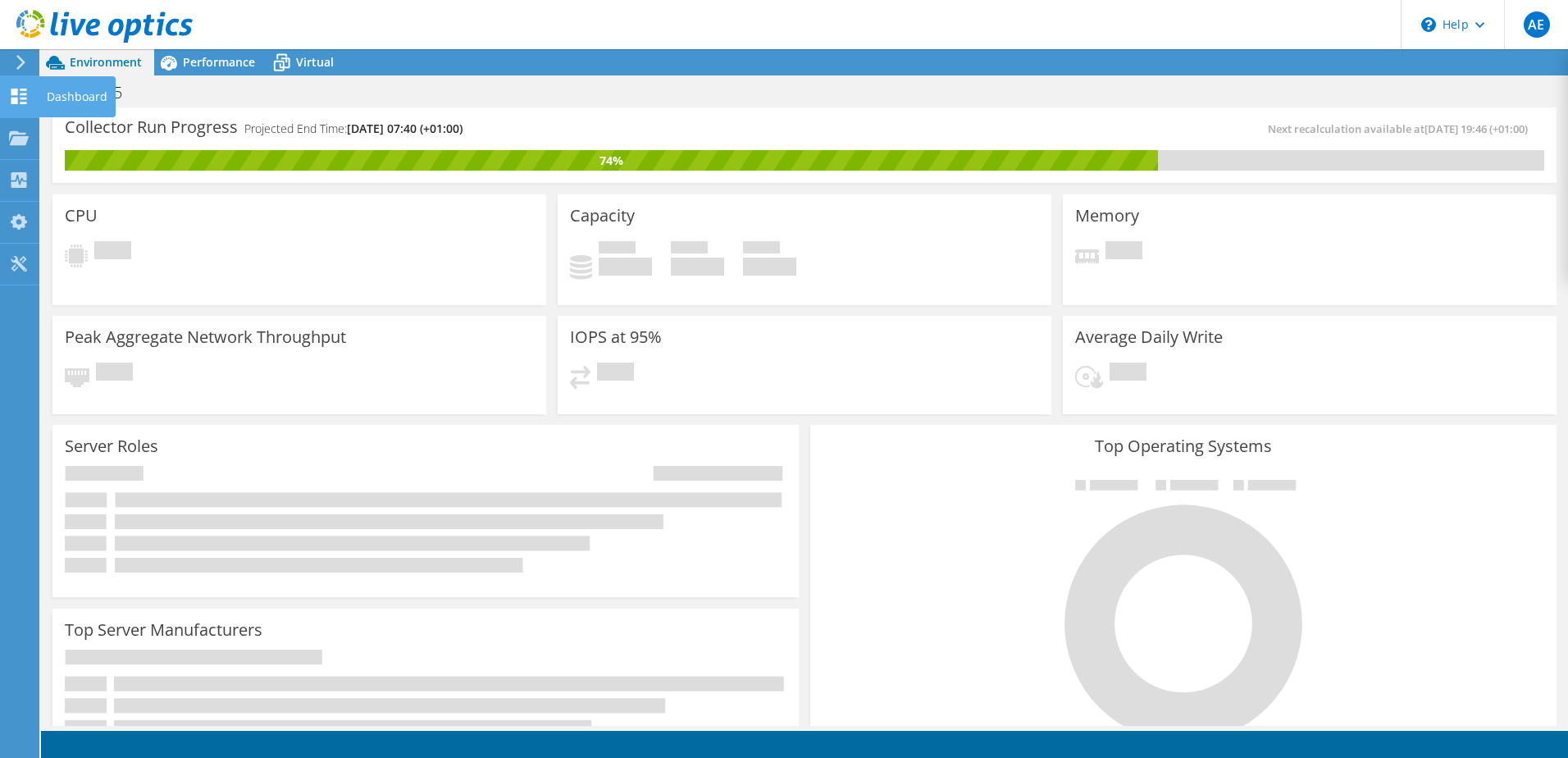
click at [13, 104] on div at bounding box center [19, 98] width 20 height 18
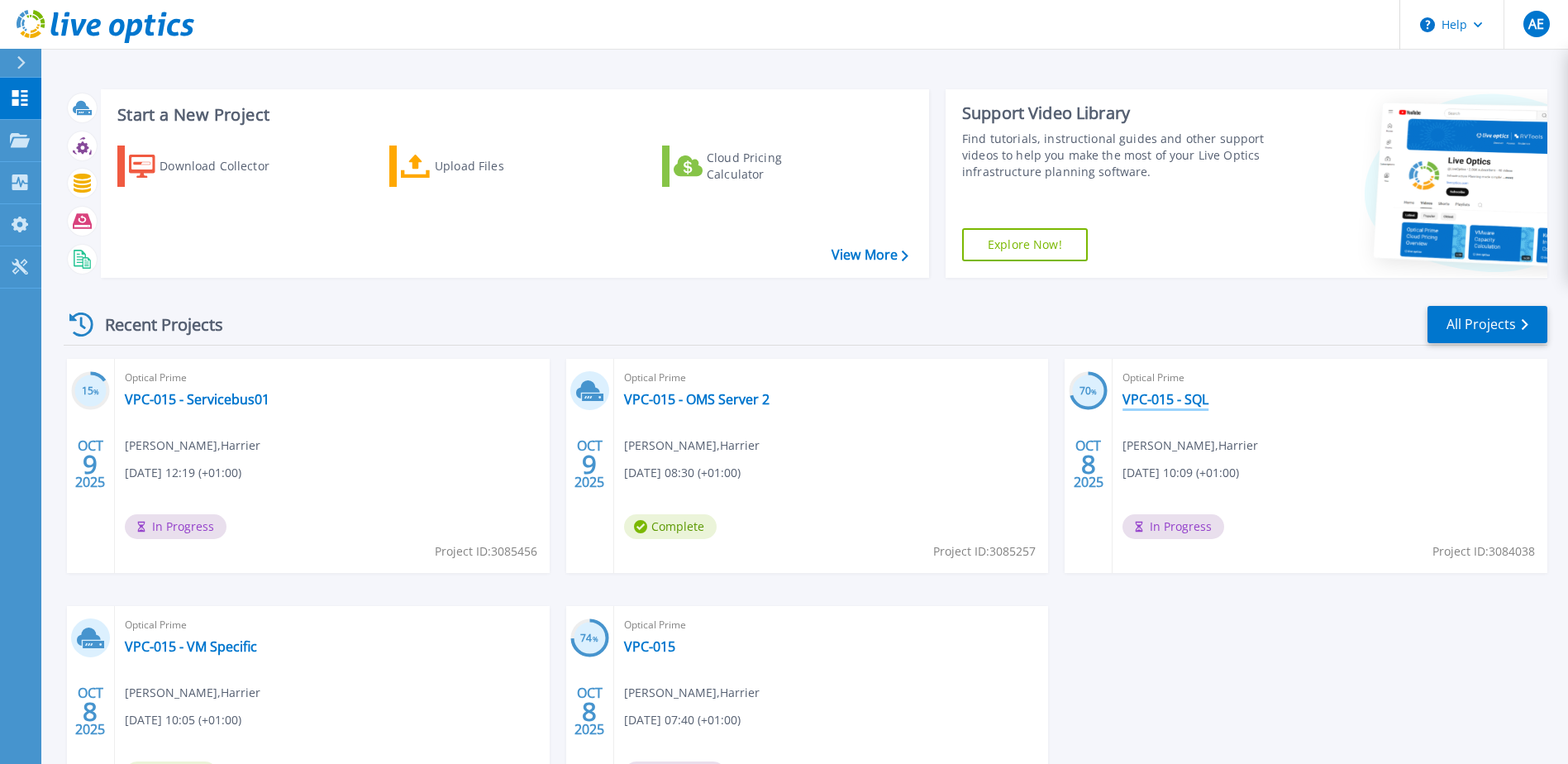
click at [1150, 399] on link "VPC-015 - SQL" at bounding box center [1166, 399] width 86 height 16
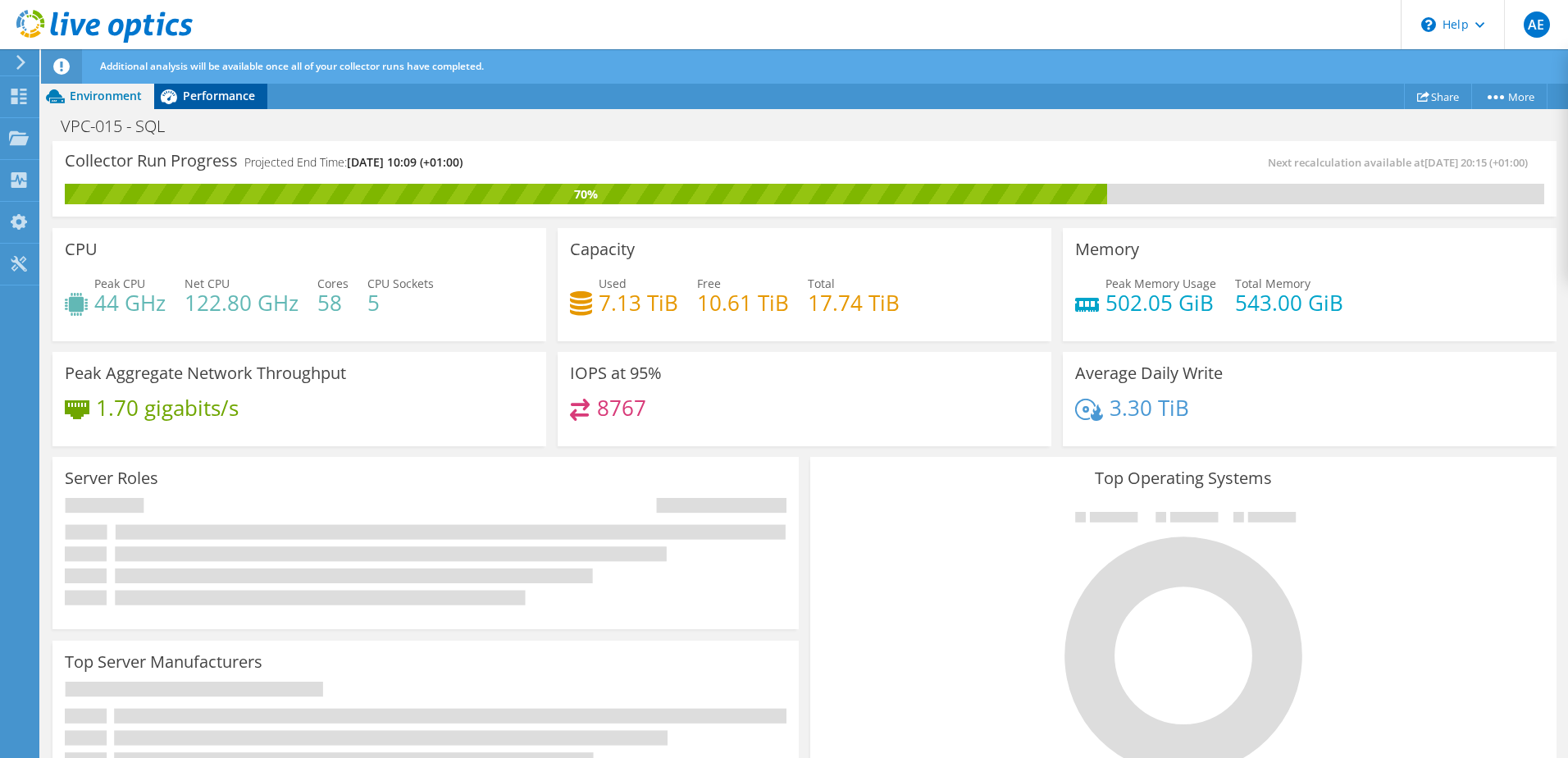
click at [215, 102] on span "Performance" at bounding box center [218, 95] width 72 height 15
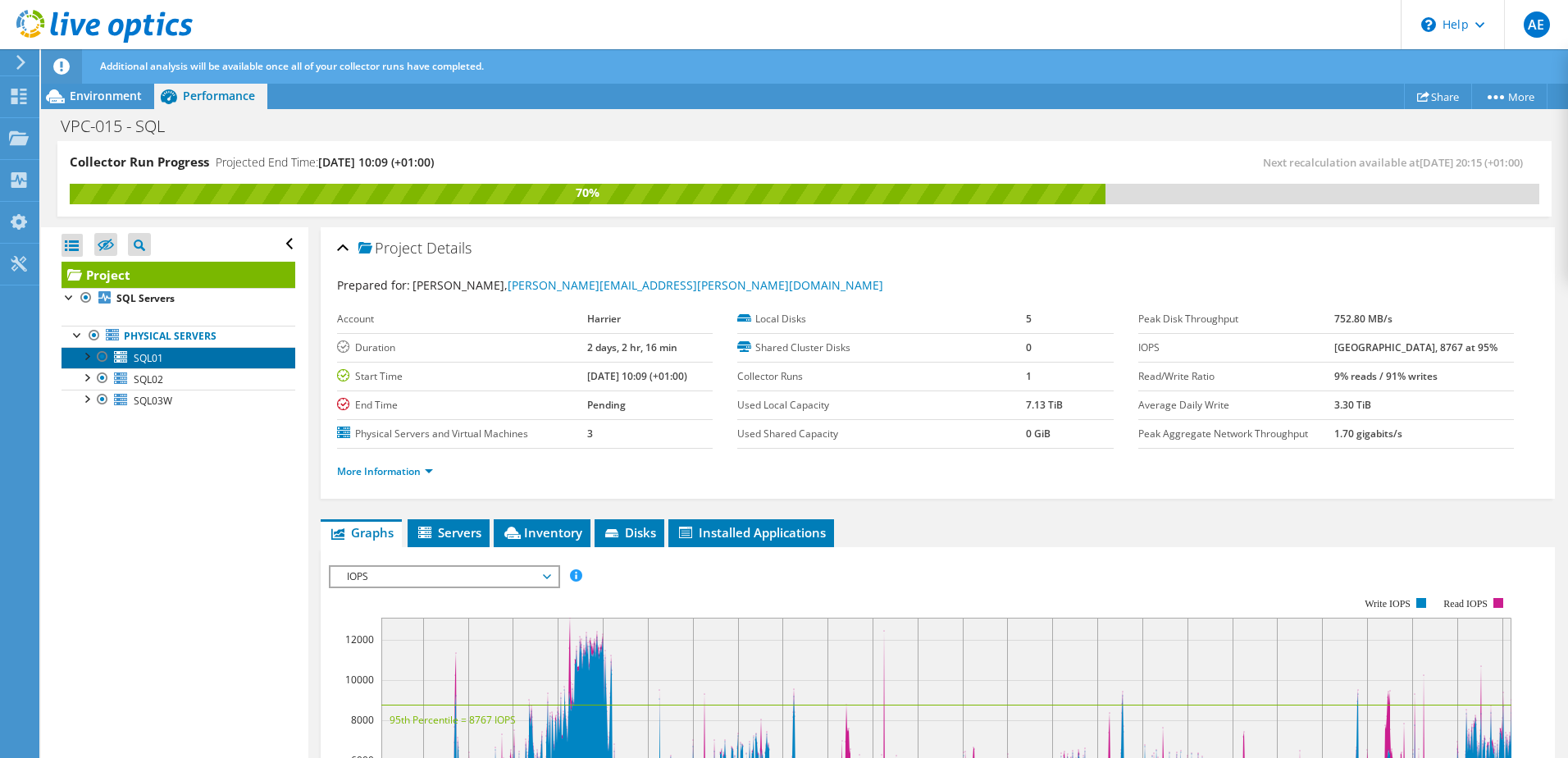
click at [166, 363] on link "SQL01" at bounding box center [178, 357] width 233 height 21
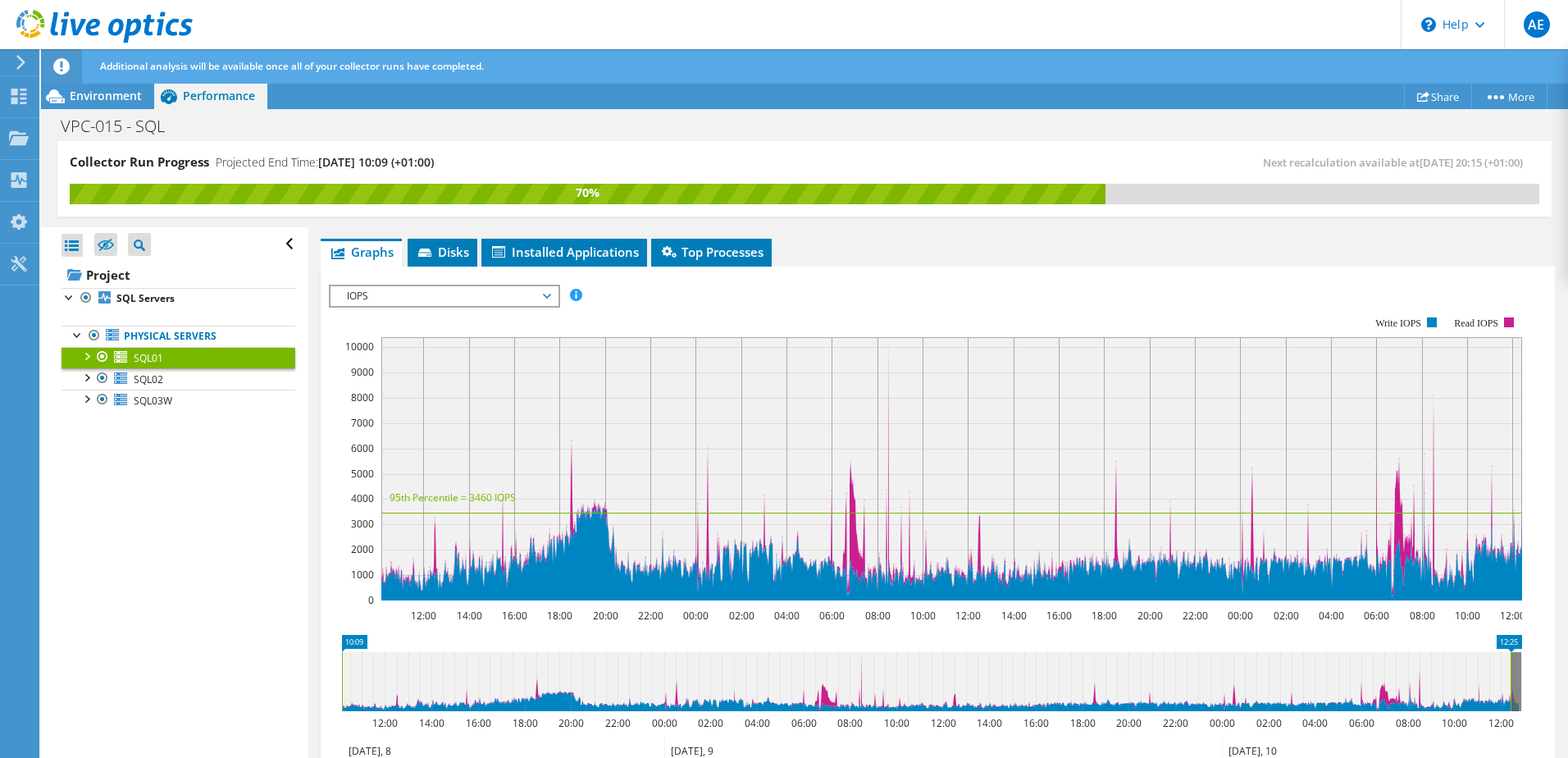
scroll to position [246, 0]
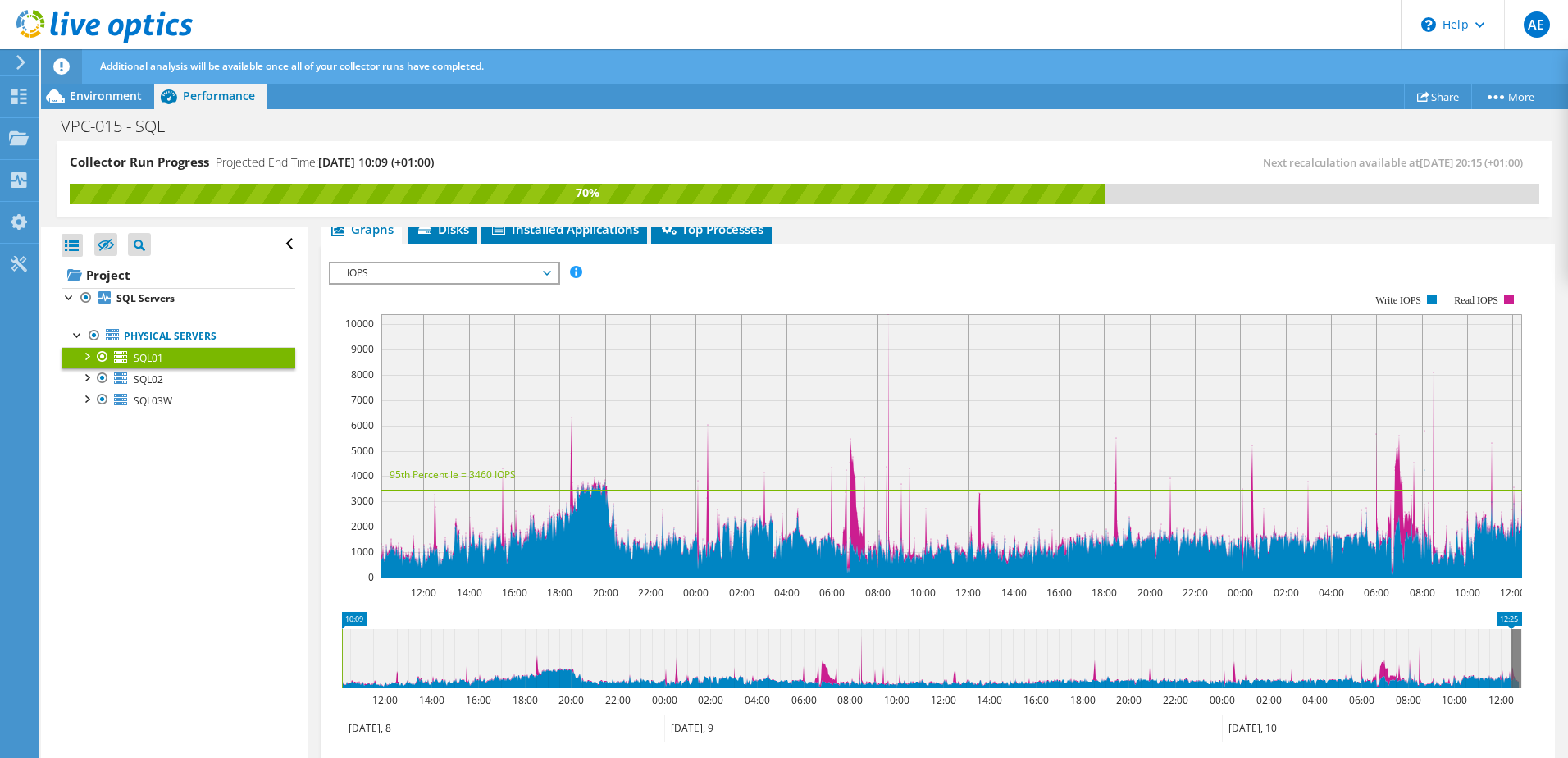
click at [504, 275] on span "IOPS" at bounding box center [444, 273] width 211 height 20
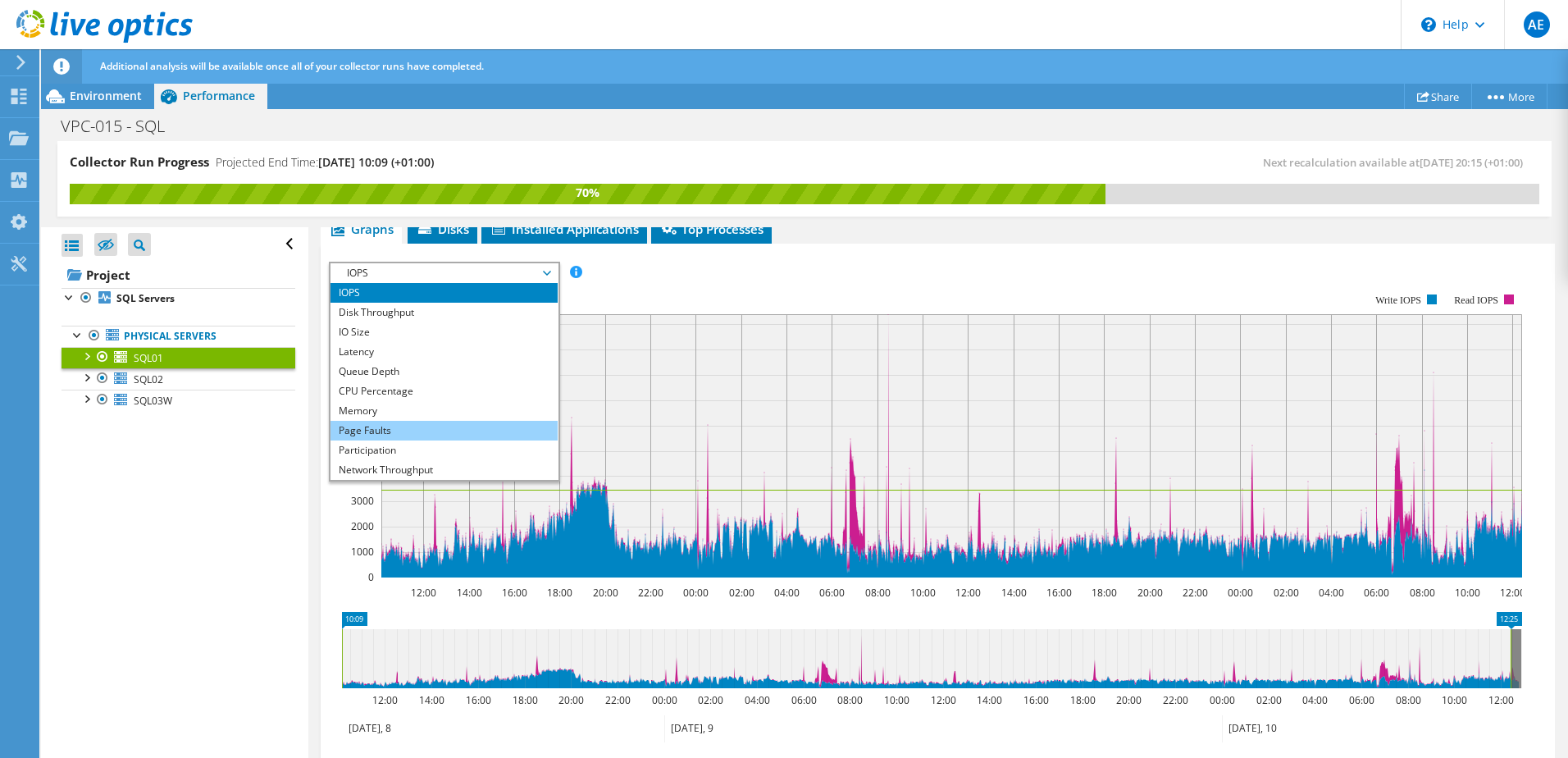
click at [412, 421] on li "Page Faults" at bounding box center [444, 430] width 227 height 20
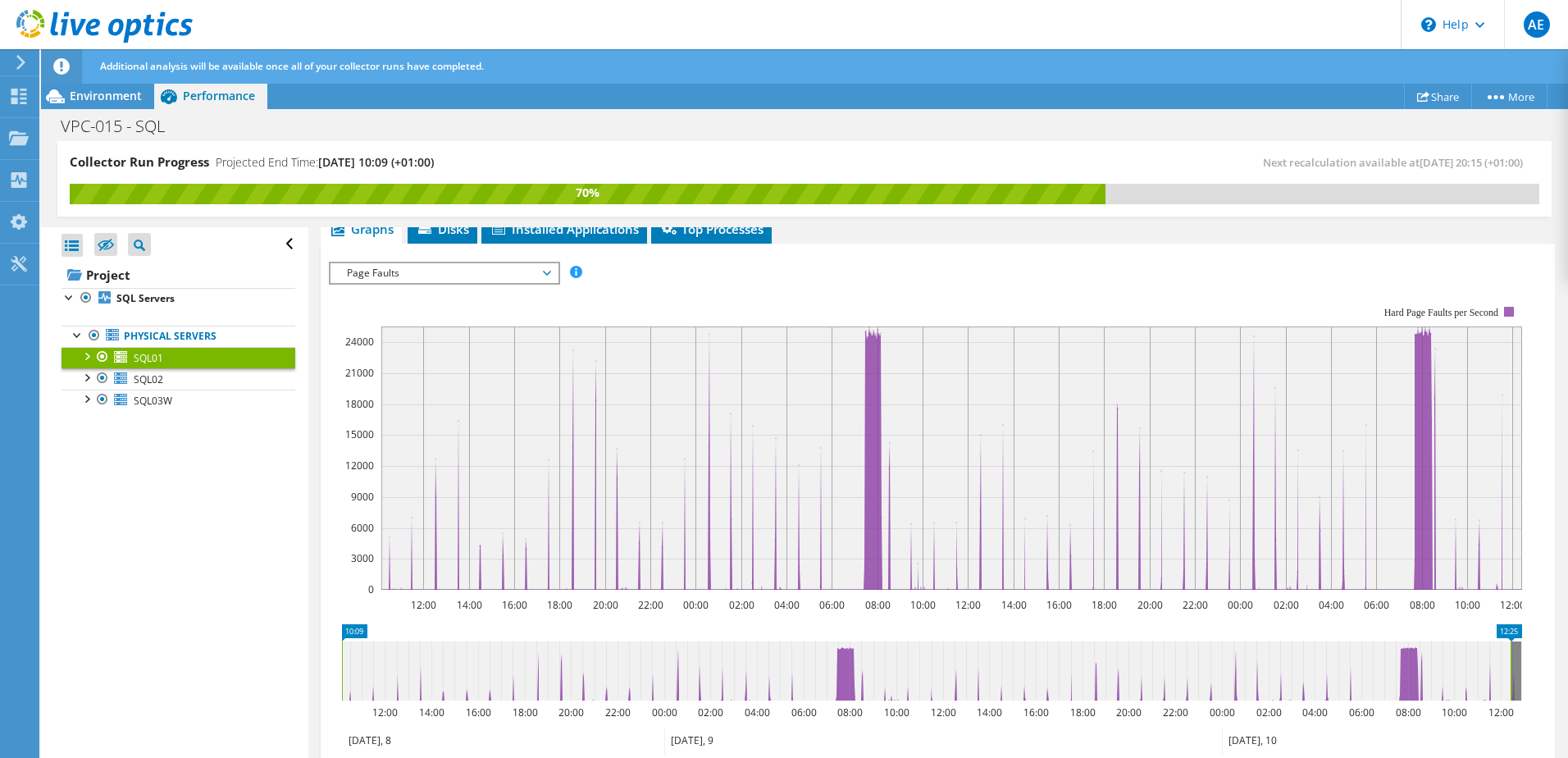
click at [82, 354] on div at bounding box center [86, 355] width 16 height 16
click at [152, 378] on link "0 C: D:" at bounding box center [178, 379] width 233 height 21
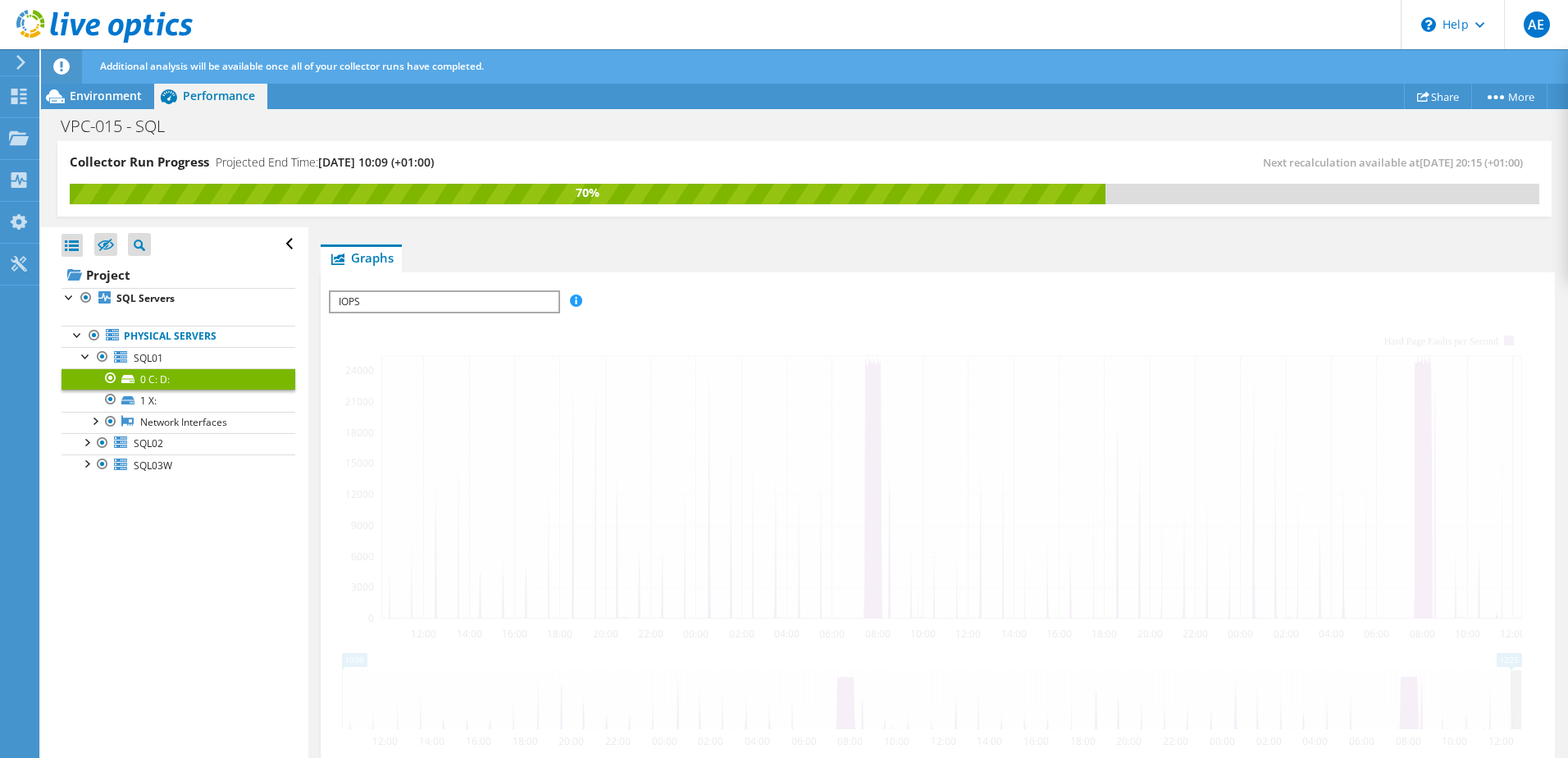
scroll to position [274, 0]
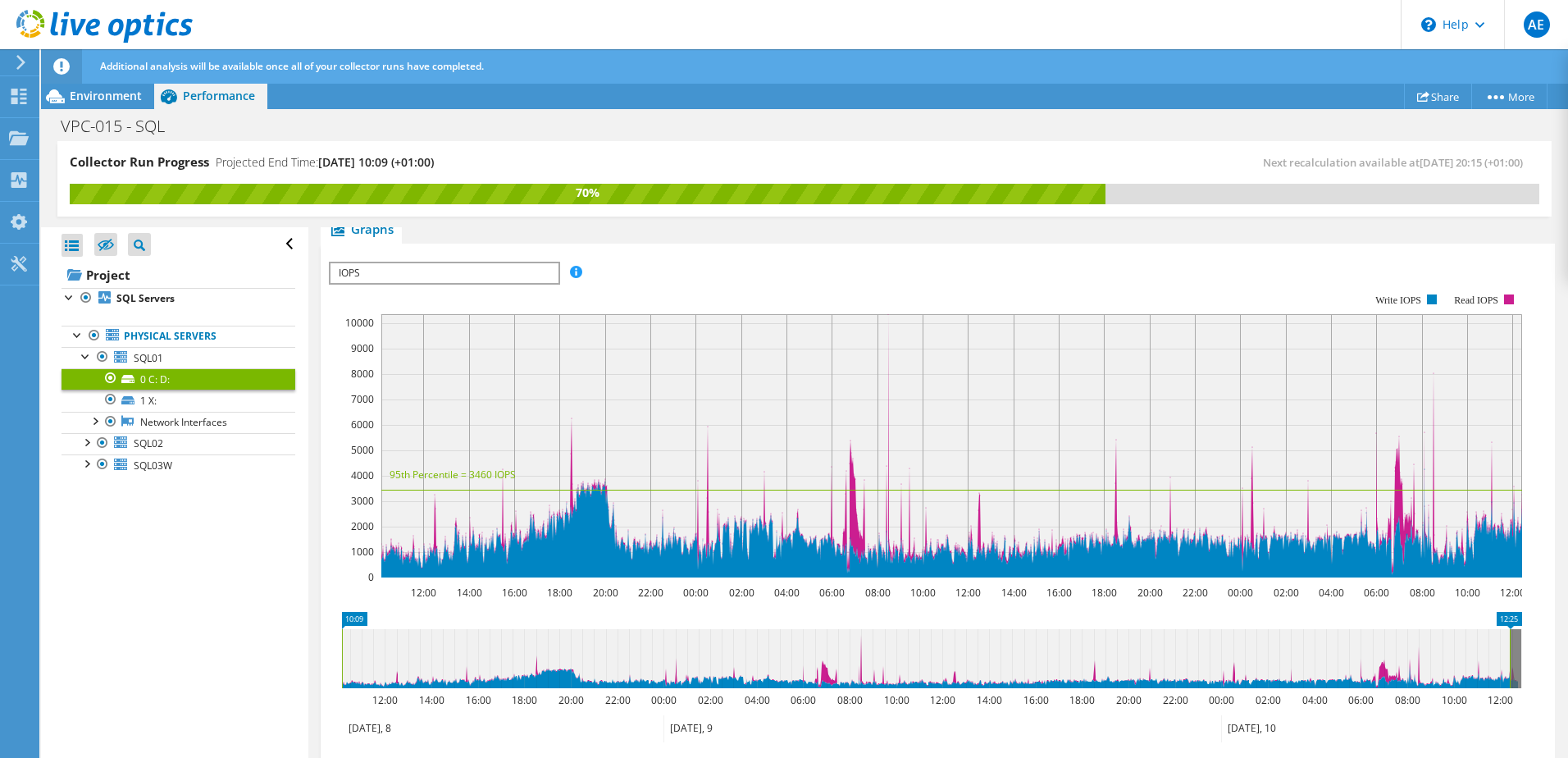
click at [383, 284] on div "IOPS IOPS Disk Throughput IO Size Latency Queue Depth CPU Percentage Memory Pag…" at bounding box center [445, 273] width 232 height 23
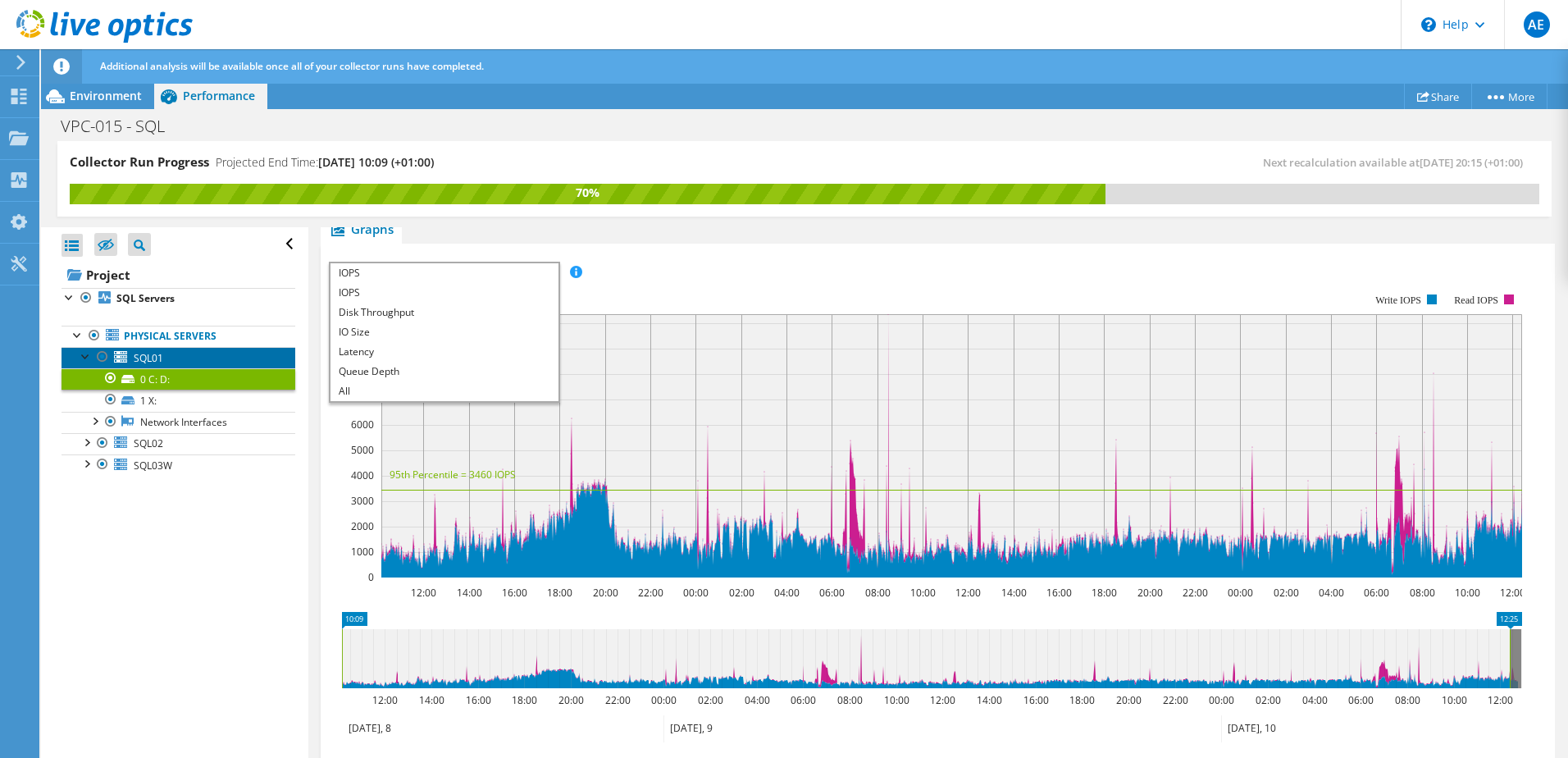
click at [176, 361] on link "SQL01" at bounding box center [178, 357] width 233 height 21
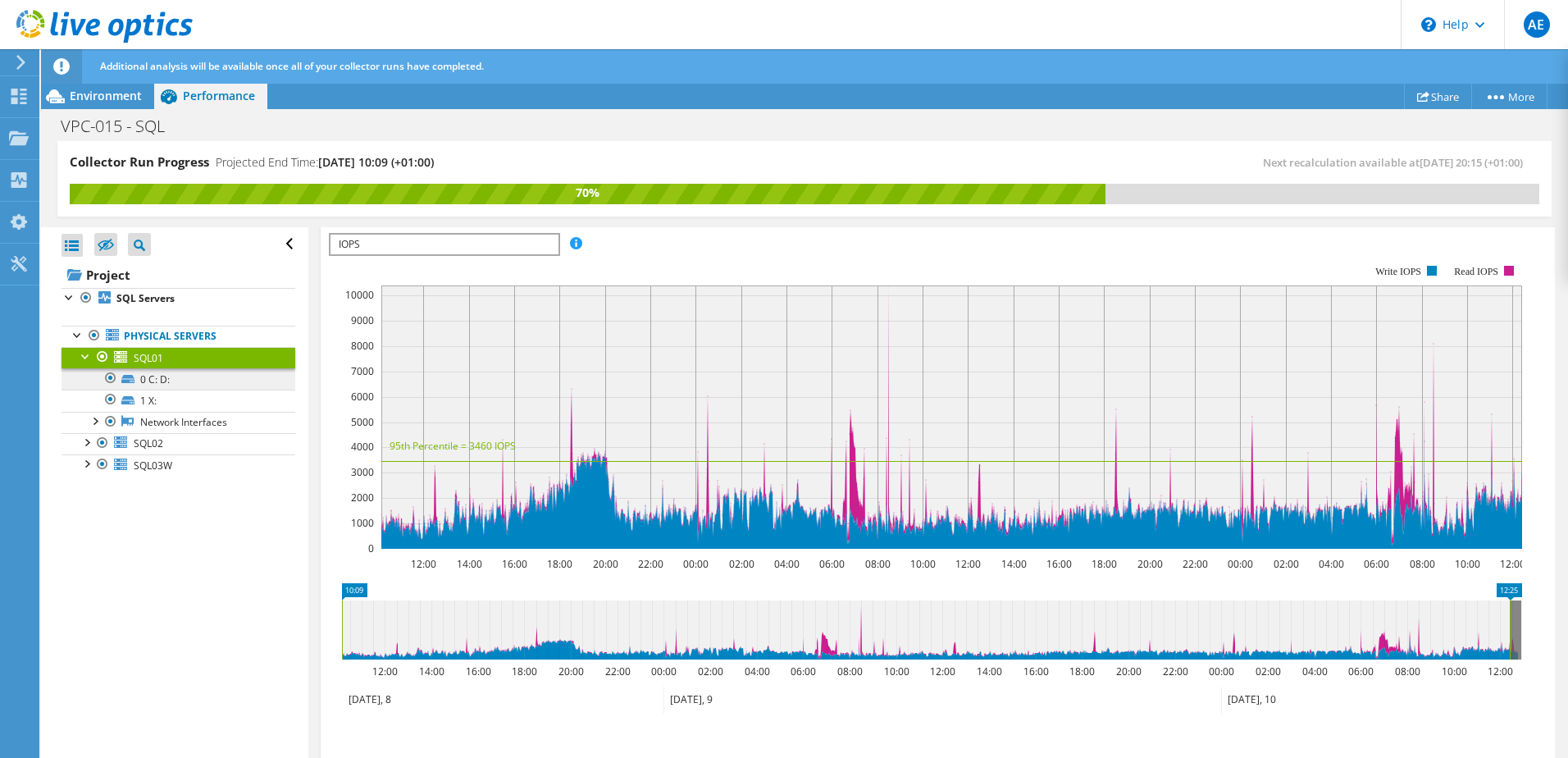
scroll to position [246, 0]
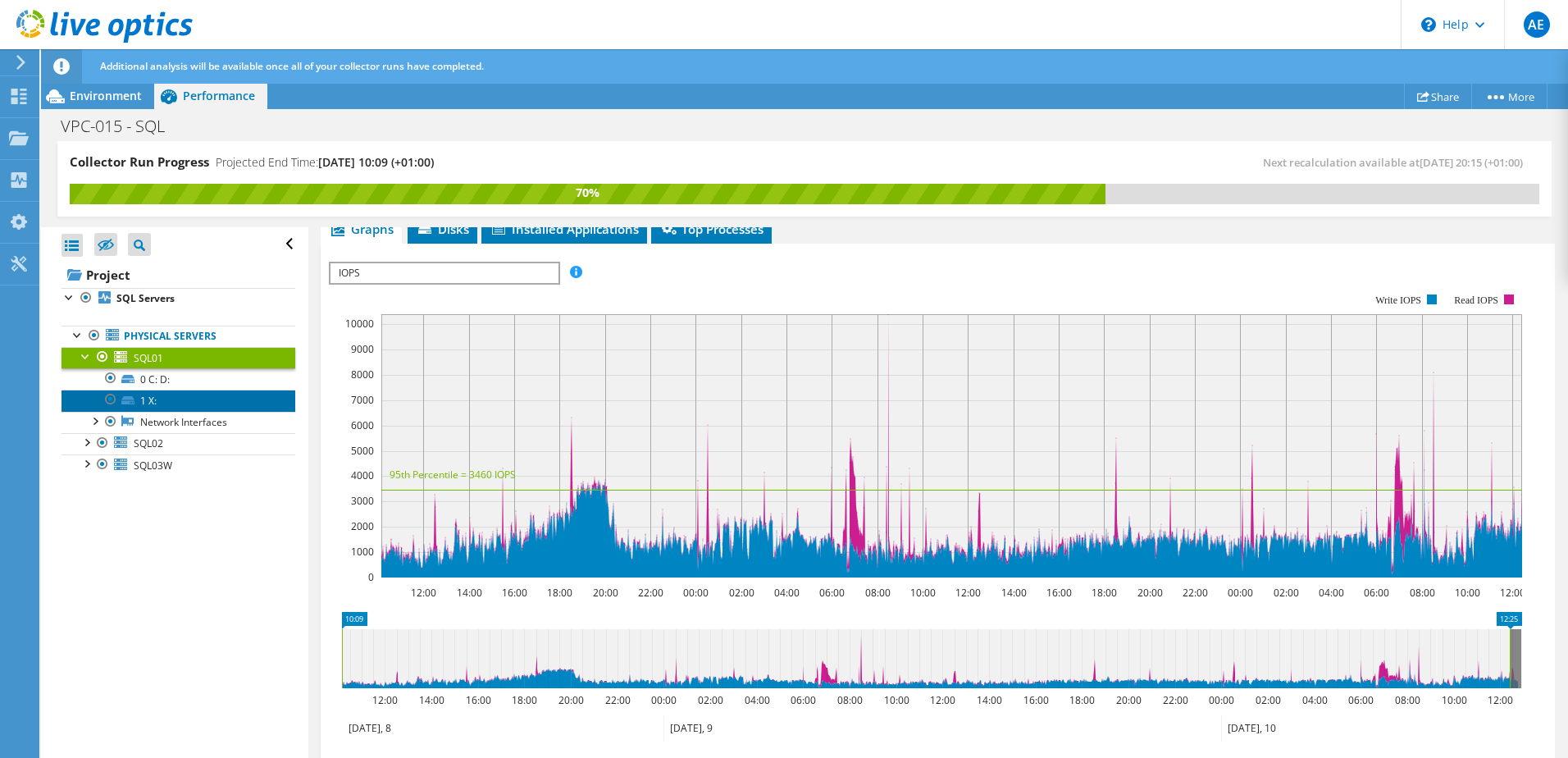
click at [180, 398] on link "1 X:" at bounding box center [178, 400] width 233 height 21
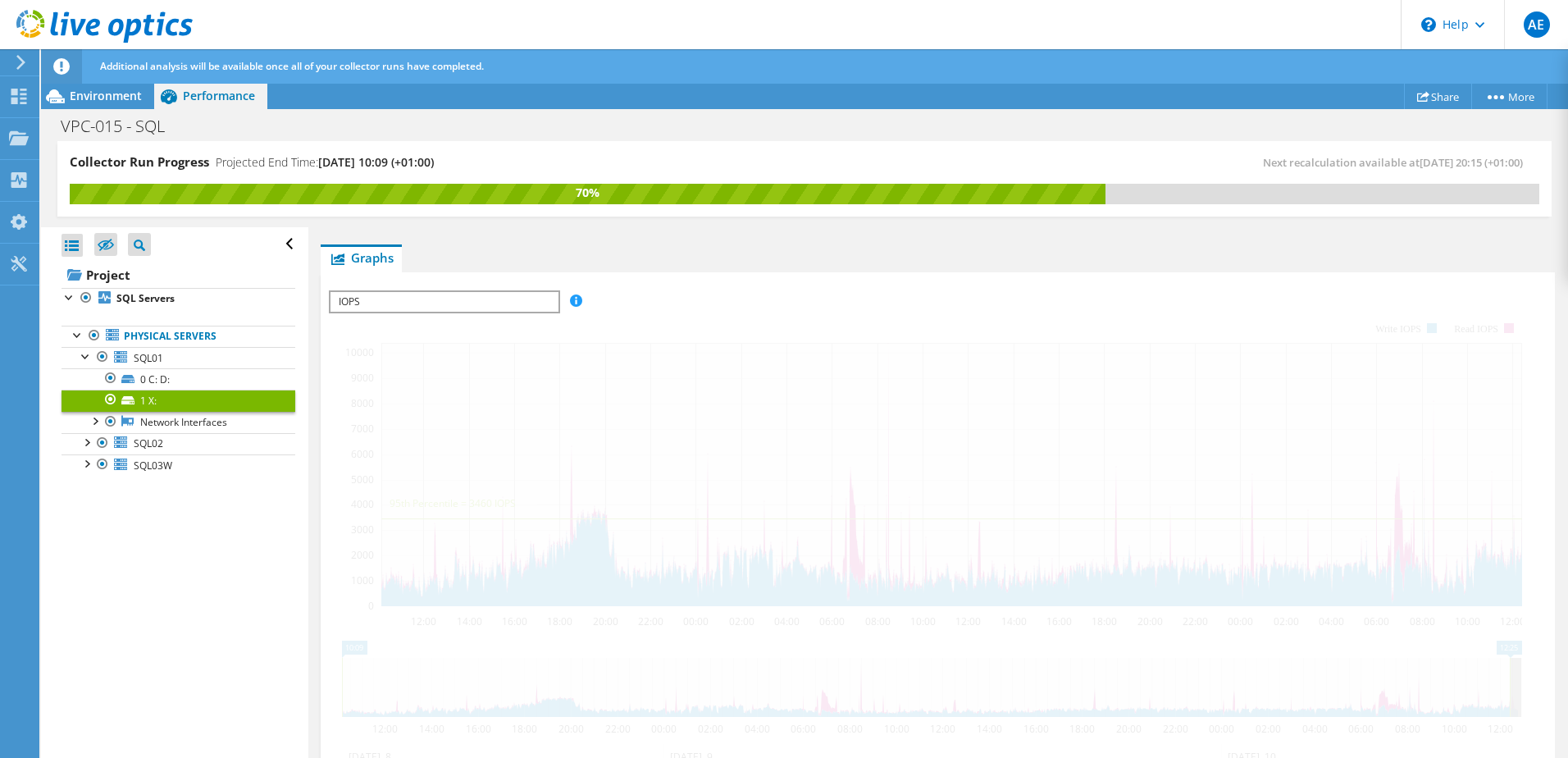
scroll to position [274, 0]
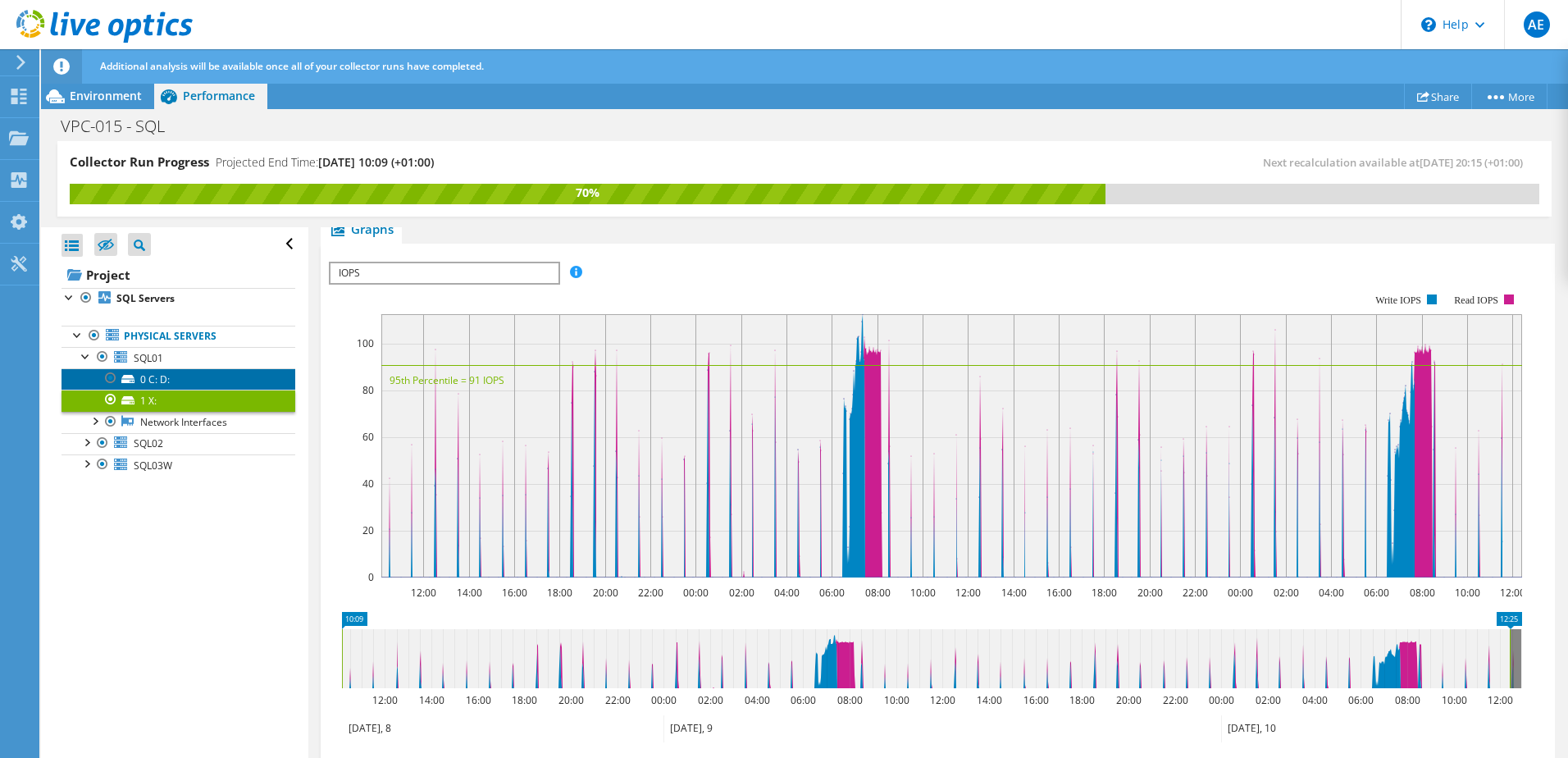
click at [174, 377] on link "0 C: D:" at bounding box center [178, 379] width 233 height 21
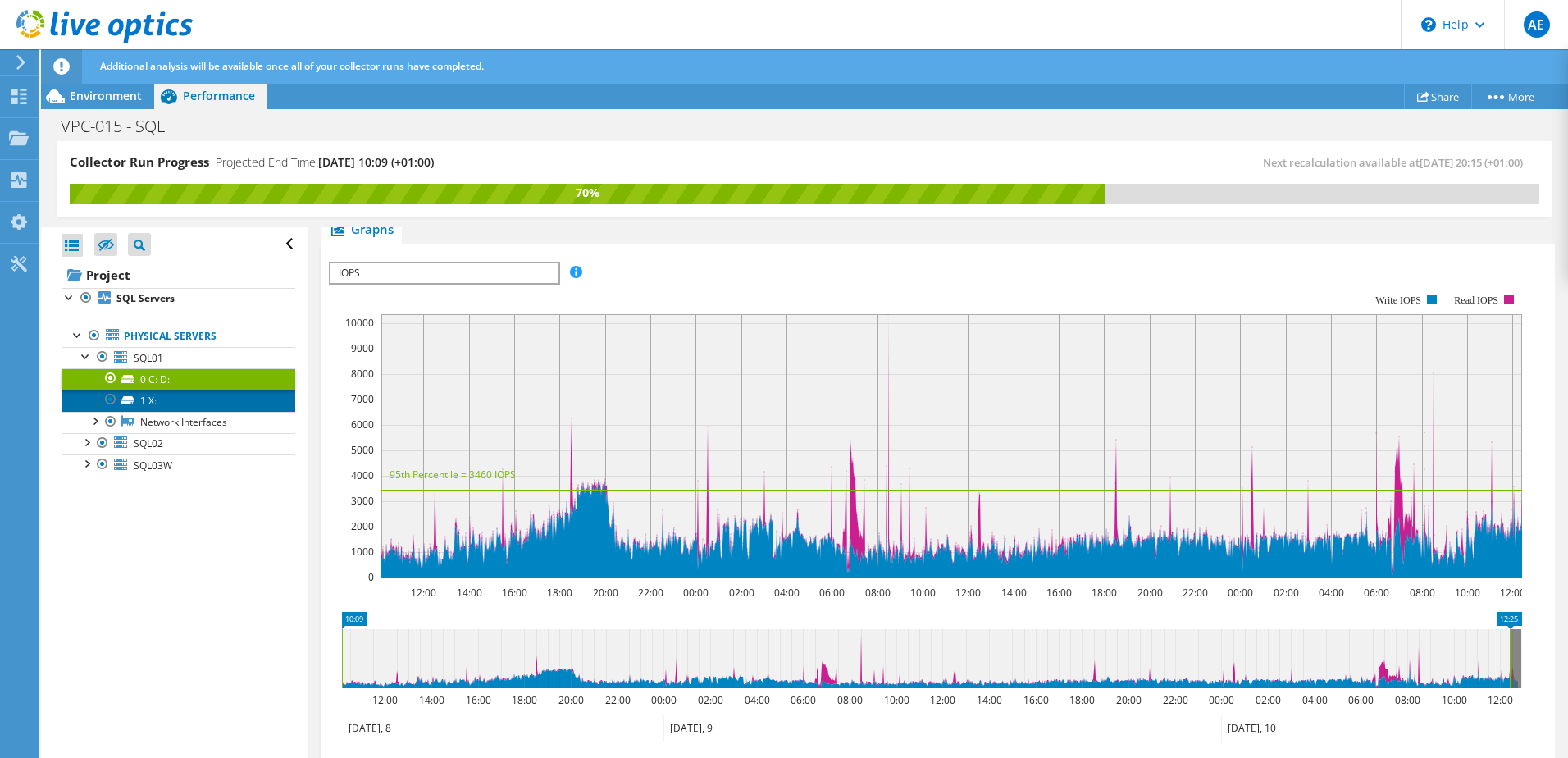
click at [167, 397] on link "1 X:" at bounding box center [178, 400] width 233 height 21
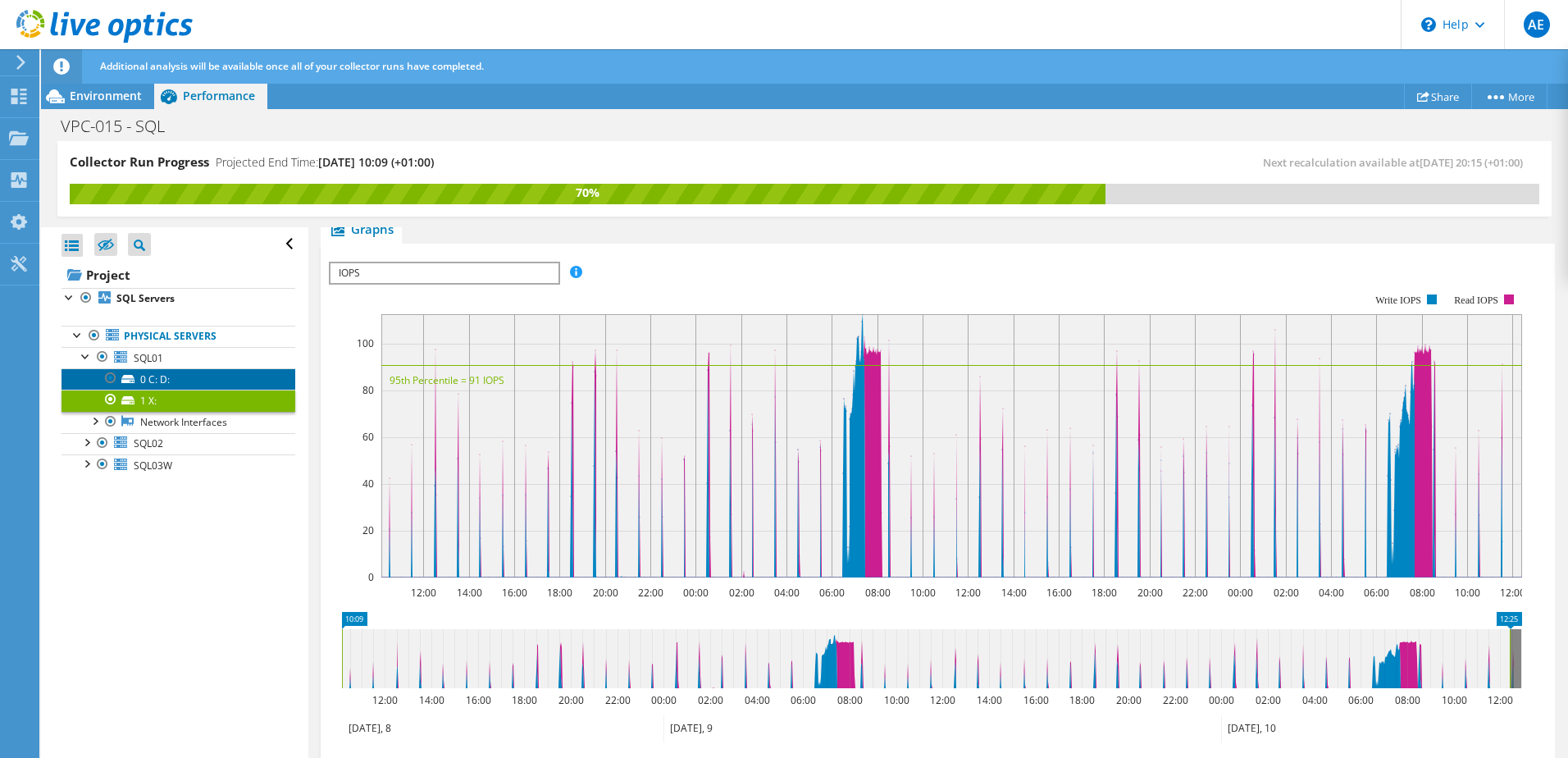
click at [176, 379] on link "0 C: D:" at bounding box center [178, 379] width 233 height 21
